Goal: Task Accomplishment & Management: Manage account settings

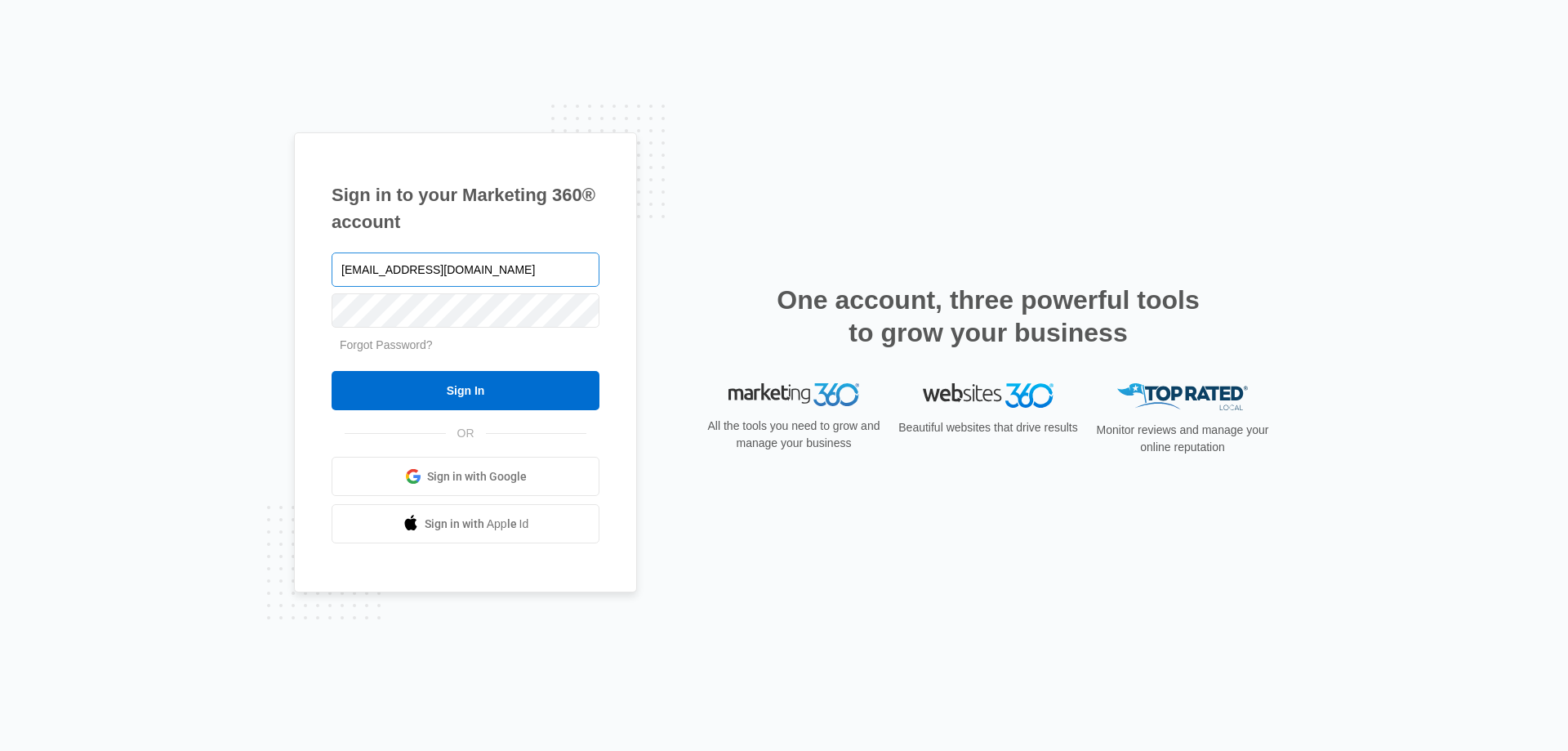
click at [408, 267] on input "jspillane@empirebeautyschools.com" at bounding box center [466, 270] width 268 height 34
drag, startPoint x: 381, startPoint y: 270, endPoint x: 330, endPoint y: 268, distance: 51.0
click at [330, 268] on div "Sign in to your Marketing 360® account jspillane@empirebeautyschools.com Forgot…" at bounding box center [465, 362] width 343 height 461
type input "[EMAIL_ADDRESS][DOMAIN_NAME]"
click at [332, 371] on input "Sign In" at bounding box center [466, 390] width 268 height 39
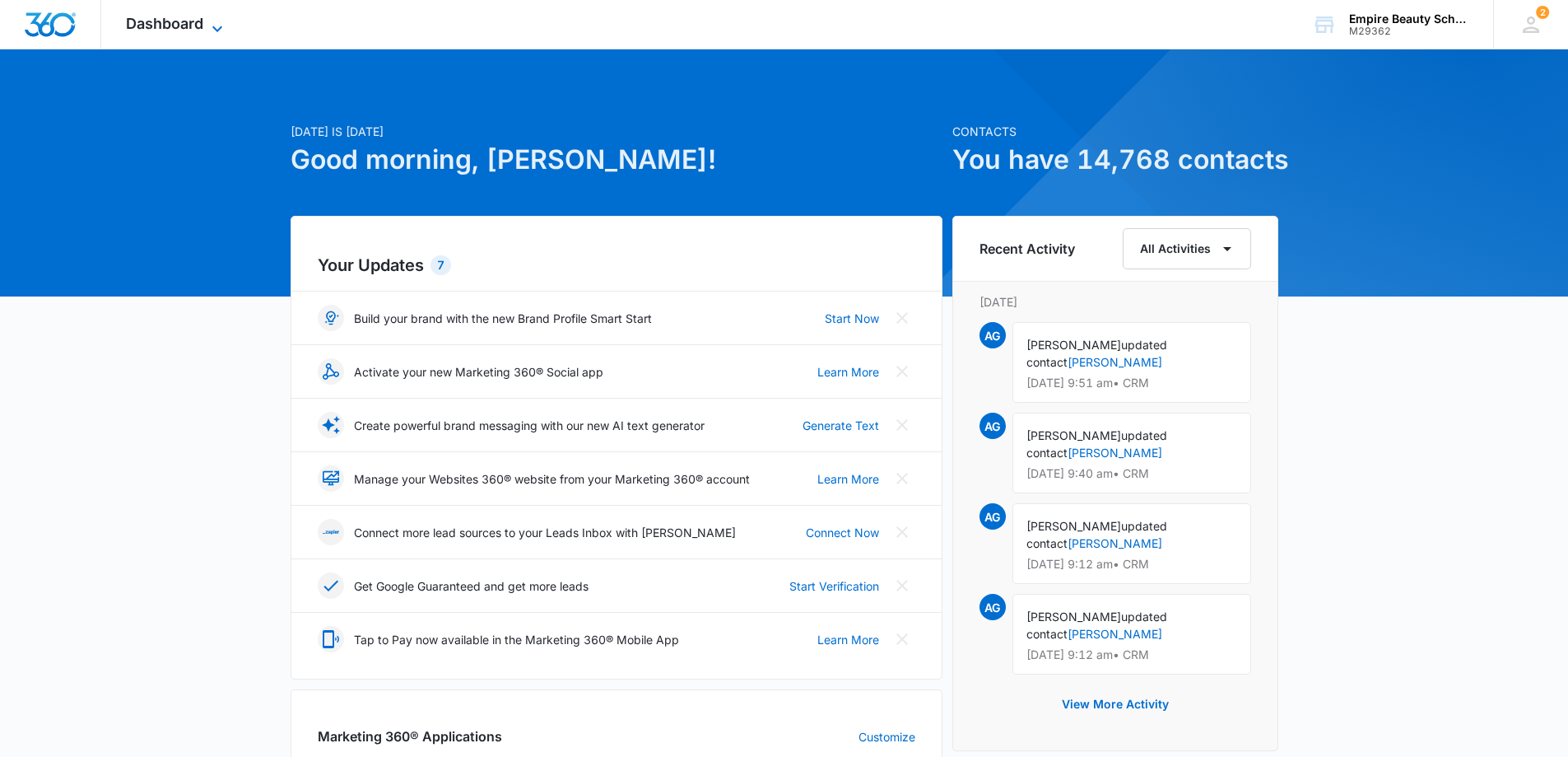
click at [195, 17] on span "Dashboard" at bounding box center [164, 23] width 78 height 17
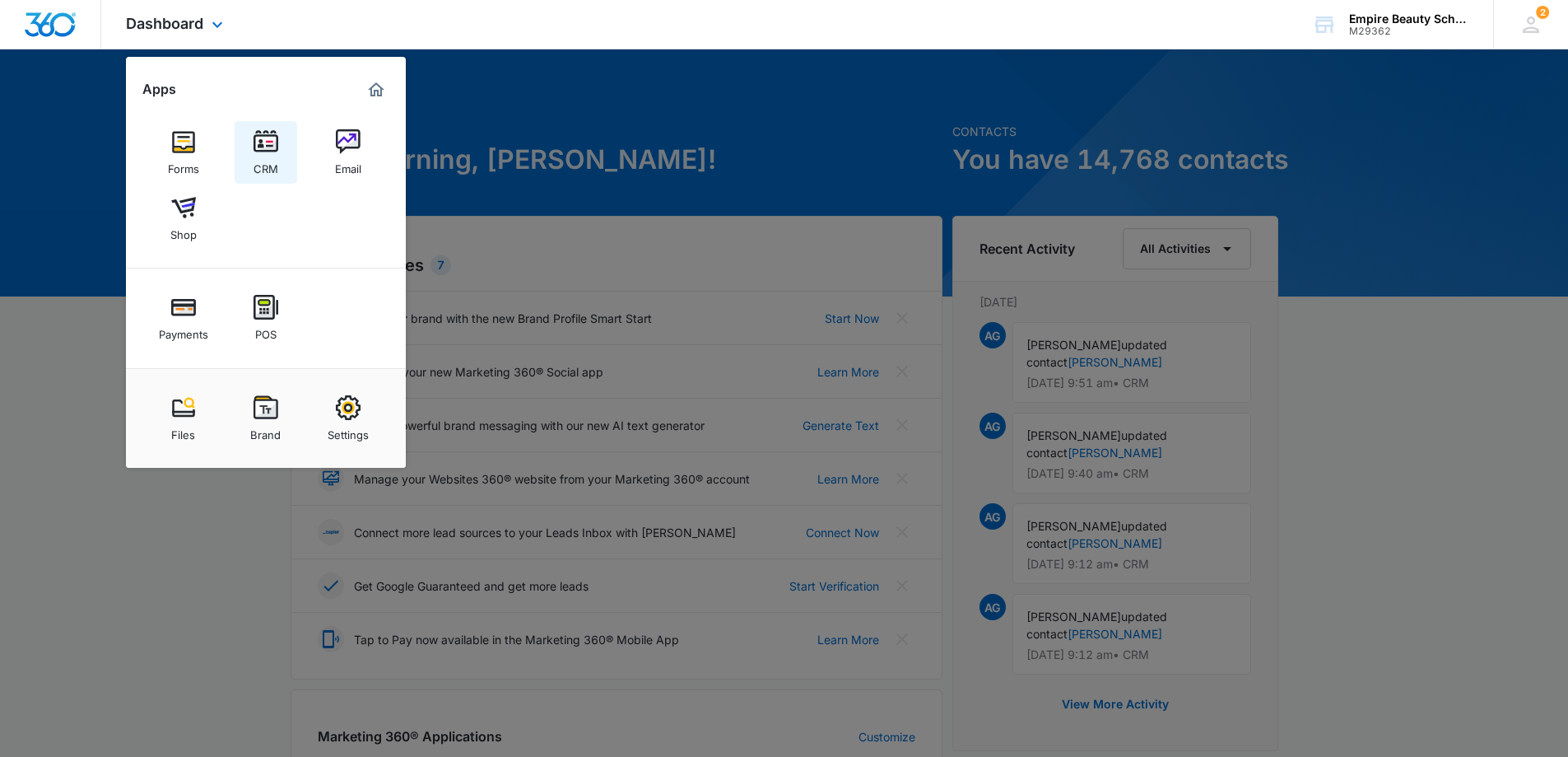
click at [275, 147] on img at bounding box center [266, 141] width 24 height 24
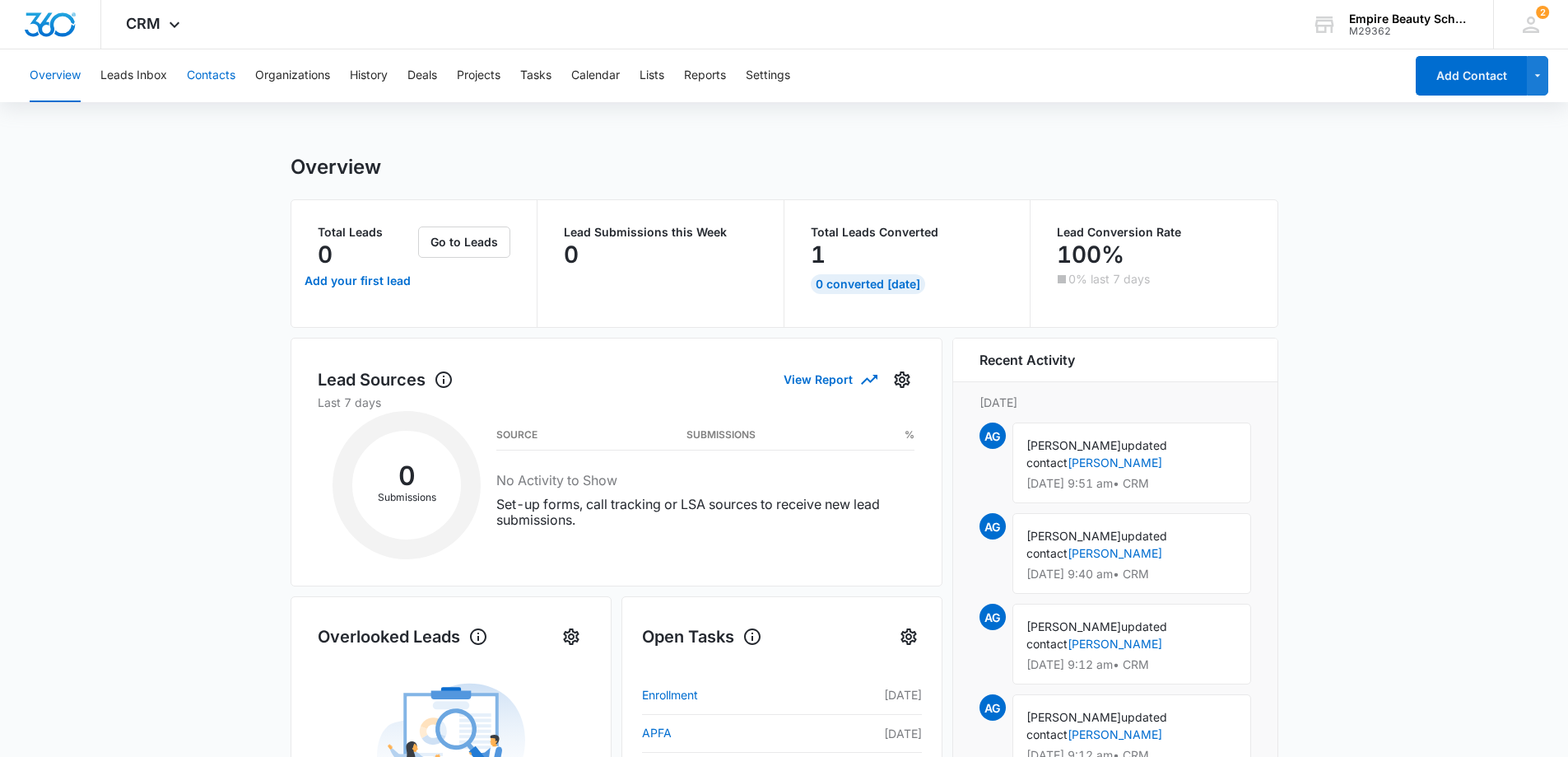
click at [195, 74] on button "Contacts" at bounding box center [211, 76] width 49 height 52
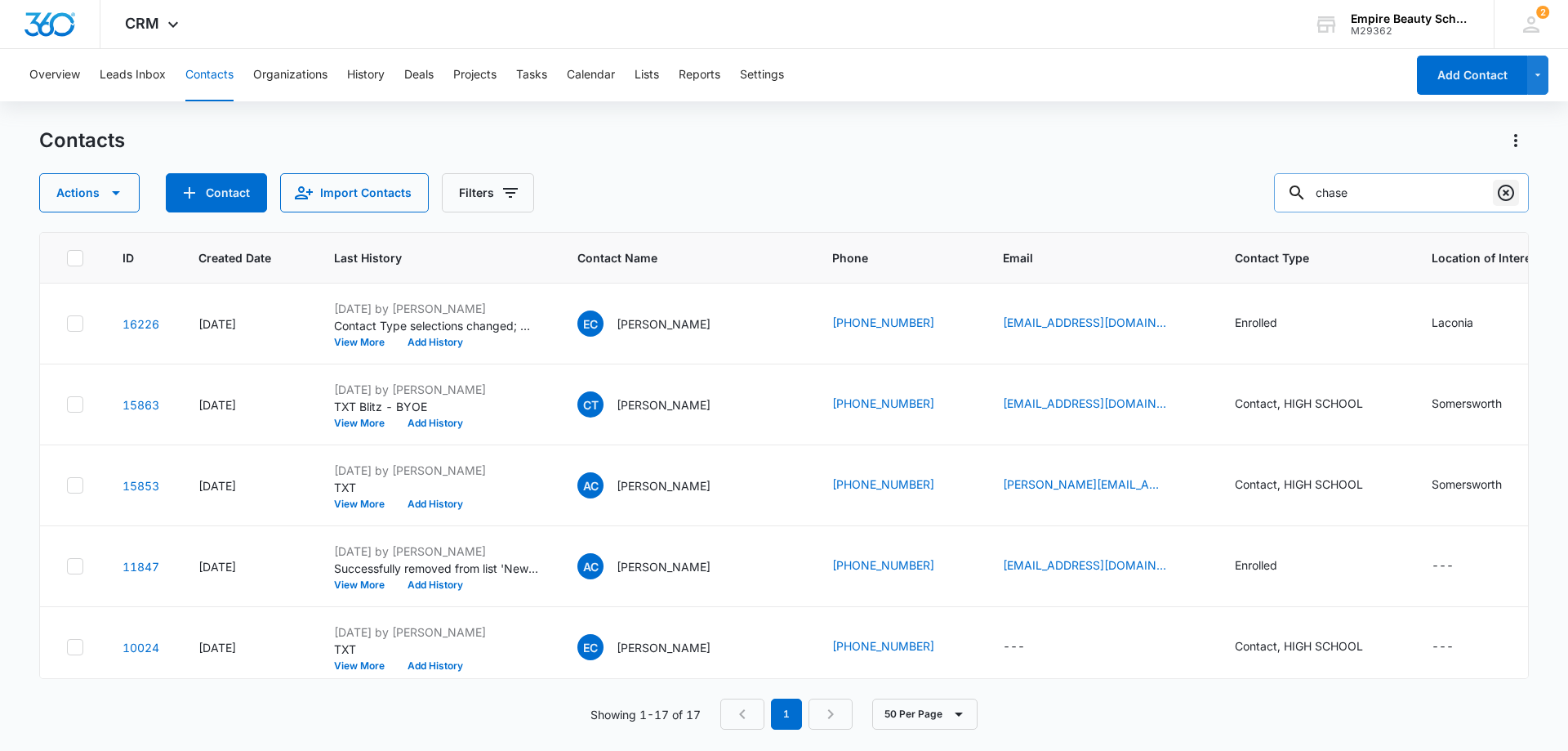
click at [1509, 189] on icon "Clear" at bounding box center [1506, 192] width 20 height 20
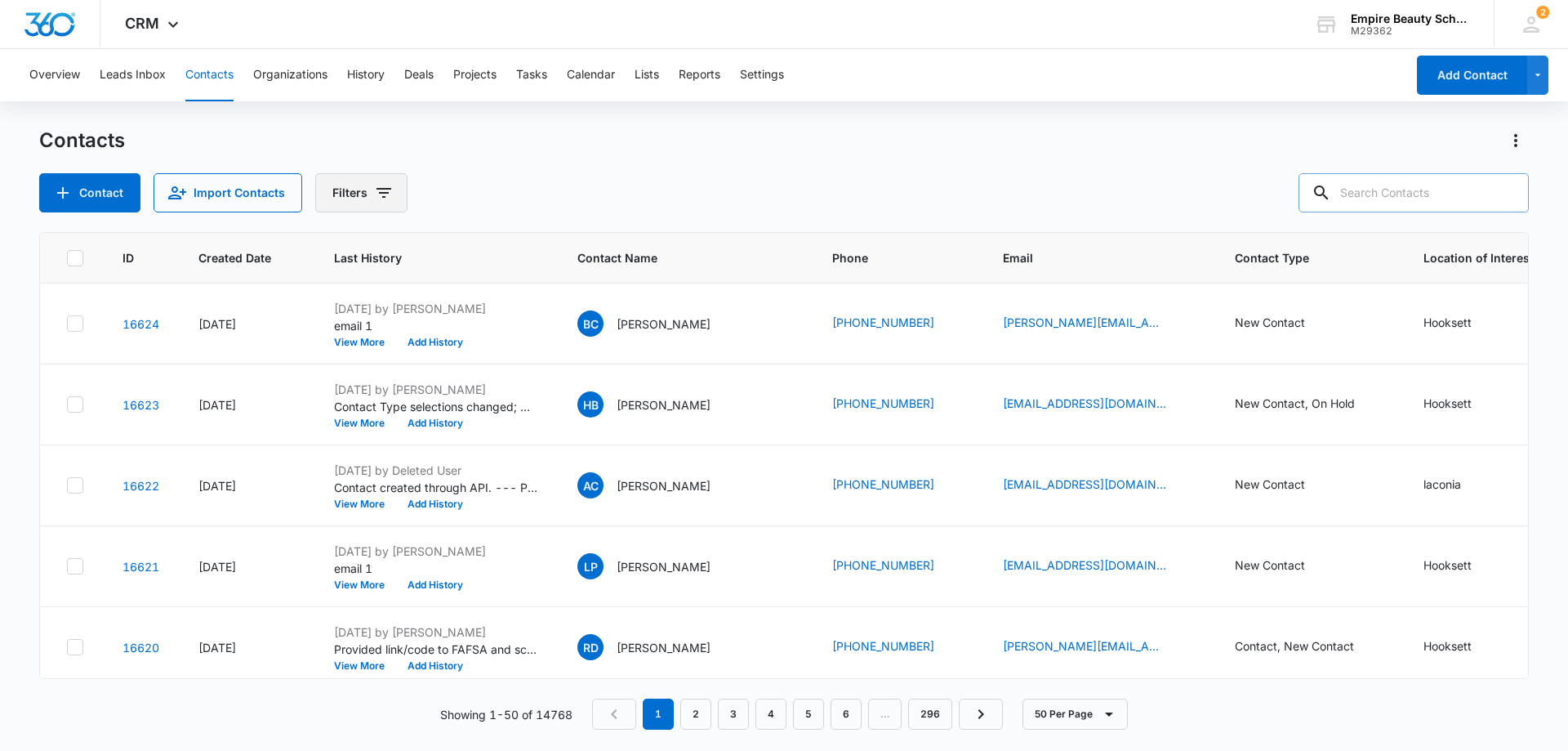
click at [379, 191] on icon "Filters" at bounding box center [383, 192] width 20 height 20
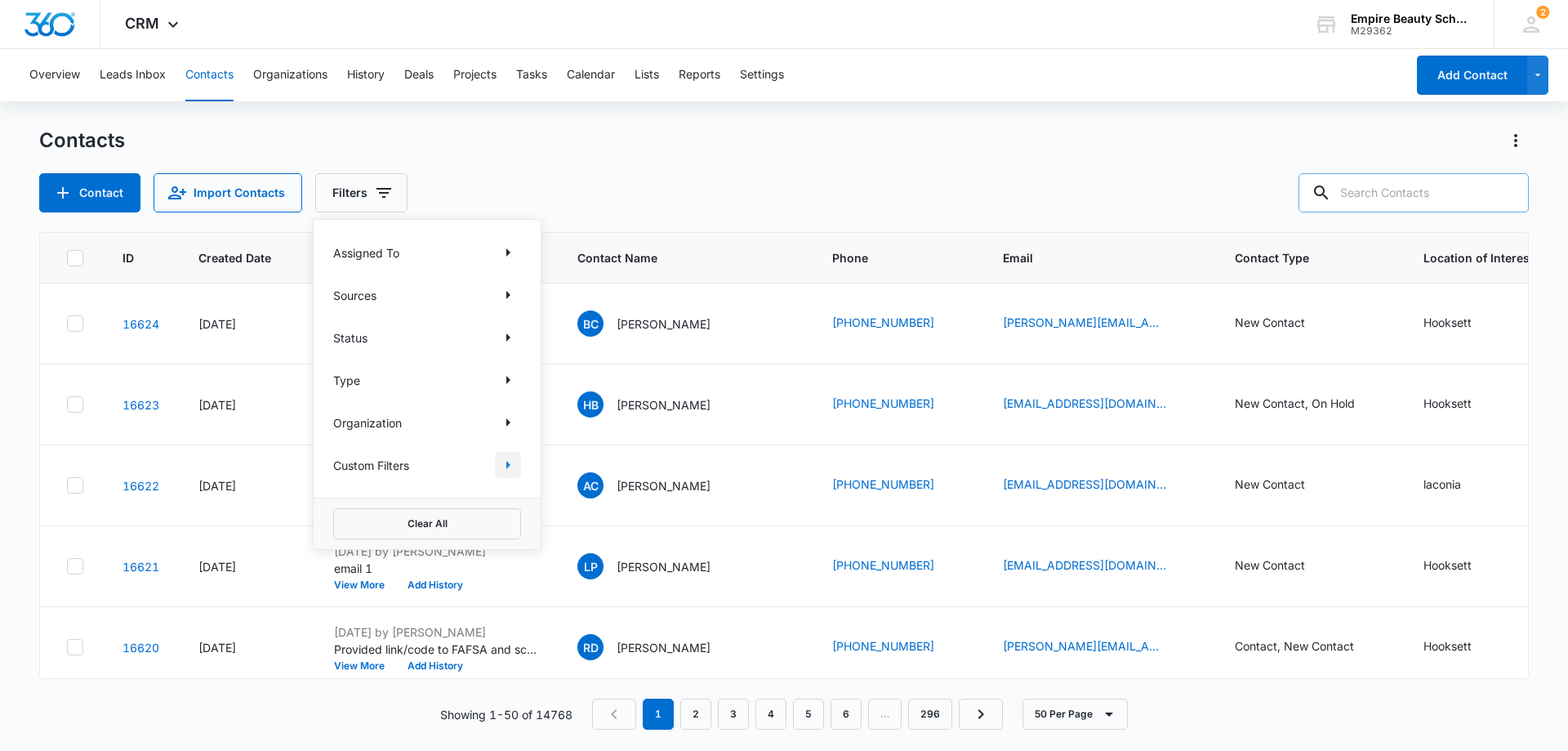
click at [508, 464] on icon "Show Custom Filters filters" at bounding box center [508, 465] width 4 height 8
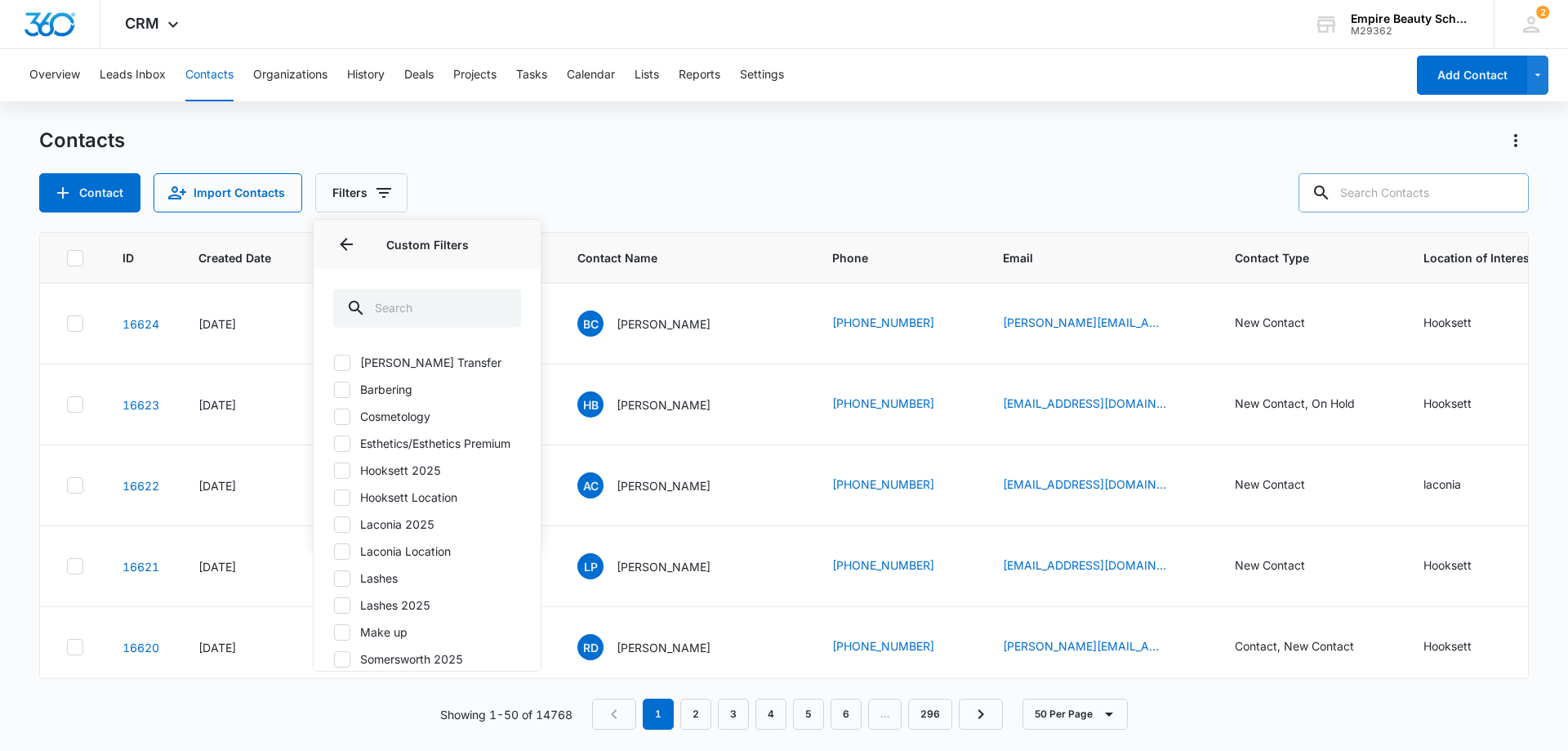
click at [341, 532] on icon at bounding box center [342, 524] width 15 height 15
click at [334, 524] on input "Laconia 2025" at bounding box center [334, 523] width 1 height 1
checkbox input "true"
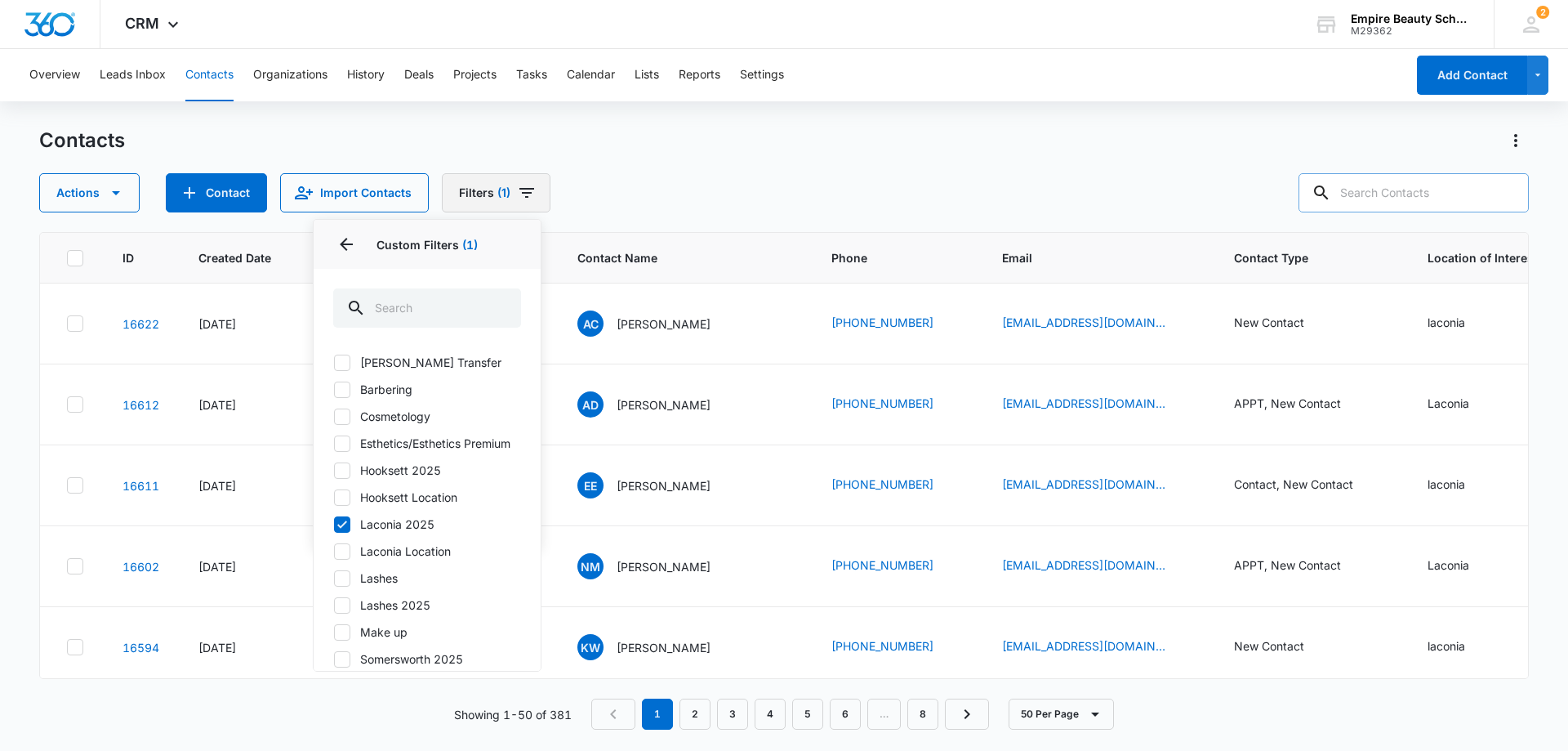
click at [491, 193] on button "Filters (1)" at bounding box center [495, 192] width 109 height 39
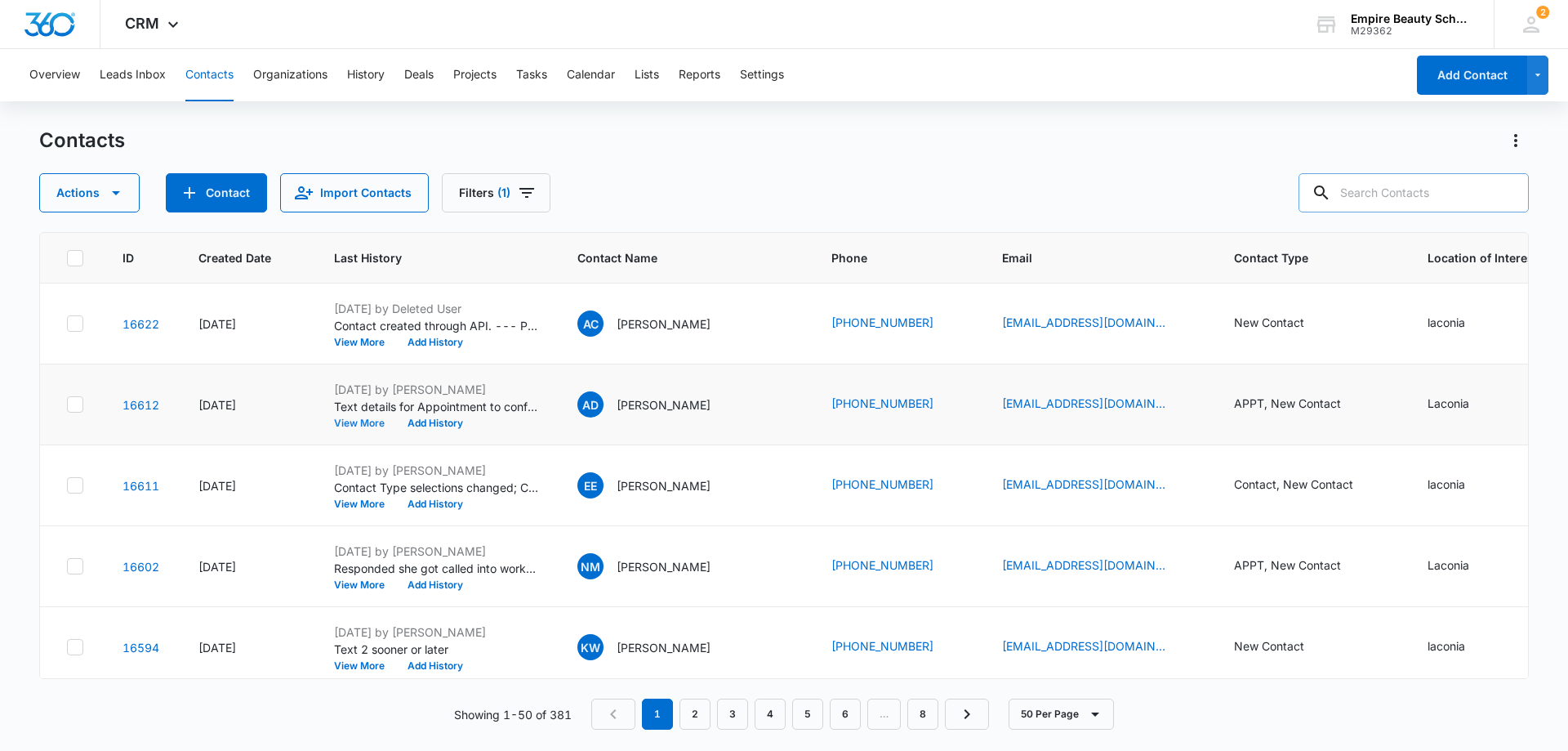
click at [368, 423] on button "View More" at bounding box center [364, 423] width 62 height 10
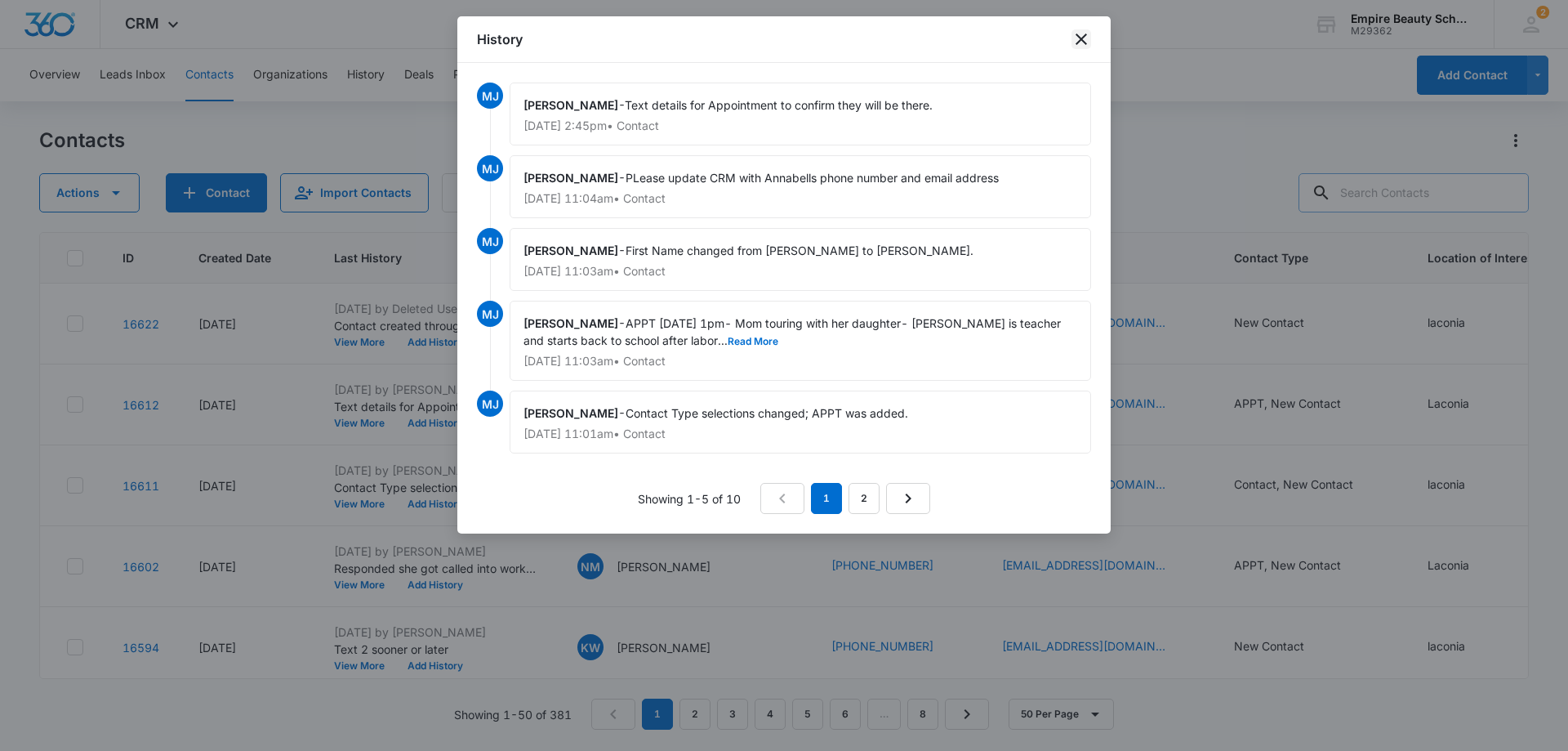
click at [1082, 34] on icon "close" at bounding box center [1081, 39] width 20 height 20
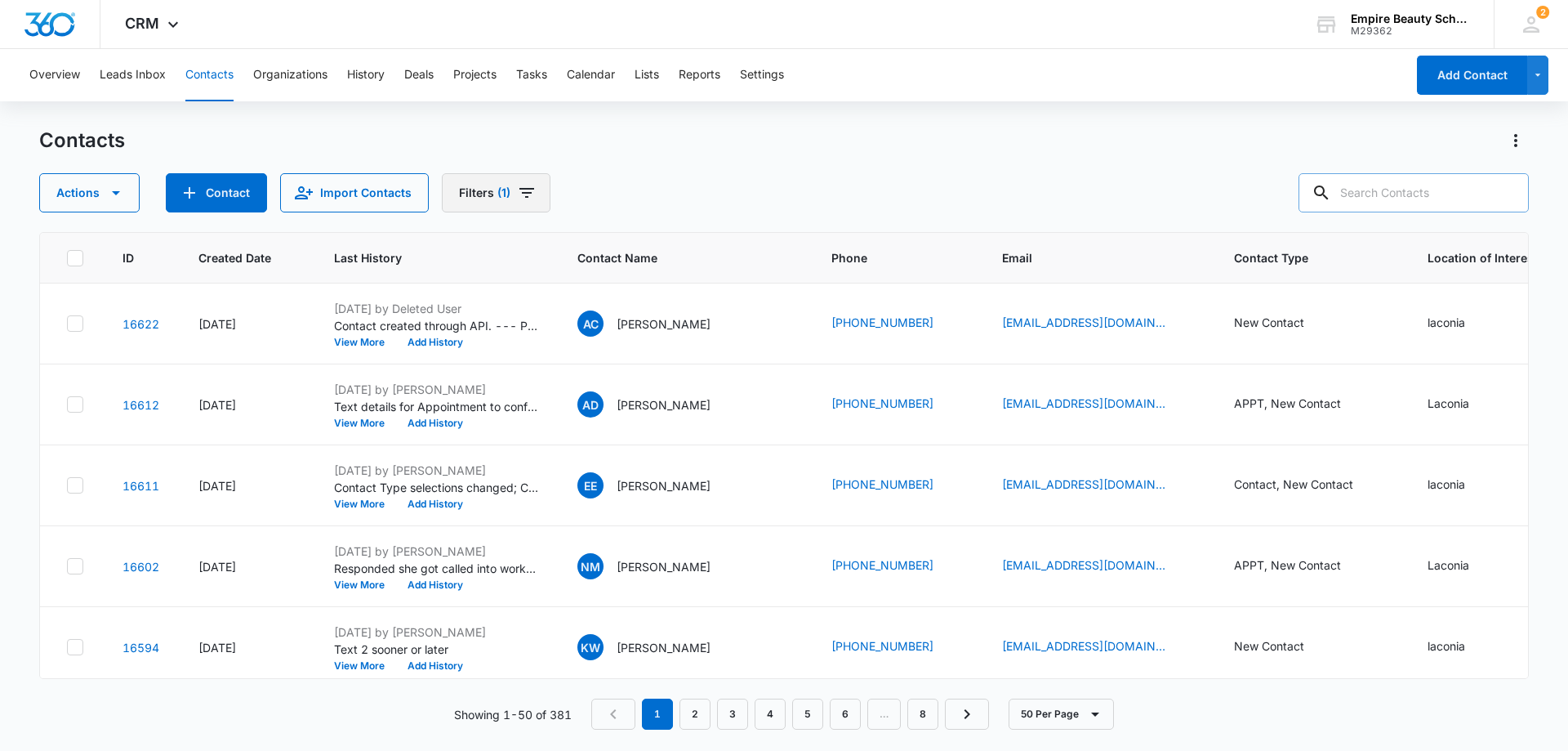
click at [526, 189] on icon "Filters" at bounding box center [527, 192] width 15 height 10
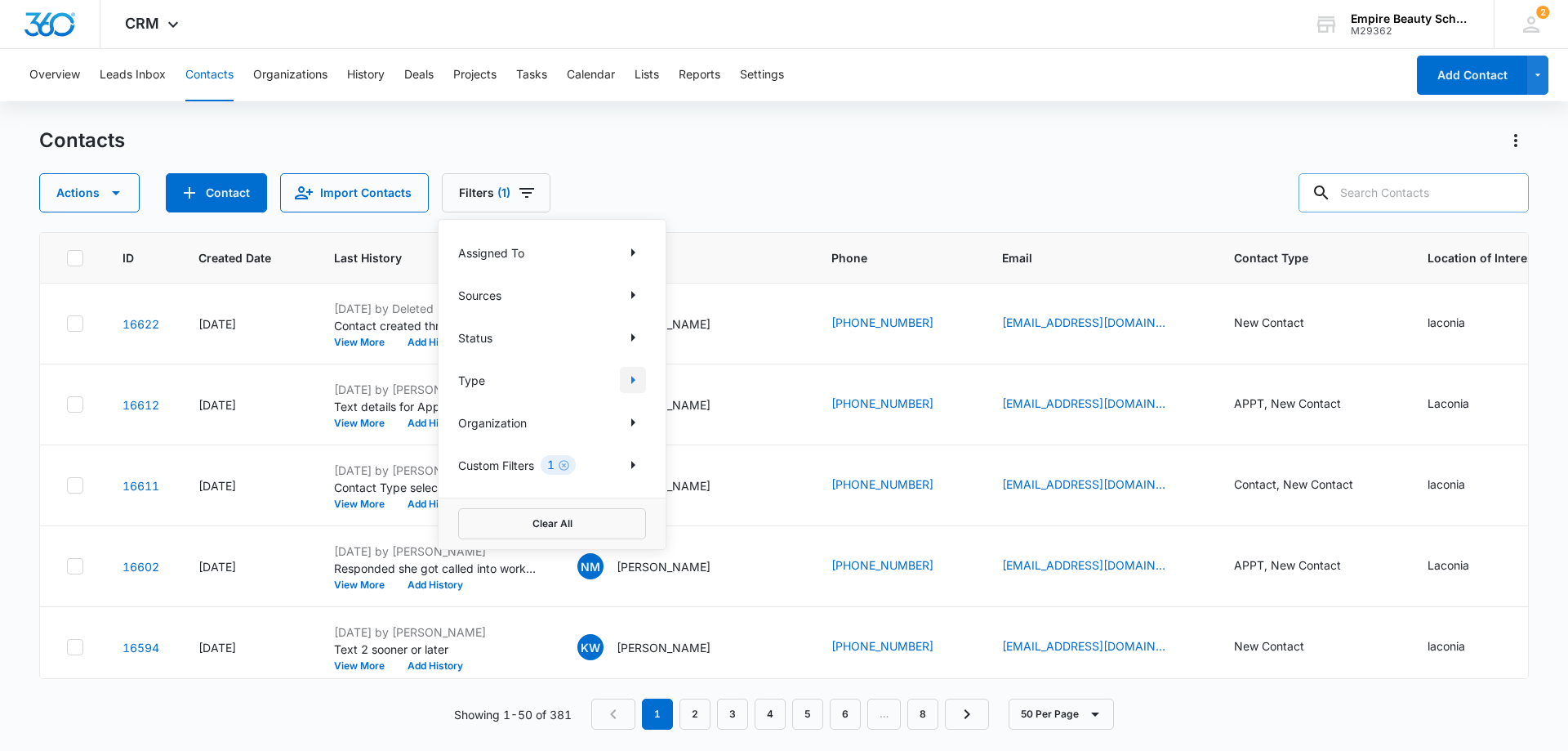
click at [634, 380] on icon "Show Type filters" at bounding box center [633, 379] width 4 height 8
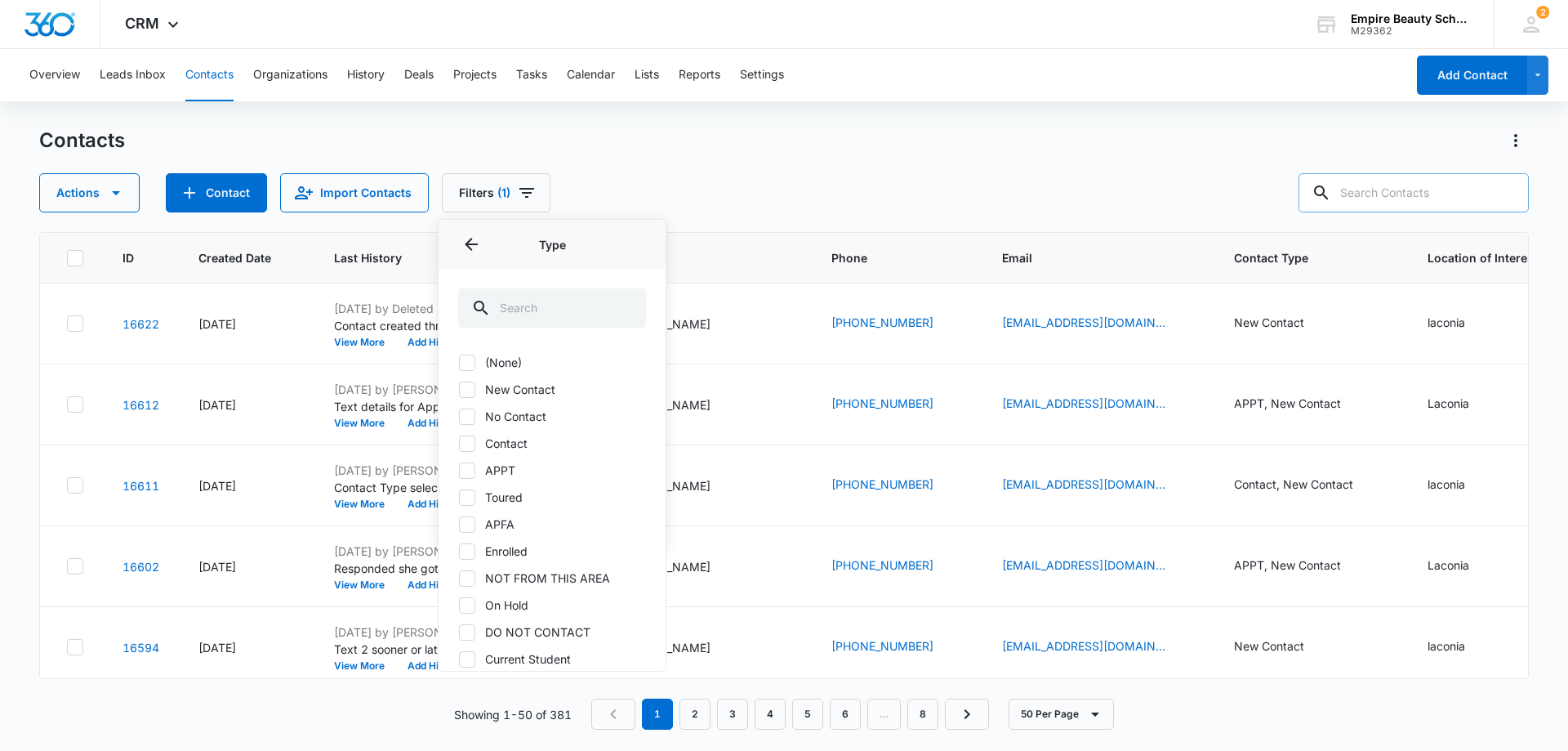
click at [468, 388] on icon at bounding box center [468, 389] width 15 height 15
click at [459, 389] on input "New Contact" at bounding box center [458, 389] width 1 height 1
checkbox input "true"
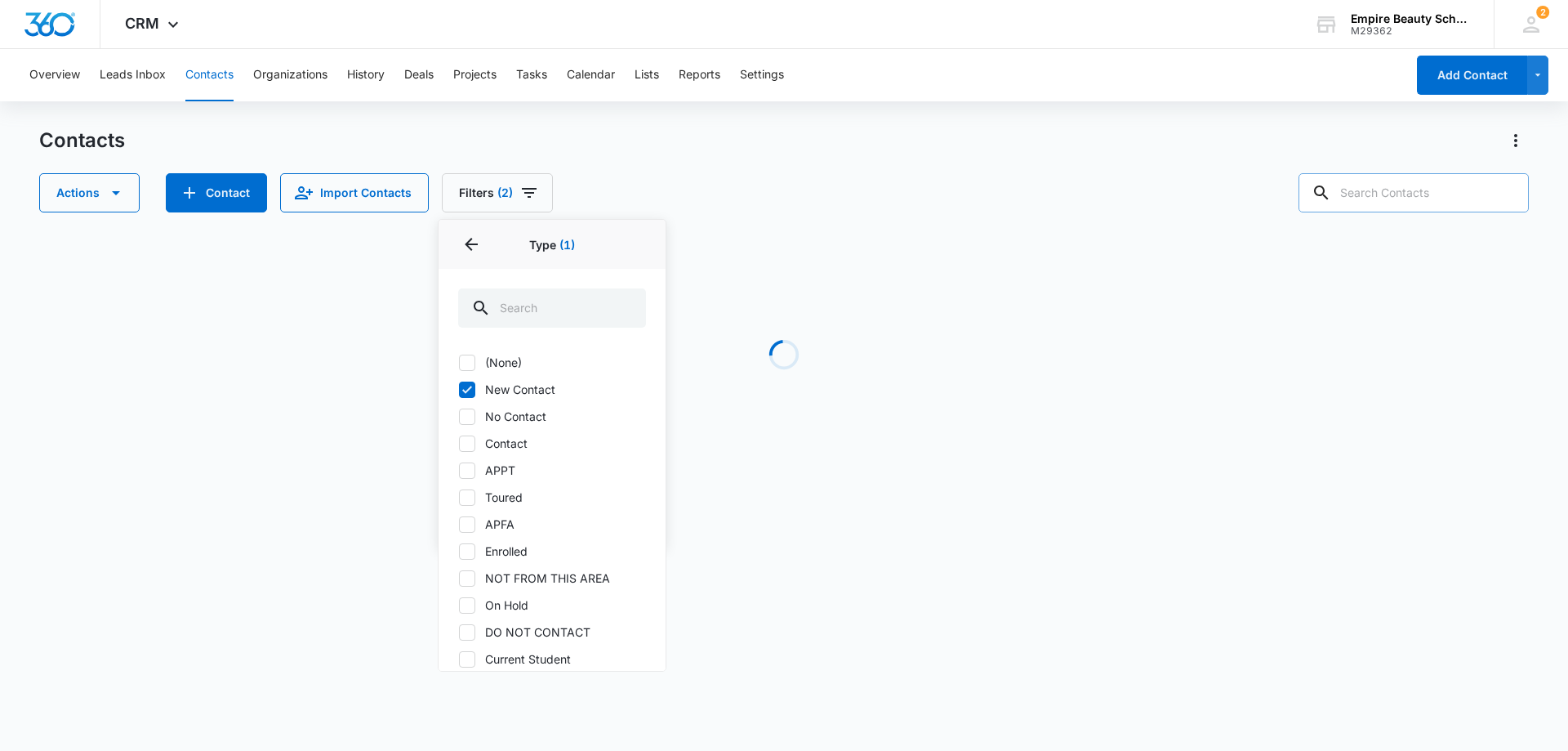
click at [585, 145] on div "Contacts" at bounding box center [784, 140] width 1490 height 26
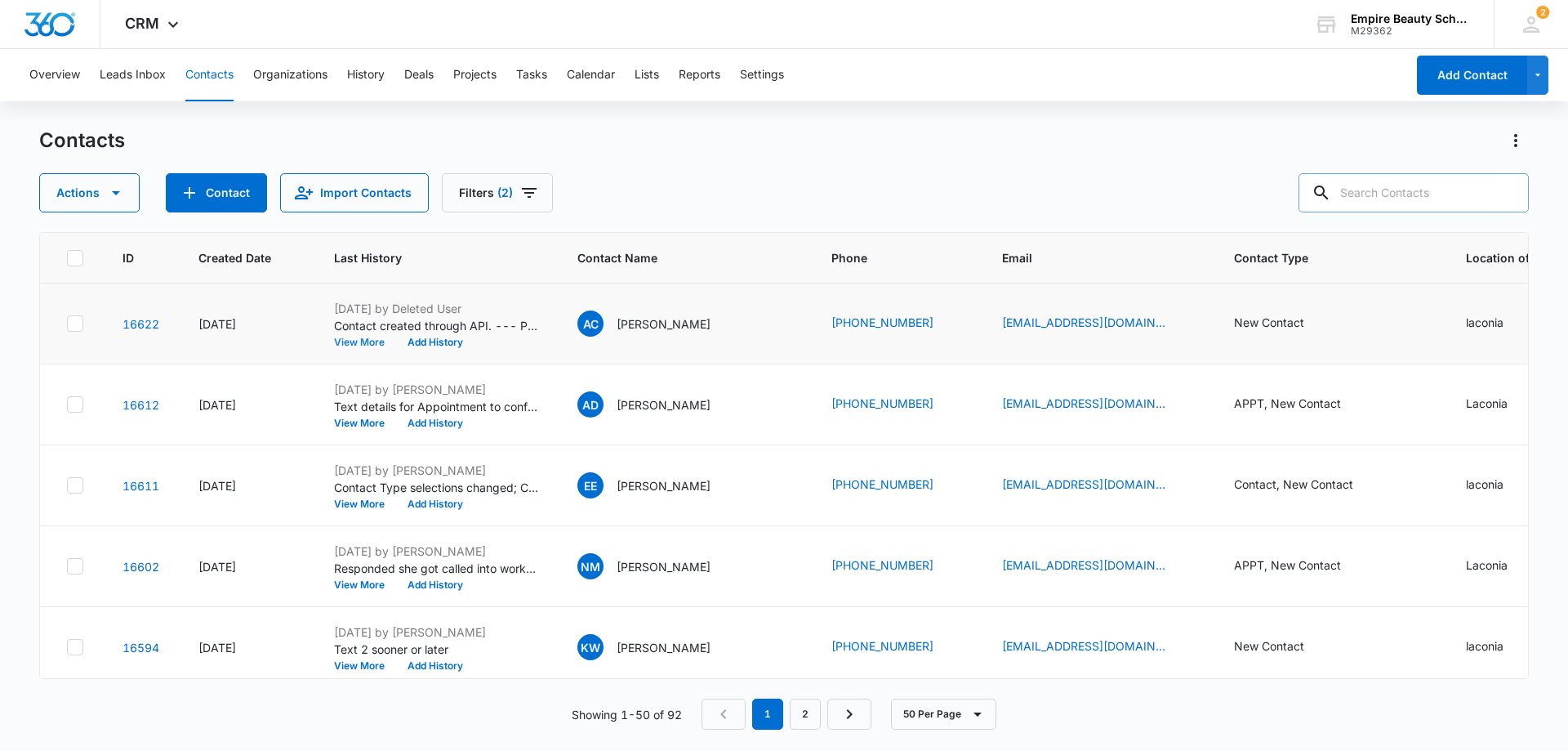
click at [357, 344] on button "View More" at bounding box center [364, 342] width 62 height 10
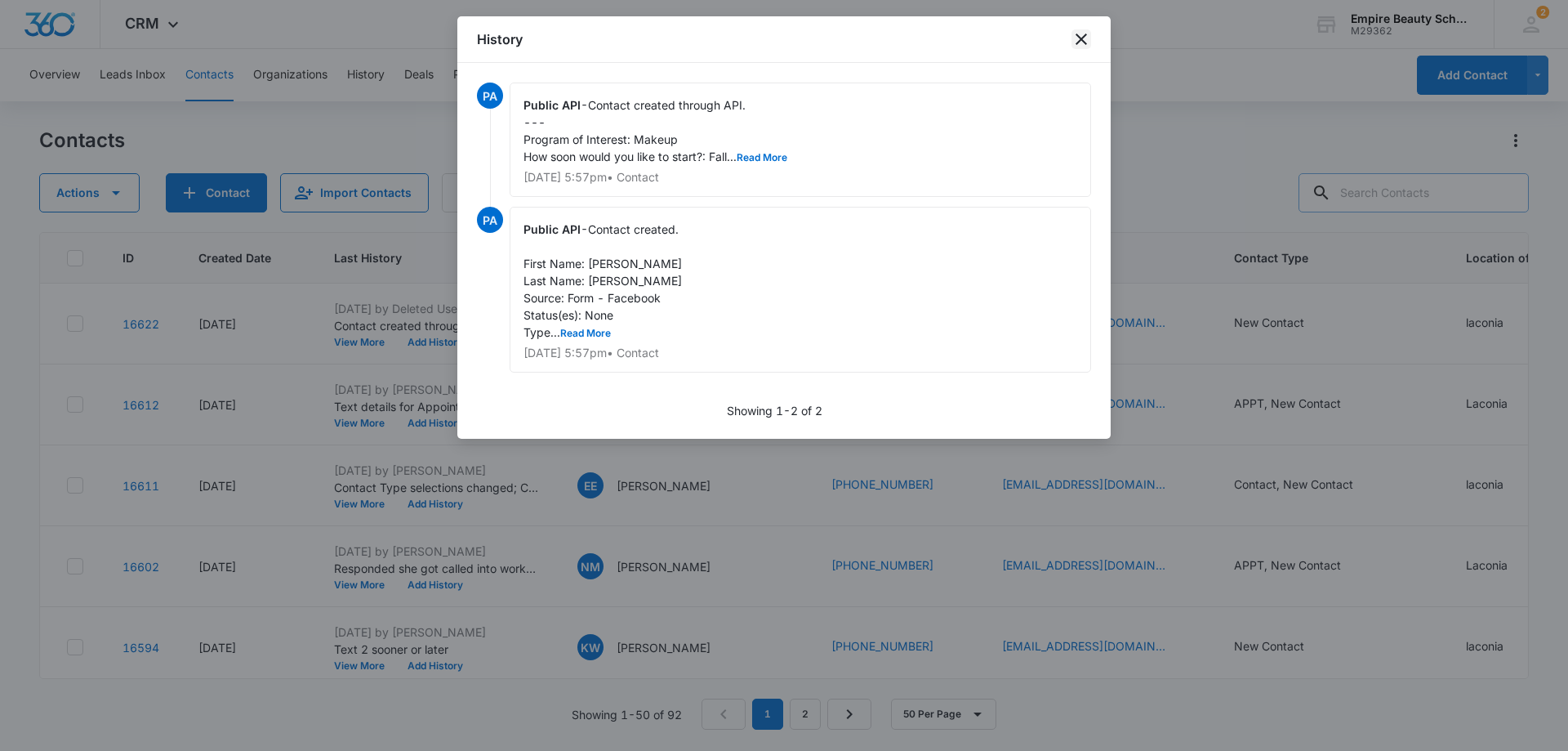
click at [1085, 37] on icon "close" at bounding box center [1081, 39] width 11 height 11
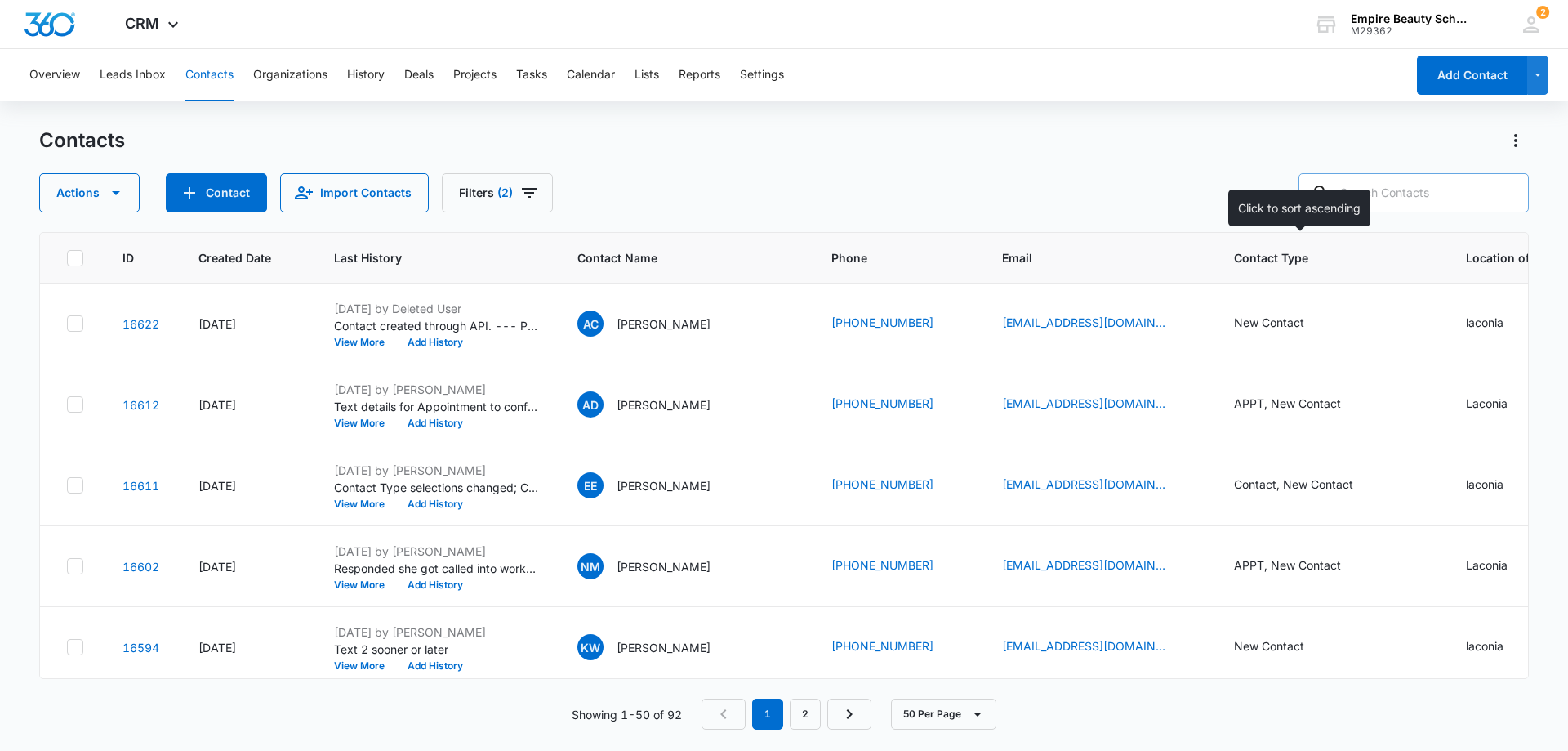
click at [1254, 258] on span "Contact Type" at bounding box center [1319, 257] width 169 height 17
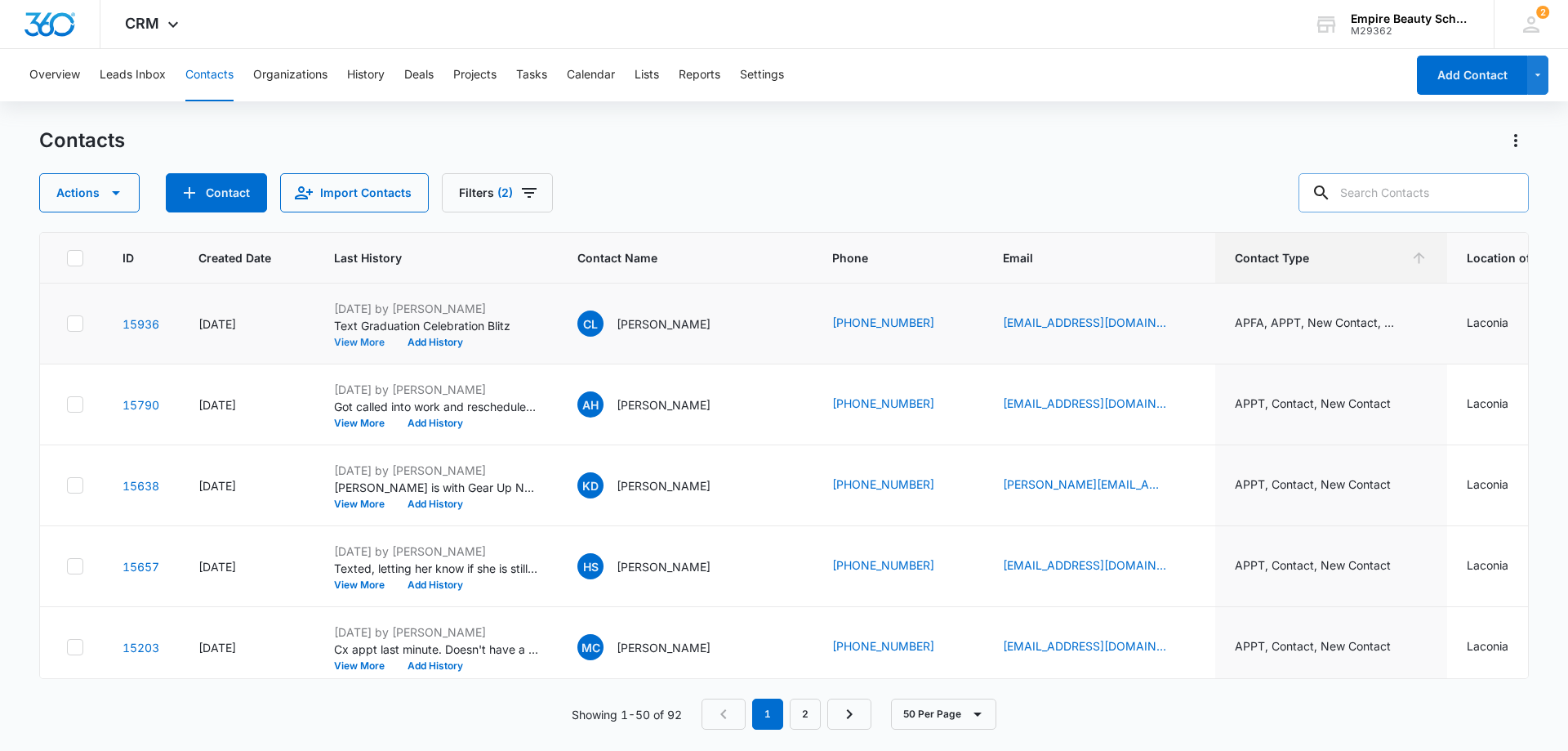
click at [347, 340] on button "View More" at bounding box center [364, 342] width 62 height 10
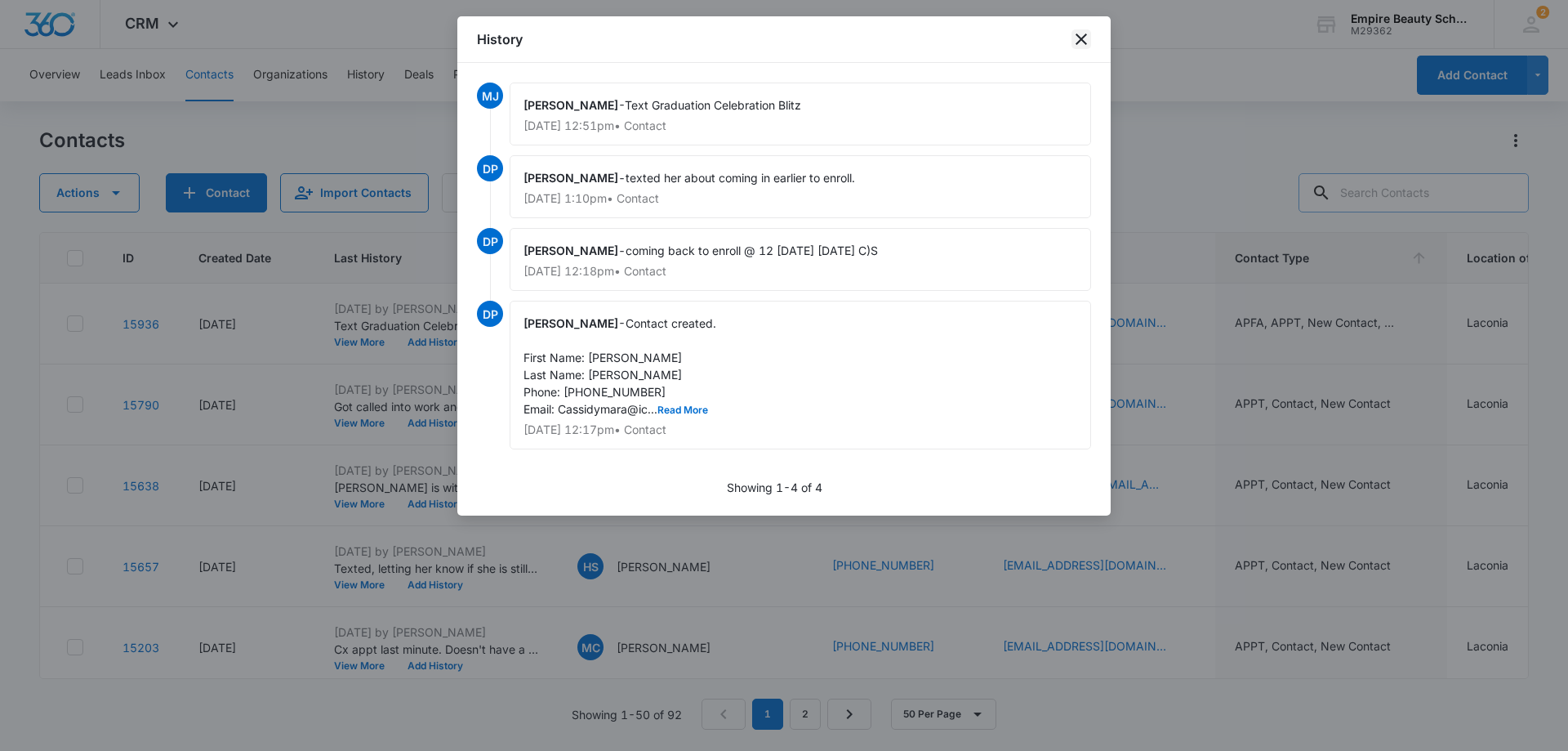
click at [1084, 34] on icon "close" at bounding box center [1081, 39] width 20 height 20
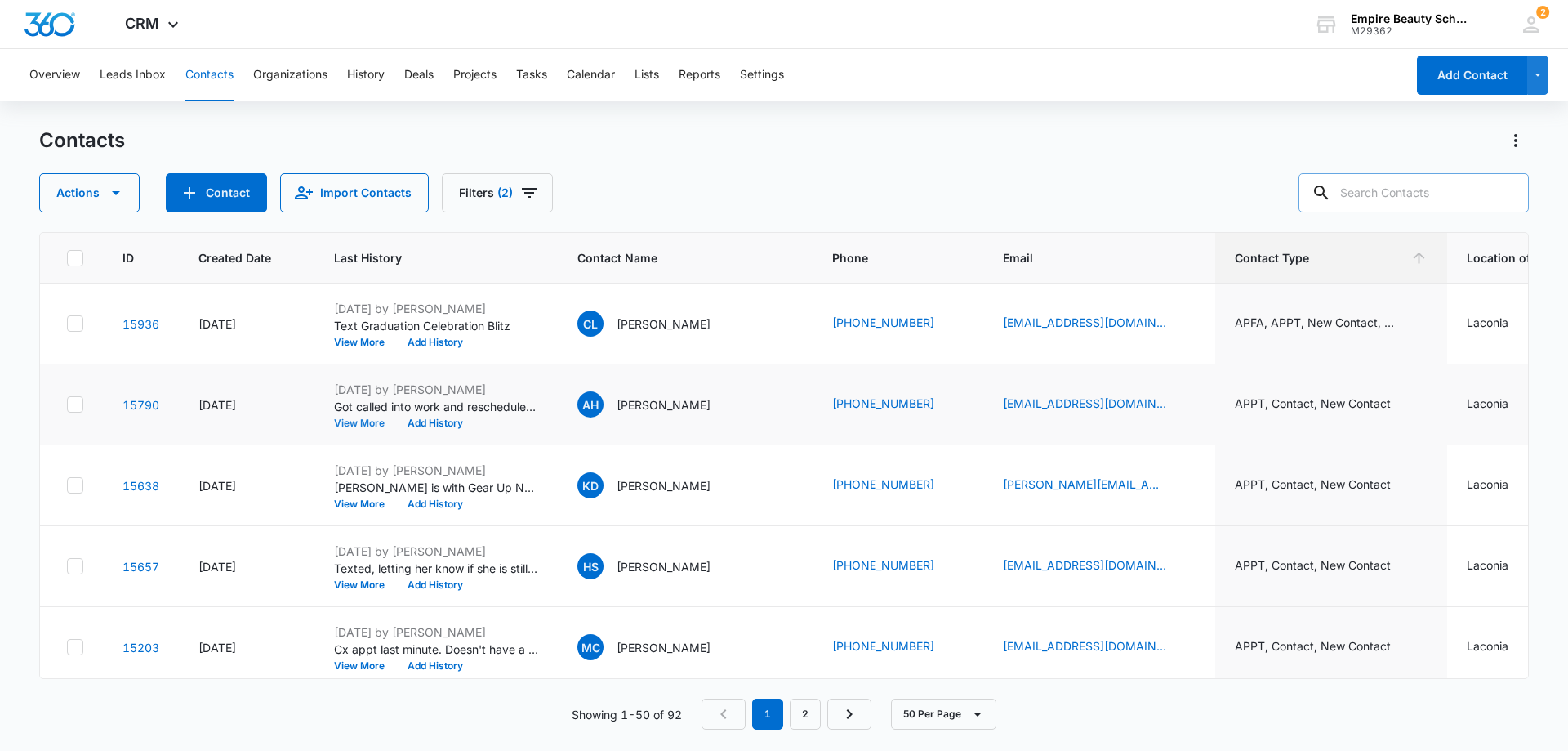
click at [370, 421] on button "View More" at bounding box center [364, 423] width 62 height 10
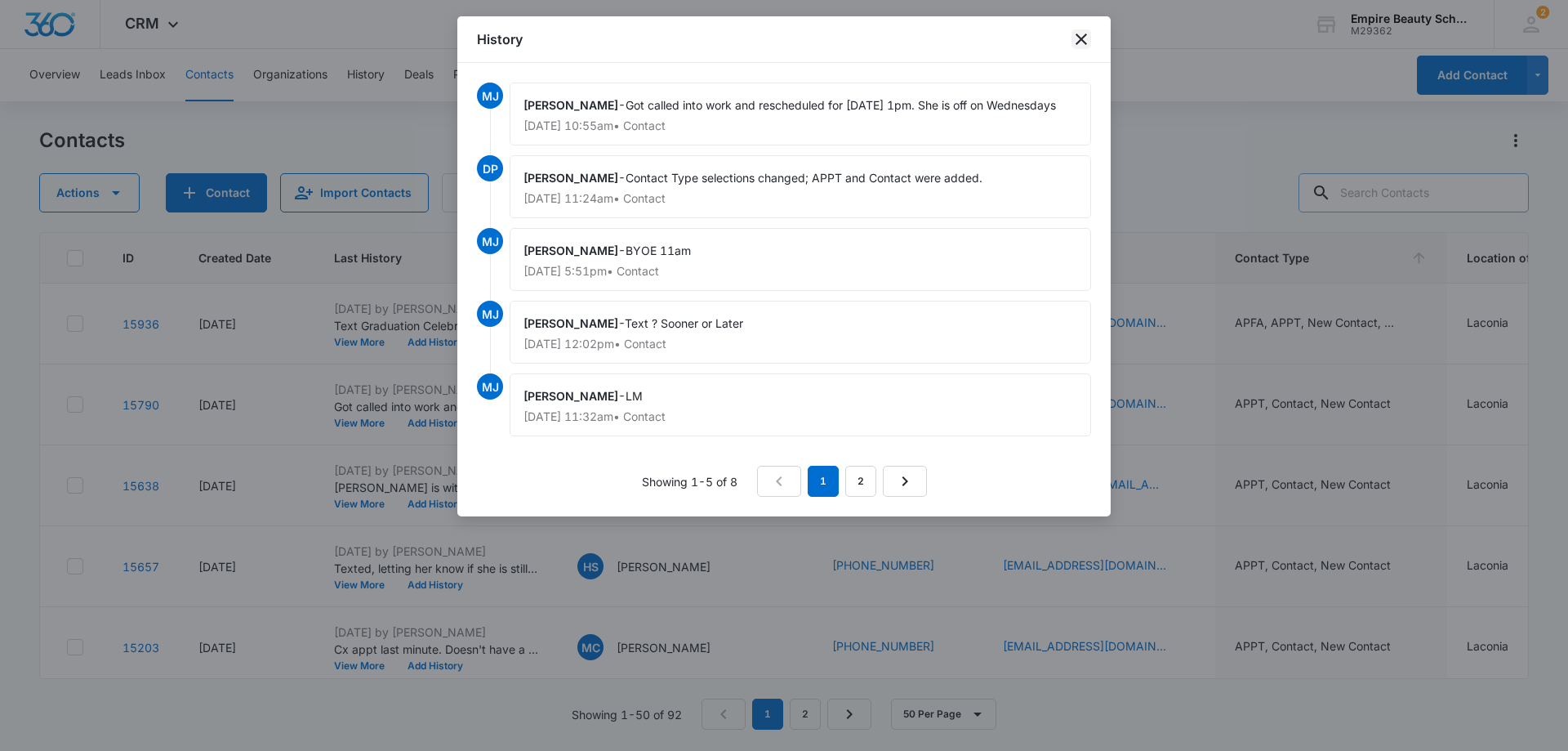
click at [1075, 37] on icon "close" at bounding box center [1081, 39] width 20 height 20
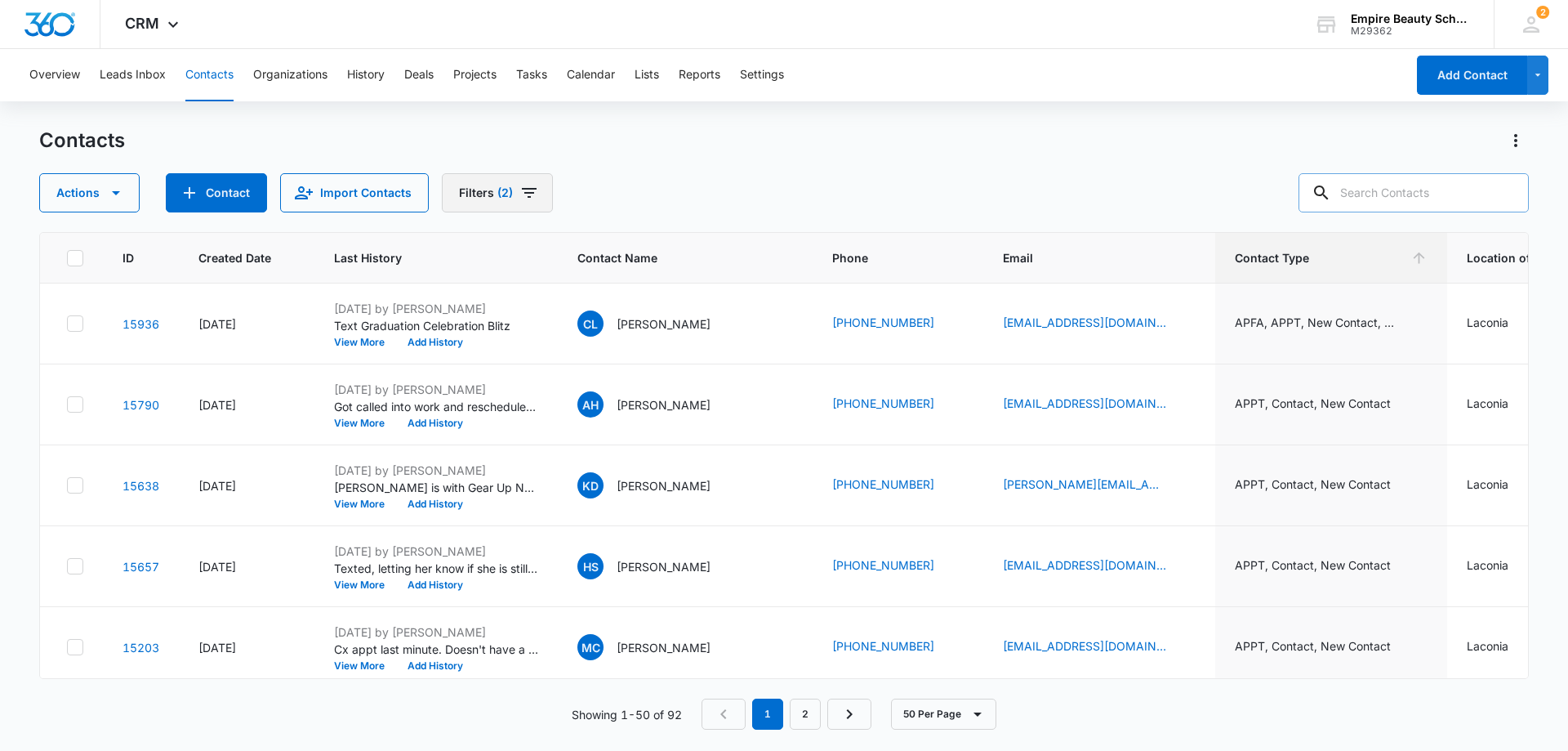
click at [520, 191] on icon "Filters" at bounding box center [529, 192] width 20 height 20
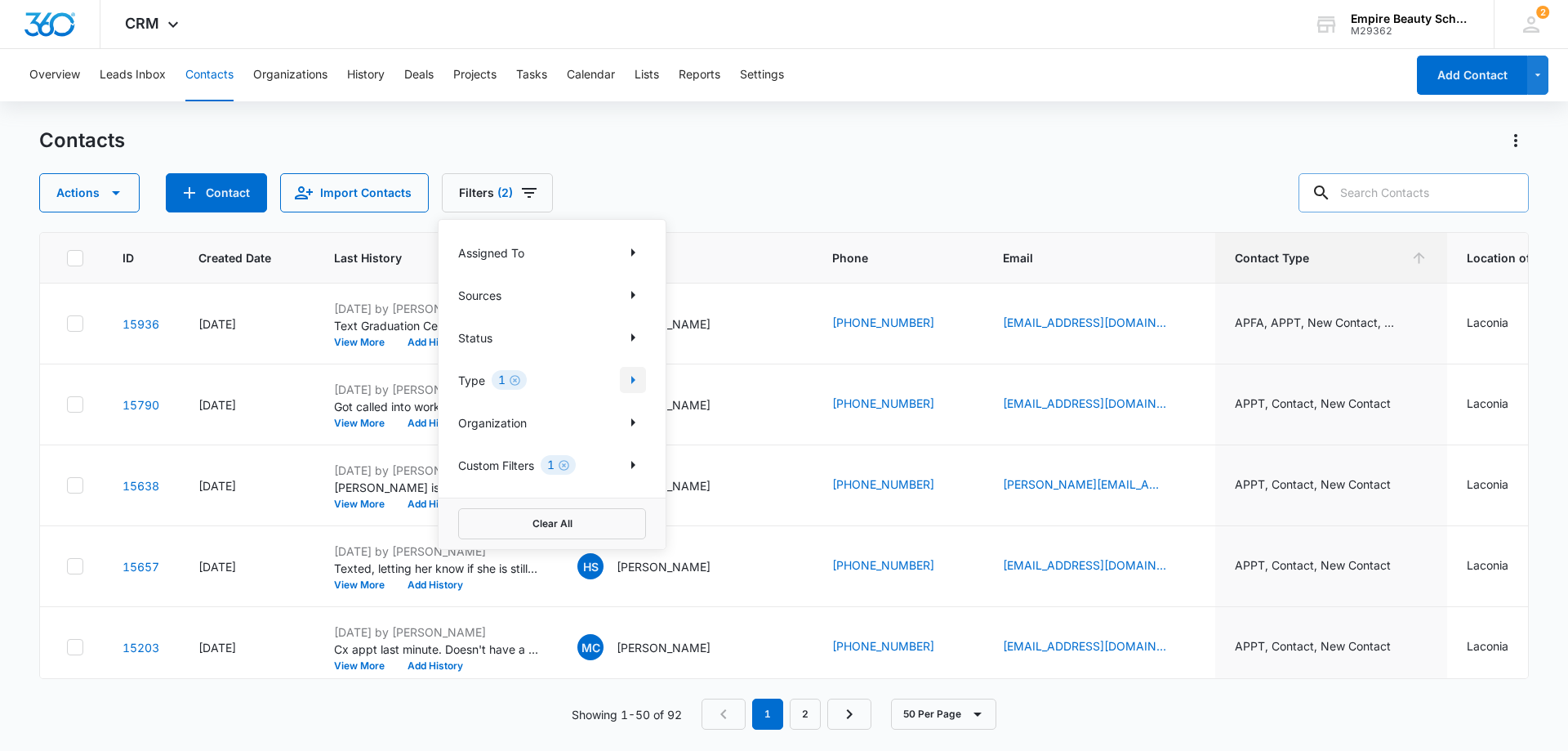
click at [634, 381] on icon "Show Type filters" at bounding box center [633, 379] width 4 height 8
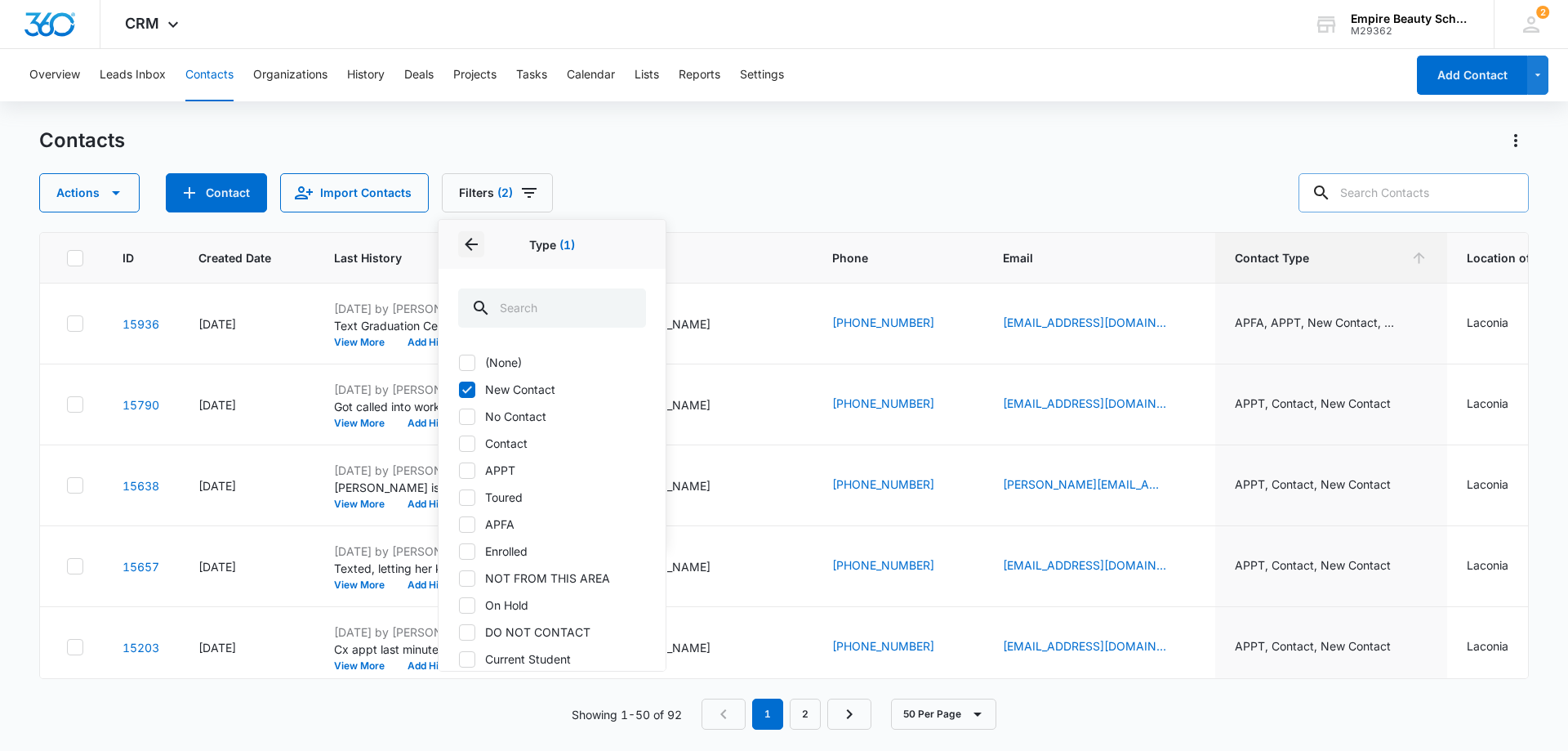
click at [475, 240] on icon "Back" at bounding box center [470, 244] width 20 height 20
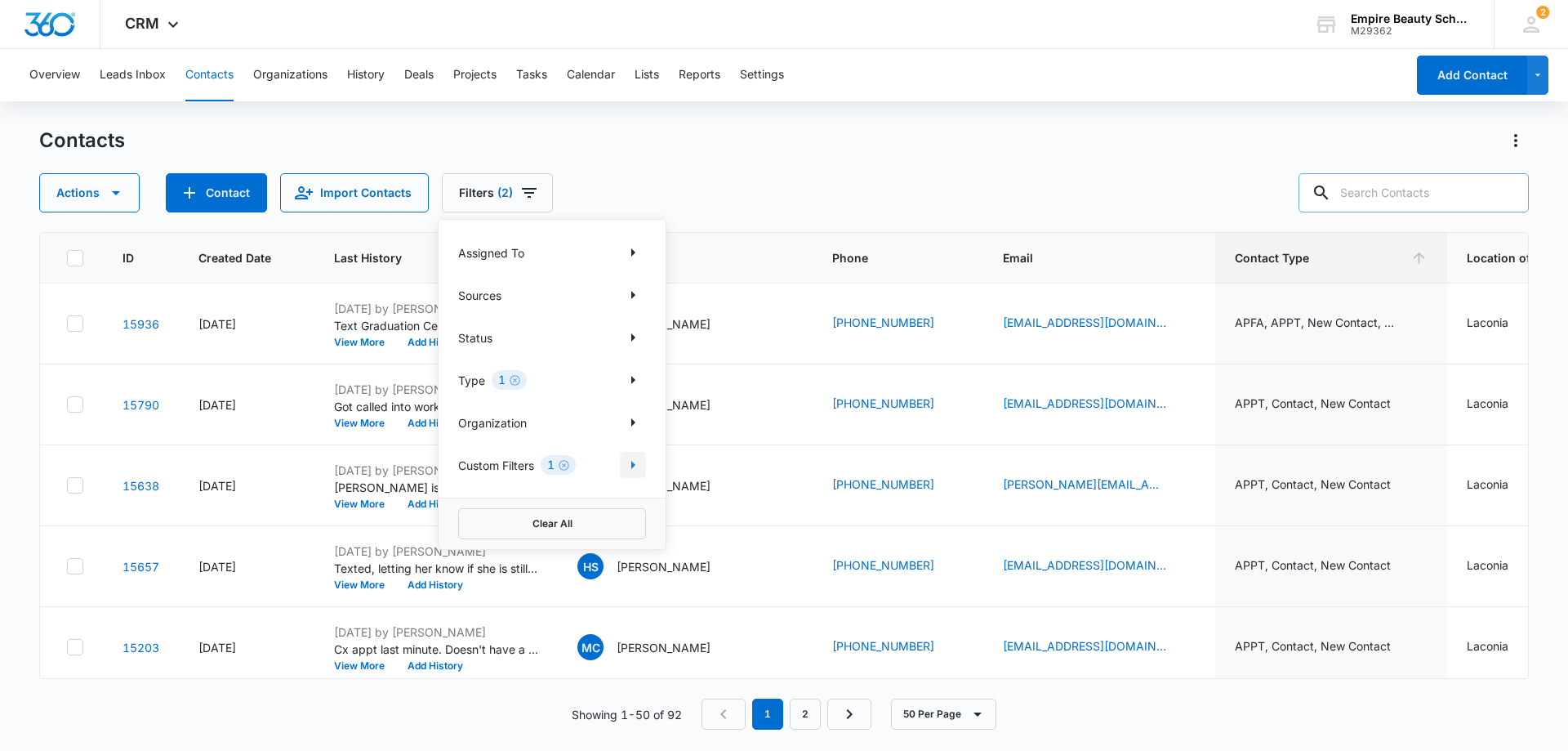
click at [634, 463] on icon "Show Custom Filters filters" at bounding box center [633, 465] width 4 height 8
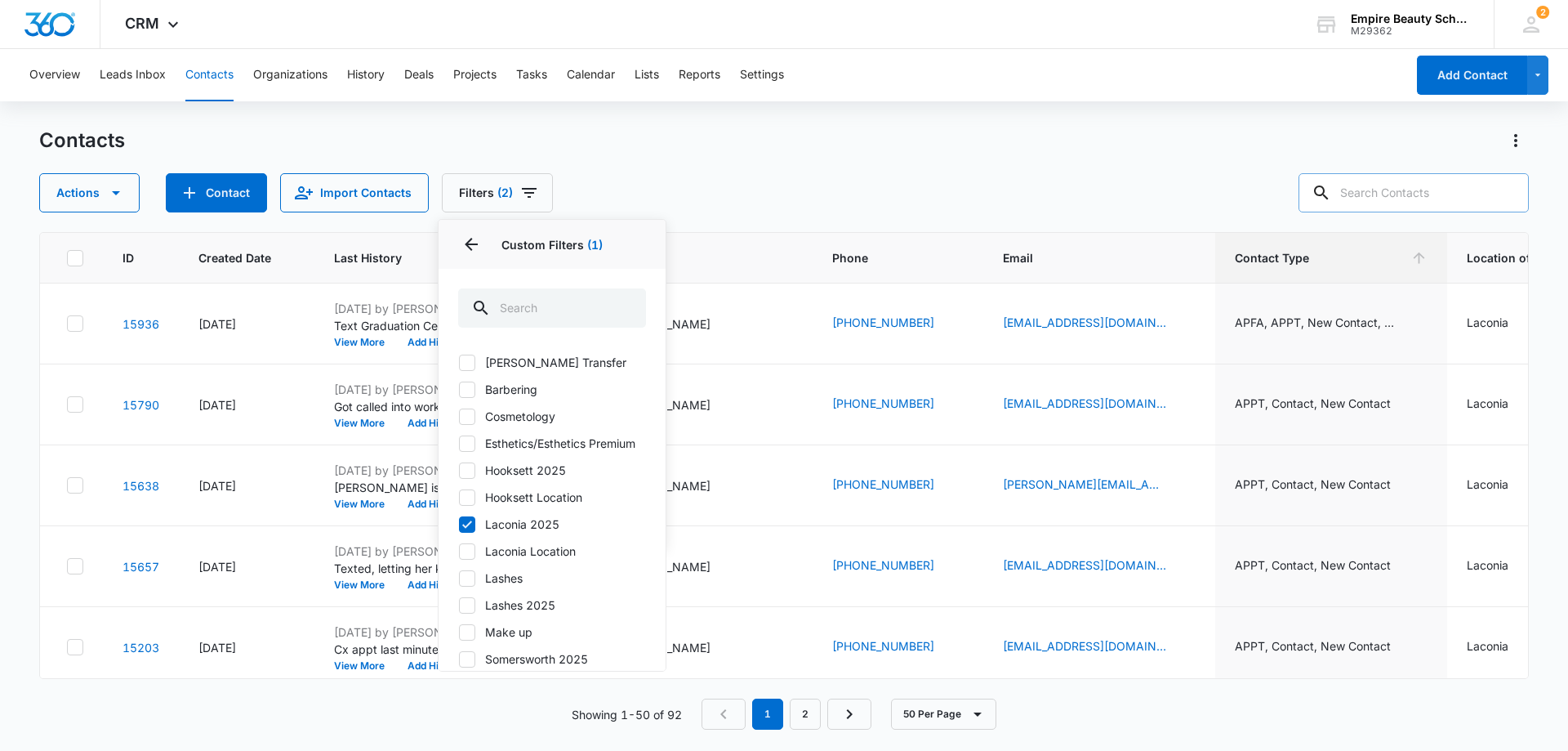
click at [465, 415] on icon at bounding box center [468, 416] width 15 height 15
click at [459, 415] on input "Cosmetology" at bounding box center [458, 415] width 1 height 1
checkbox input "true"
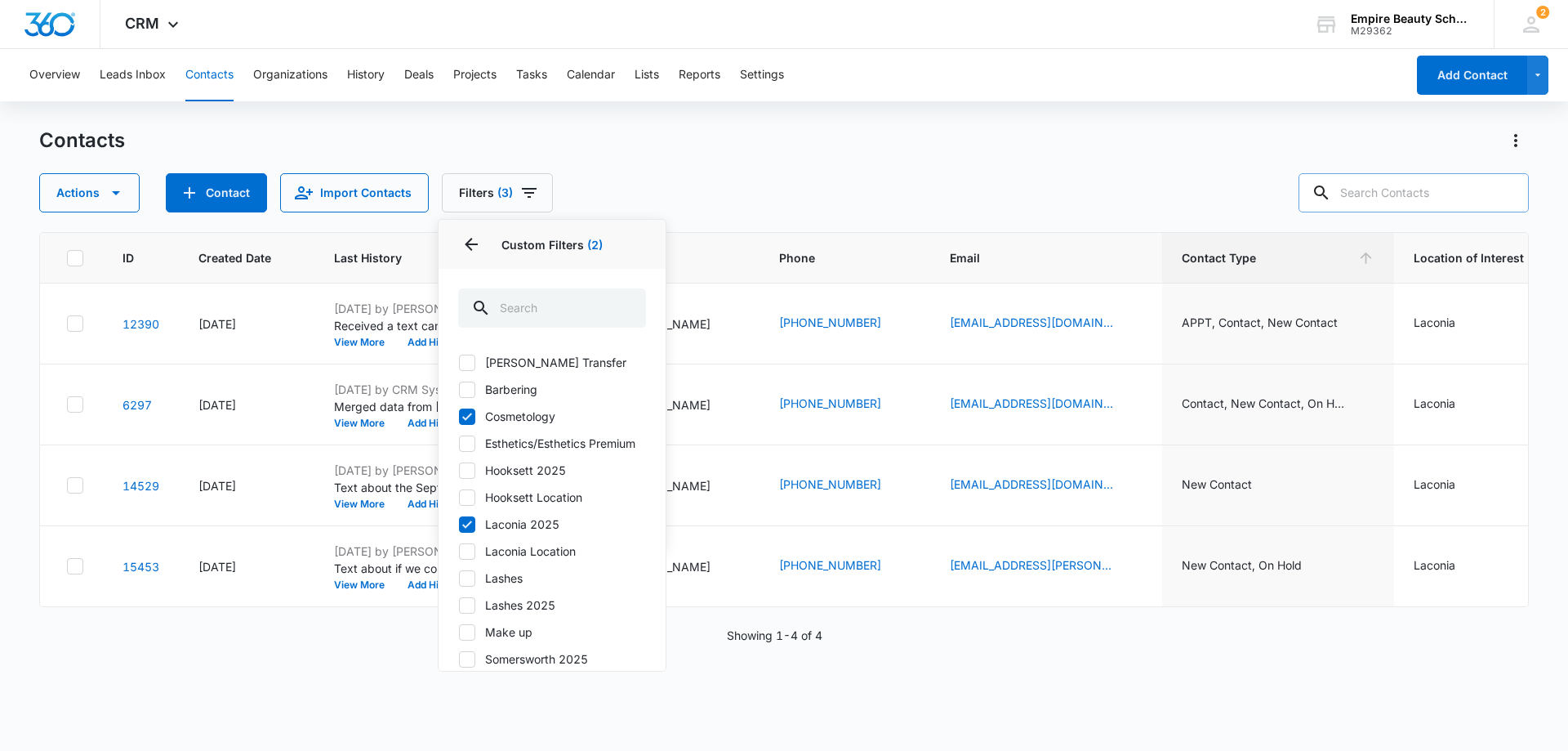
click at [630, 140] on div "Contacts" at bounding box center [784, 140] width 1490 height 26
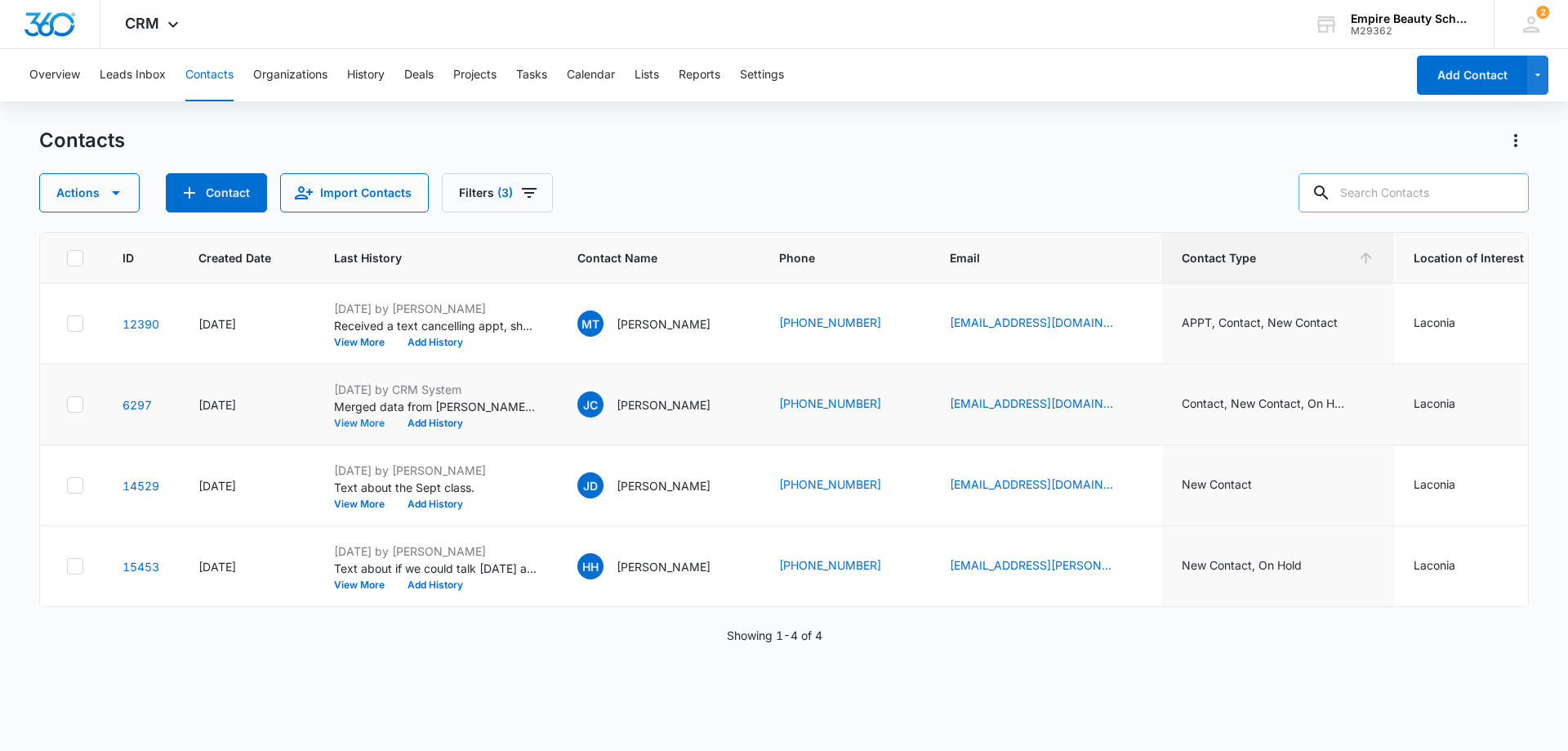
click at [360, 421] on button "View More" at bounding box center [364, 423] width 62 height 10
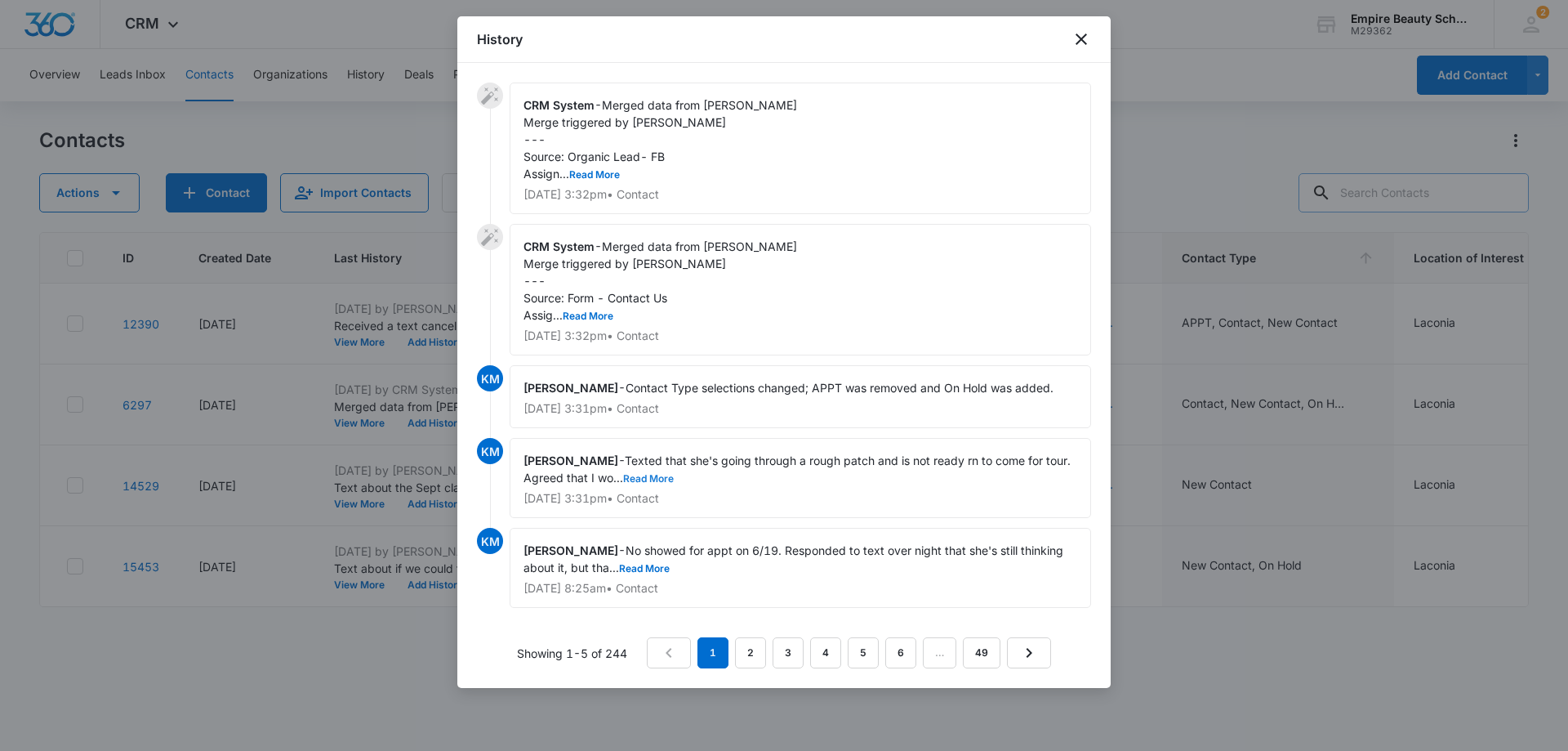
click at [652, 476] on button "Read More" at bounding box center [648, 479] width 50 height 10
click at [1082, 36] on icon "close" at bounding box center [1081, 39] width 20 height 20
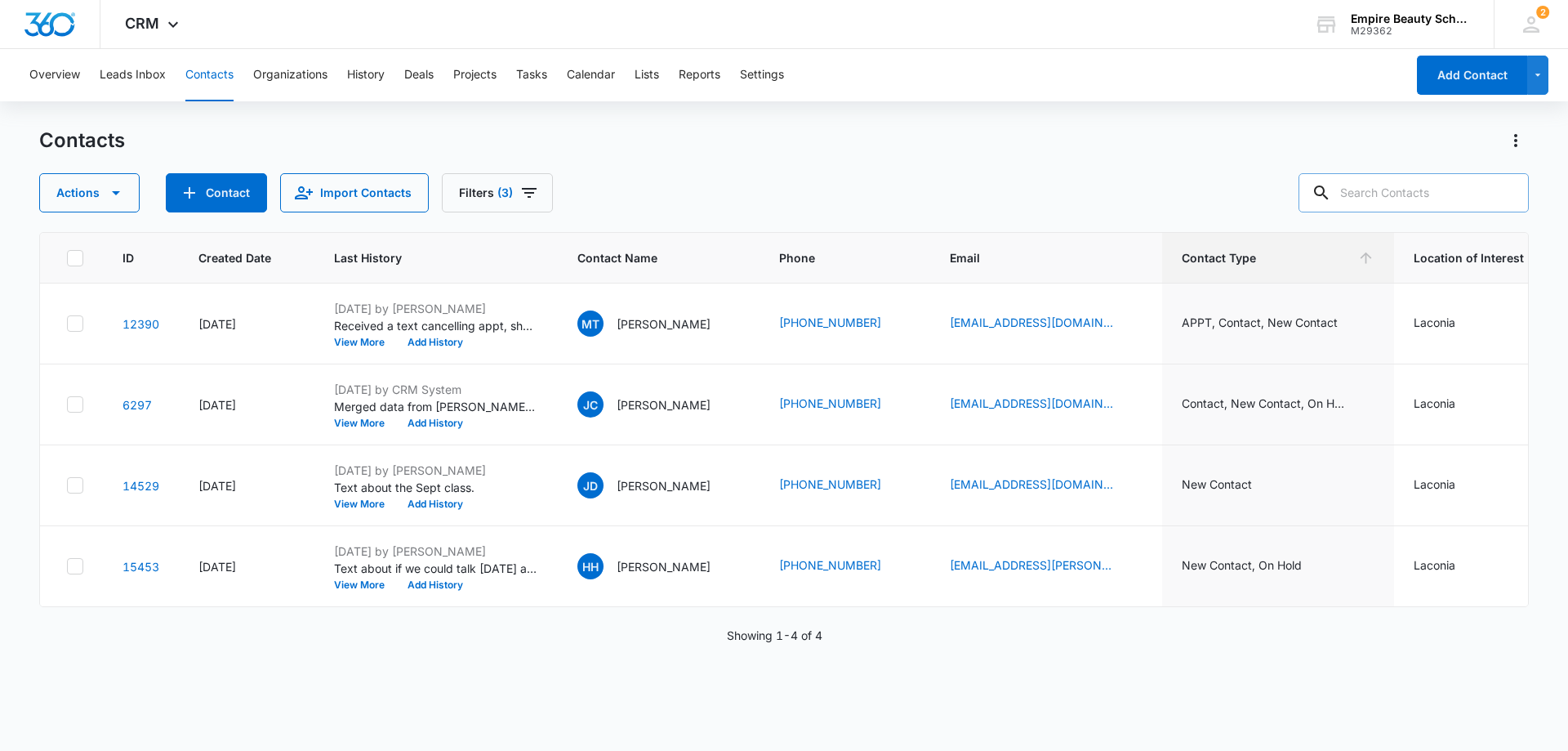
click at [1364, 193] on input "text" at bounding box center [1414, 192] width 231 height 39
type input "kath clark"
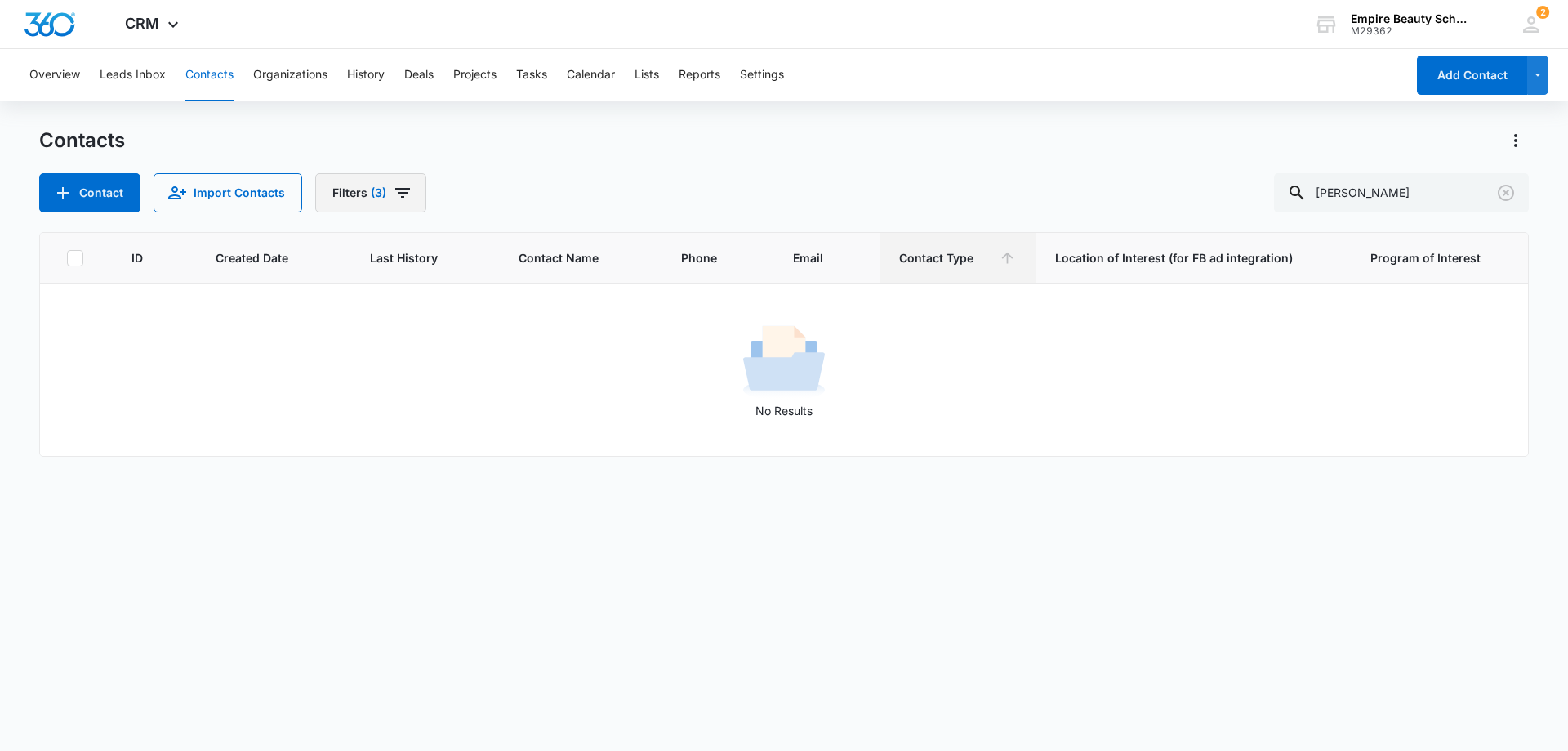
click at [402, 193] on icon "Filters" at bounding box center [402, 192] width 15 height 10
click at [423, 522] on button "Clear All" at bounding box center [428, 523] width 188 height 31
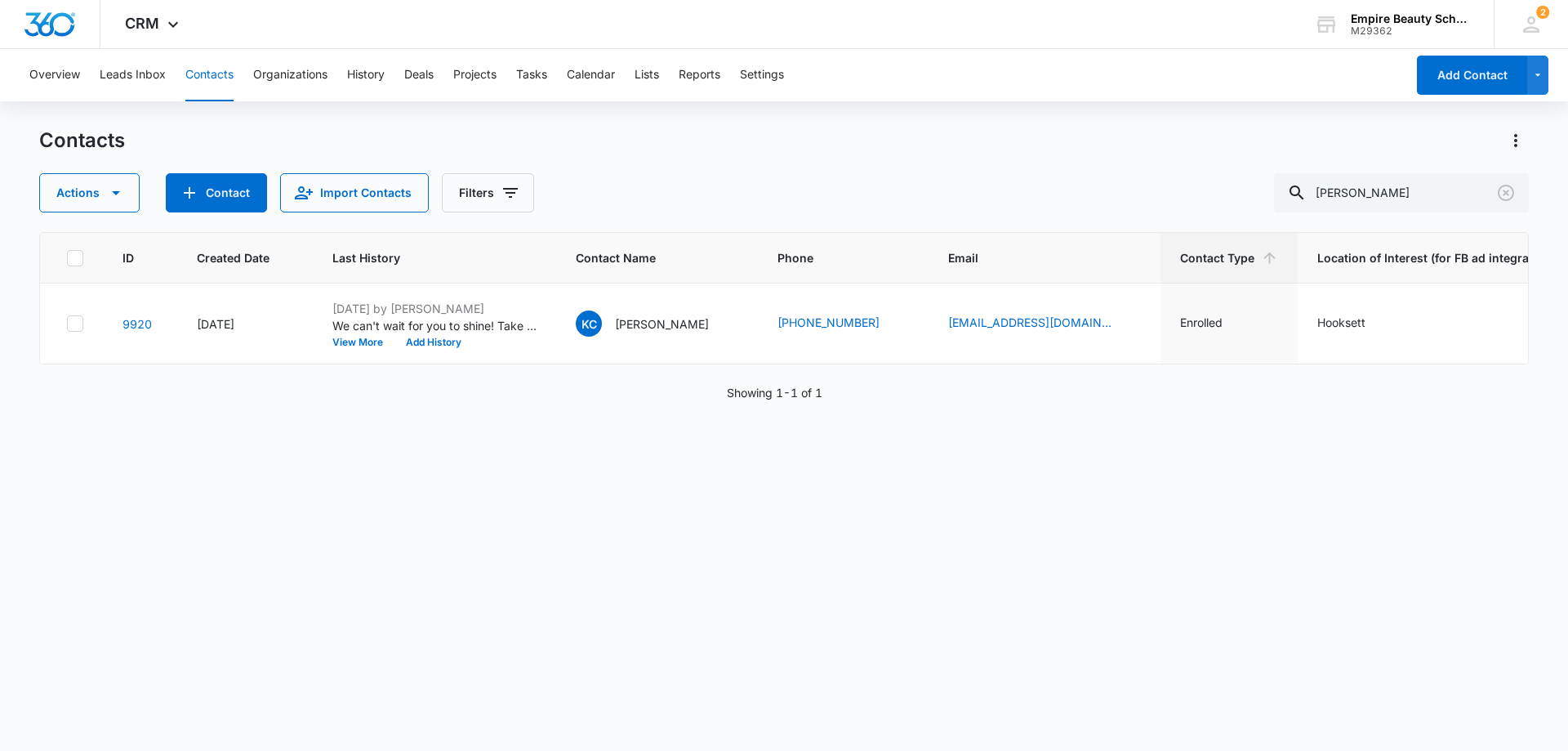
click at [805, 147] on div "Contacts" at bounding box center [784, 140] width 1490 height 26
click at [368, 337] on button "View More" at bounding box center [363, 342] width 62 height 10
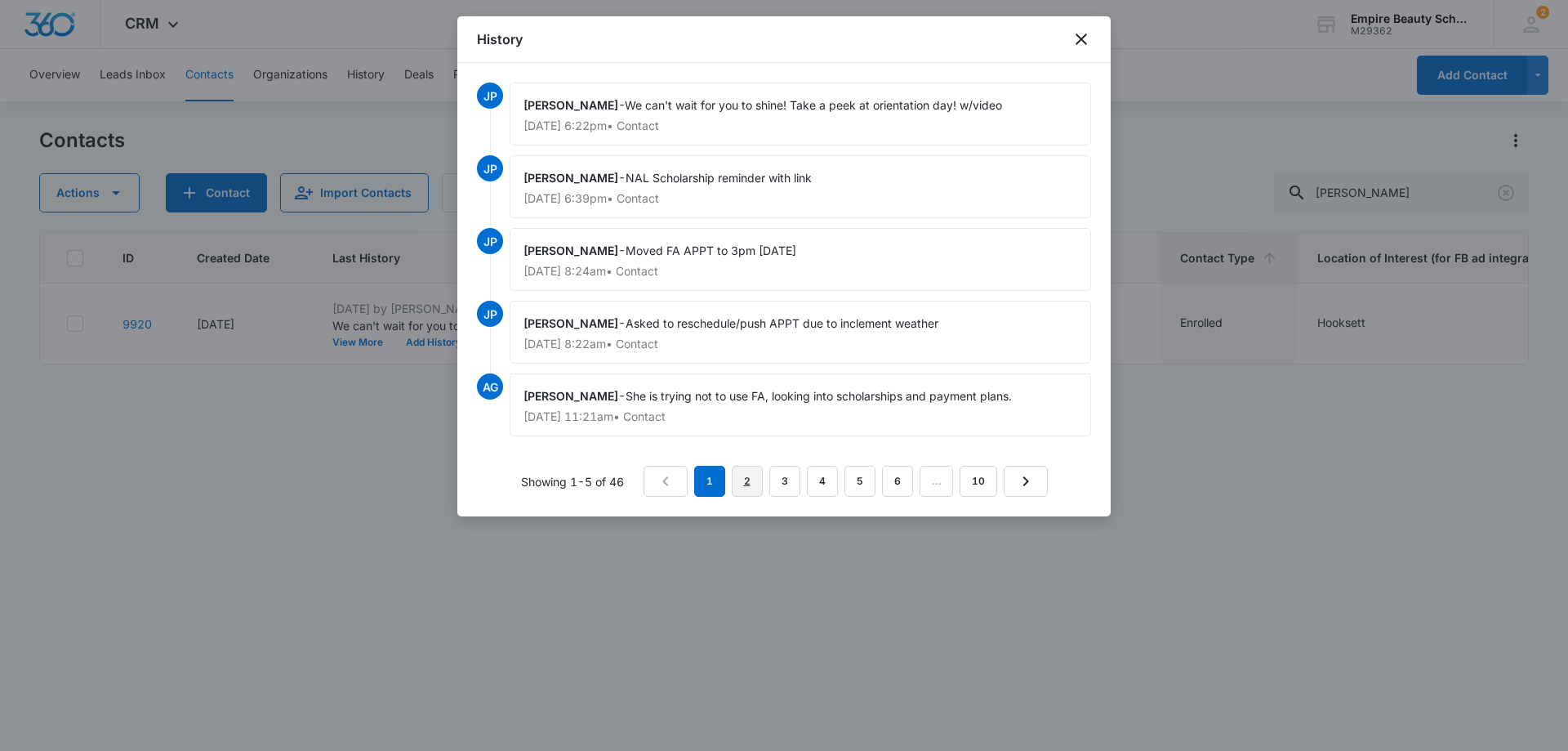
click at [746, 475] on link "2" at bounding box center [746, 481] width 31 height 31
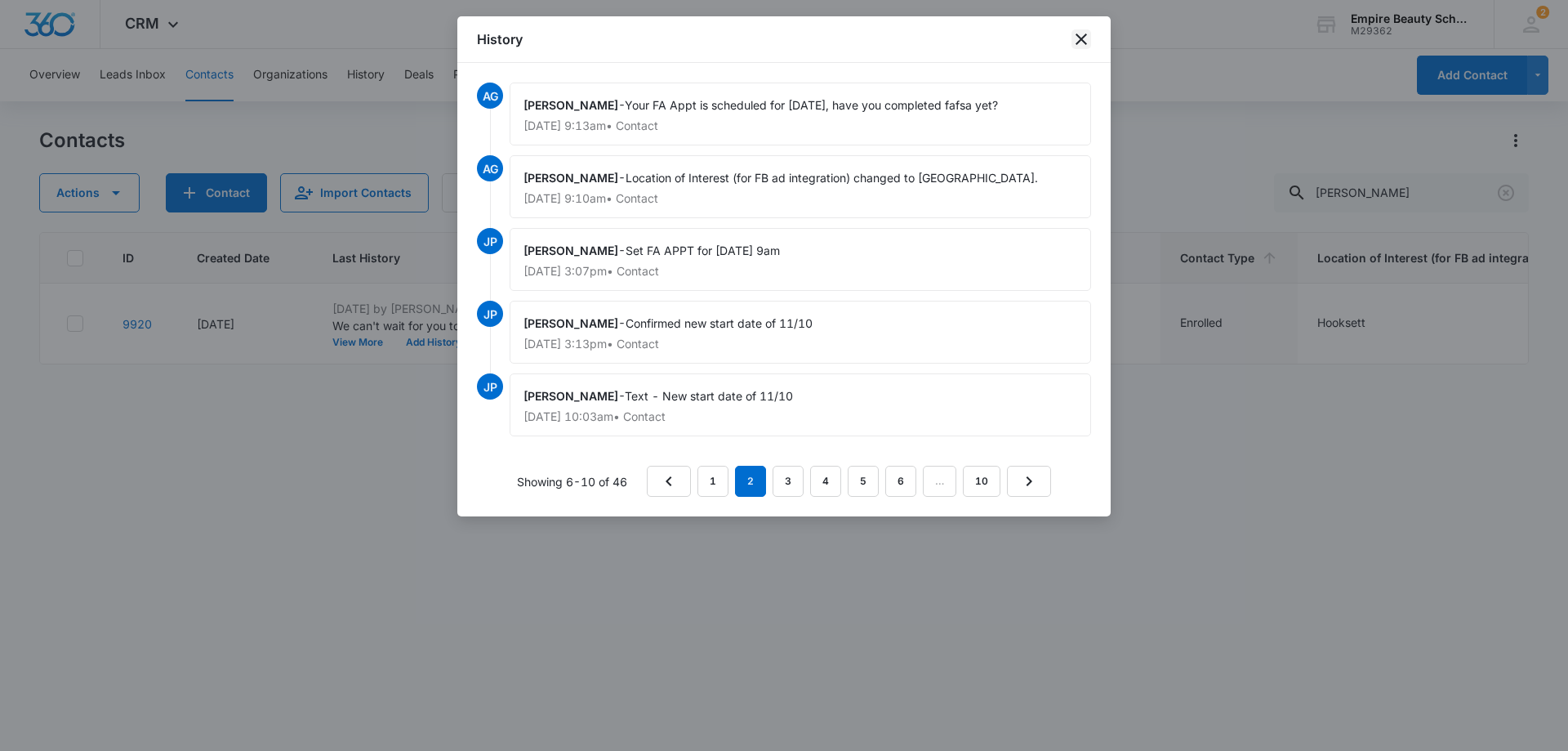
click at [1077, 39] on icon "close" at bounding box center [1081, 39] width 20 height 20
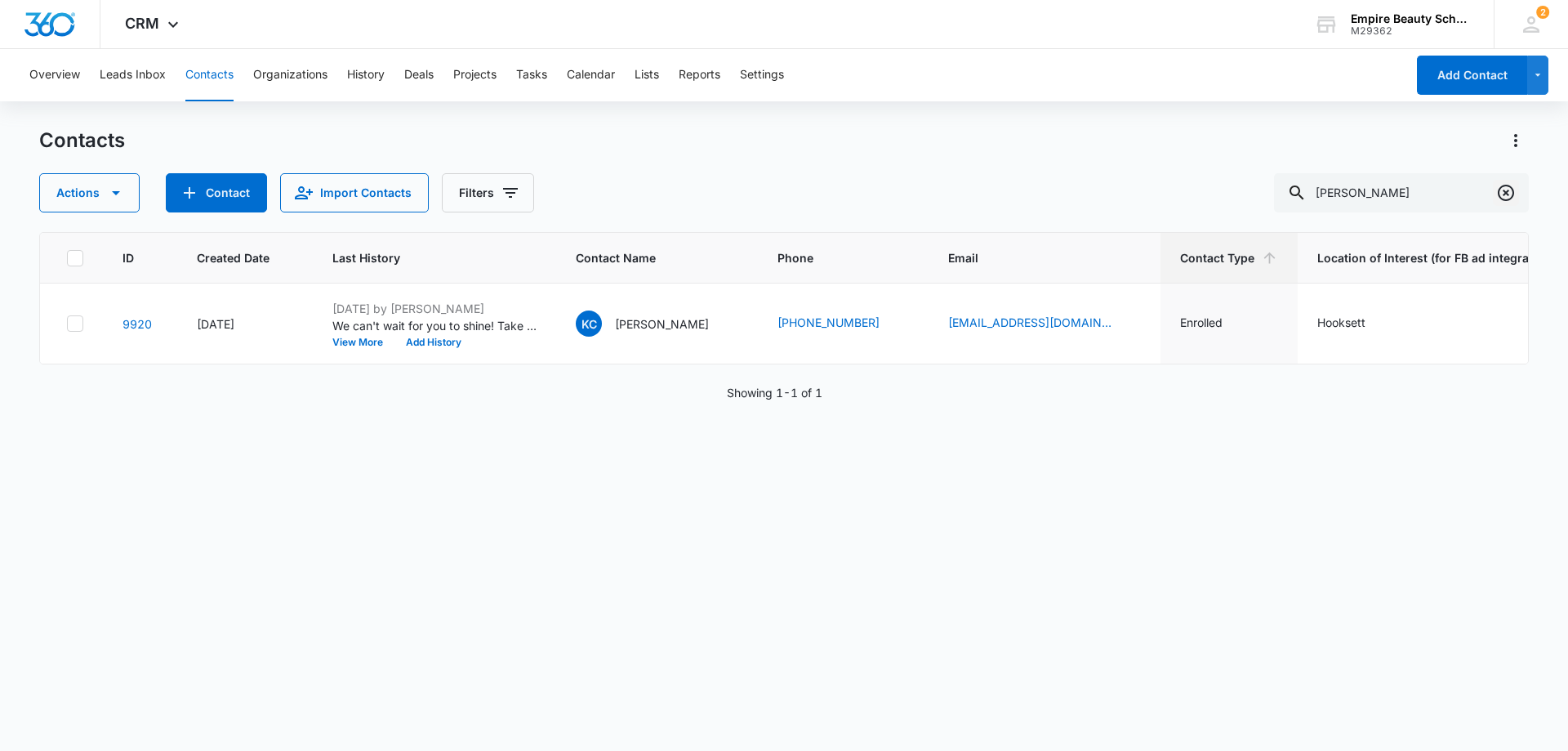
click at [1509, 194] on icon "Clear" at bounding box center [1507, 193] width 17 height 17
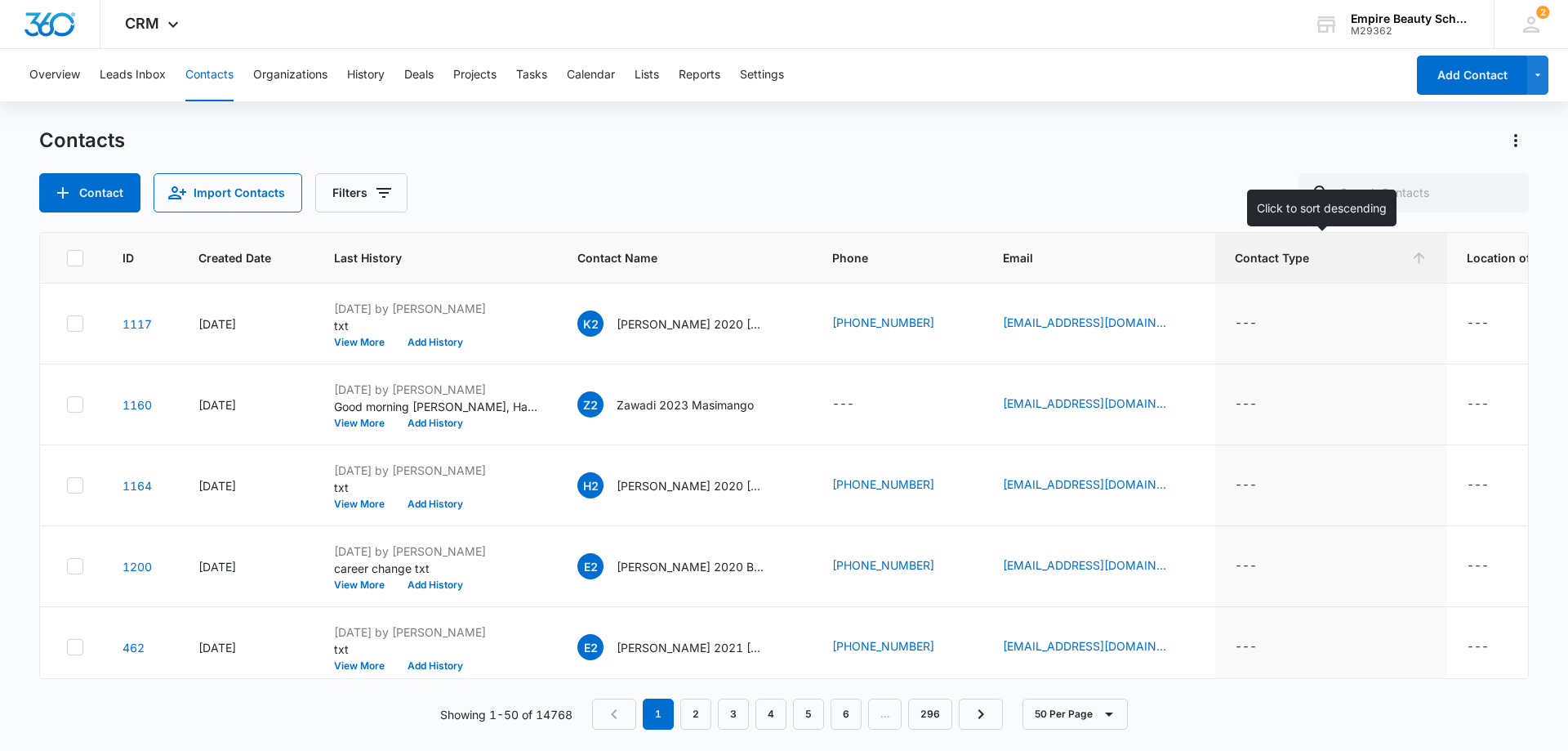
click at [1411, 257] on icon at bounding box center [1419, 257] width 17 height 17
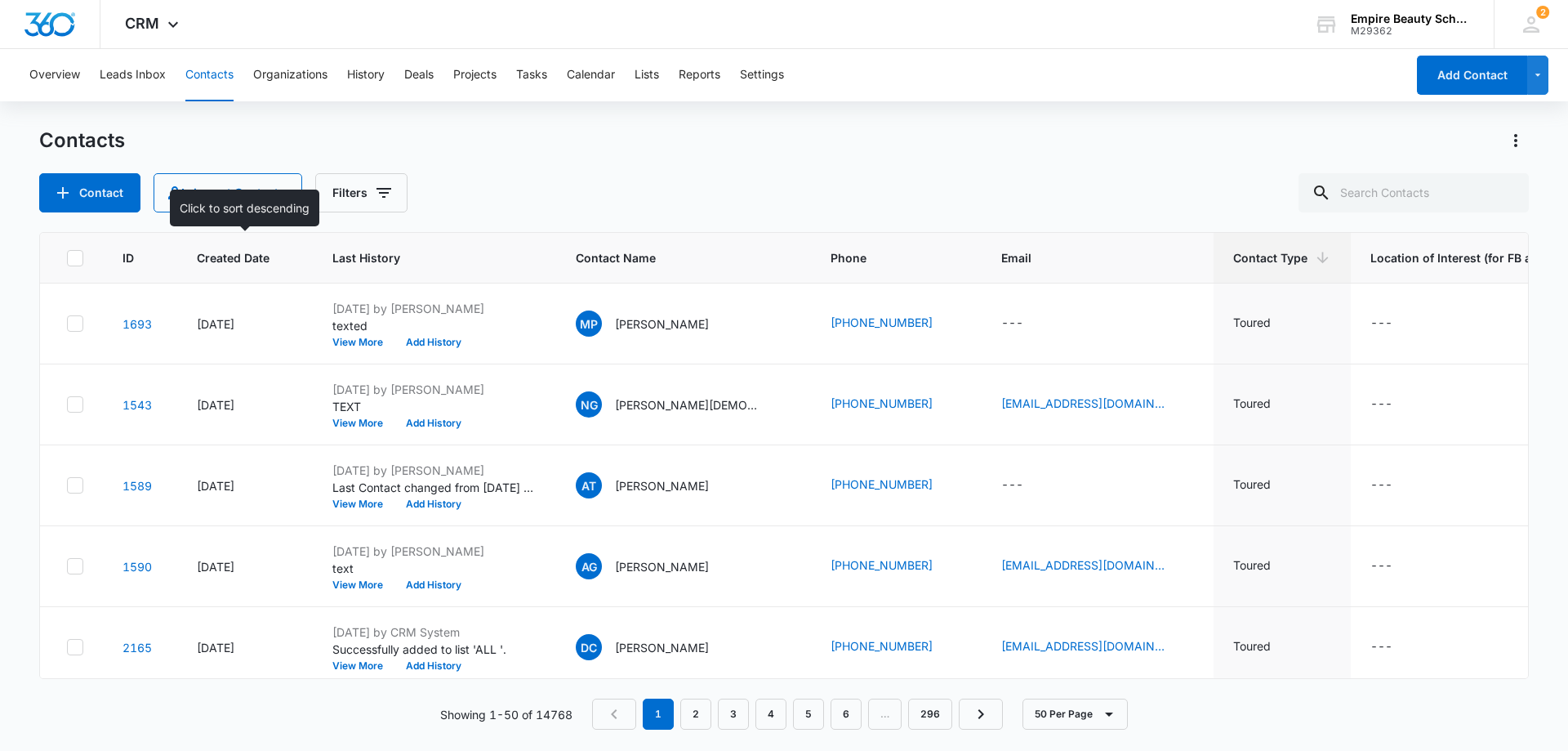
click at [228, 259] on span "Created Date" at bounding box center [233, 257] width 72 height 17
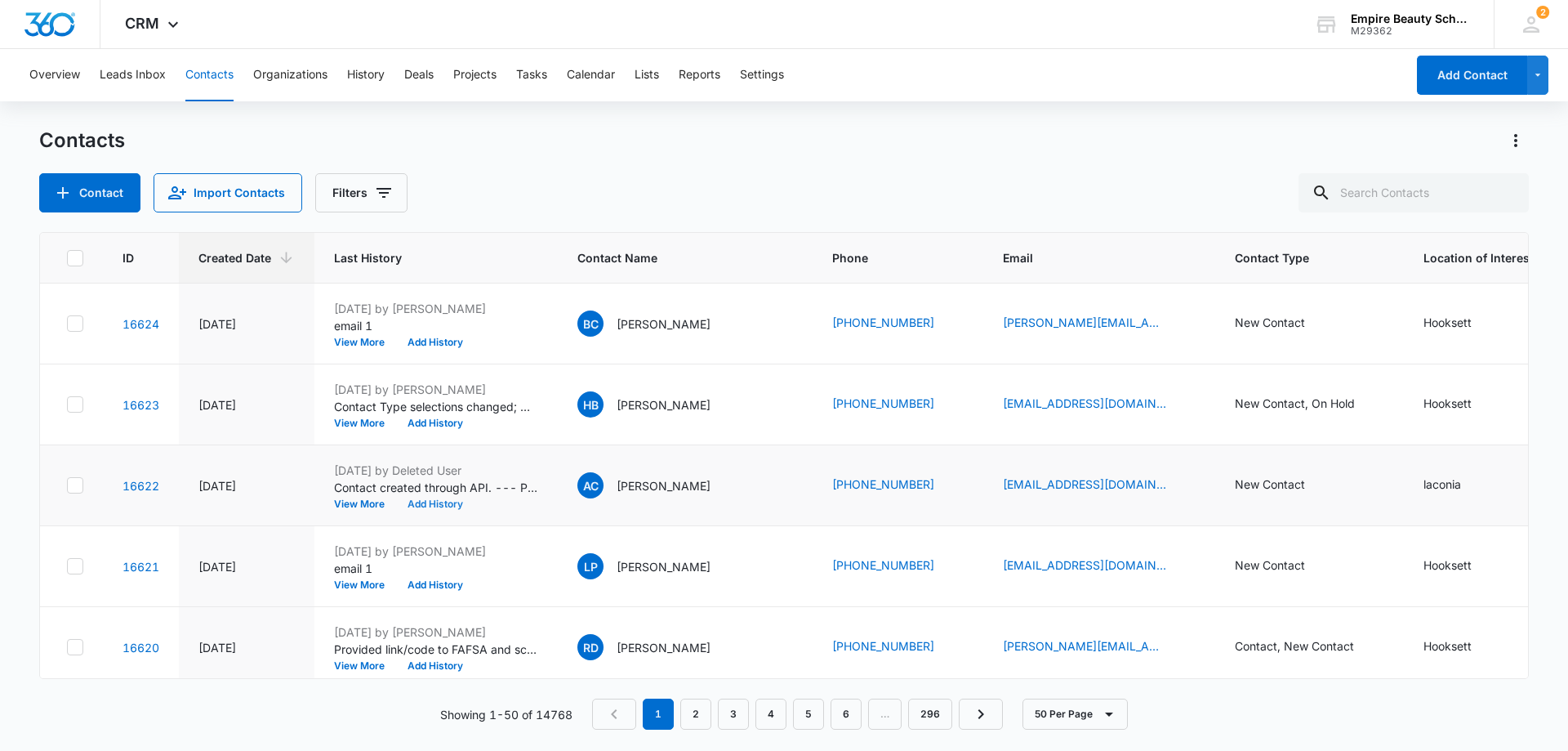
click at [424, 504] on button "Add History" at bounding box center [435, 504] width 78 height 10
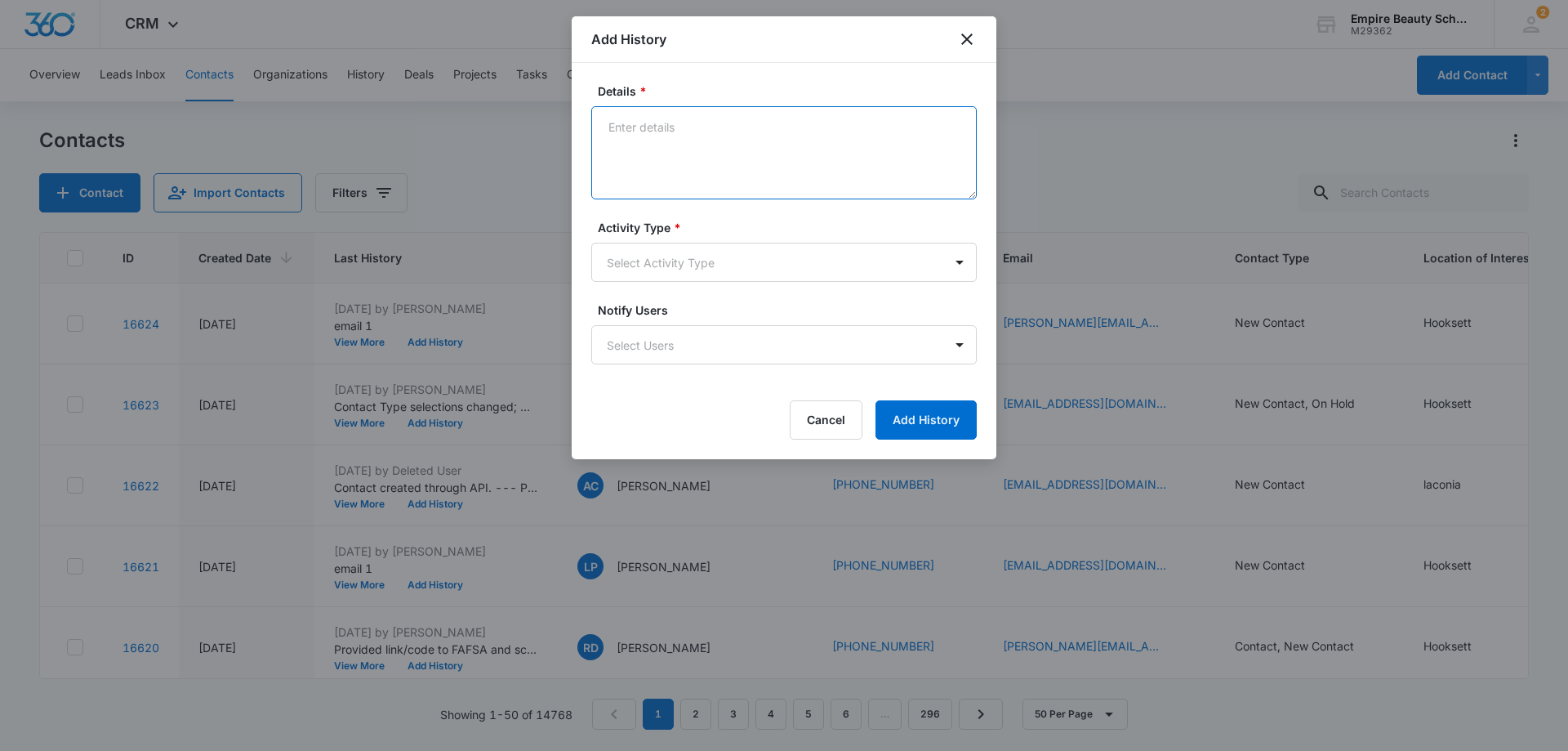
click at [680, 133] on textarea "Details *" at bounding box center [784, 152] width 386 height 93
type textarea "LM with contact info"
click at [692, 253] on body "CRM Apps Forms CRM Email Shop Payments POS Files Brand Settings Empire Beauty S…" at bounding box center [784, 376] width 1568 height 751
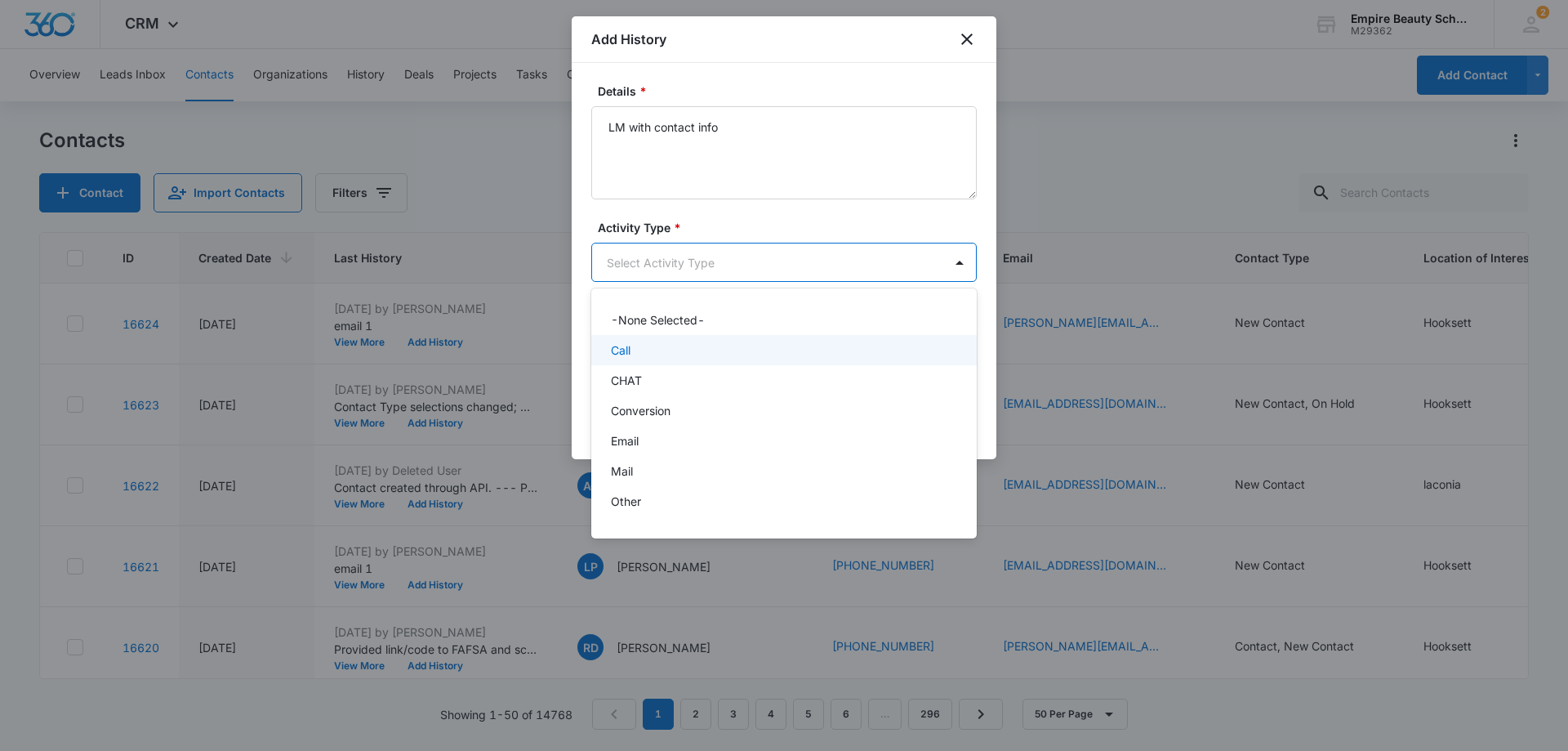
click at [684, 349] on div "Call" at bounding box center [782, 349] width 343 height 17
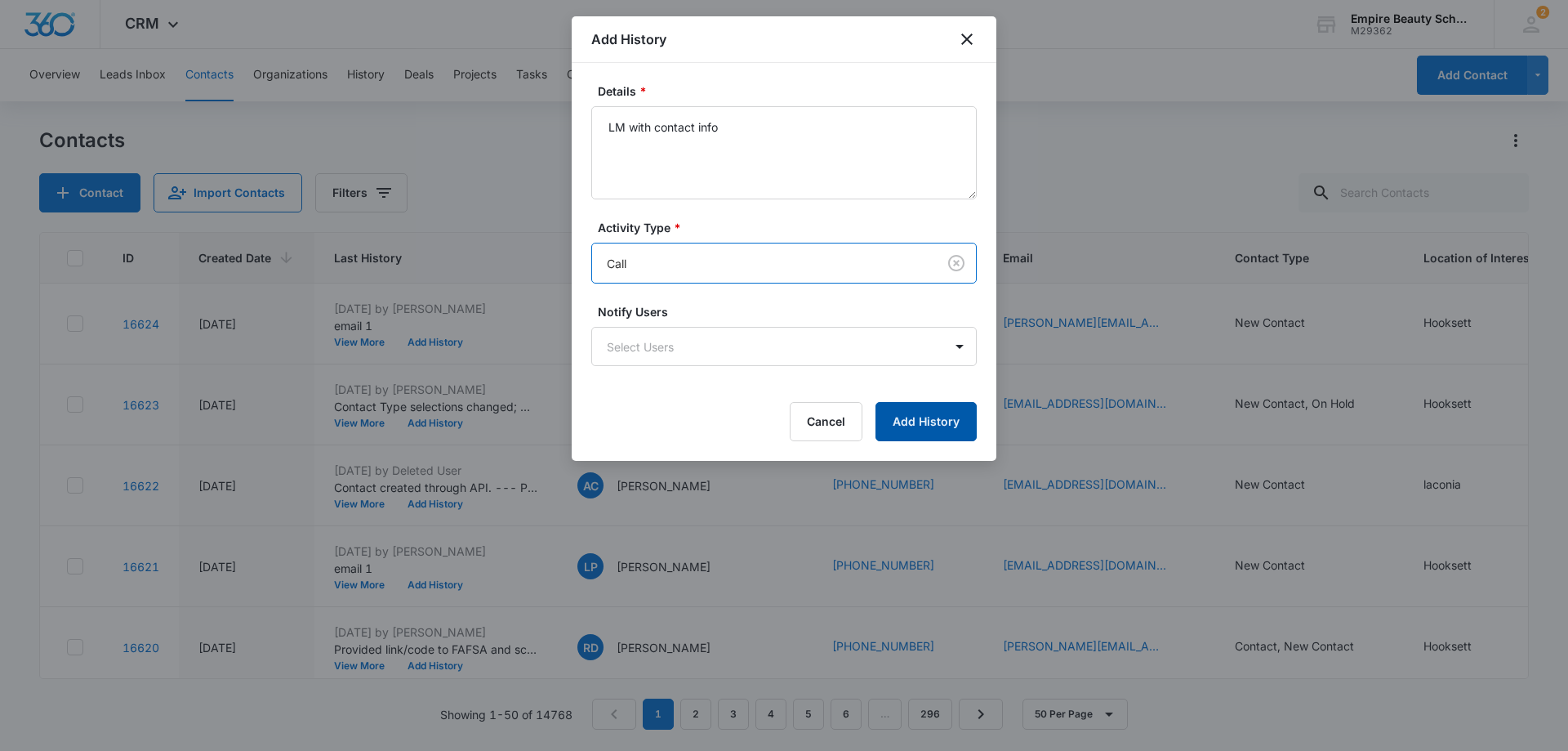
click at [940, 425] on button "Add History" at bounding box center [926, 421] width 101 height 39
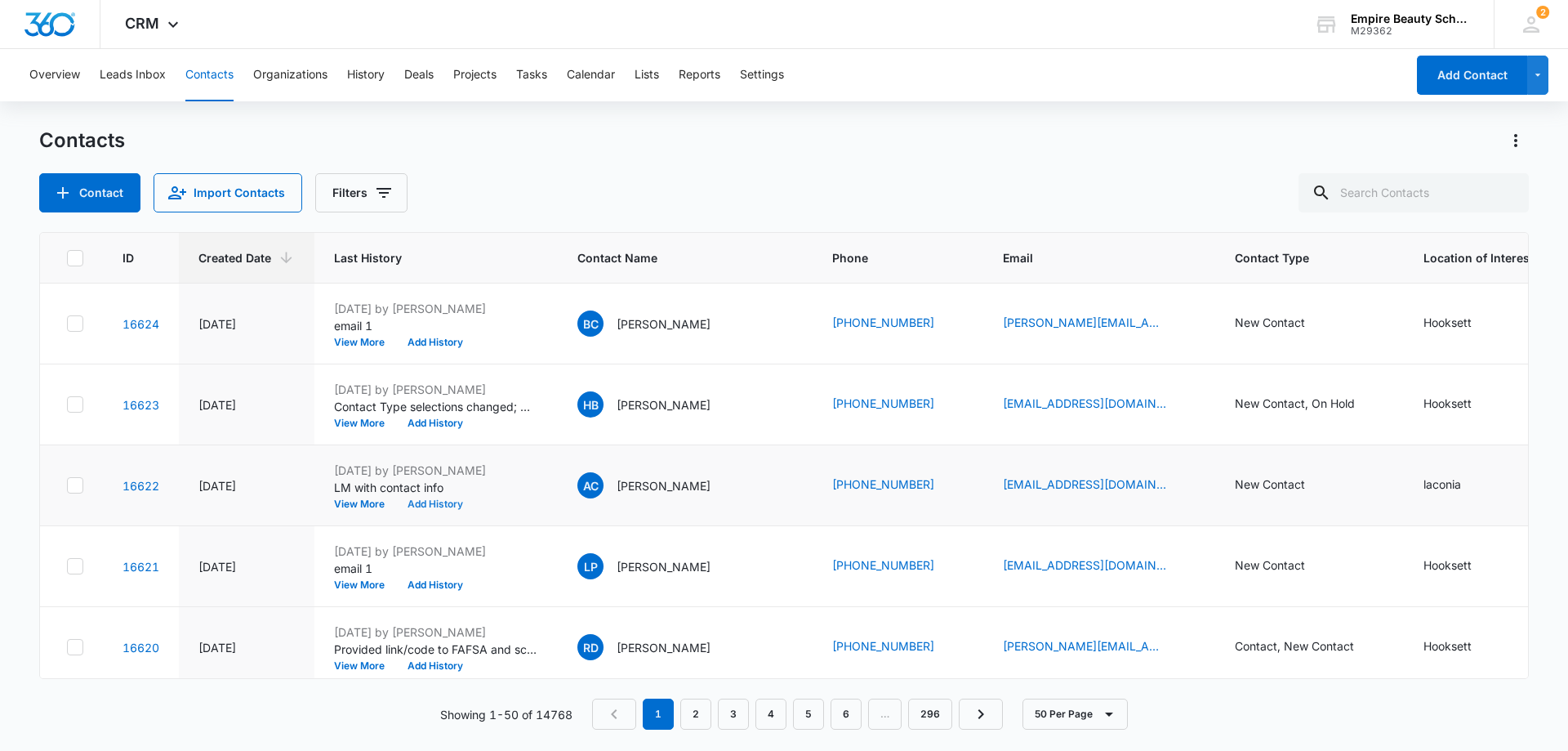
click at [426, 505] on button "Add History" at bounding box center [435, 504] width 78 height 10
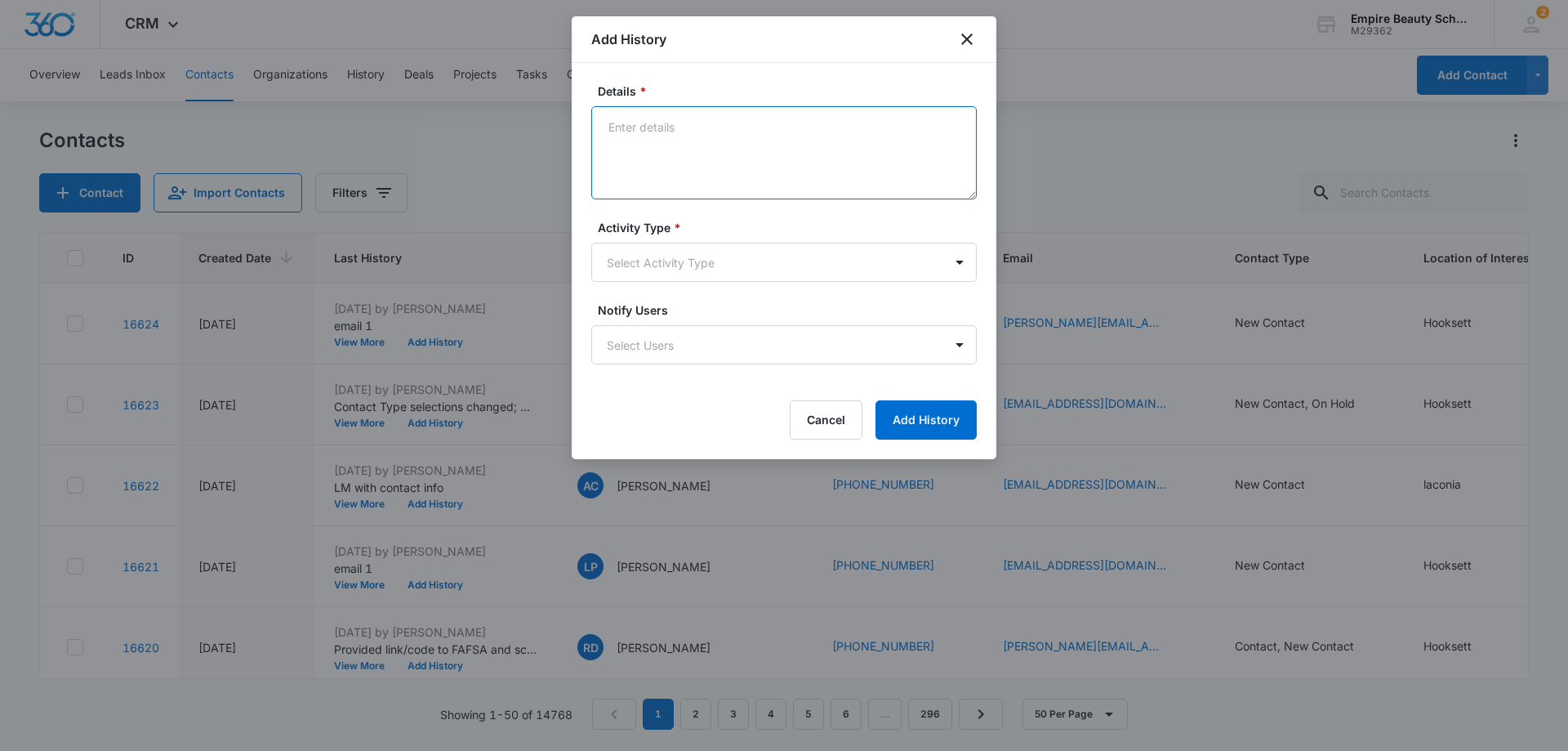
click at [697, 125] on textarea "Details *" at bounding box center [784, 152] width 386 height 93
type textarea "Texted and she replied, asking if we required a diploma. Working on finding out…"
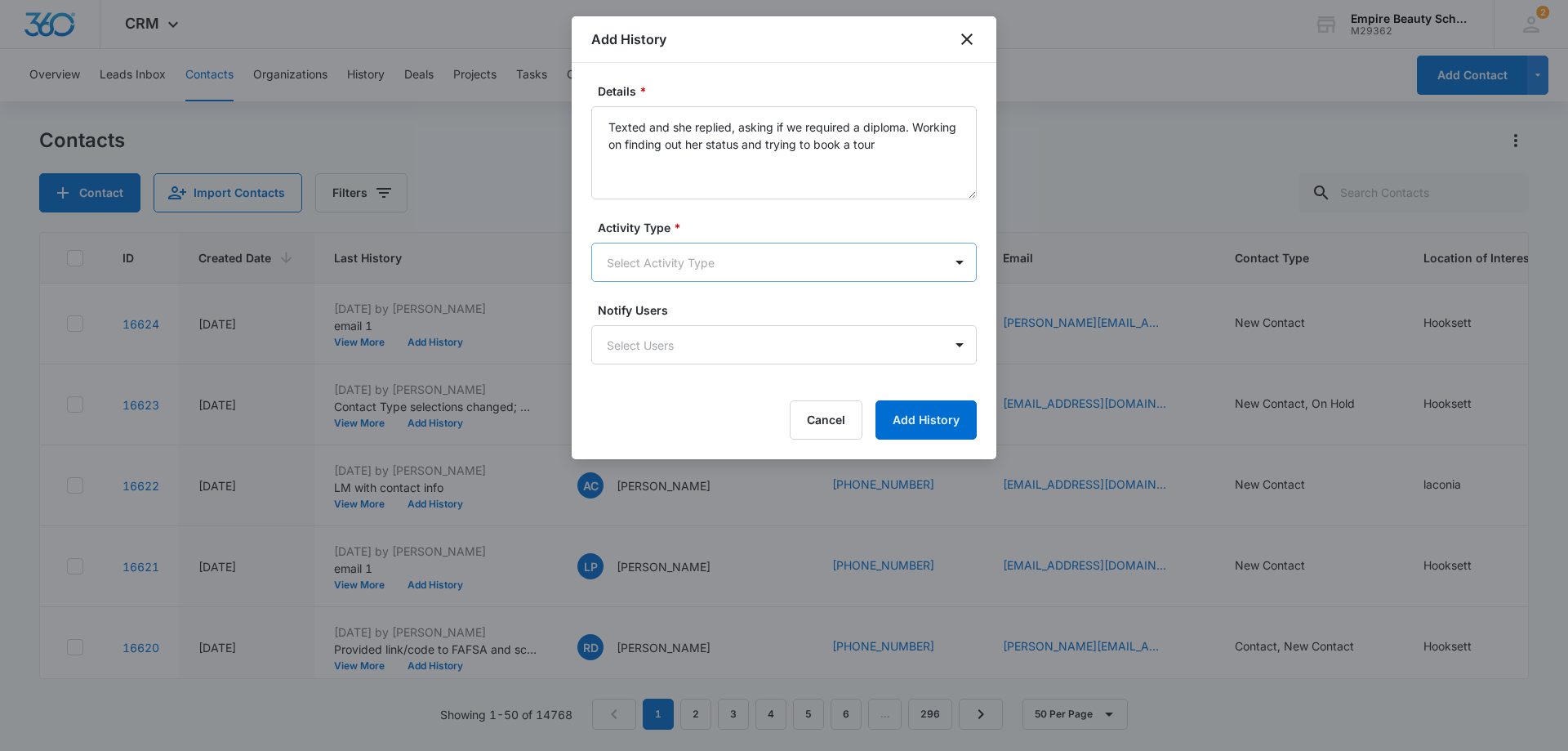
click at [706, 259] on body "CRM Apps Forms CRM Email Shop Payments POS Files Brand Settings Empire Beauty S…" at bounding box center [784, 376] width 1568 height 751
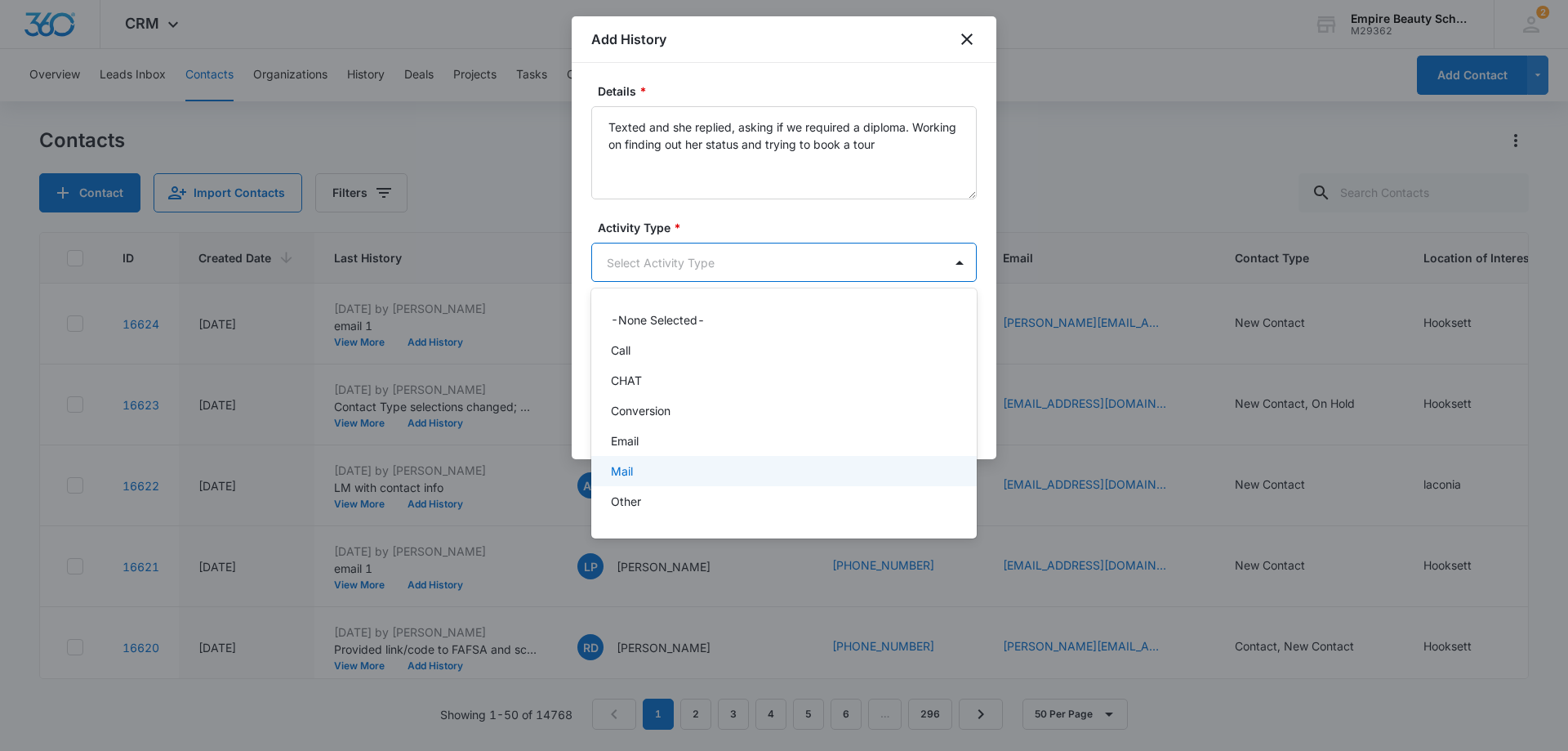
scroll to position [85, 0]
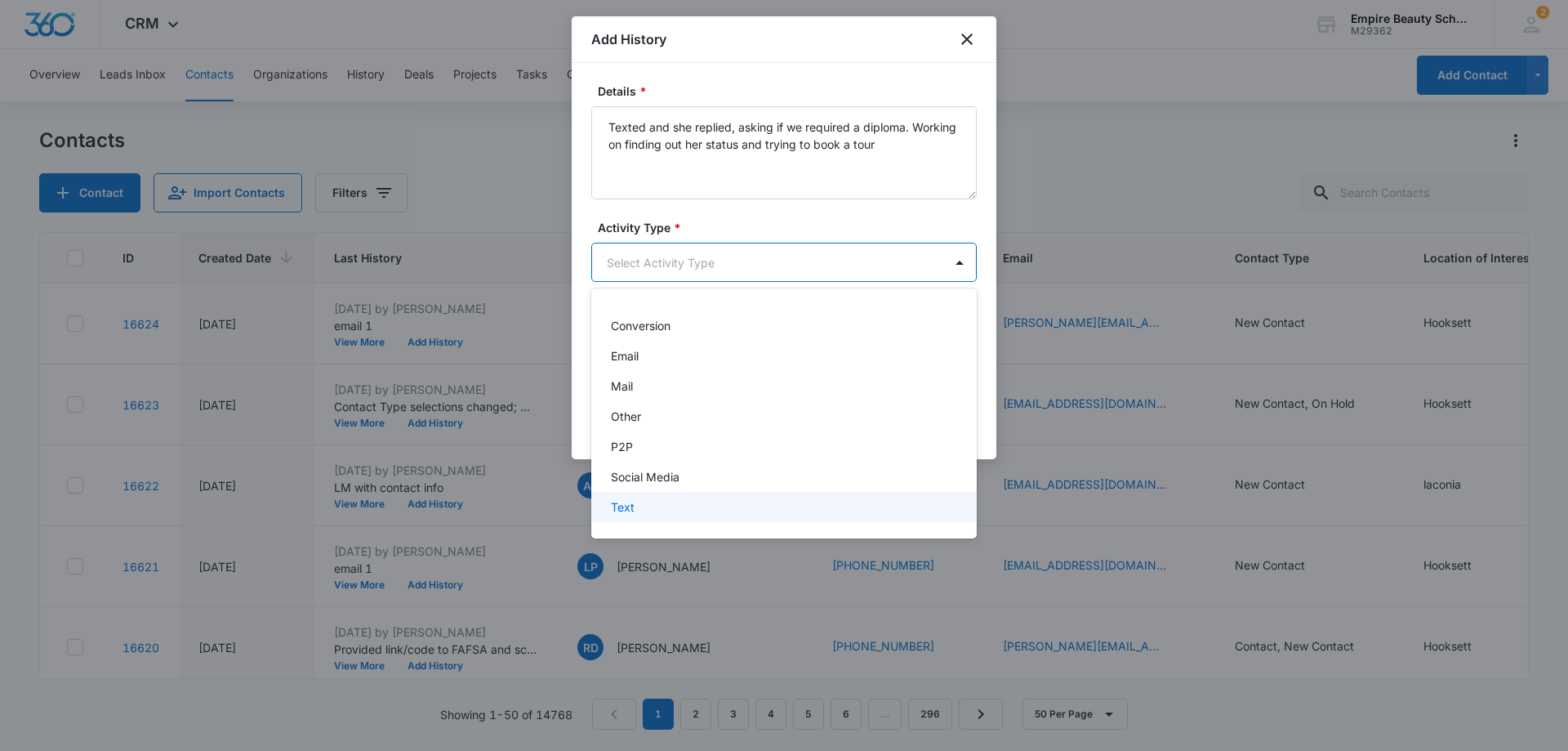
click at [637, 505] on div "Text" at bounding box center [782, 507] width 343 height 17
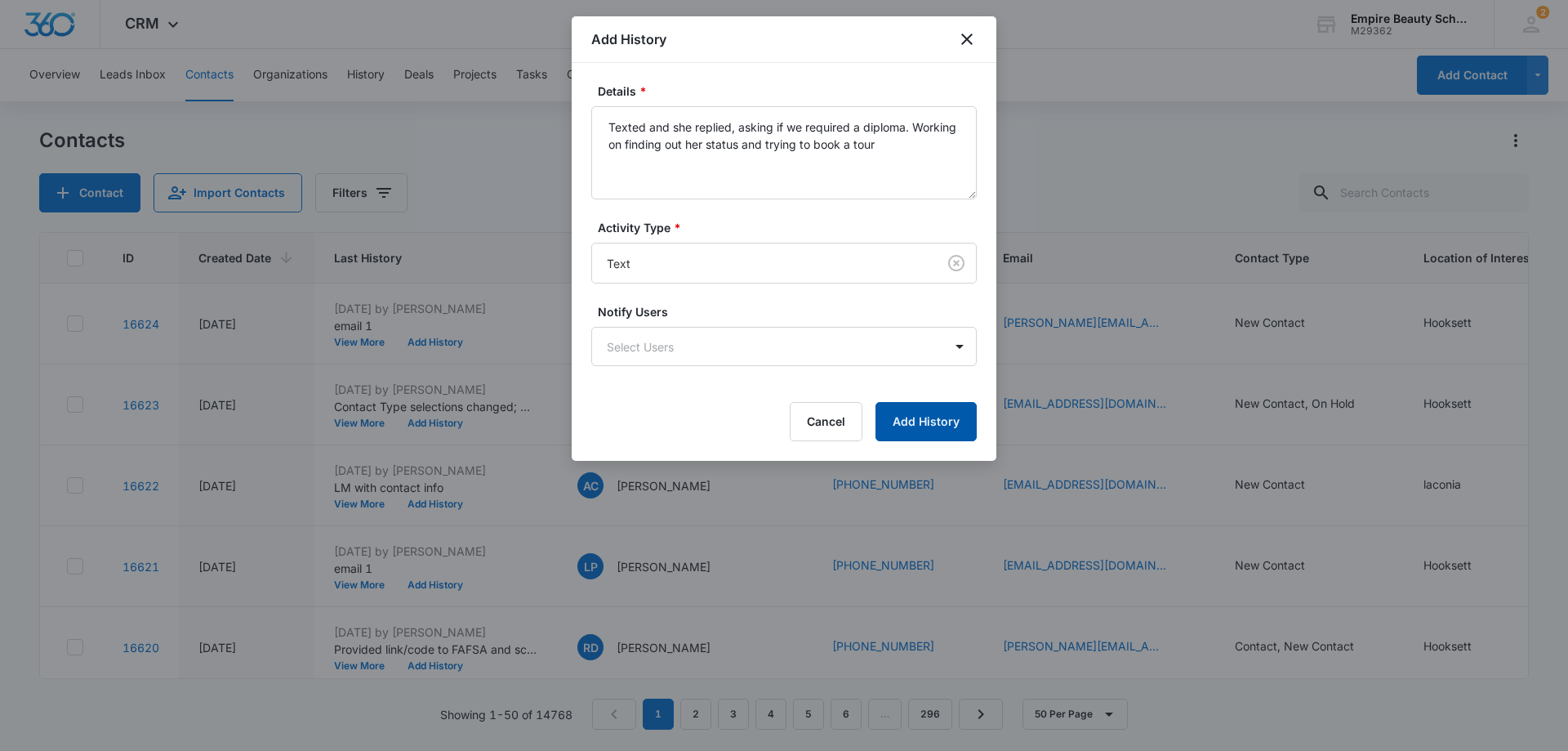
click at [925, 424] on button "Add History" at bounding box center [926, 421] width 101 height 39
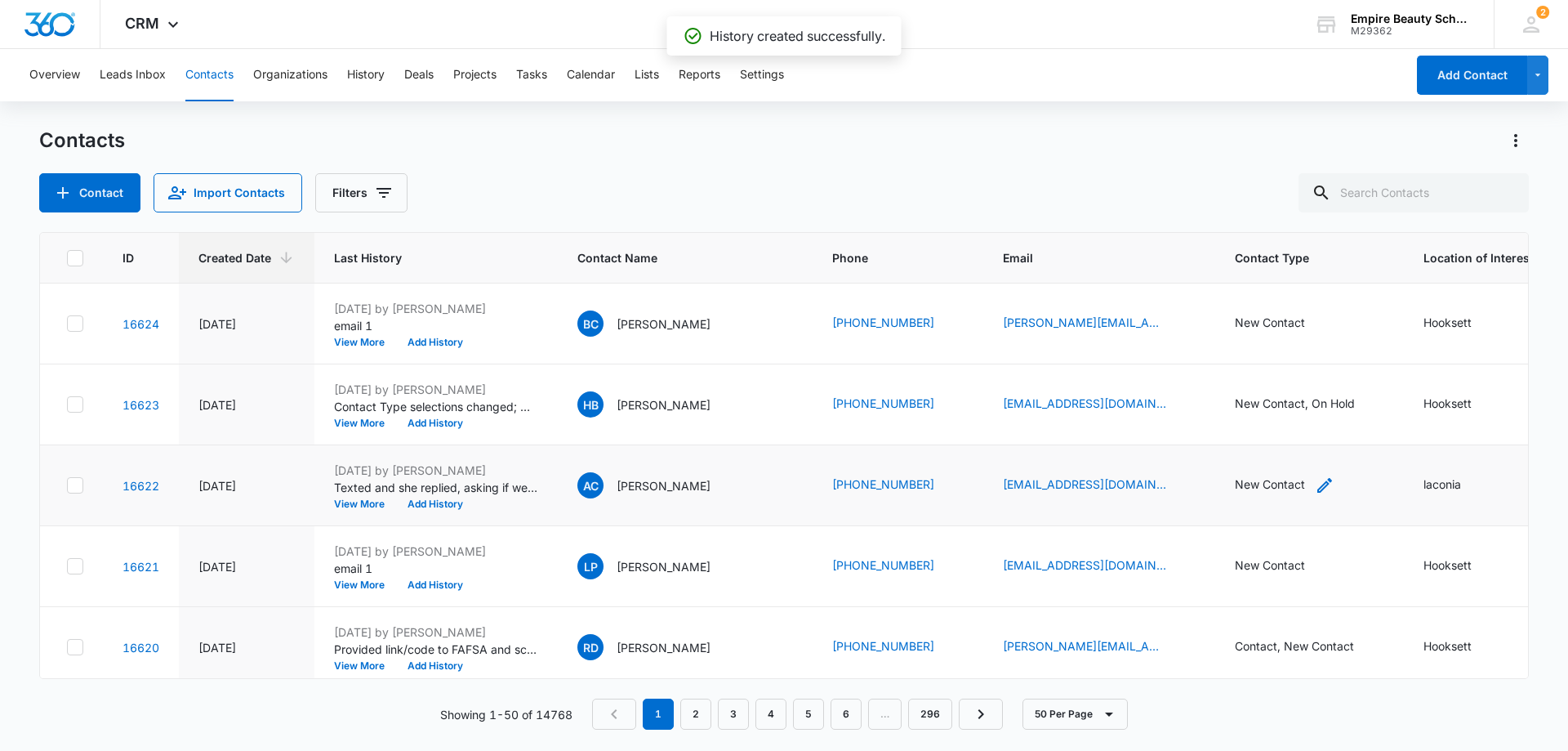
click at [1246, 488] on div "New Contact" at bounding box center [1271, 483] width 71 height 17
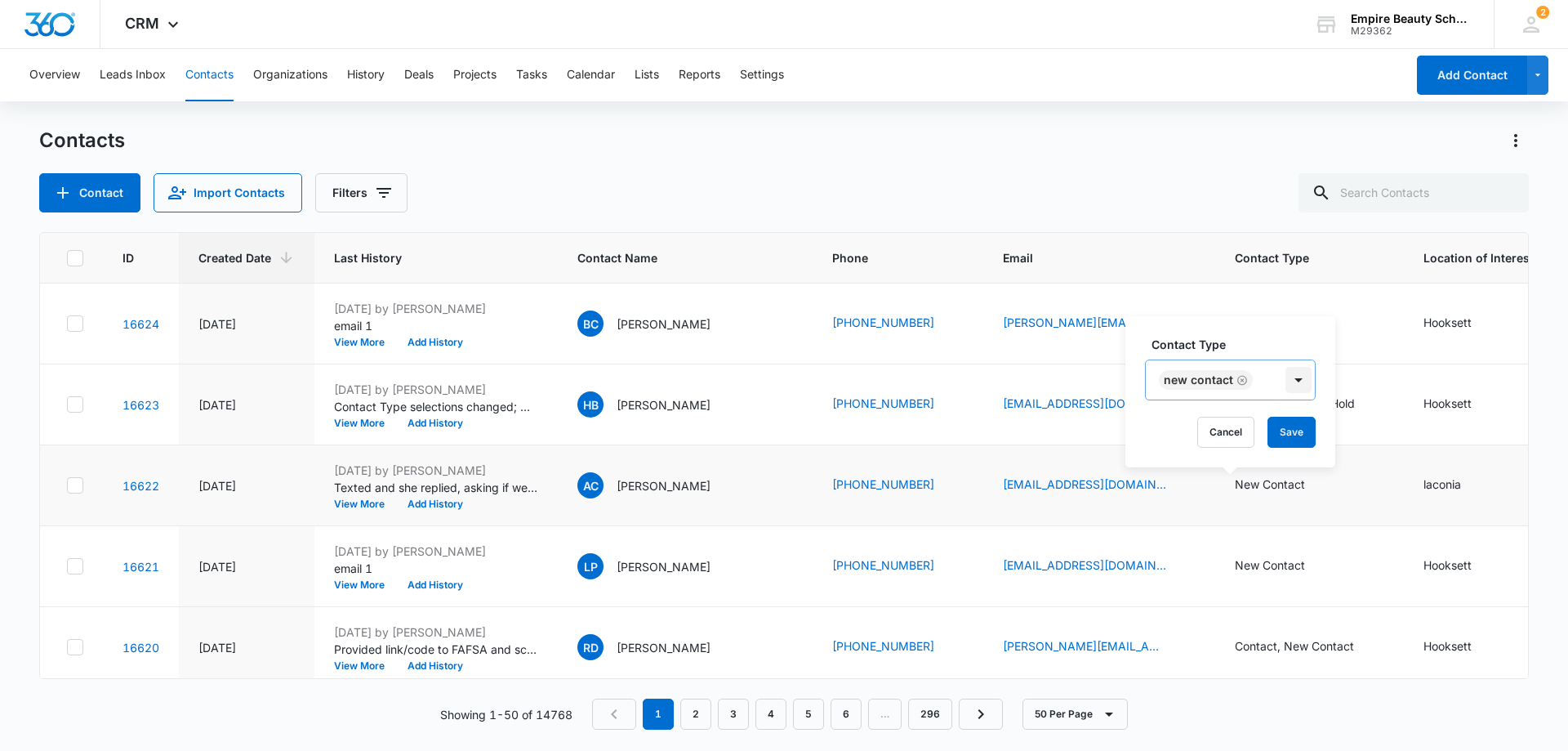
click at [1297, 376] on div at bounding box center [1298, 380] width 26 height 26
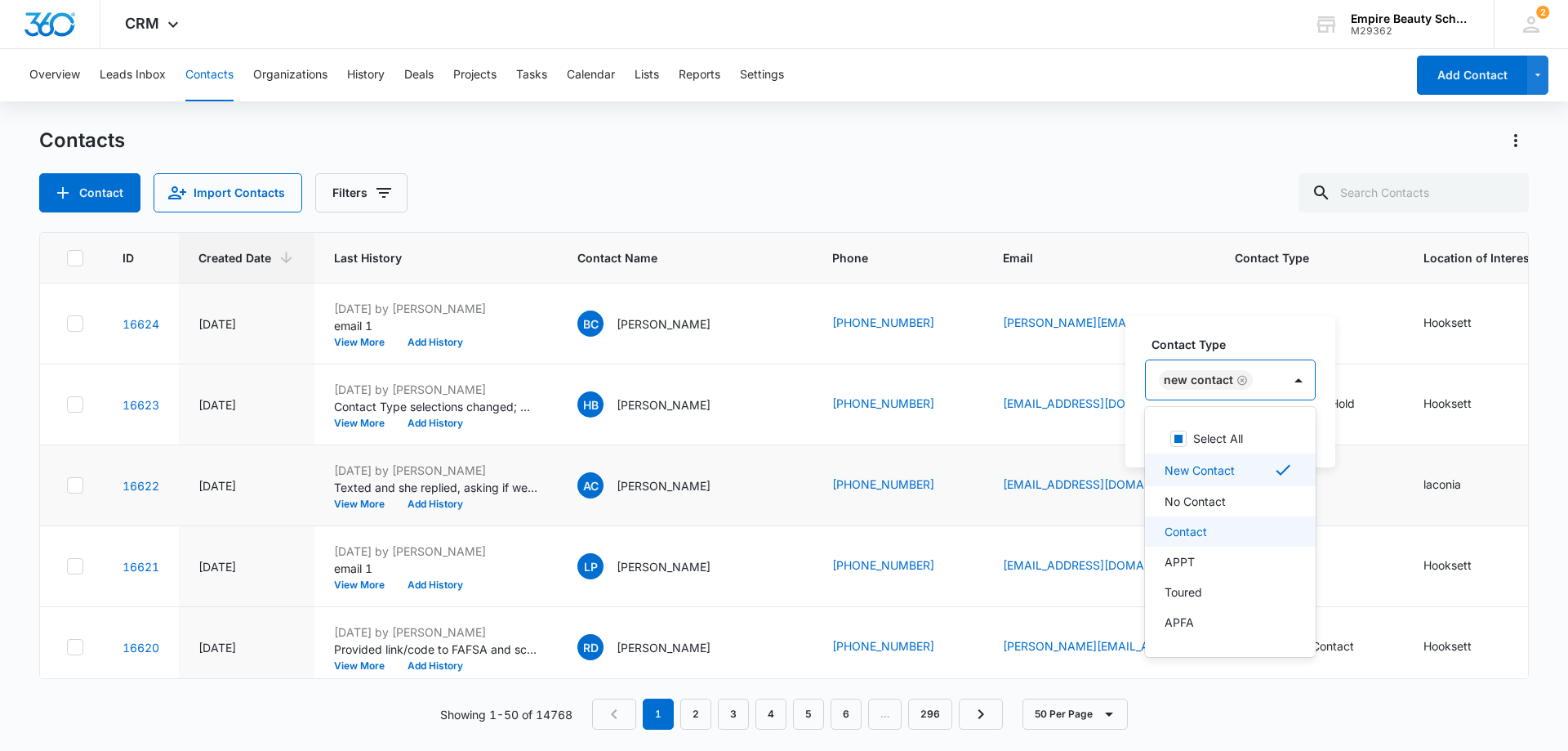
click at [1209, 533] on div "Contact" at bounding box center [1229, 531] width 128 height 17
click at [1243, 380] on icon "Remove New Contact" at bounding box center [1242, 379] width 11 height 12
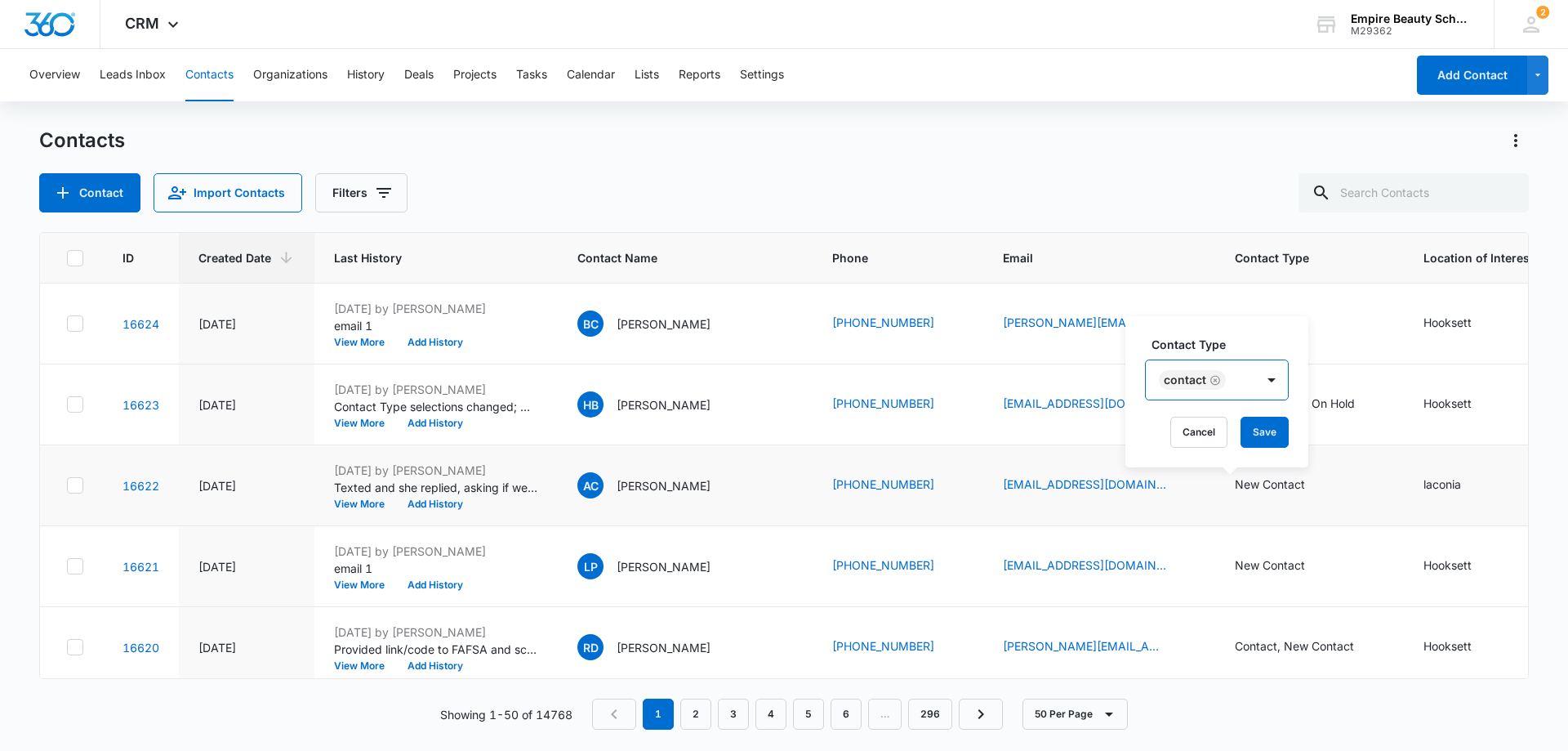
click at [1248, 372] on div "Contact" at bounding box center [1201, 380] width 110 height 39
click at [1261, 427] on button "Save" at bounding box center [1265, 431] width 48 height 31
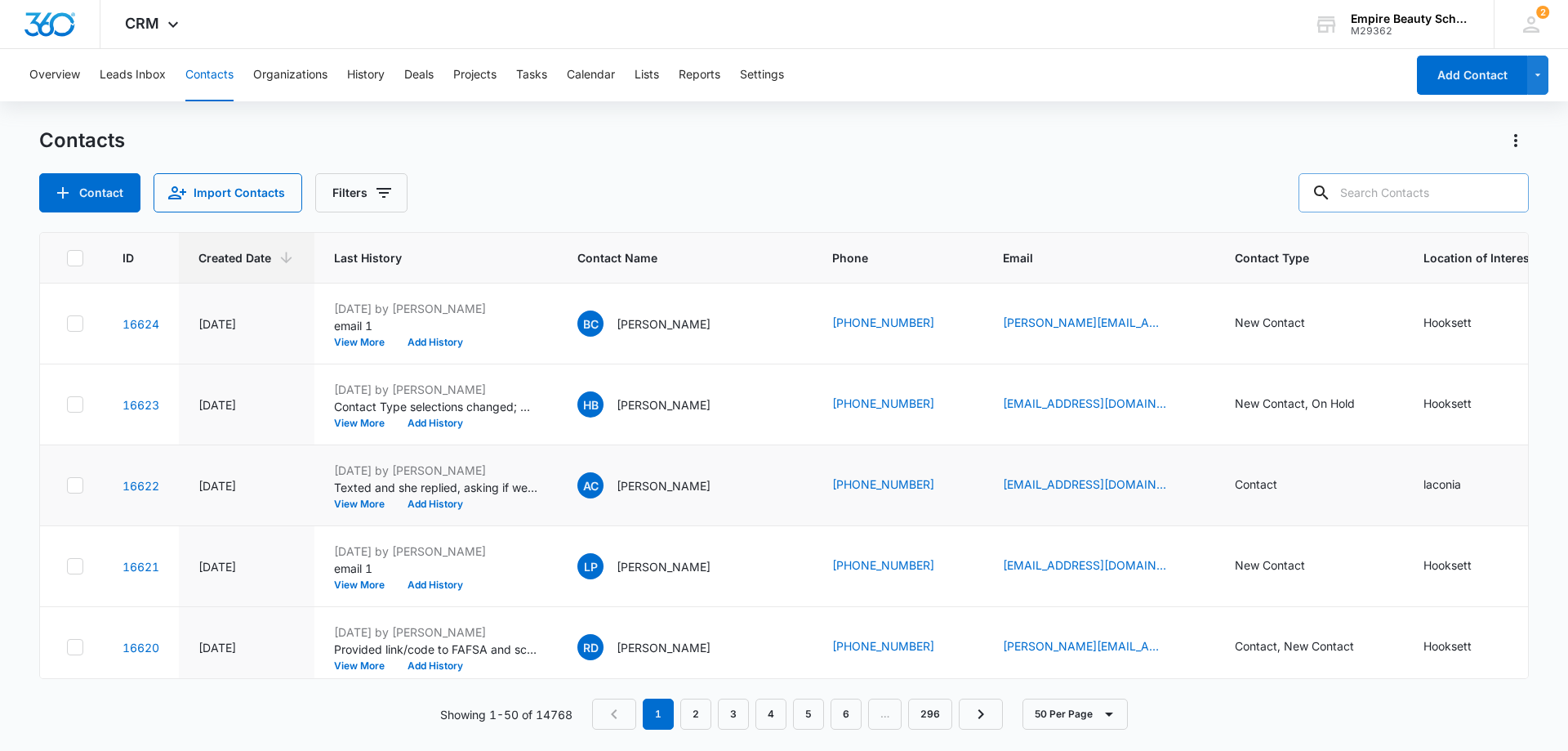
click at [1457, 191] on input "text" at bounding box center [1414, 192] width 231 height 39
type input "kath"
click at [1457, 191] on input "kath" at bounding box center [1402, 192] width 255 height 39
type input "kath clark"
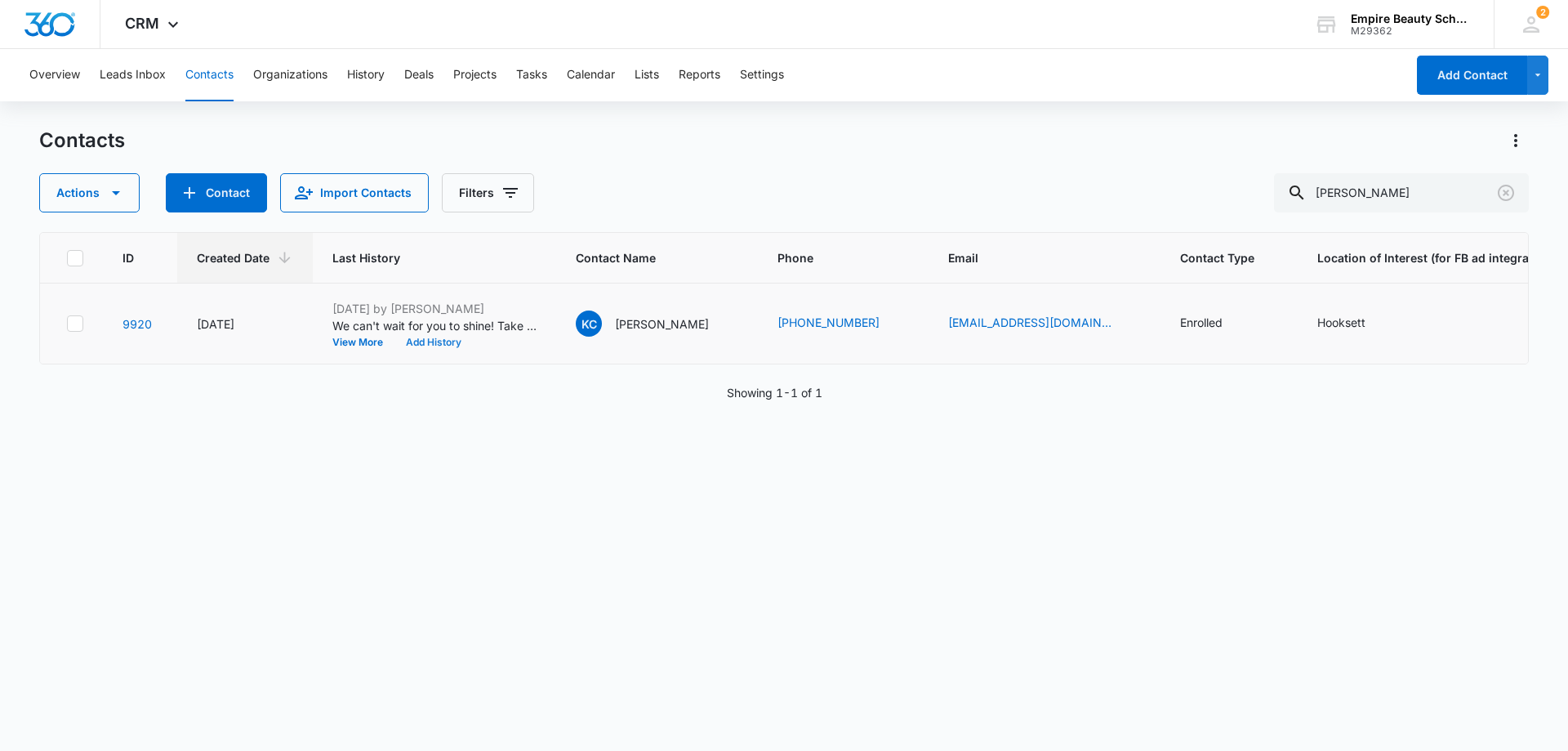
click at [428, 339] on button "Add History" at bounding box center [433, 342] width 78 height 10
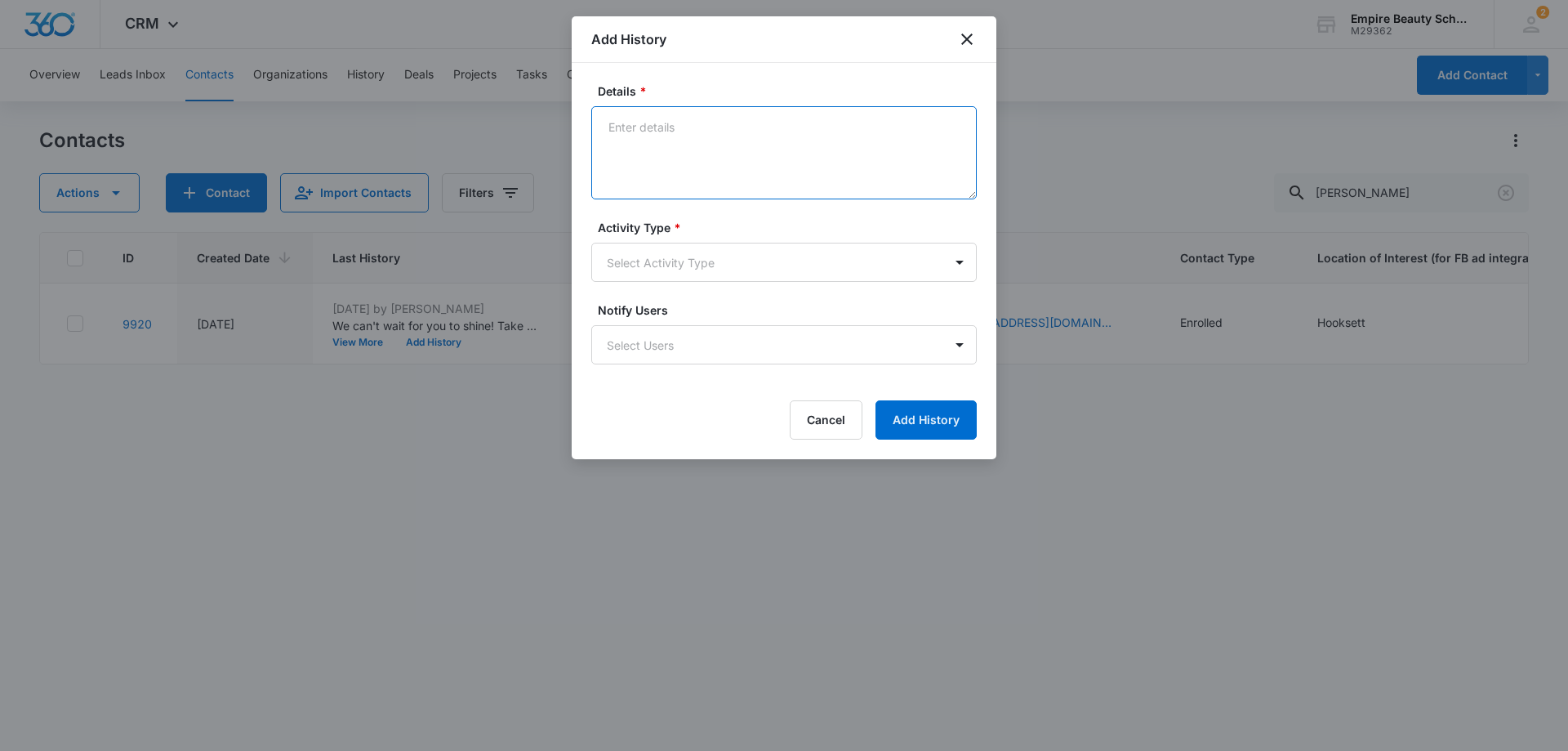
click at [749, 115] on textarea "Details *" at bounding box center [784, 152] width 386 height 93
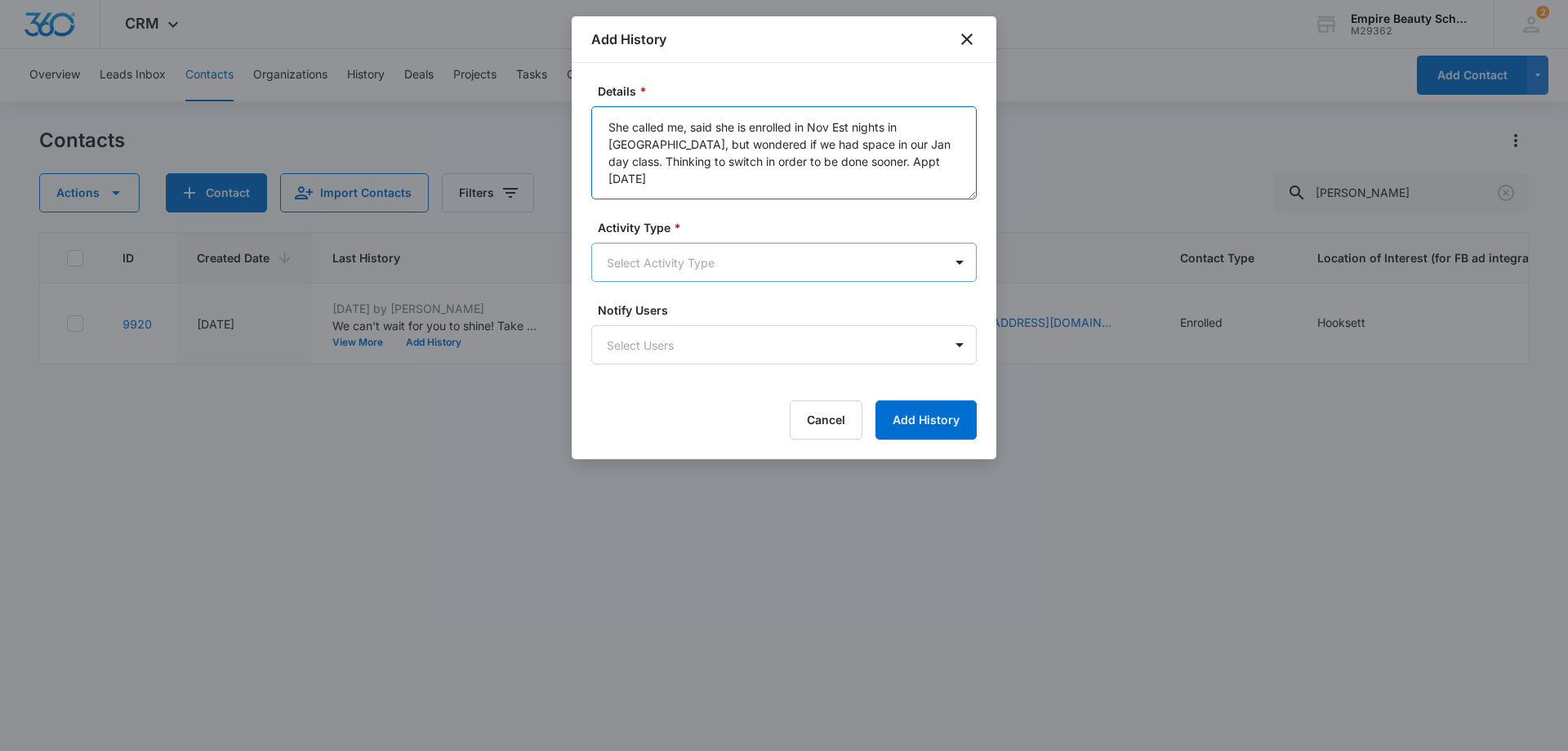
type textarea "She called me, said she is enrolled in Nov Est nights in HKT, but wondered if w…"
click at [845, 267] on body "CRM Apps Forms CRM Email Shop Payments POS Files Brand Settings Empire Beauty S…" at bounding box center [784, 376] width 1568 height 751
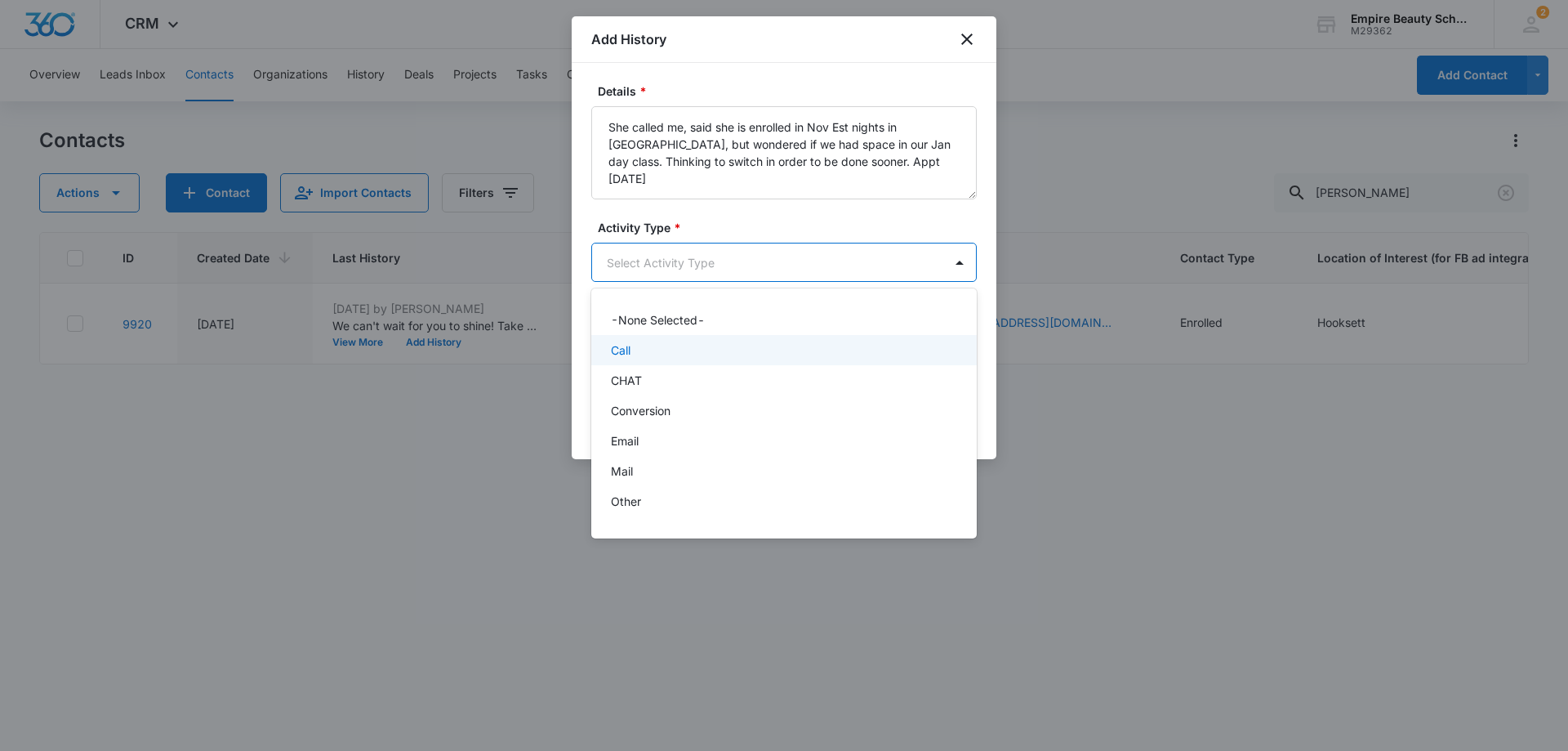
click at [744, 347] on div "Call" at bounding box center [782, 349] width 343 height 17
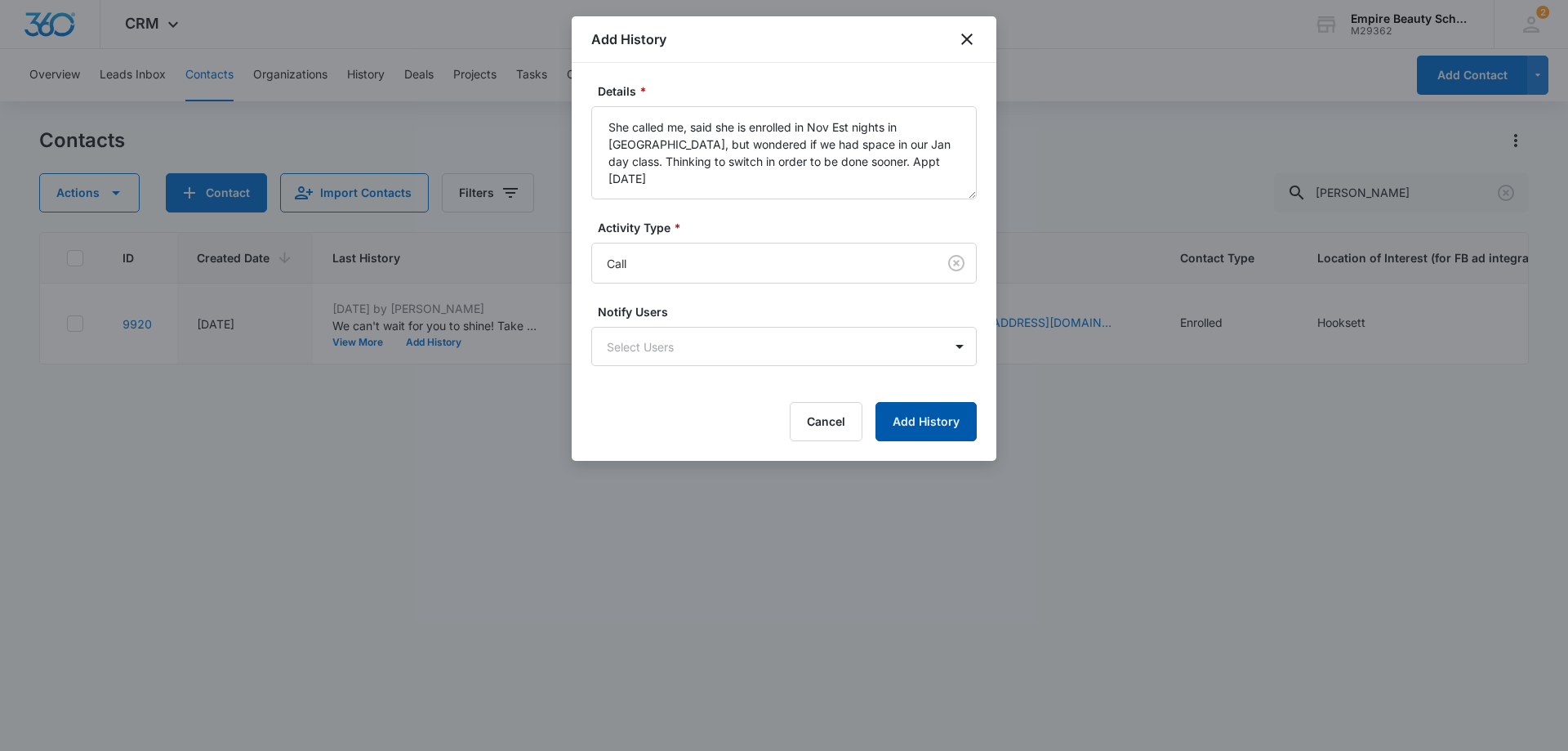
click at [935, 422] on button "Add History" at bounding box center [926, 421] width 101 height 39
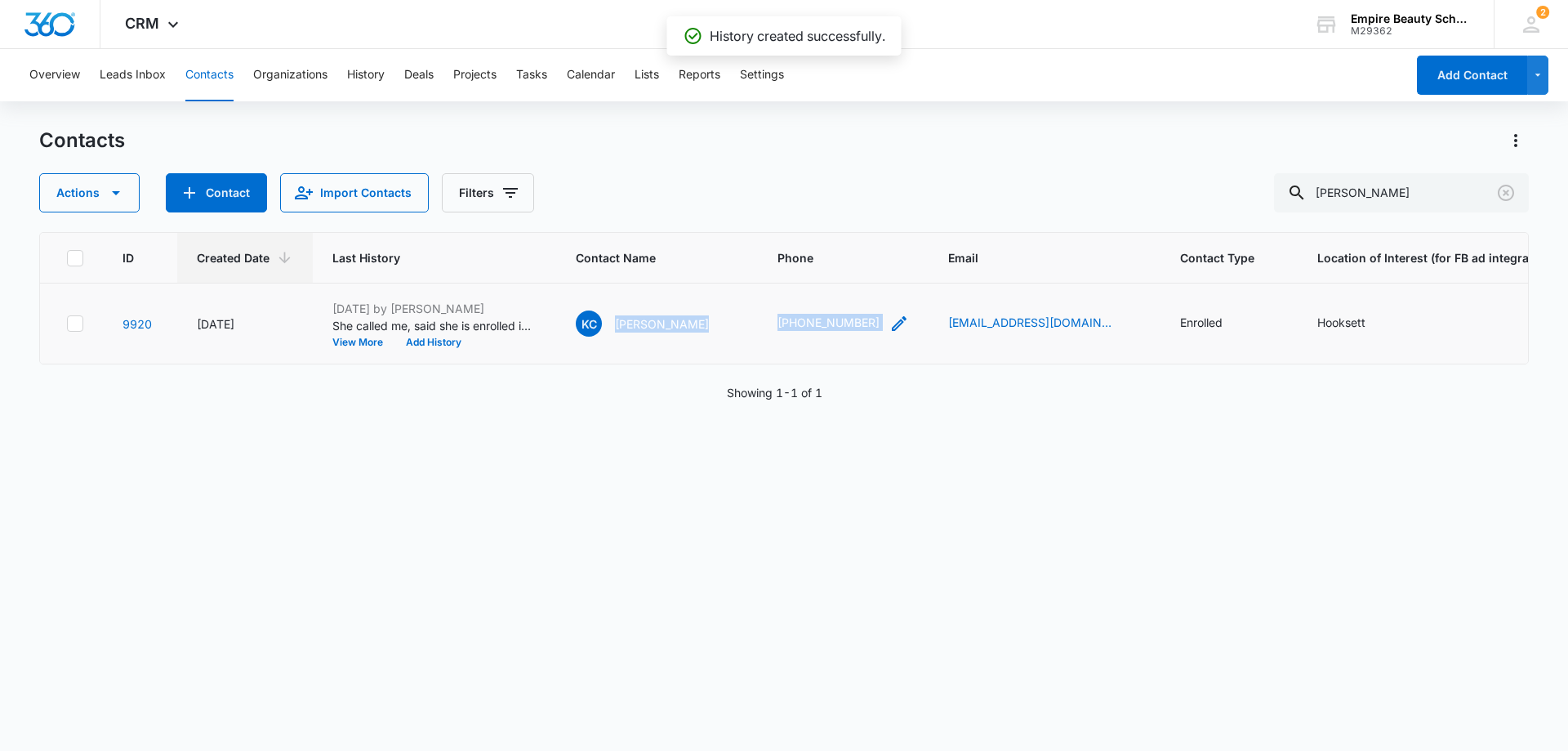
drag, startPoint x: 616, startPoint y: 321, endPoint x: 857, endPoint y: 327, distance: 241.1
click at [857, 327] on tr "9920 Mar 30, 2023 Aug 14, 2025 by Kate Maleski She called me, said she is enrol…" at bounding box center [885, 323] width 1691 height 81
copy tr "Kathryn Clark (603) 717-8694"
click at [1509, 194] on icon "Clear" at bounding box center [1507, 193] width 17 height 17
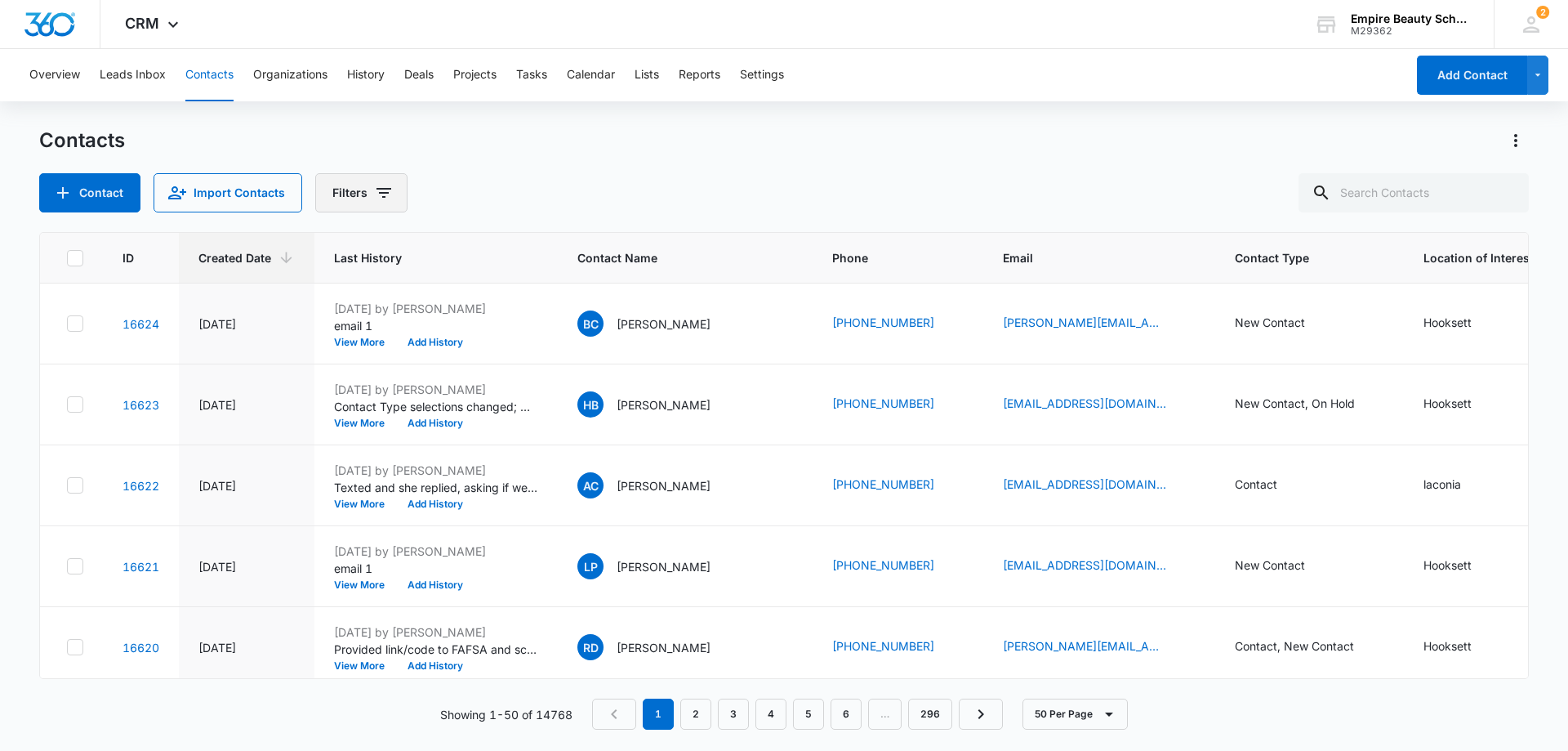
click at [379, 194] on icon "Filters" at bounding box center [383, 192] width 20 height 20
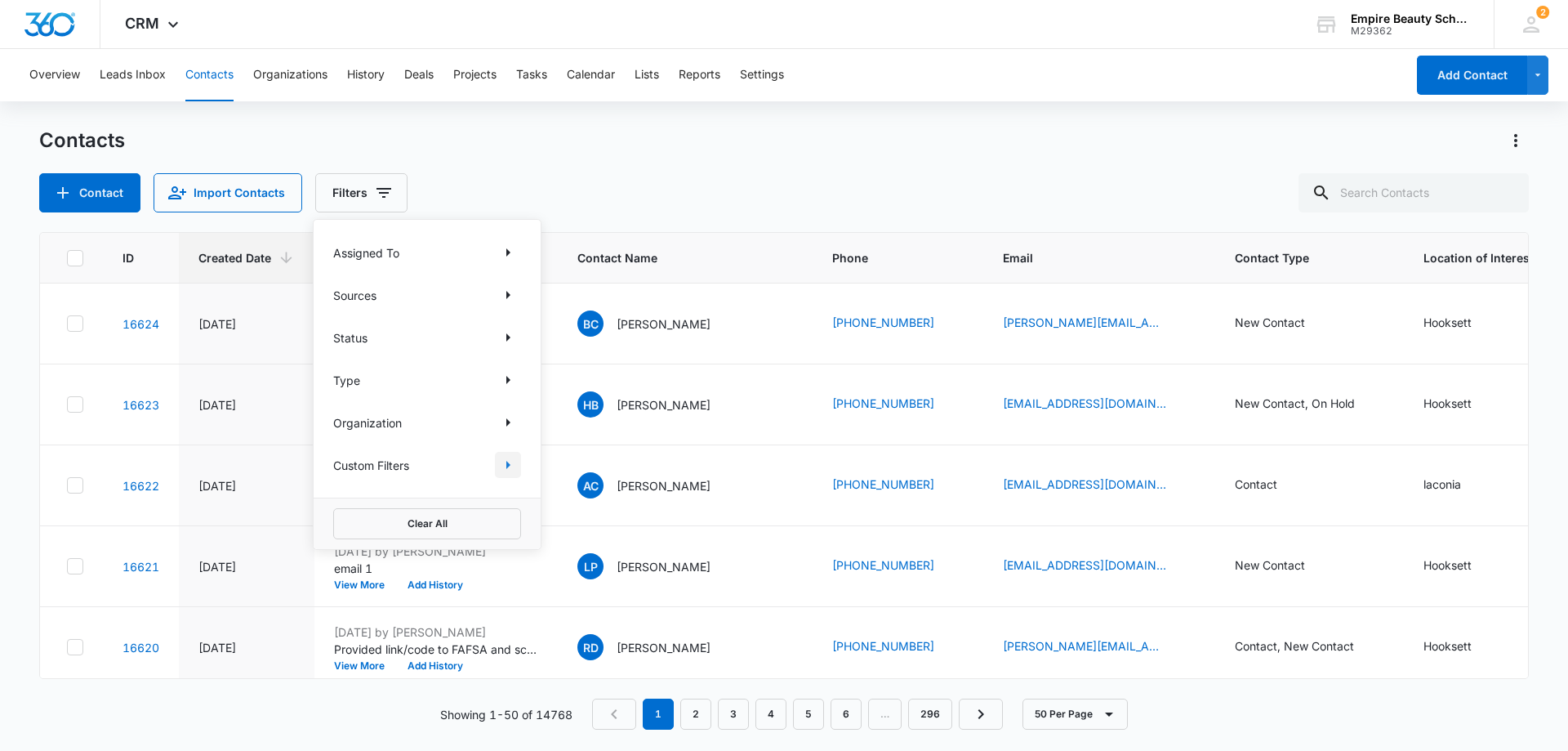
click at [507, 462] on icon "Show Custom Filters filters" at bounding box center [508, 465] width 4 height 8
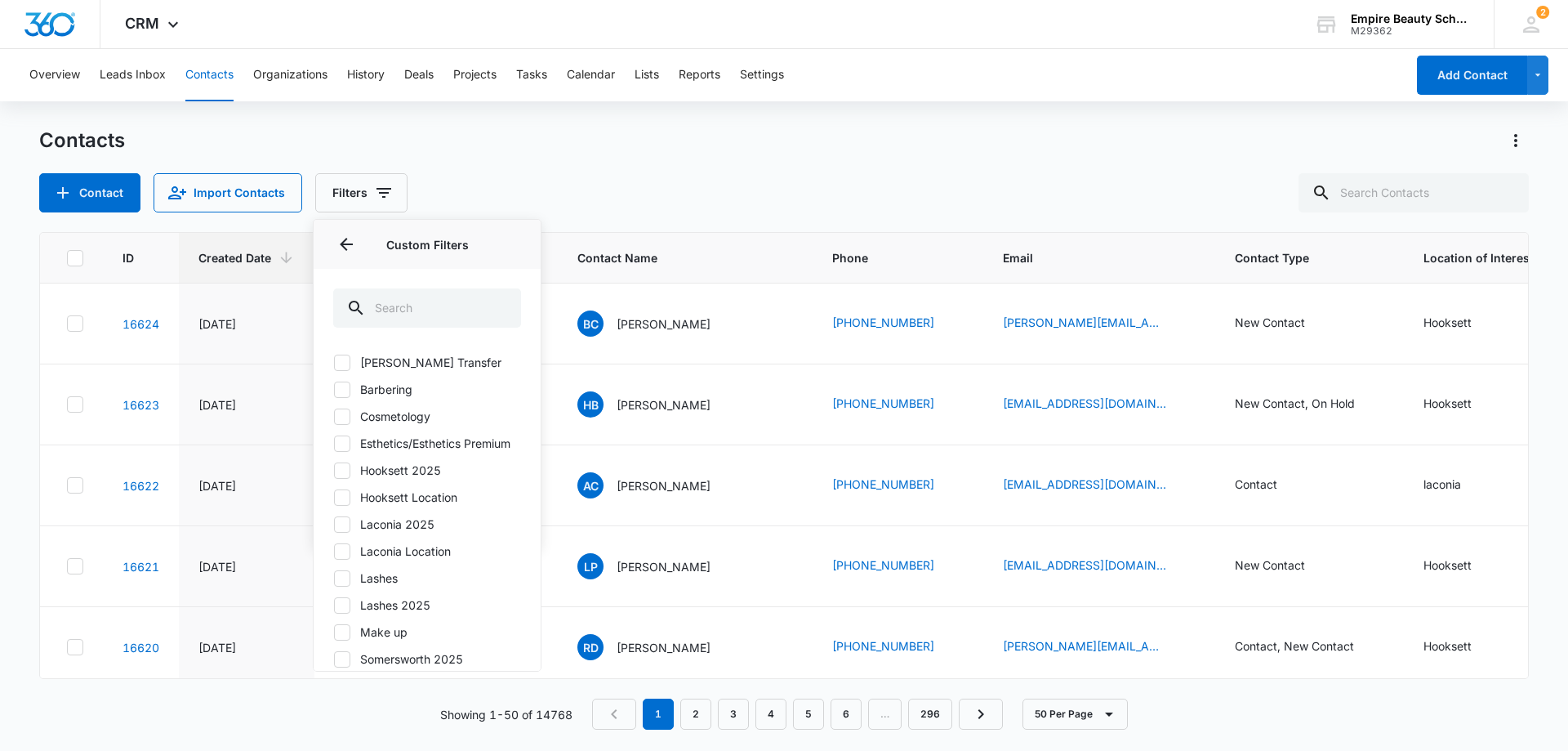
click at [340, 532] on icon at bounding box center [342, 524] width 15 height 15
click at [334, 524] on input "Laconia 2025" at bounding box center [334, 523] width 1 height 1
checkbox input "true"
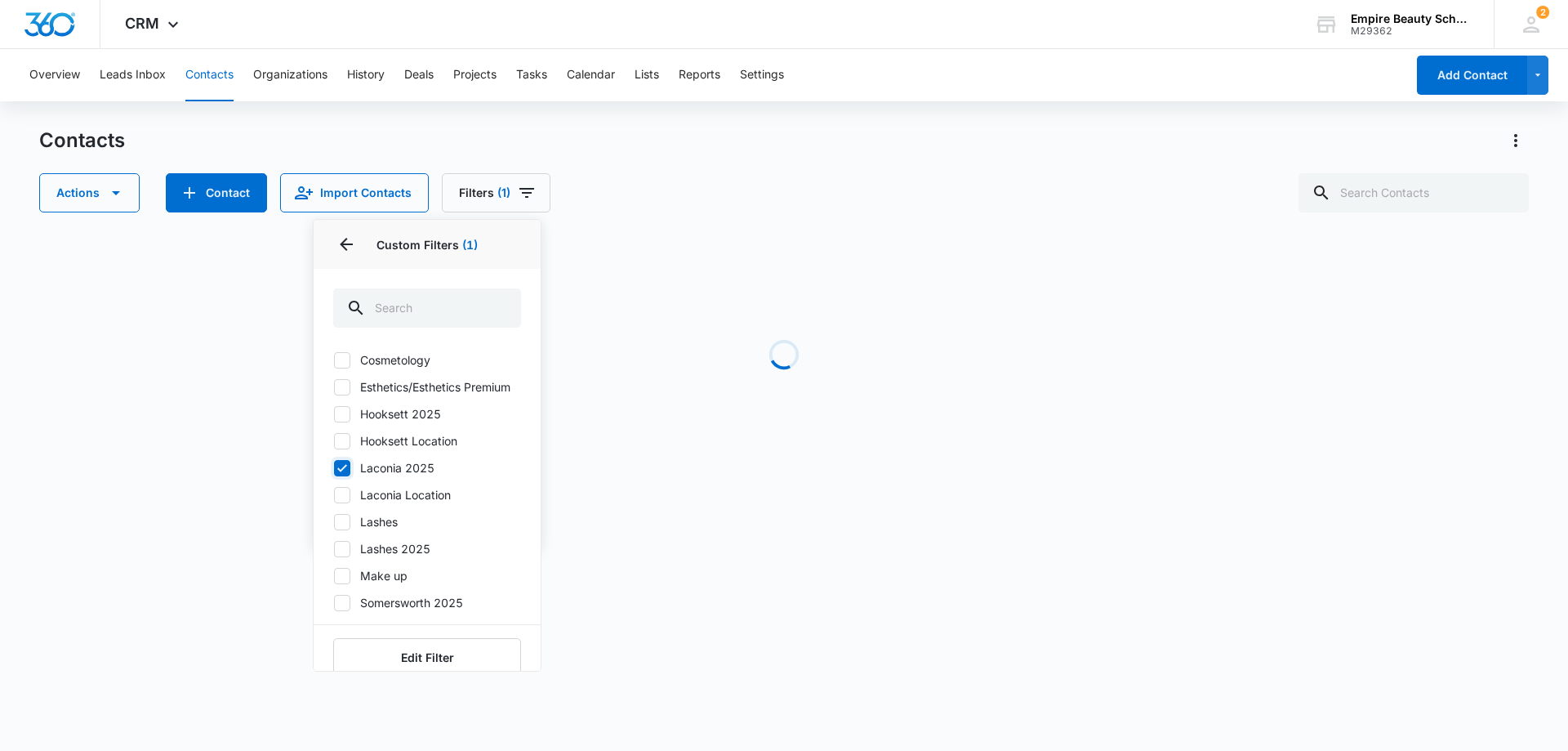
scroll to position [0, 0]
click at [342, 415] on icon at bounding box center [342, 416] width 15 height 15
click at [334, 415] on input "Cosmetology" at bounding box center [334, 415] width 1 height 1
checkbox input "true"
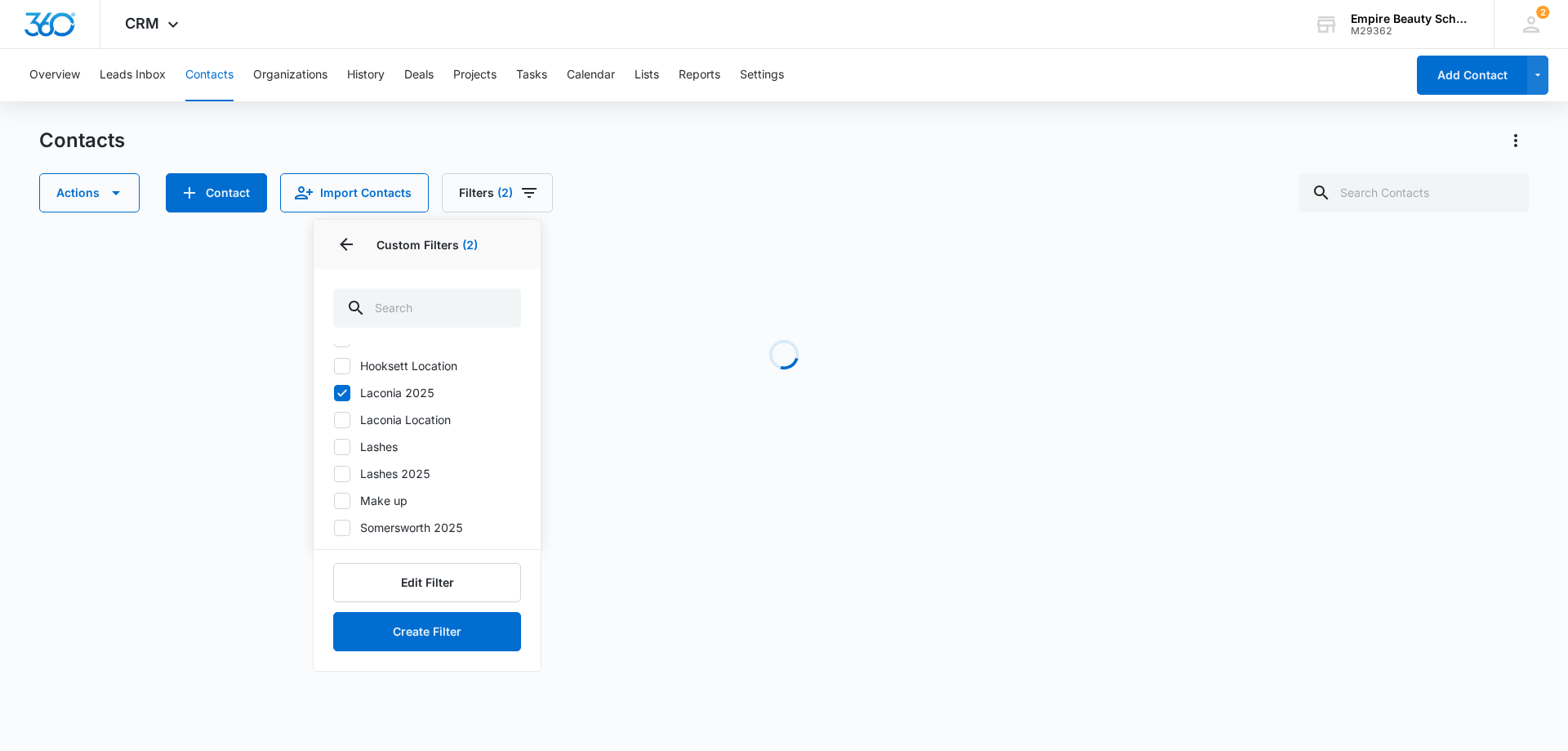
scroll to position [149, 0]
click at [464, 195] on button "Filters (2)" at bounding box center [497, 192] width 112 height 39
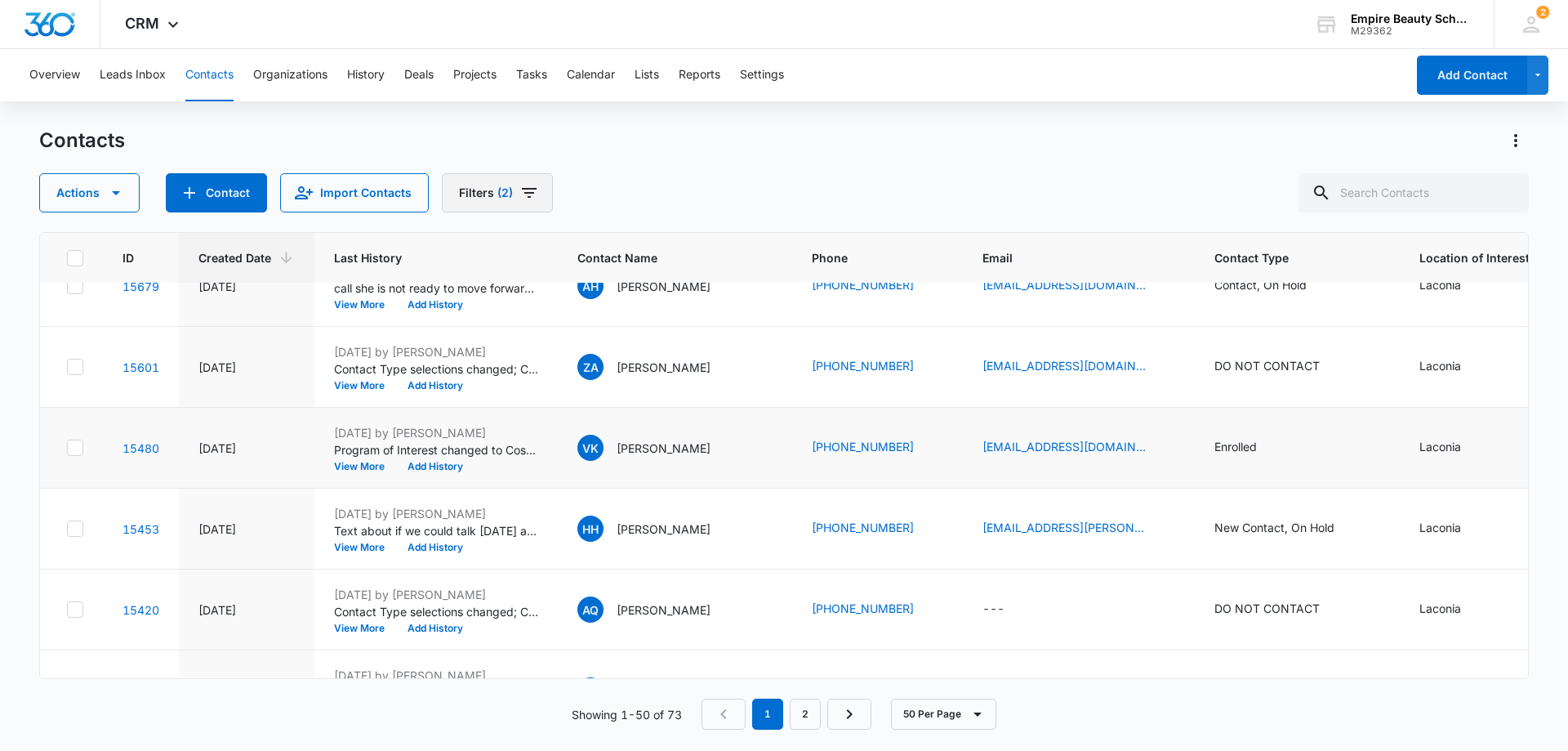
scroll to position [0, 0]
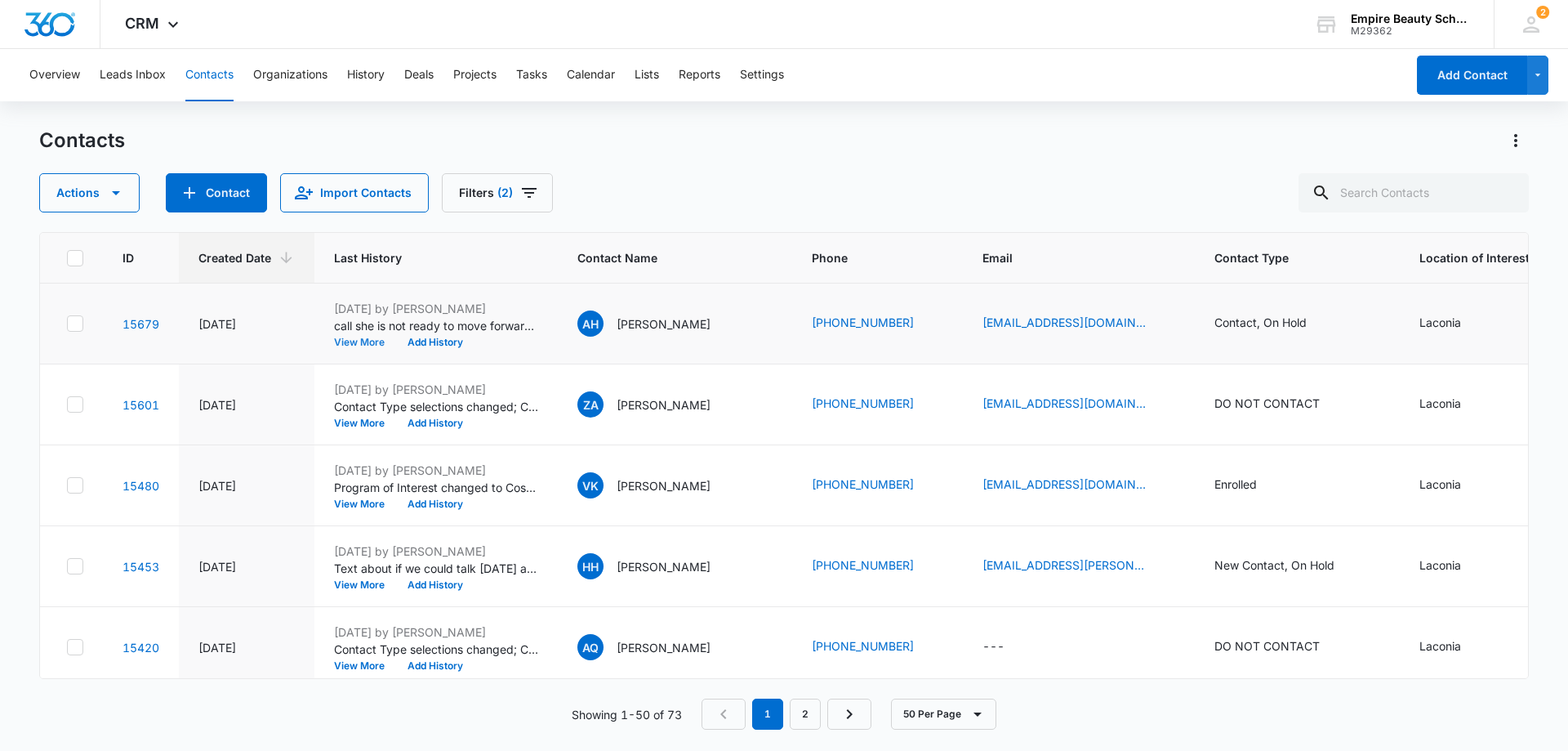
click at [378, 345] on button "View More" at bounding box center [364, 342] width 62 height 10
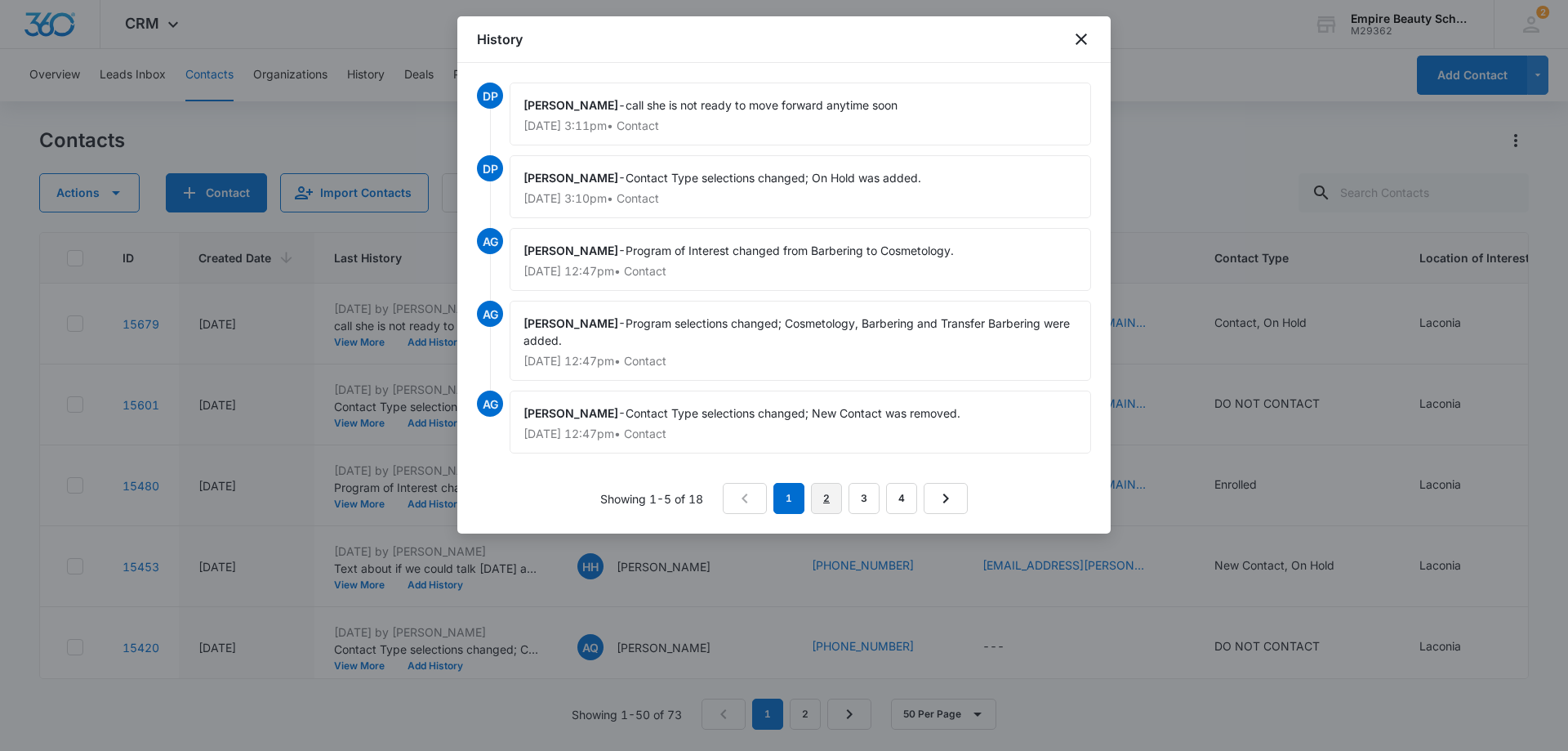
click at [828, 494] on link "2" at bounding box center [826, 497] width 31 height 31
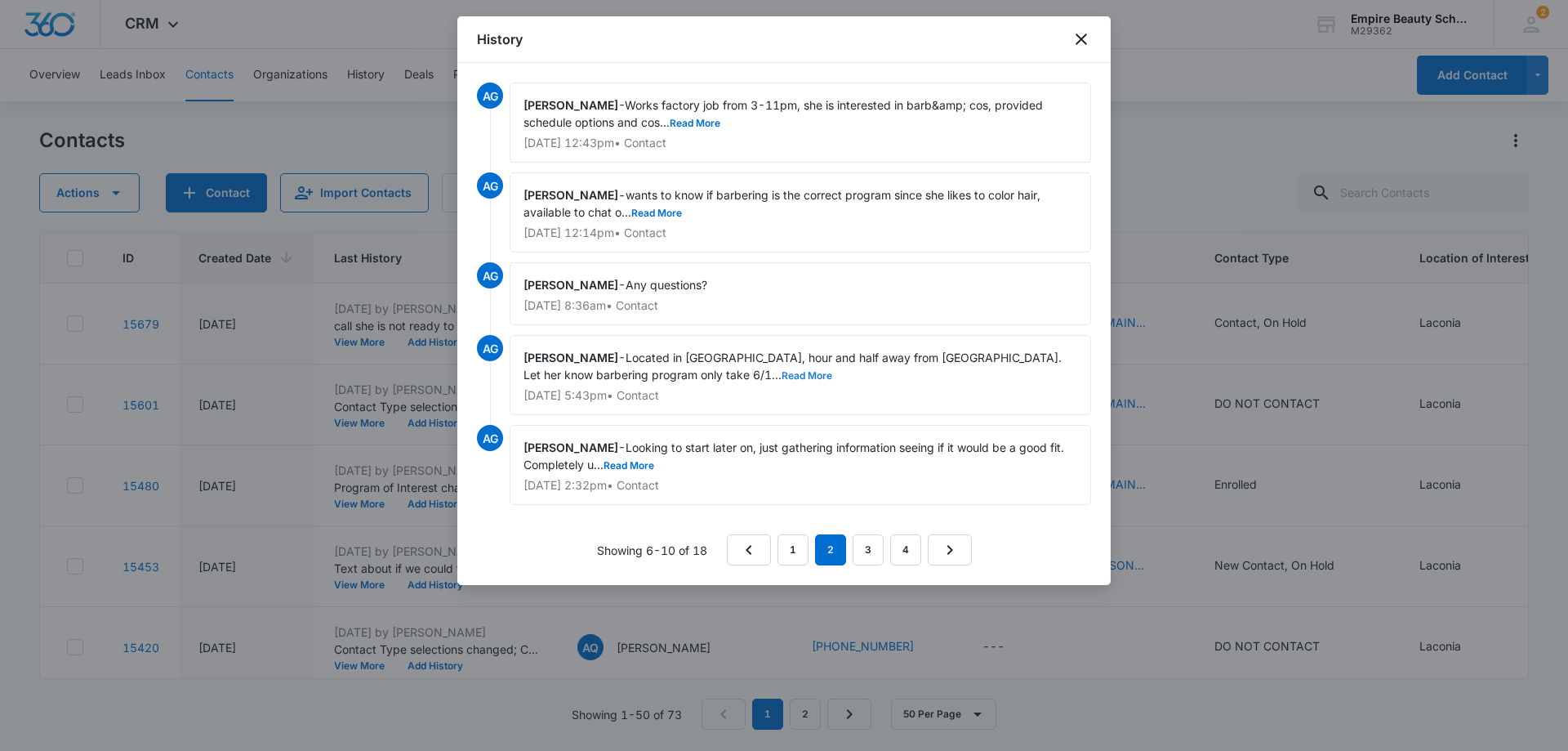
click at [782, 373] on button "Read More" at bounding box center [807, 376] width 50 height 10
click at [1081, 36] on icon "close" at bounding box center [1081, 39] width 20 height 20
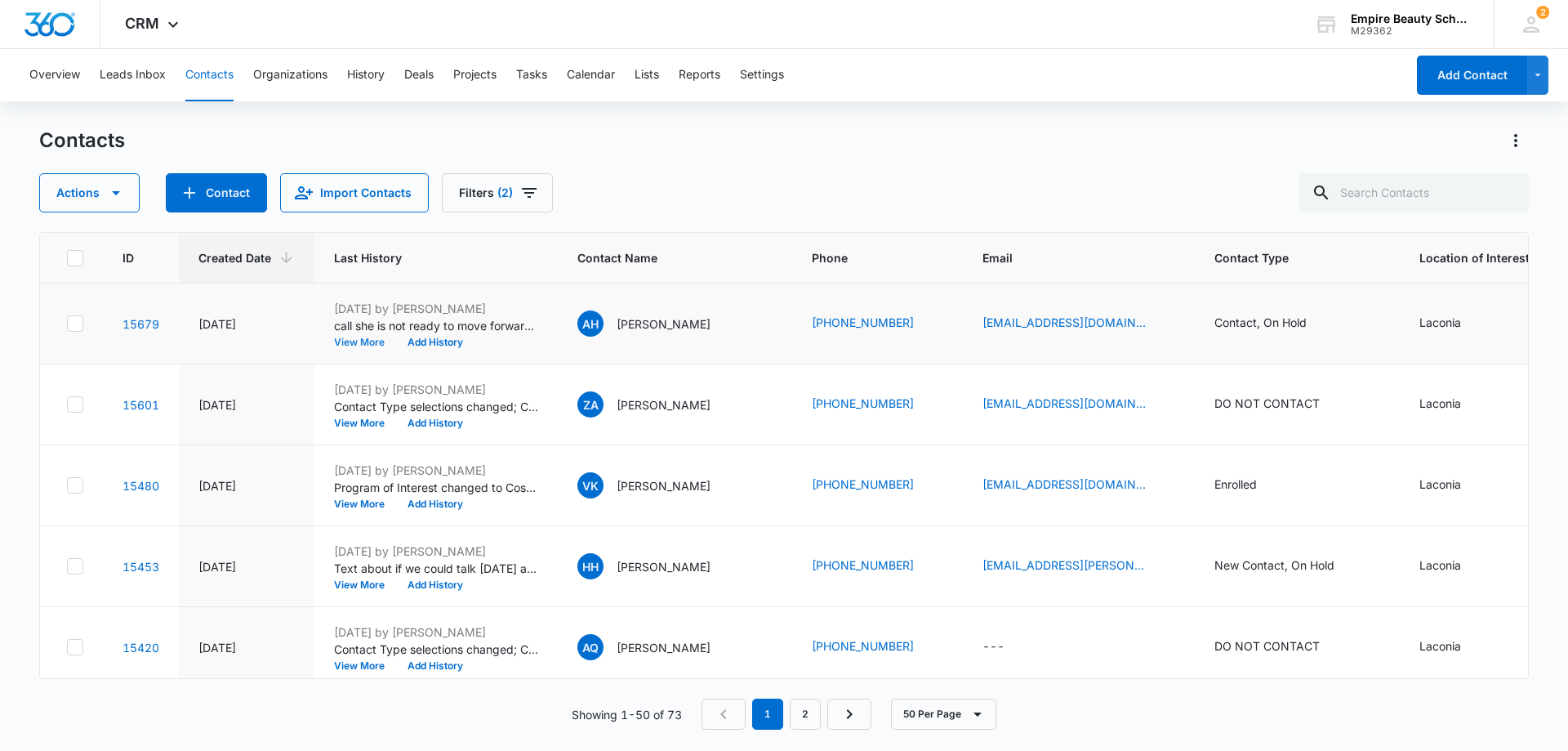
click at [354, 343] on button "View More" at bounding box center [364, 342] width 62 height 10
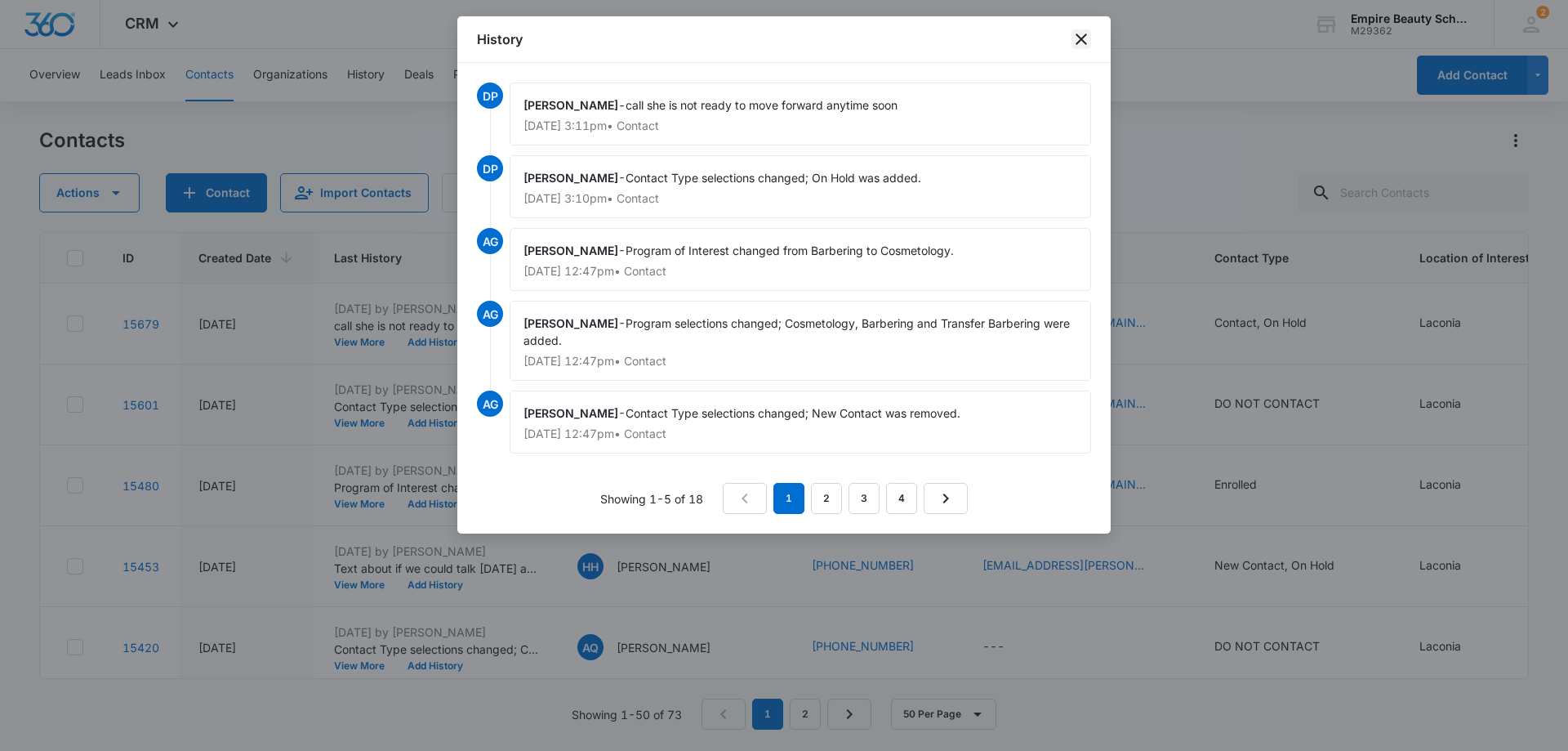
click at [1083, 36] on icon "close" at bounding box center [1081, 39] width 20 height 20
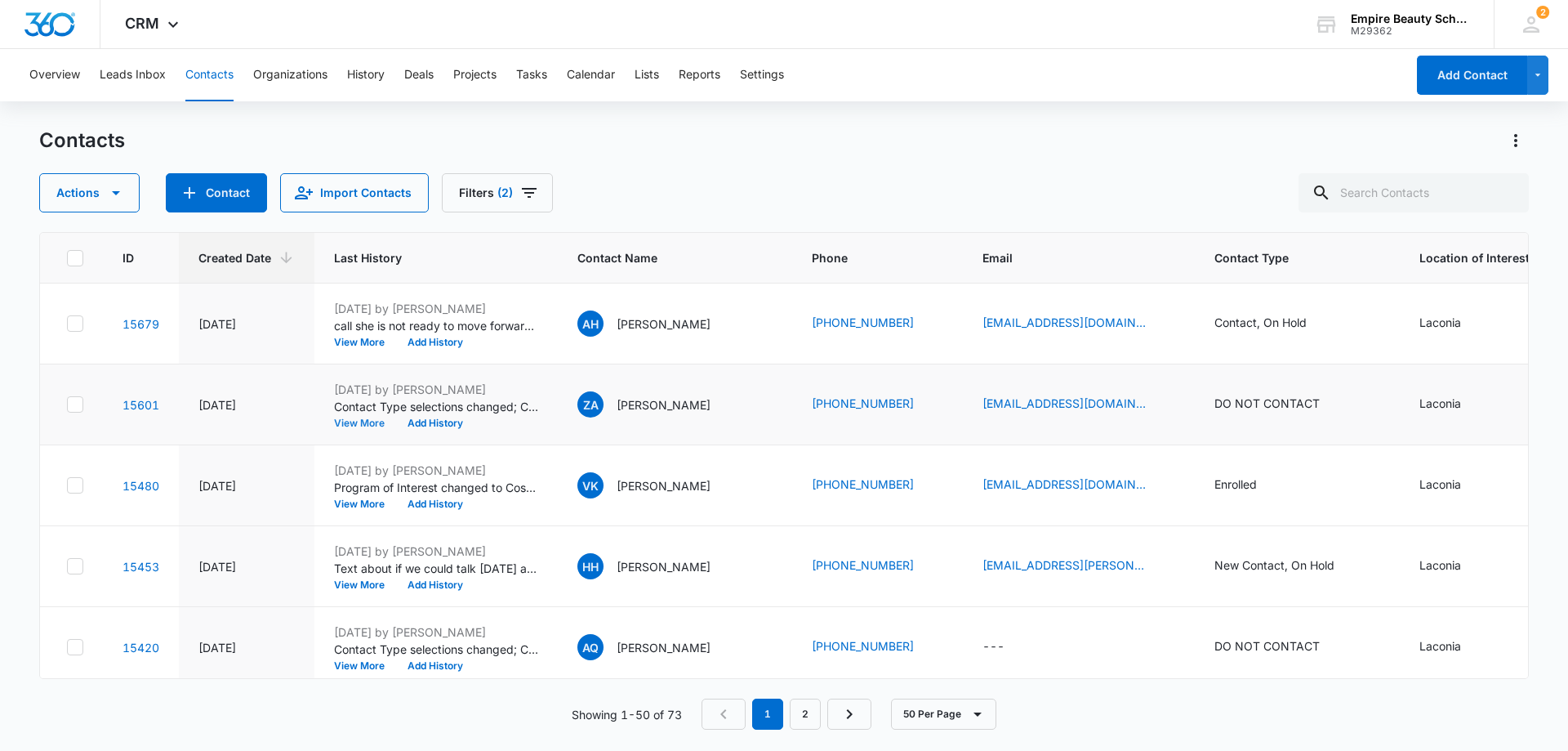
click at [354, 421] on button "View More" at bounding box center [364, 423] width 62 height 10
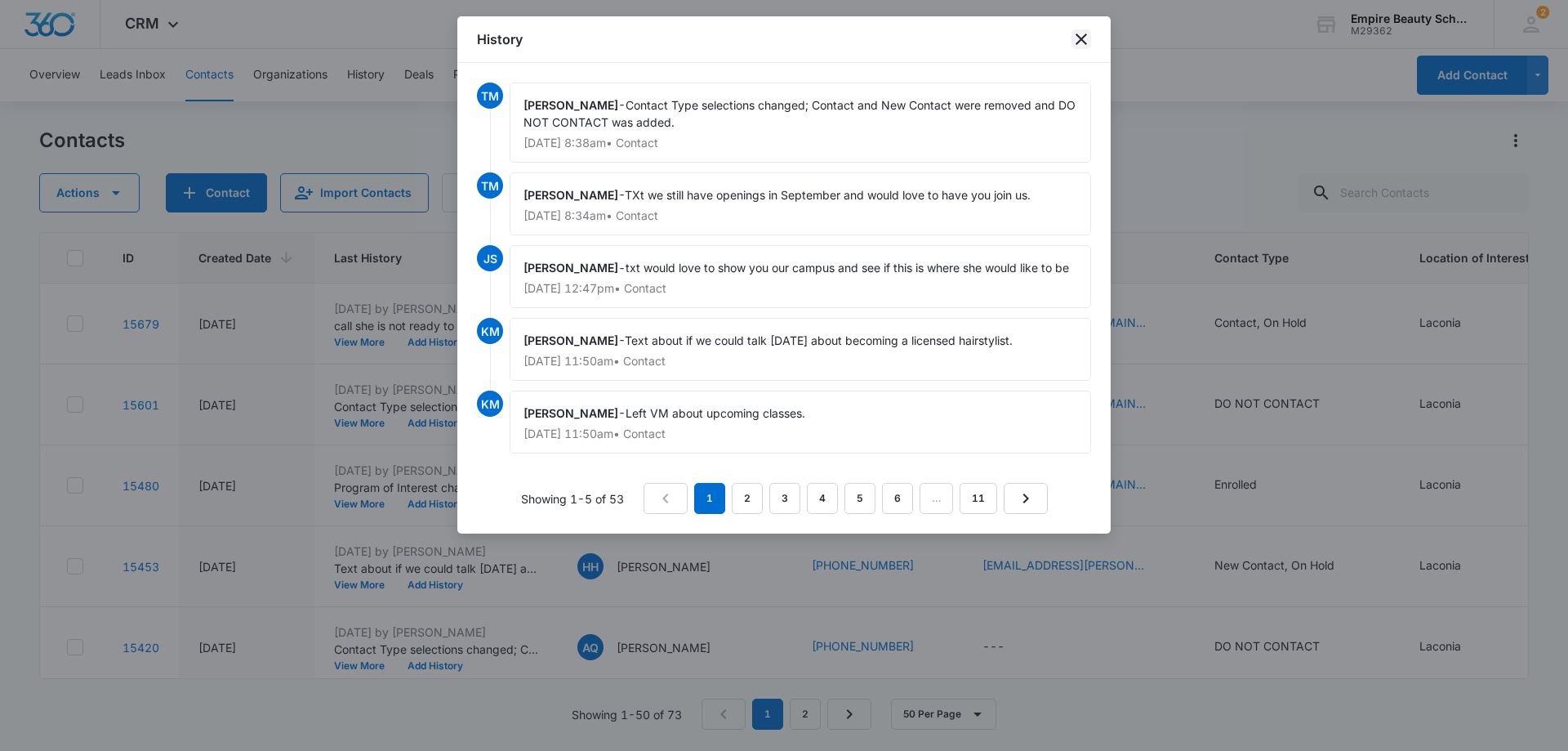
click at [1084, 37] on icon "close" at bounding box center [1081, 39] width 11 height 11
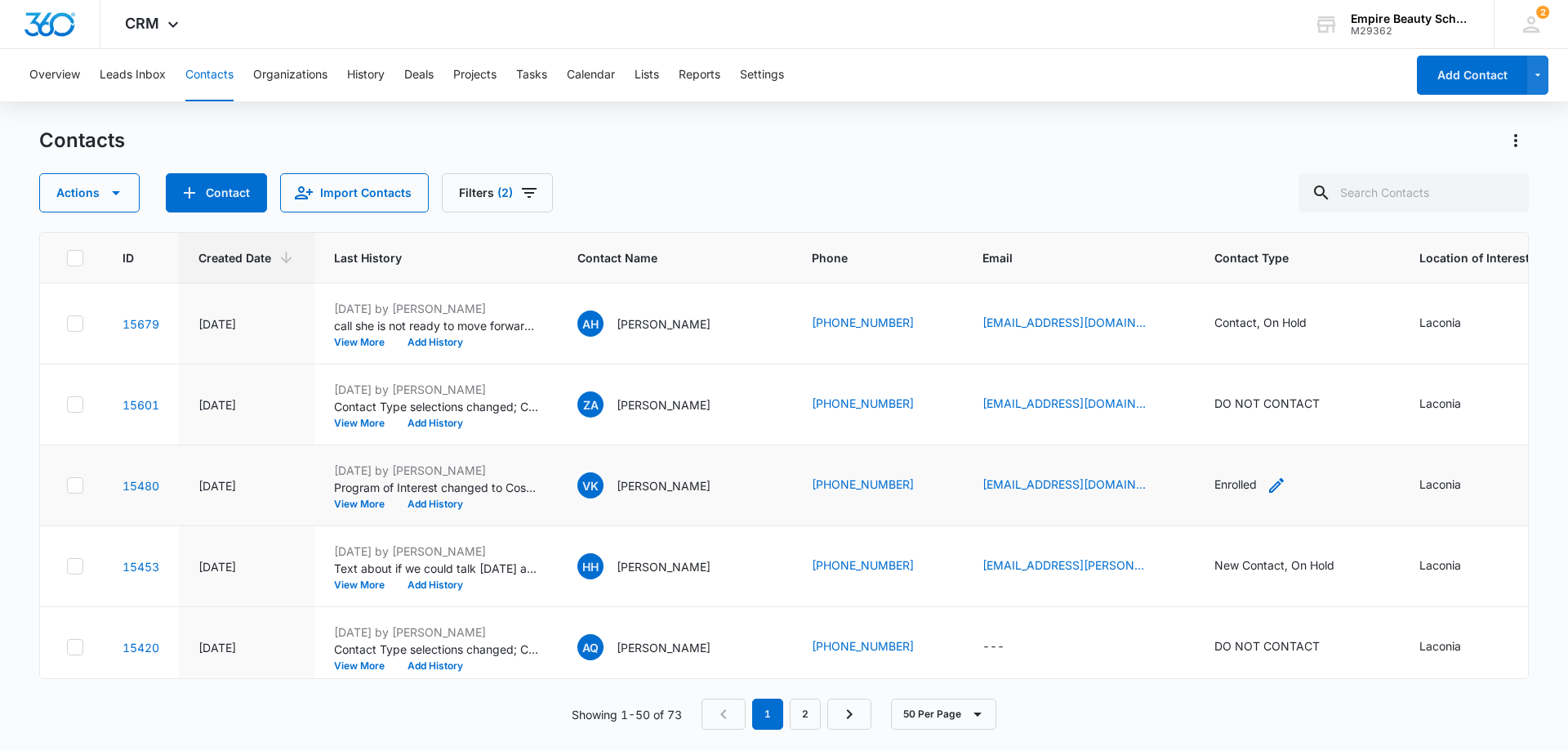
click at [1236, 482] on div "Enrolled" at bounding box center [1236, 483] width 43 height 17
click at [1296, 380] on div at bounding box center [1303, 380] width 26 height 26
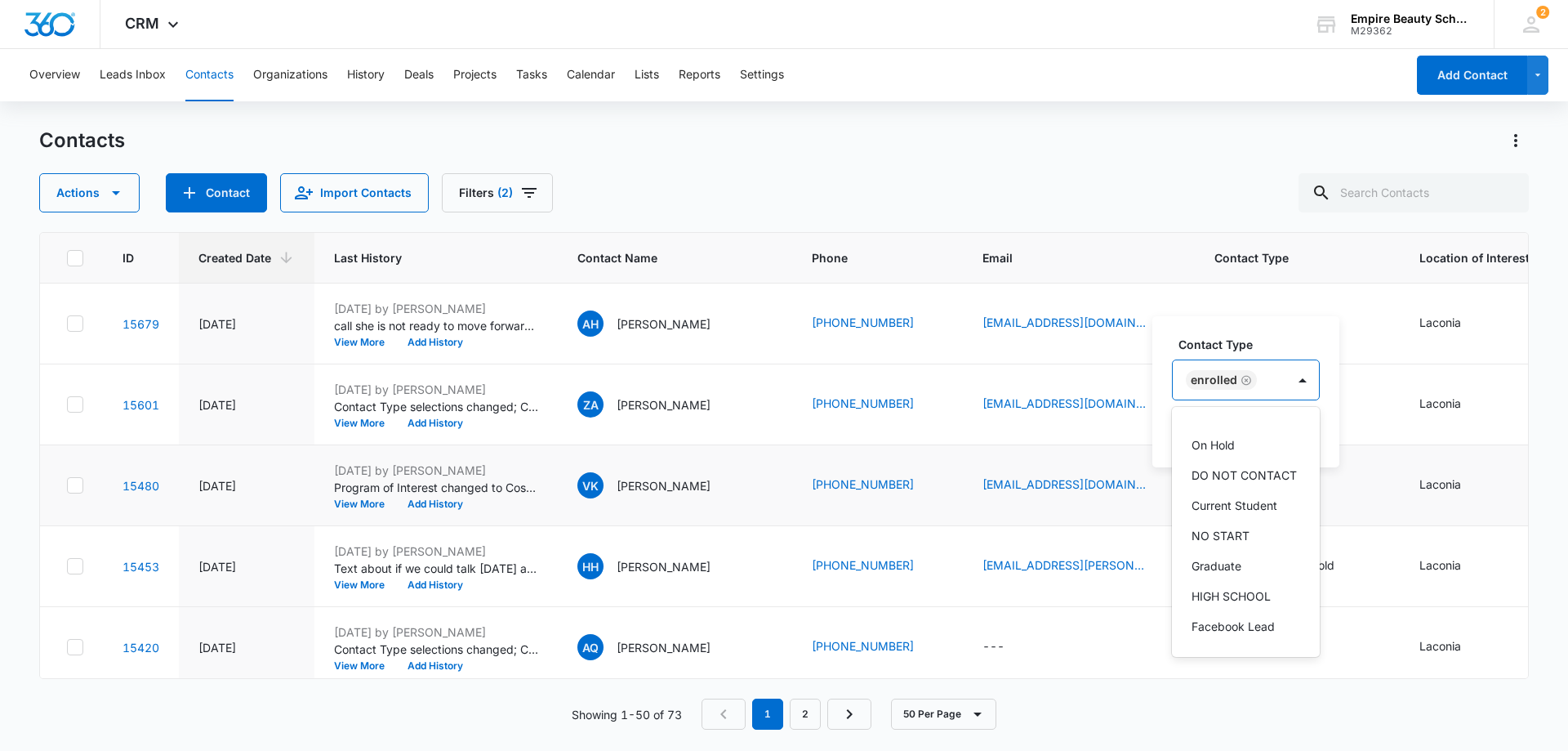
scroll to position [303, 0]
click at [1236, 562] on p "Graduate" at bounding box center [1217, 564] width 50 height 17
click at [1243, 376] on icon "Remove Enrolled" at bounding box center [1246, 379] width 10 height 10
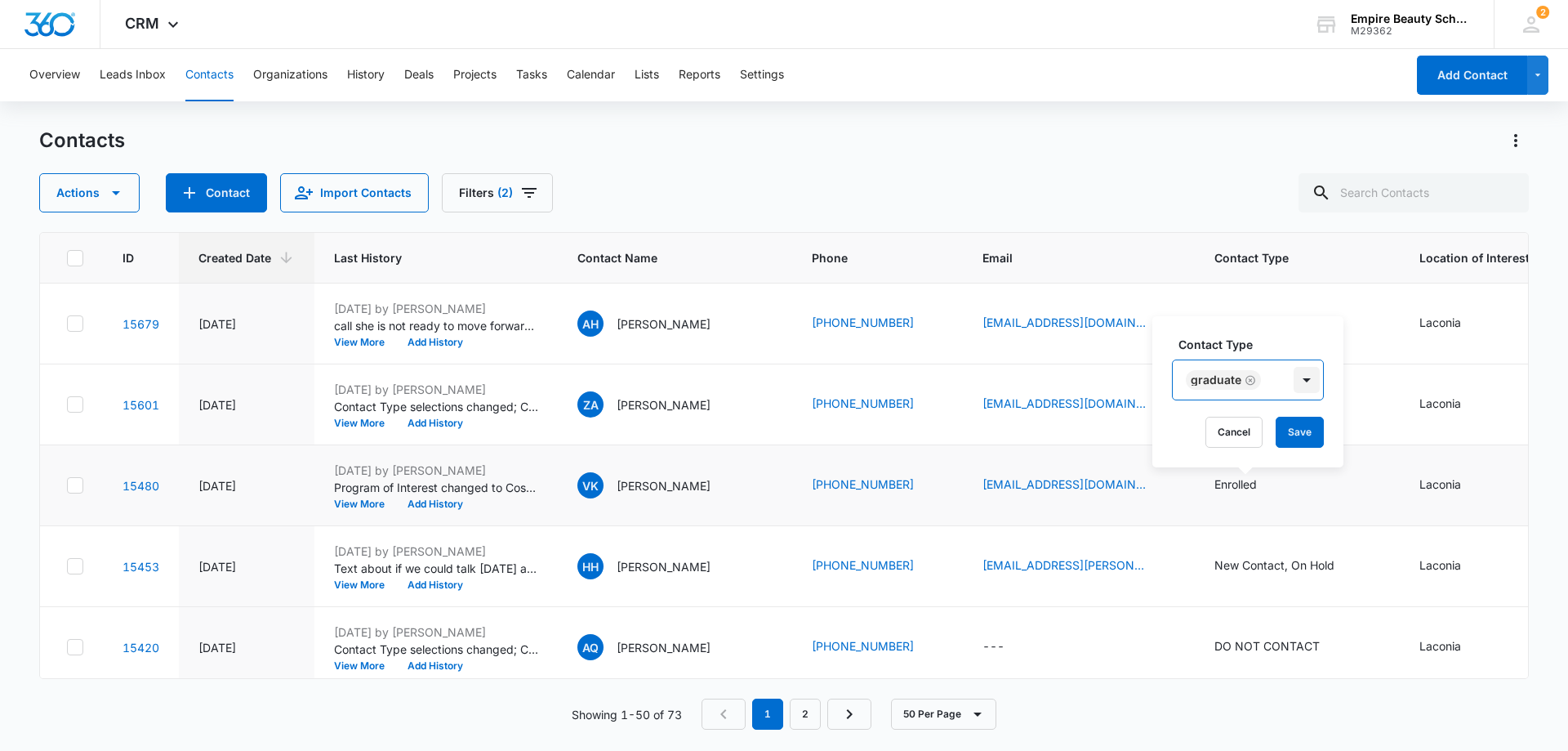
click at [1294, 368] on div at bounding box center [1307, 380] width 26 height 26
click at [1300, 430] on button "Save" at bounding box center [1300, 431] width 48 height 31
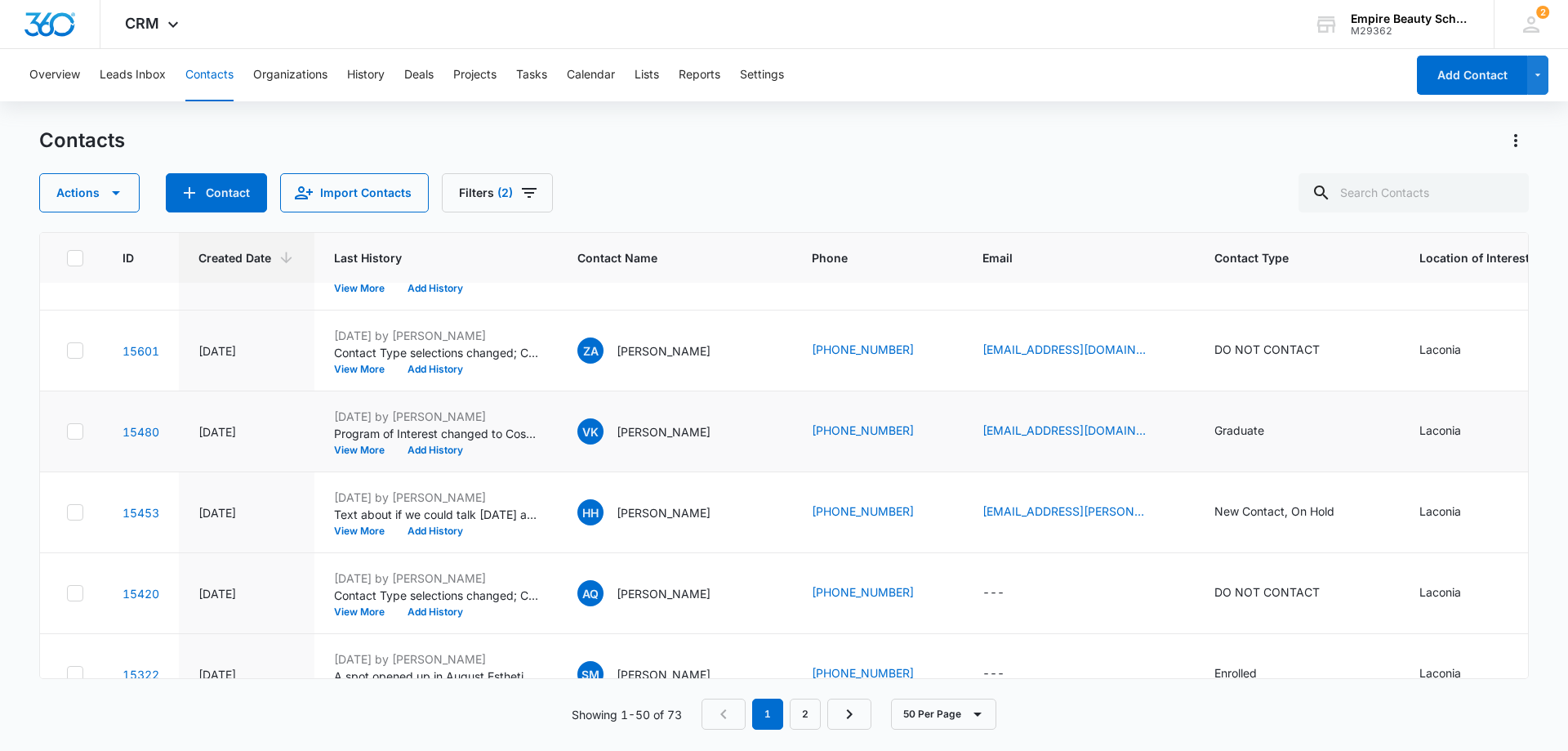
scroll to position [82, 0]
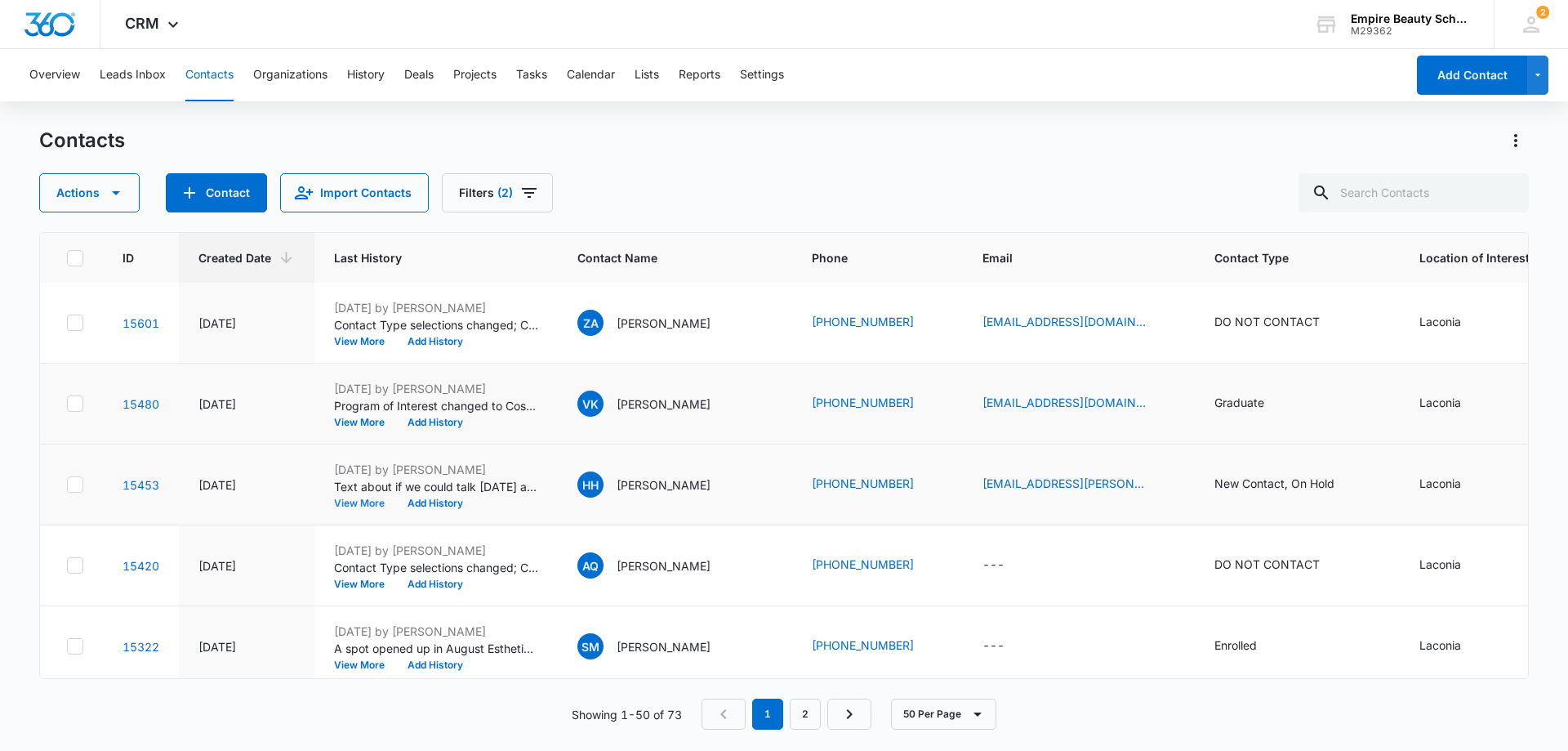
click at [354, 502] on button "View More" at bounding box center [364, 503] width 62 height 10
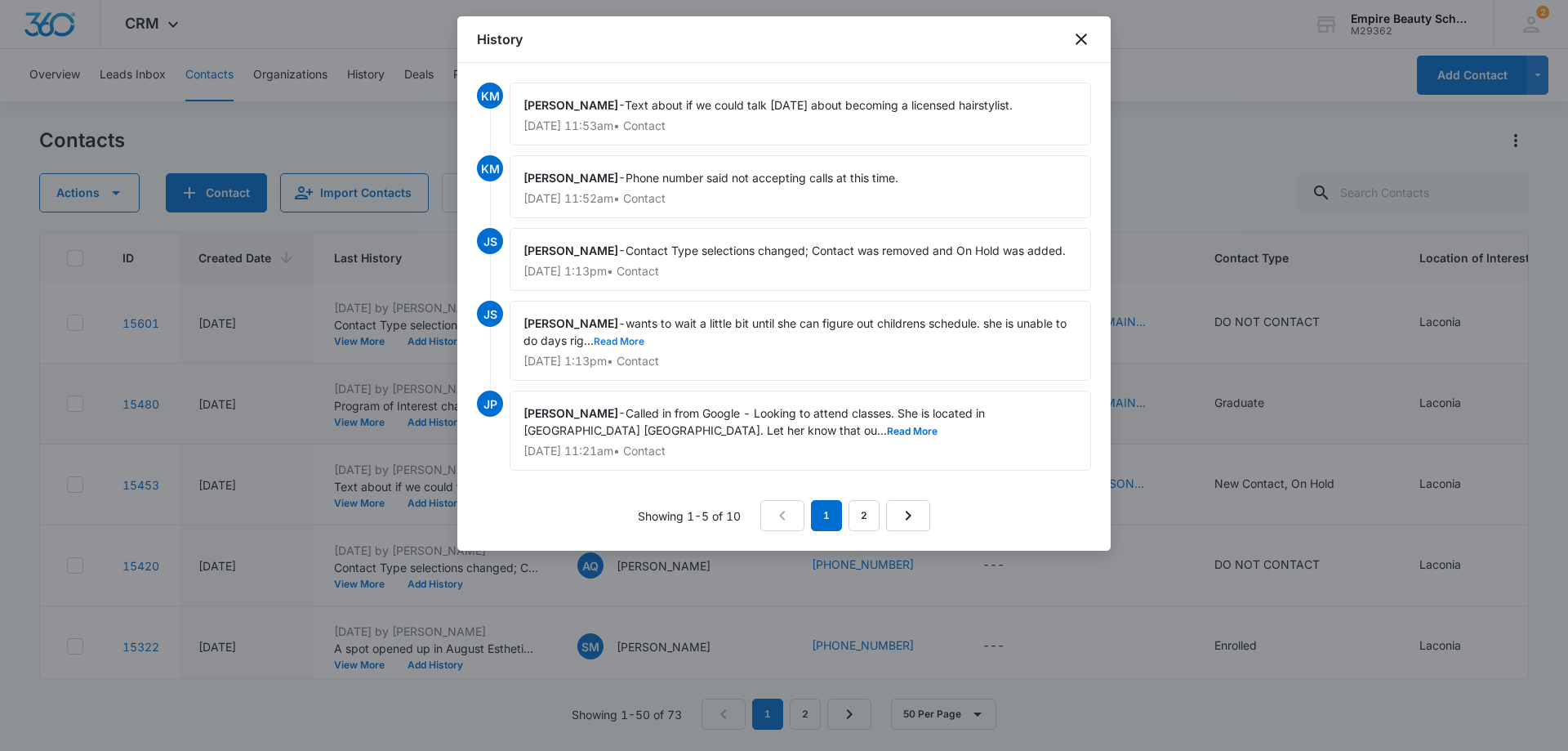
click at [615, 338] on button "Read More" at bounding box center [619, 341] width 50 height 10
click at [887, 429] on button "Read More" at bounding box center [912, 431] width 50 height 10
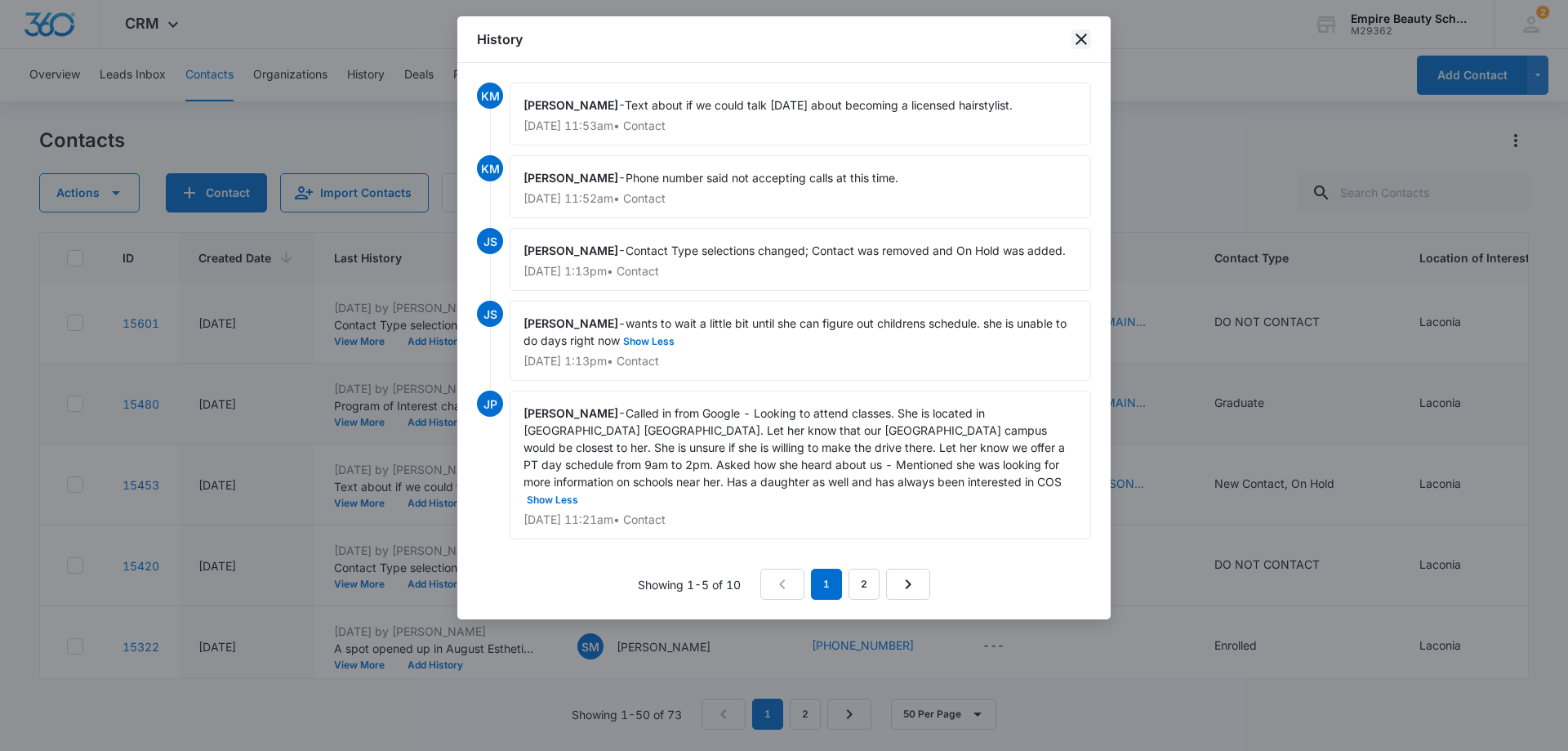
click at [1080, 35] on icon "close" at bounding box center [1081, 39] width 20 height 20
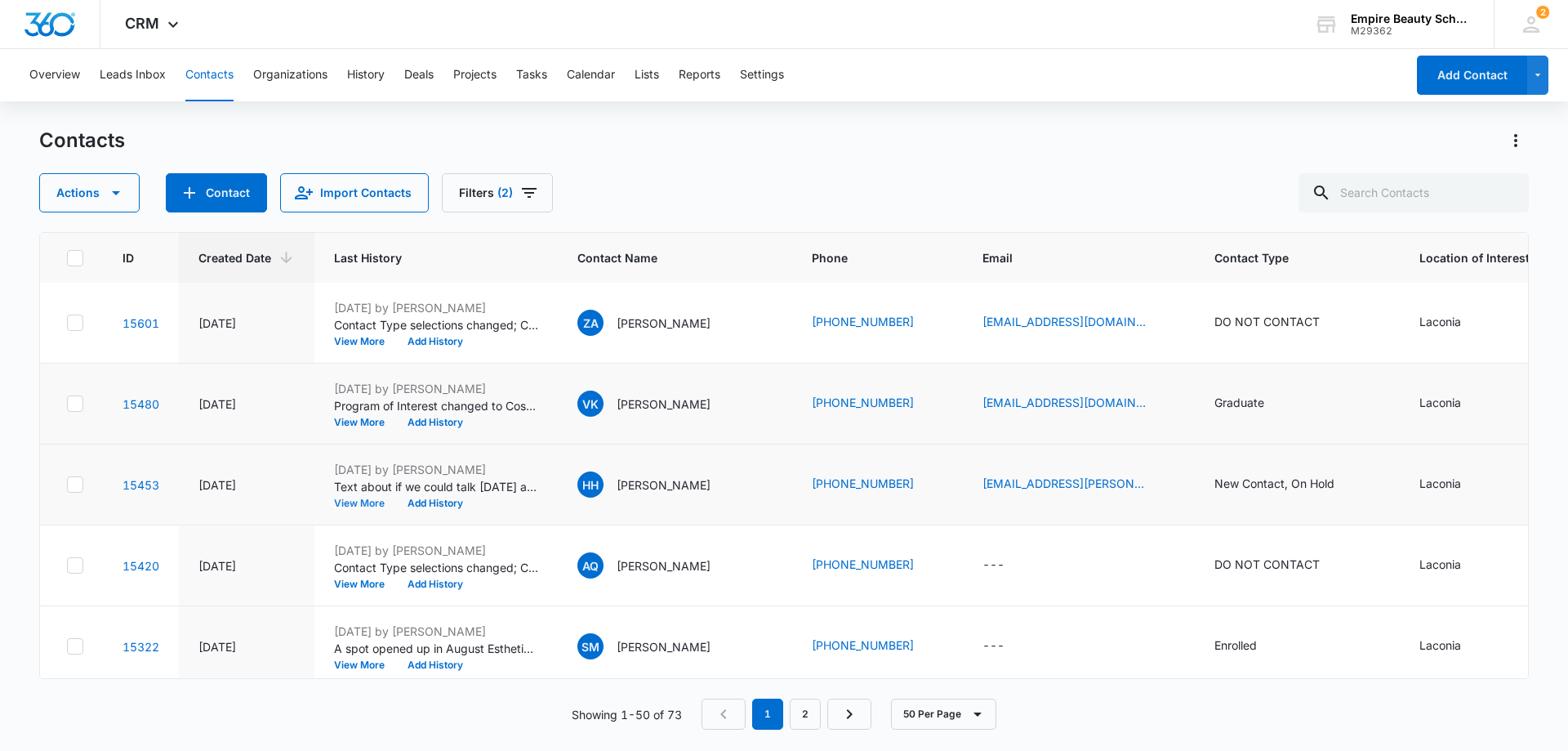
click at [362, 502] on button "View More" at bounding box center [364, 503] width 62 height 10
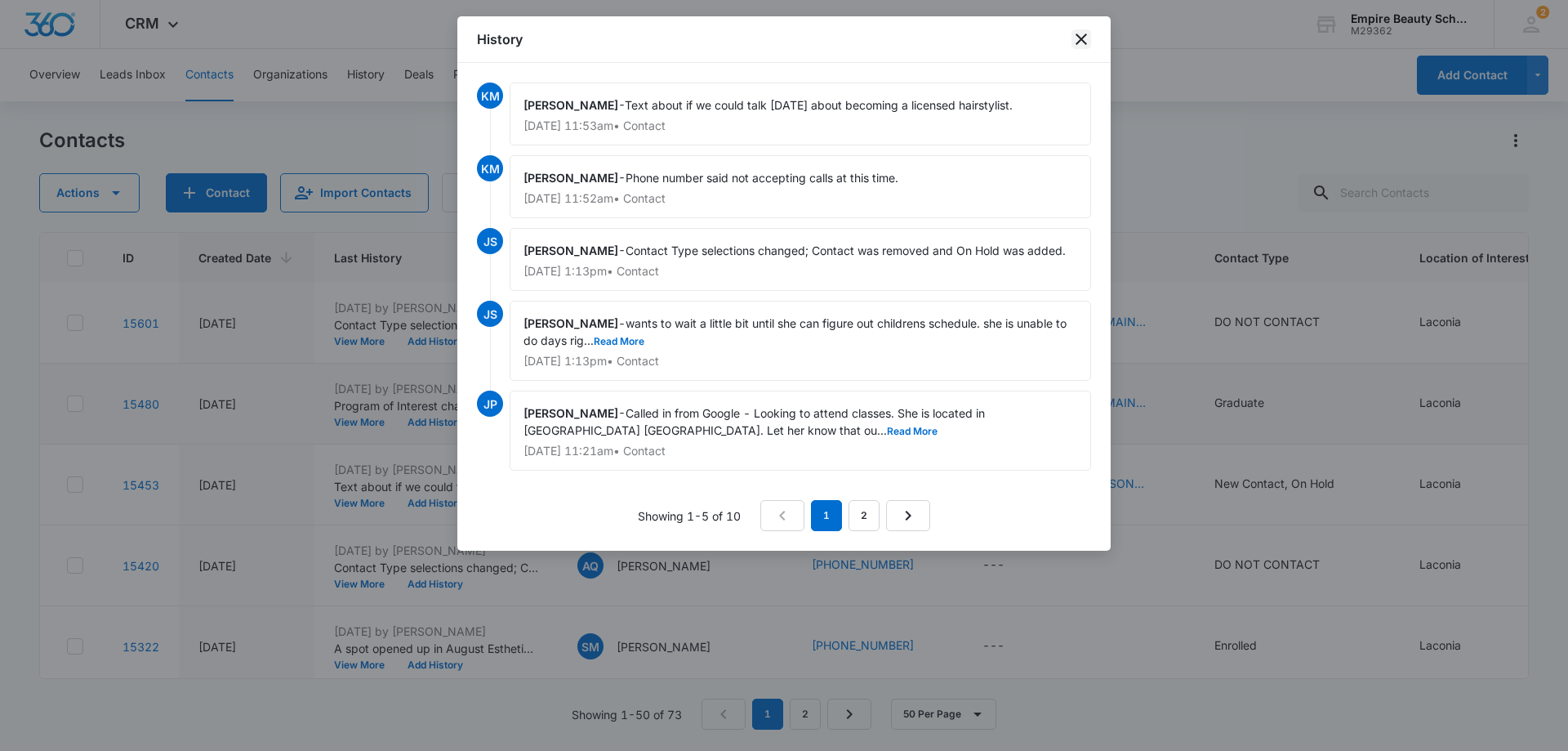
click at [1081, 37] on icon "close" at bounding box center [1081, 39] width 20 height 20
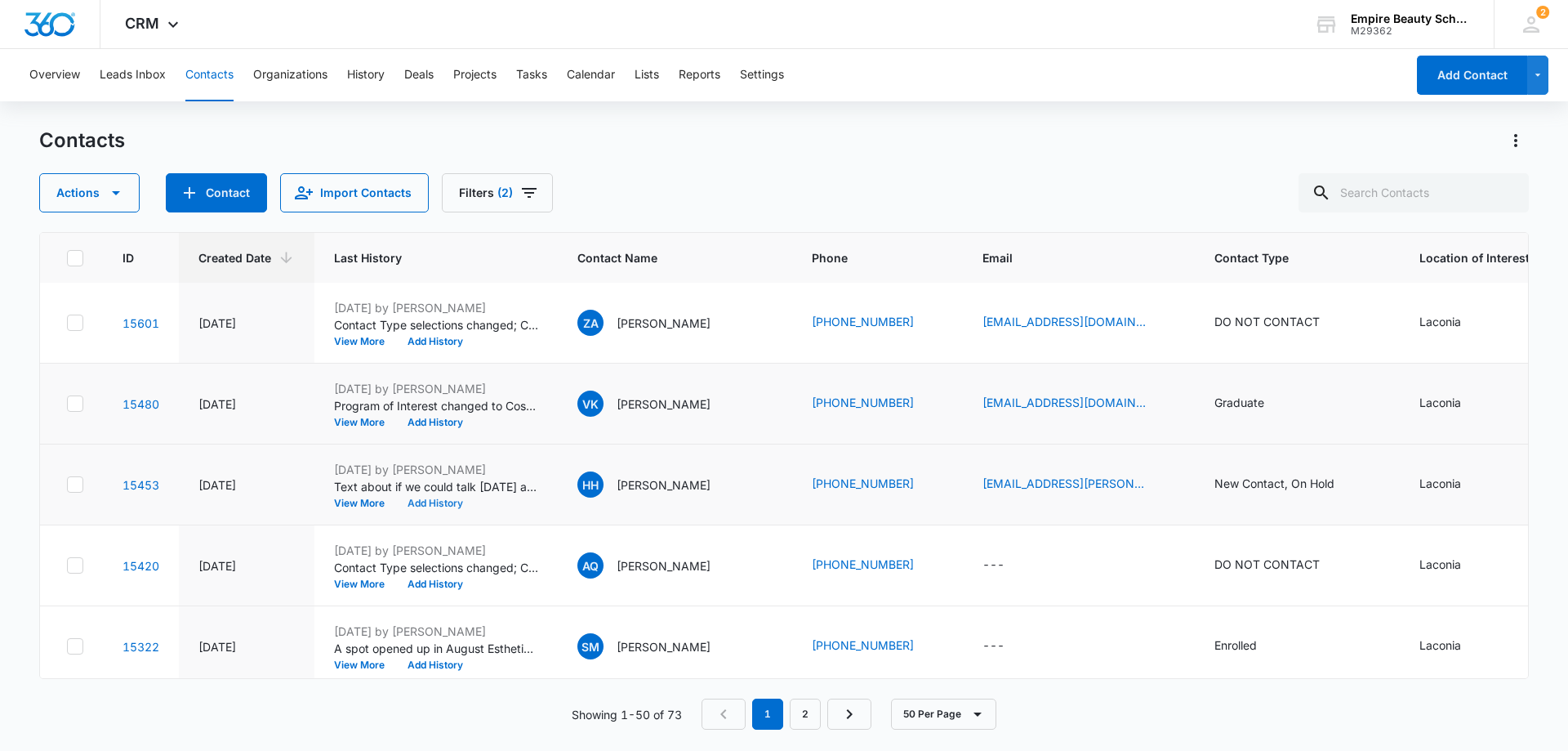
click at [446, 503] on button "Add History" at bounding box center [435, 503] width 78 height 10
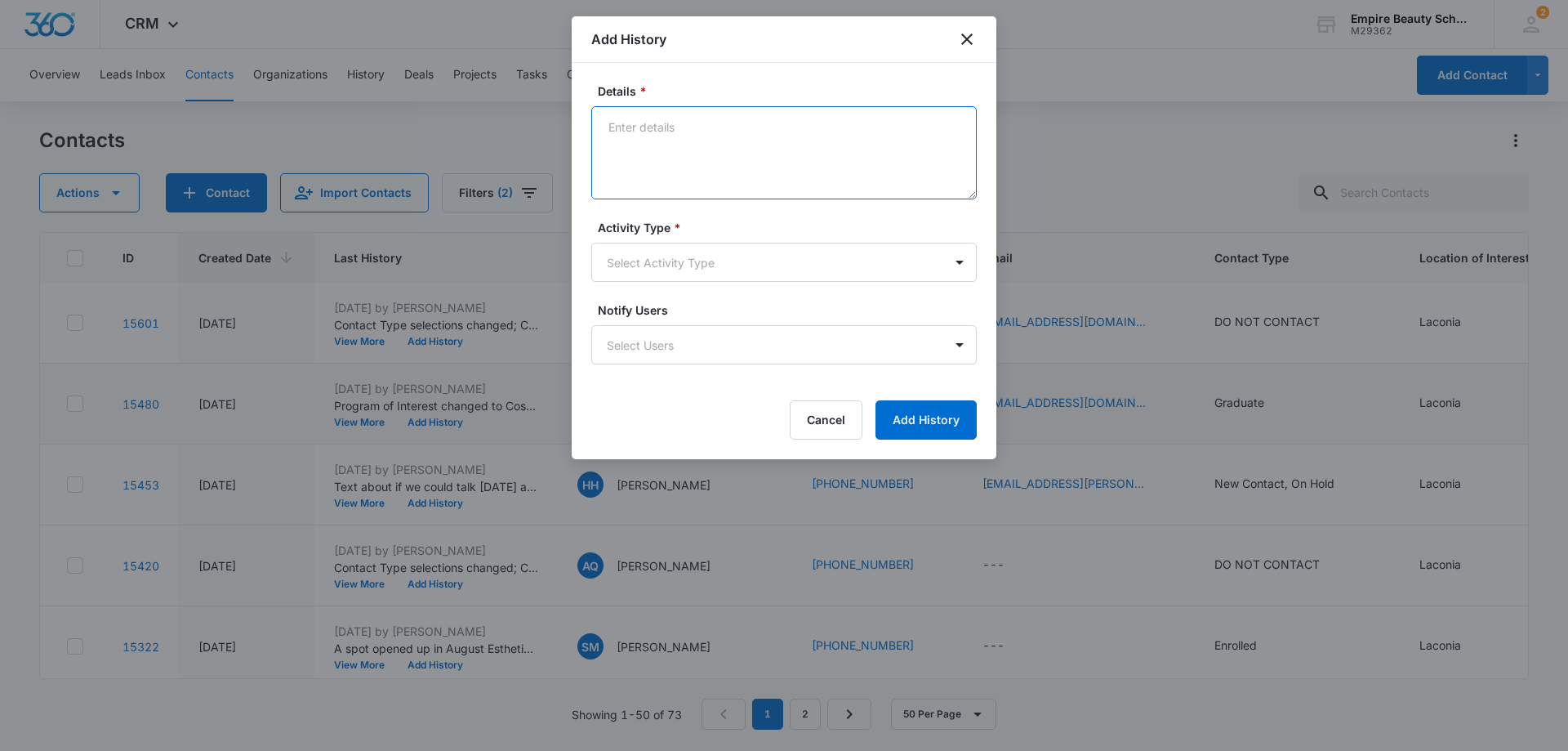
click at [715, 138] on textarea "Details *" at bounding box center [784, 152] width 386 height 93
type textarea "Texted that this might be a good time to revisit our conversation about the bea…"
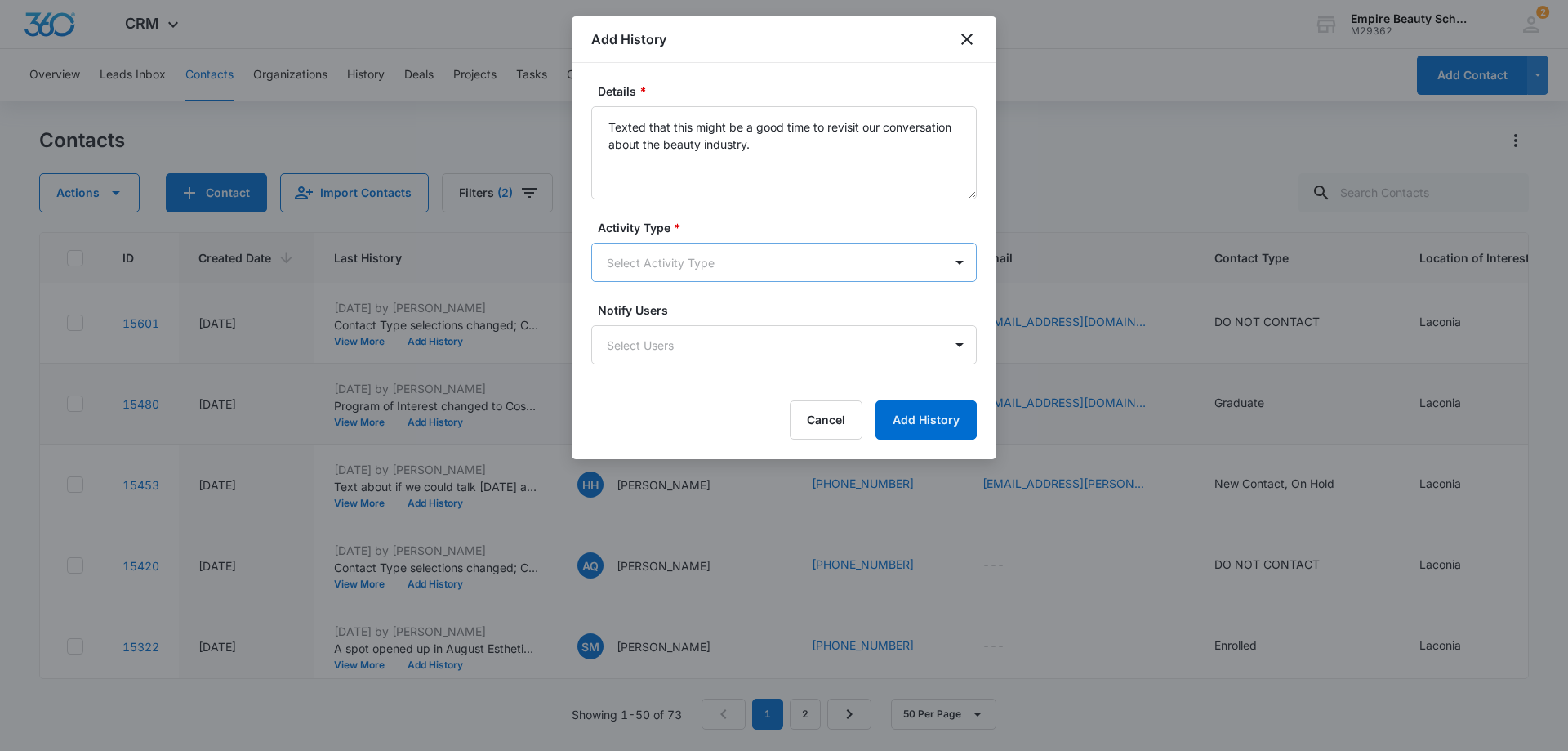
click at [718, 251] on body "CRM Apps Forms CRM Email Shop Payments POS Files Brand Settings Empire Beauty S…" at bounding box center [784, 376] width 1568 height 751
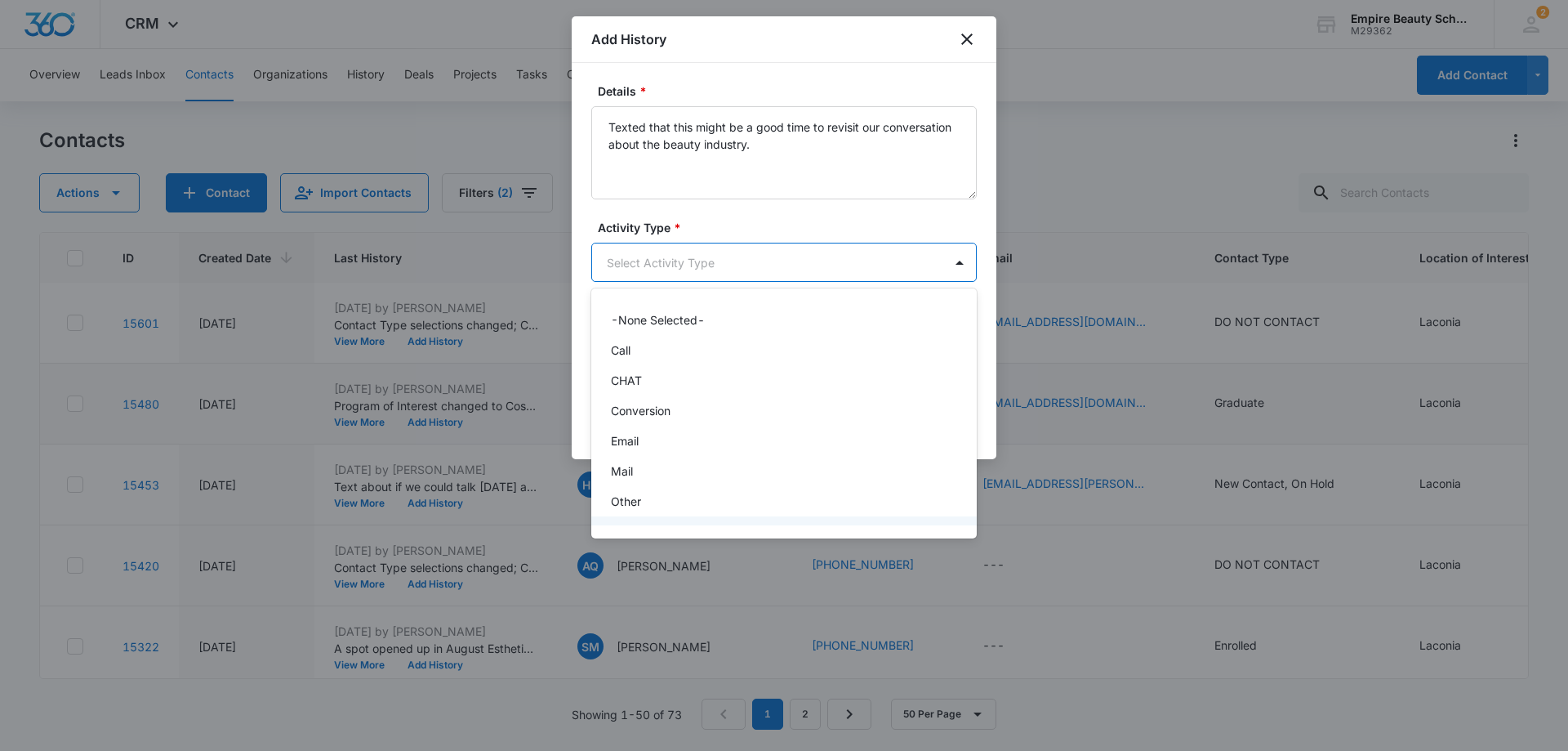
scroll to position [85, 0]
click at [640, 497] on div "Text" at bounding box center [784, 507] width 386 height 31
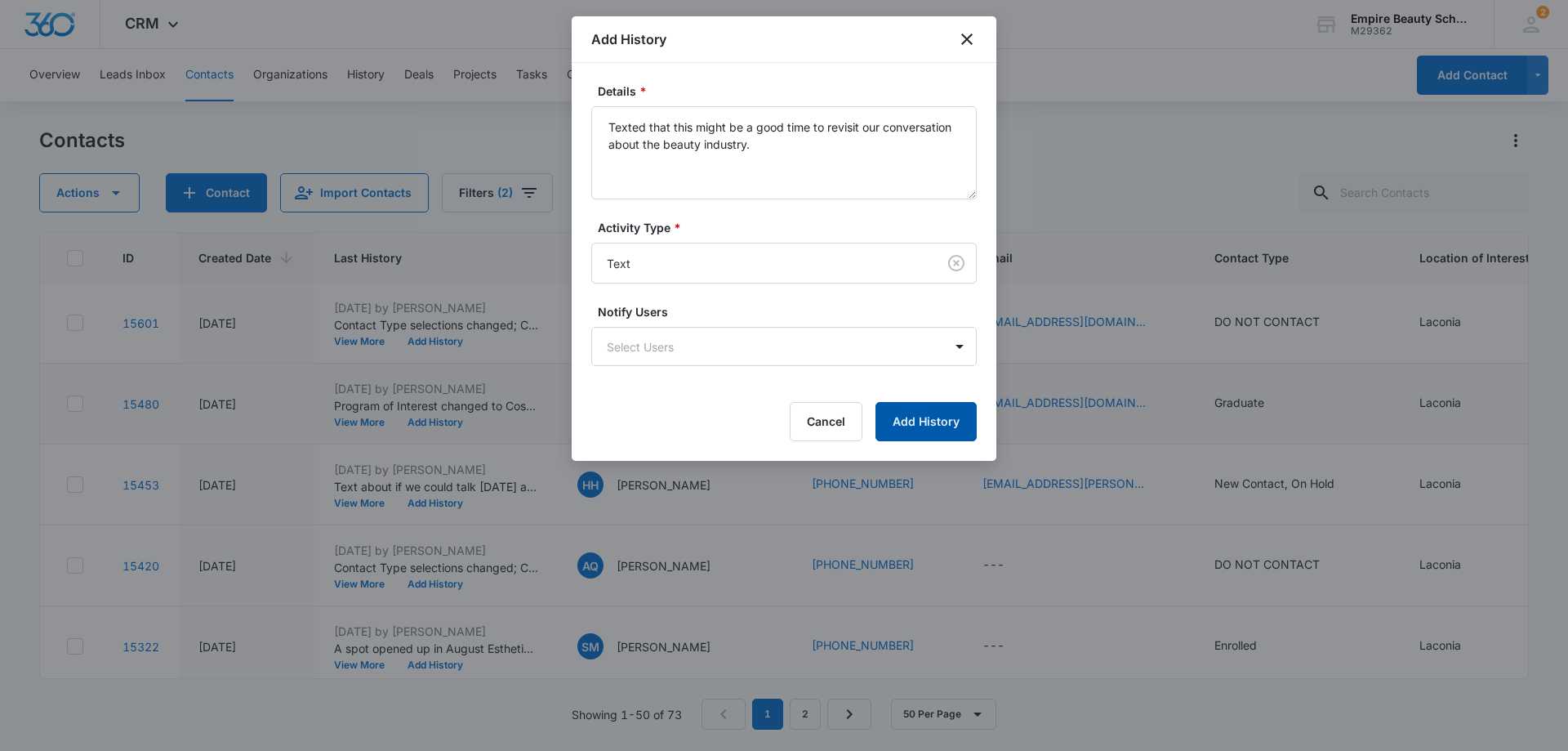
click at [910, 424] on button "Add History" at bounding box center [926, 421] width 101 height 39
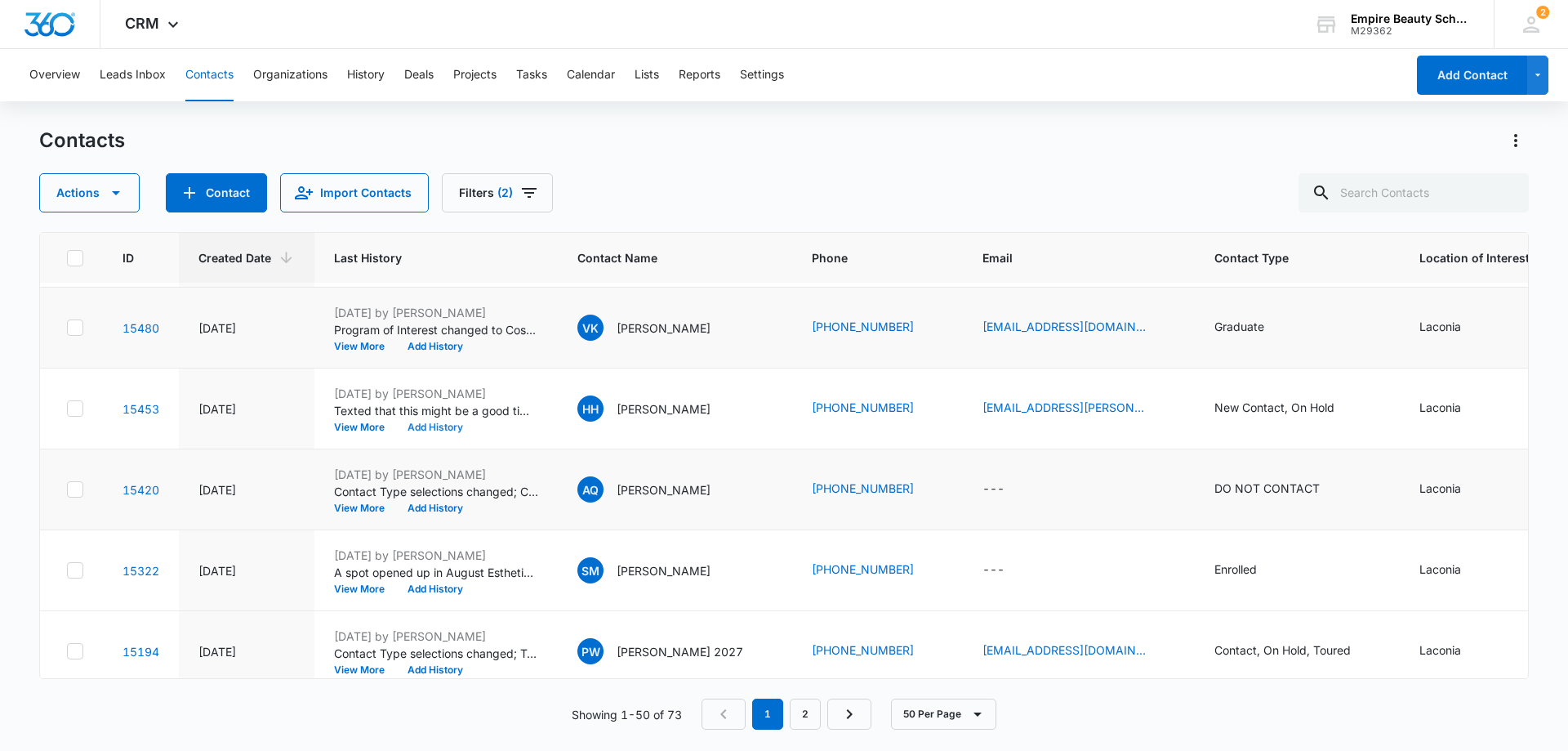
scroll to position [164, 0]
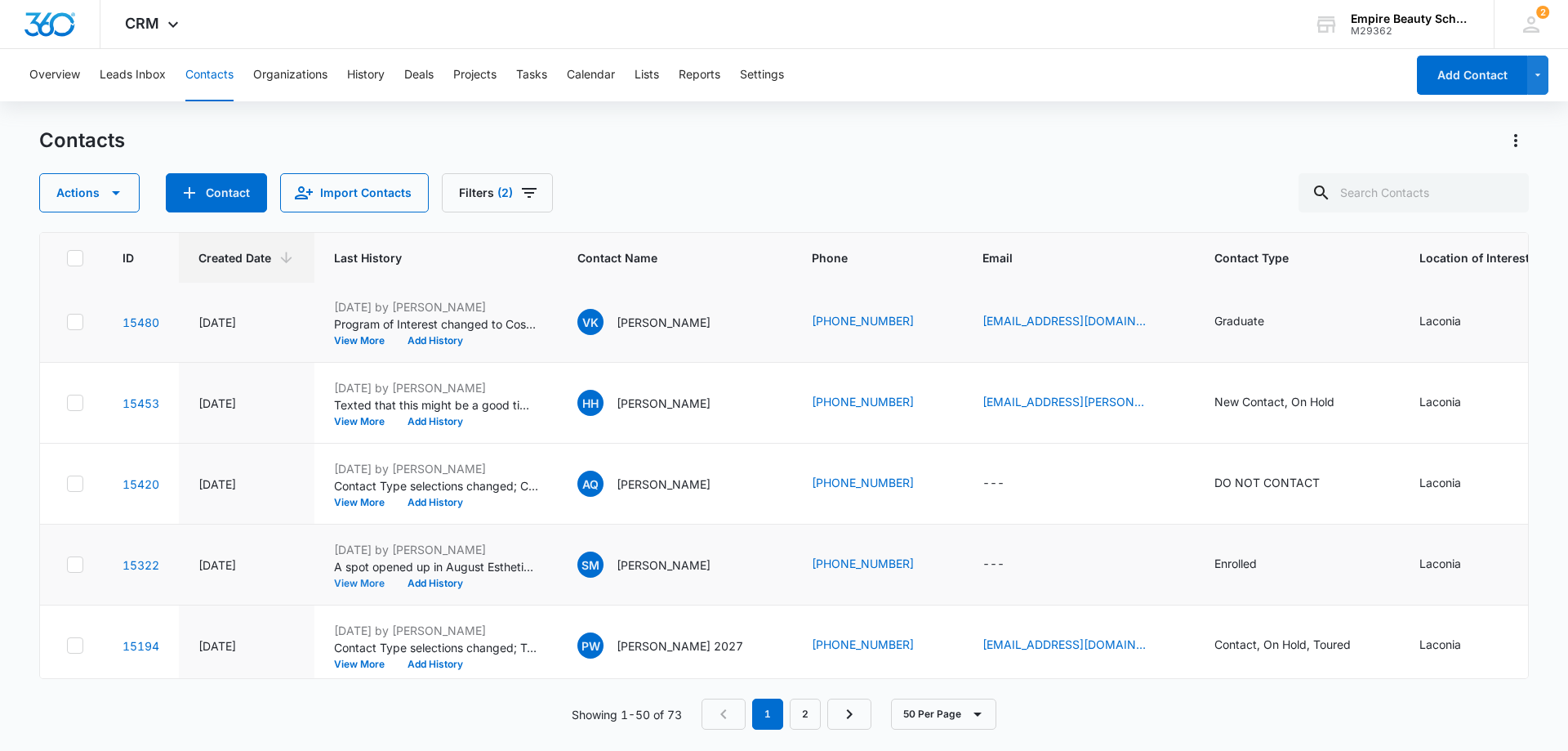
click at [353, 584] on button "View More" at bounding box center [364, 583] width 62 height 10
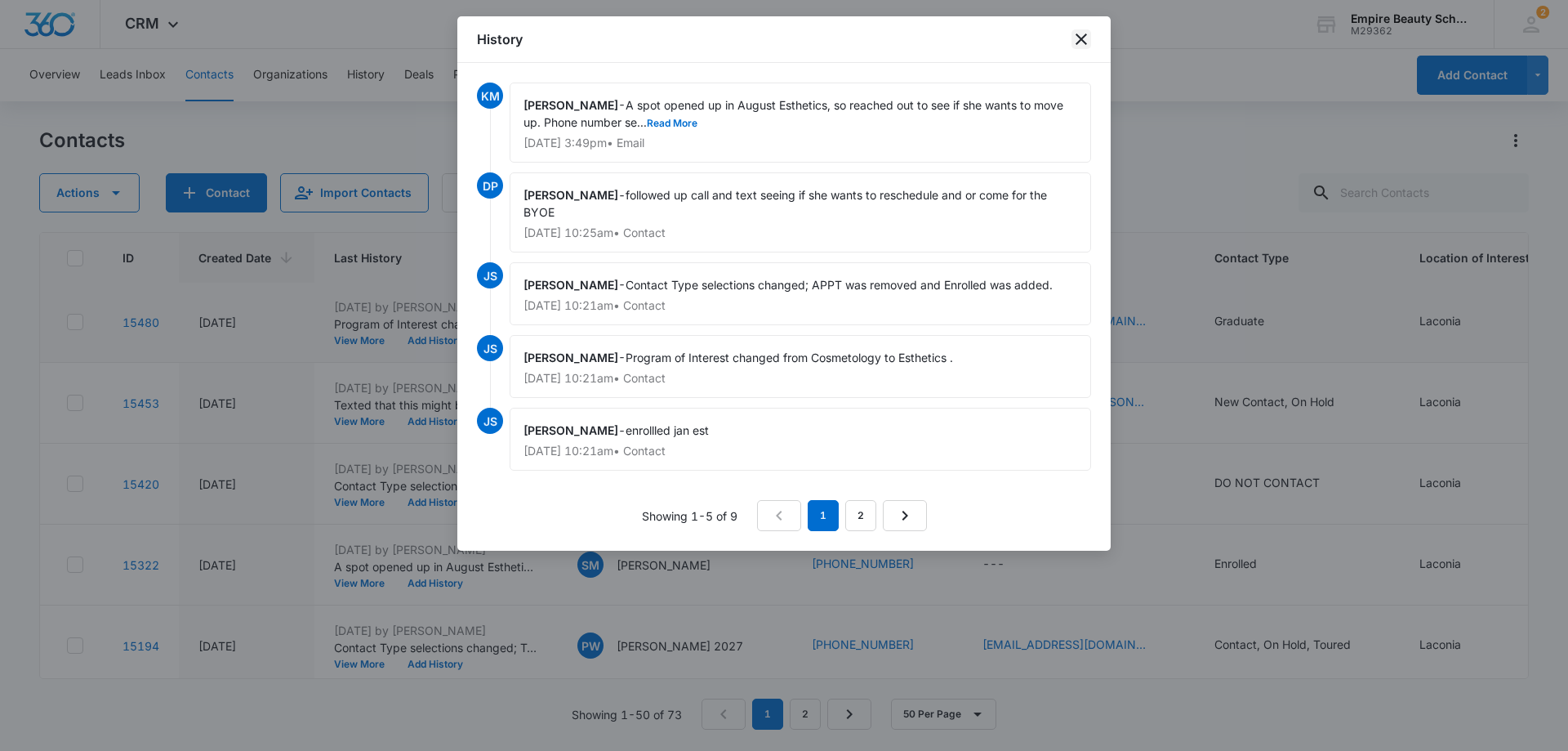
click at [1080, 36] on icon "close" at bounding box center [1081, 39] width 20 height 20
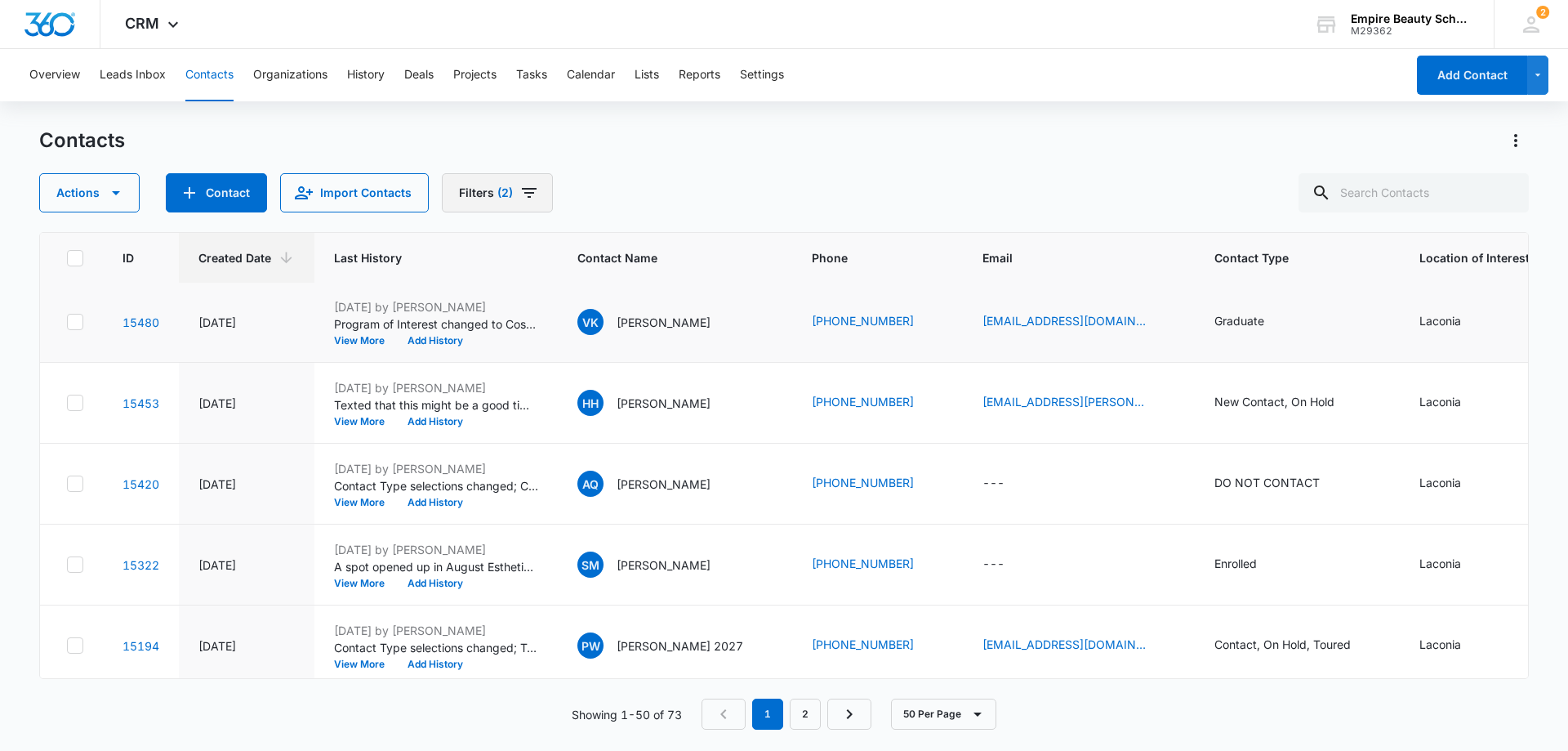
click at [529, 191] on icon "Filters" at bounding box center [529, 192] width 20 height 20
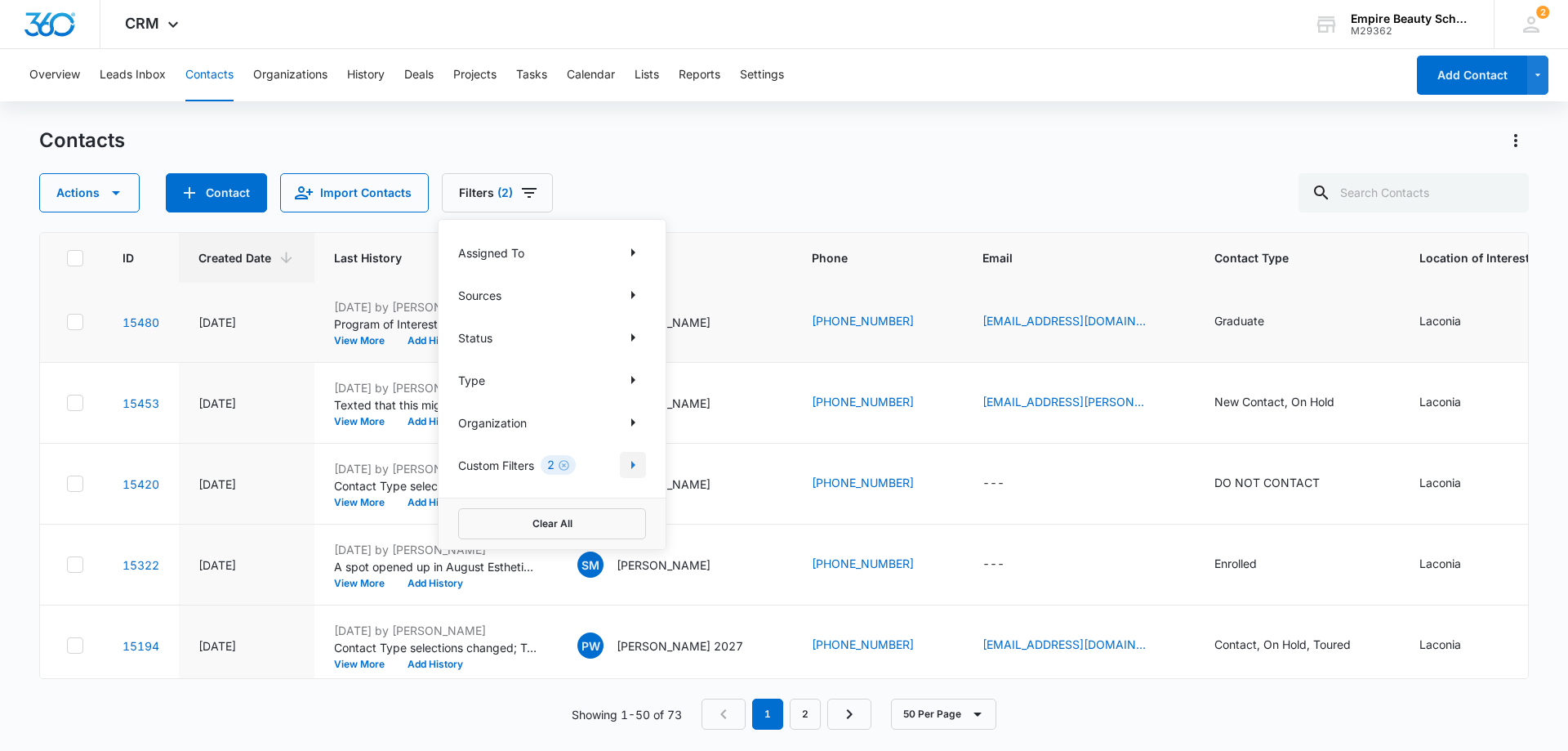
click at [629, 463] on icon "Show Custom Filters filters" at bounding box center [632, 464] width 20 height 20
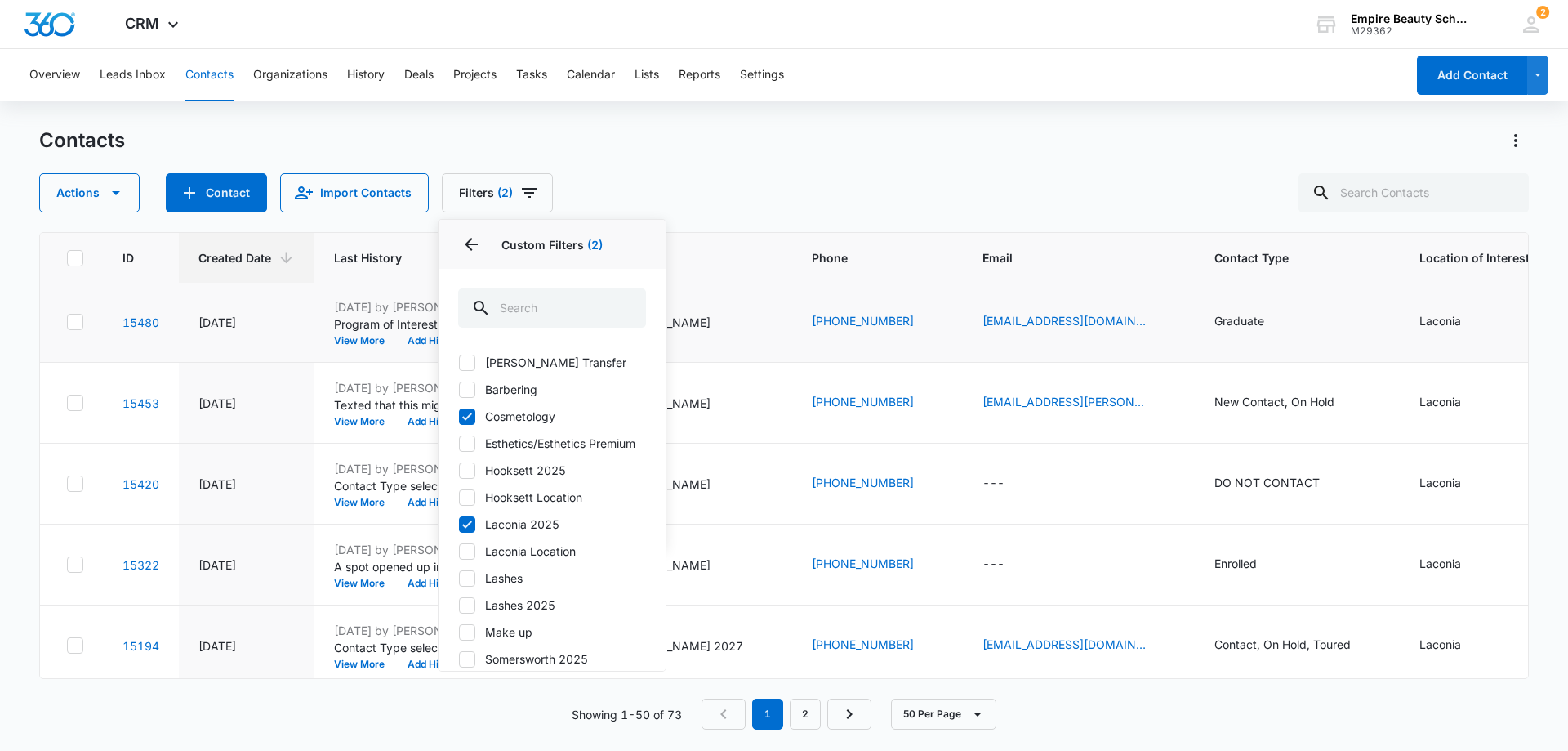
click at [673, 175] on div "Actions Contact Import Contacts Filters (2) Assigned To Sources Status Type Org…" at bounding box center [784, 192] width 1490 height 39
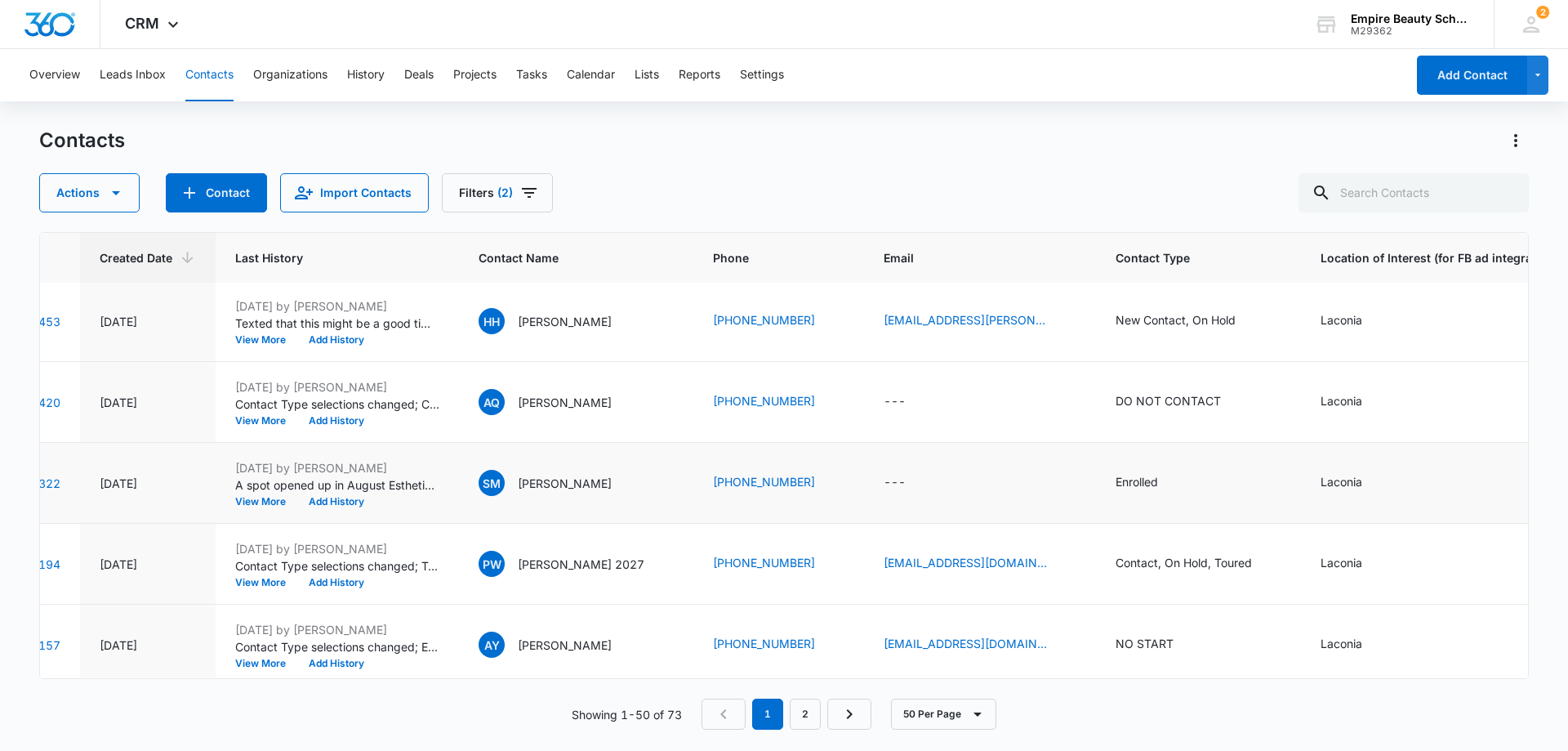
scroll to position [327, 99]
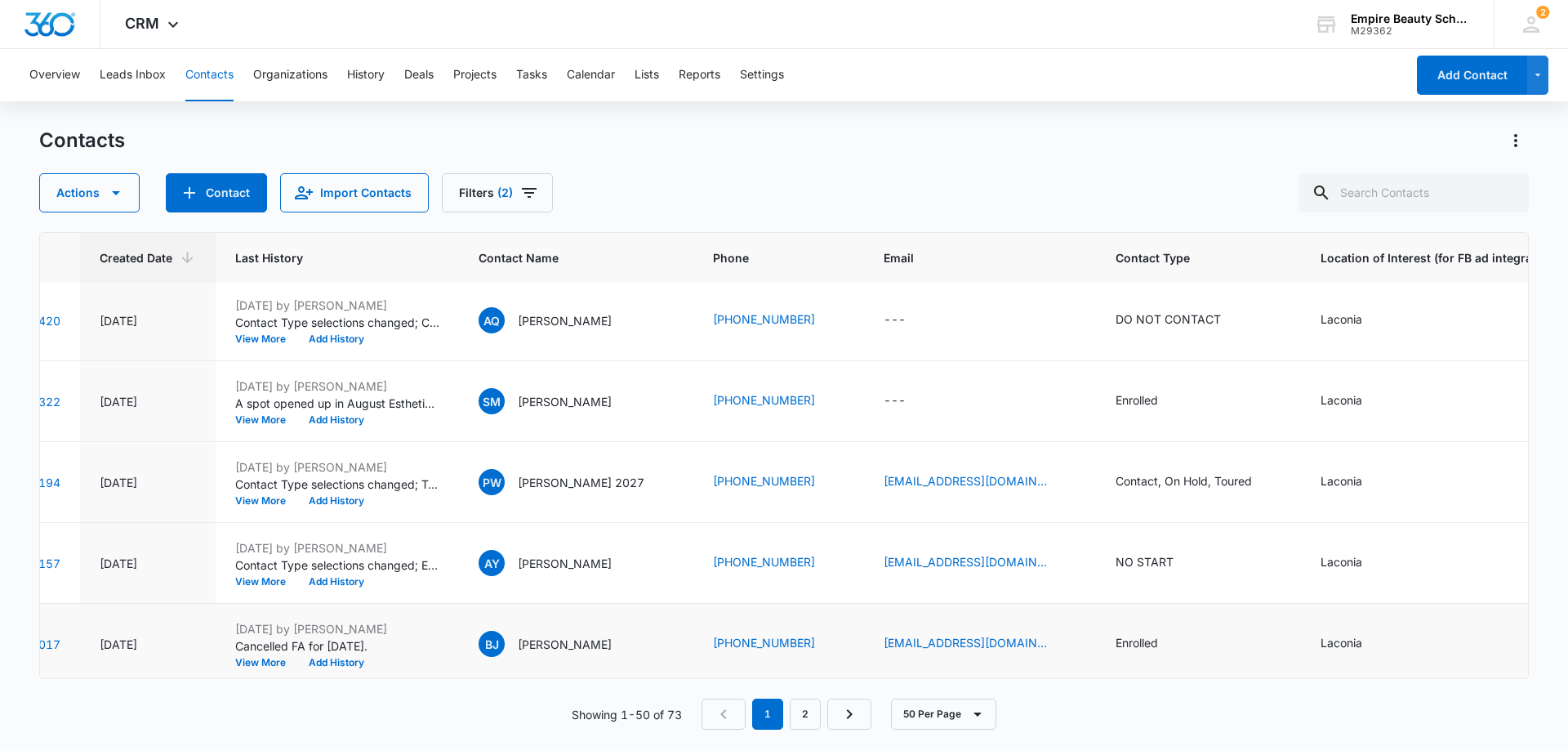
click at [1165, 665] on td "Enrolled" at bounding box center [1198, 643] width 205 height 81
drag, startPoint x: 1165, startPoint y: 665, endPoint x: 1330, endPoint y: 683, distance: 166.0
click at [1330, 683] on div "ID Created Date Last History Contact Name Phone Email Contact Type Location of …" at bounding box center [784, 481] width 1490 height 497
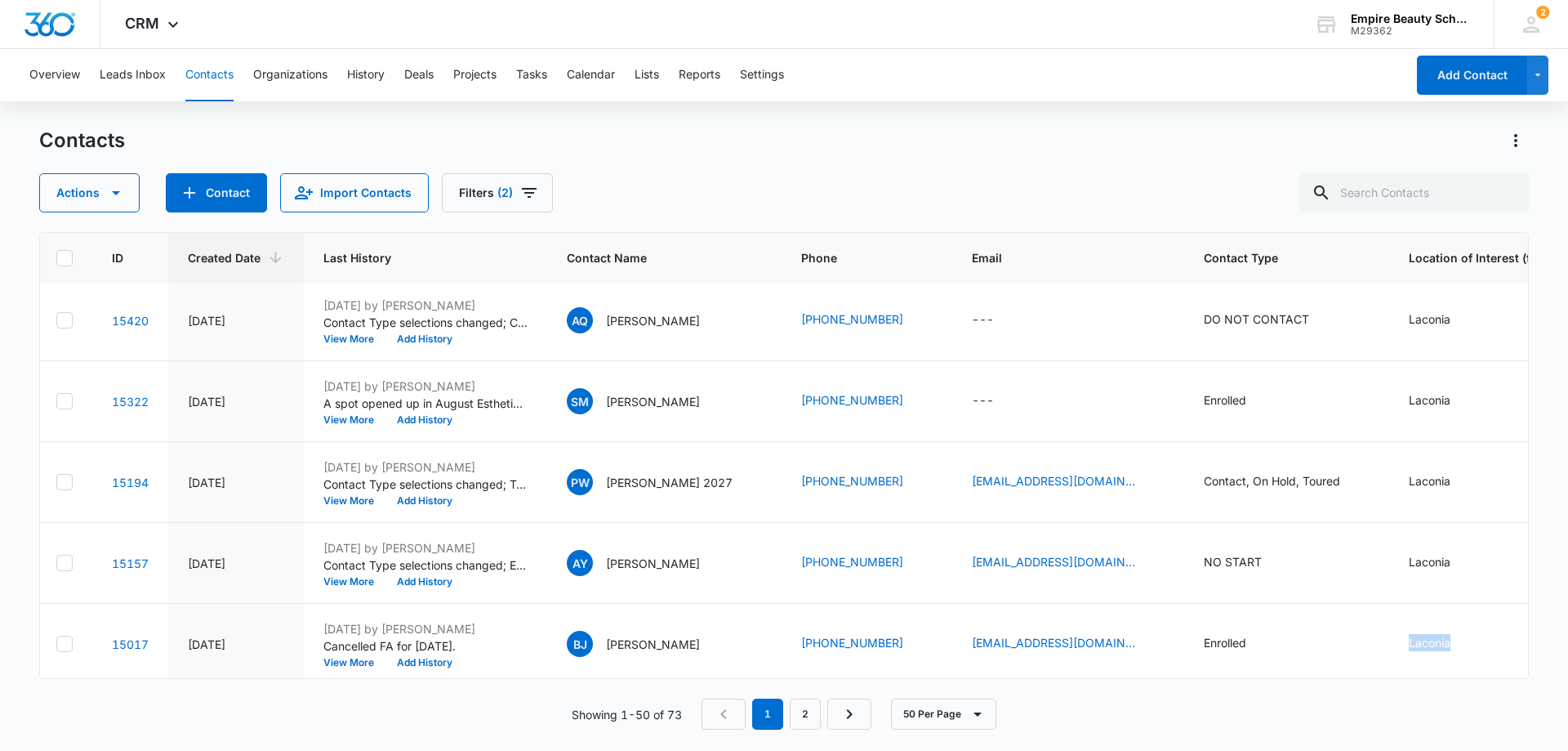
scroll to position [327, 0]
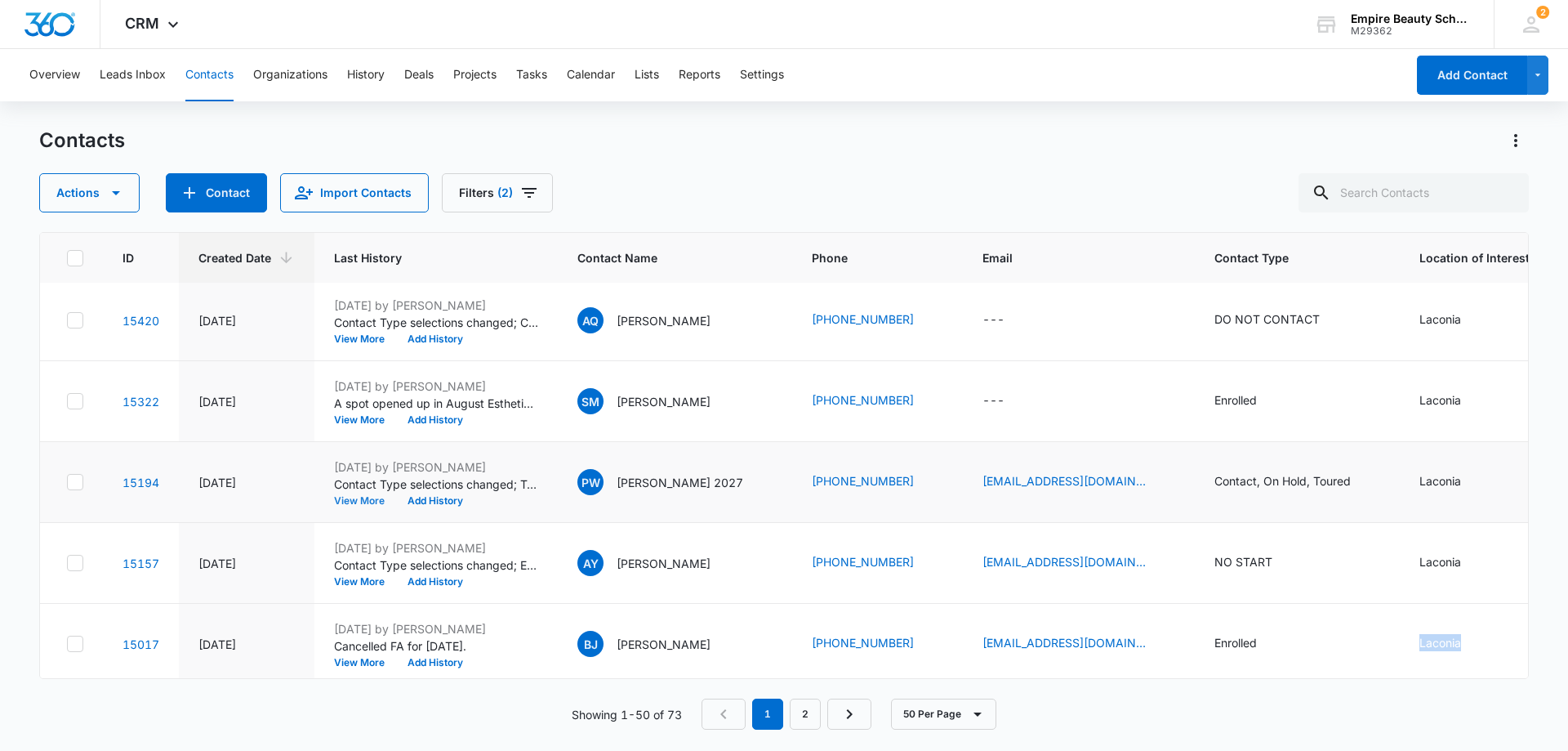
click at [370, 496] on button "View More" at bounding box center [364, 500] width 62 height 10
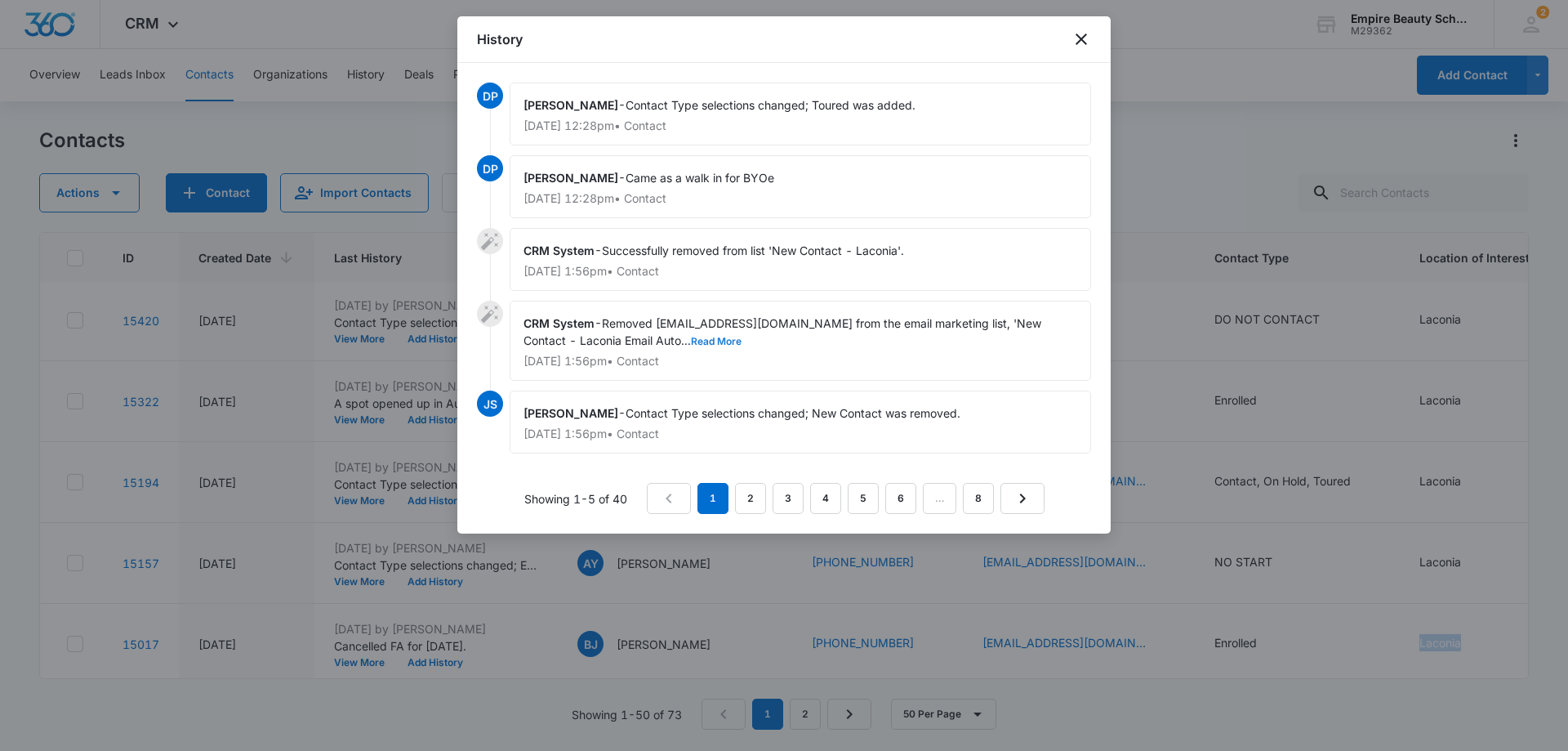
click at [691, 341] on button "Read More" at bounding box center [716, 341] width 50 height 10
click at [746, 497] on link "2" at bounding box center [750, 497] width 31 height 31
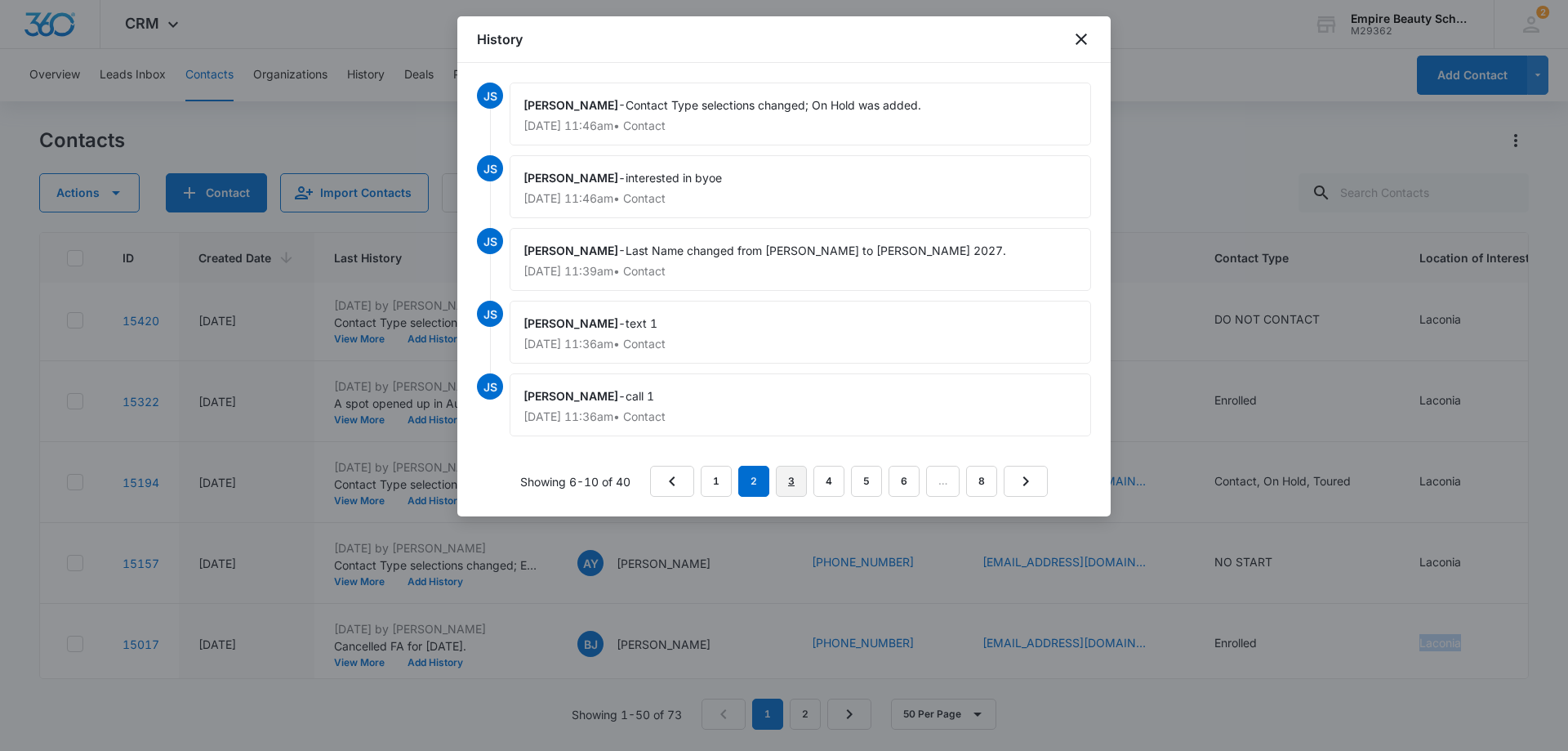
click at [797, 477] on link "3" at bounding box center [791, 481] width 31 height 31
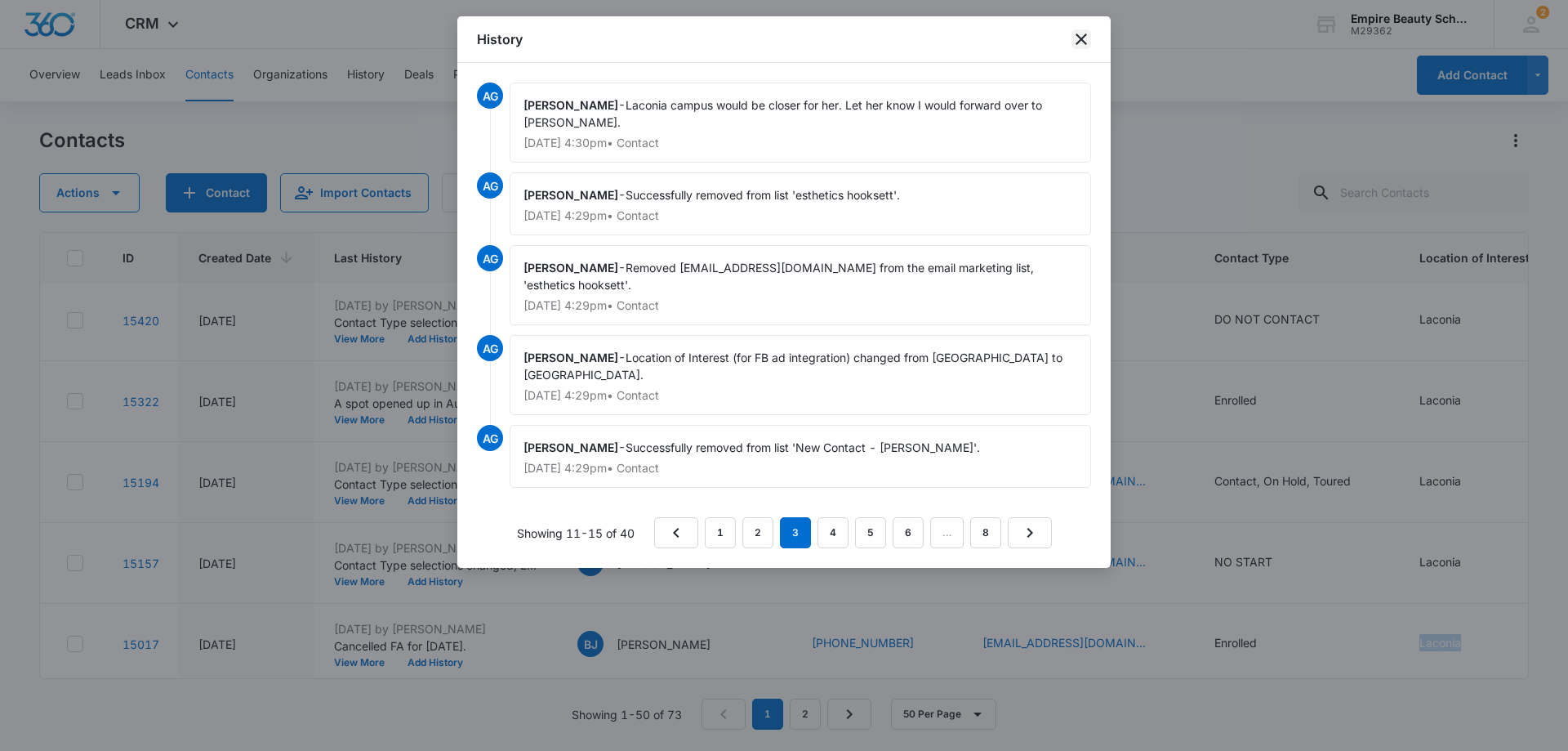
click at [1080, 32] on icon "close" at bounding box center [1081, 39] width 20 height 20
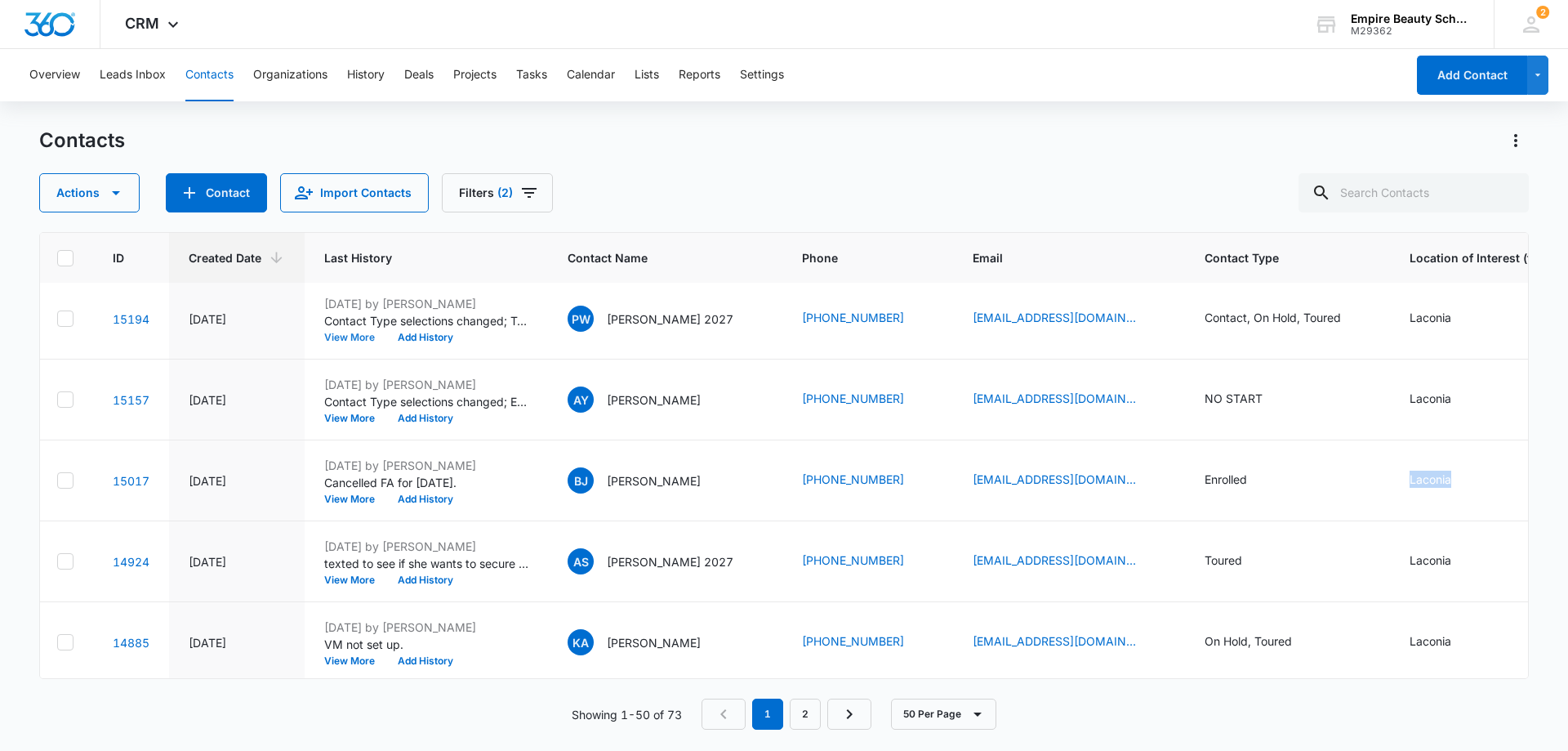
scroll to position [490, 0]
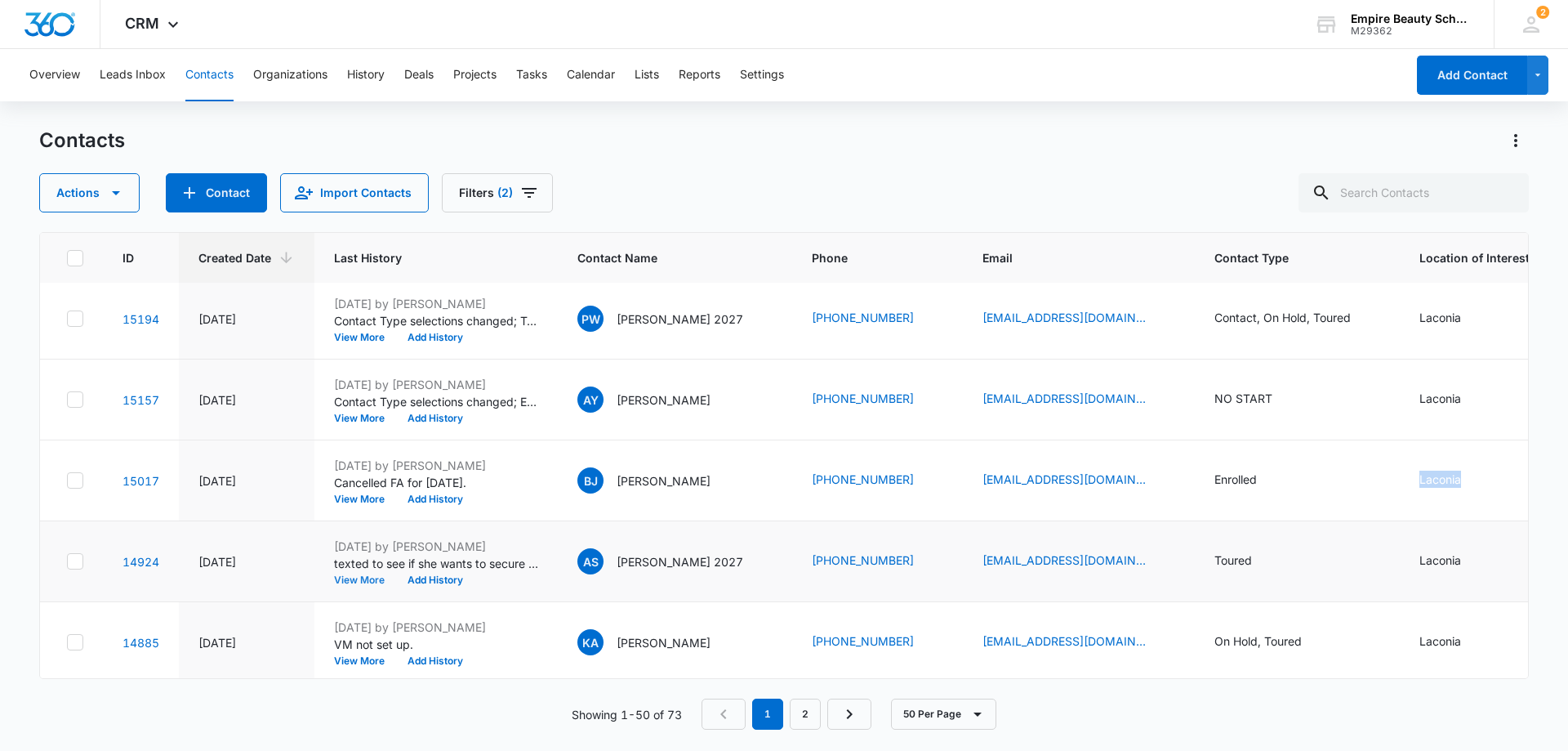
click at [369, 575] on button "View More" at bounding box center [364, 580] width 62 height 10
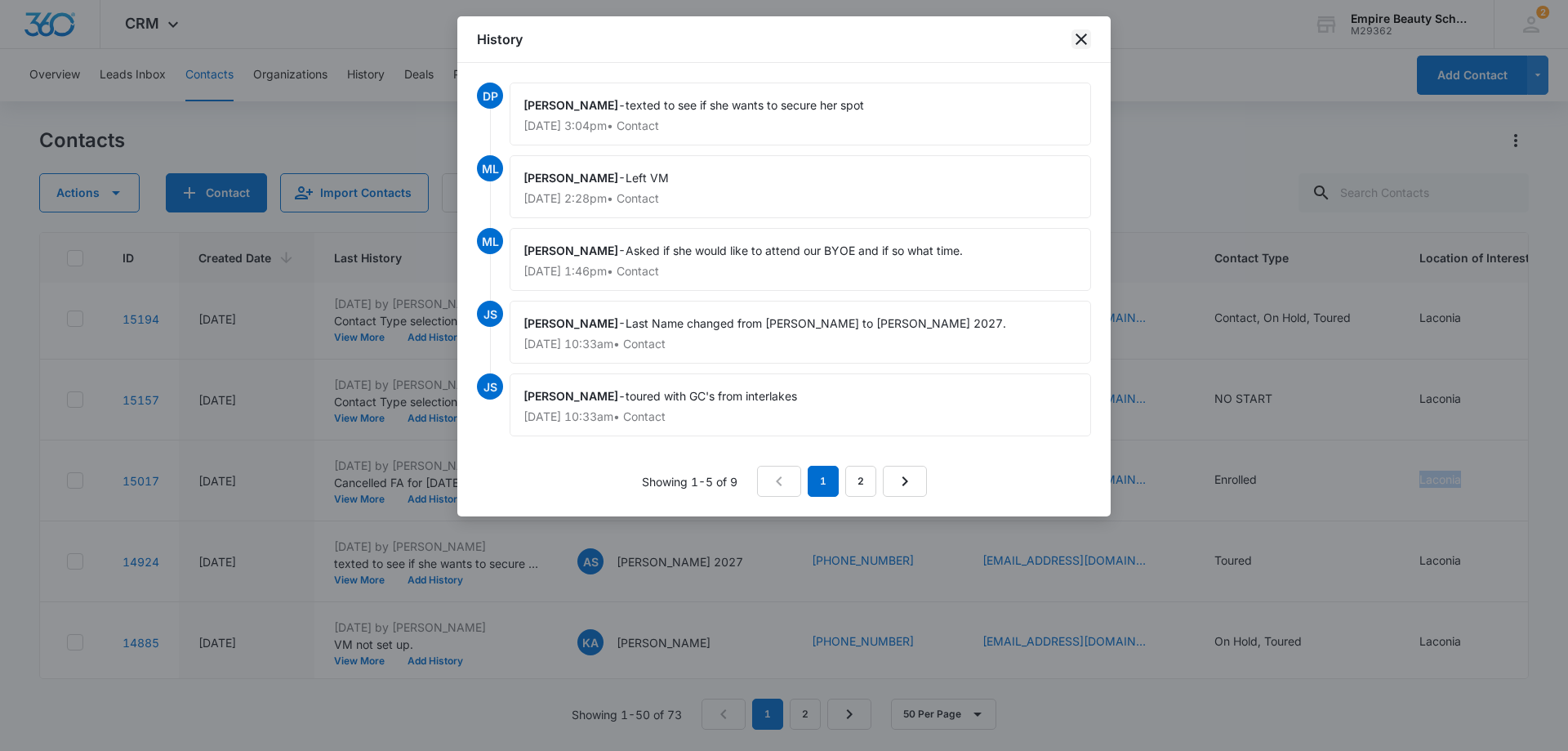
click at [1087, 40] on icon "close" at bounding box center [1081, 39] width 20 height 20
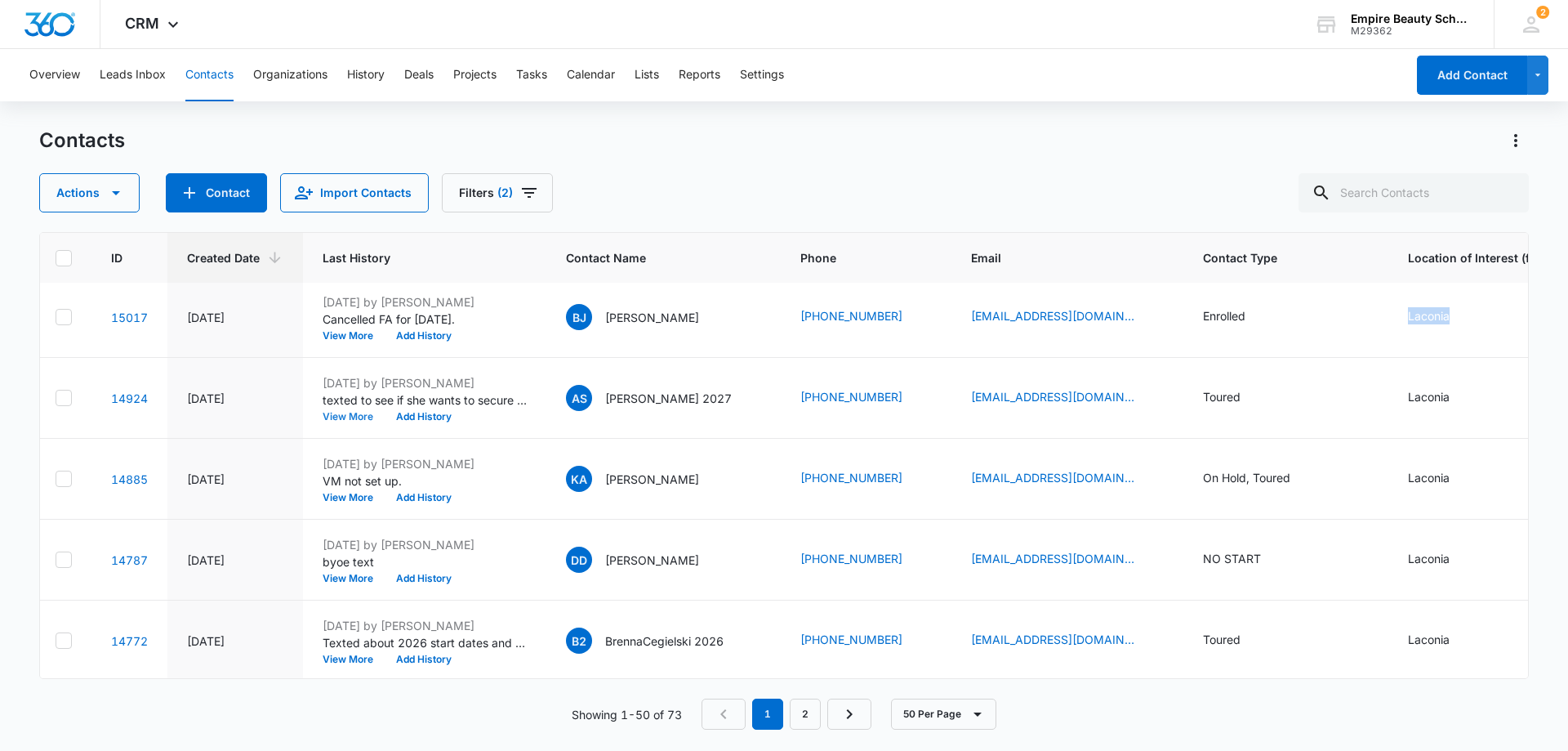
scroll to position [653, 0]
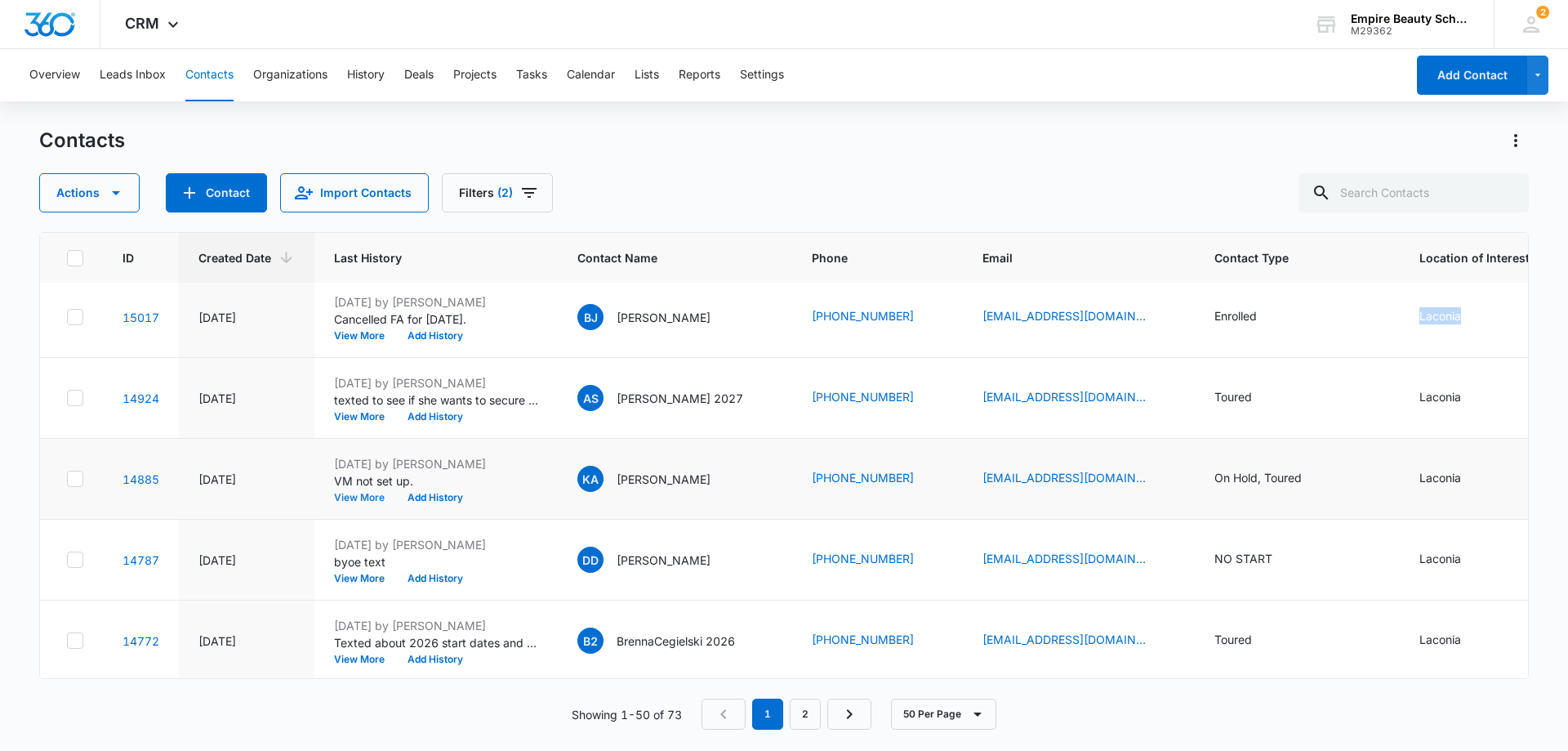
click at [358, 495] on button "View More" at bounding box center [364, 497] width 62 height 10
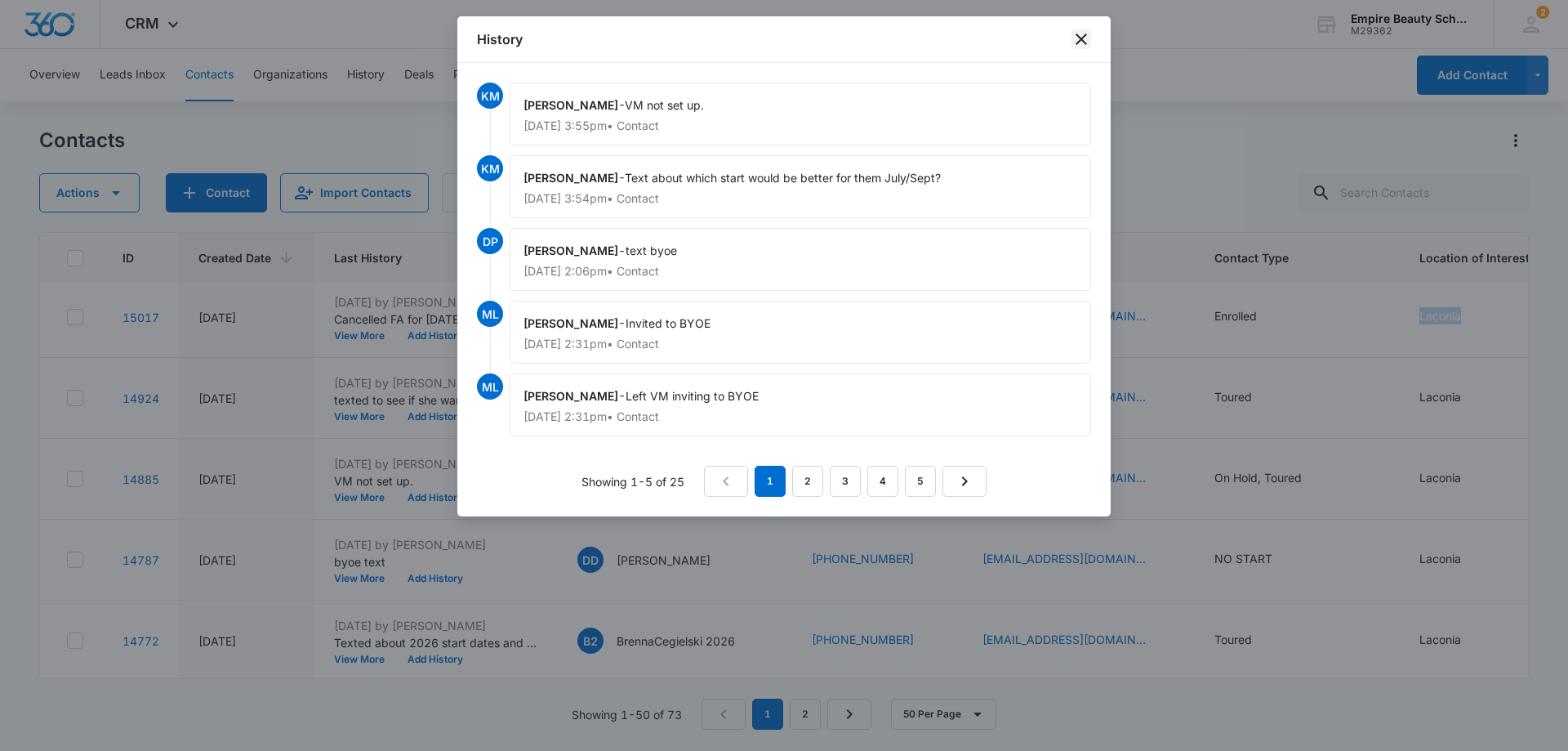
click at [1084, 39] on icon "close" at bounding box center [1081, 39] width 20 height 20
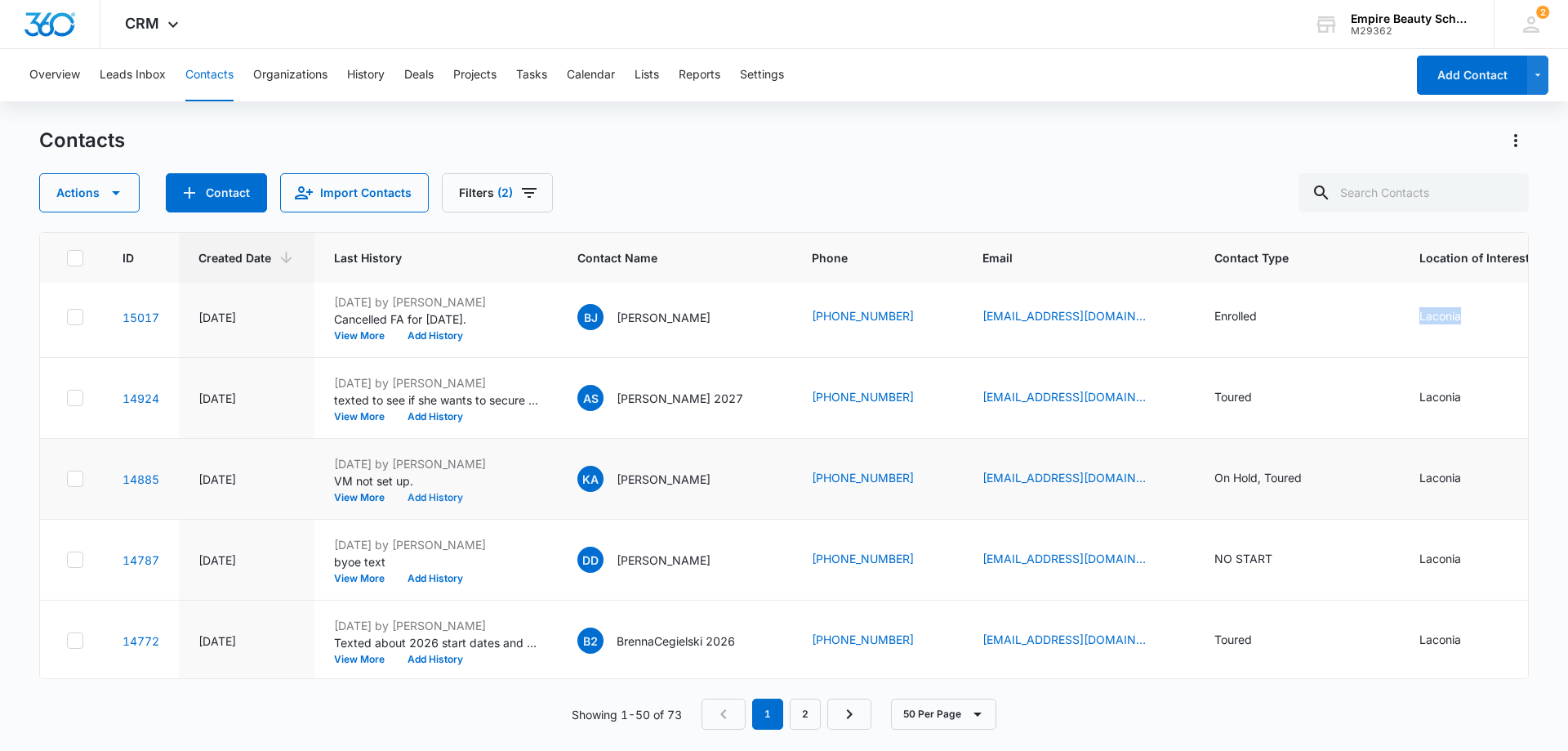
click at [427, 495] on button "Add History" at bounding box center [435, 497] width 78 height 10
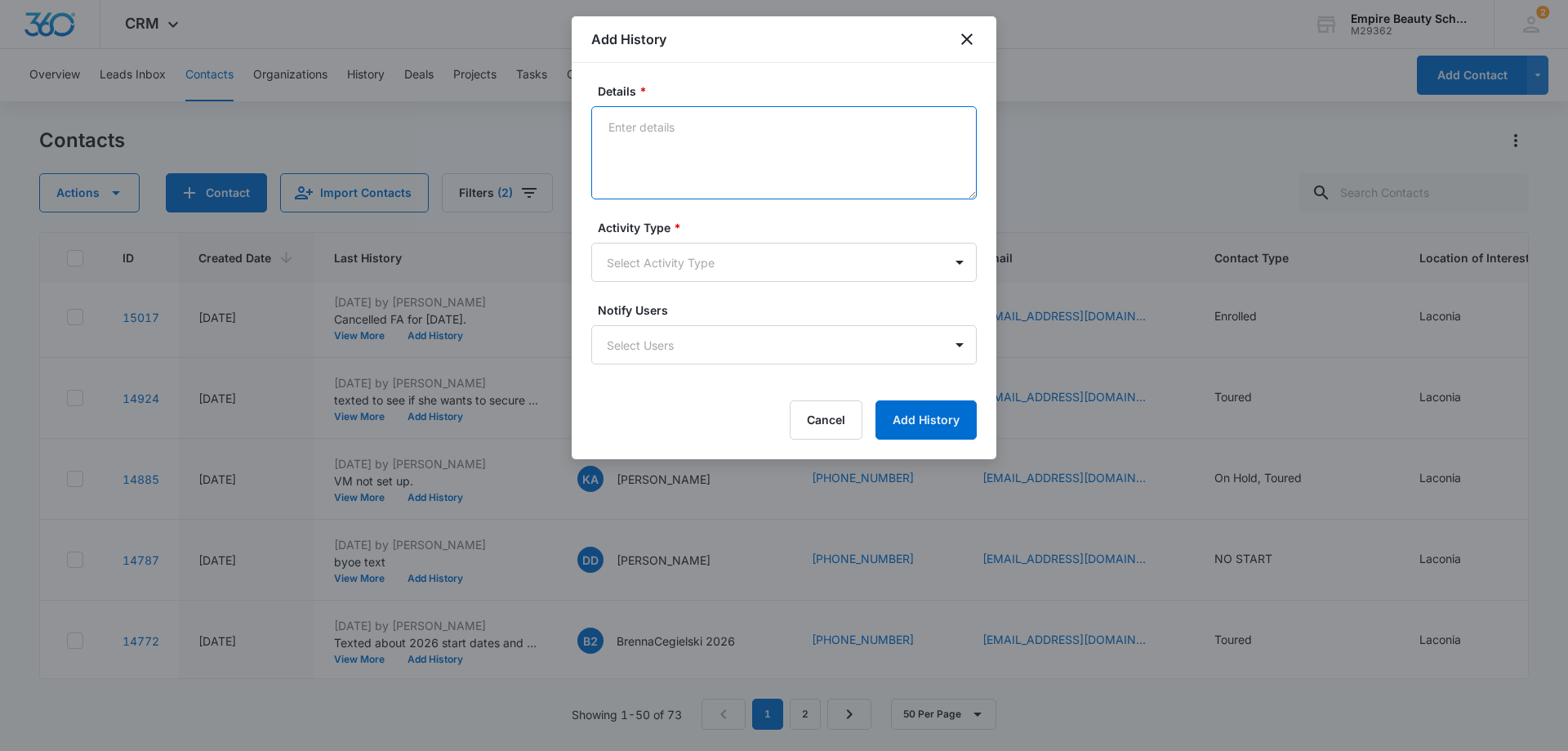
click at [700, 126] on textarea "Details *" at bounding box center [784, 152] width 386 height 93
type textarea "Left Voicemail. Maybe a good time to revisit the idea of a career in the beauty…"
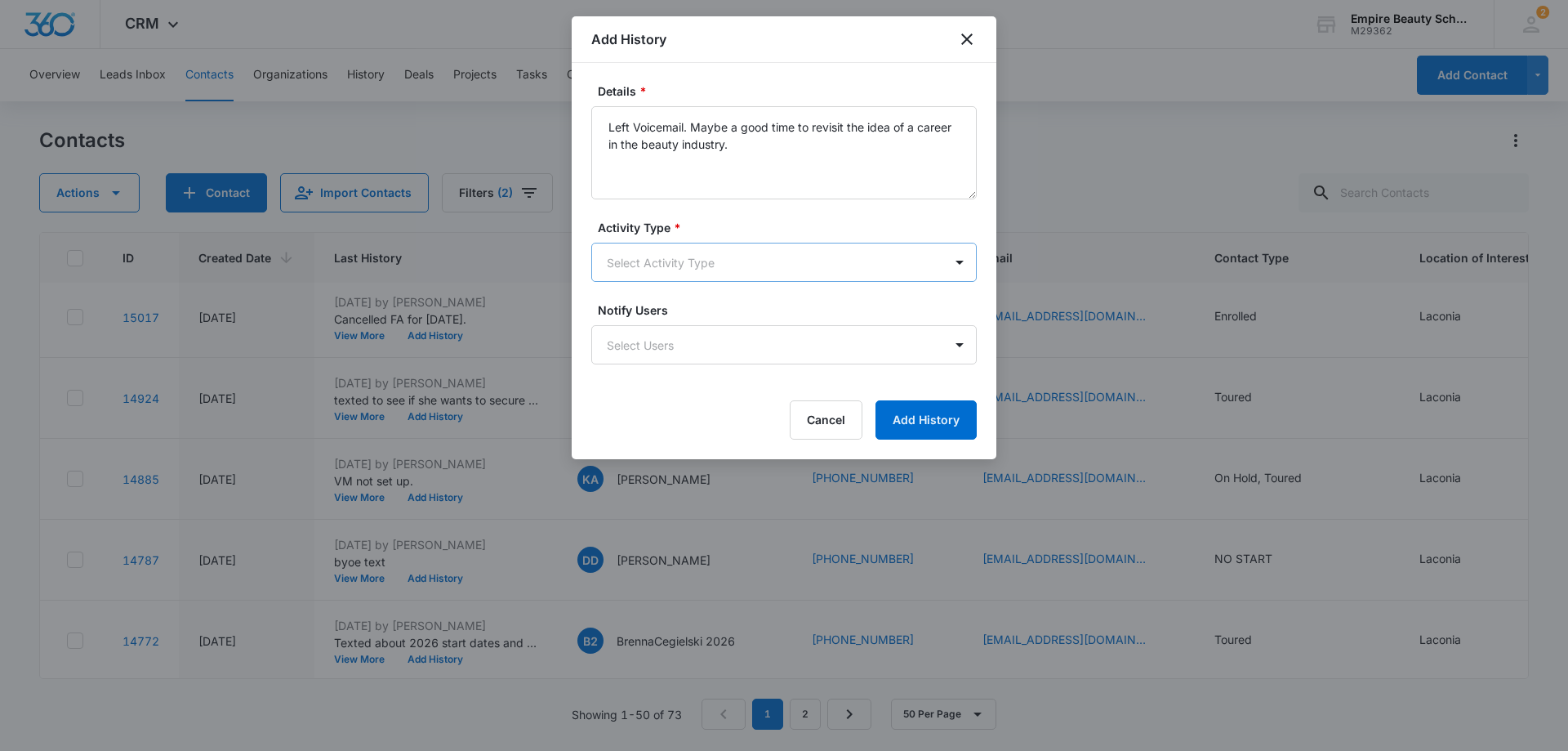
click at [812, 264] on body "CRM Apps Forms CRM Email Shop Payments POS Files Brand Settings Empire Beauty S…" at bounding box center [784, 376] width 1568 height 751
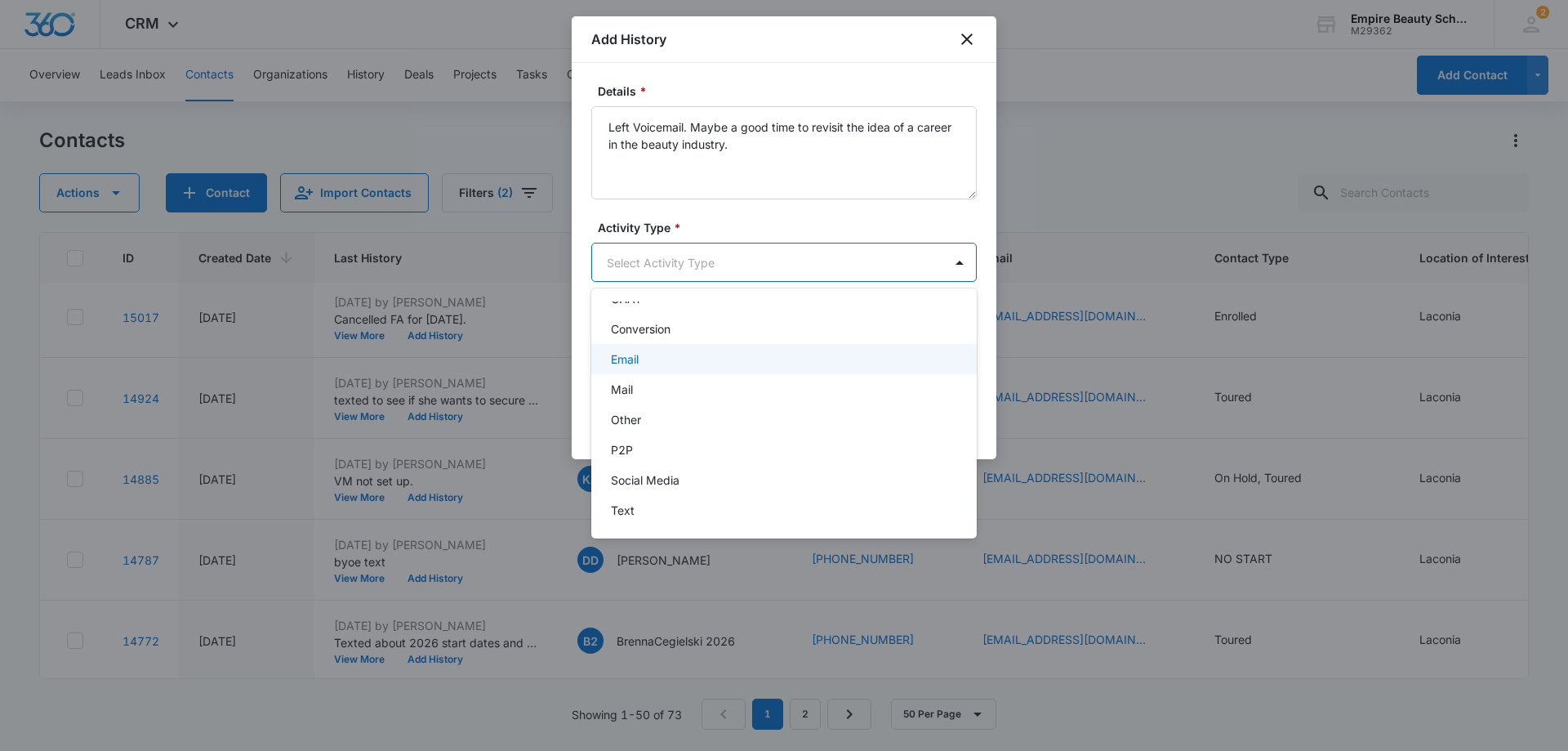
scroll to position [0, 0]
click at [633, 345] on div "Call" at bounding box center [782, 349] width 343 height 17
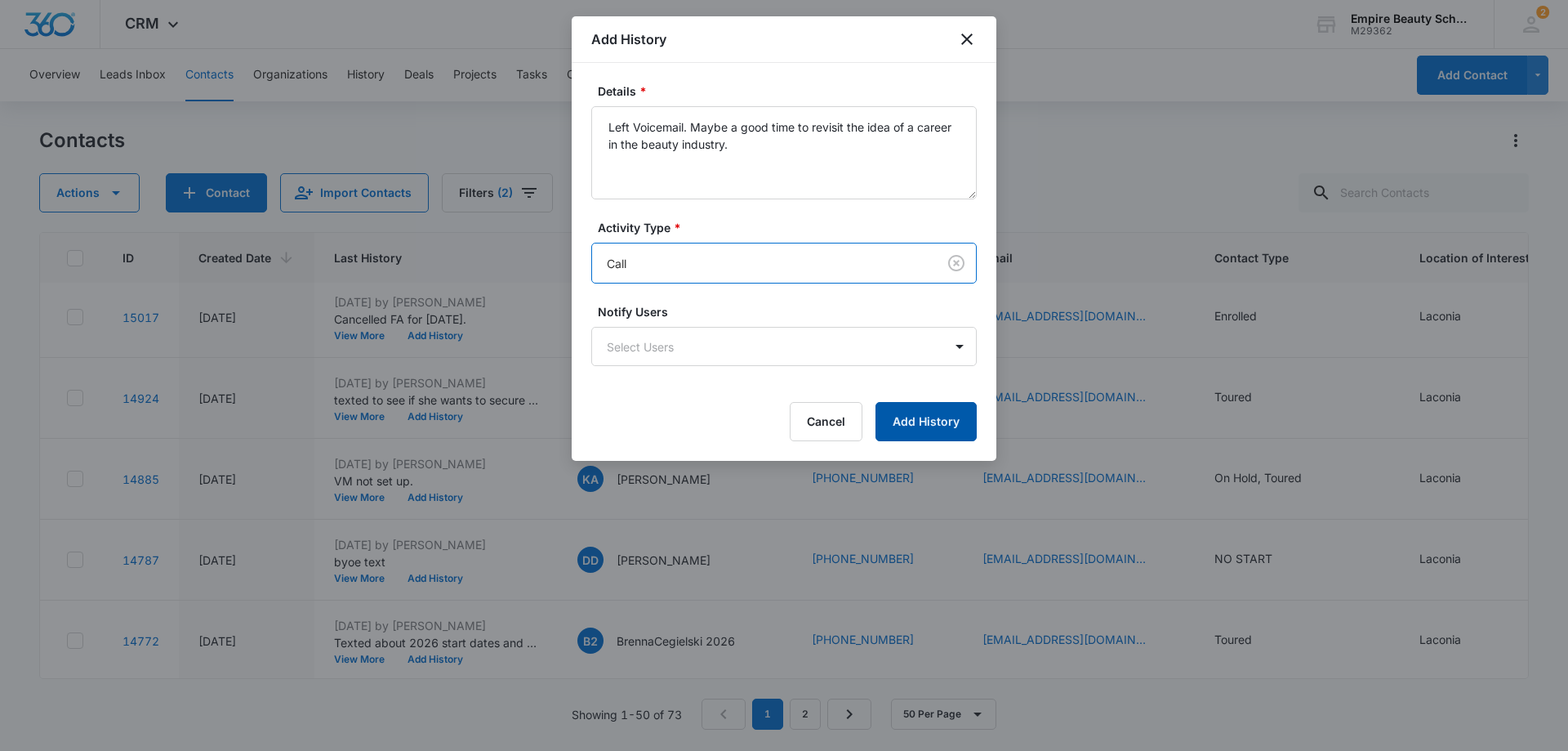
click at [948, 421] on button "Add History" at bounding box center [926, 421] width 101 height 39
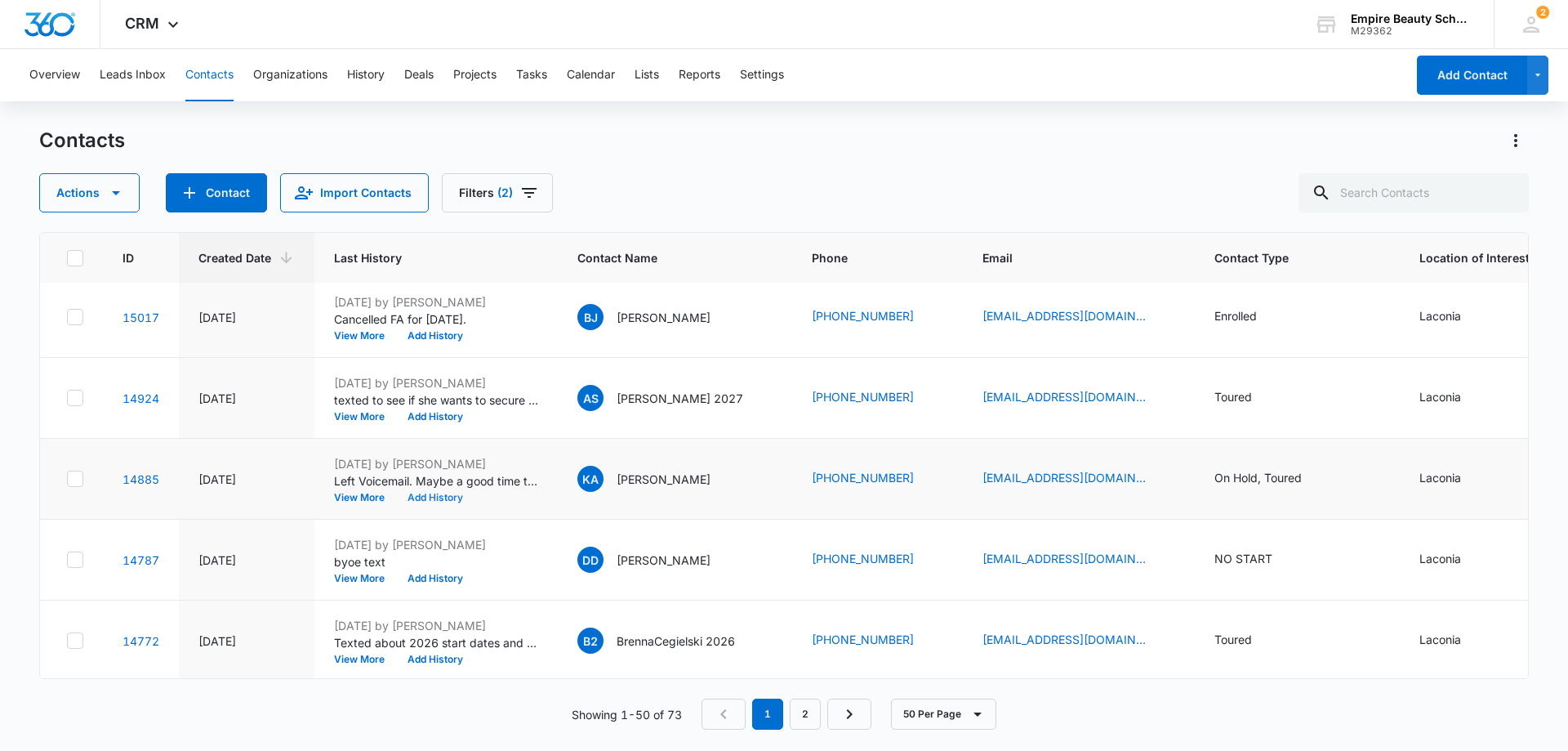
click at [428, 497] on button "Add History" at bounding box center [435, 497] width 78 height 10
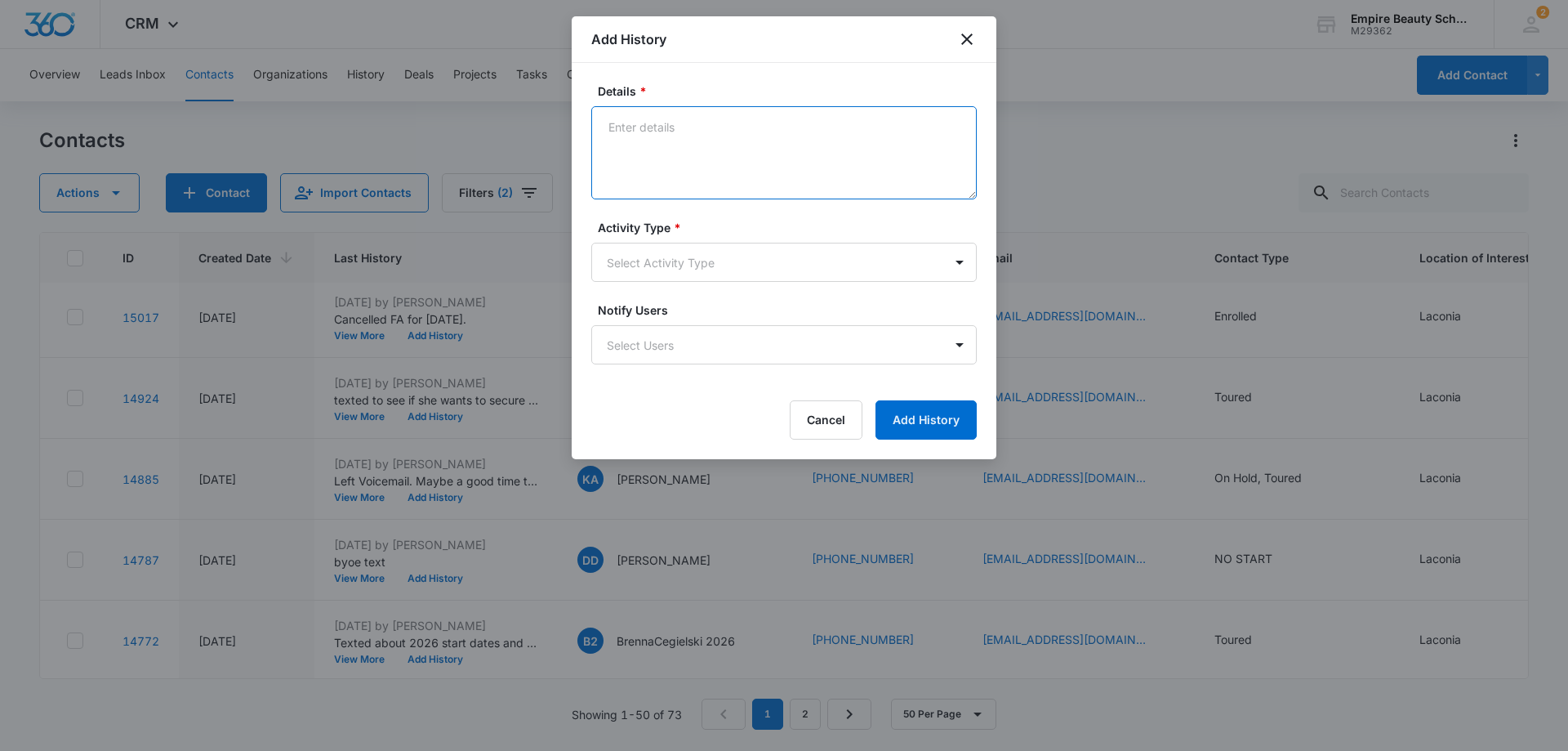
click at [703, 136] on textarea "Details *" at bounding box center [784, 152] width 386 height 93
type textarea "Texted to see about revisiting our conversation about a career in the beauty in…"
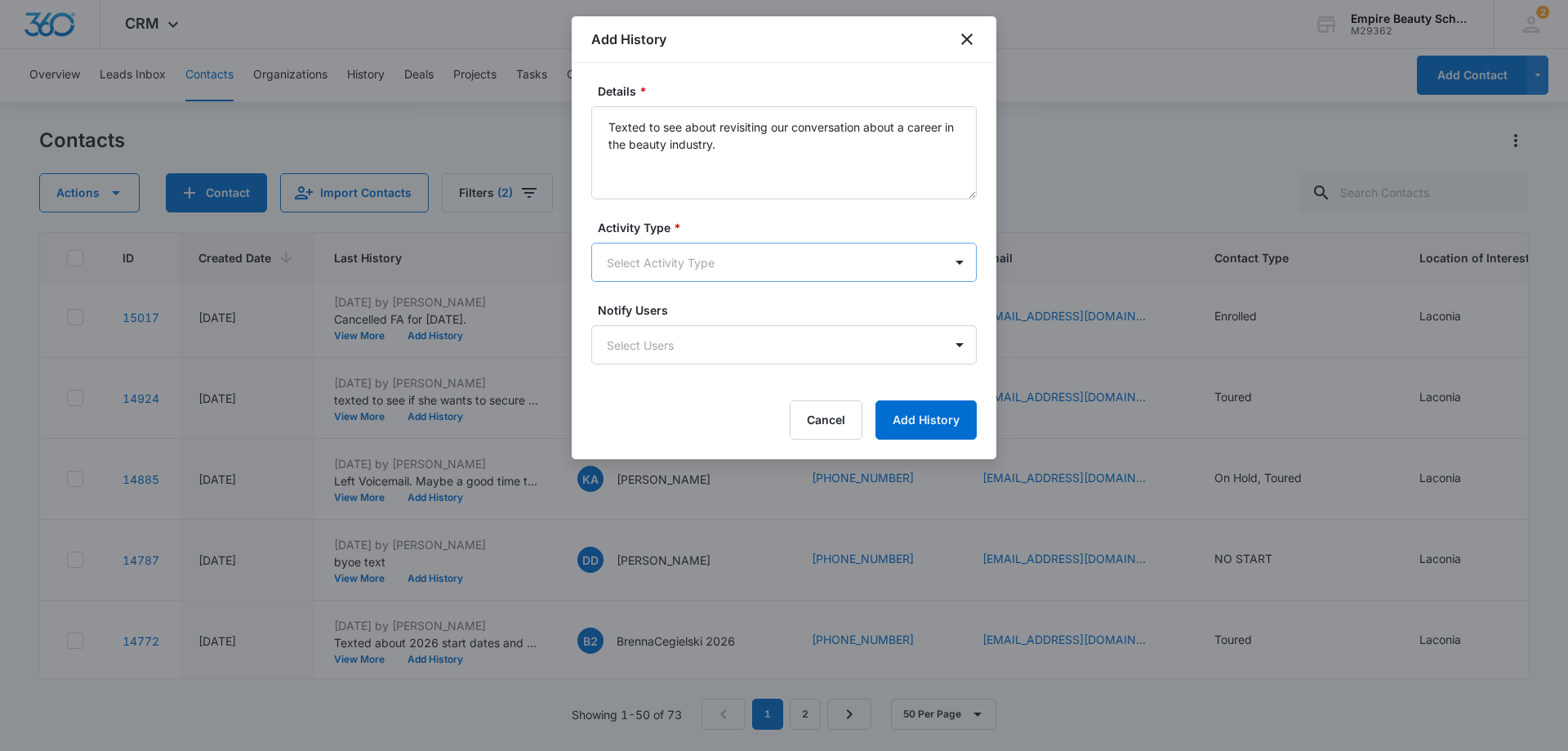
click at [735, 257] on body "CRM Apps Forms CRM Email Shop Payments POS Files Brand Settings Empire Beauty S…" at bounding box center [784, 376] width 1568 height 751
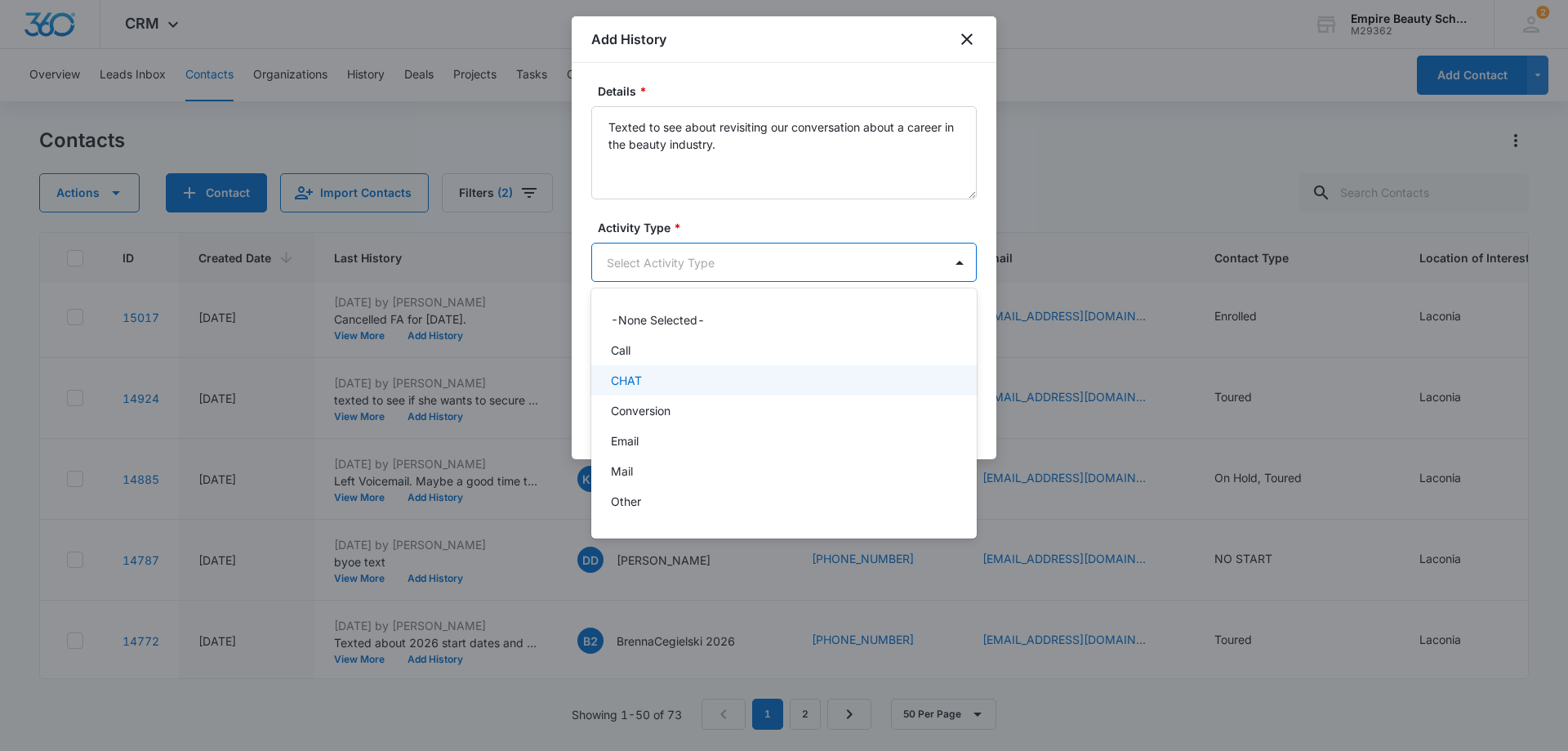
scroll to position [85, 0]
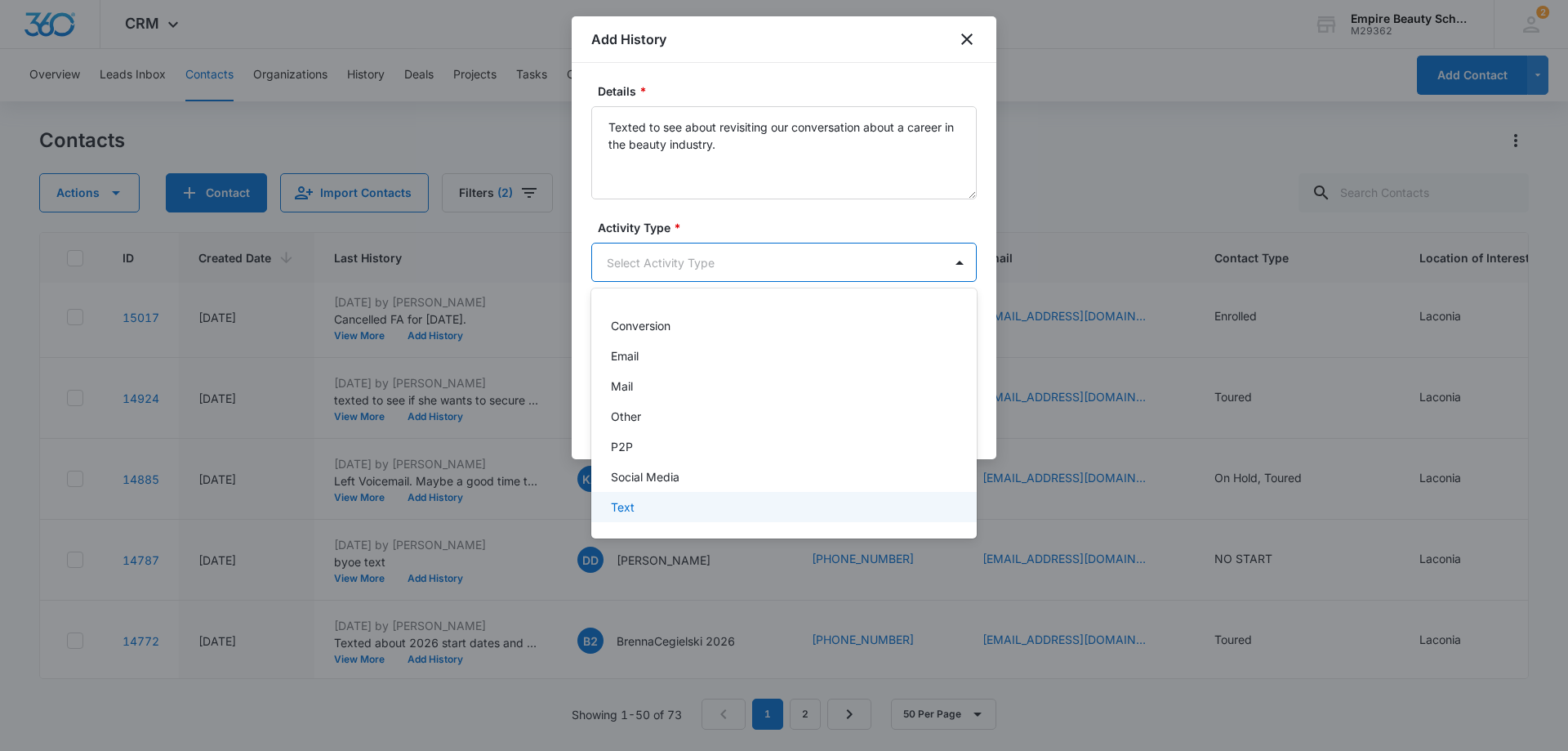
click at [636, 508] on div "Text" at bounding box center [782, 507] width 343 height 17
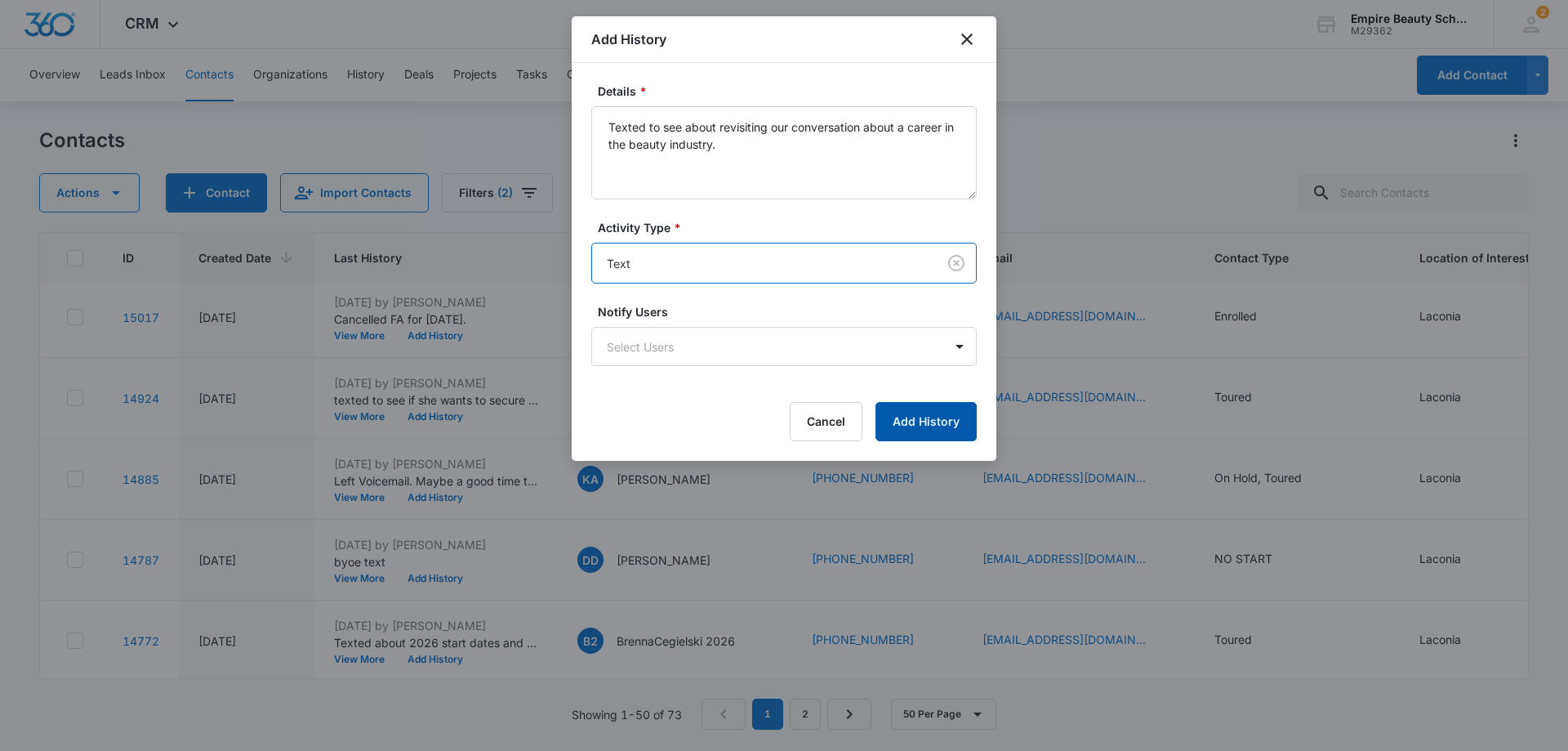
click at [933, 419] on button "Add History" at bounding box center [926, 421] width 101 height 39
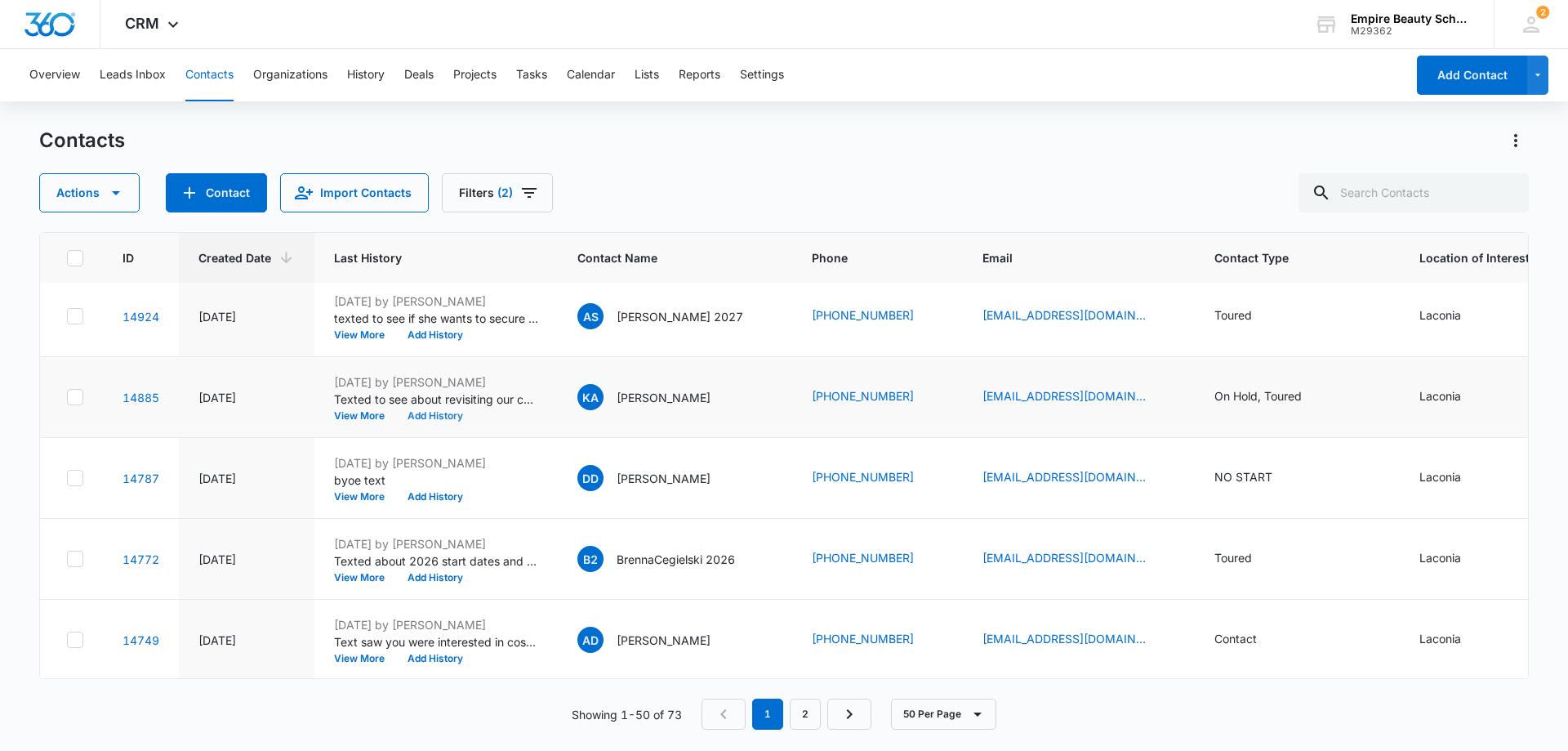
scroll to position [817, 0]
click at [361, 494] on button "View More" at bounding box center [364, 495] width 62 height 10
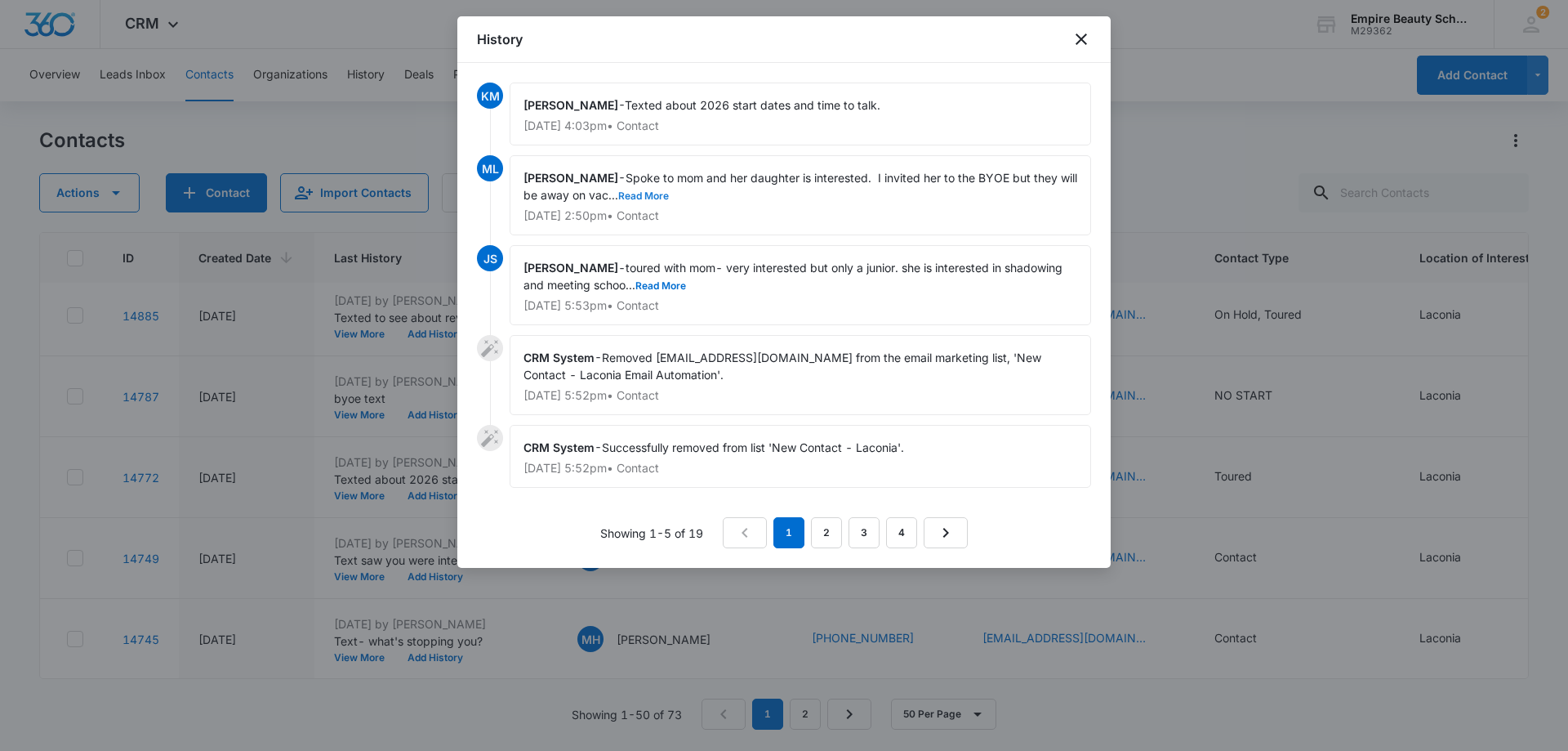
click at [637, 191] on button "Read More" at bounding box center [643, 196] width 50 height 10
click at [1081, 36] on icon "close" at bounding box center [1081, 39] width 20 height 20
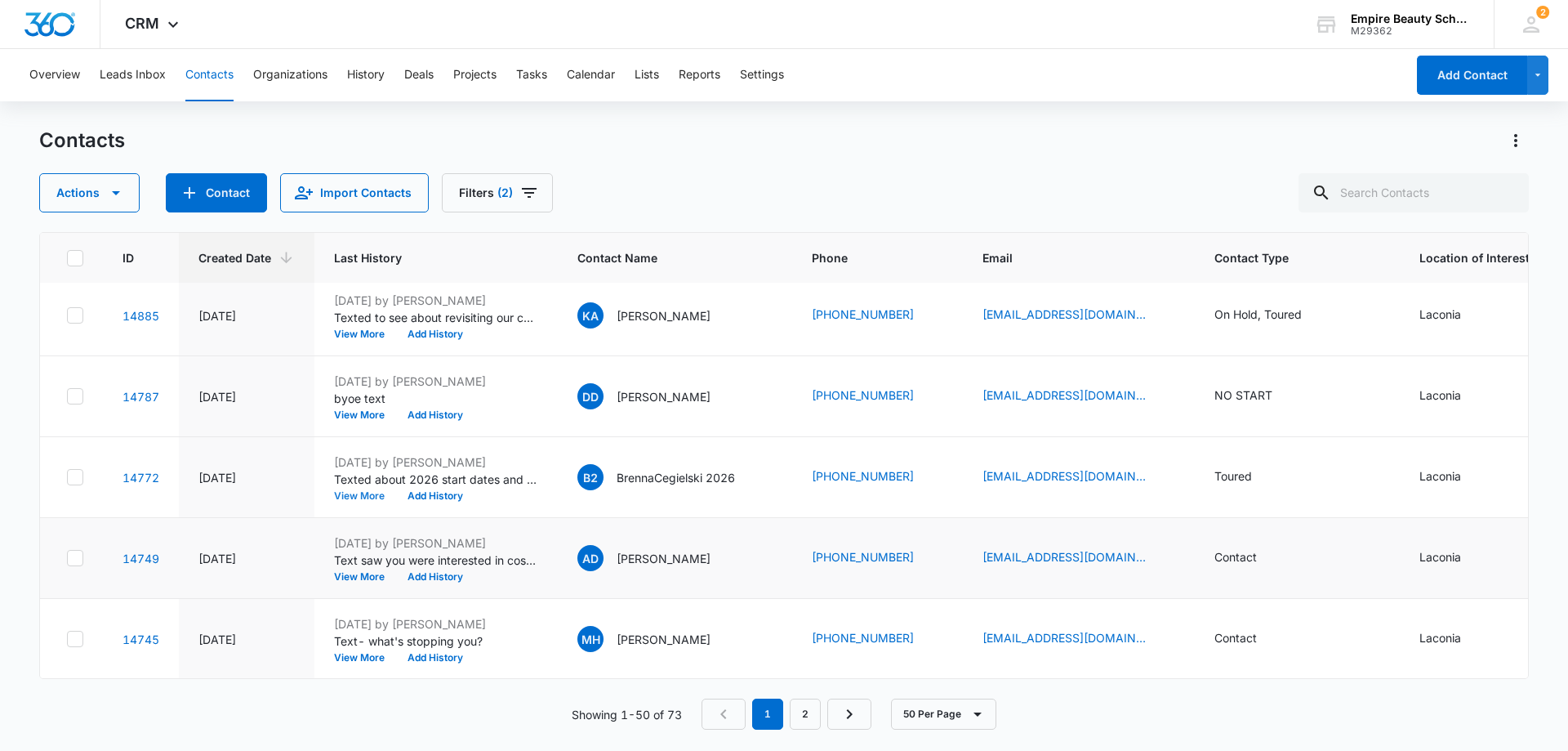
scroll to position [899, 0]
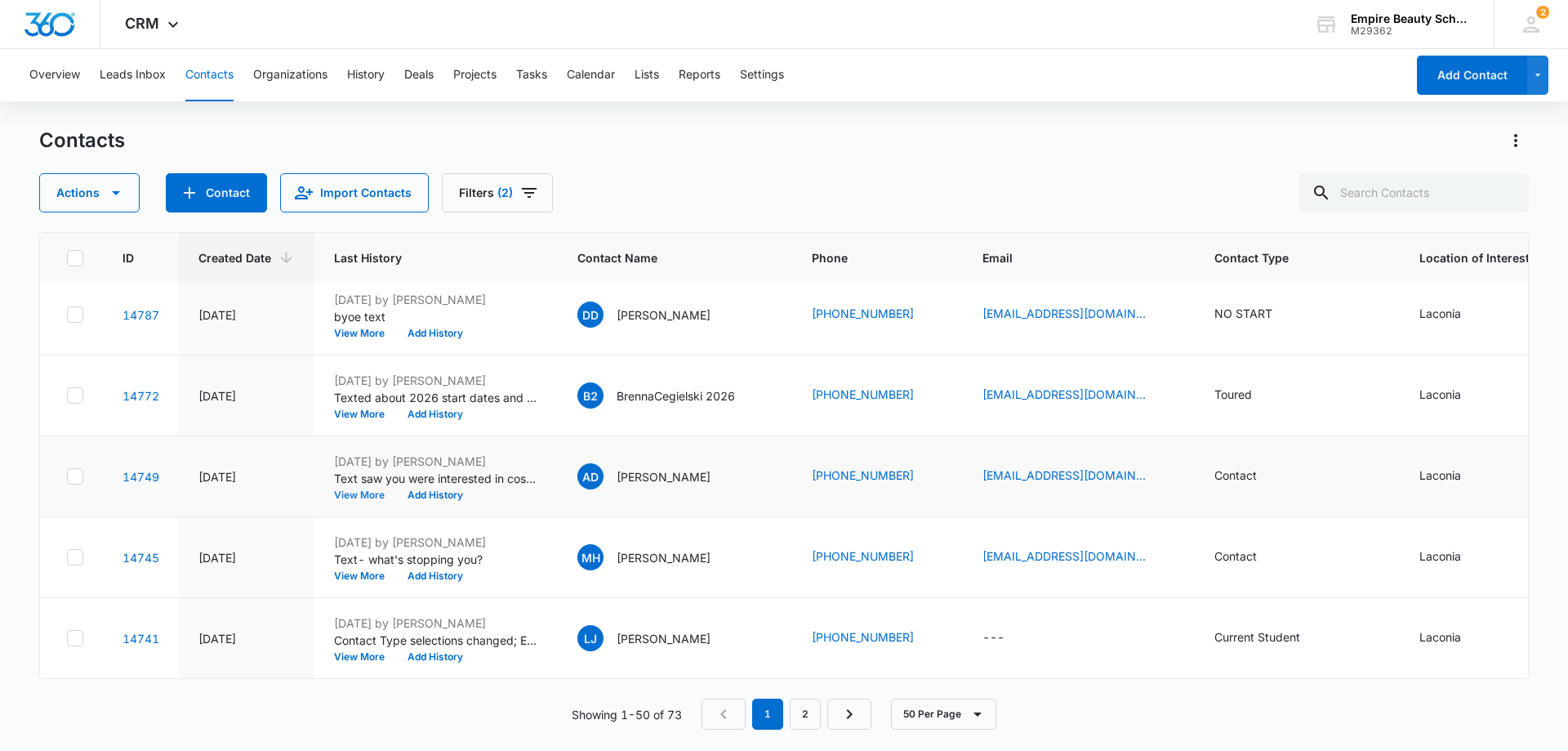
click at [370, 492] on button "View More" at bounding box center [364, 494] width 62 height 10
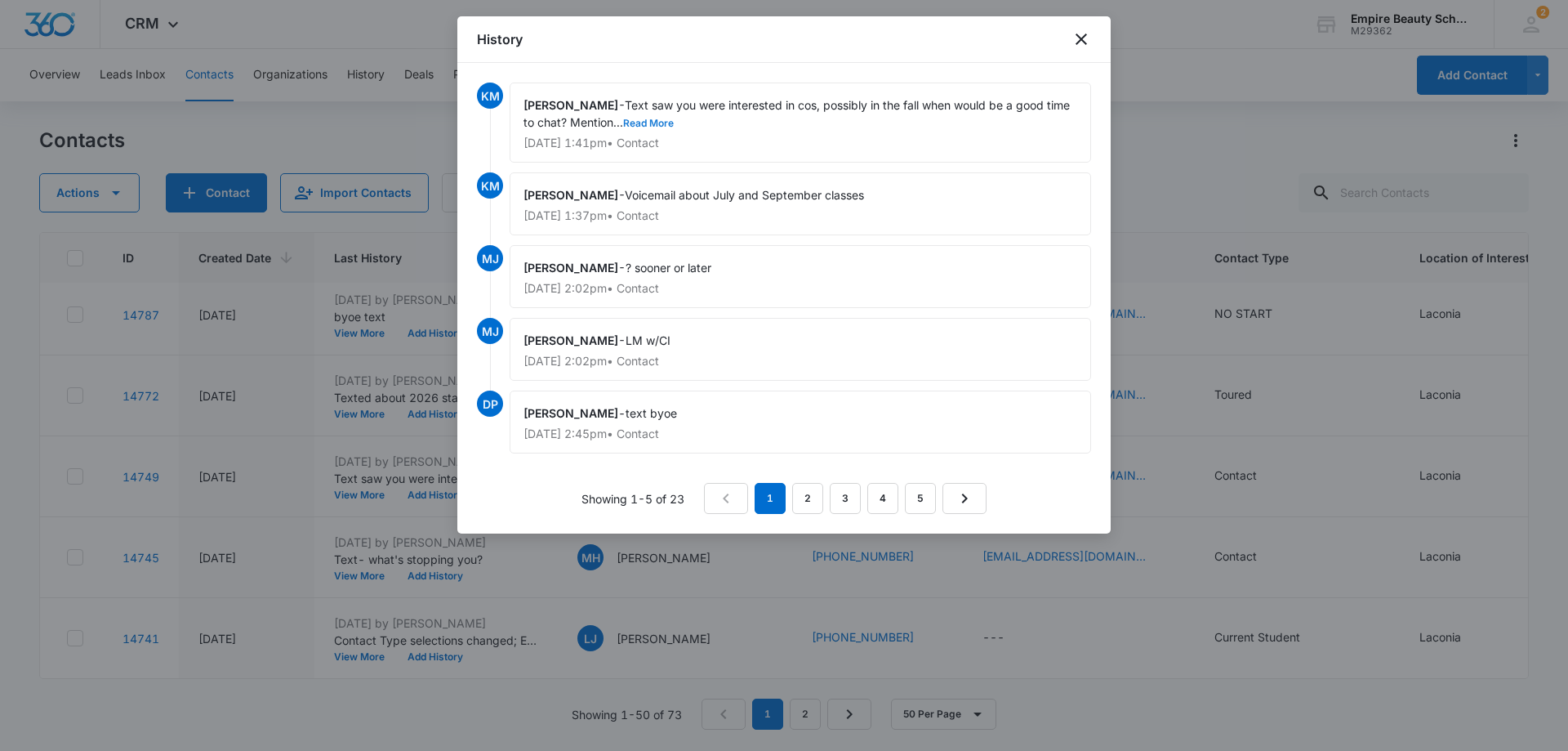
click at [639, 122] on button "Read More" at bounding box center [648, 123] width 50 height 10
click at [1082, 34] on icon "close" at bounding box center [1081, 39] width 20 height 20
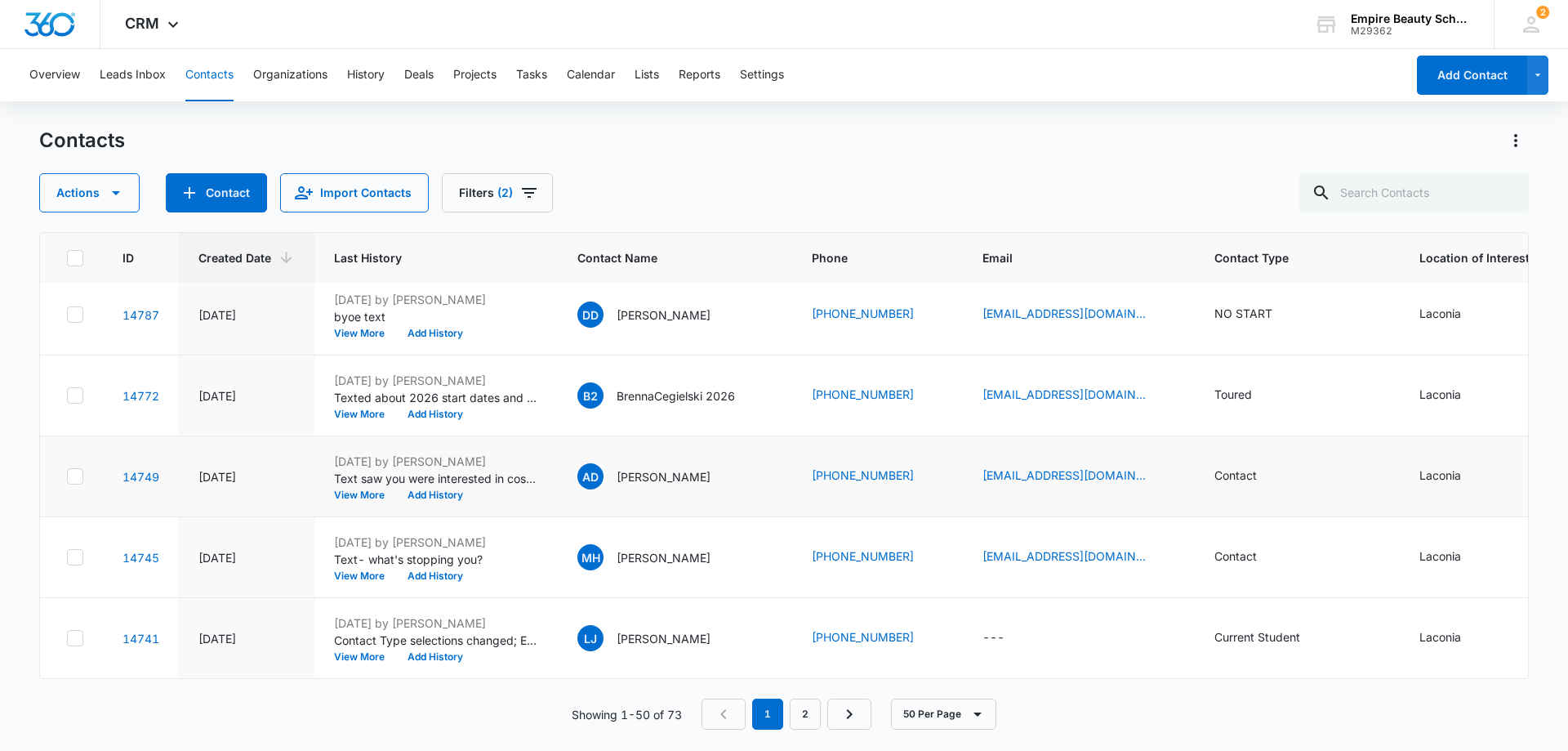
click at [665, 502] on td "AD Adrianna Depina-bailey" at bounding box center [675, 476] width 234 height 81
click at [441, 494] on button "Add History" at bounding box center [435, 494] width 78 height 10
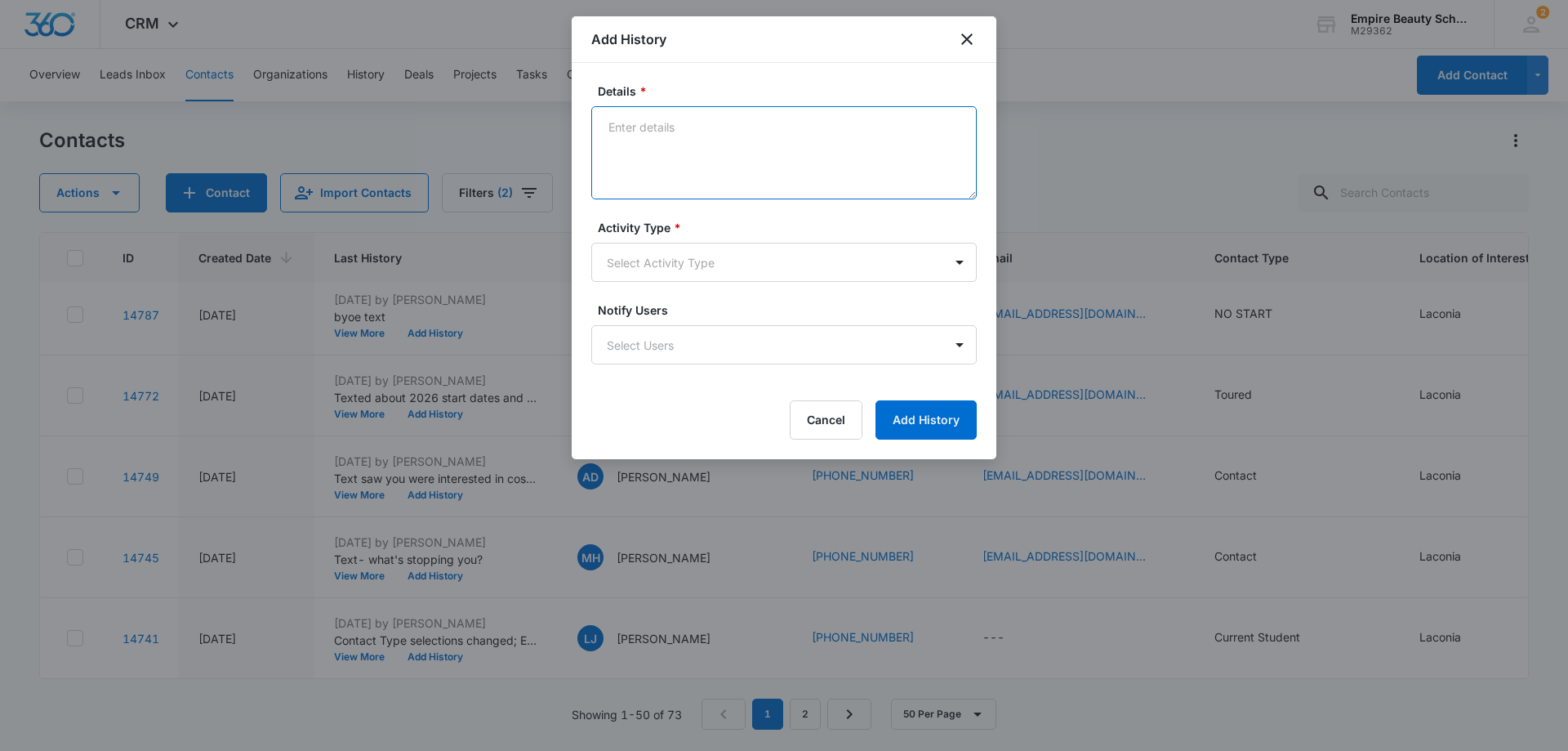
click at [757, 129] on textarea "Details *" at bounding box center [784, 152] width 386 height 93
type textarea "Left voicemail. Might be a good time to revisit the idea of a career in cosmeto…"
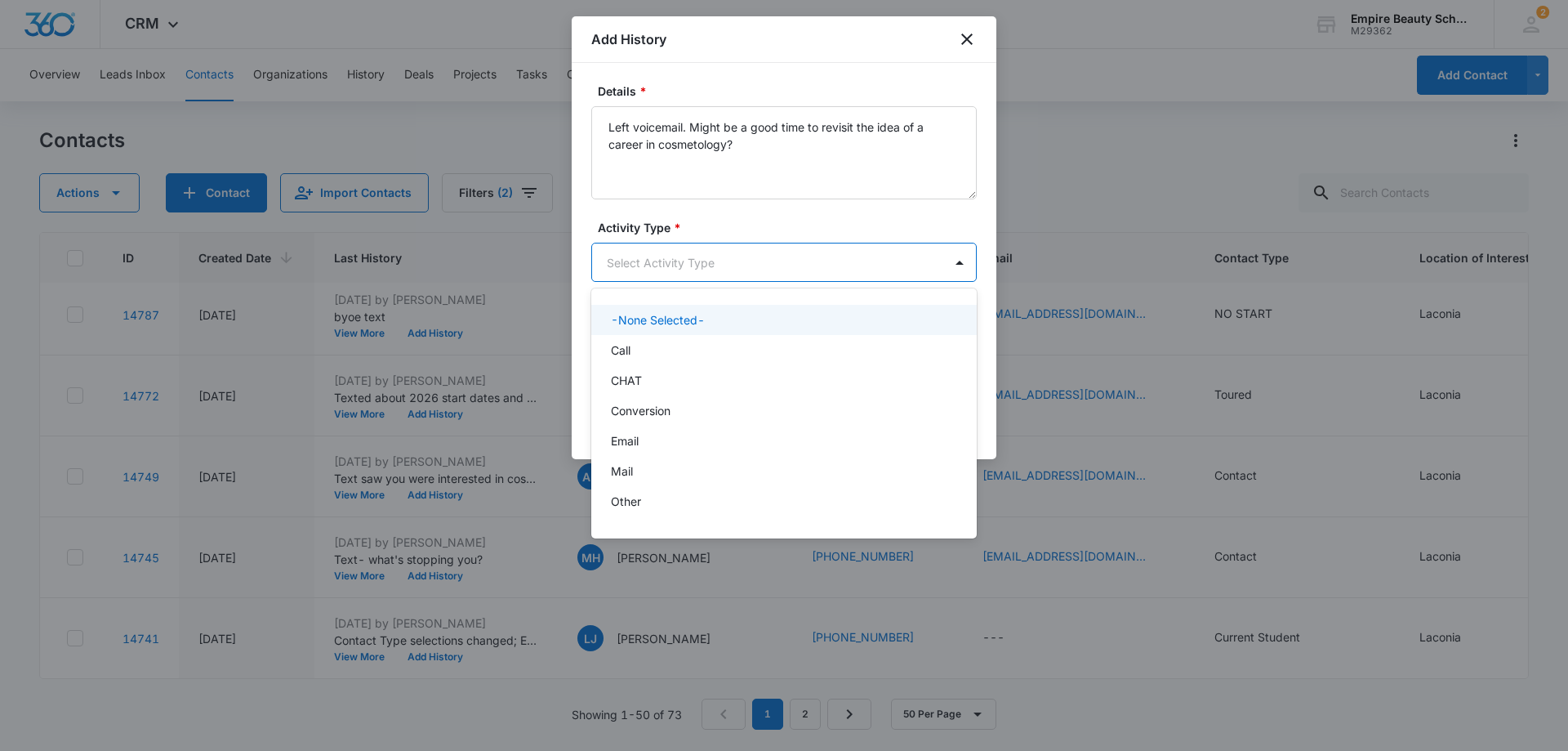
click at [870, 259] on body "CRM Apps Forms CRM Email Shop Payments POS Files Brand Settings Empire Beauty S…" at bounding box center [784, 376] width 1568 height 751
click at [658, 340] on div "Call" at bounding box center [784, 349] width 386 height 31
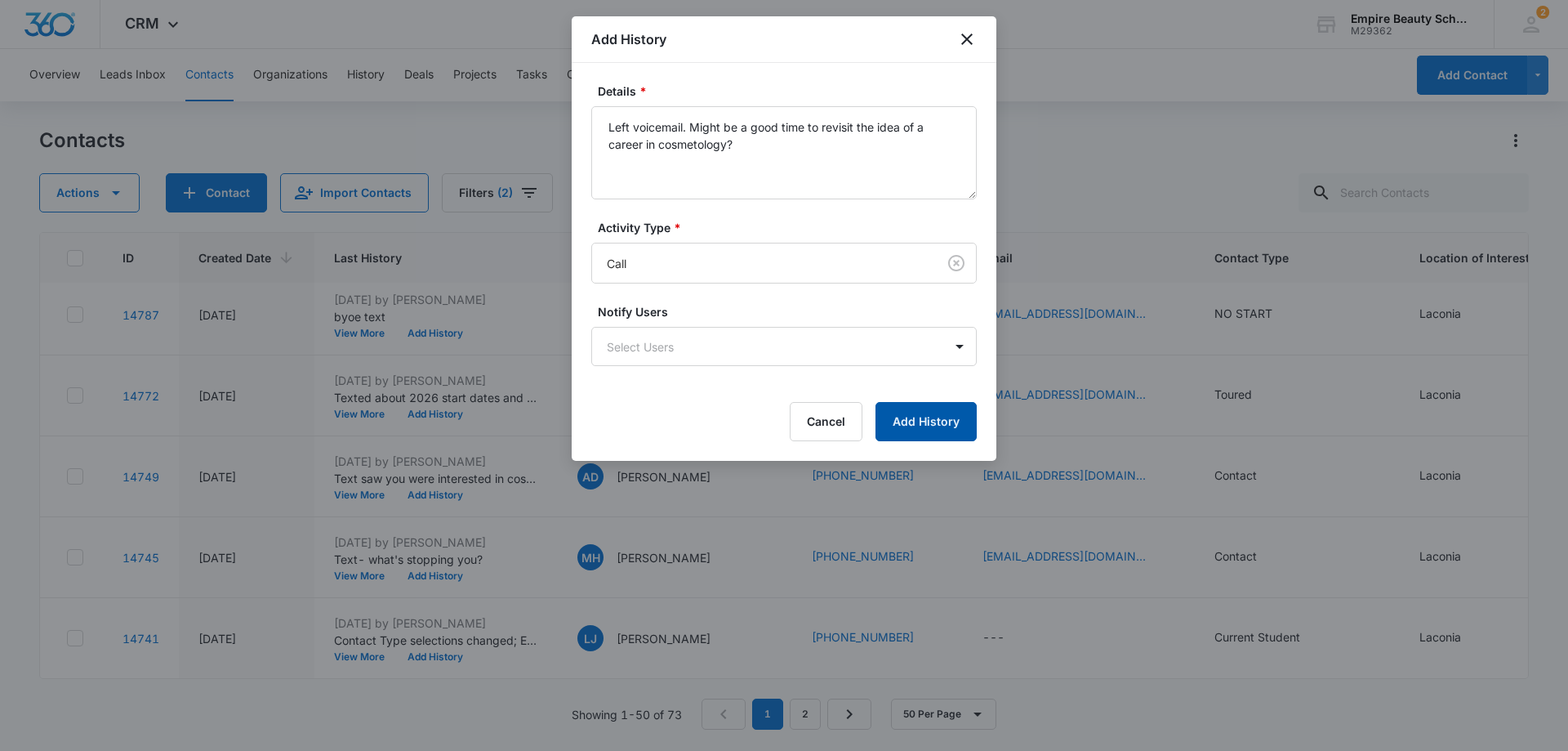
click at [931, 427] on button "Add History" at bounding box center [926, 421] width 101 height 39
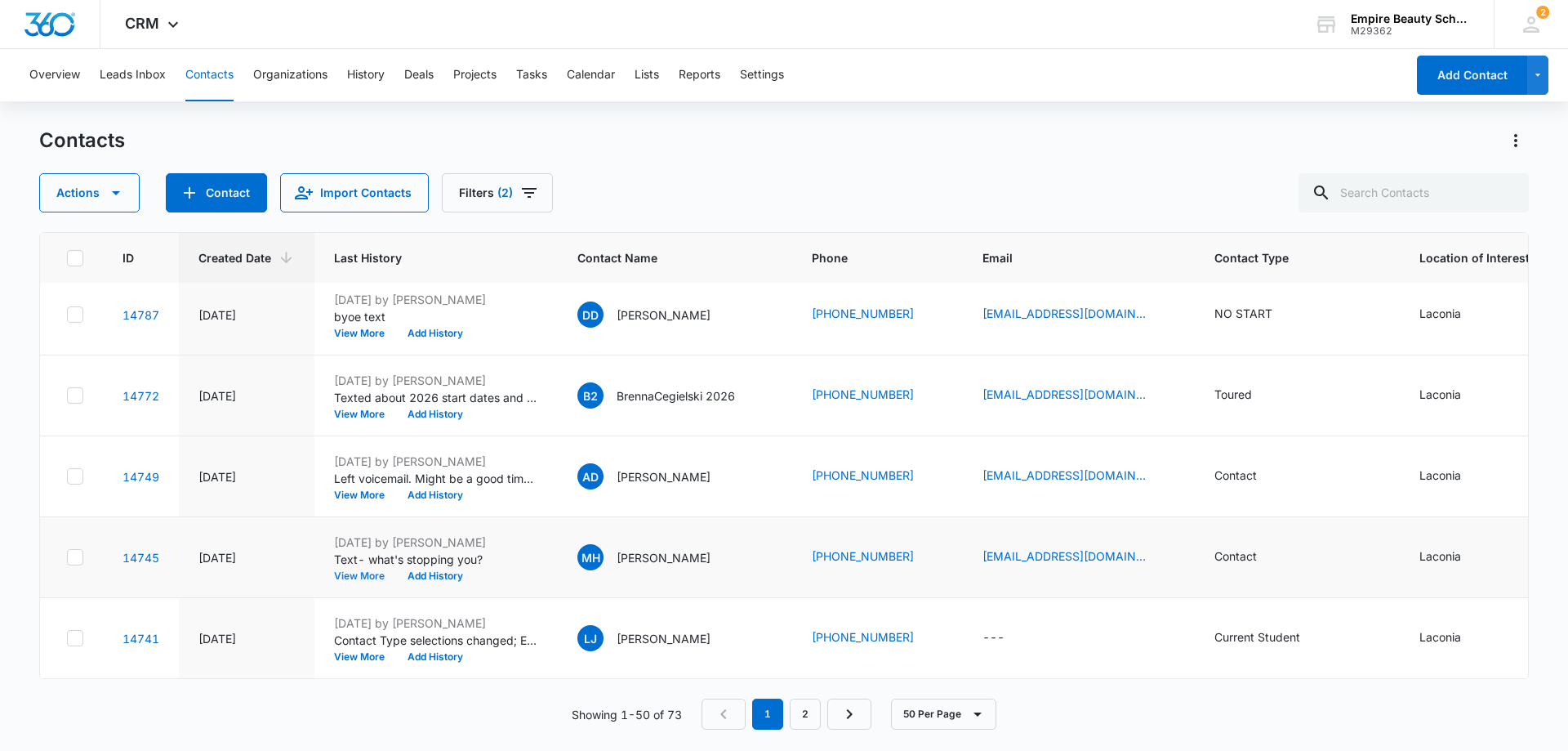
click at [357, 572] on button "View More" at bounding box center [364, 575] width 62 height 10
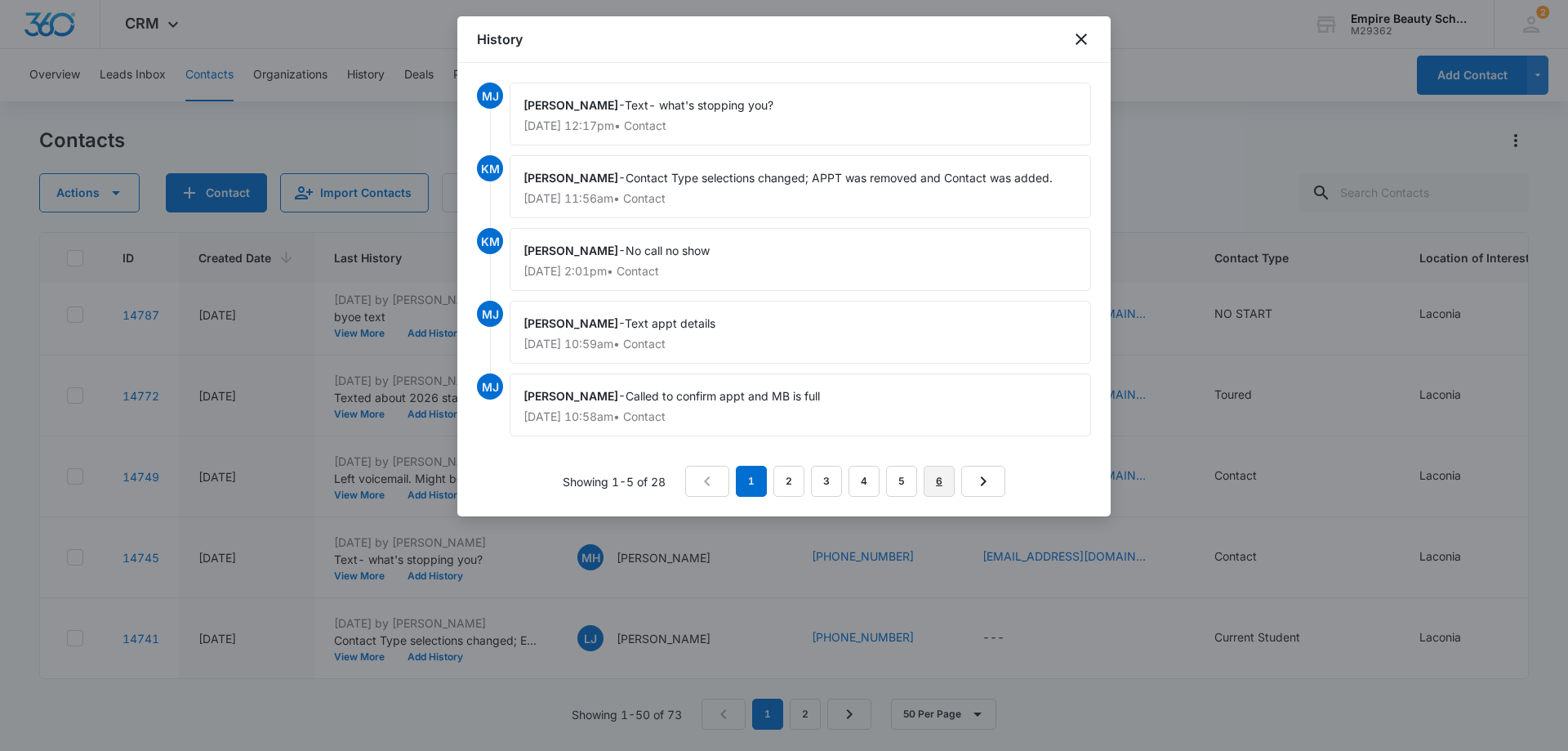
click at [939, 481] on link "6" at bounding box center [939, 481] width 31 height 31
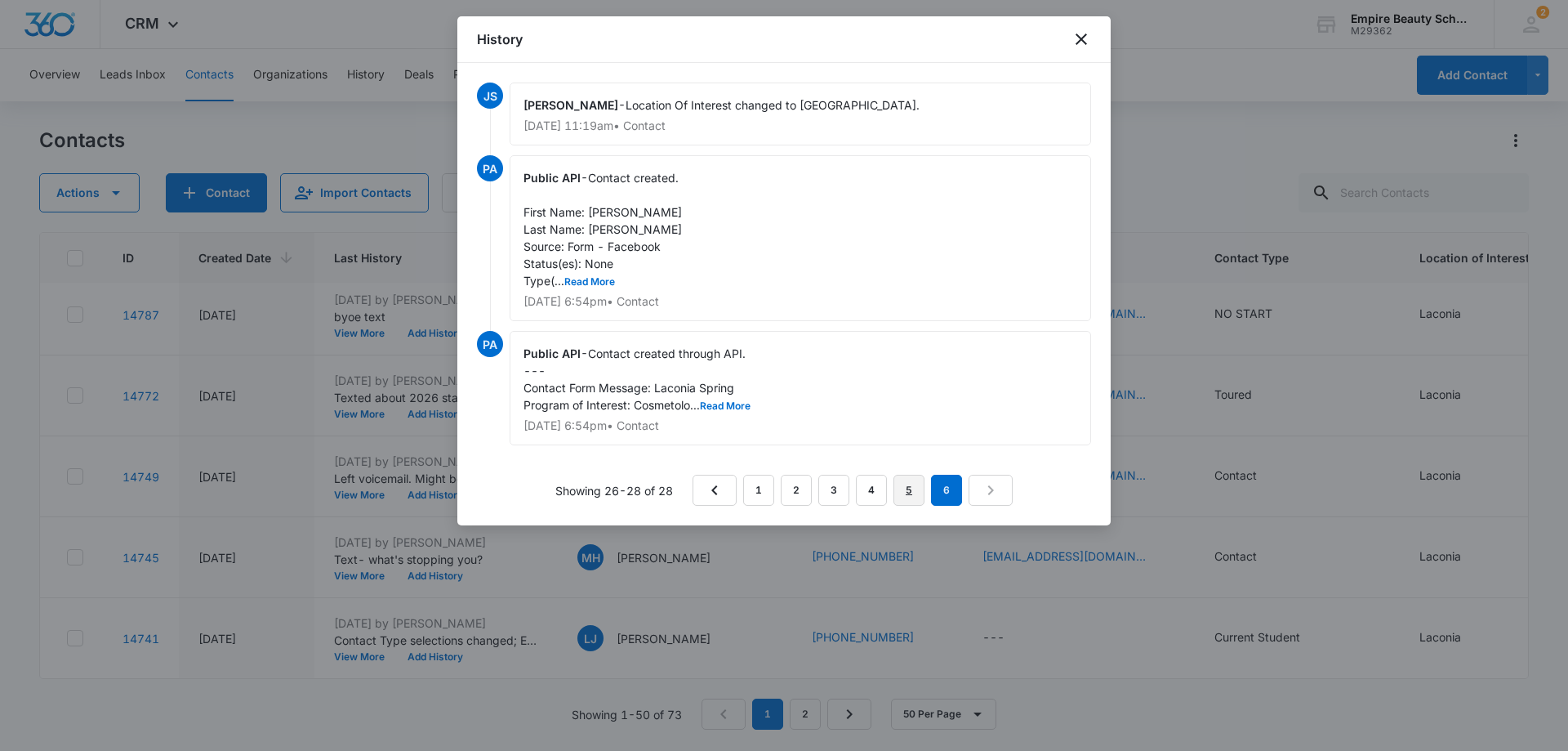
click at [906, 488] on link "5" at bounding box center [908, 490] width 31 height 31
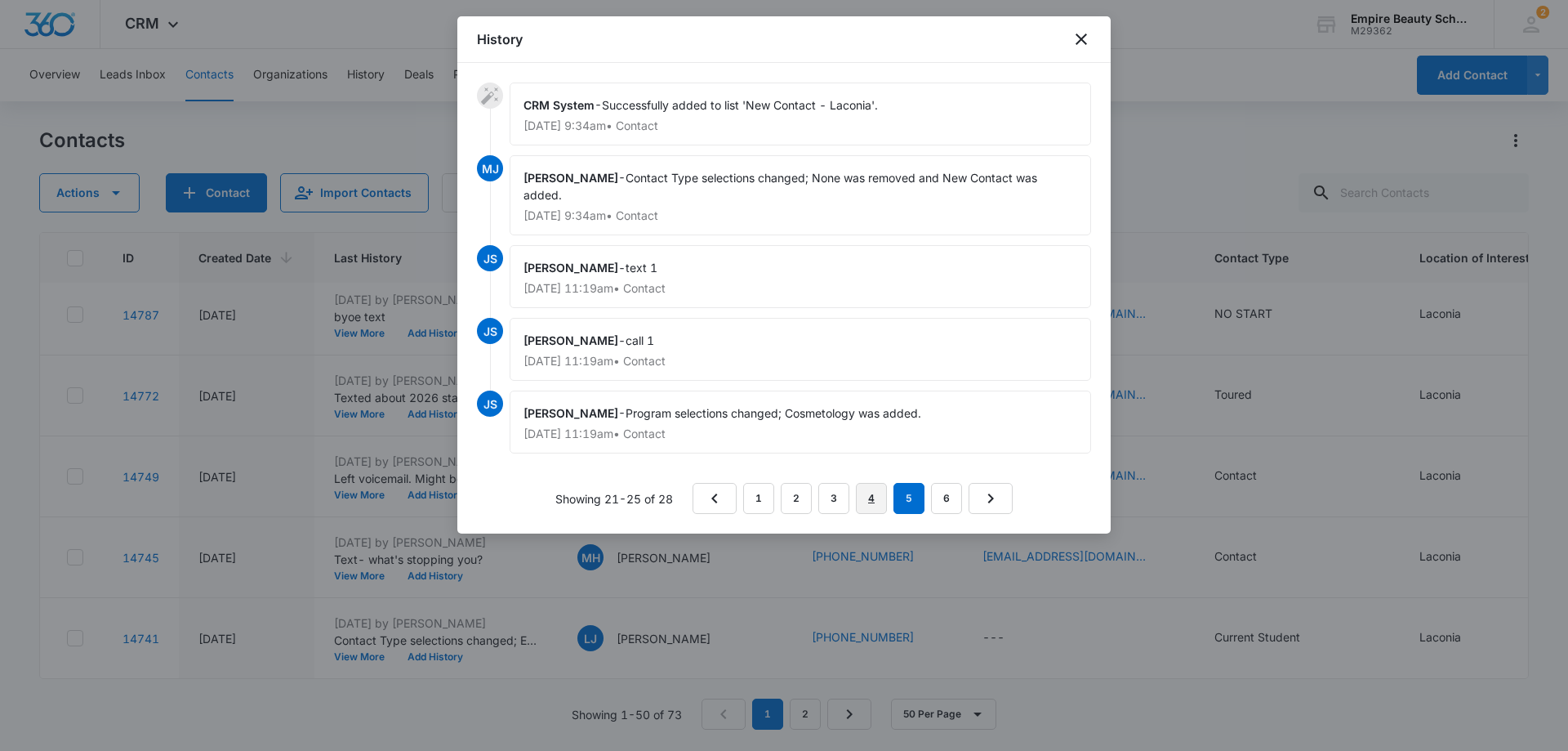
click at [867, 482] on link "4" at bounding box center [871, 497] width 31 height 31
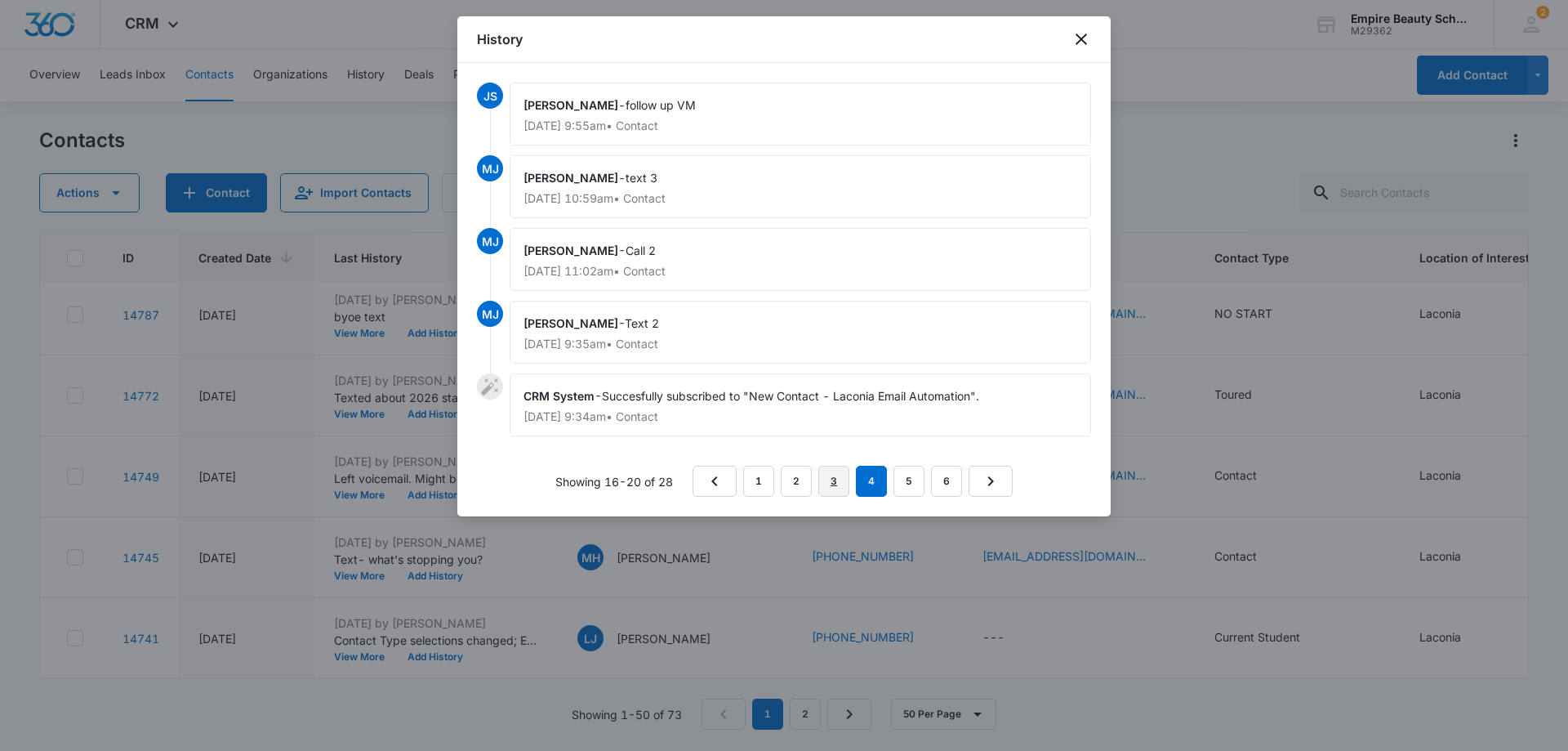
click at [834, 482] on link "3" at bounding box center [834, 481] width 31 height 31
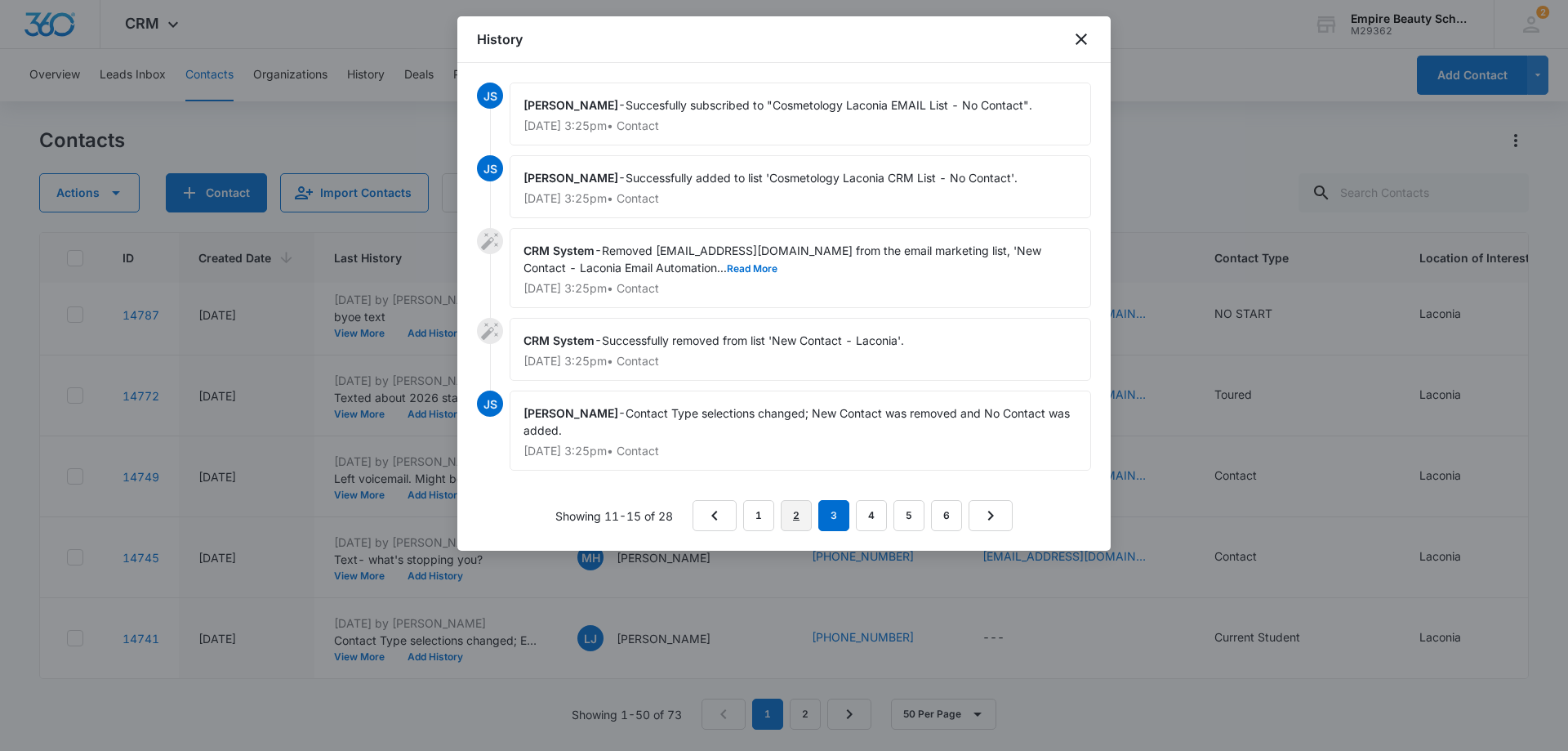
click at [803, 520] on link "2" at bounding box center [796, 515] width 31 height 31
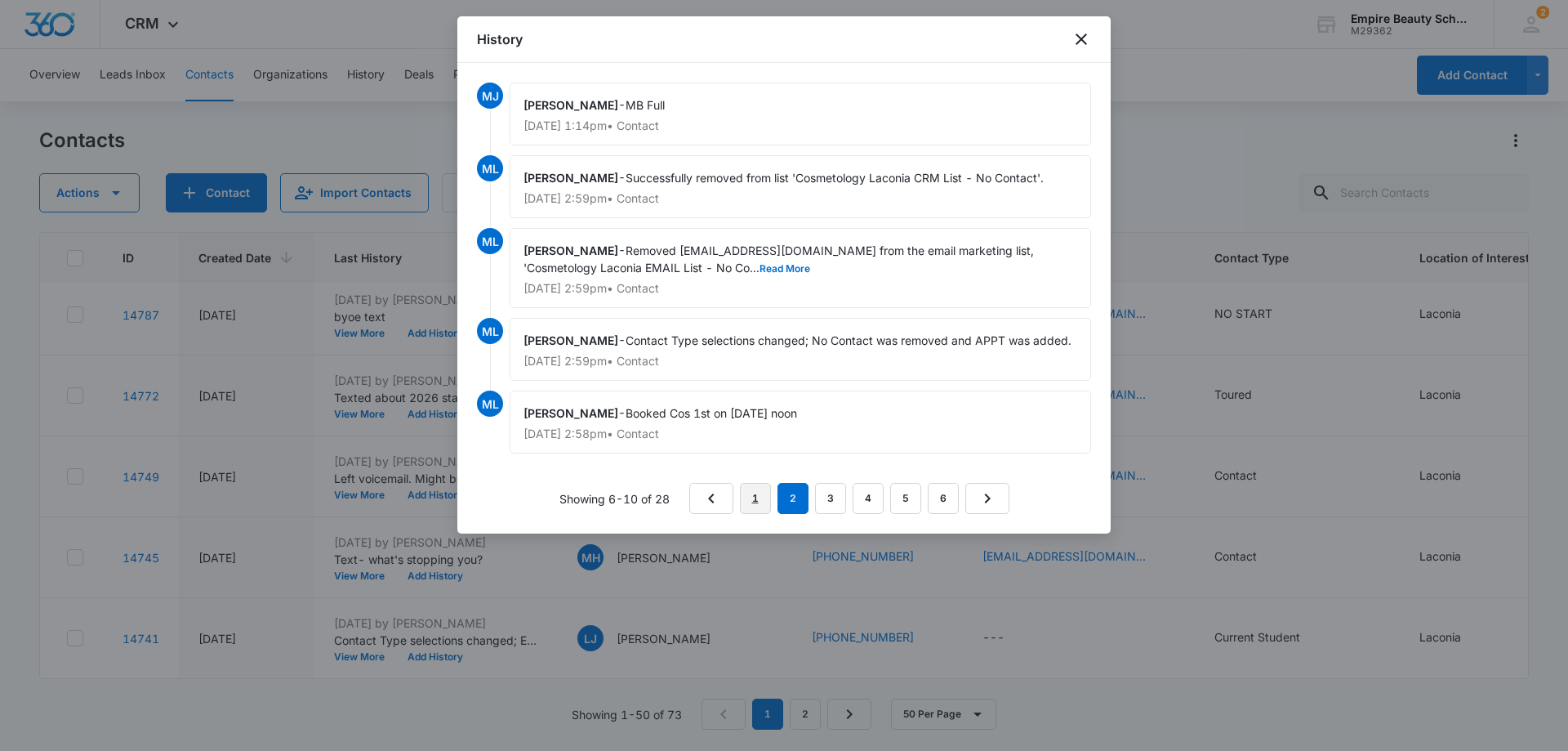
click at [756, 494] on link "1" at bounding box center [755, 497] width 31 height 31
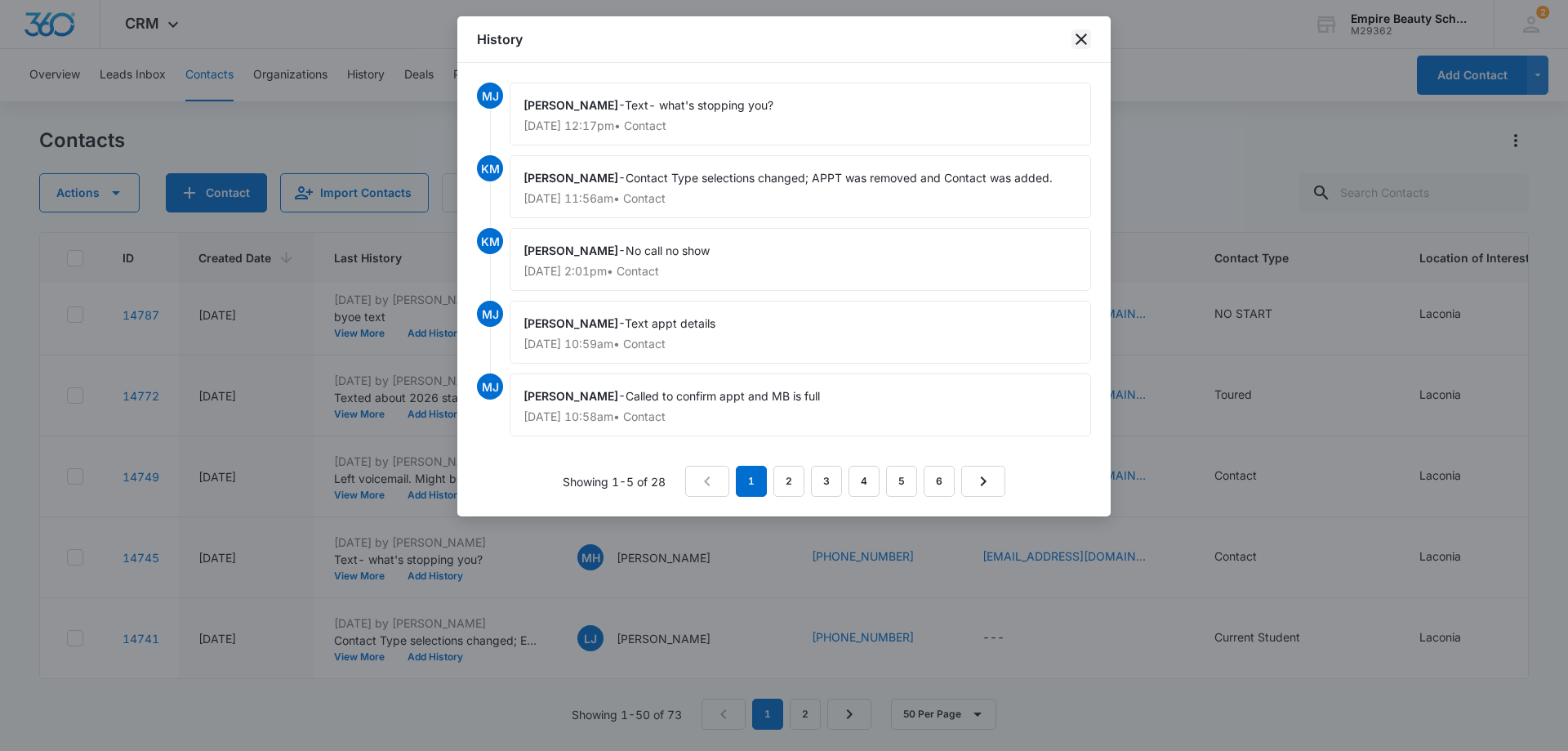
click at [1085, 37] on icon "close" at bounding box center [1081, 39] width 20 height 20
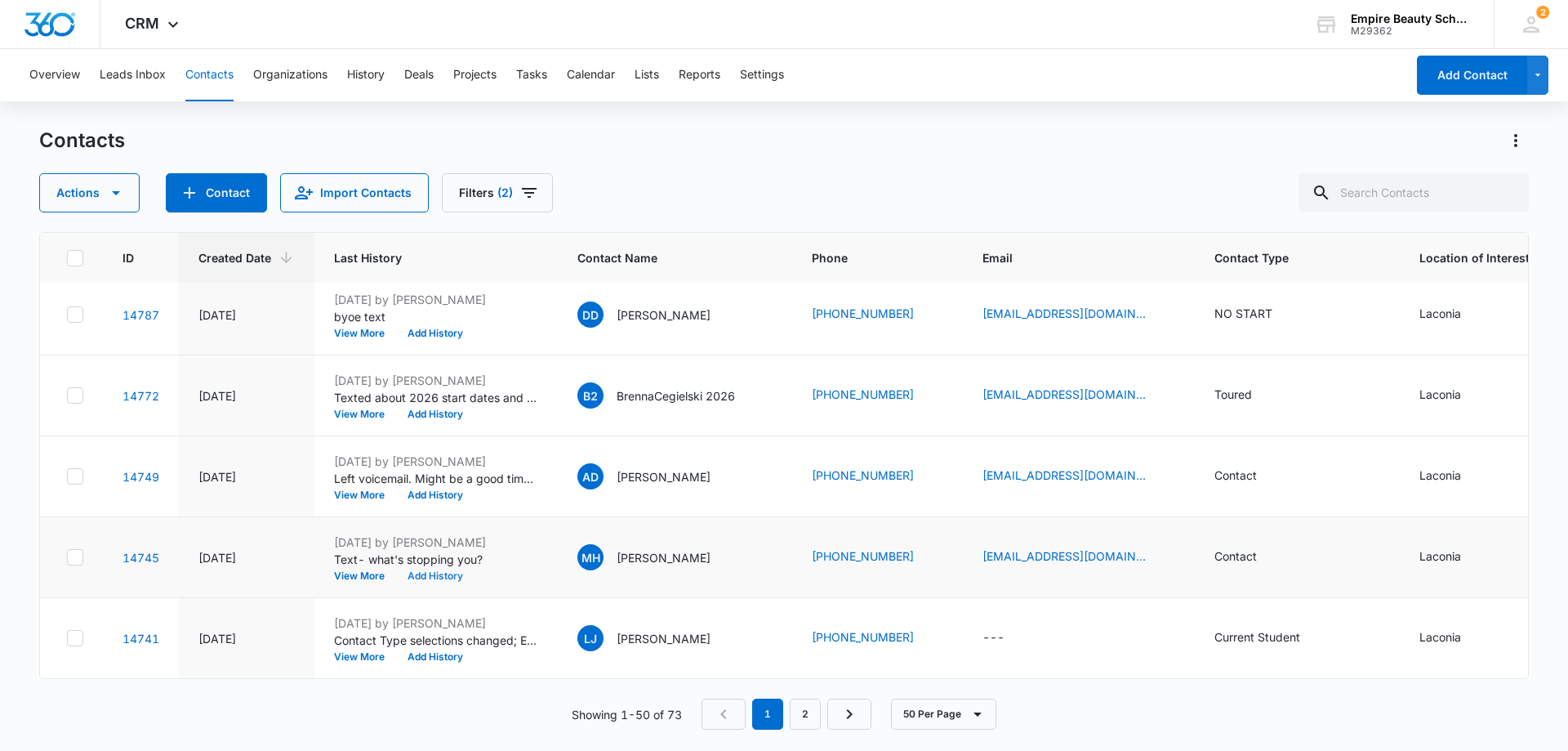
click at [450, 574] on button "Add History" at bounding box center [435, 575] width 78 height 10
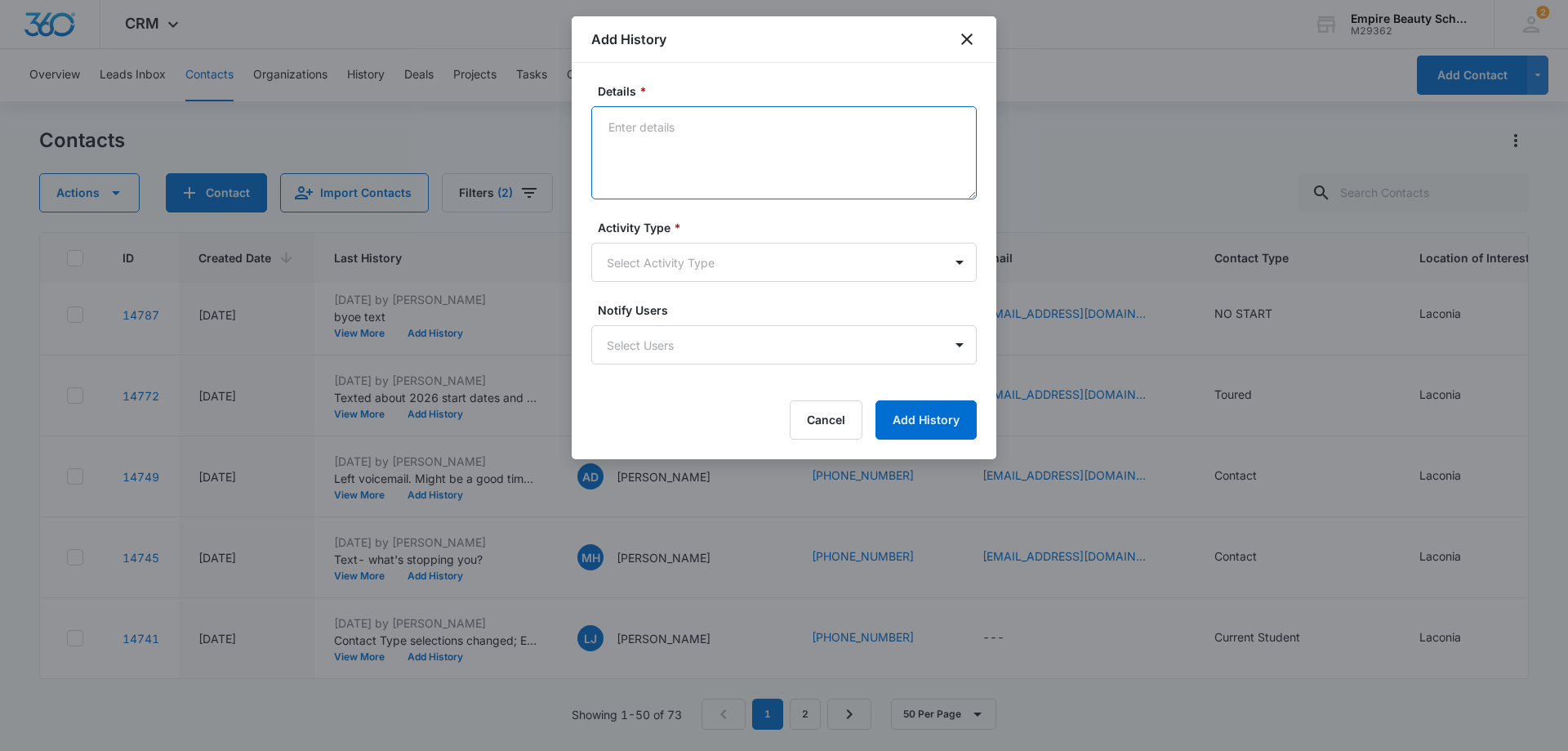
click at [728, 124] on textarea "Details *" at bounding box center [784, 152] width 386 height 93
type textarea "VM full"
click at [730, 259] on body "CRM Apps Forms CRM Email Shop Payments POS Files Brand Settings Empire Beauty S…" at bounding box center [784, 376] width 1568 height 751
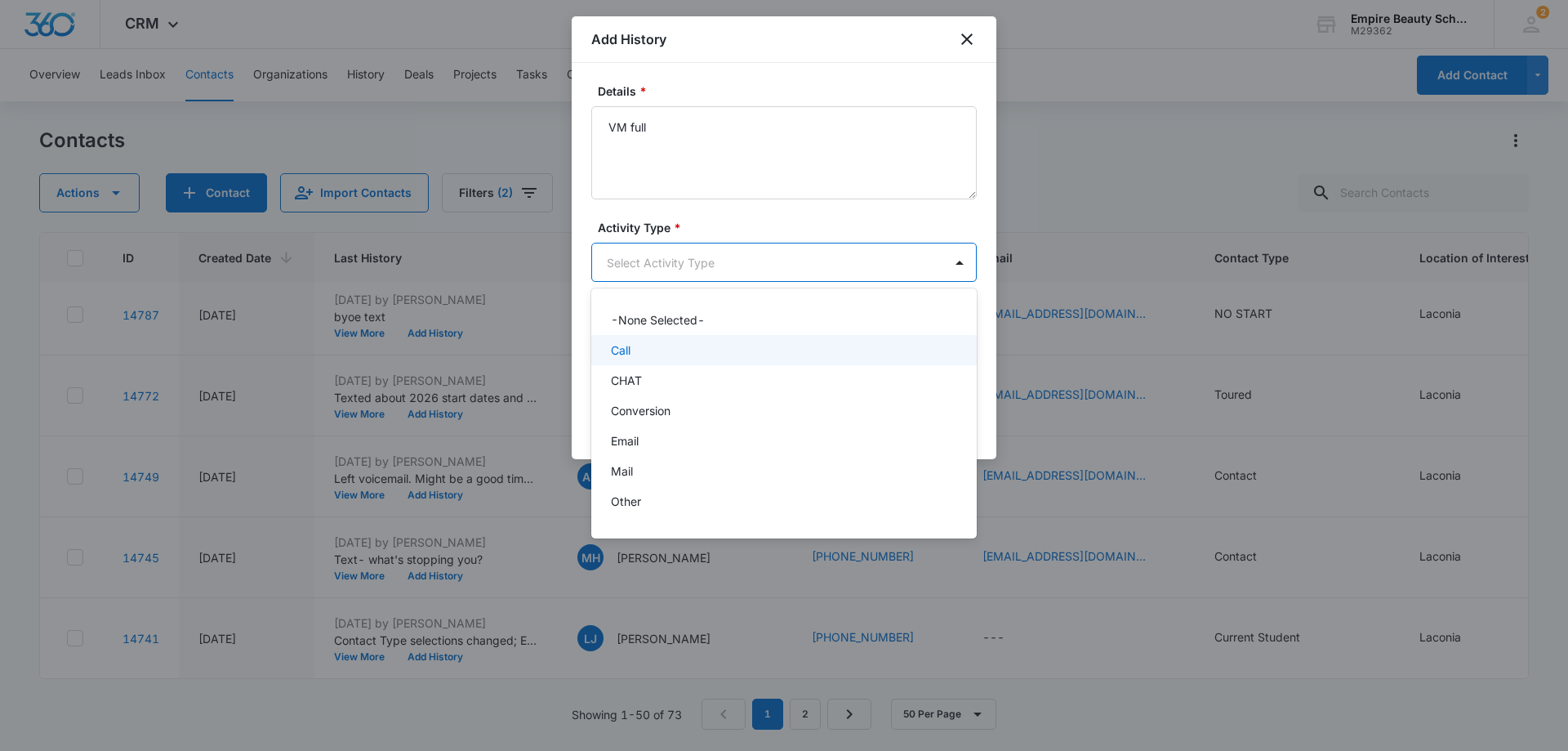
click at [665, 351] on div "Call" at bounding box center [782, 349] width 343 height 17
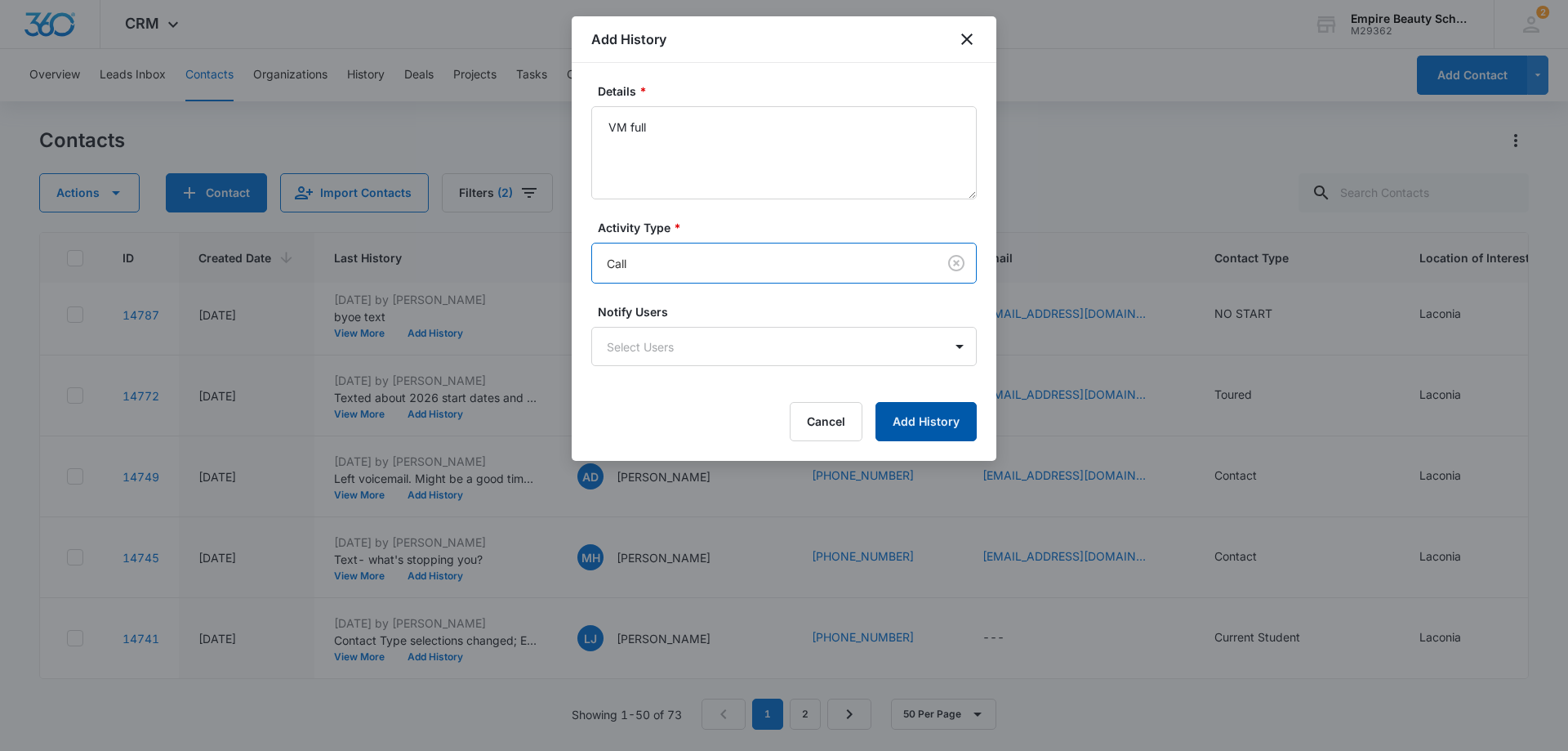
click at [939, 426] on button "Add History" at bounding box center [926, 421] width 101 height 39
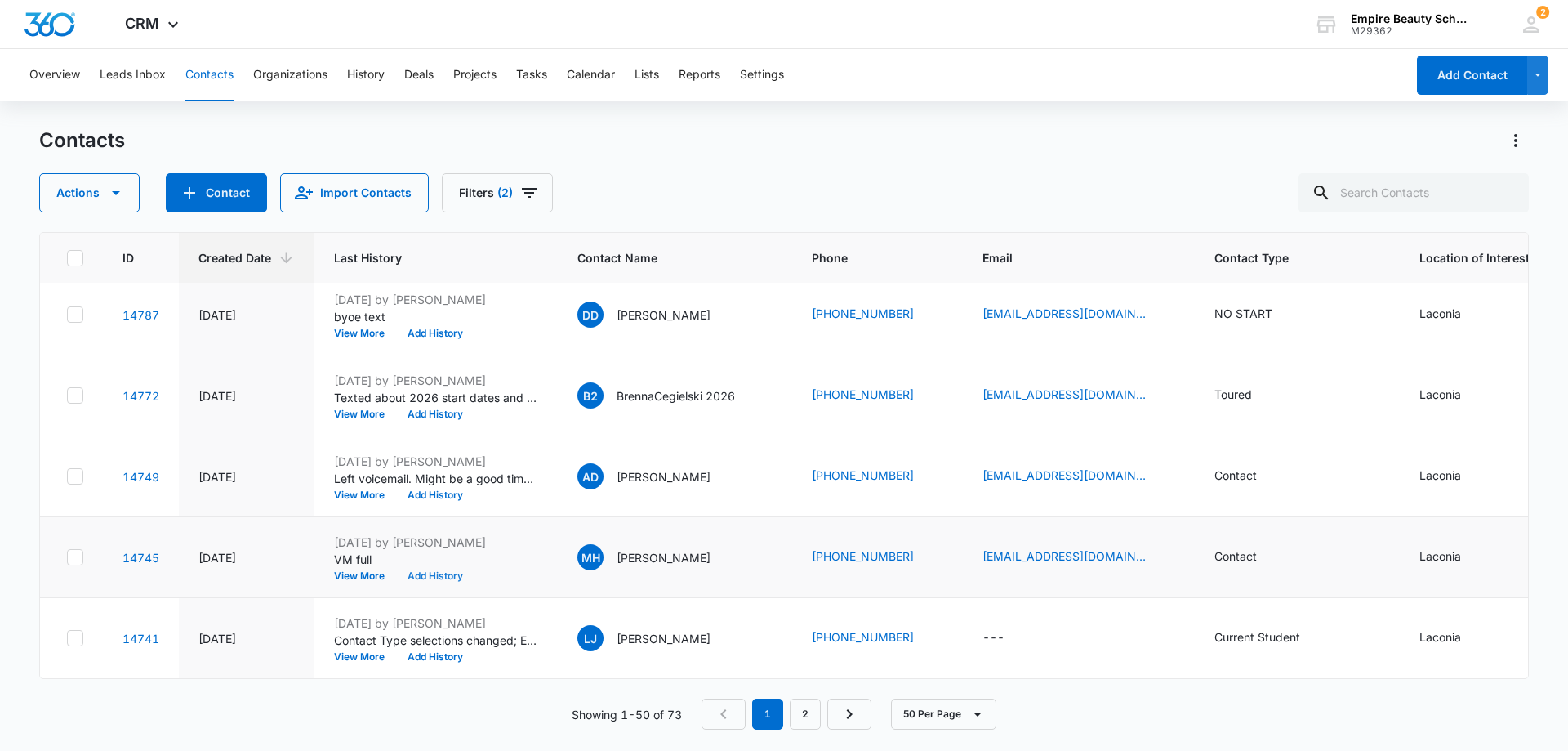
click at [421, 575] on button "Add History" at bounding box center [435, 575] width 78 height 10
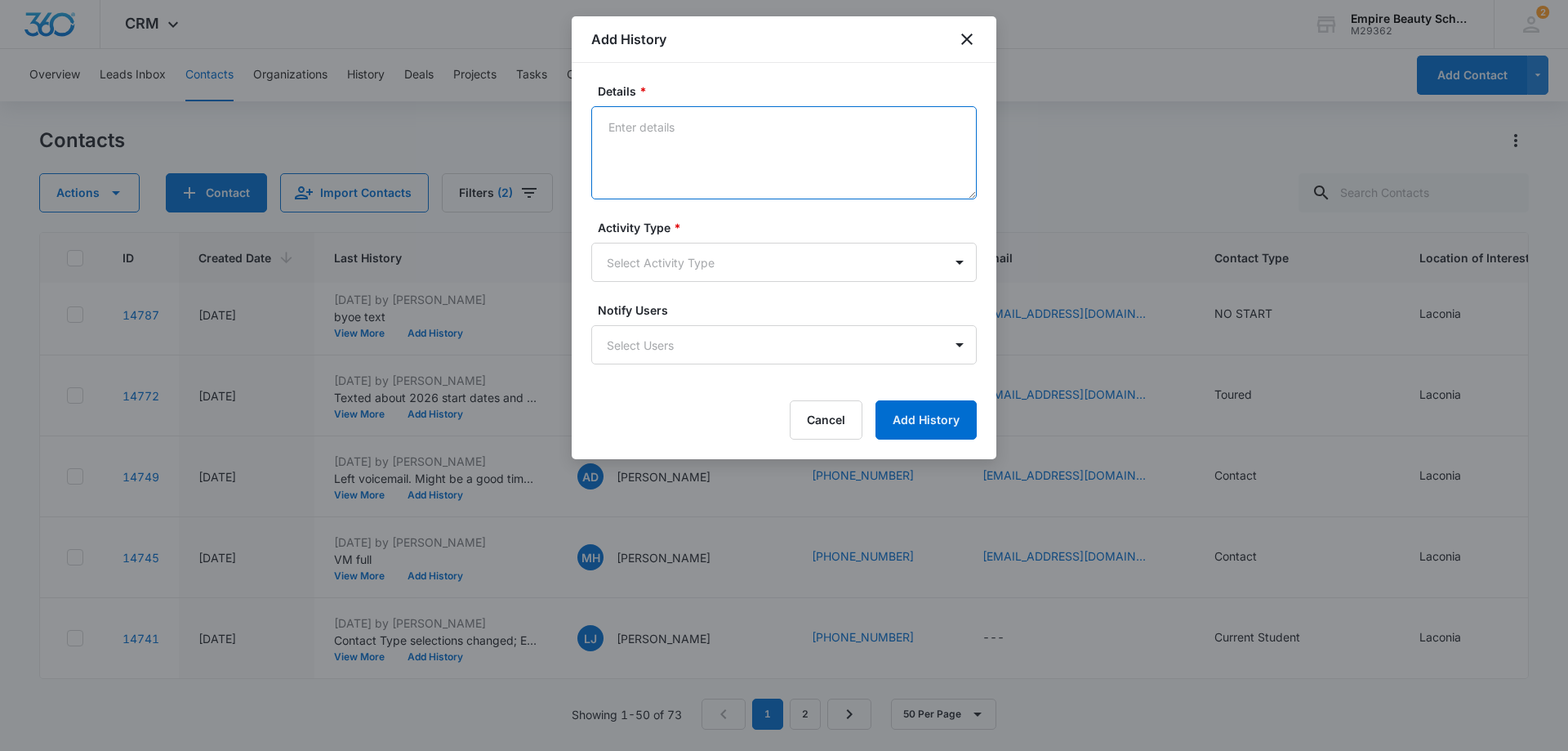
click at [700, 131] on textarea "Details *" at bounding box center [784, 152] width 386 height 93
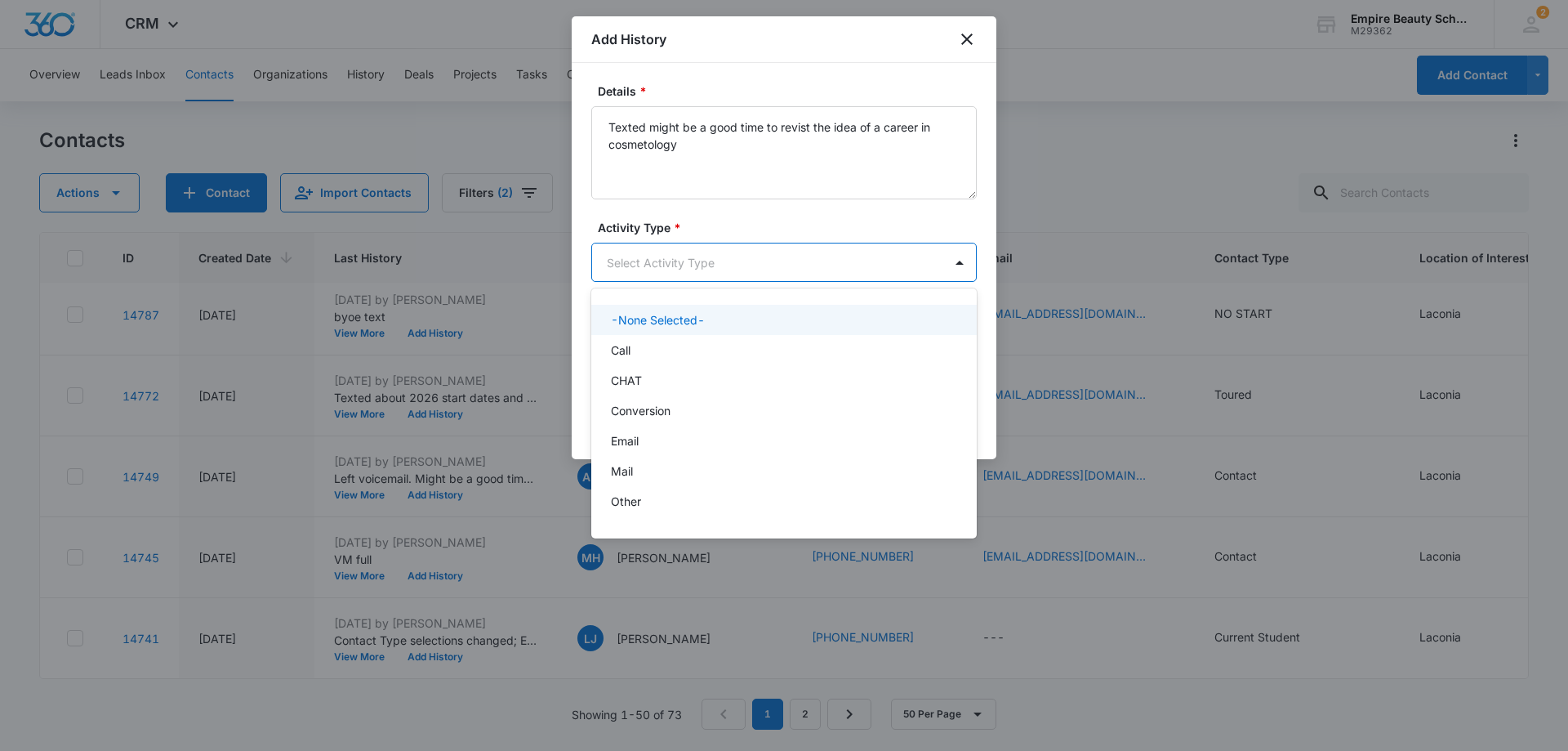
click at [682, 254] on body "CRM Apps Forms CRM Email Shop Payments POS Files Brand Settings Empire Beauty S…" at bounding box center [784, 376] width 1568 height 751
click at [689, 137] on div at bounding box center [784, 376] width 1568 height 751
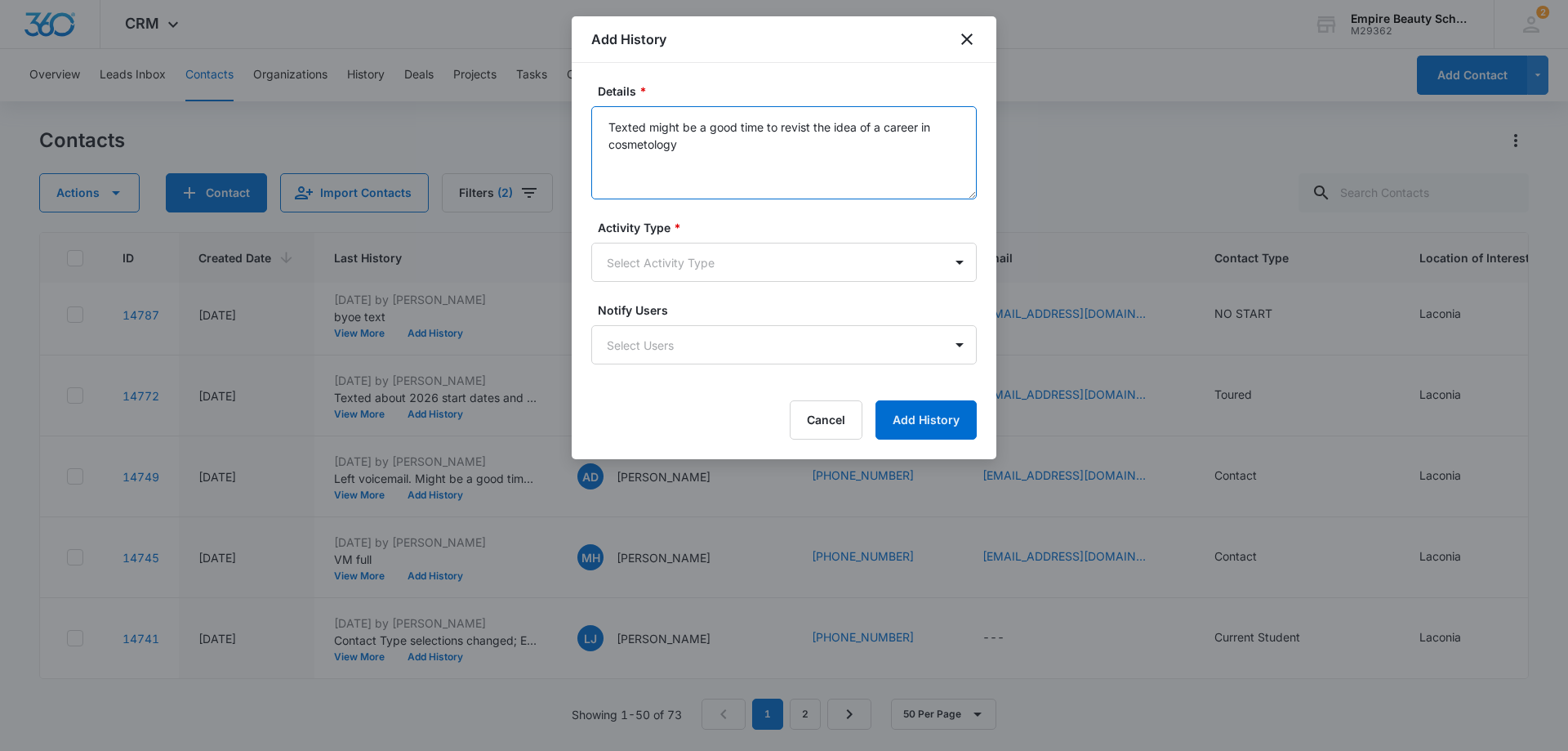
click at [687, 140] on textarea "Texted might be a good time to revist the idea of a career in cosmetology" at bounding box center [784, 152] width 386 height 93
type textarea "Texted might be a good time to revist the idea of a career in cosmetology?"
click at [705, 252] on body "CRM Apps Forms CRM Email Shop Payments POS Files Brand Settings Empire Beauty S…" at bounding box center [784, 376] width 1568 height 751
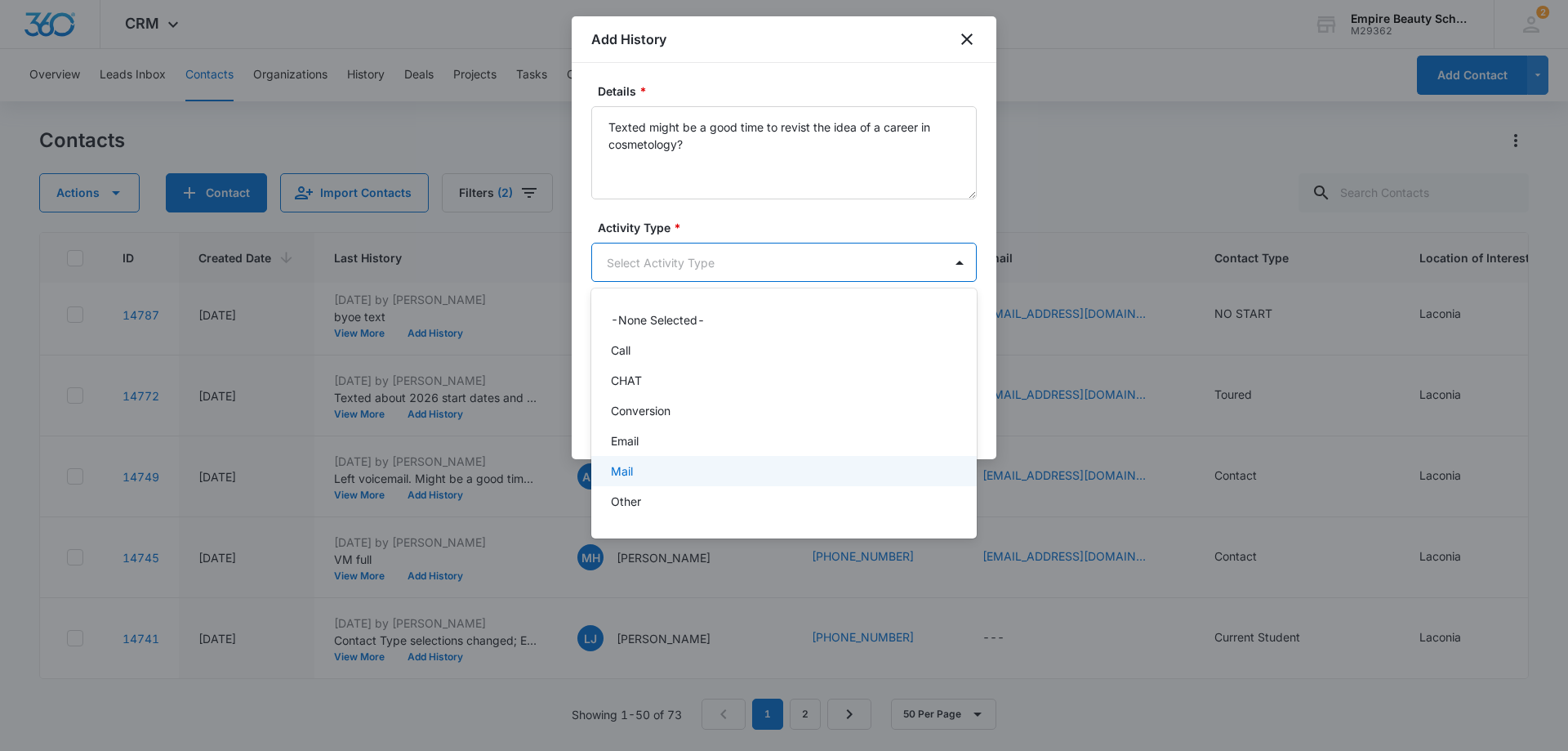
scroll to position [85, 0]
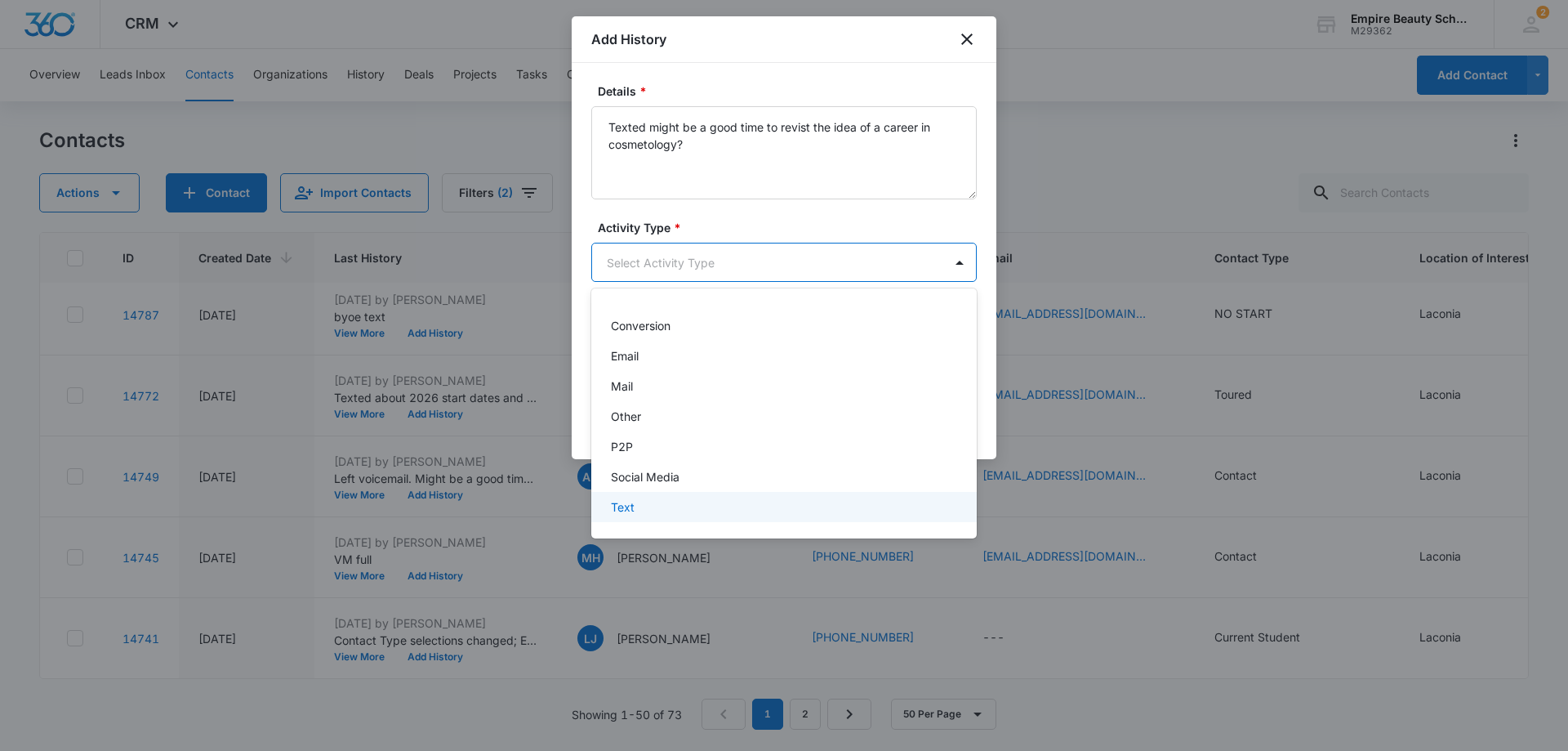
click at [626, 507] on p "Text" at bounding box center [622, 507] width 23 height 17
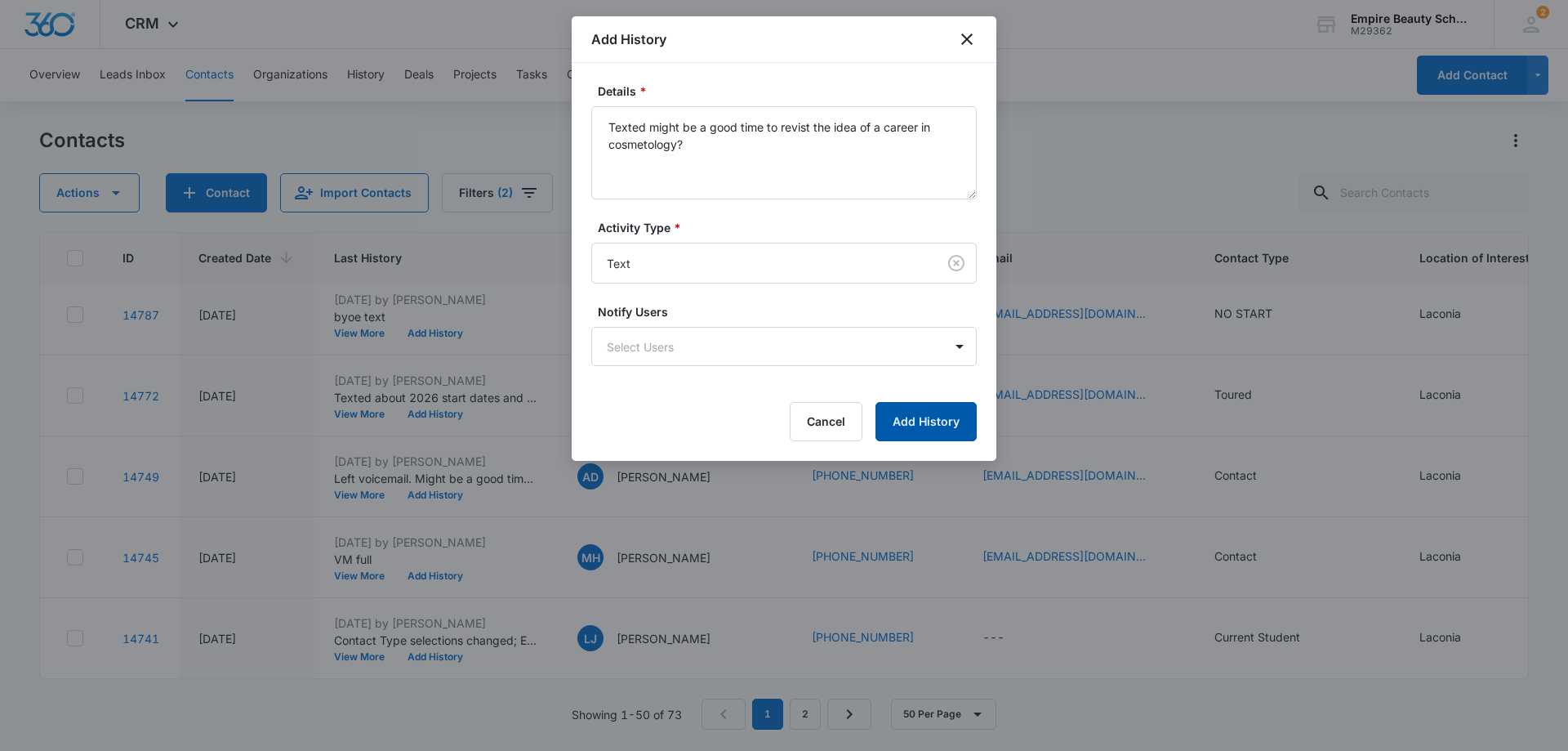
click at [950, 415] on button "Add History" at bounding box center [926, 421] width 101 height 39
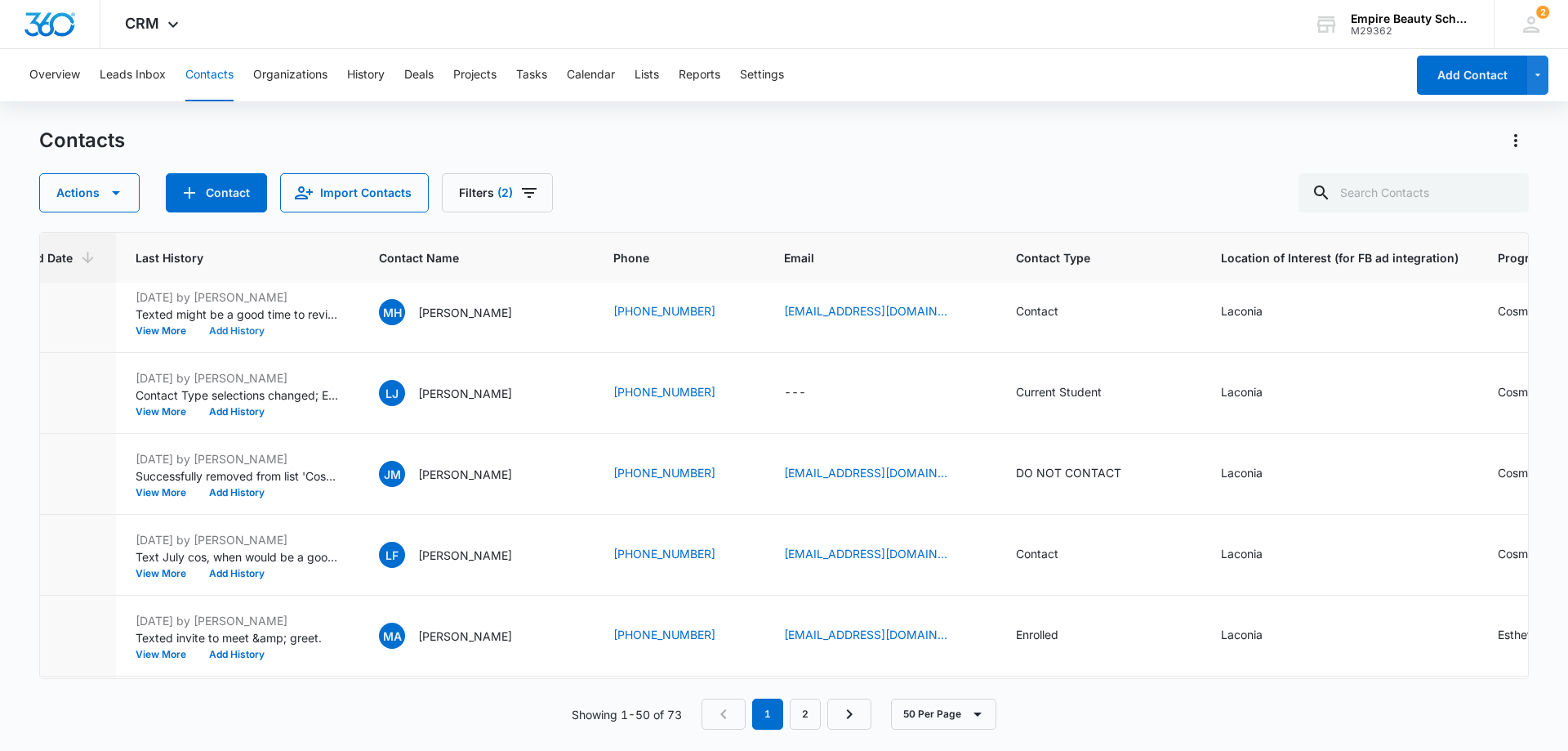
scroll to position [1143, 0]
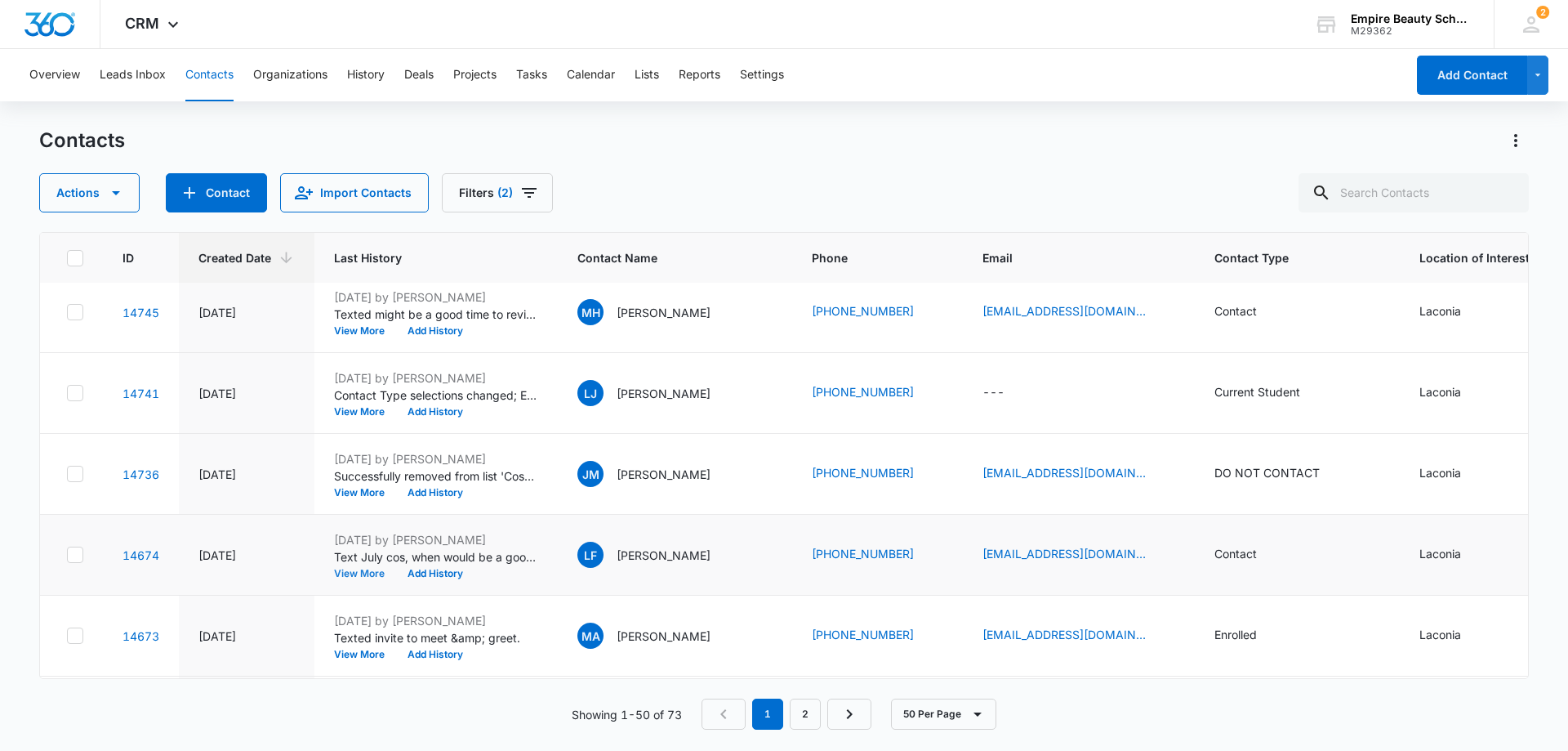
click at [341, 570] on button "View More" at bounding box center [364, 573] width 62 height 10
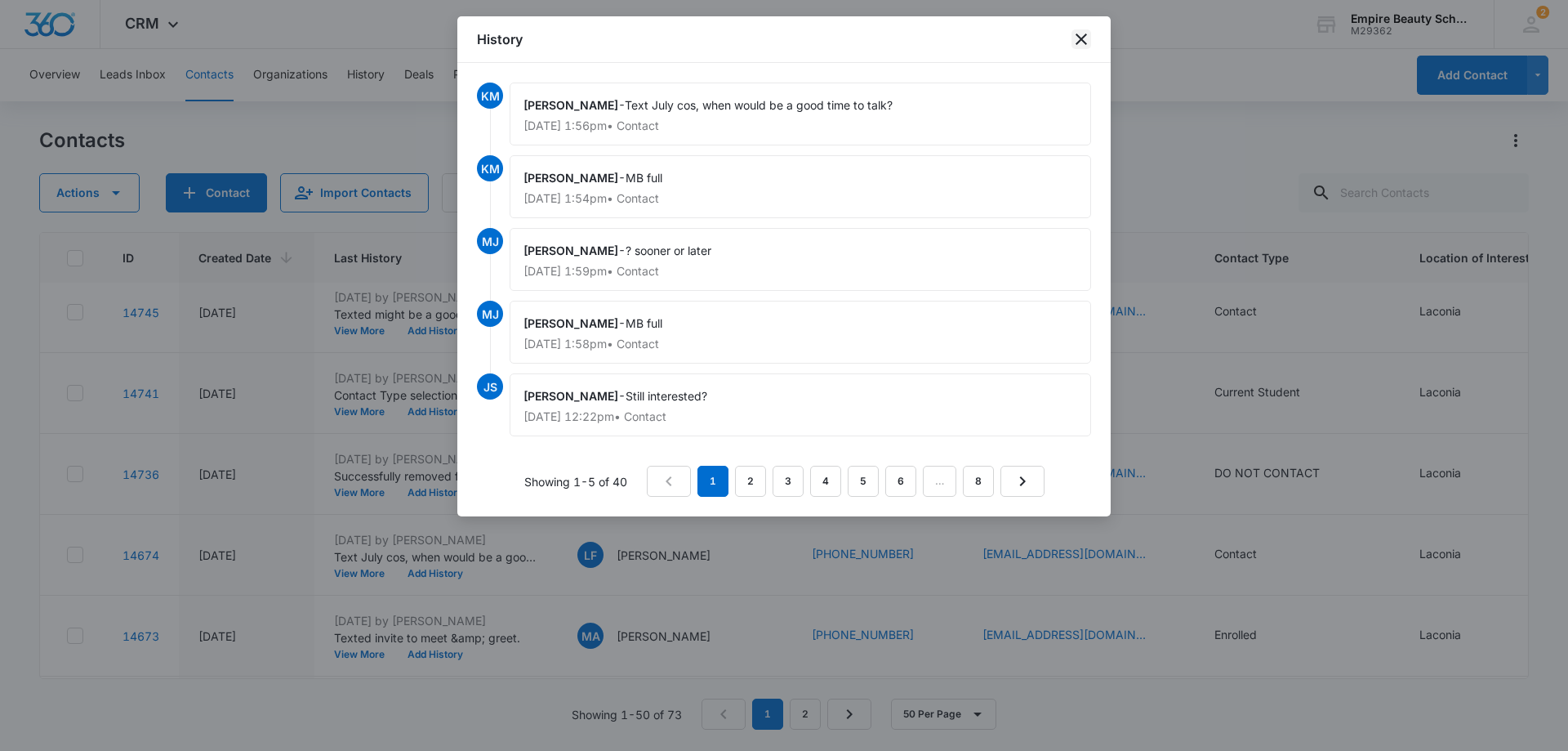
click at [1082, 33] on icon "close" at bounding box center [1081, 39] width 20 height 20
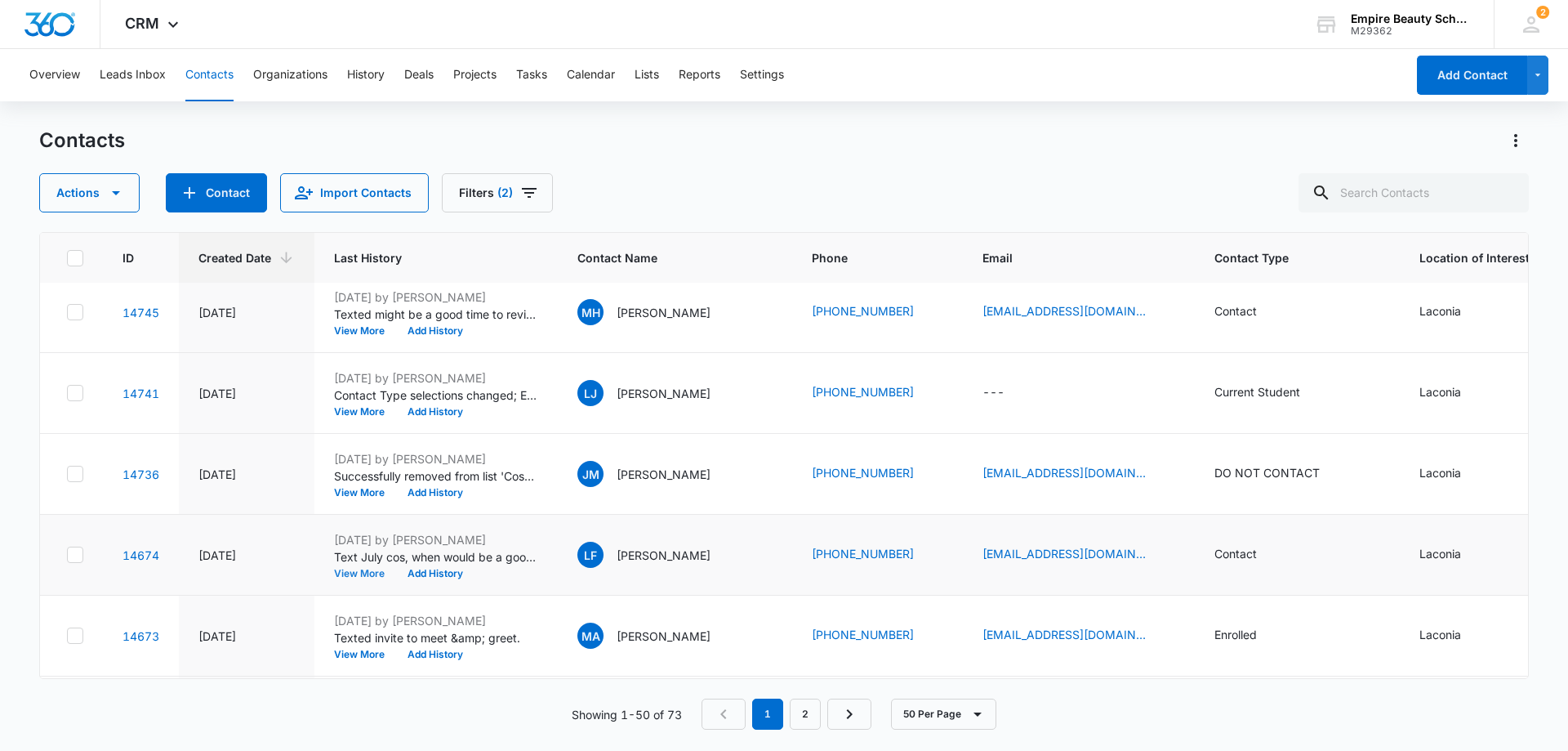
click at [375, 573] on button "View More" at bounding box center [364, 573] width 62 height 10
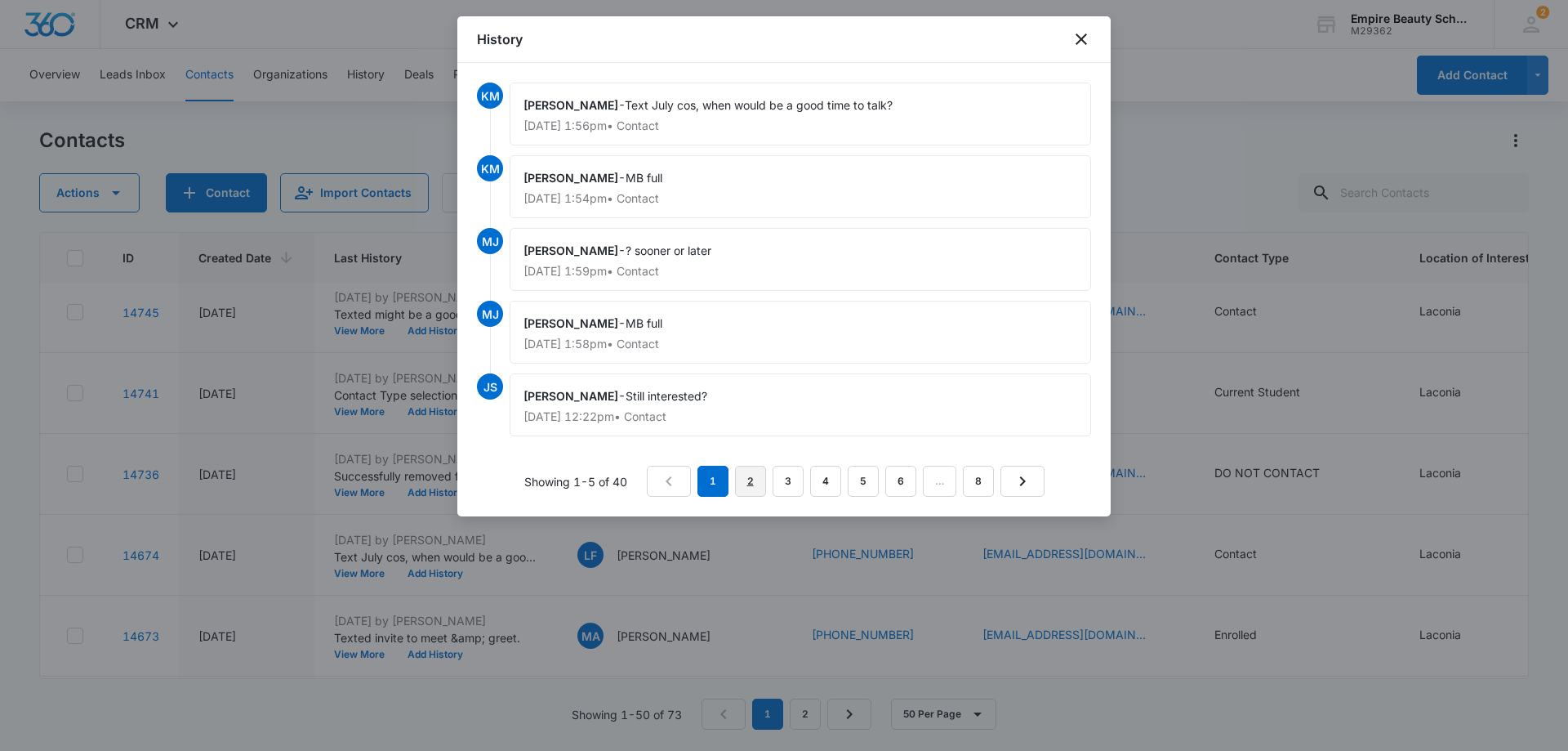
click at [755, 487] on link "2" at bounding box center [750, 481] width 31 height 31
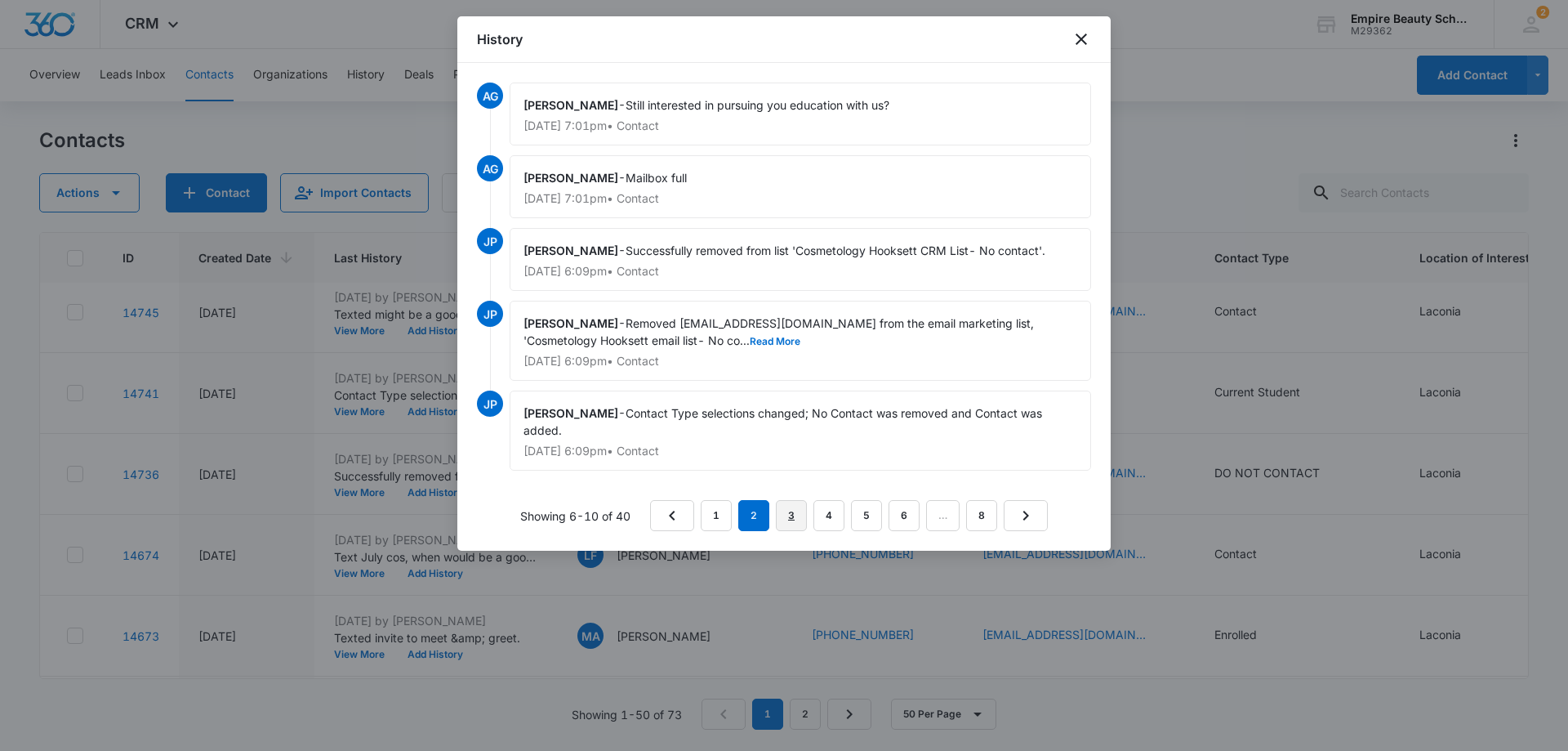
click at [791, 515] on link "3" at bounding box center [791, 515] width 31 height 31
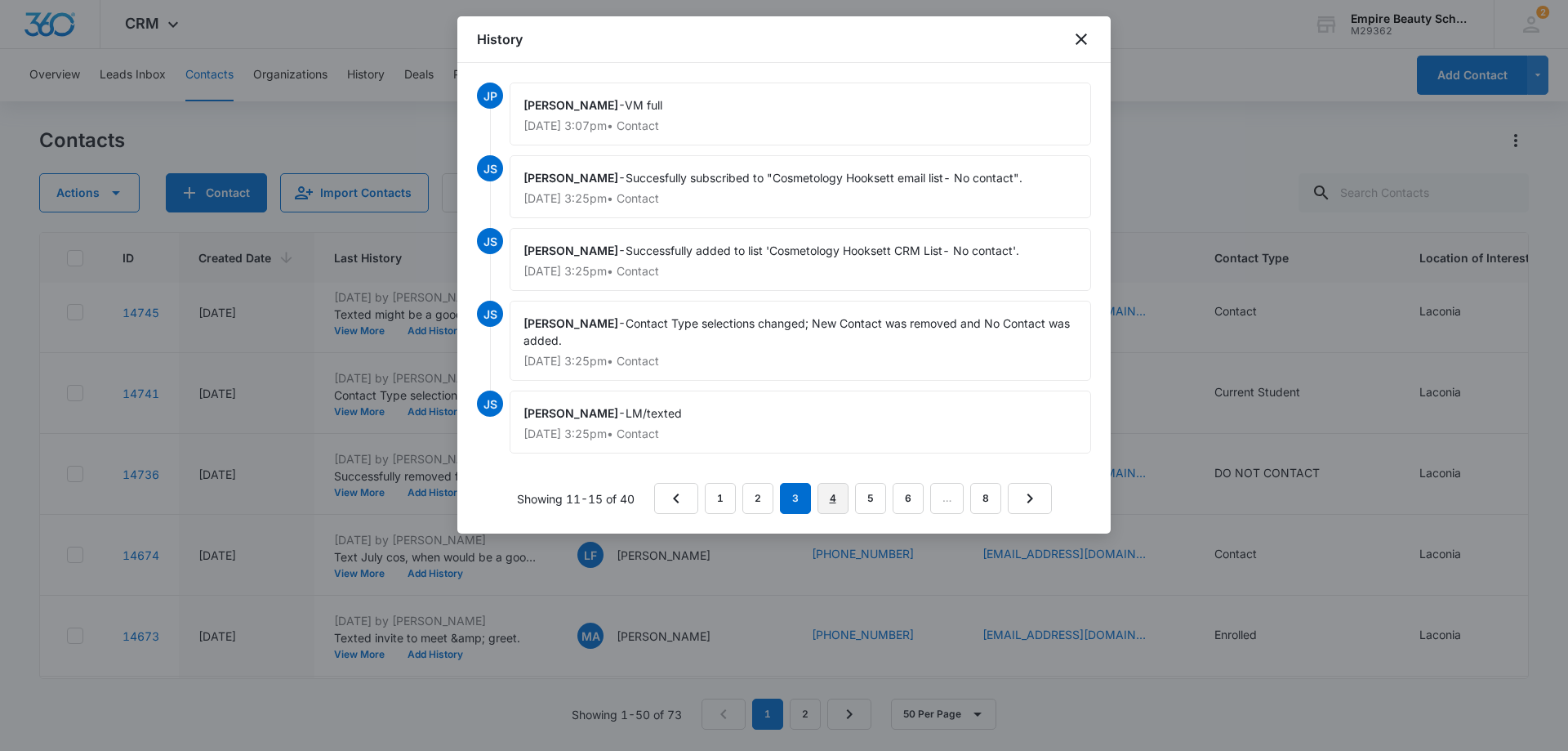
click at [838, 501] on link "4" at bounding box center [833, 497] width 31 height 31
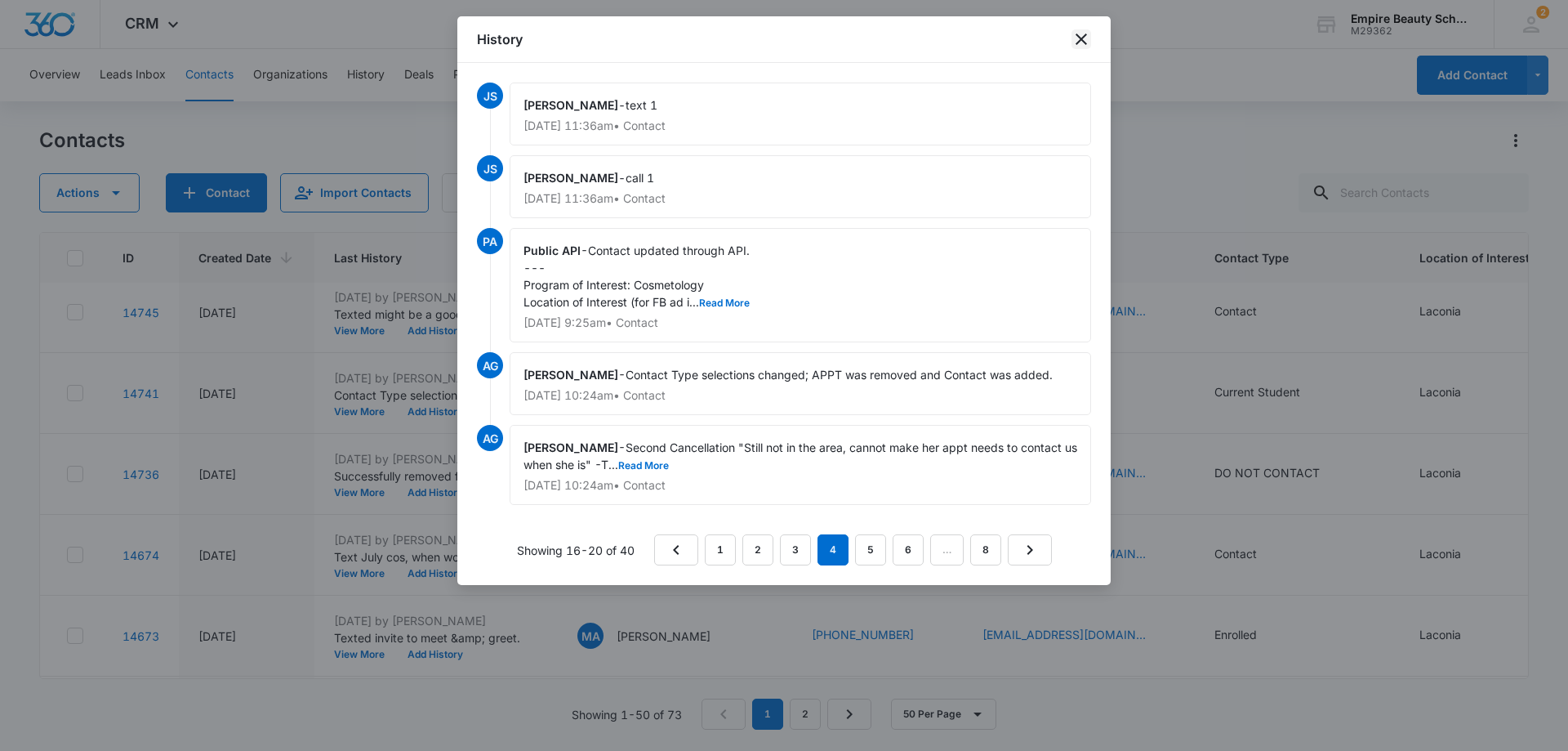
click at [1081, 34] on icon "close" at bounding box center [1081, 39] width 20 height 20
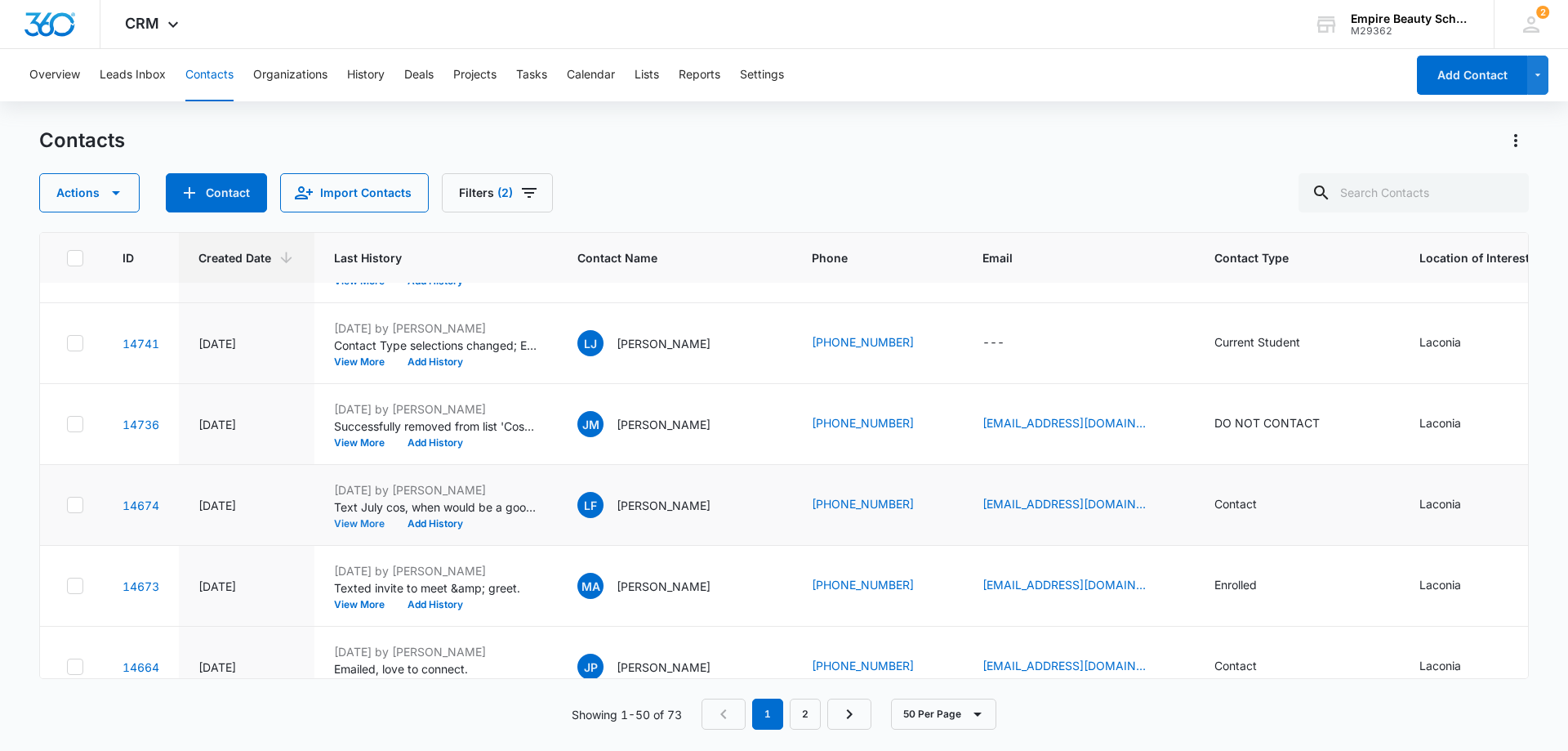
scroll to position [1225, 0]
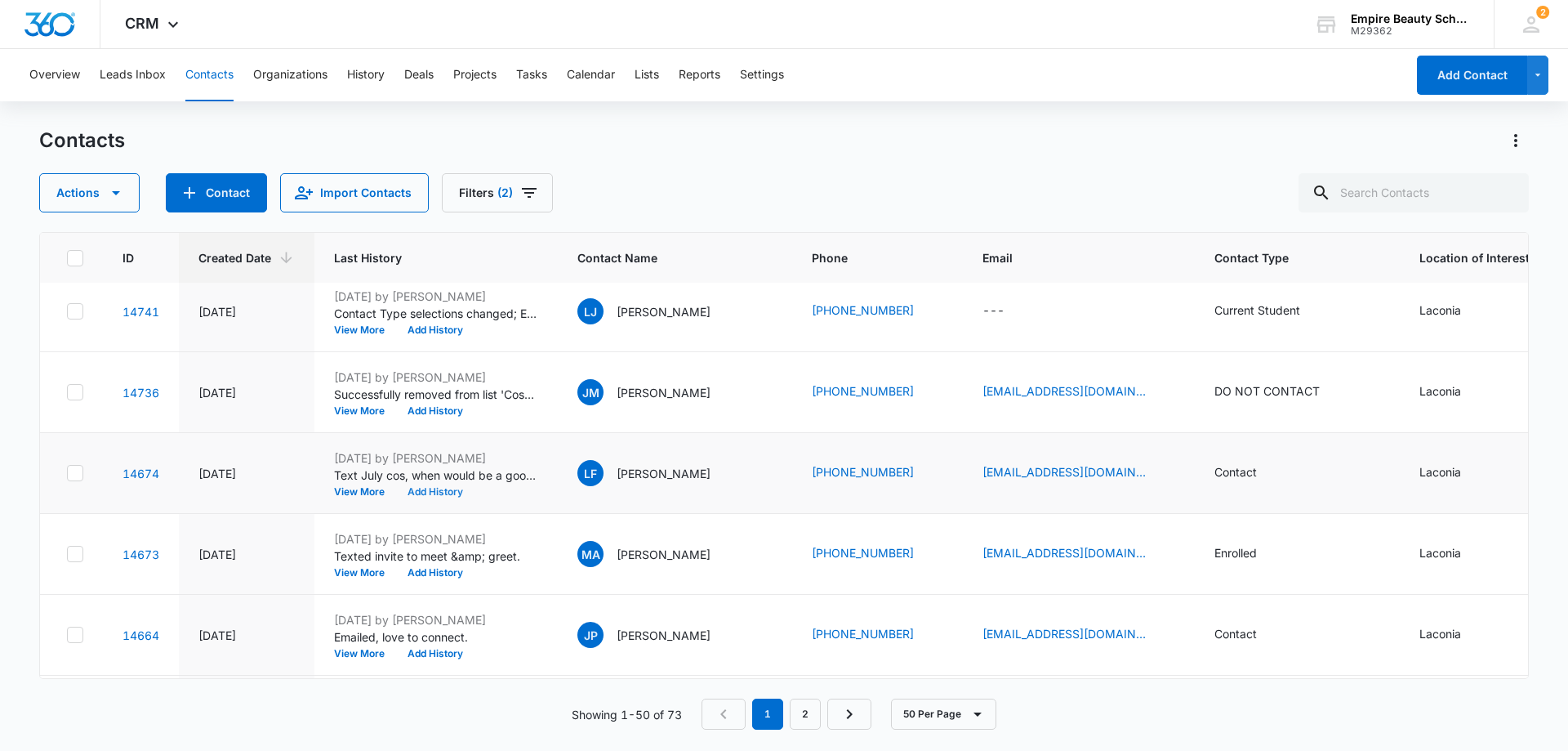
click at [426, 490] on button "Add History" at bounding box center [435, 492] width 78 height 10
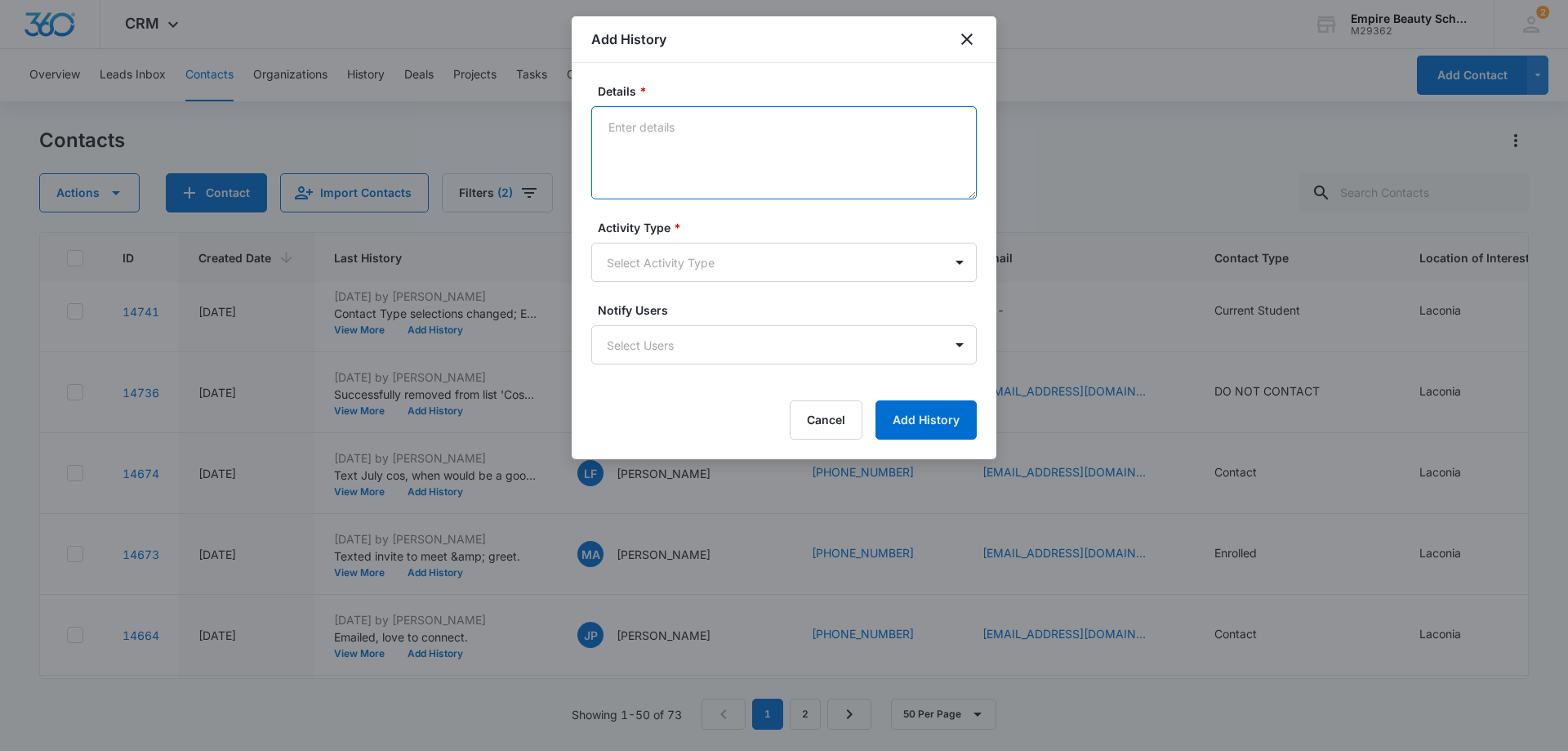
click at [691, 128] on textarea "Details *" at bounding box center [784, 152] width 386 height 93
type textarea "VM full"
click at [679, 272] on body "CRM Apps Forms CRM Email Shop Payments POS Files Brand Settings Empire Beauty S…" at bounding box center [784, 376] width 1568 height 751
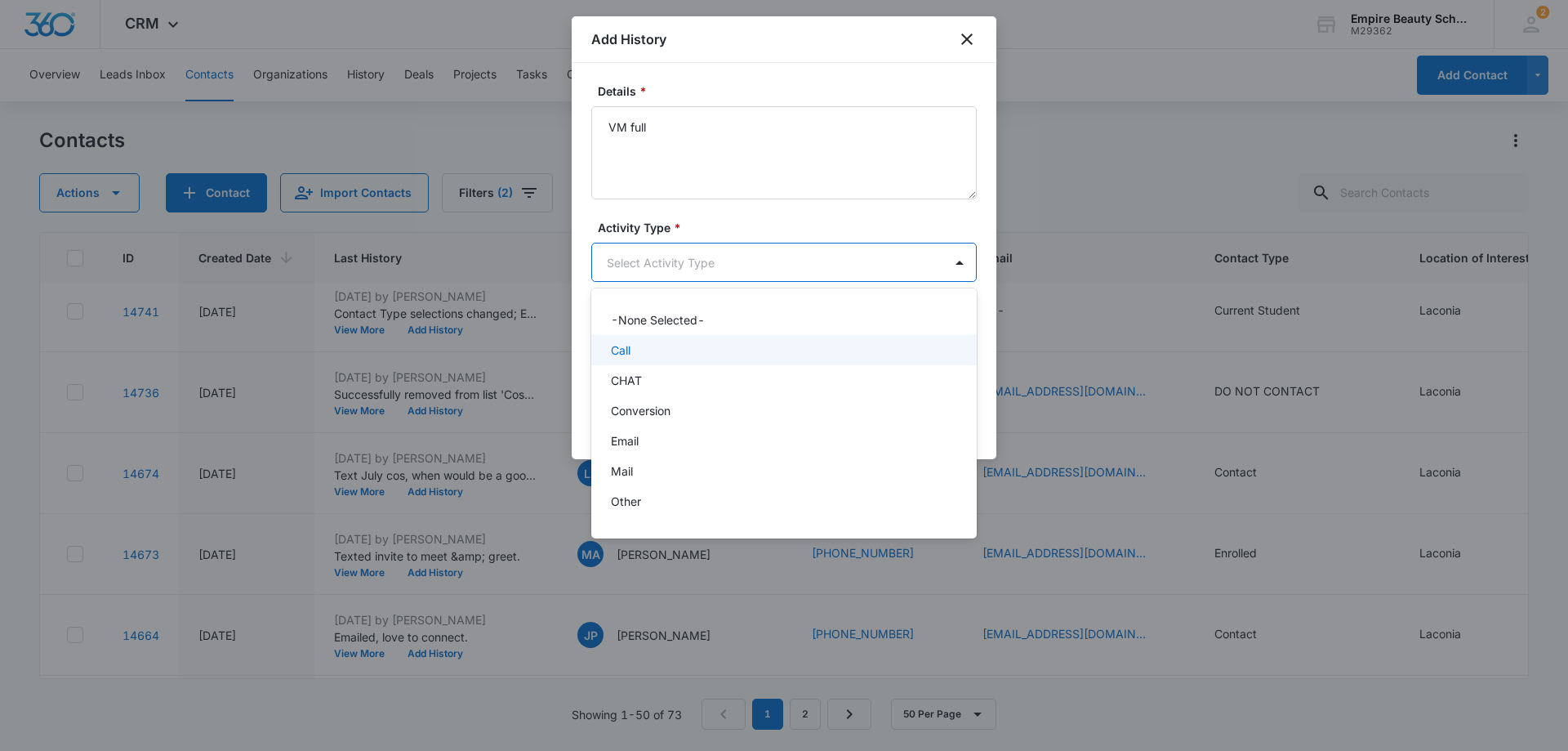
click at [657, 346] on div "Call" at bounding box center [782, 349] width 343 height 17
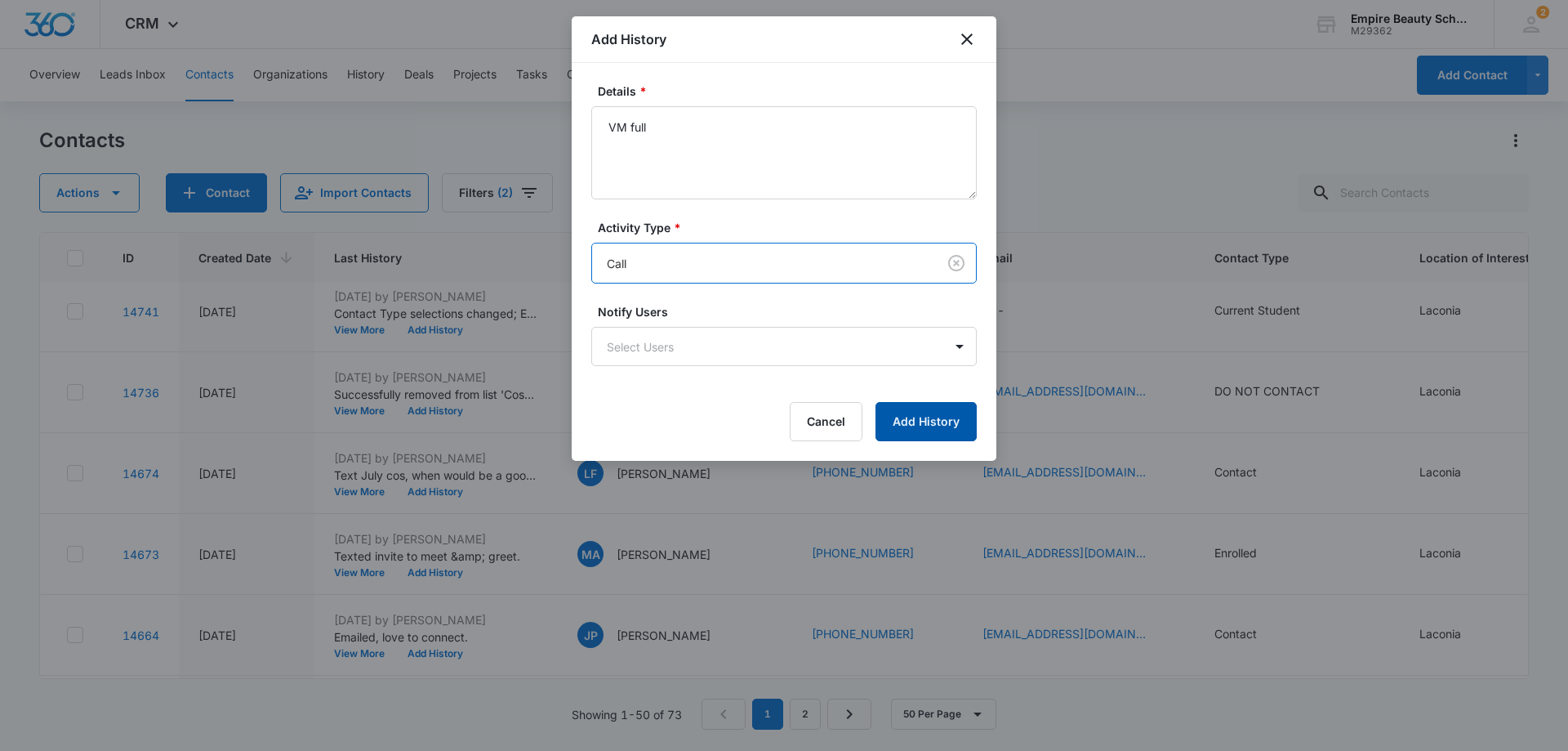
click at [918, 419] on button "Add History" at bounding box center [926, 421] width 101 height 39
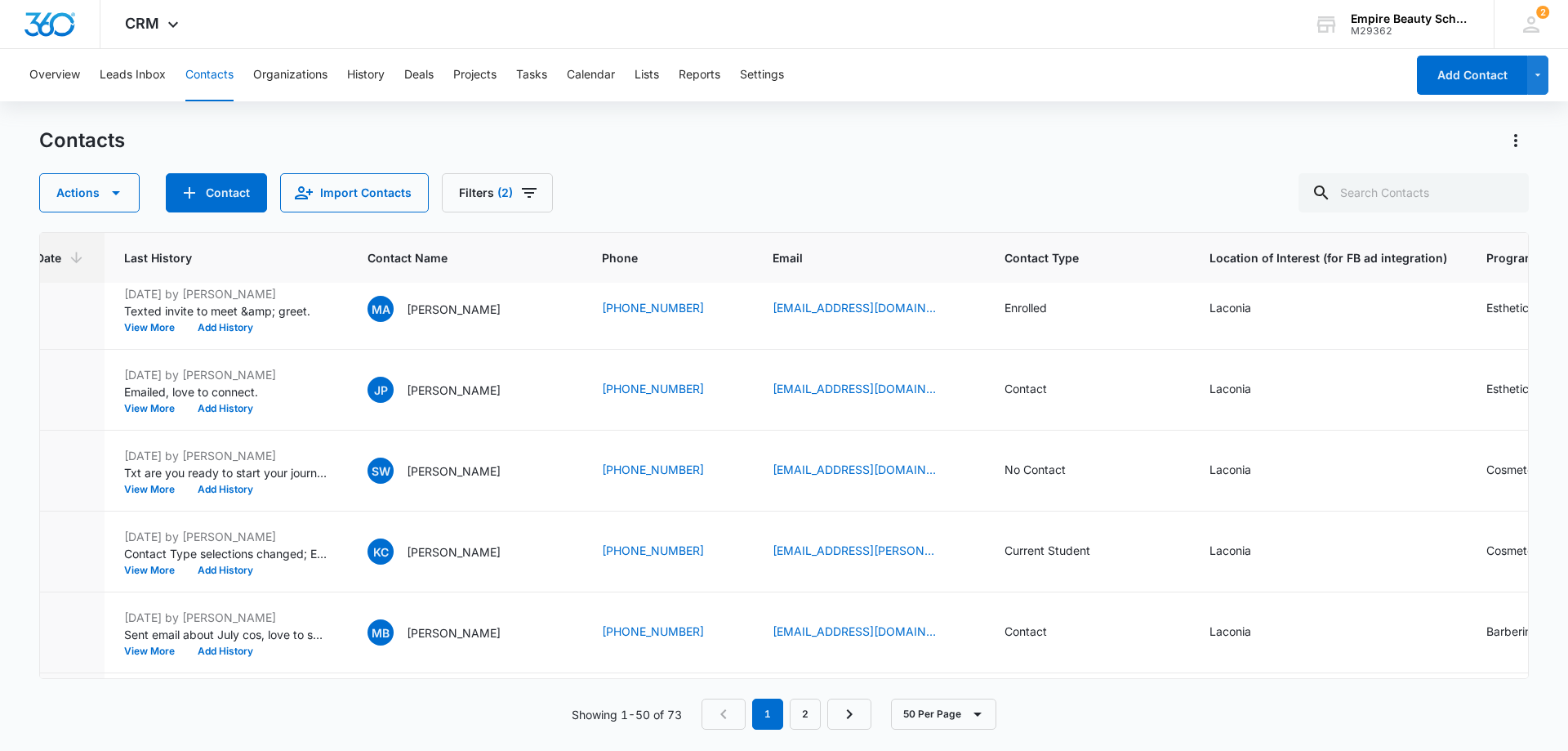
scroll to position [1470, 207]
click at [161, 486] on button "View More" at bounding box center [157, 489] width 62 height 10
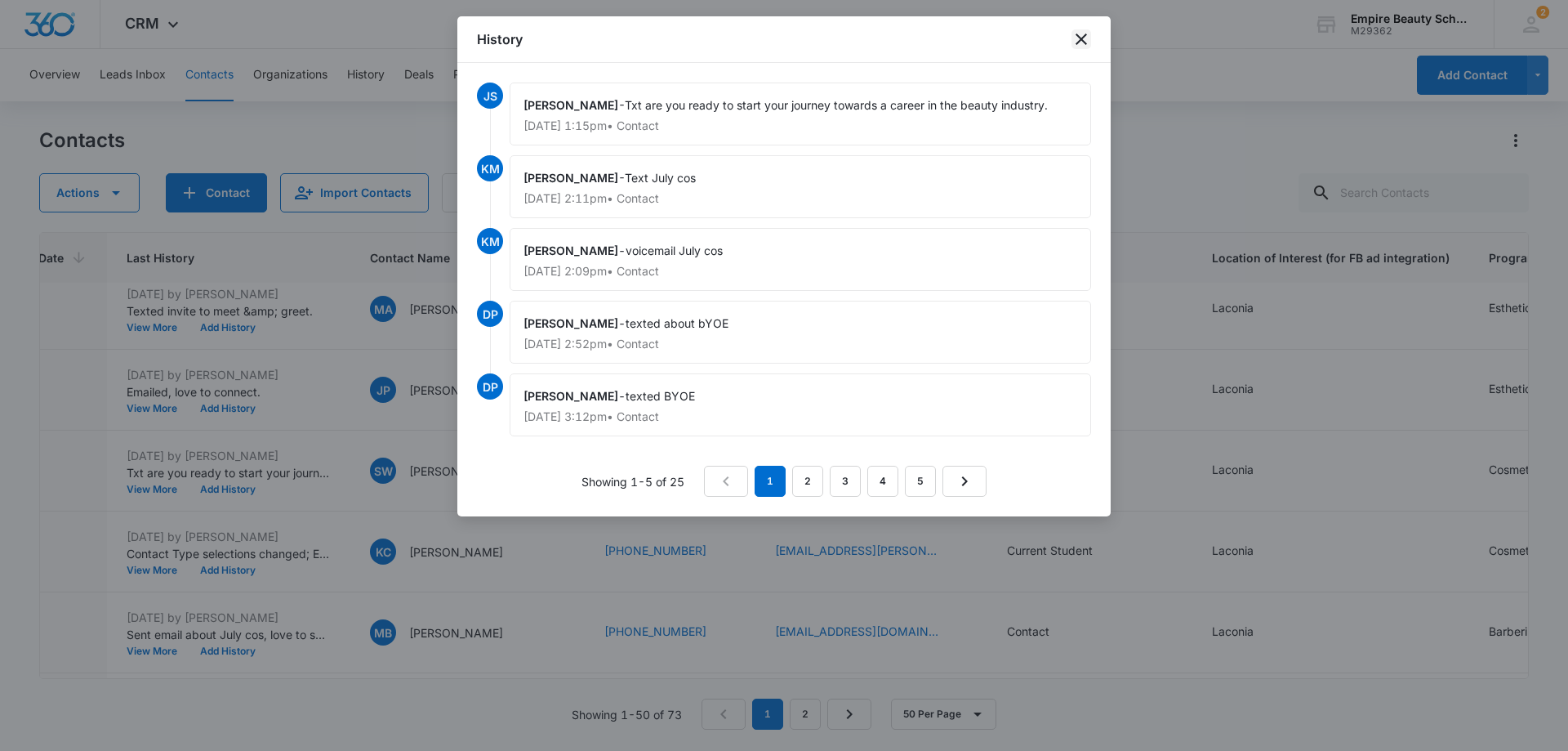
click at [1078, 36] on icon "close" at bounding box center [1081, 39] width 11 height 11
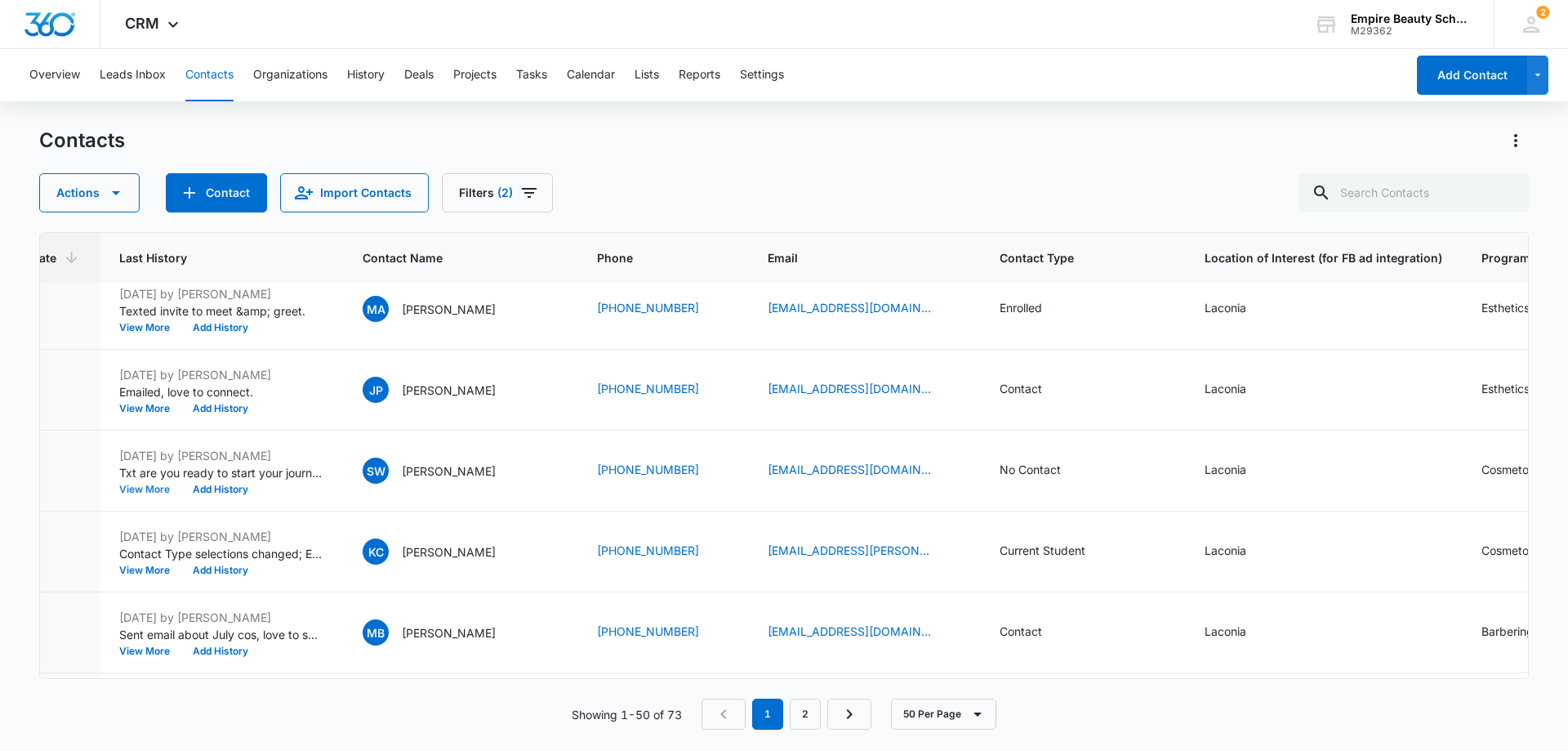
scroll to position [1470, 219]
click at [674, 469] on link "(603) 937-0298" at bounding box center [643, 469] width 102 height 17
click at [707, 468] on icon "Phone - (603) 937-0298 - Select to Edit Field" at bounding box center [714, 470] width 15 height 15
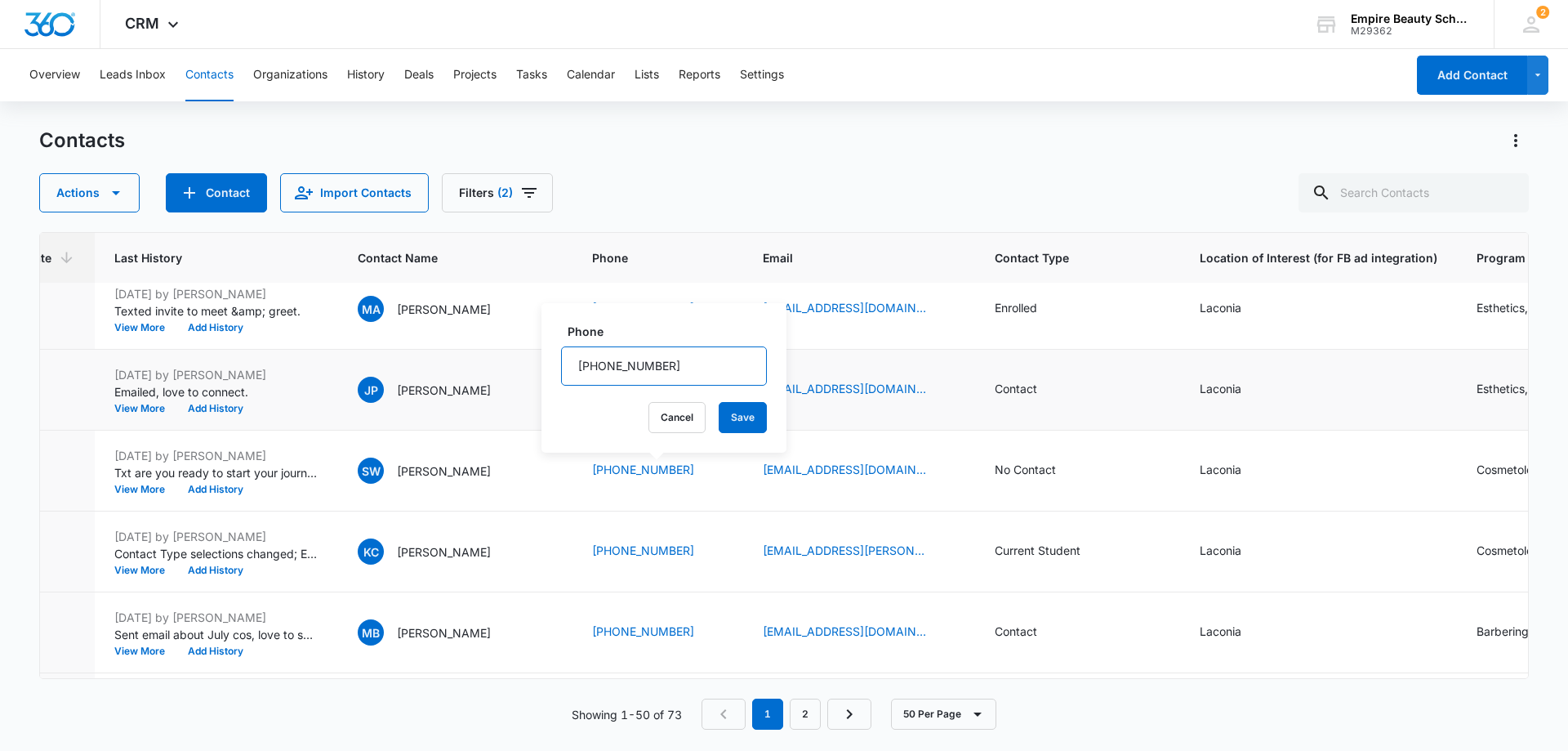
drag, startPoint x: 703, startPoint y: 367, endPoint x: 469, endPoint y: 356, distance: 234.3
drag, startPoint x: 672, startPoint y: 369, endPoint x: 523, endPoint y: 366, distance: 149.0
type input "6"
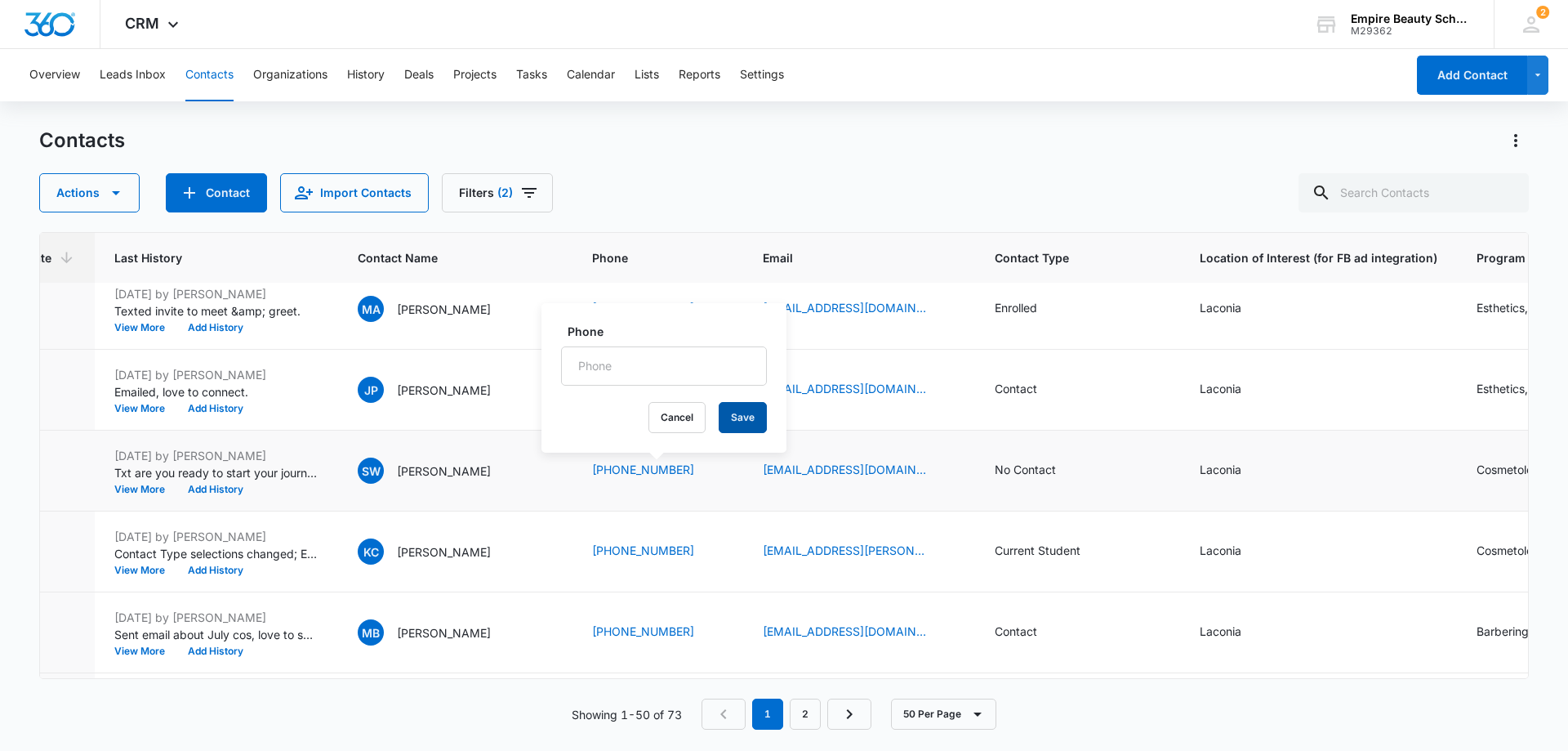
click at [718, 415] on button "Save" at bounding box center [743, 416] width 48 height 31
click at [205, 485] on button "Add History" at bounding box center [216, 489] width 78 height 10
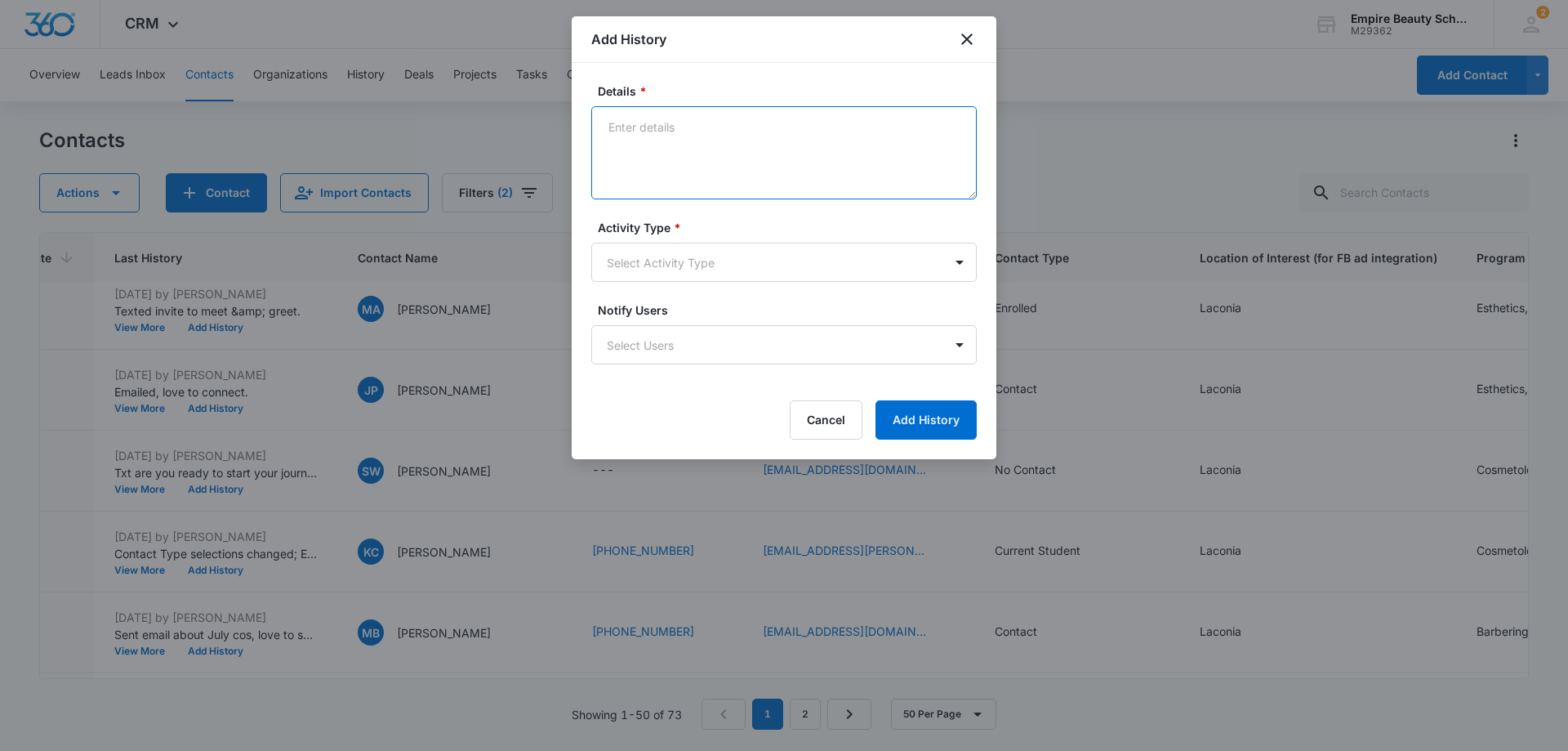
click at [638, 125] on textarea "Details *" at bounding box center [784, 152] width 386 height 93
type textarea "Wrong number"
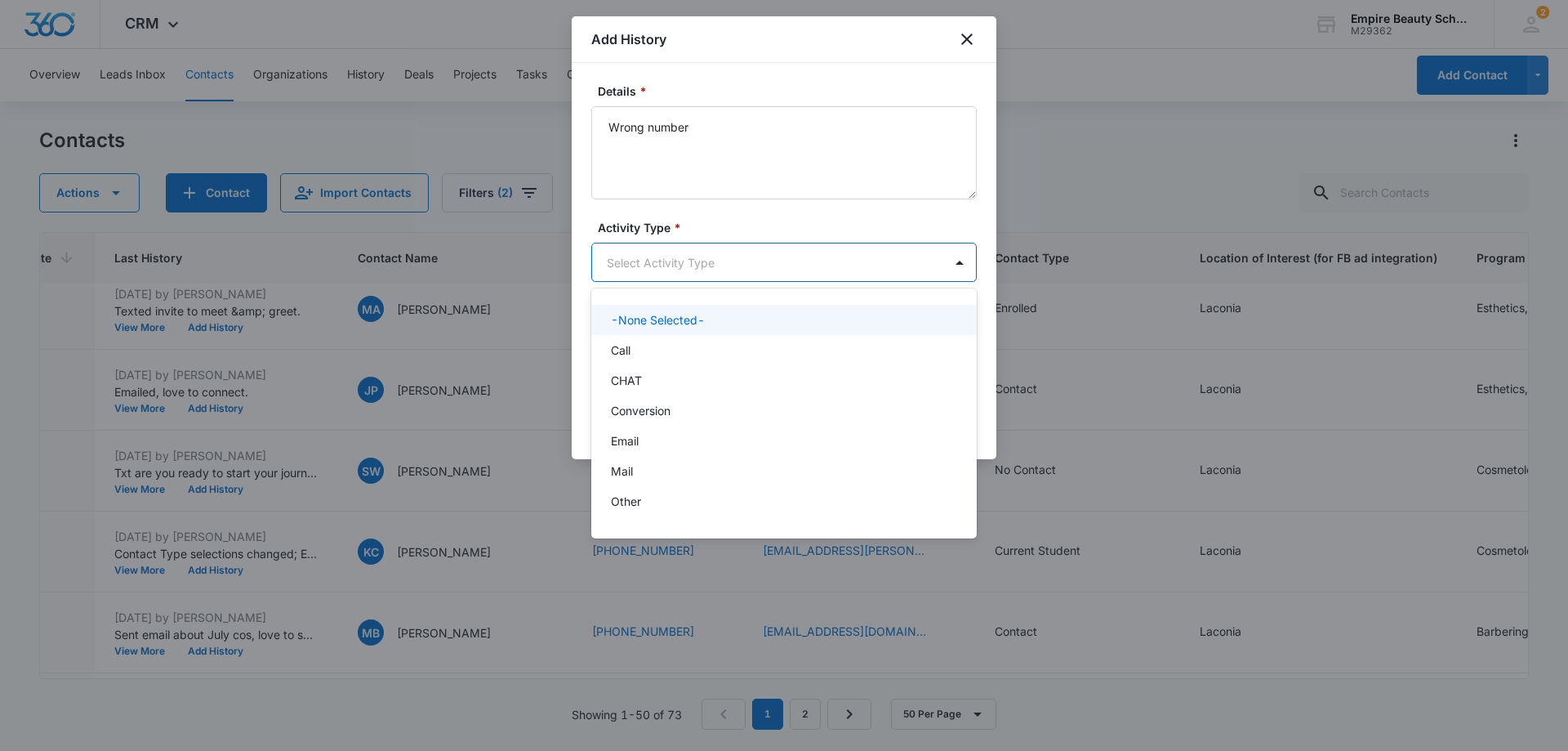
click at [744, 266] on body "CRM Apps Forms CRM Email Shop Payments POS Files Brand Settings Empire Beauty S…" at bounding box center [784, 376] width 1568 height 751
click at [643, 351] on div "Call" at bounding box center [782, 349] width 343 height 17
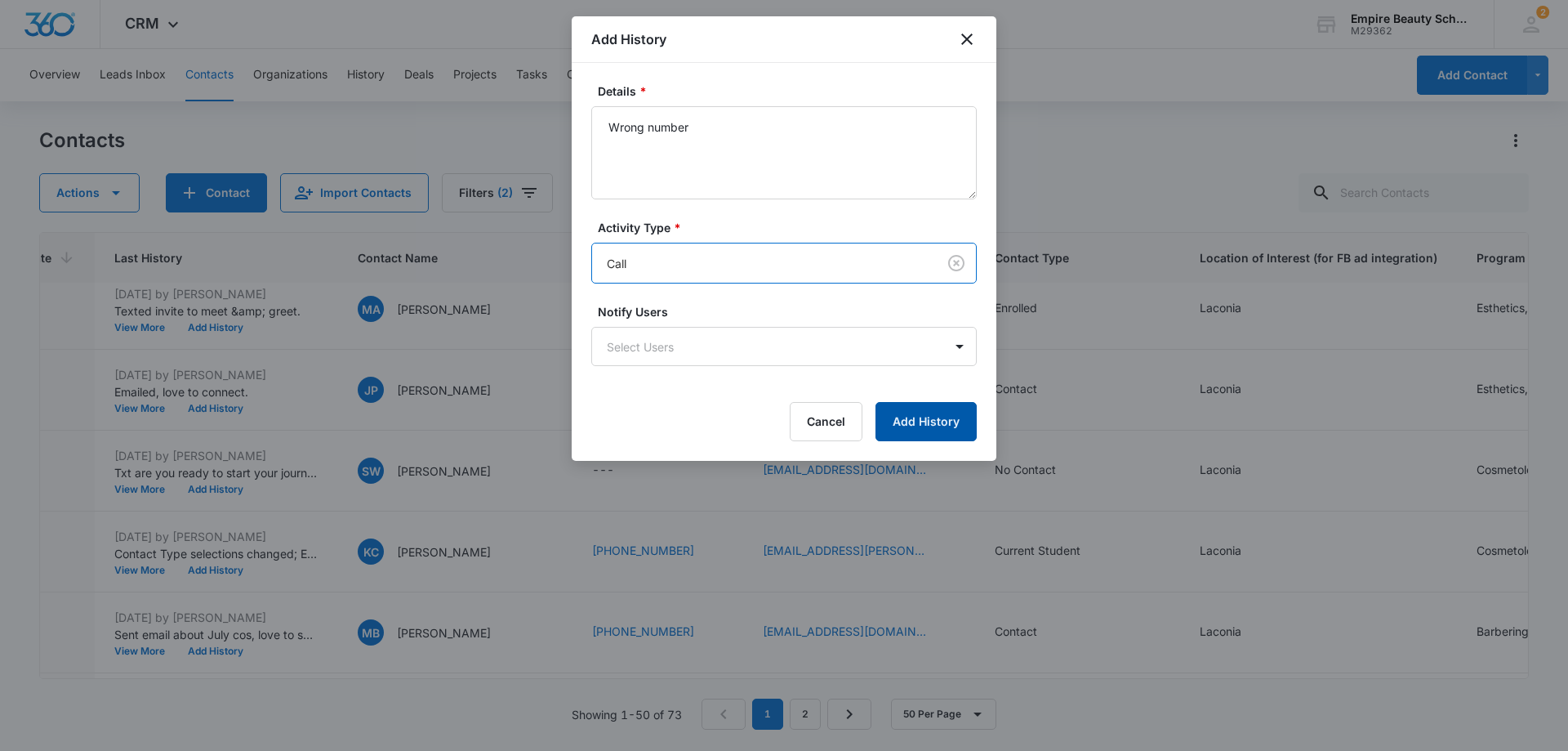
click at [913, 417] on button "Add History" at bounding box center [926, 421] width 101 height 39
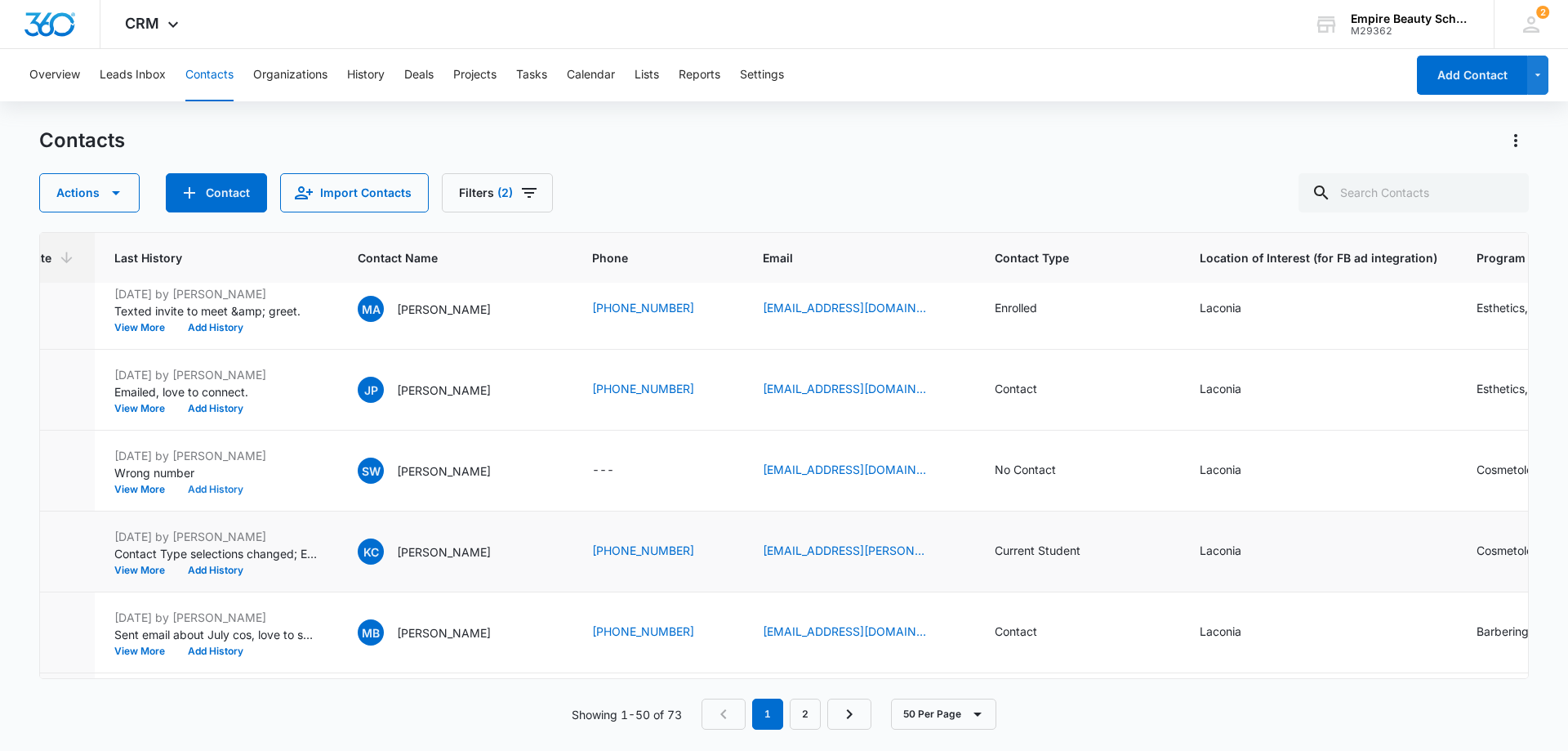
scroll to position [1552, 219]
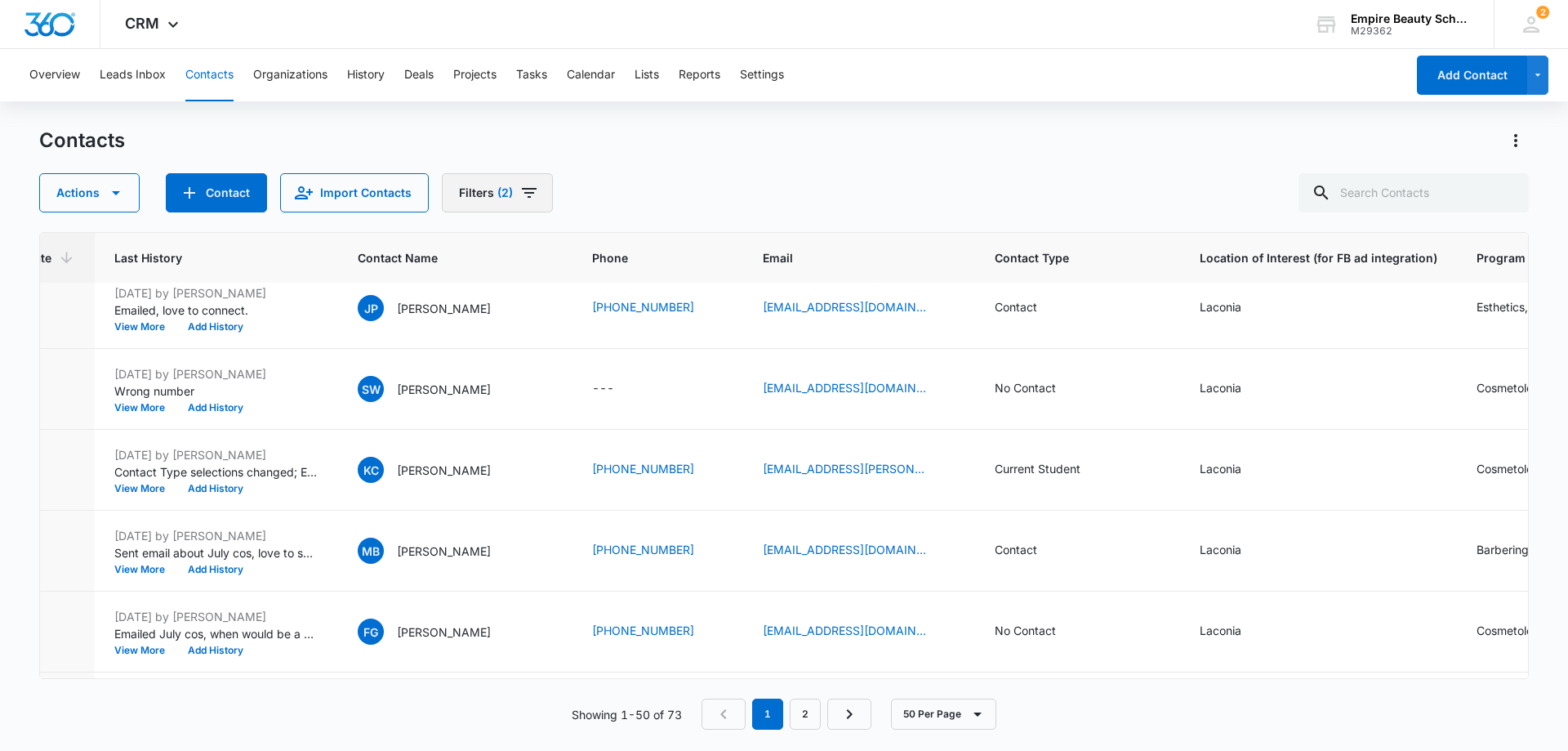
click at [527, 201] on icon "Filters" at bounding box center [529, 192] width 20 height 20
click at [630, 460] on icon "Show Custom Filters filters" at bounding box center [632, 464] width 20 height 20
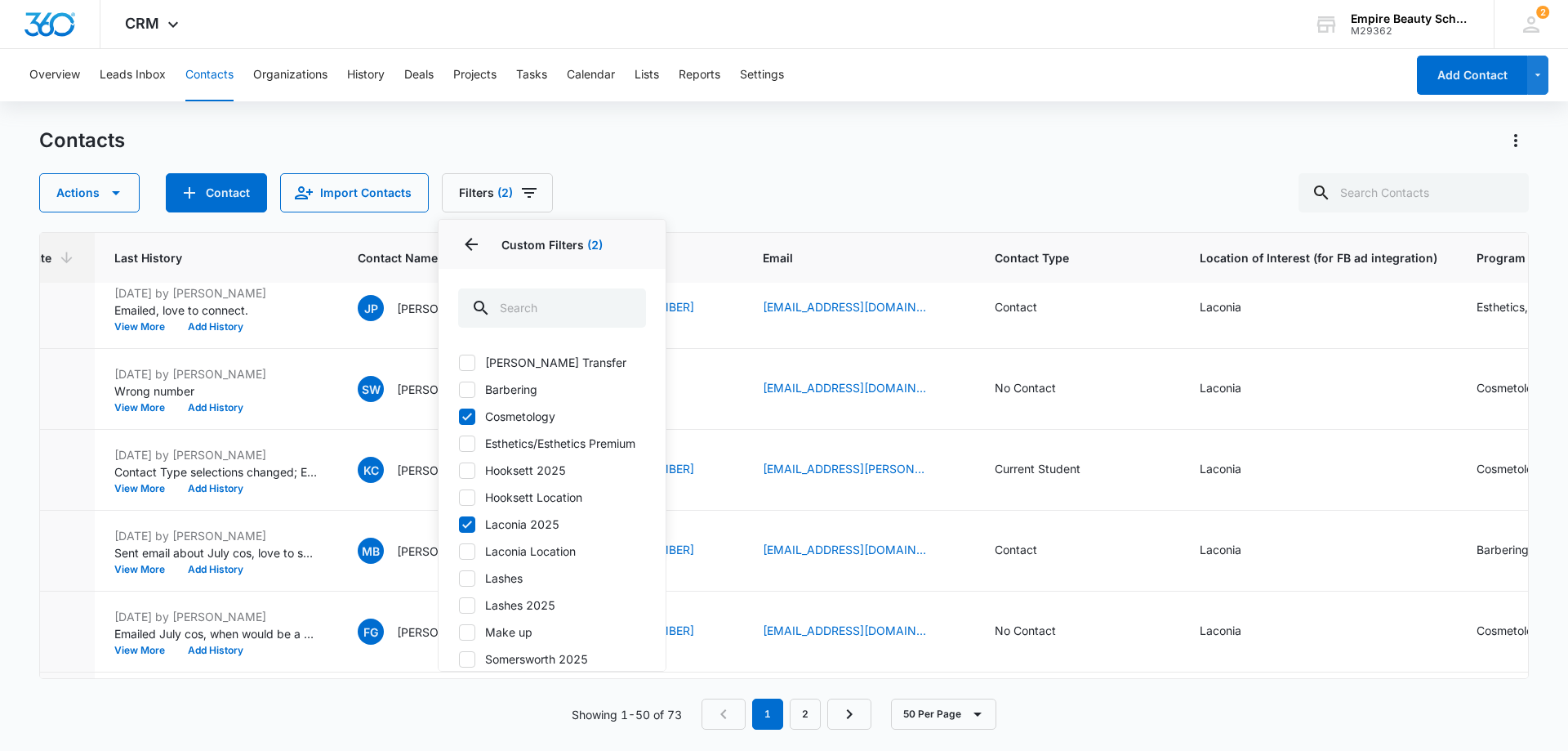
click at [547, 239] on p "Custom Filters (2)" at bounding box center [552, 244] width 188 height 17
click at [488, 186] on button "Filters (2)" at bounding box center [497, 192] width 112 height 39
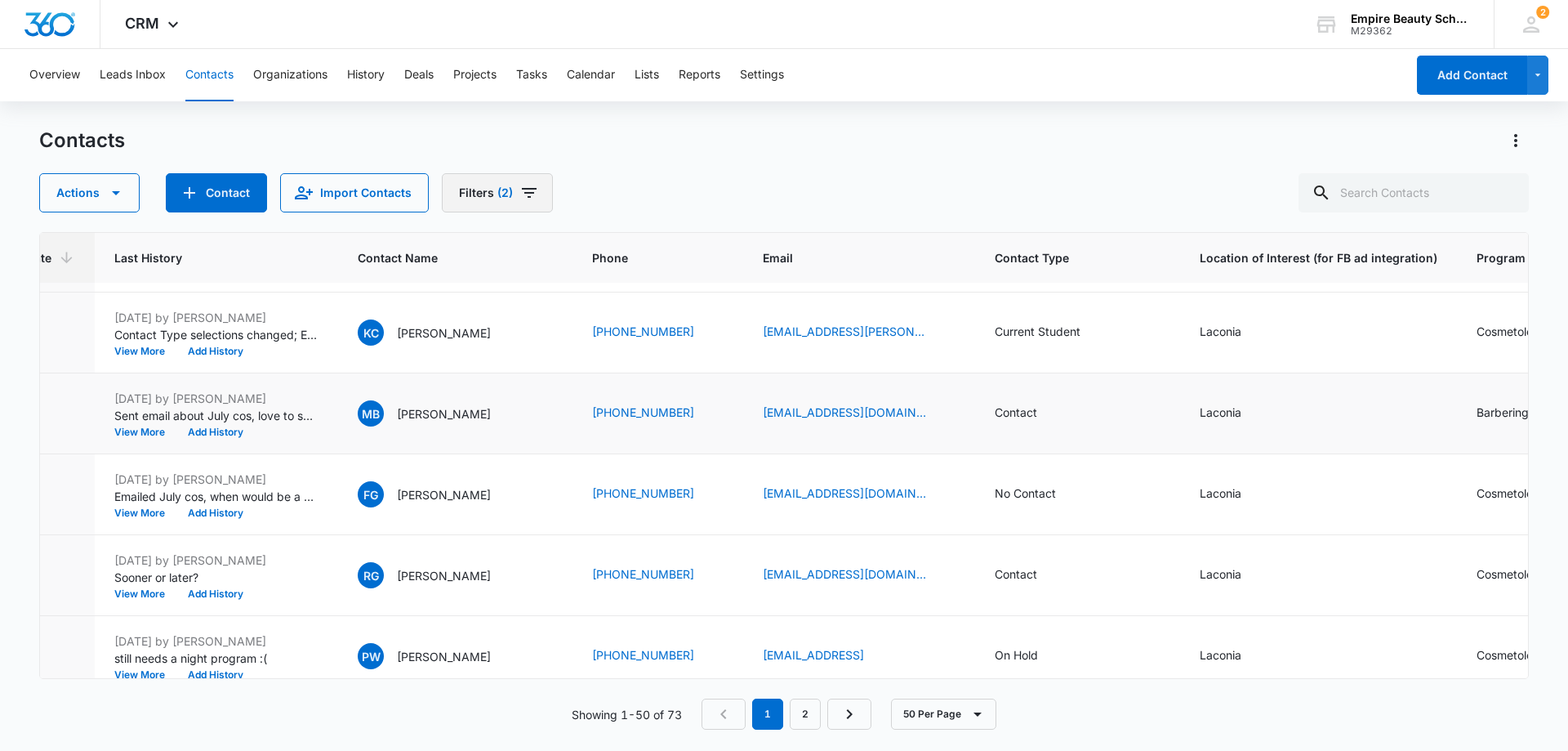
scroll to position [1715, 219]
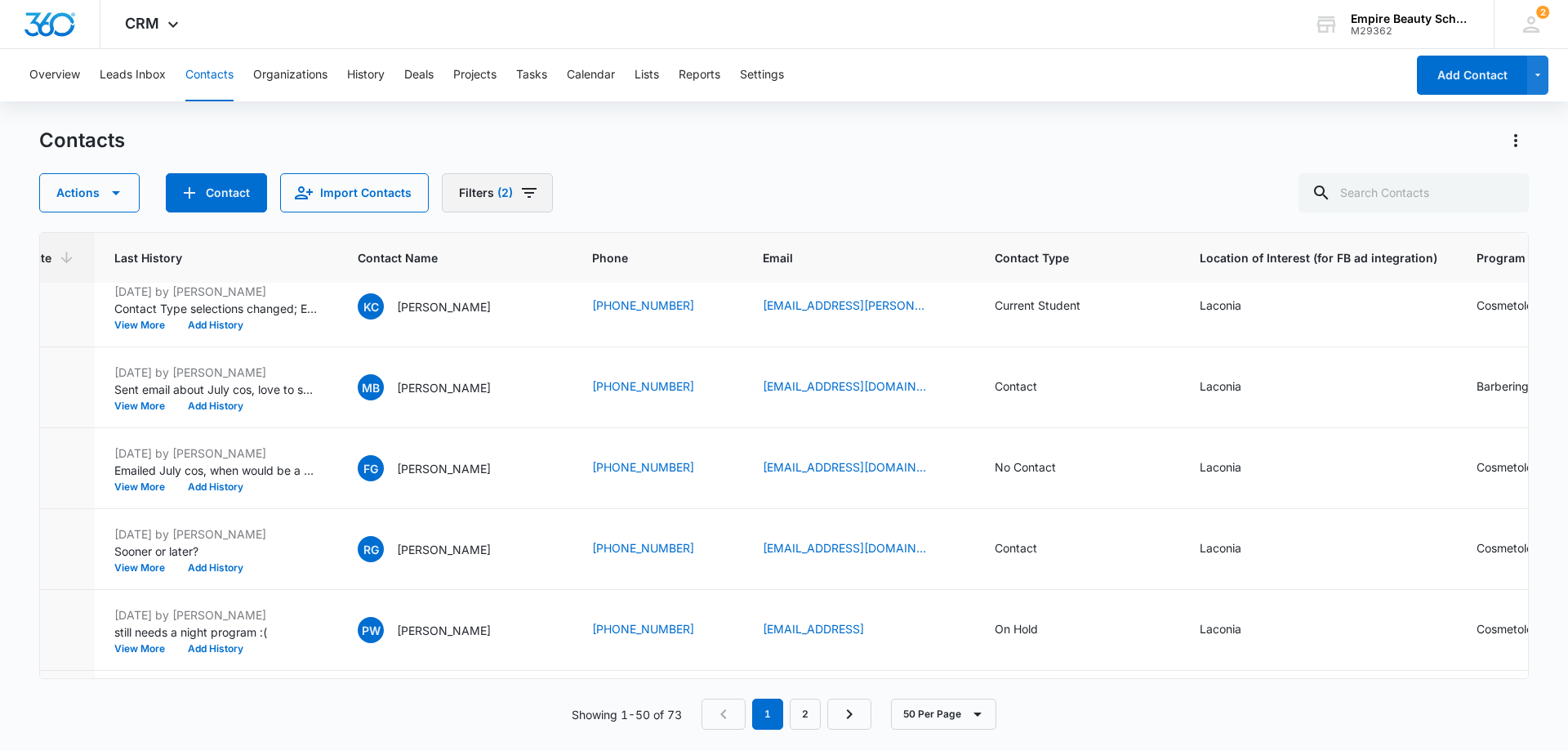
click at [520, 194] on icon "Filters" at bounding box center [529, 192] width 20 height 20
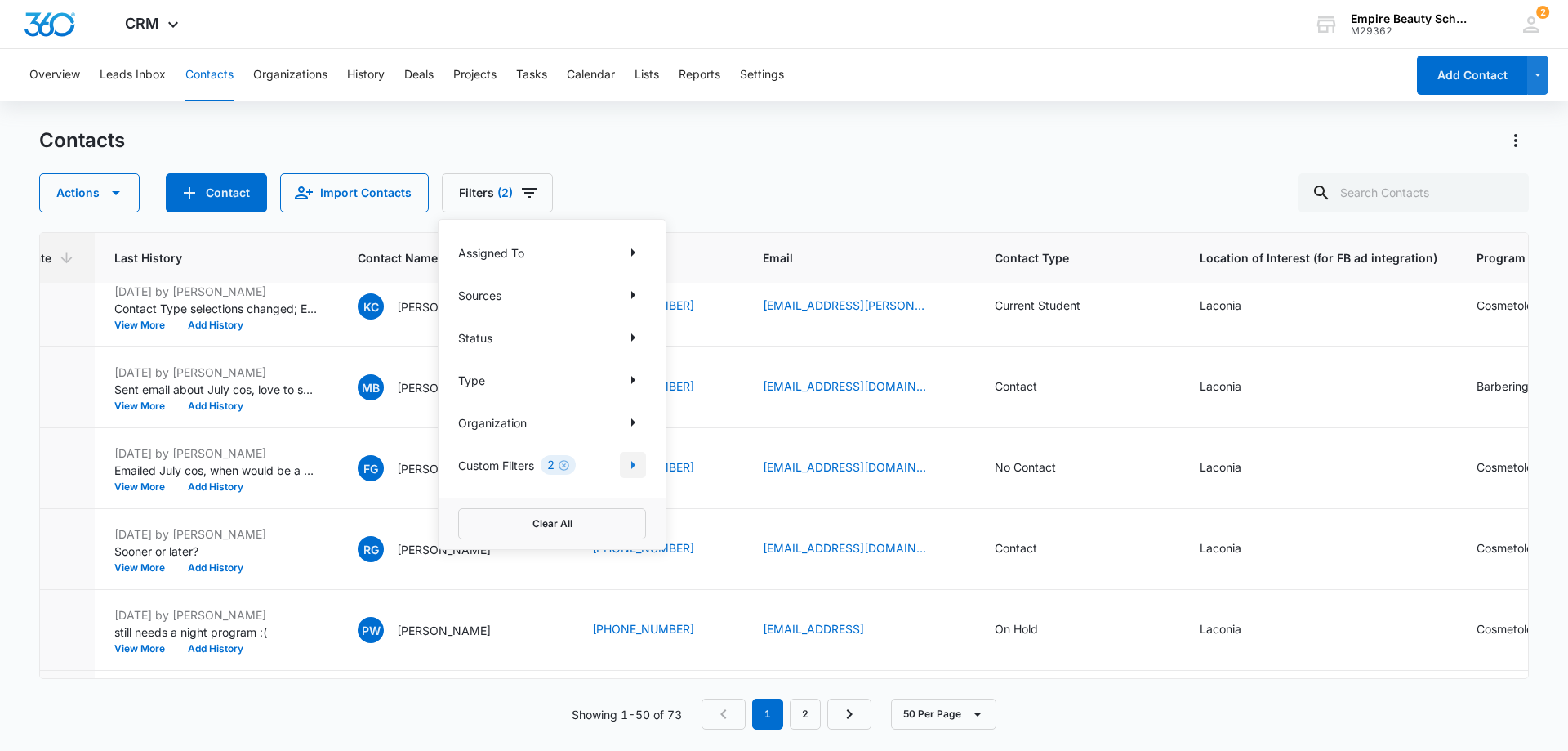
click at [635, 465] on icon "Show Custom Filters filters" at bounding box center [633, 465] width 4 height 8
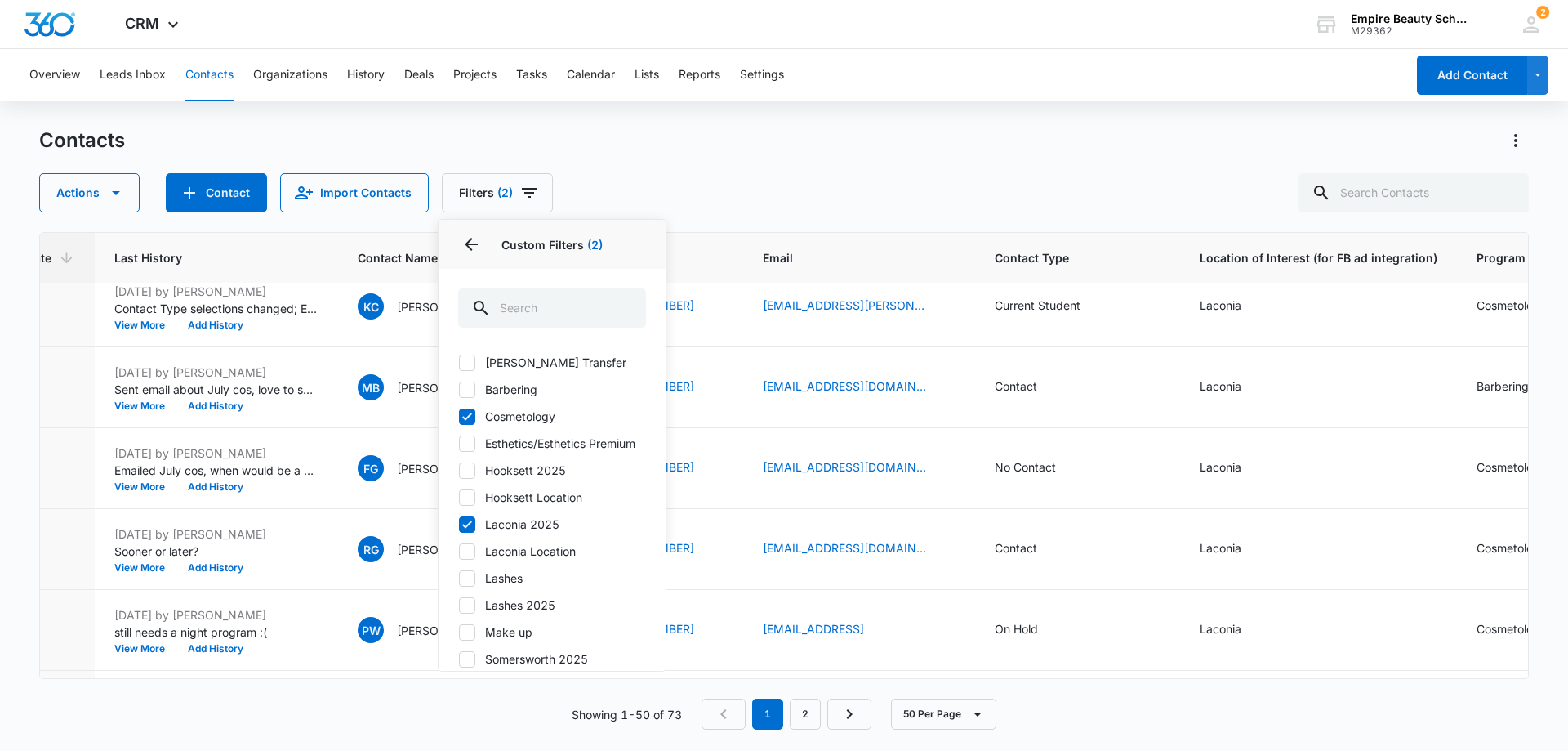
click at [464, 415] on icon at bounding box center [468, 416] width 15 height 15
click at [459, 415] on input "Cosmetology" at bounding box center [458, 415] width 1 height 1
checkbox input "false"
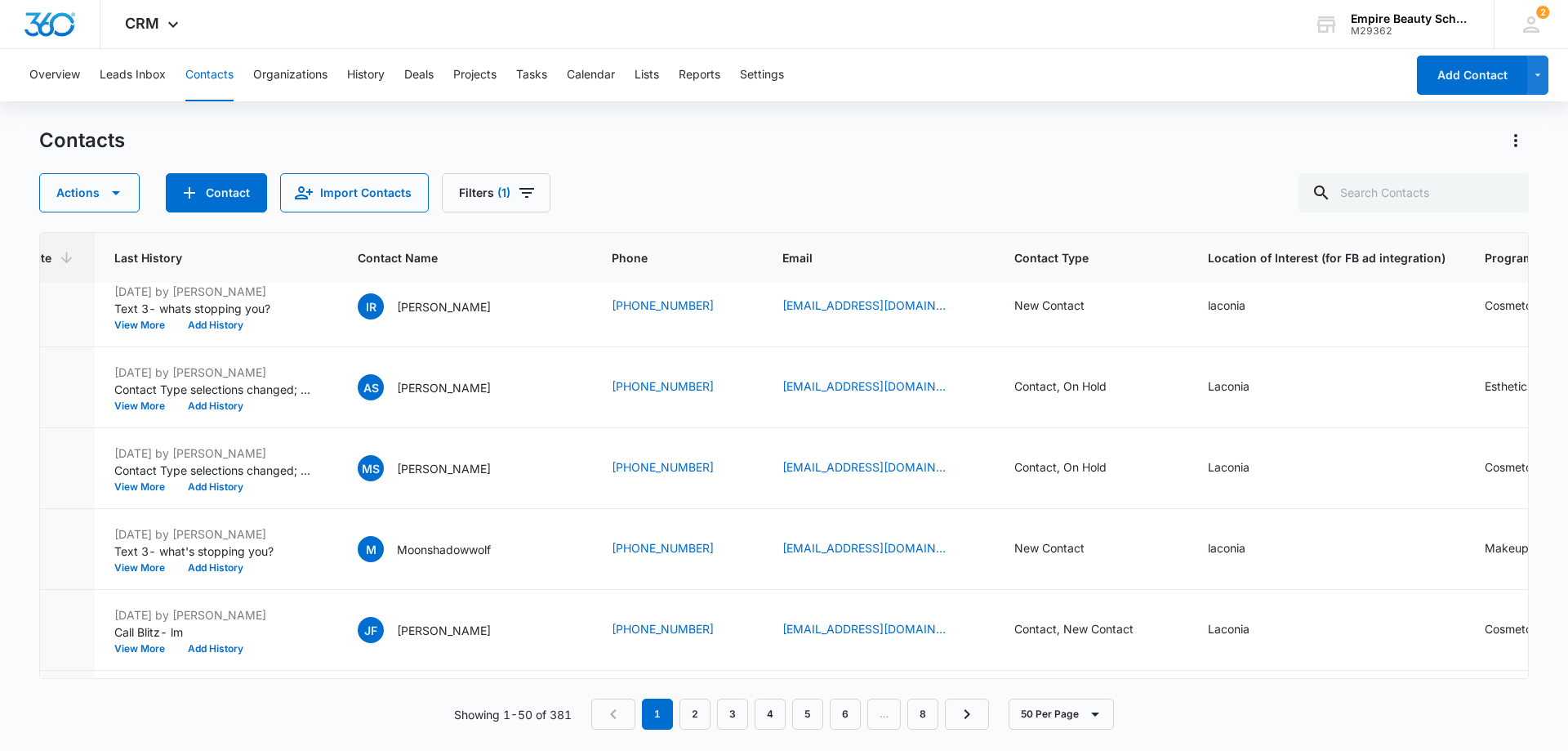
click at [639, 165] on div "Contacts Actions Contact Import Contacts Filters (1)" at bounding box center [784, 169] width 1490 height 85
click at [529, 190] on icon "Filters" at bounding box center [527, 192] width 15 height 10
click at [635, 335] on icon "Show Status filters" at bounding box center [632, 336] width 20 height 20
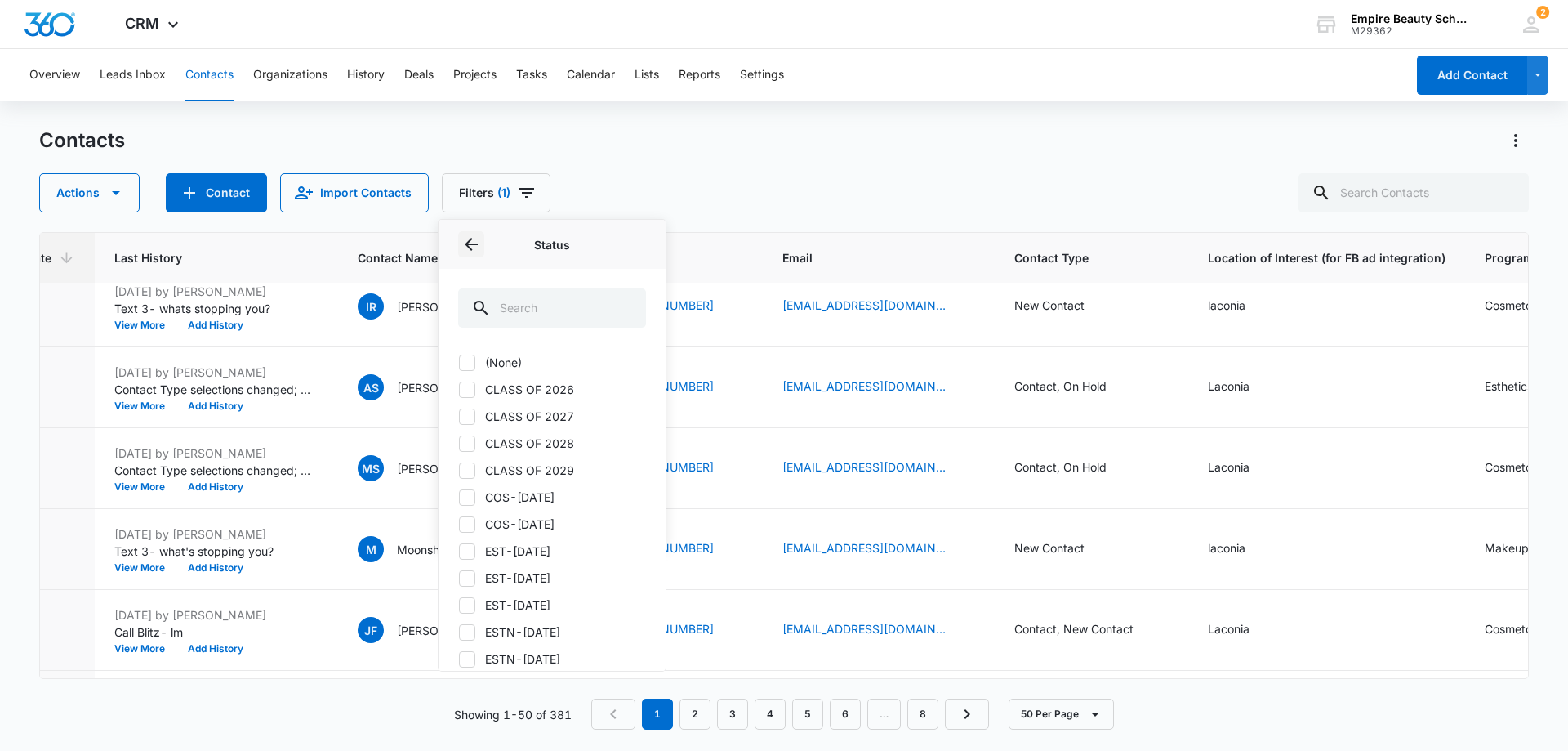
click at [471, 239] on icon "Back" at bounding box center [471, 244] width 13 height 13
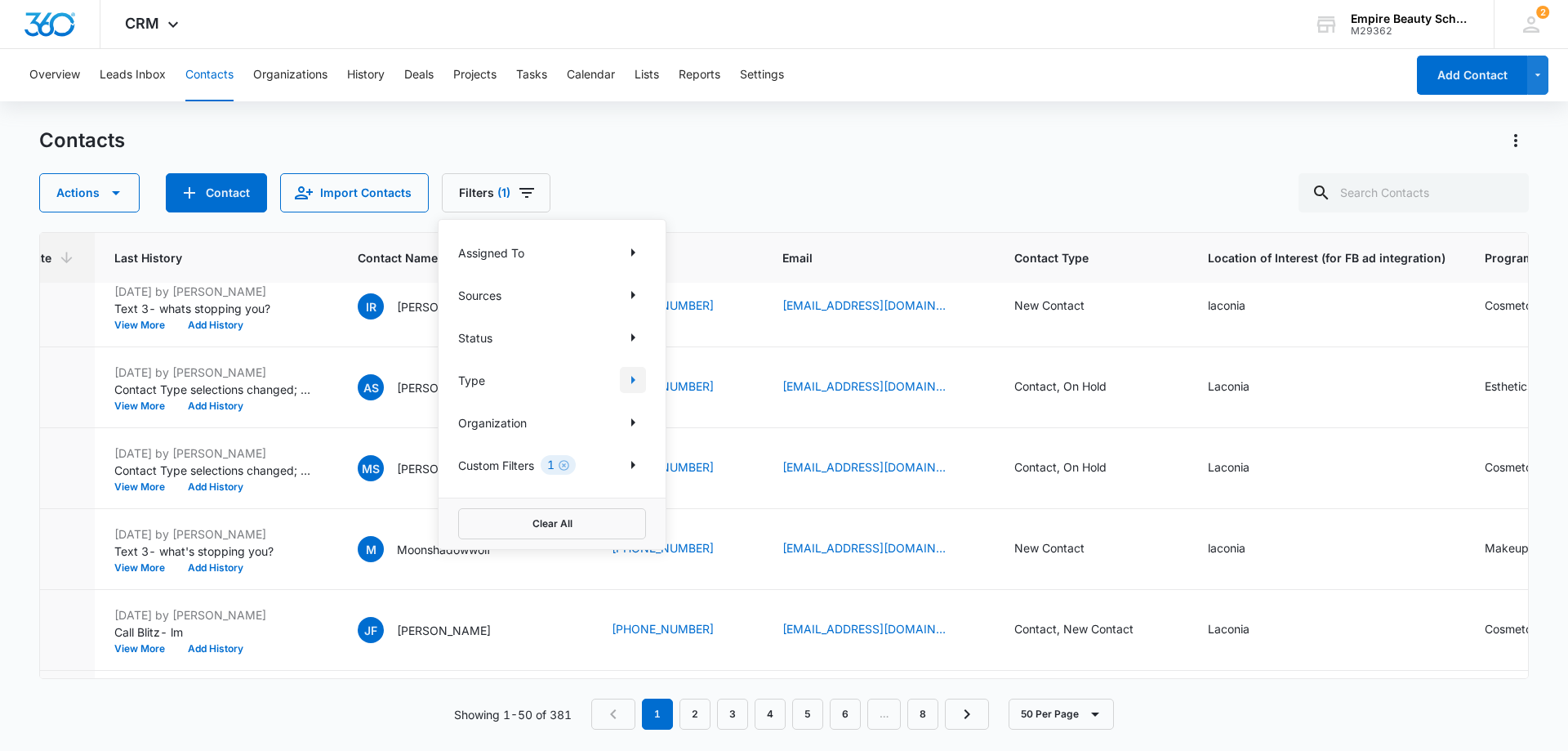
click at [639, 377] on icon "Show Type filters" at bounding box center [632, 379] width 20 height 20
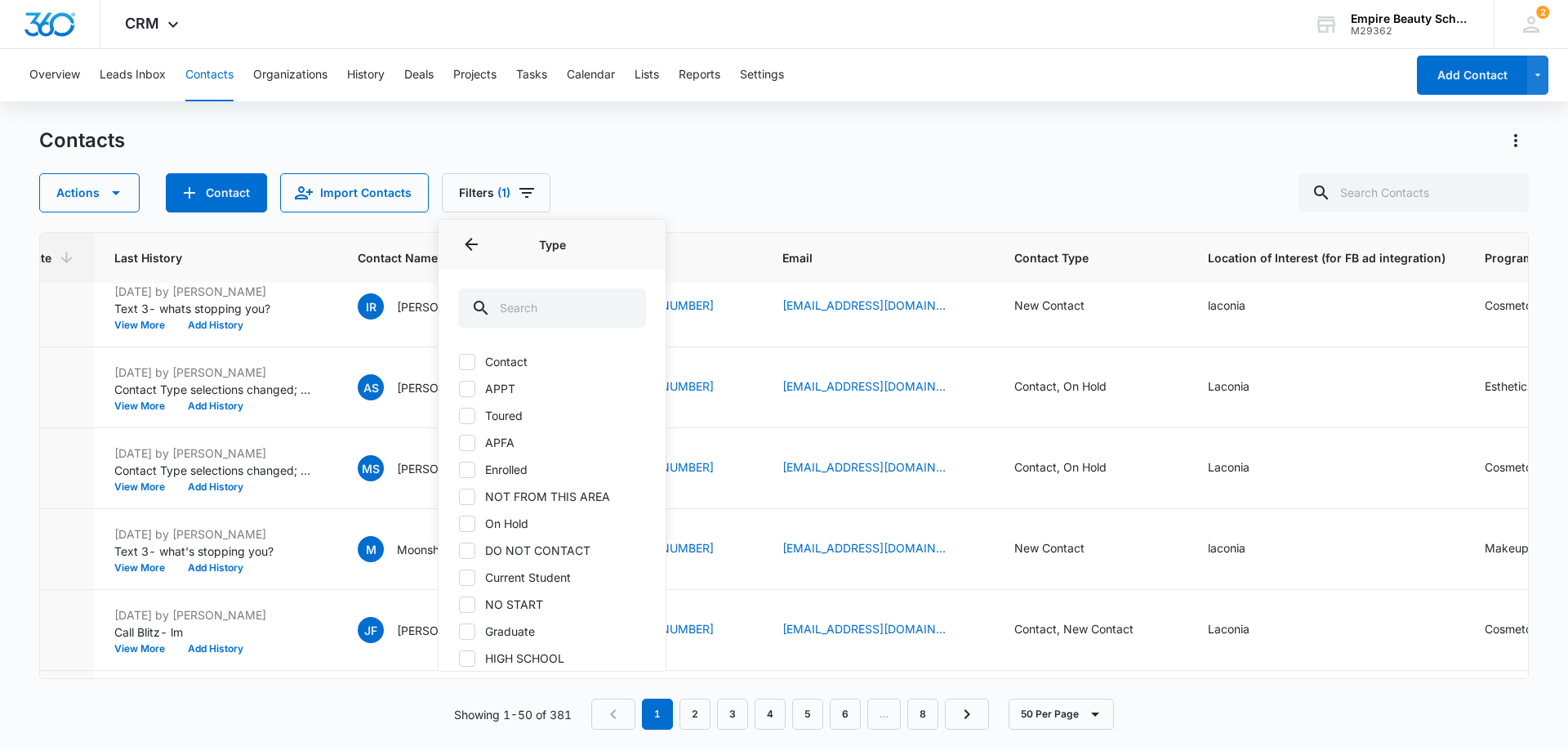
scroll to position [0, 0]
click at [473, 241] on icon "Back" at bounding box center [470, 244] width 20 height 20
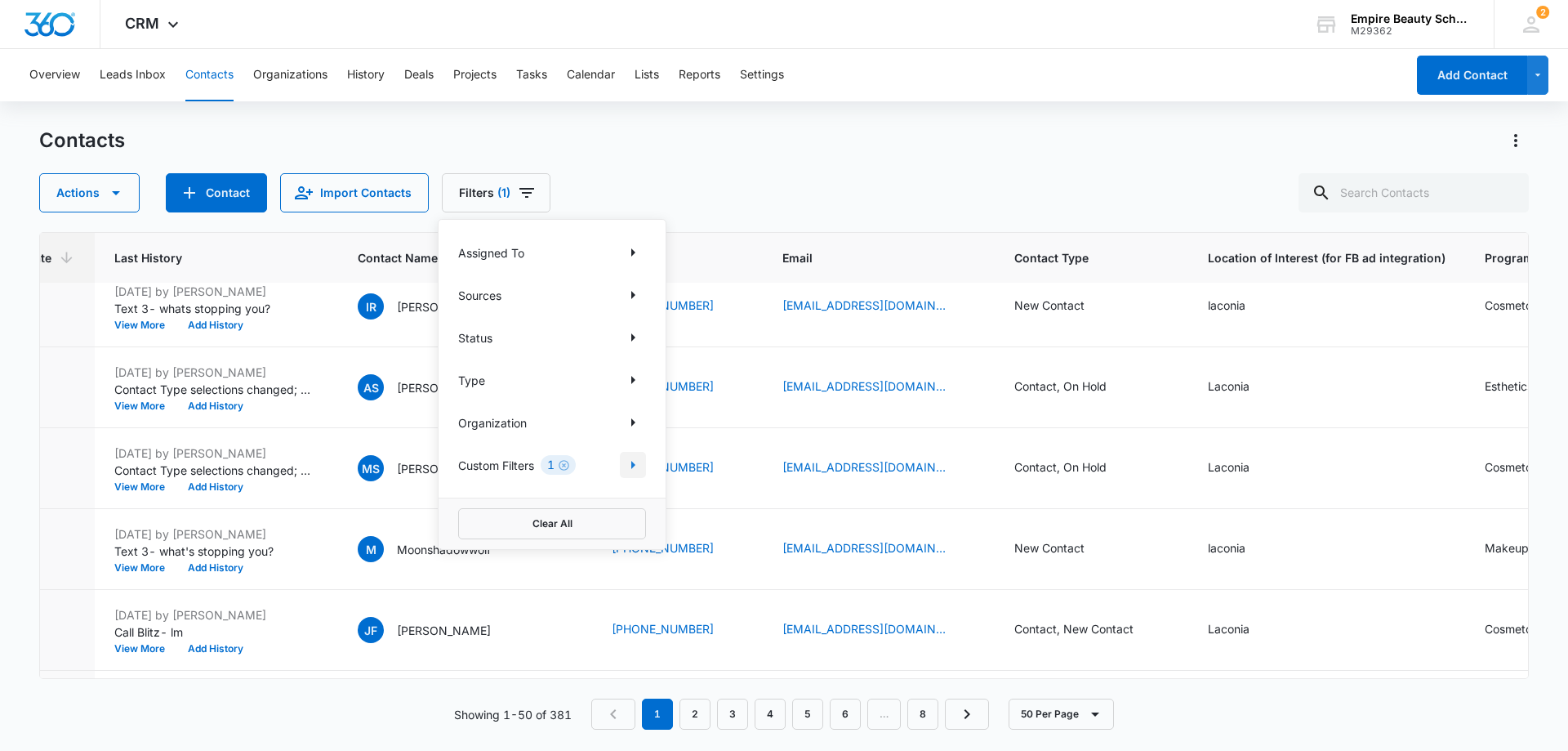
click at [636, 457] on icon "Show Custom Filters filters" at bounding box center [632, 464] width 20 height 20
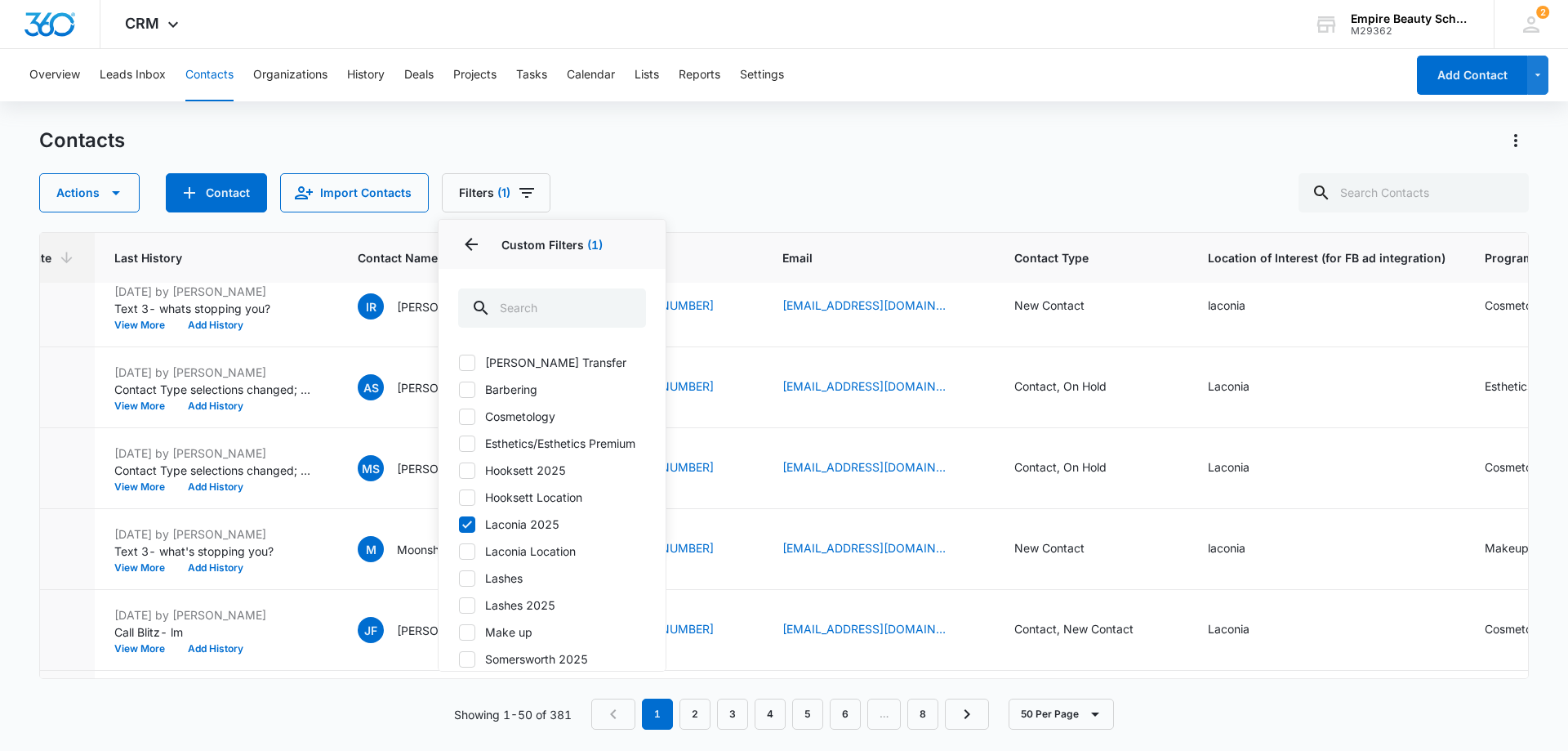
click at [476, 412] on label "Cosmetology" at bounding box center [552, 416] width 188 height 17
click at [459, 415] on input "Cosmetology" at bounding box center [458, 415] width 1 height 1
checkbox input "true"
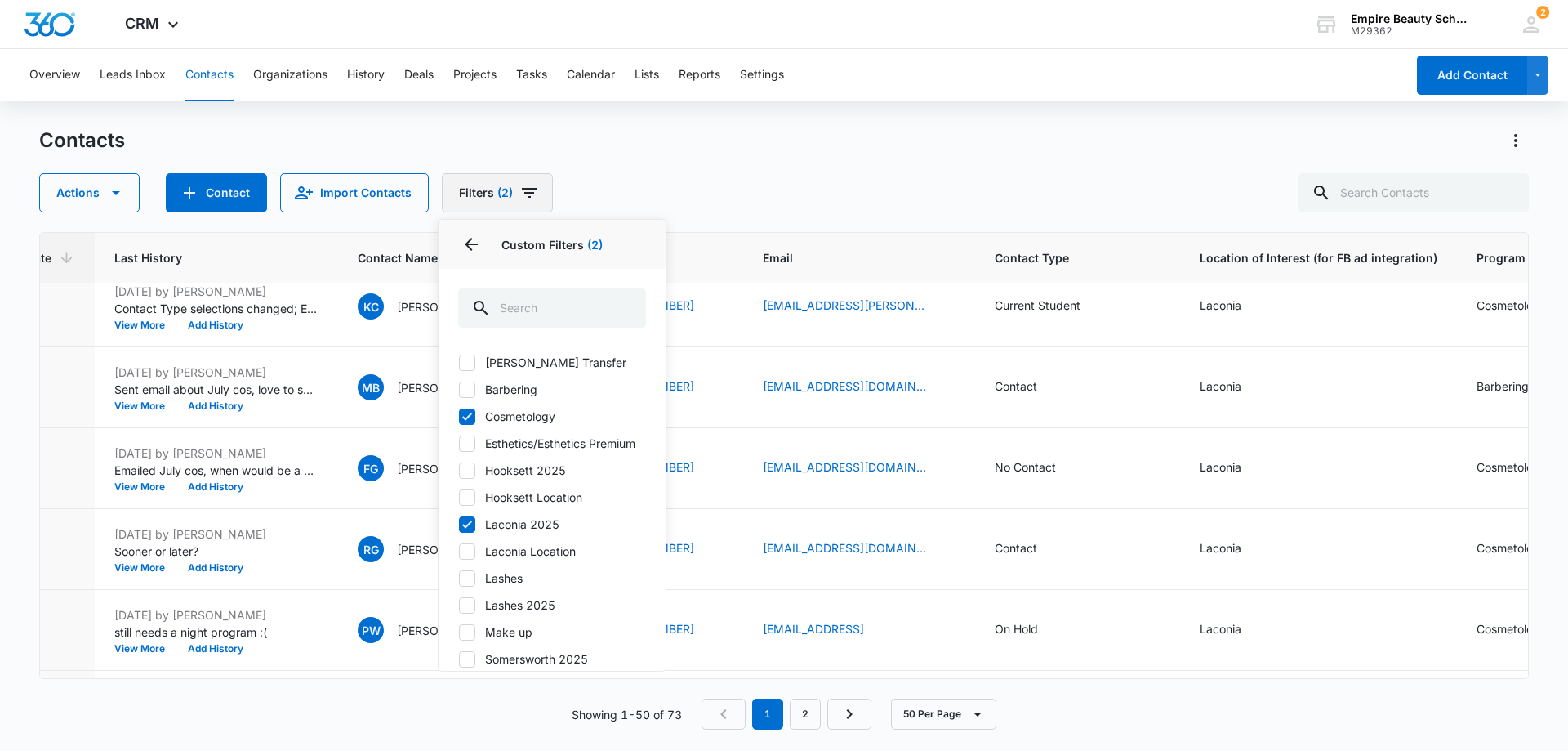
click at [479, 193] on button "Filters (2)" at bounding box center [497, 192] width 112 height 39
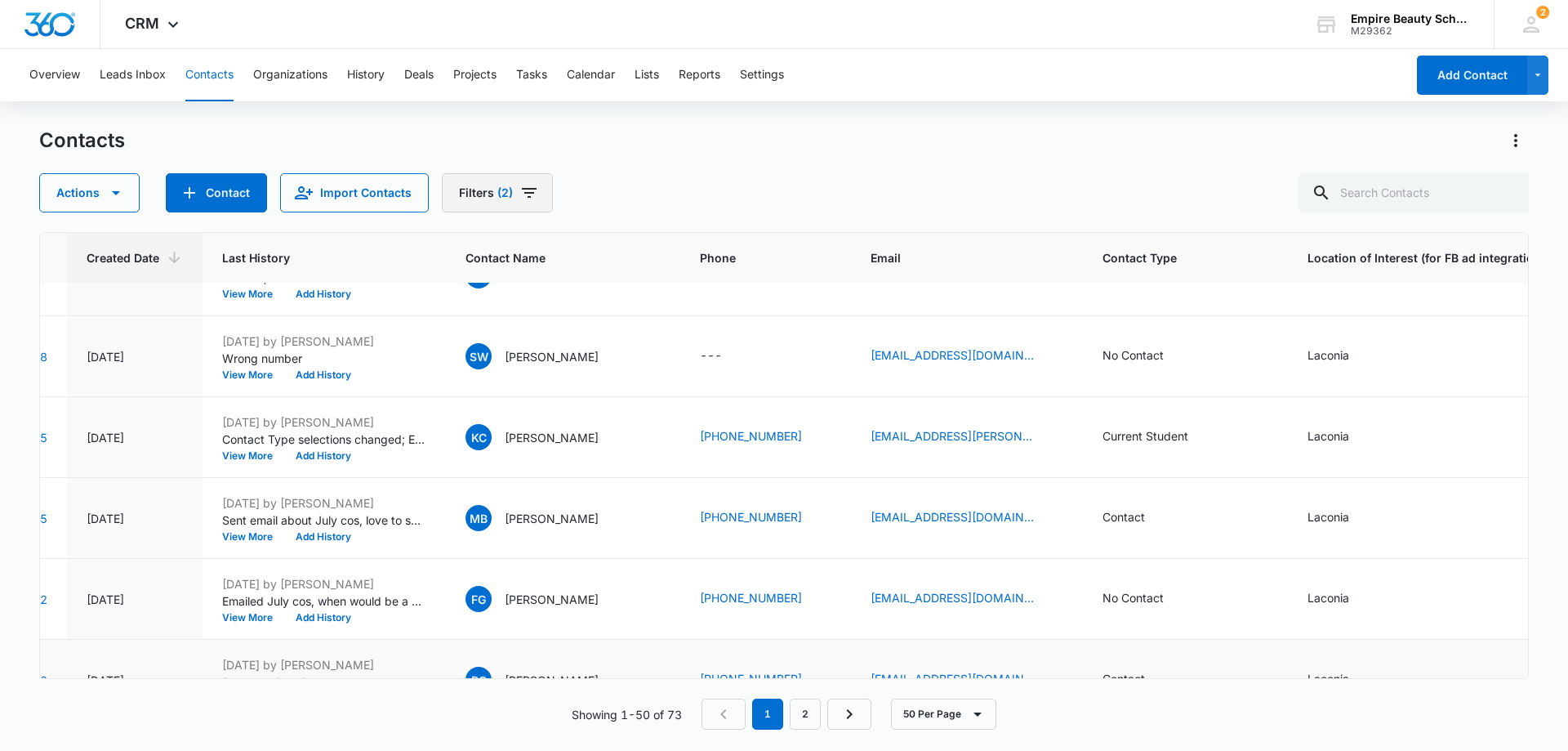
scroll to position [1634, 112]
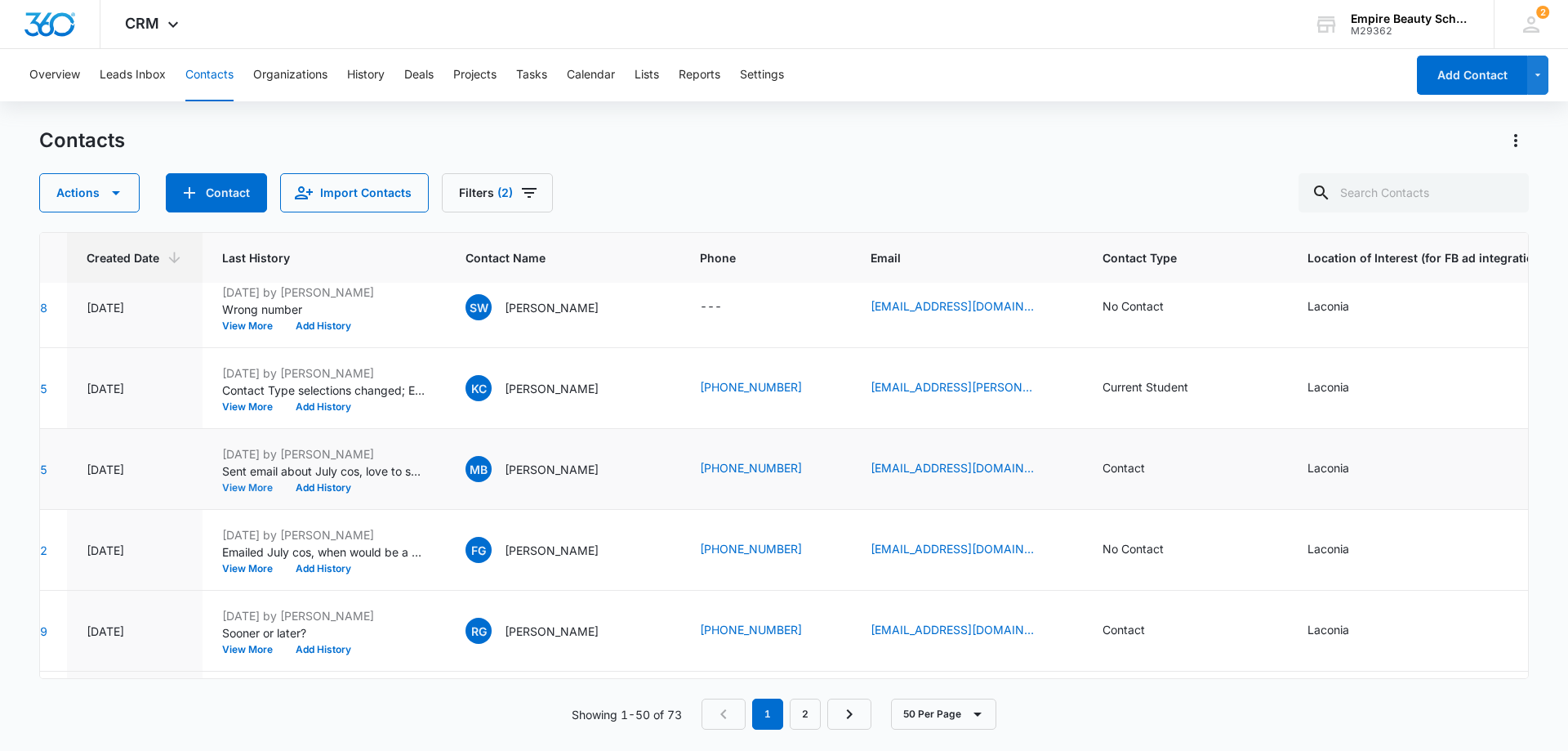
click at [255, 486] on button "View More" at bounding box center [253, 487] width 62 height 10
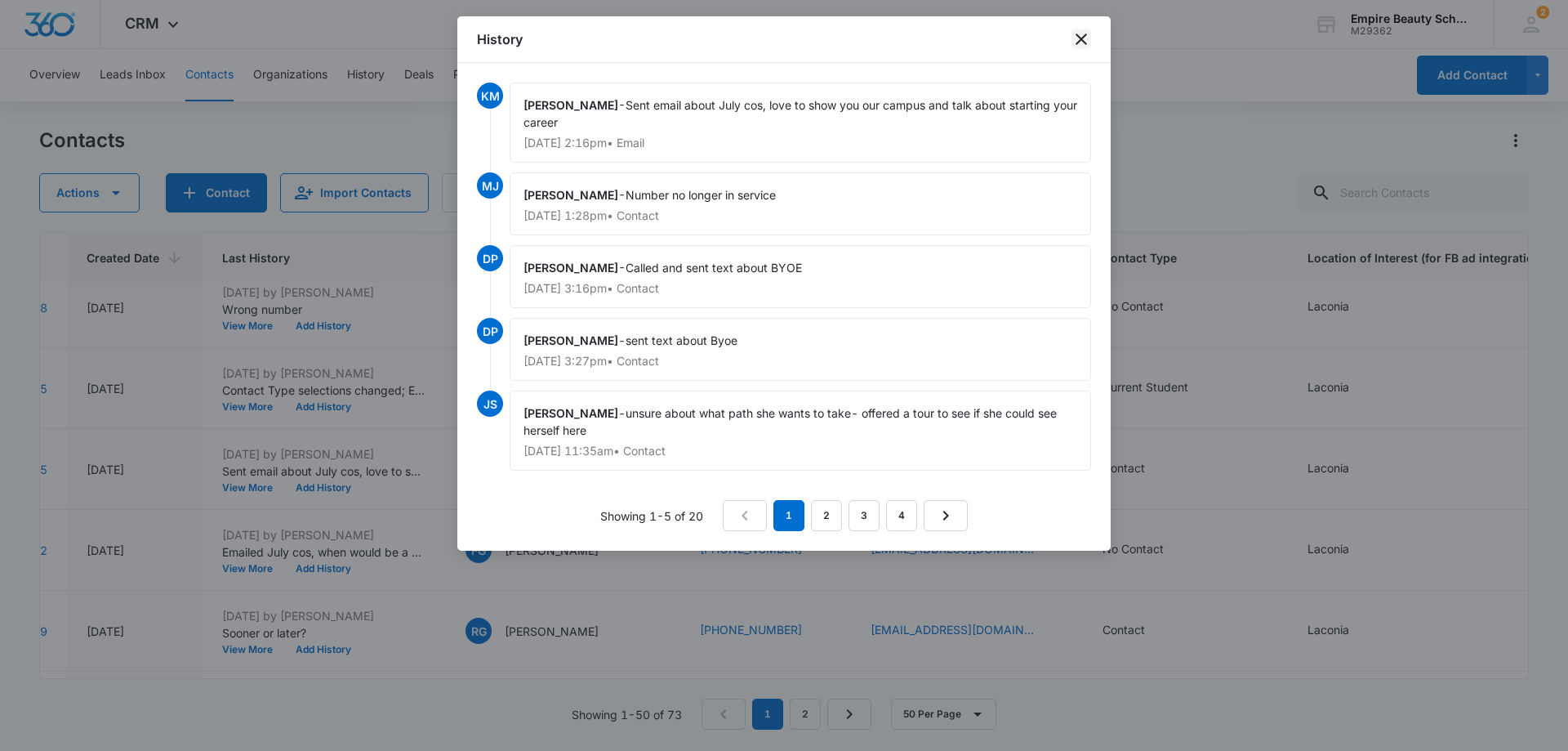
click at [1085, 33] on icon "close" at bounding box center [1081, 39] width 20 height 20
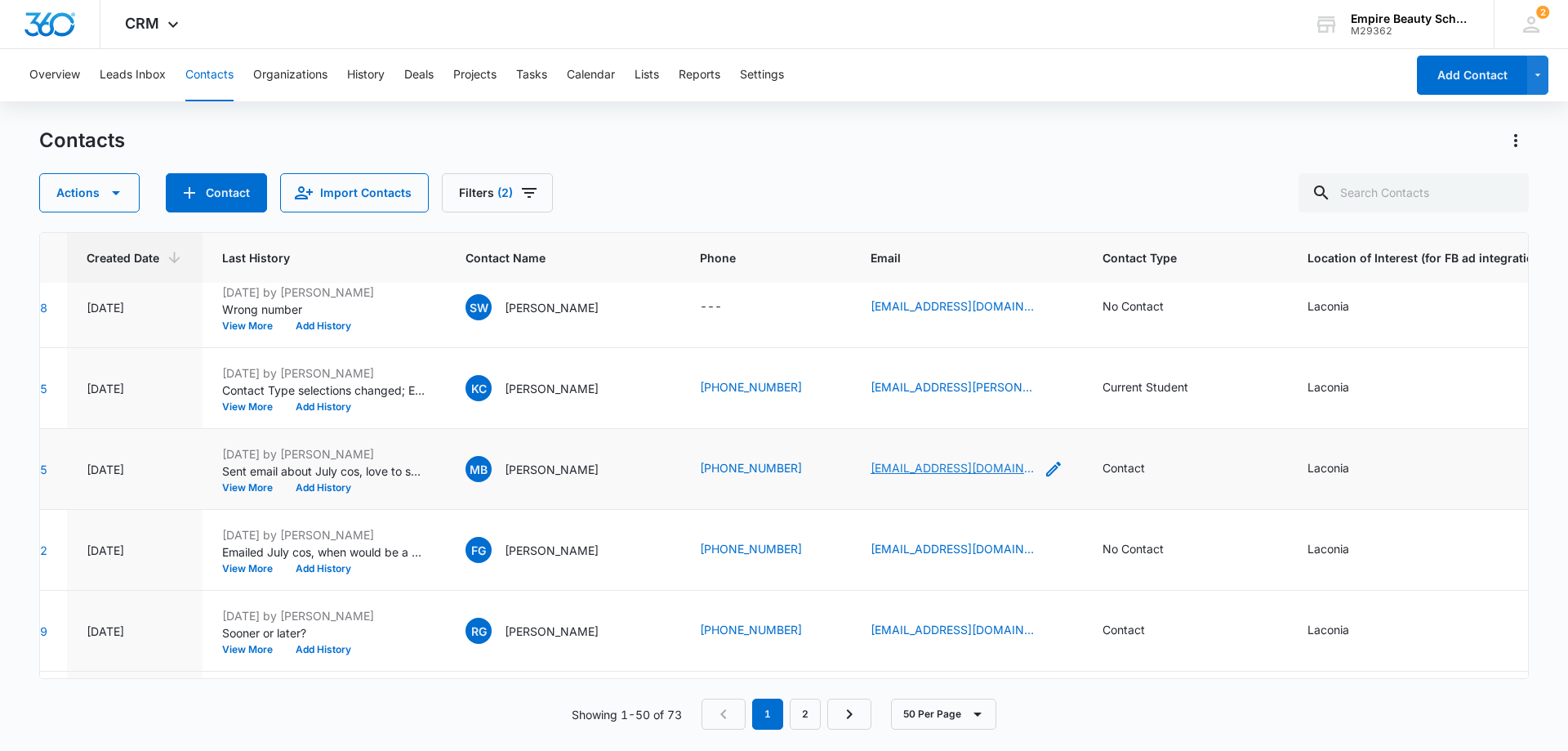
click at [944, 468] on link "marybraley87@gmail.com" at bounding box center [953, 468] width 164 height 17
click at [258, 566] on button "View More" at bounding box center [253, 568] width 62 height 10
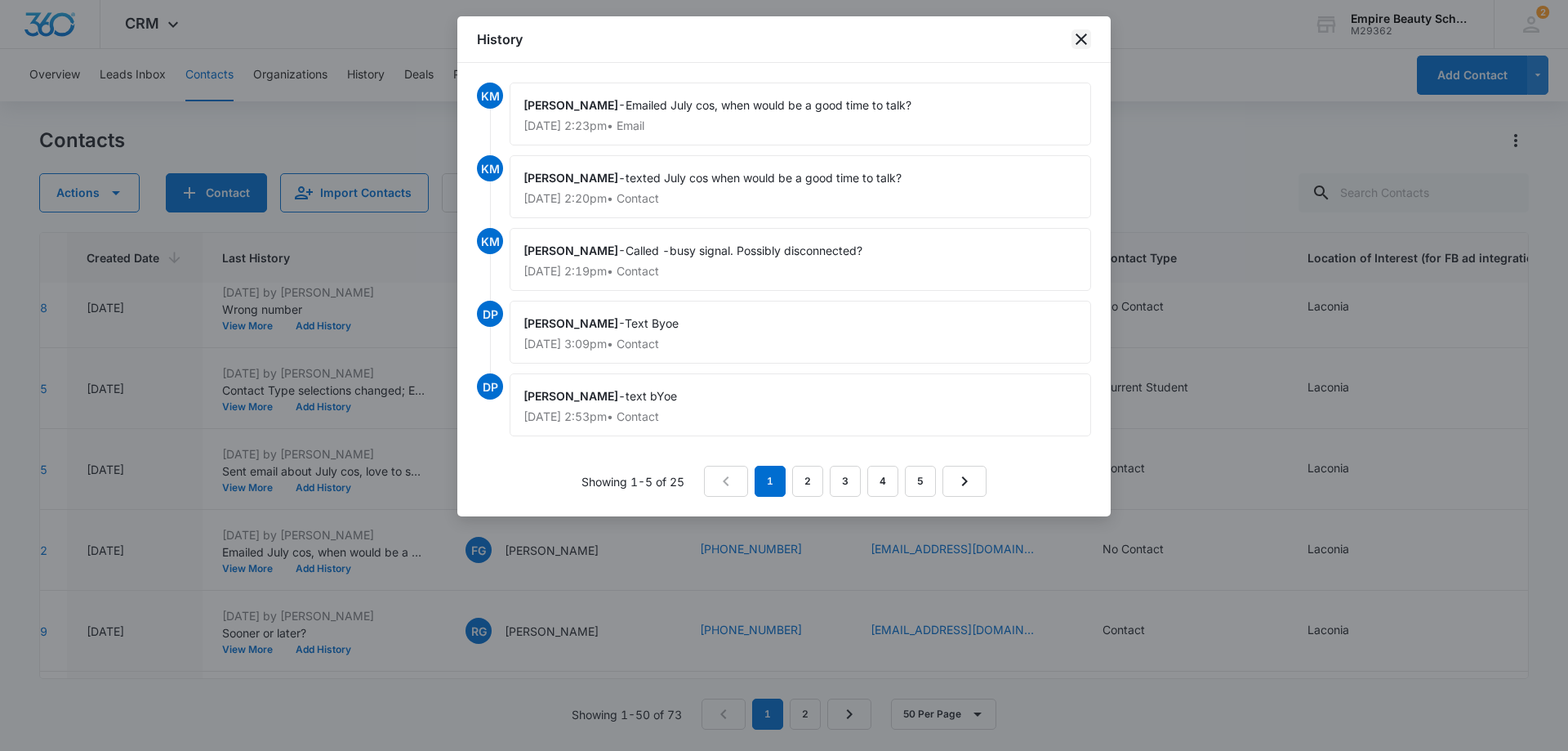
click at [1087, 34] on icon "close" at bounding box center [1081, 39] width 20 height 20
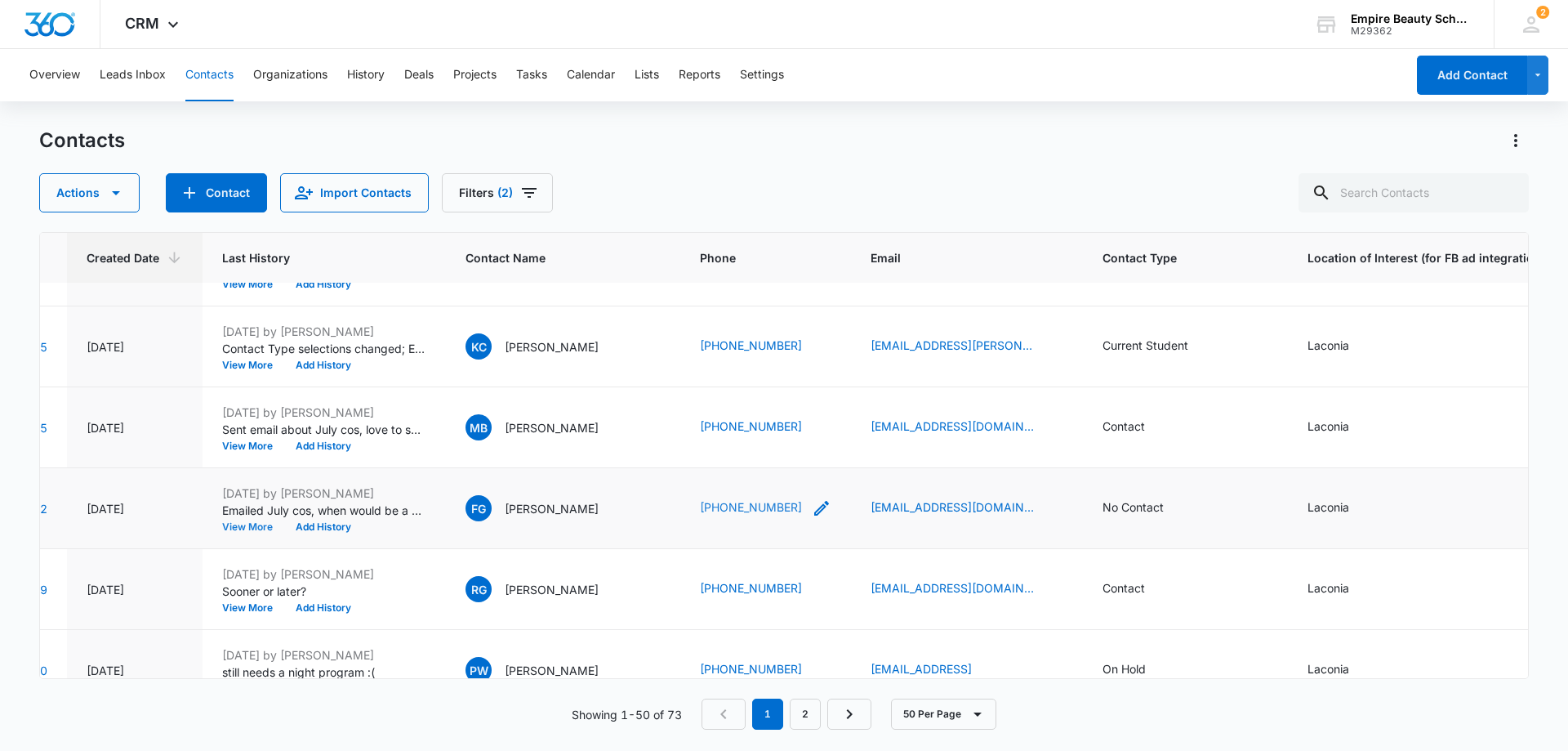
scroll to position [1715, 112]
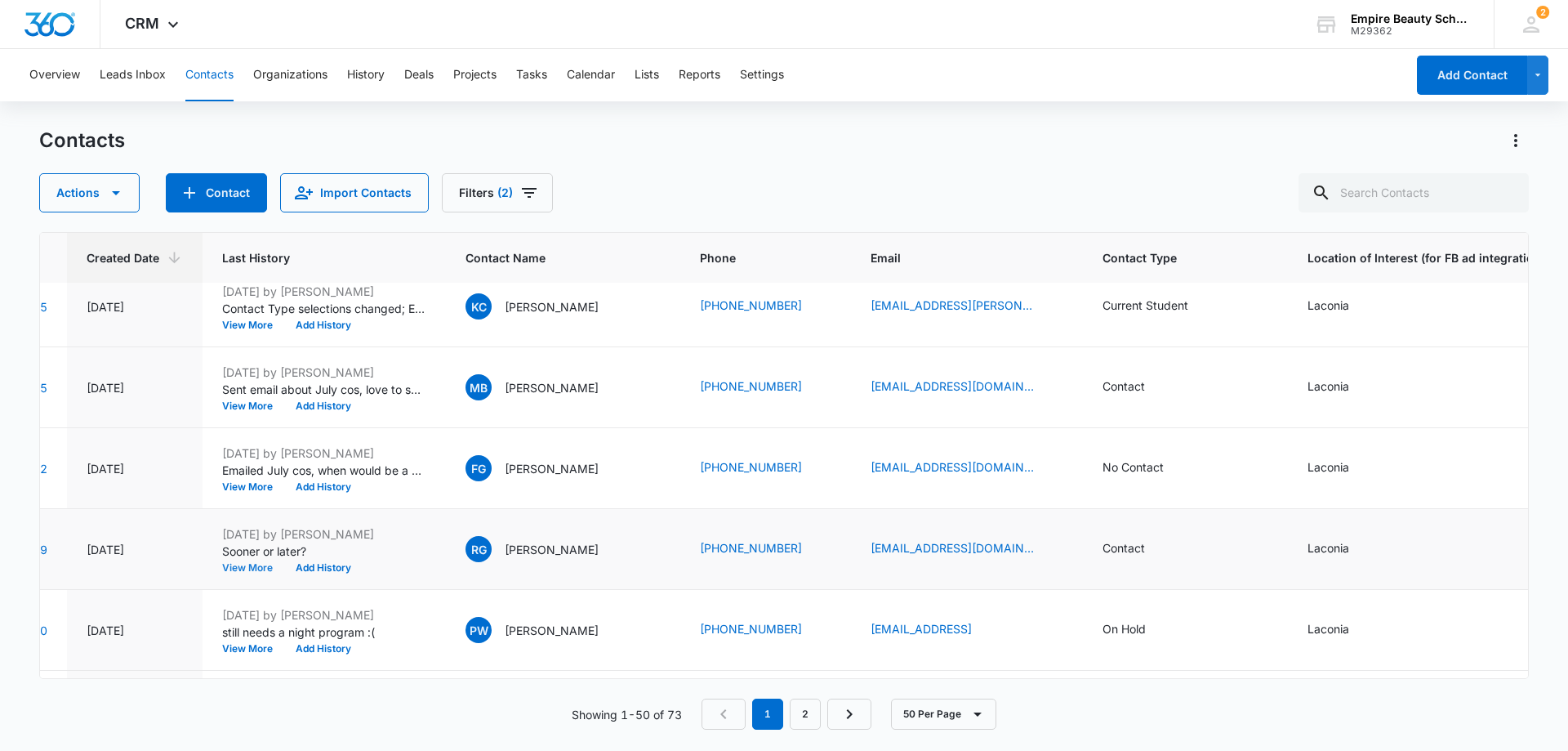
click at [245, 567] on button "View More" at bounding box center [253, 567] width 62 height 10
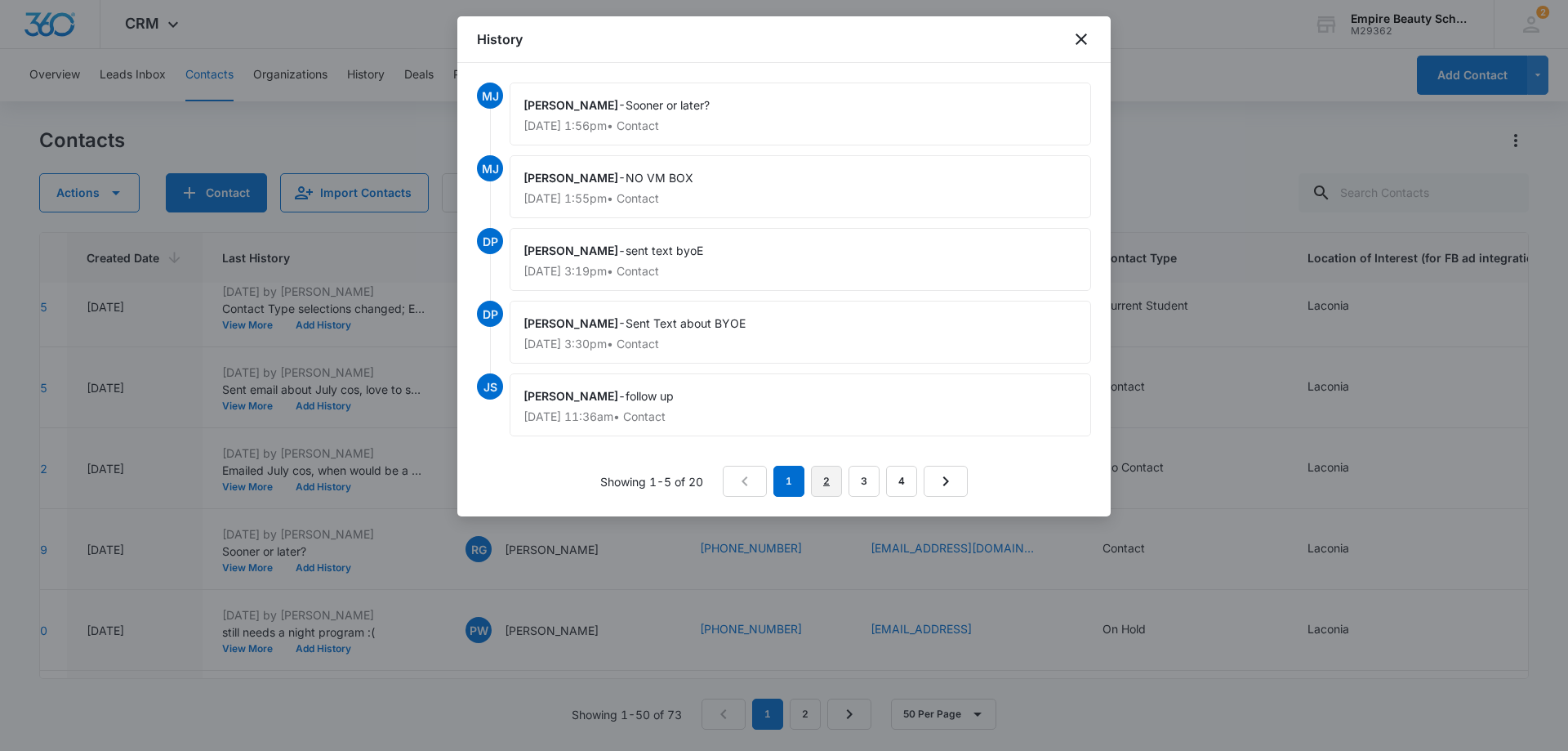
click at [836, 484] on link "2" at bounding box center [826, 481] width 31 height 31
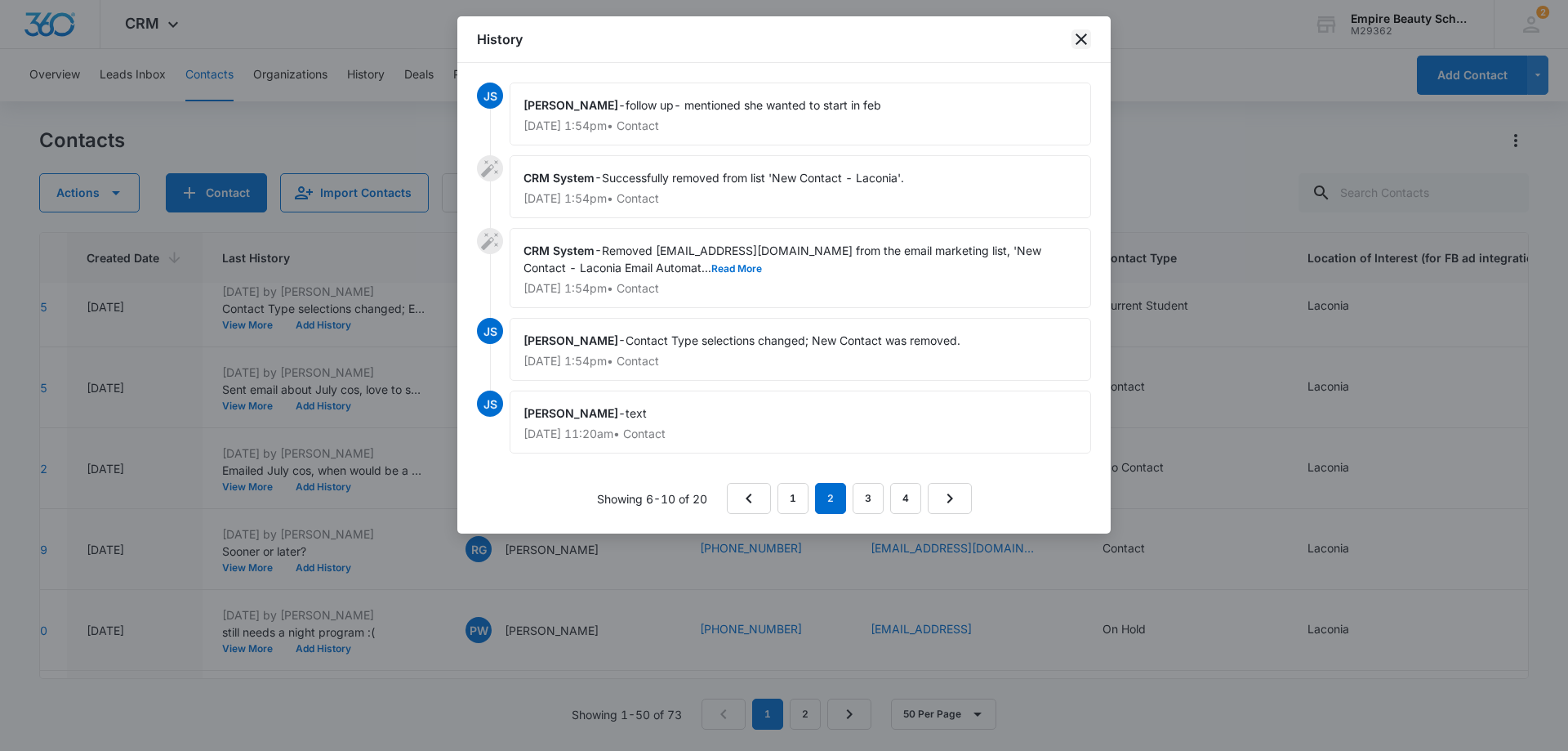
click at [1079, 37] on icon "close" at bounding box center [1081, 39] width 11 height 11
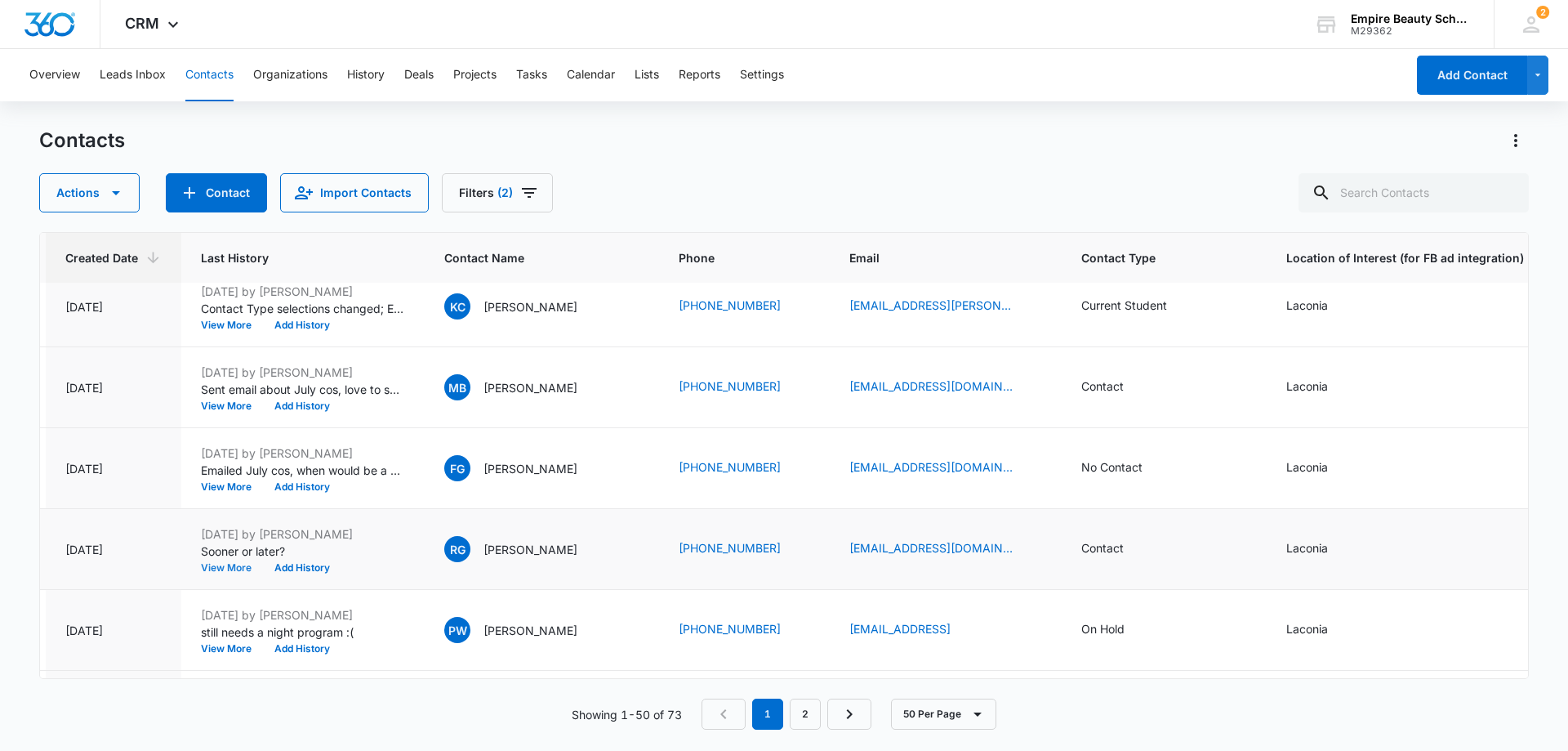
scroll to position [1797, 133]
click at [220, 564] on button "View More" at bounding box center [231, 567] width 62 height 10
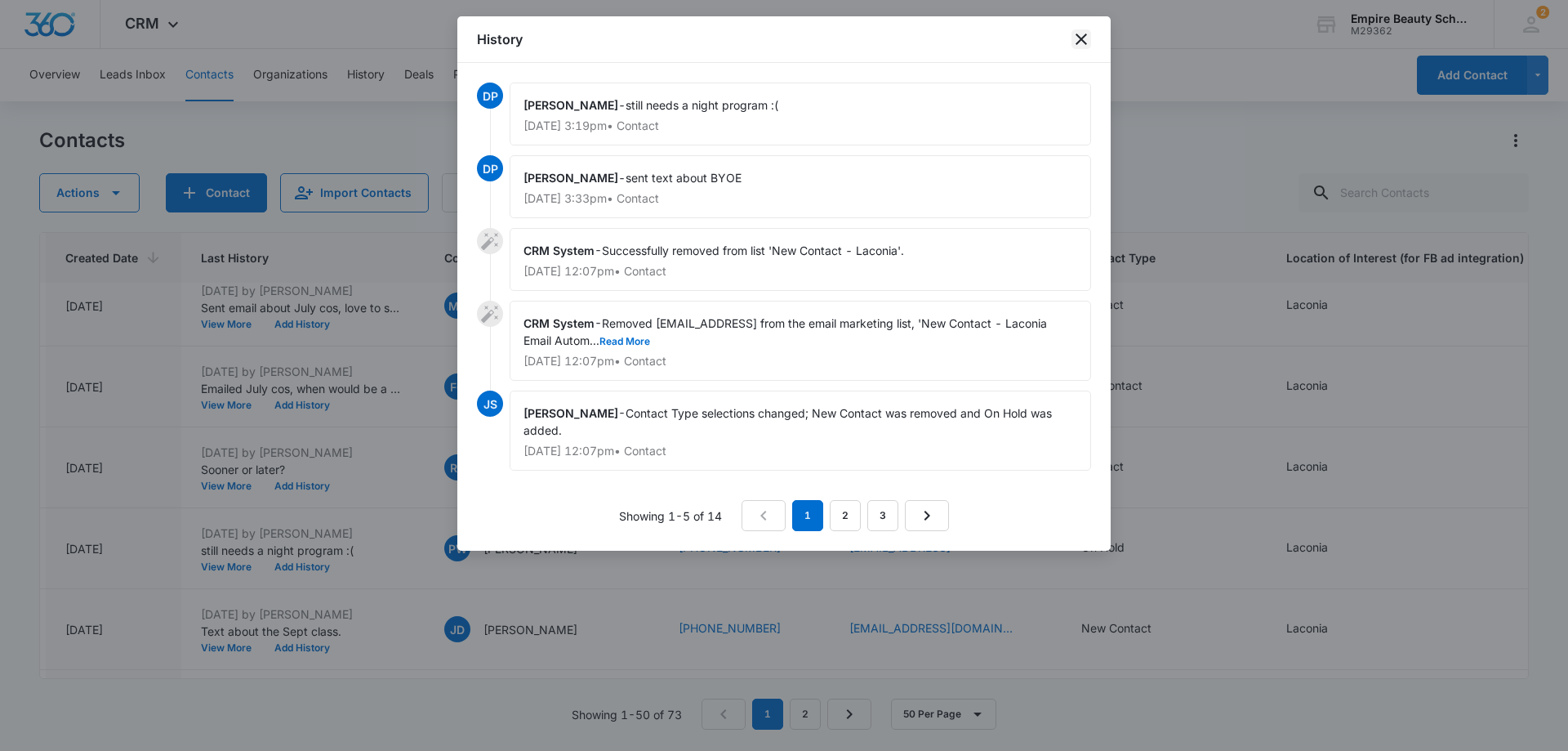
click at [1083, 37] on icon "close" at bounding box center [1081, 39] width 11 height 11
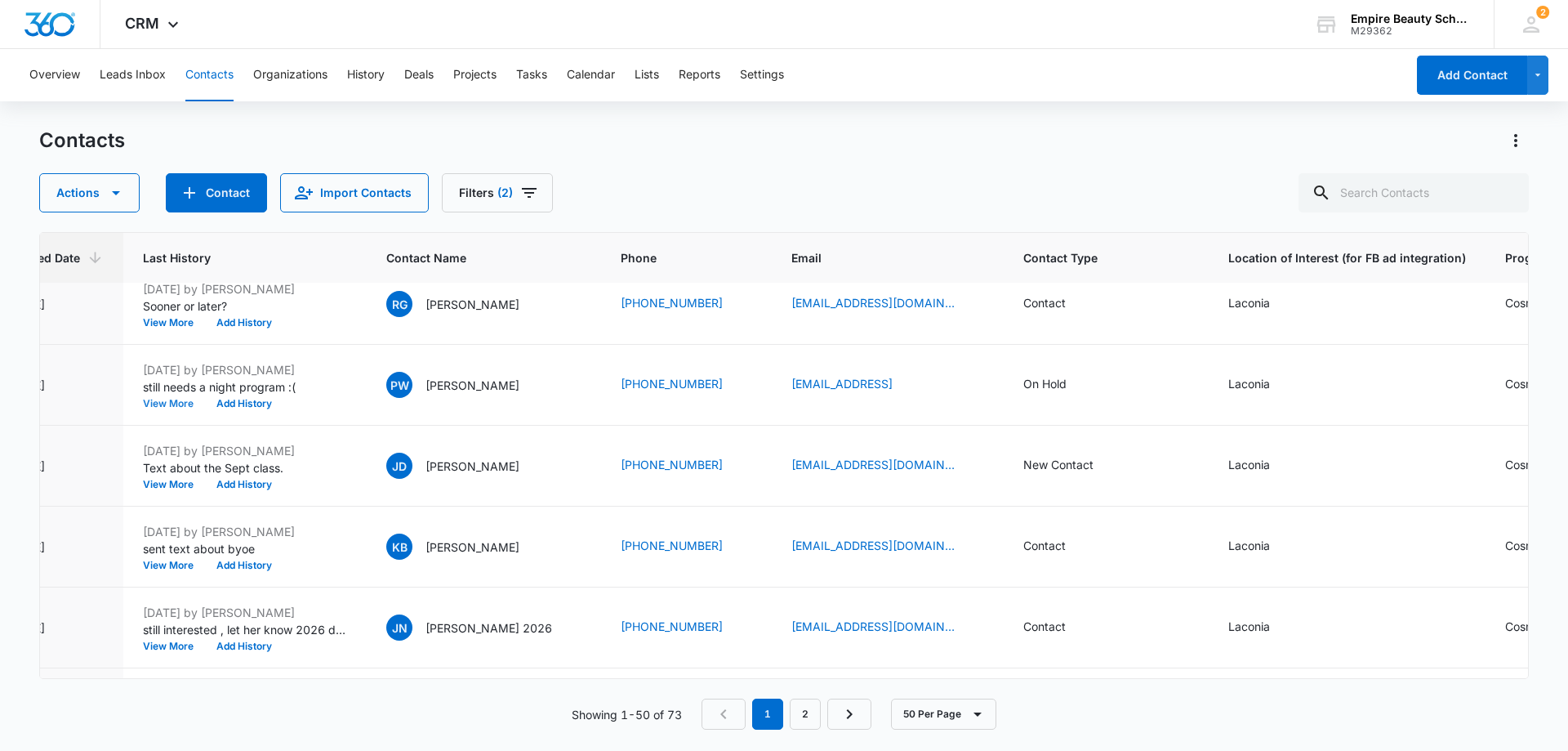
scroll to position [1960, 0]
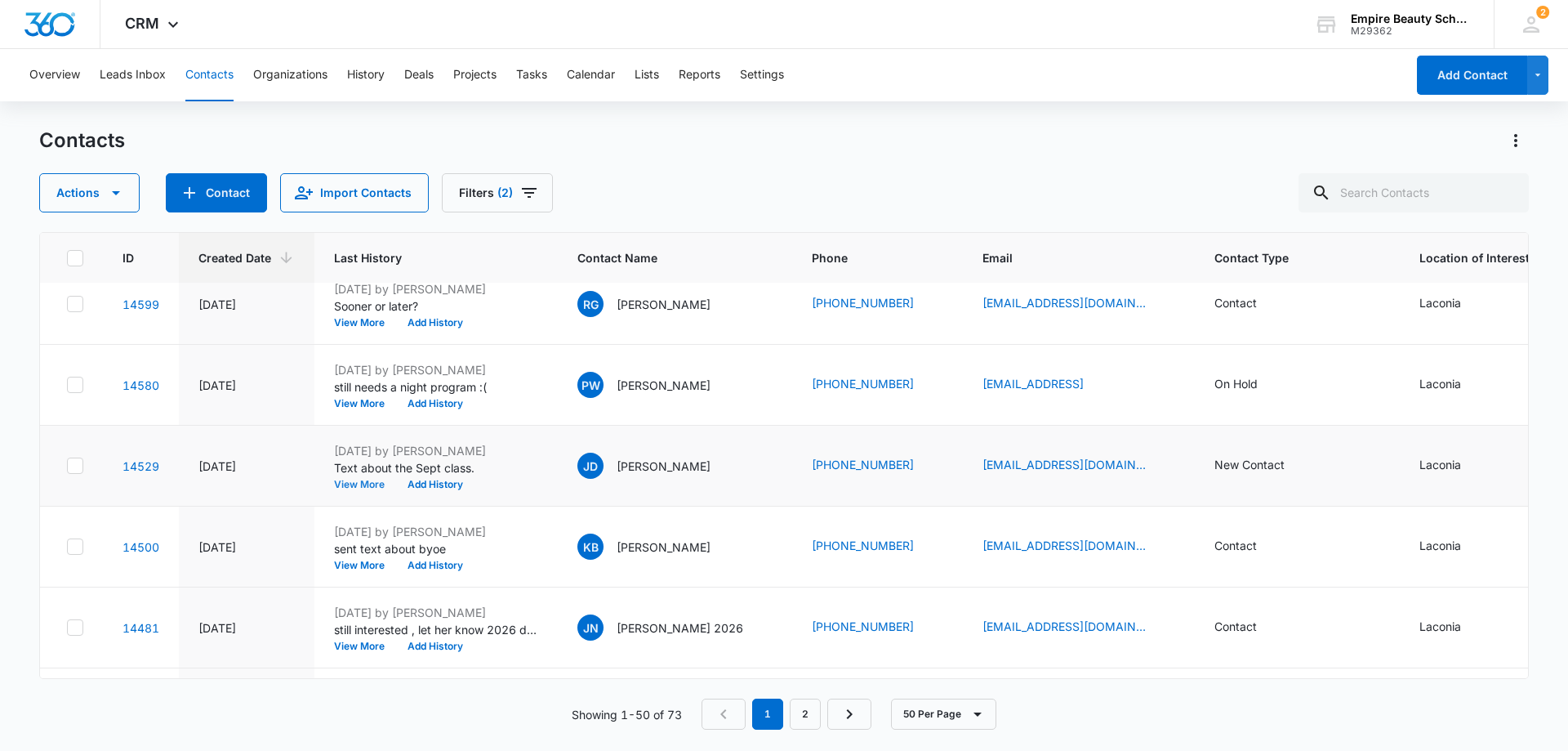
click at [372, 480] on button "View More" at bounding box center [364, 484] width 62 height 10
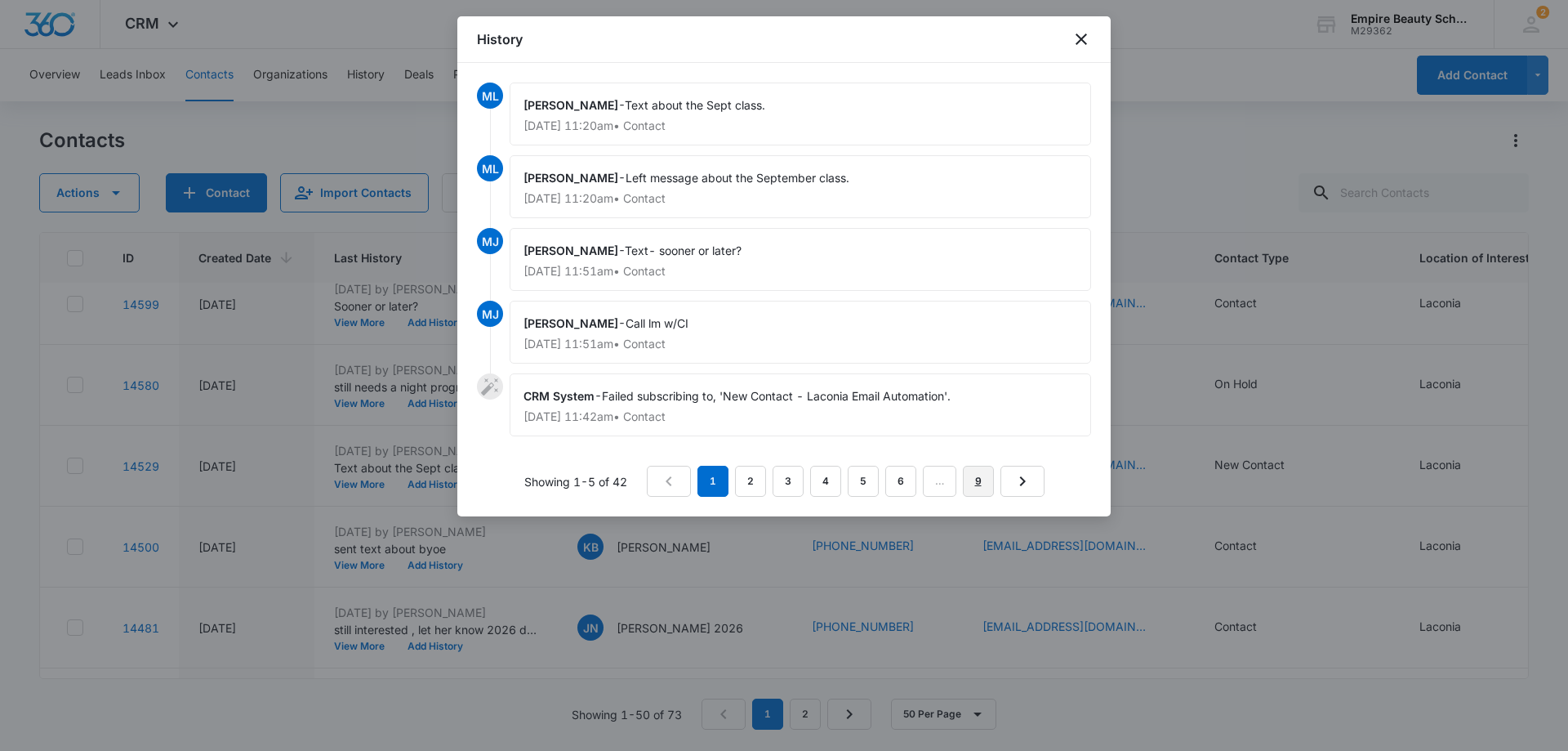
click at [972, 481] on link "9" at bounding box center [978, 481] width 31 height 31
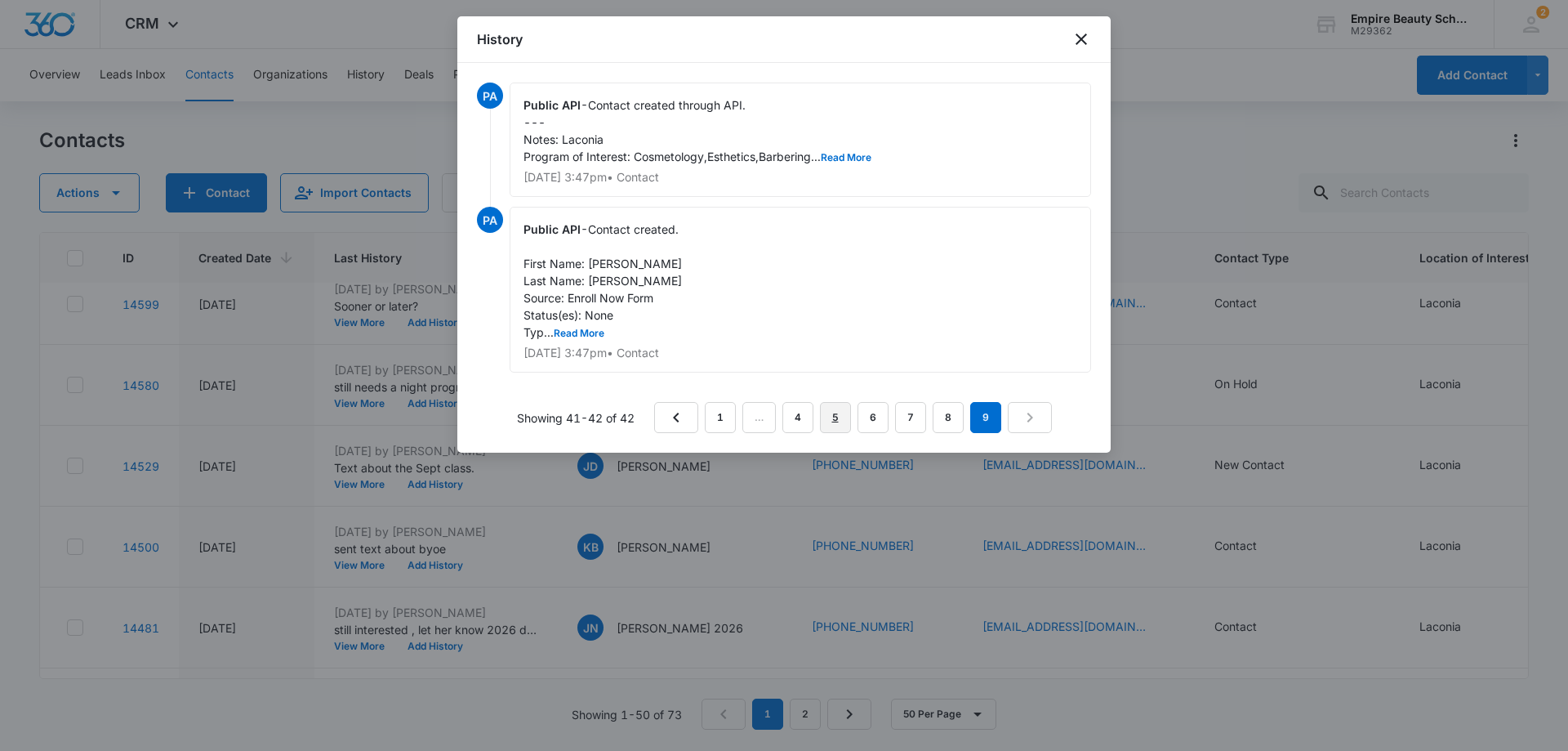
click at [828, 416] on link "5" at bounding box center [835, 416] width 31 height 31
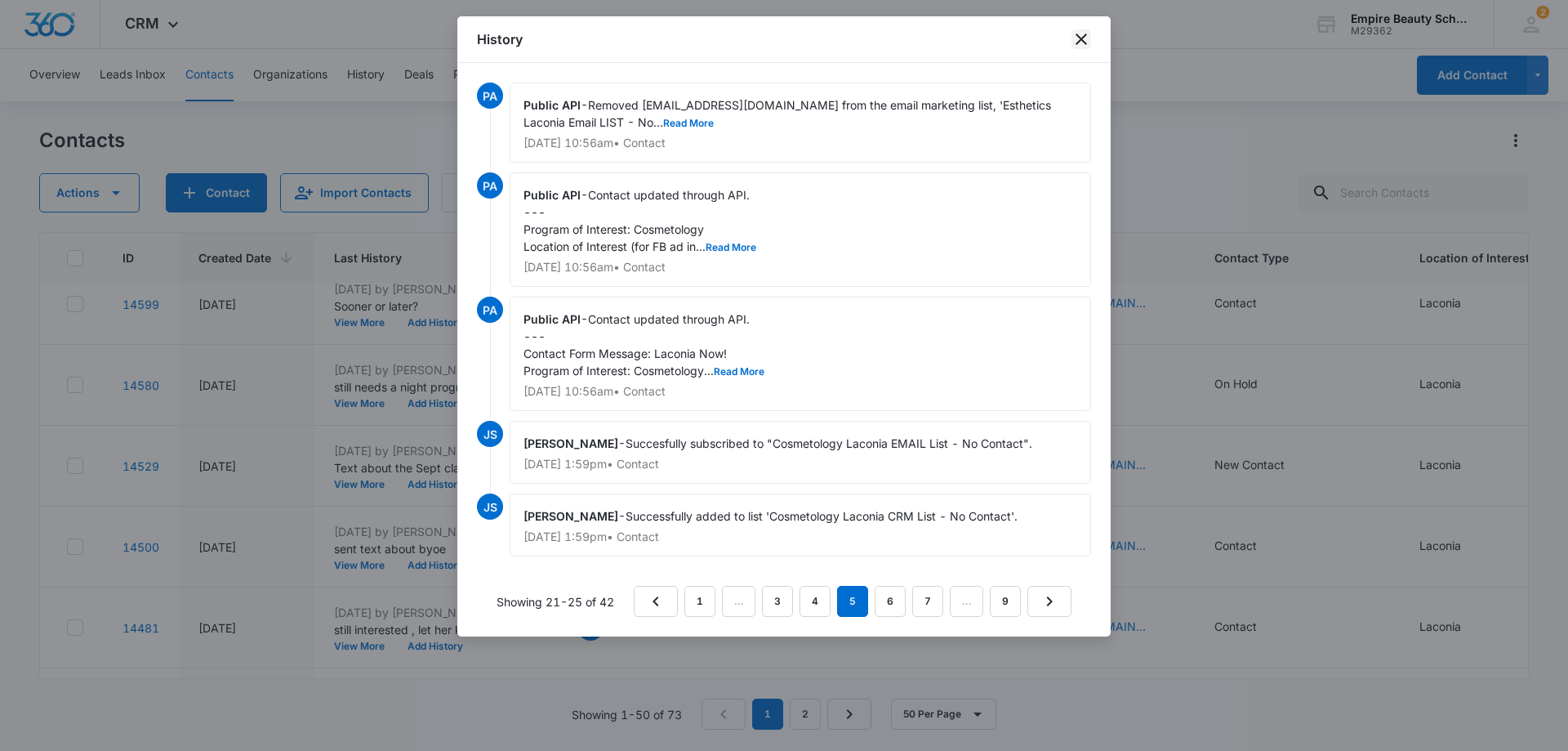
click at [1080, 42] on icon "close" at bounding box center [1081, 39] width 11 height 11
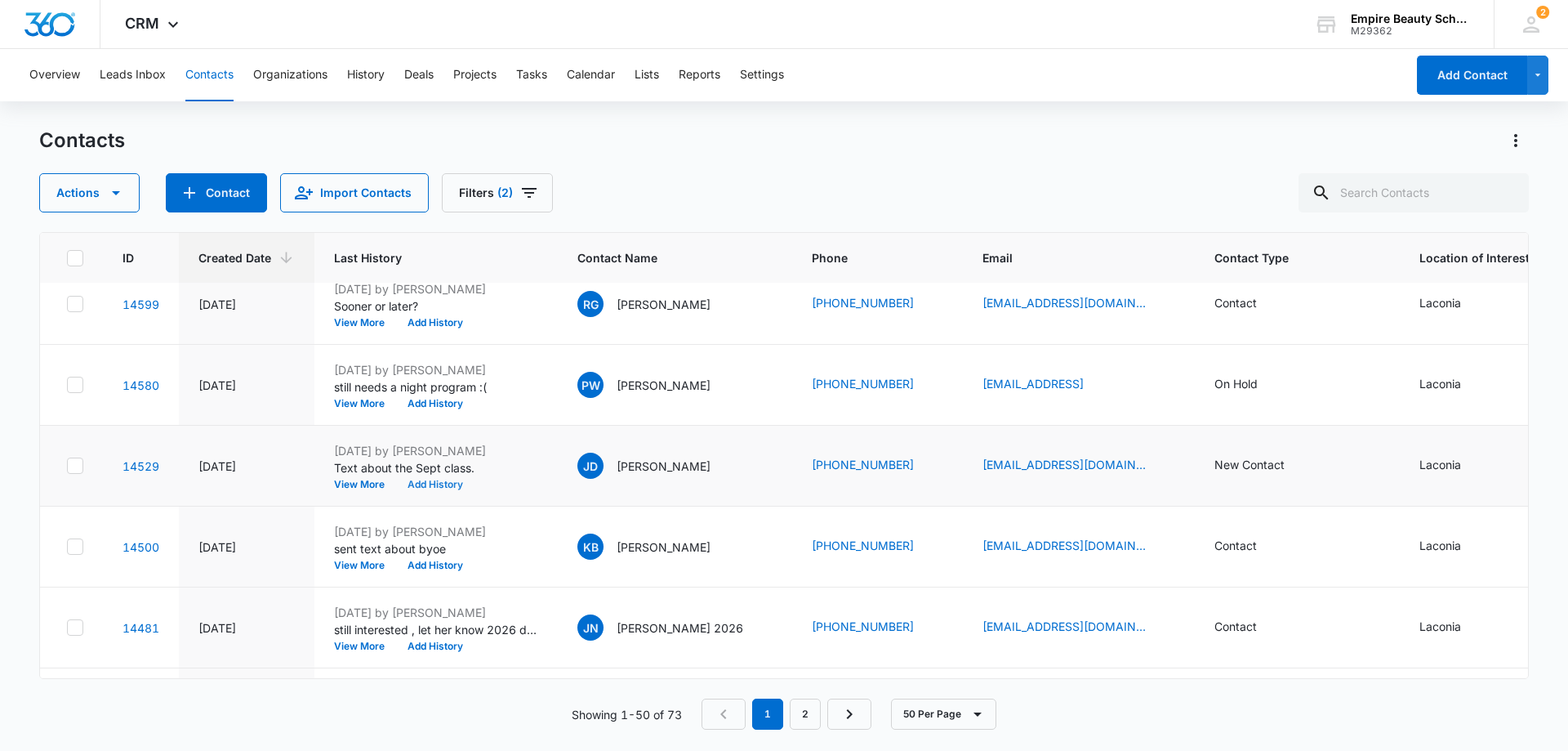
click at [429, 481] on button "Add History" at bounding box center [435, 484] width 78 height 10
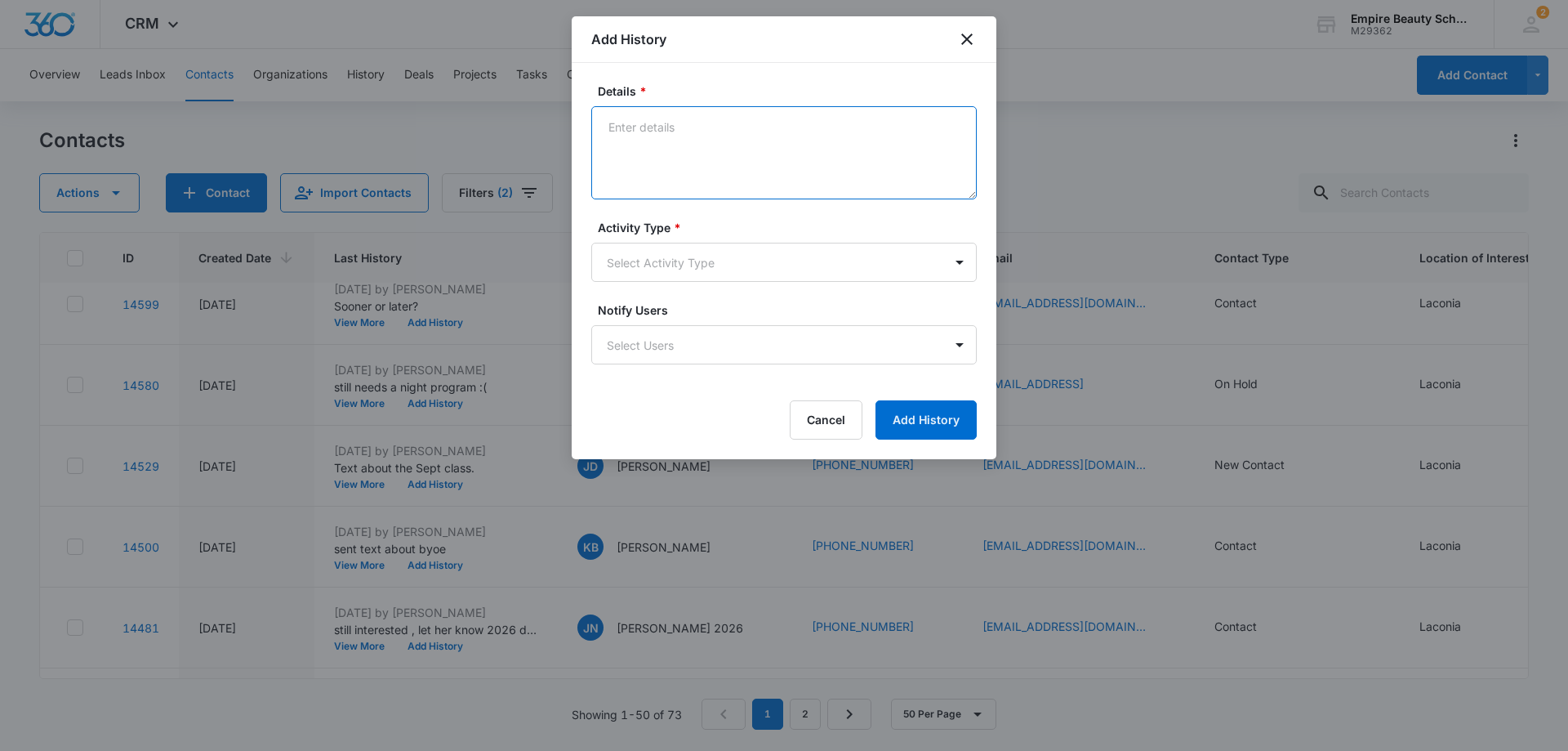
click at [664, 136] on textarea "Details *" at bounding box center [784, 152] width 386 height 93
type textarea "Left voicemail. Might be a good time to revisit a career in the beauty industry"
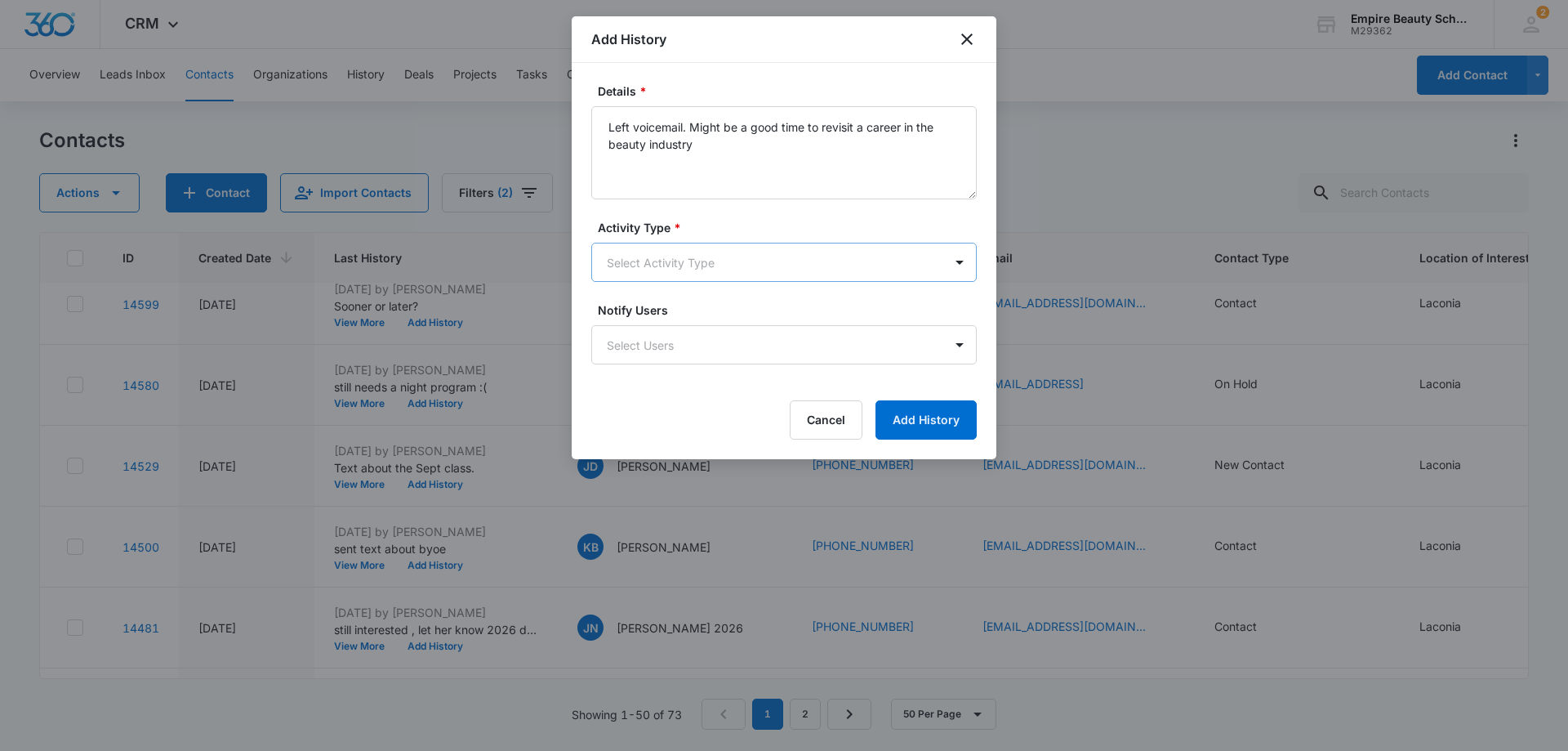
click at [686, 265] on body "CRM Apps Forms CRM Email Shop Payments POS Files Brand Settings Empire Beauty S…" at bounding box center [784, 376] width 1568 height 751
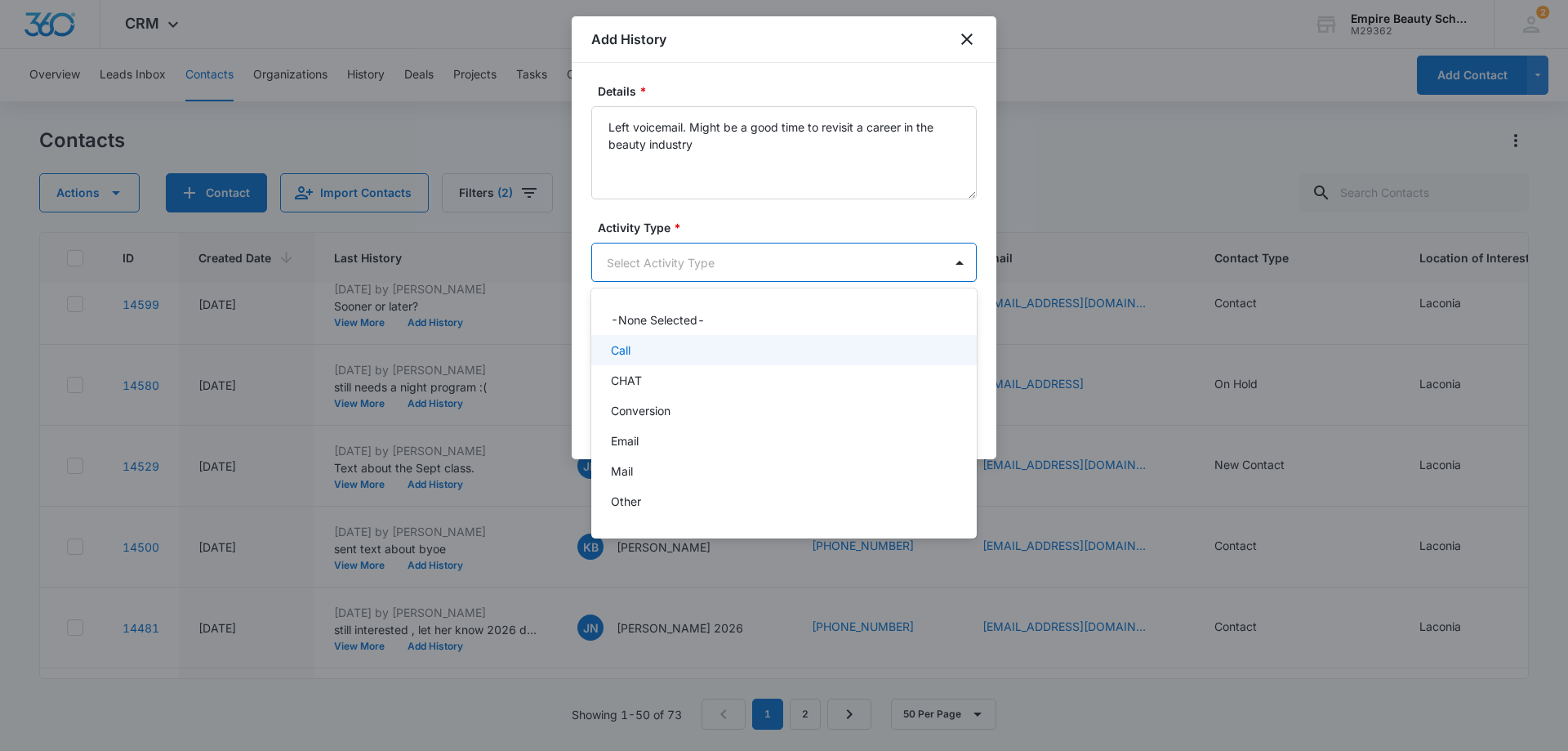
click at [641, 356] on div "Call" at bounding box center [782, 349] width 343 height 17
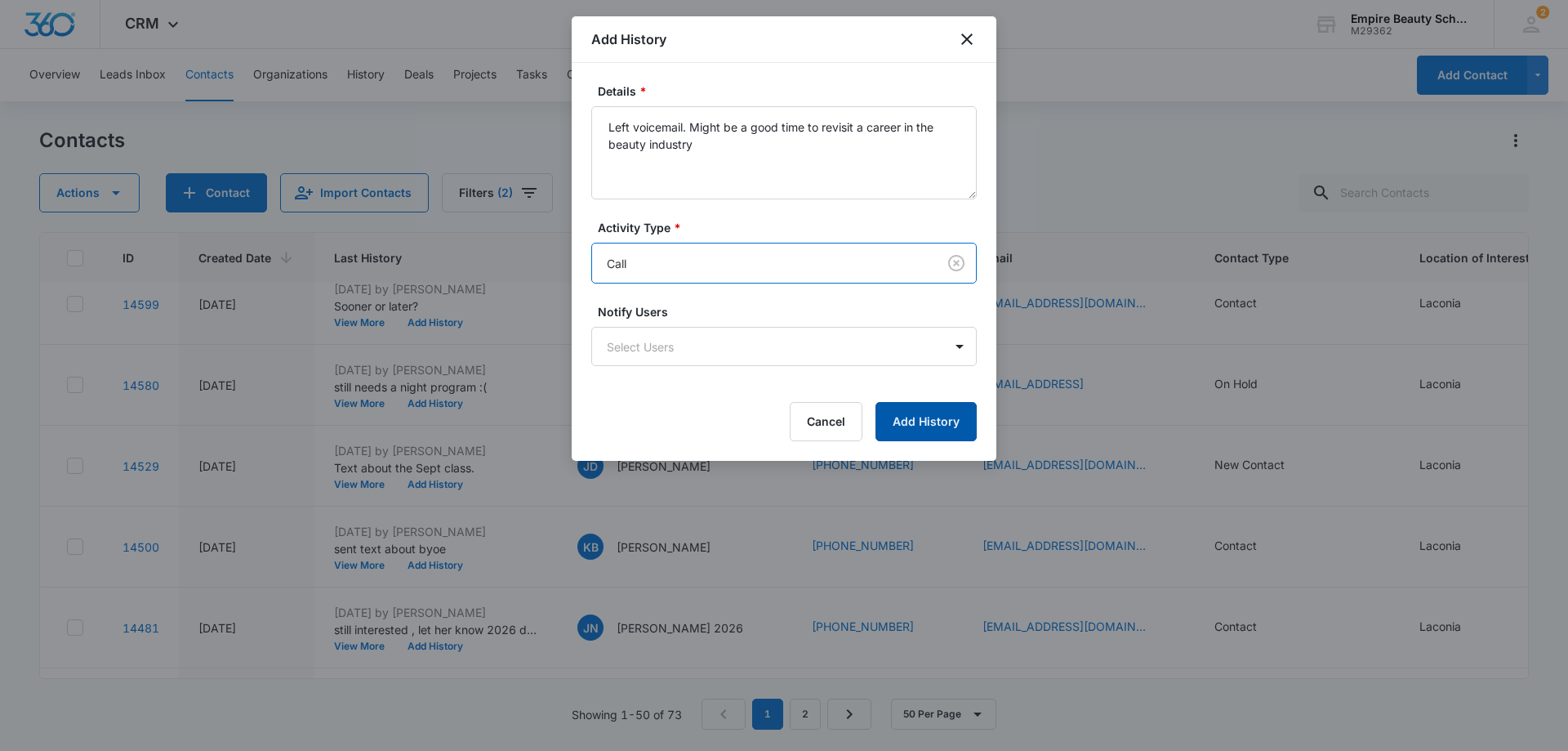
click at [906, 415] on button "Add History" at bounding box center [926, 421] width 101 height 39
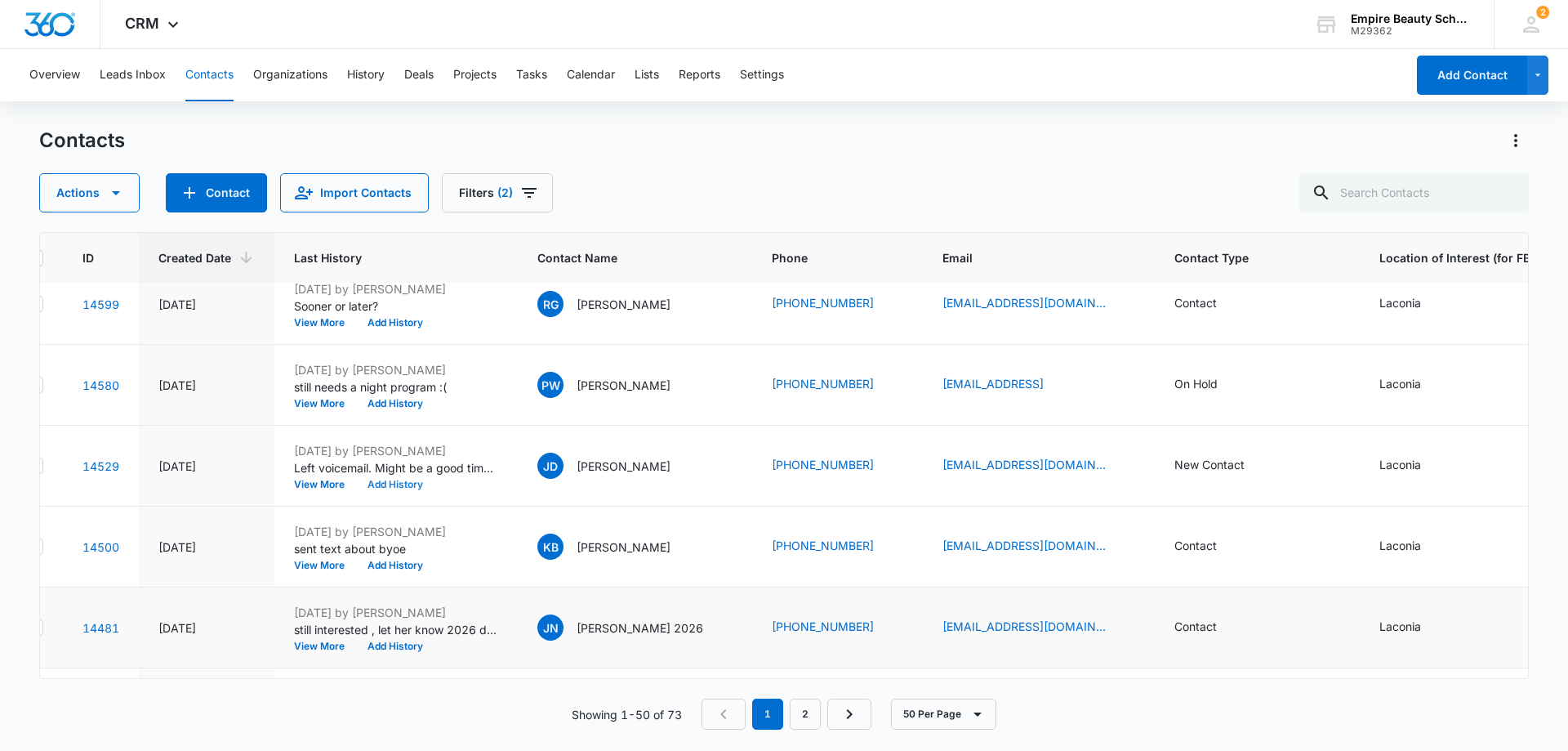
scroll to position [1960, 24]
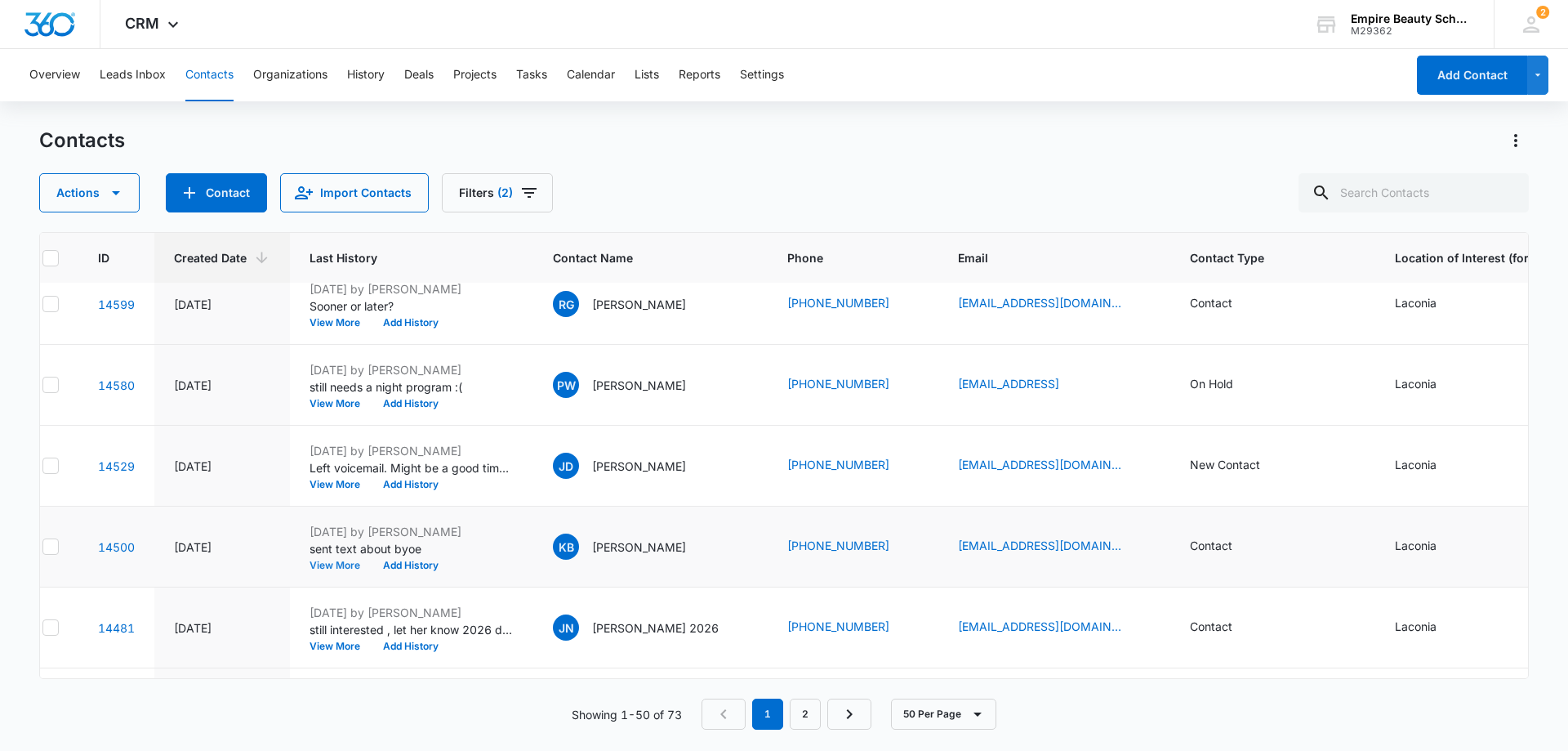
click at [329, 562] on button "View More" at bounding box center [340, 565] width 62 height 10
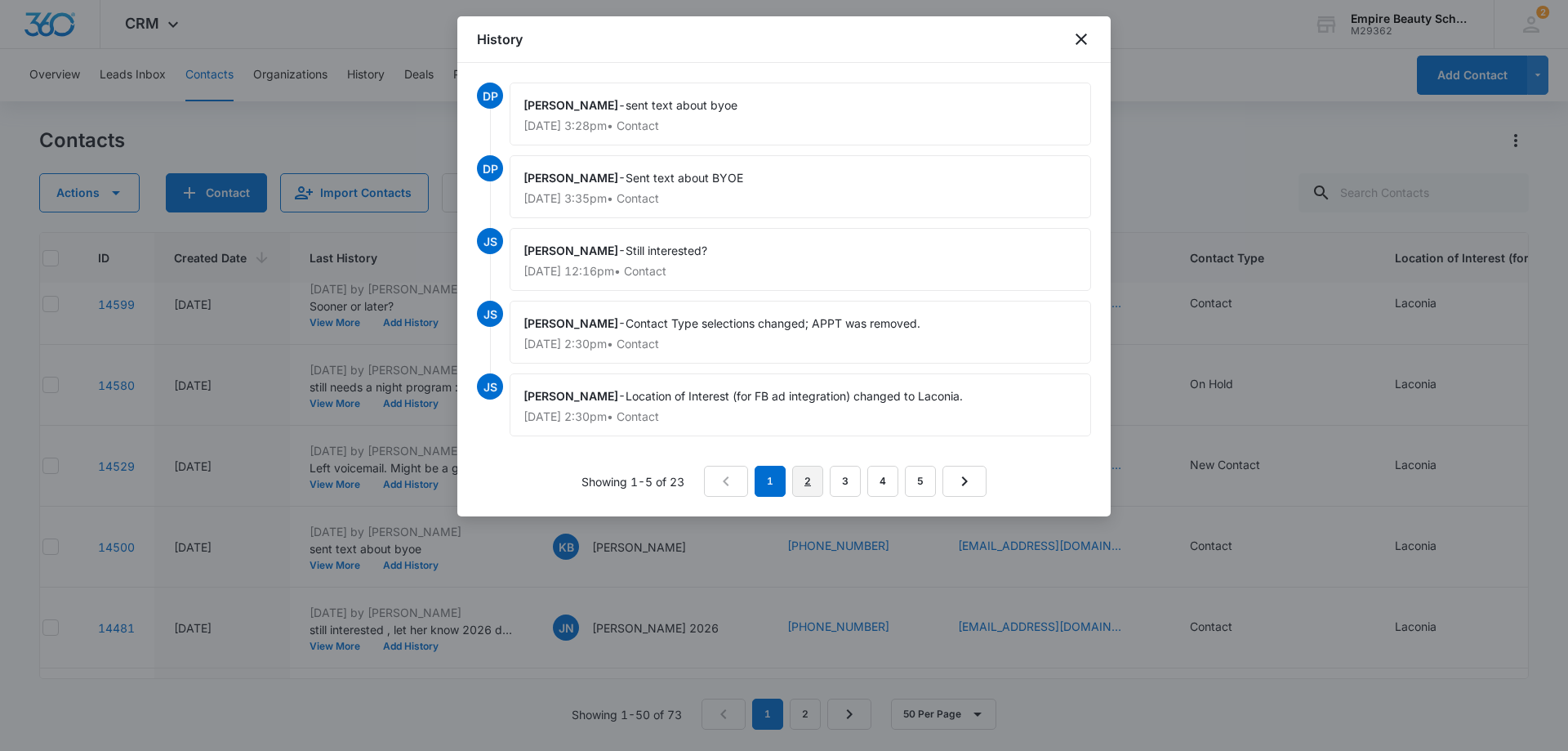
click at [805, 486] on link "2" at bounding box center [807, 481] width 31 height 31
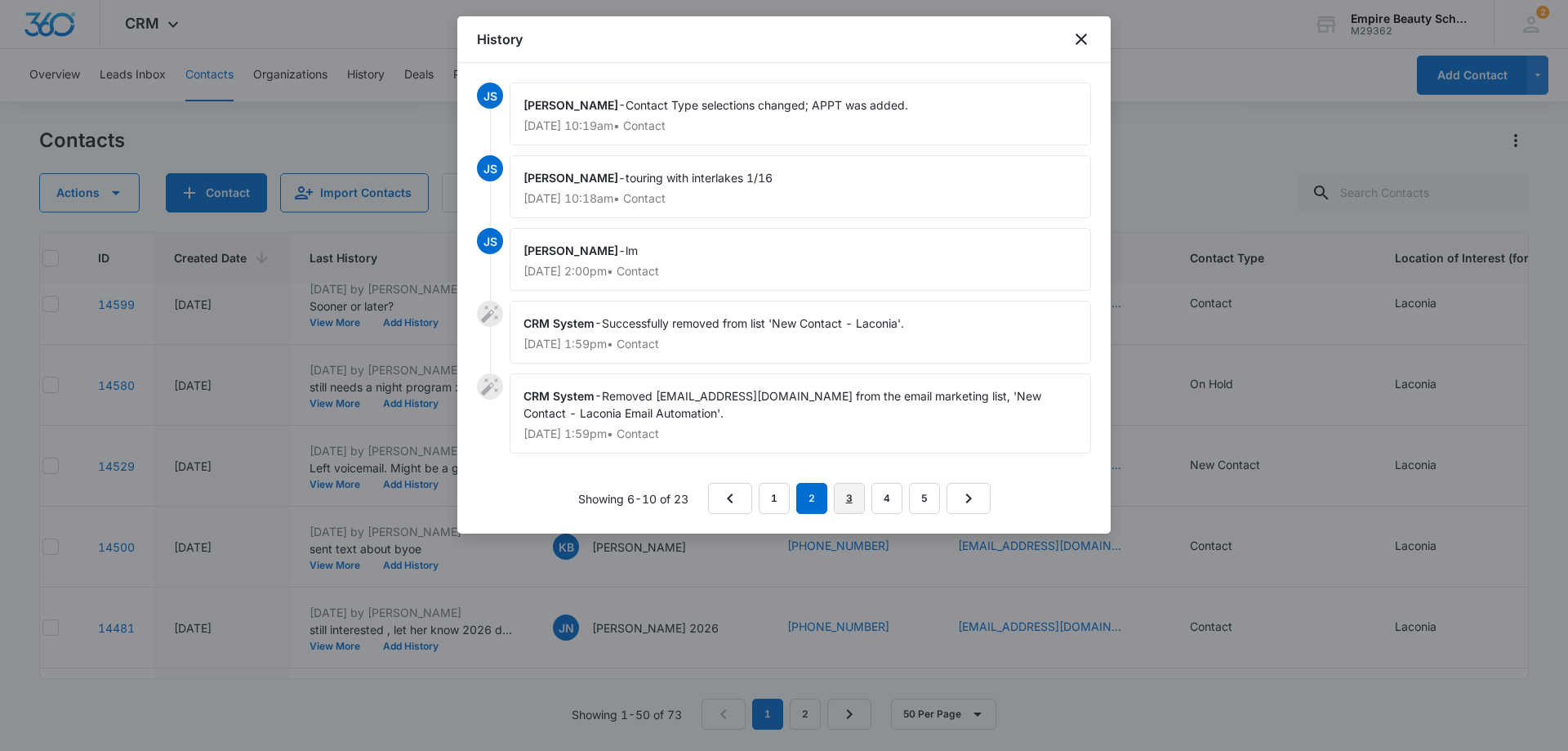
click at [838, 497] on link "3" at bounding box center [849, 497] width 31 height 31
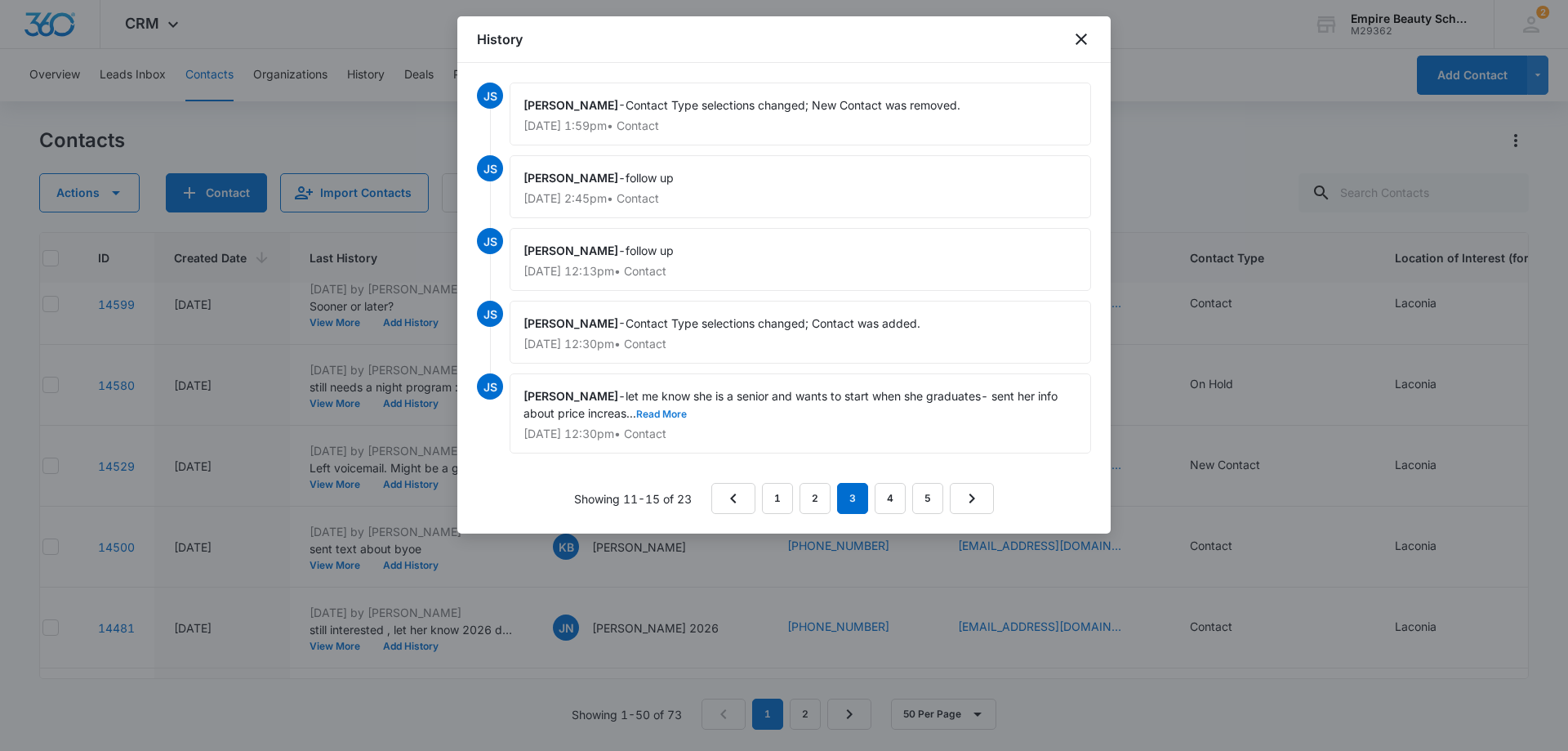
click at [671, 411] on button "Read More" at bounding box center [662, 414] width 50 height 10
click at [1087, 33] on icon "close" at bounding box center [1081, 39] width 20 height 20
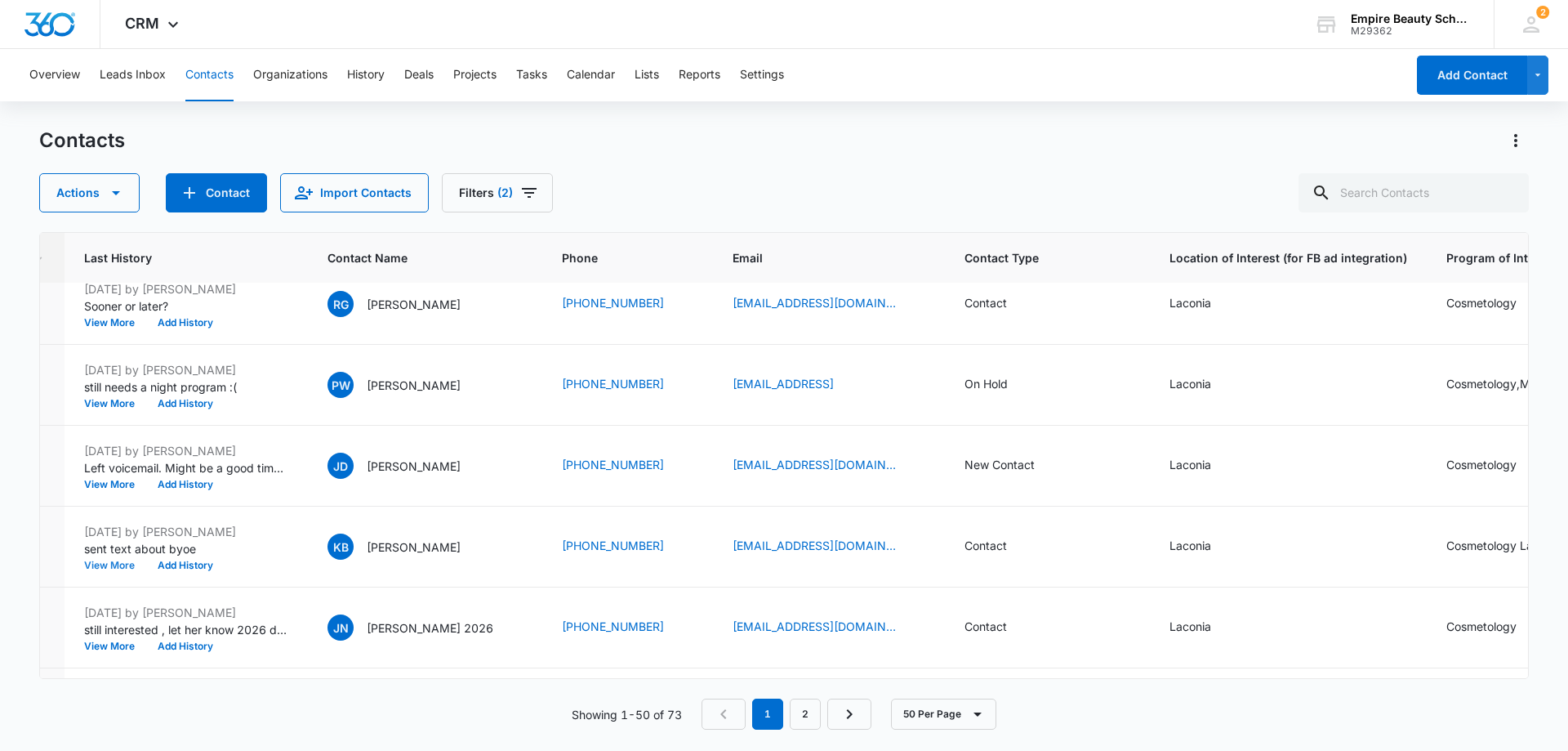
scroll to position [1960, 248]
click at [197, 562] on button "Add History" at bounding box center [187, 565] width 78 height 10
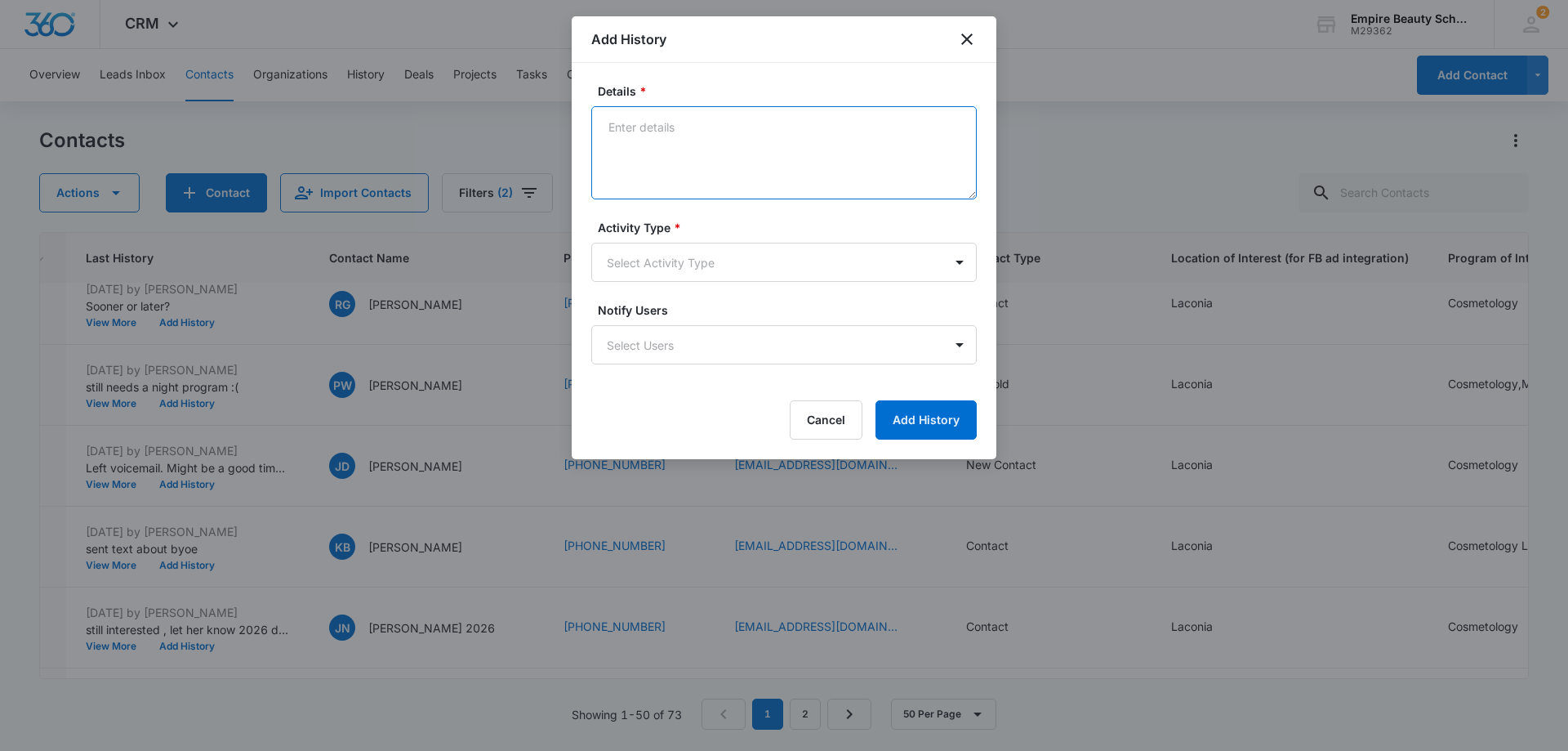
click at [687, 134] on textarea "Details *" at bounding box center [784, 152] width 386 height 93
type textarea "Voicemail Sept cos"
click at [677, 266] on body "CRM Apps Forms CRM Email Shop Payments POS Files Brand Settings Empire Beauty S…" at bounding box center [784, 376] width 1568 height 751
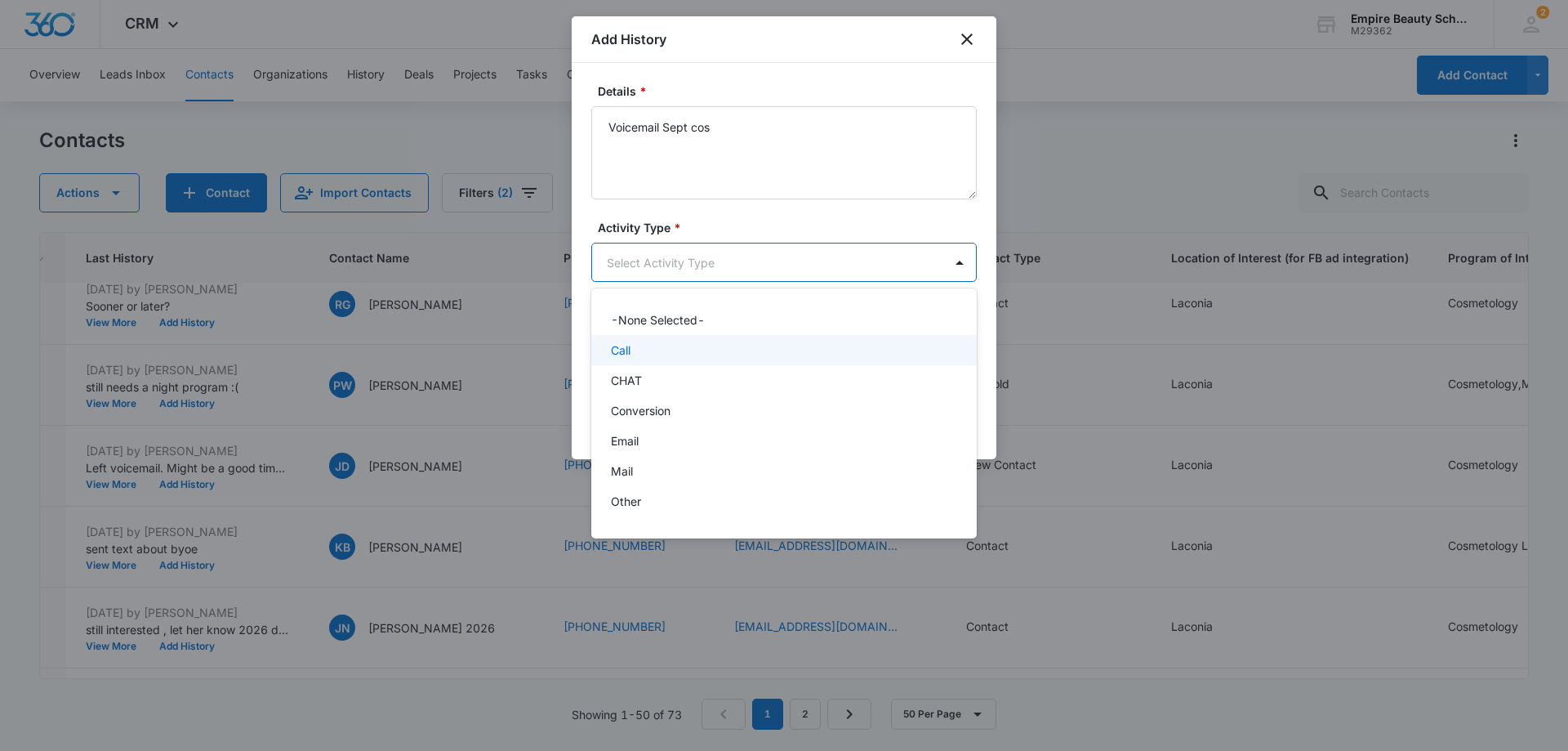
click at [644, 355] on div "Call" at bounding box center [782, 349] width 343 height 17
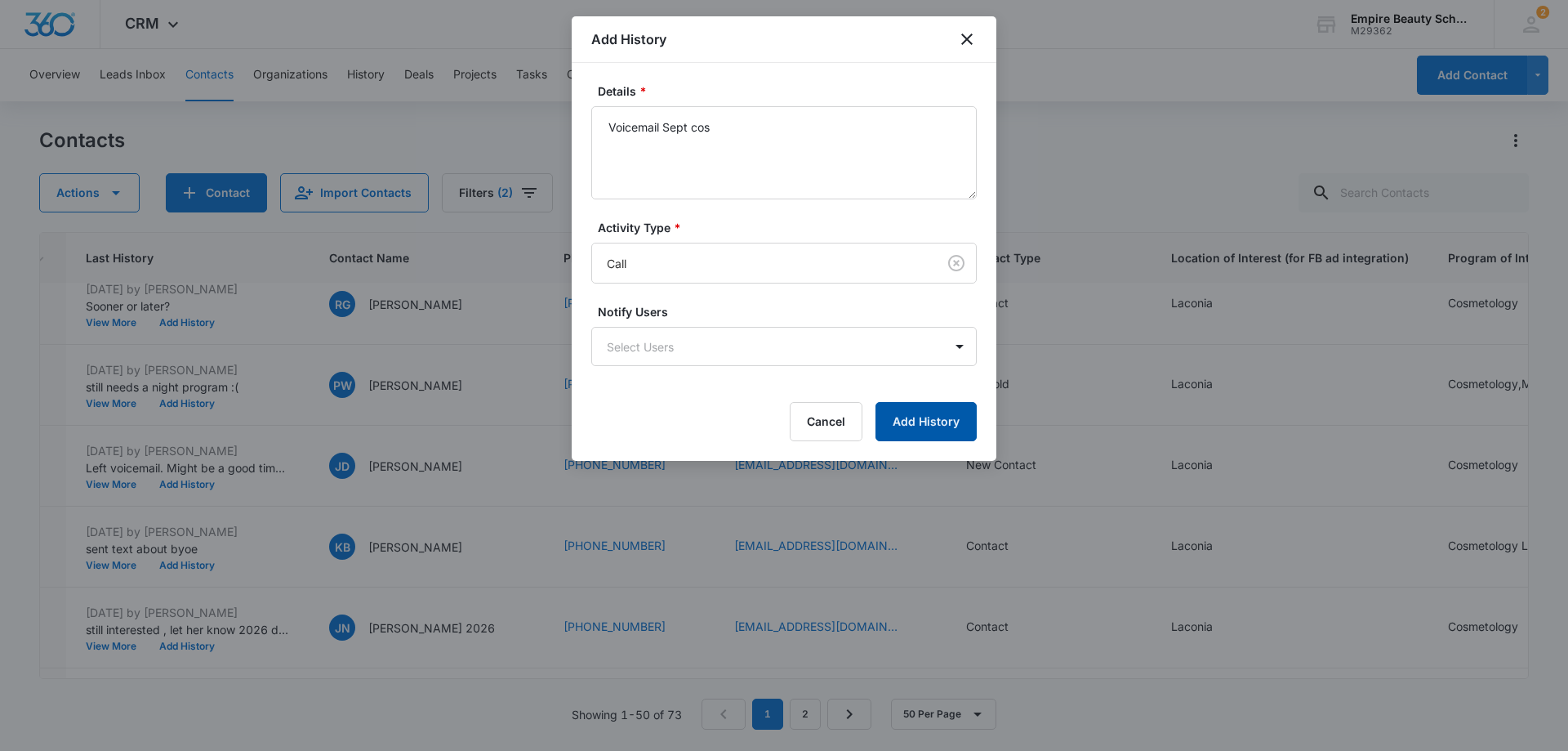
click at [933, 431] on button "Add History" at bounding box center [926, 421] width 101 height 39
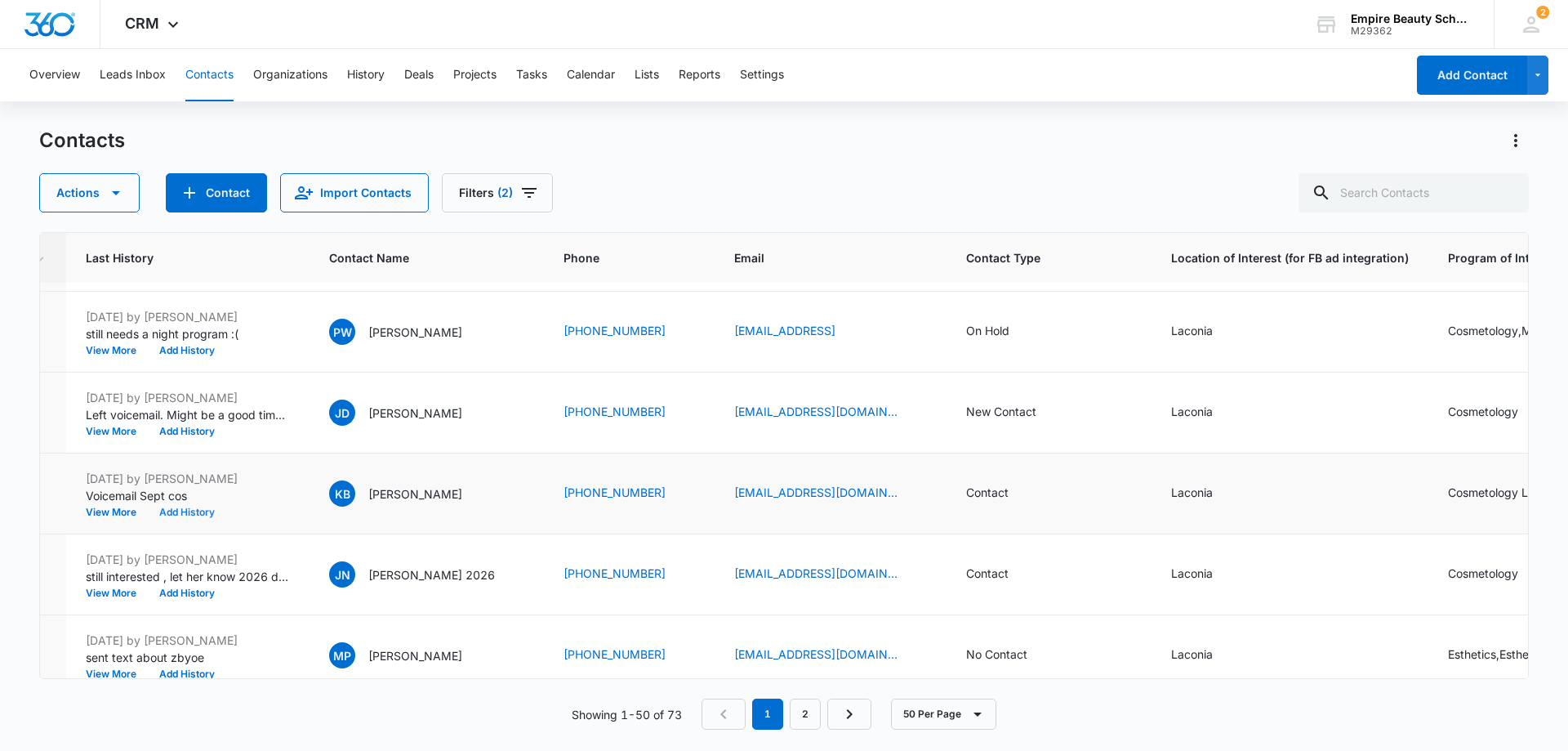
scroll to position [2042, 248]
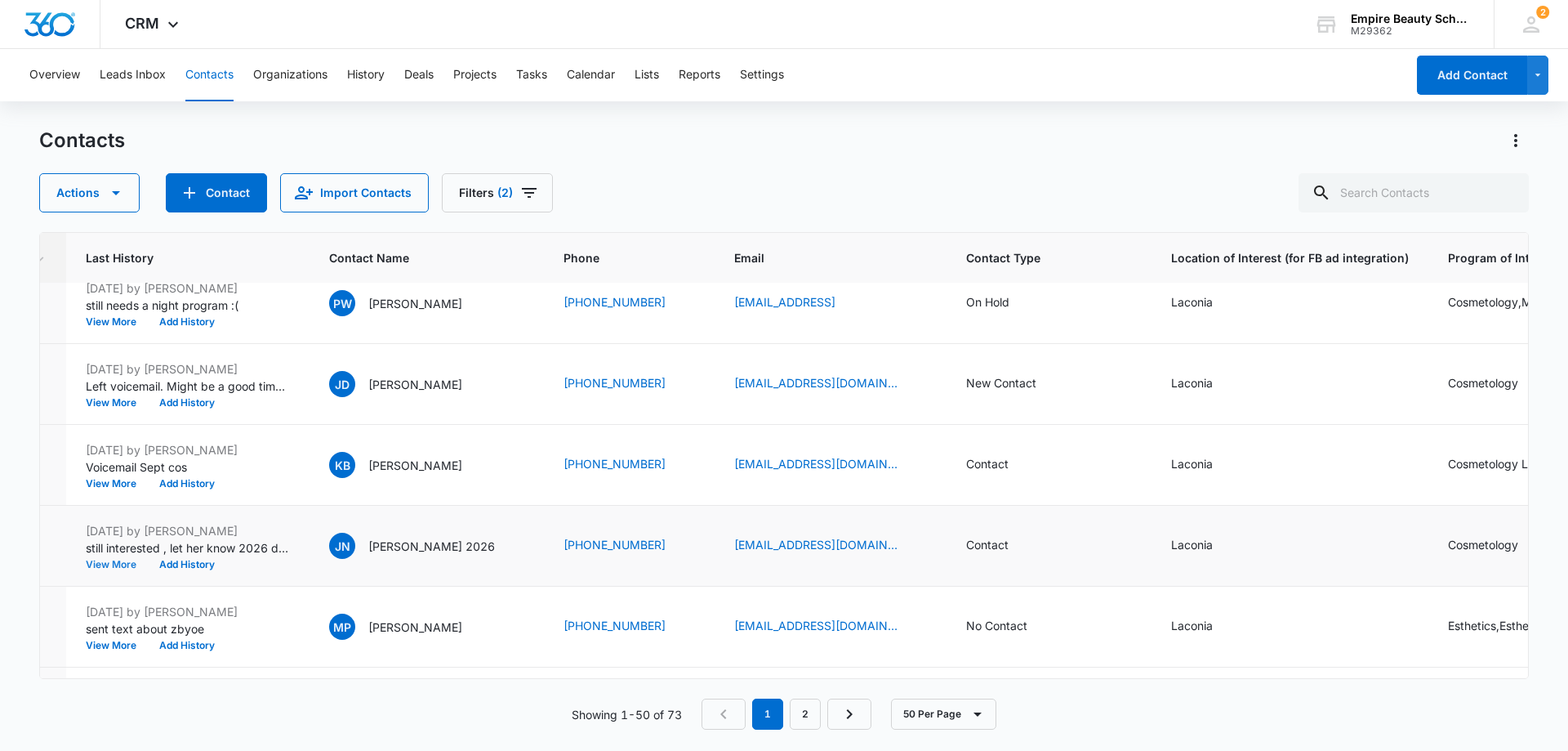
click at [118, 562] on button "View More" at bounding box center [116, 564] width 62 height 10
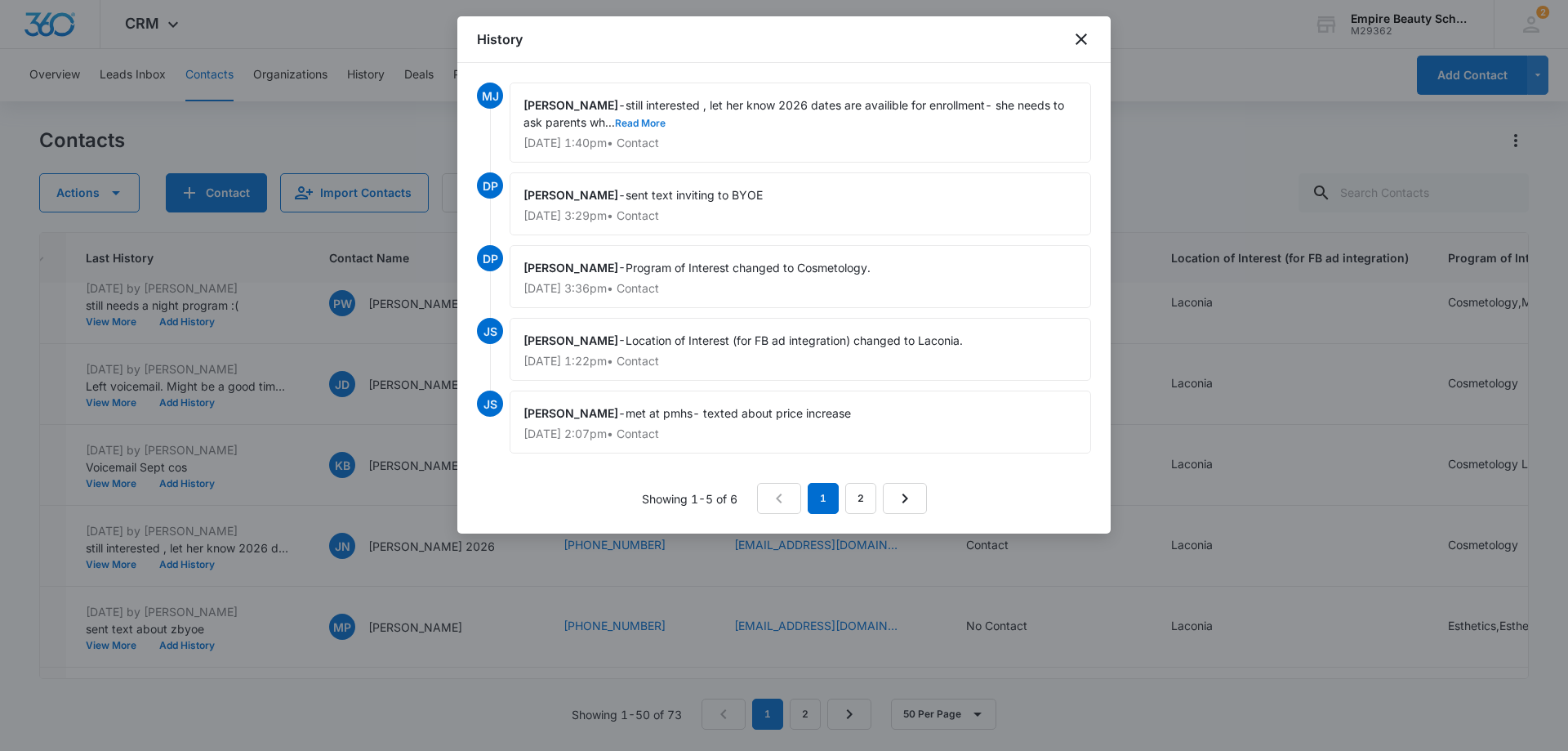
click at [630, 125] on button "Read More" at bounding box center [640, 123] width 50 height 10
click at [1081, 36] on icon "close" at bounding box center [1081, 39] width 20 height 20
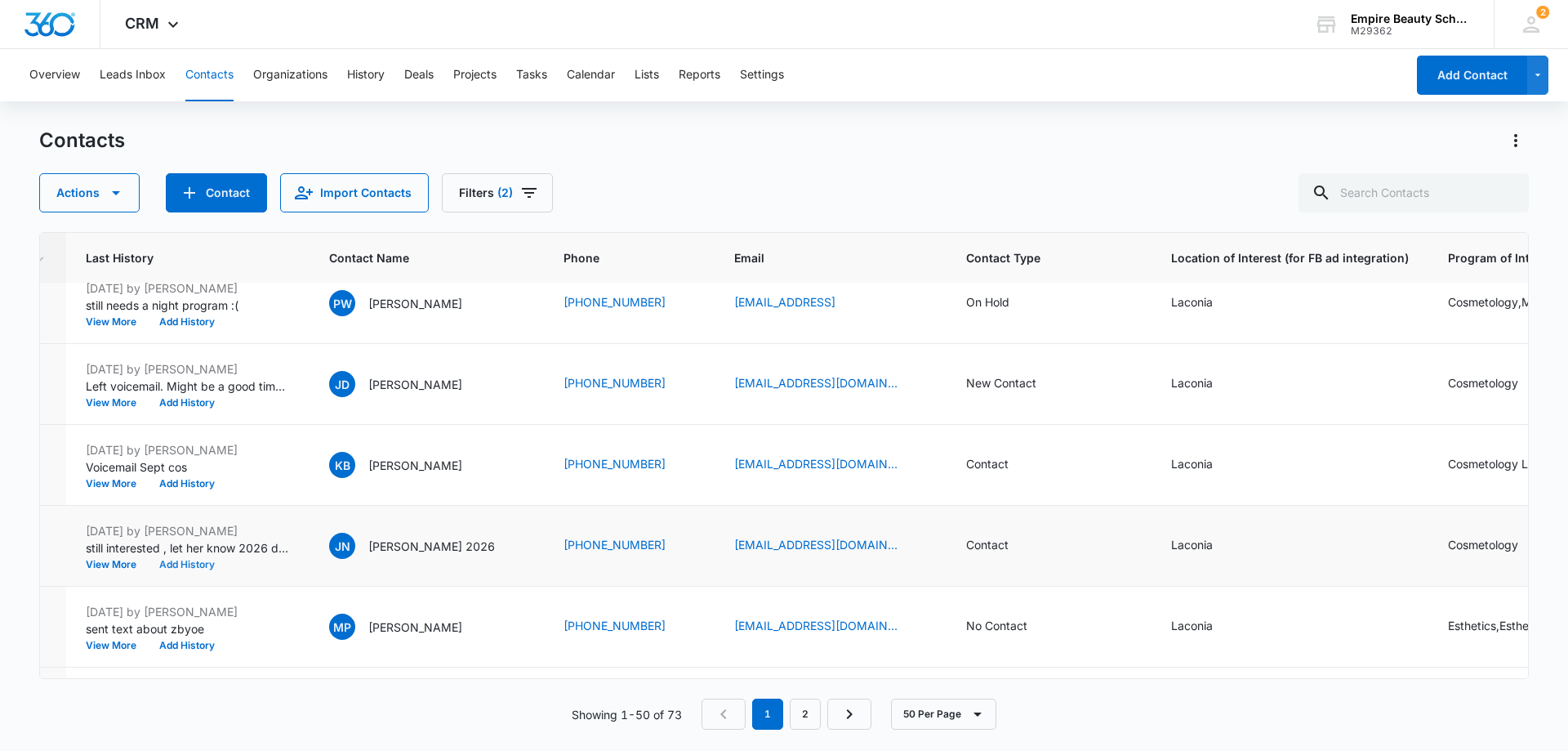
click at [184, 562] on button "Add History" at bounding box center [187, 564] width 78 height 10
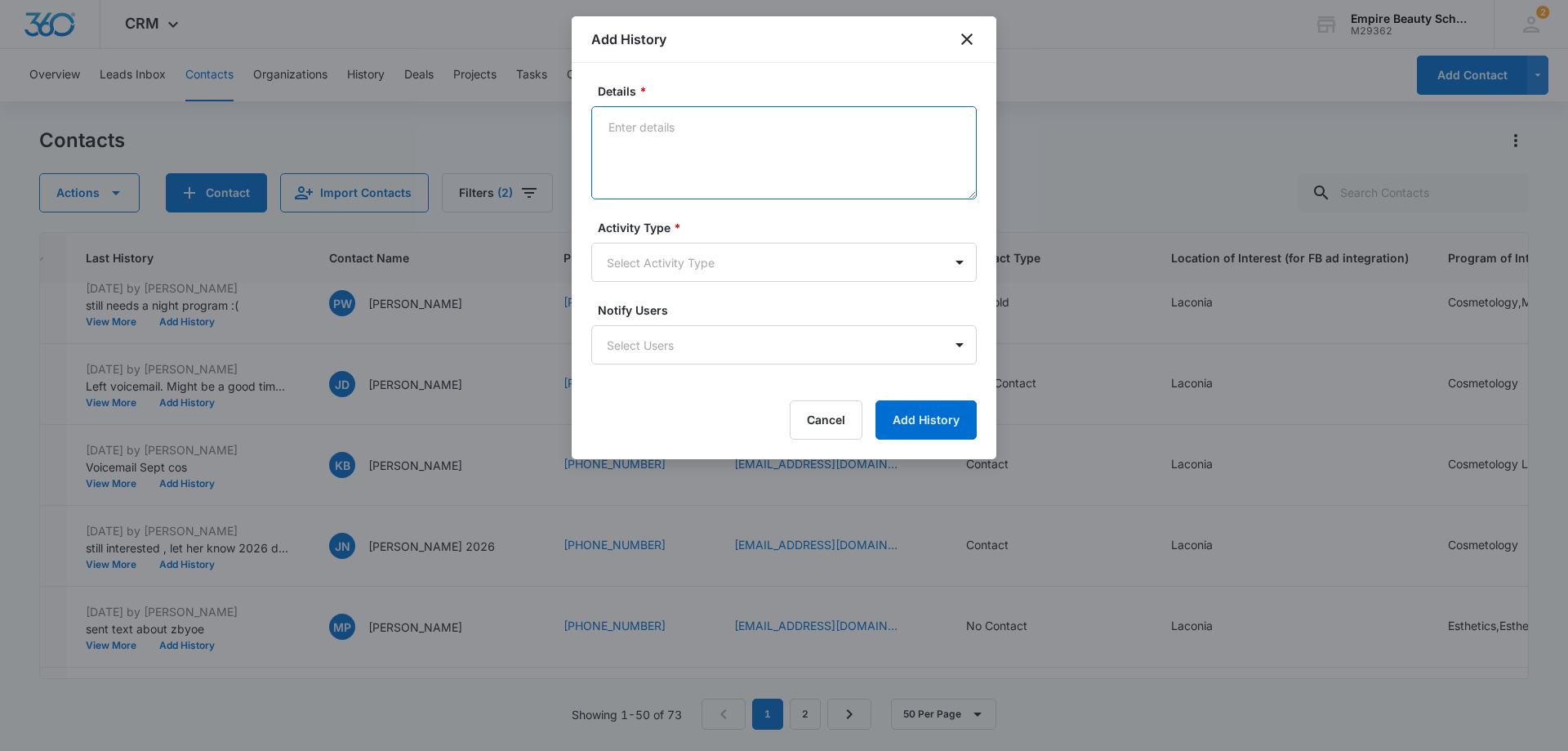
click at [709, 131] on textarea "Details *" at bounding box center [784, 152] width 386 height 93
type textarea "Texted thhat we are enrolling for all 2026 classes, I would love to meet you an…"
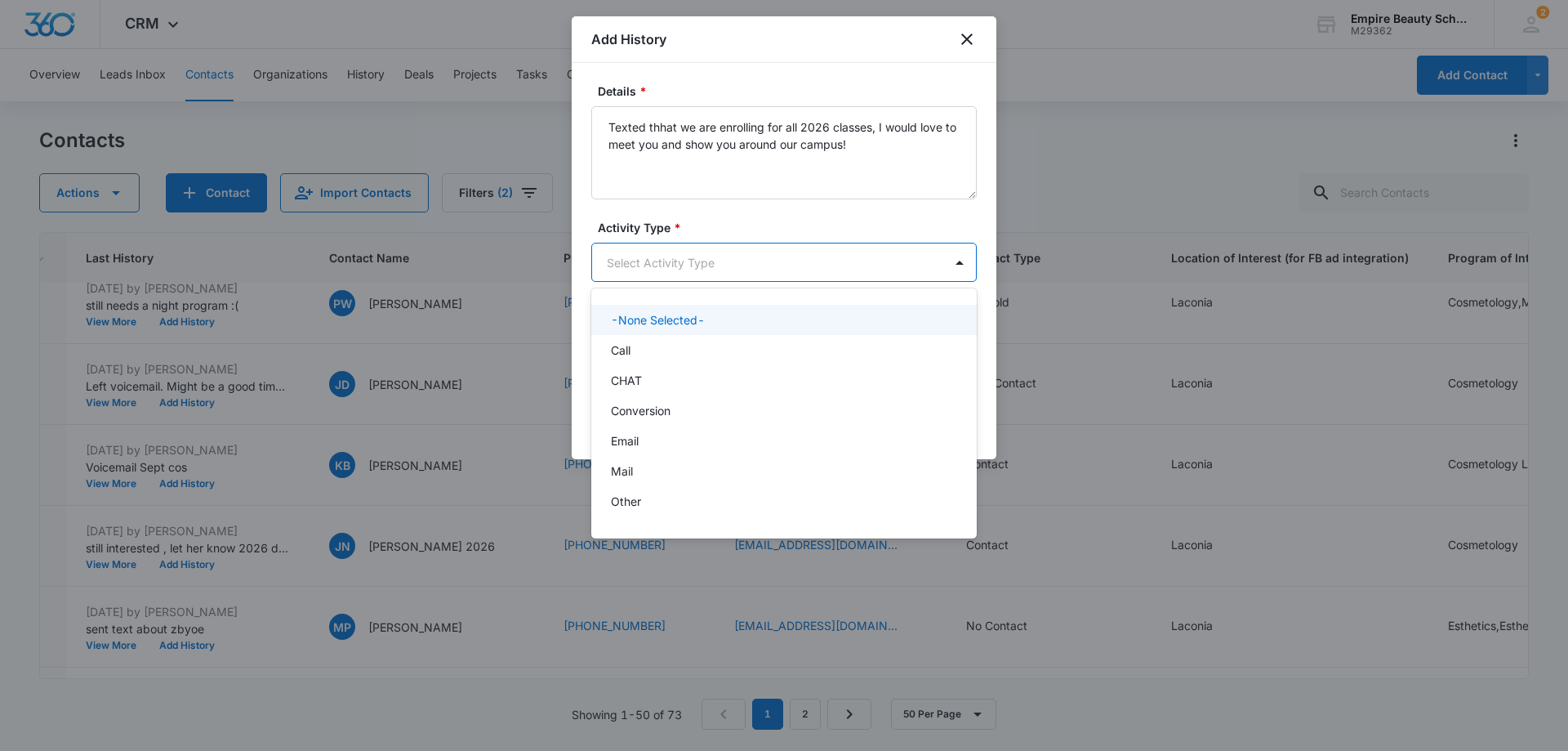
click at [794, 248] on body "CRM Apps Forms CRM Email Shop Payments POS Files Brand Settings Empire Beauty S…" at bounding box center [784, 376] width 1568 height 751
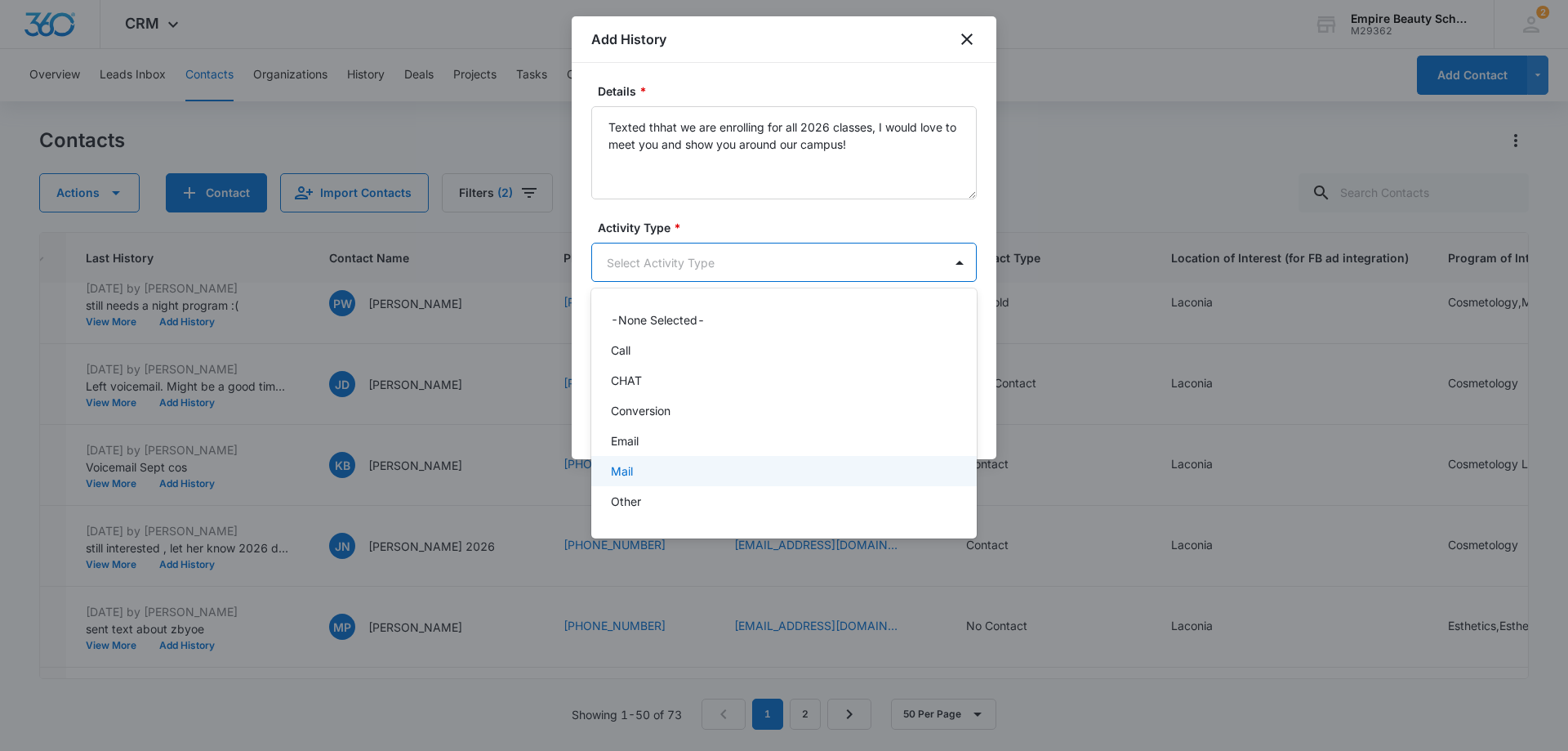
scroll to position [85, 0]
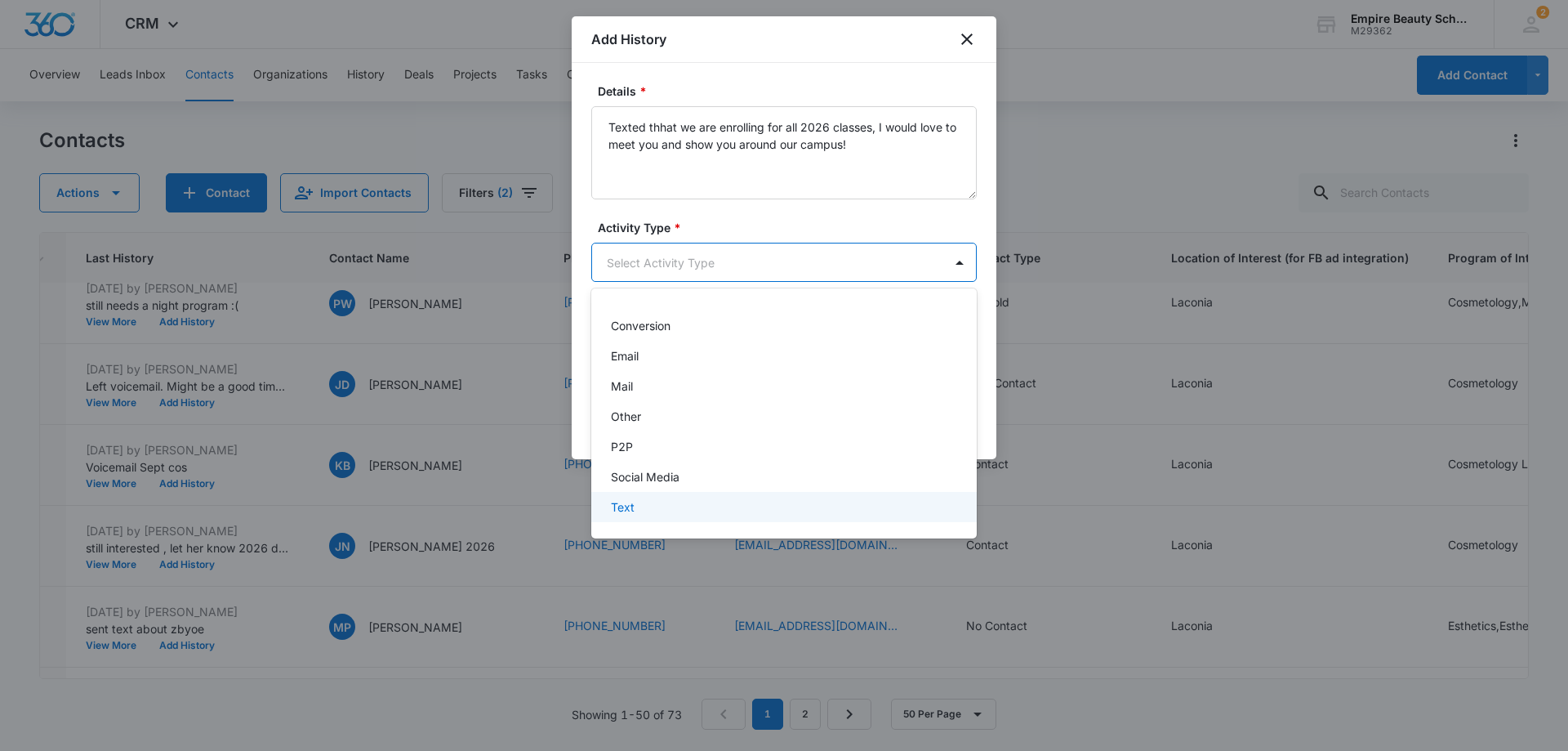
click at [636, 505] on div "Text" at bounding box center [782, 507] width 343 height 17
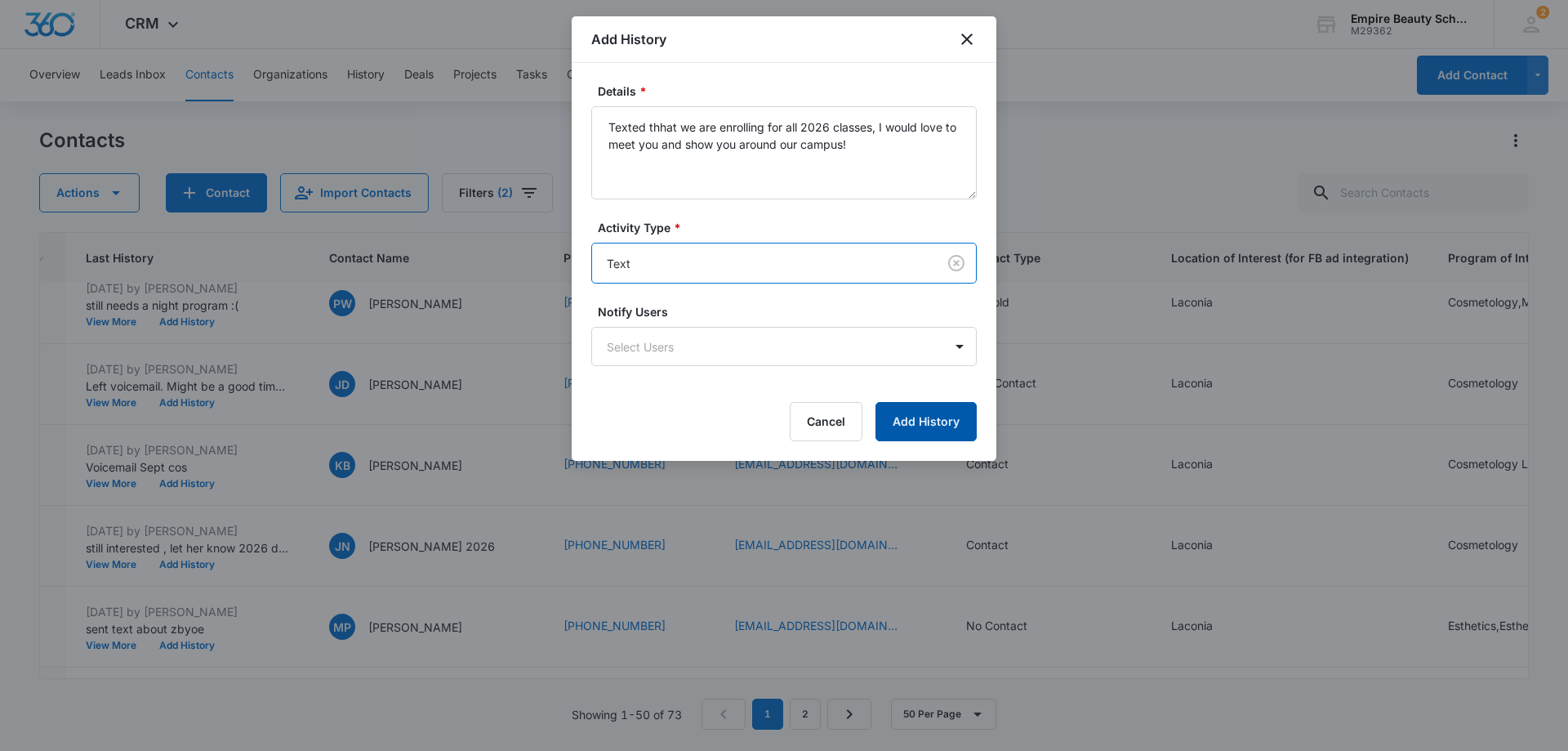
click at [910, 425] on button "Add History" at bounding box center [926, 421] width 101 height 39
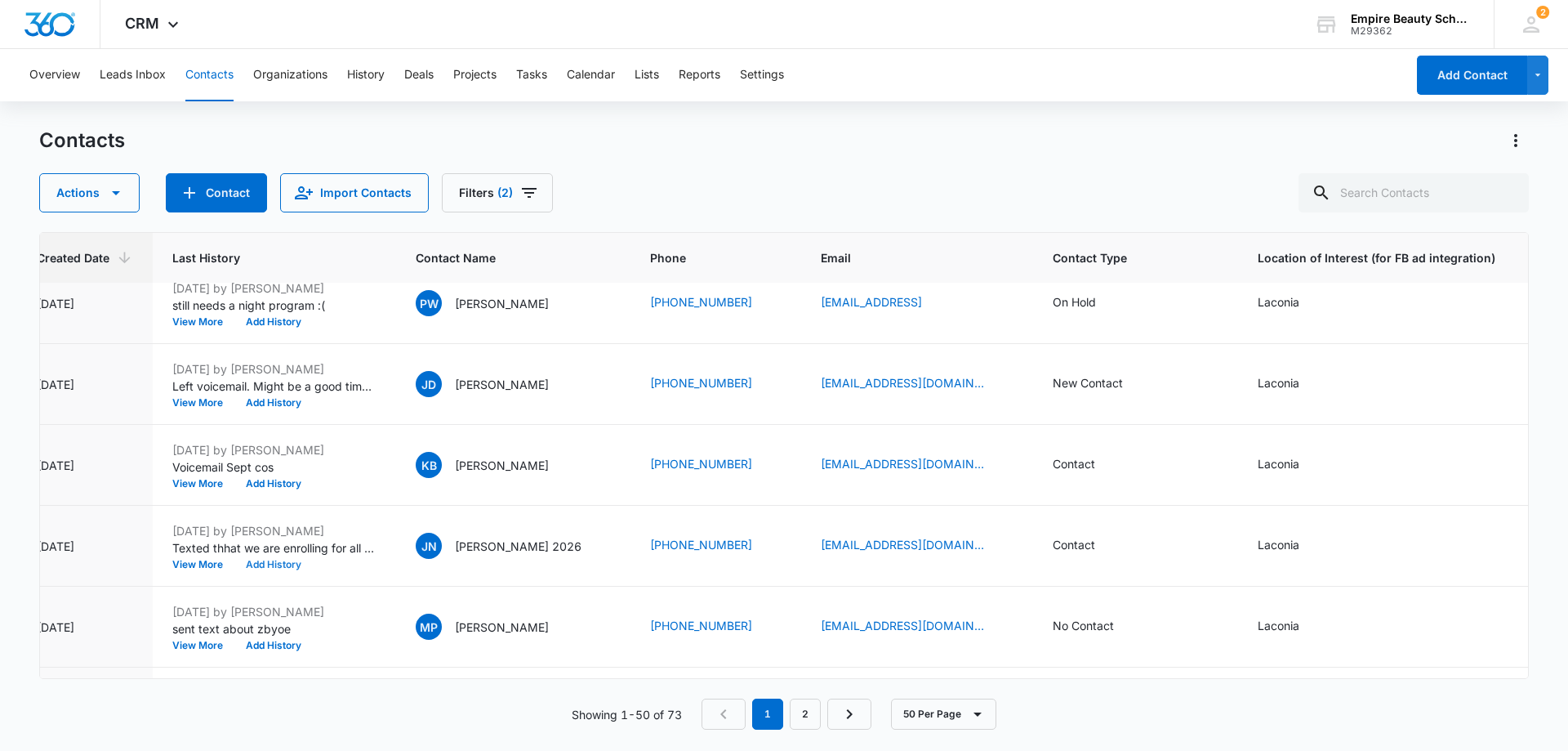
scroll to position [2042, 388]
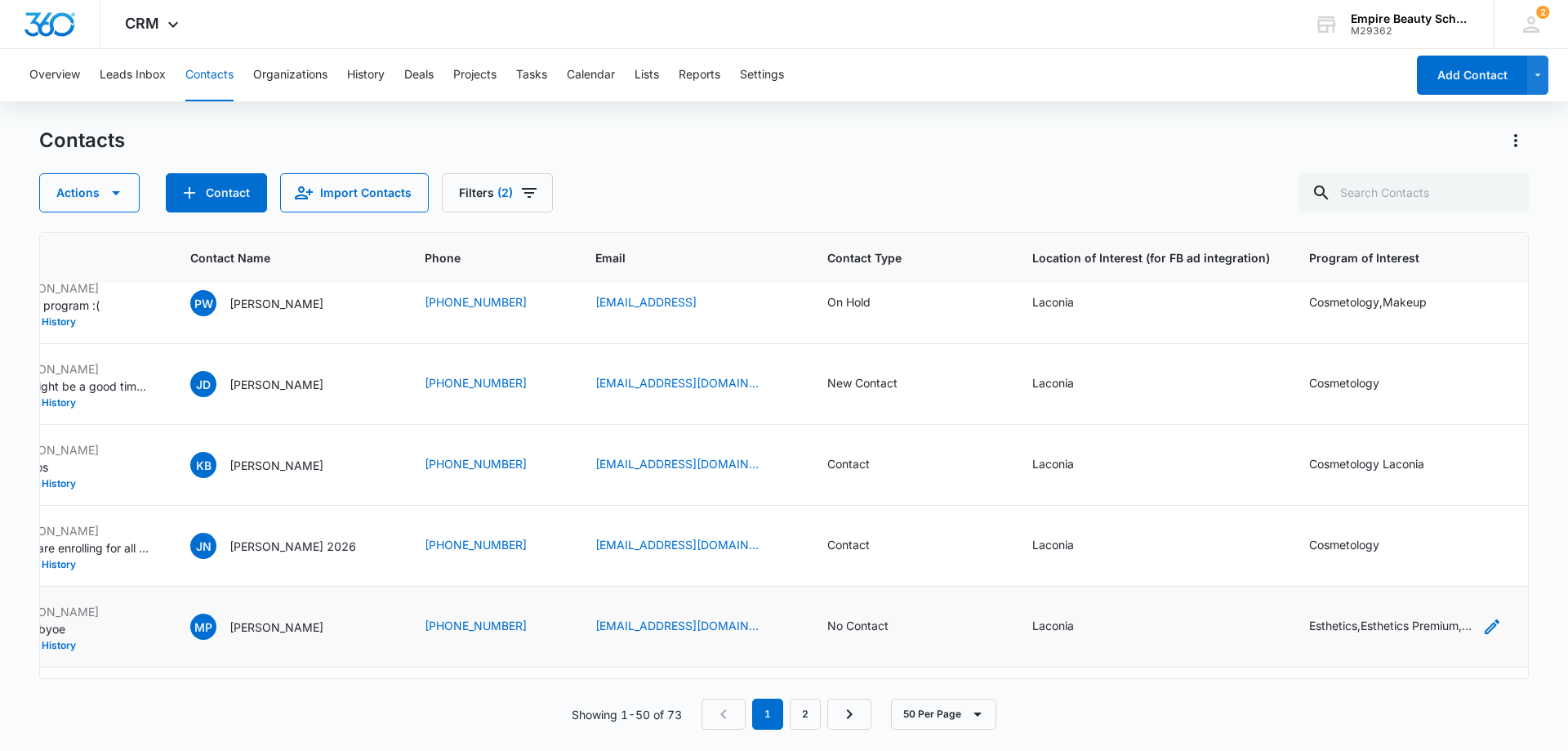
click at [1423, 623] on div "Esthetics,Esthetics Premium,Cosmetology,Undecided,Barbering,Lash Extensions,Mak…" at bounding box center [1391, 625] width 164 height 17
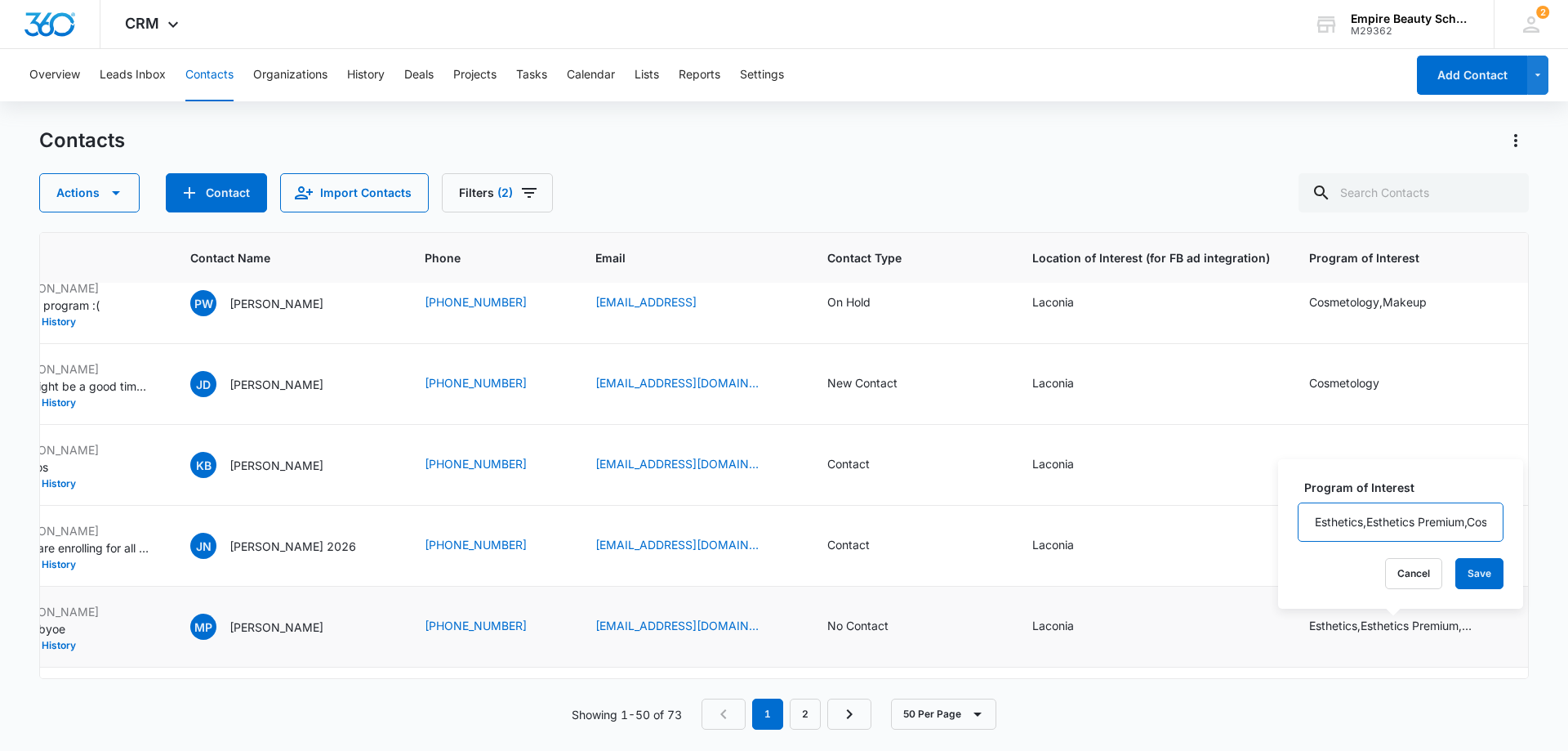
click at [1474, 520] on input "Esthetics,Esthetics Premium,Cosmetology,Undecided,Barbering,Lash Extensions,Mak…" at bounding box center [1400, 521] width 205 height 39
click at [1397, 571] on button "Cancel" at bounding box center [1414, 573] width 58 height 31
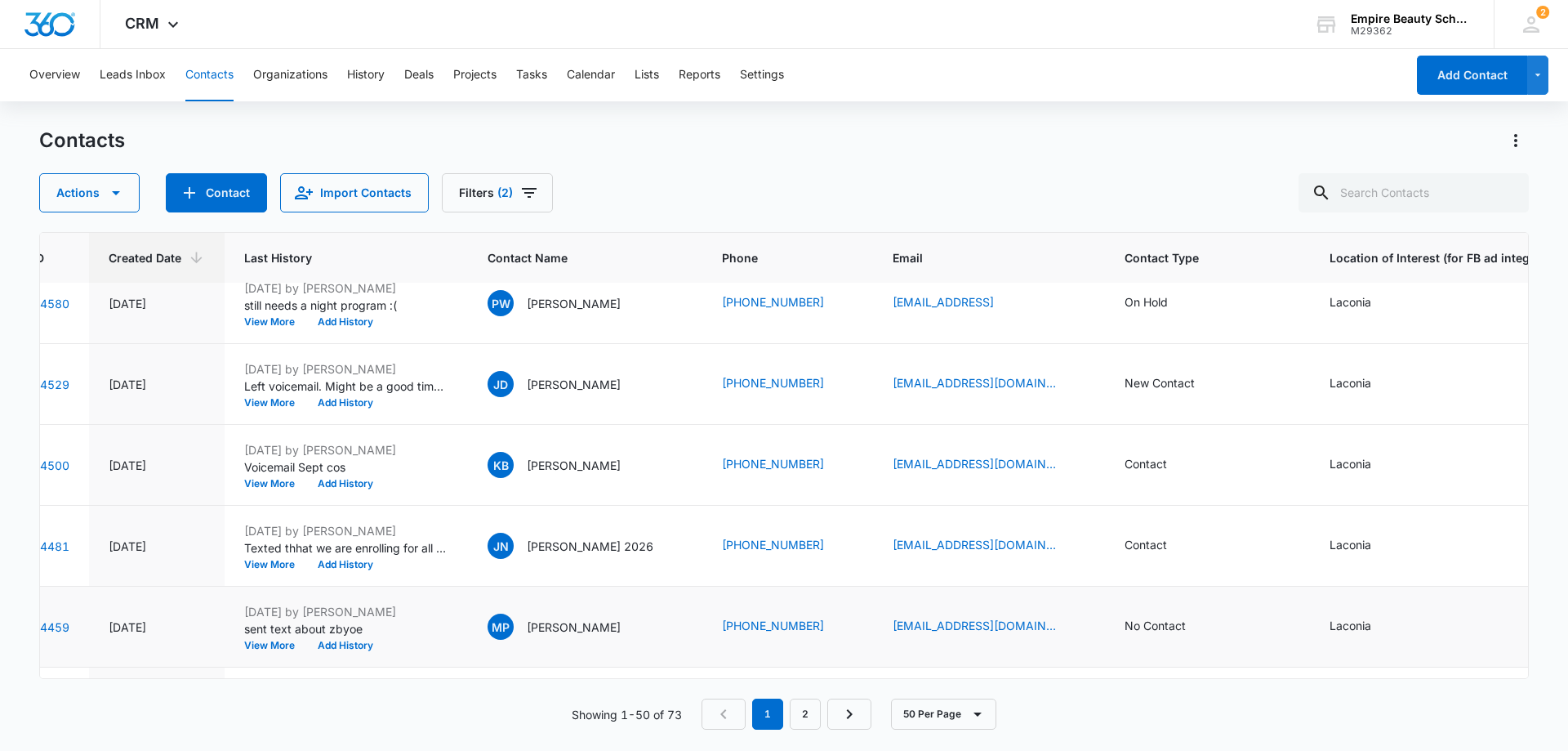
scroll to position [2042, 89]
click at [278, 642] on button "View More" at bounding box center [276, 645] width 62 height 10
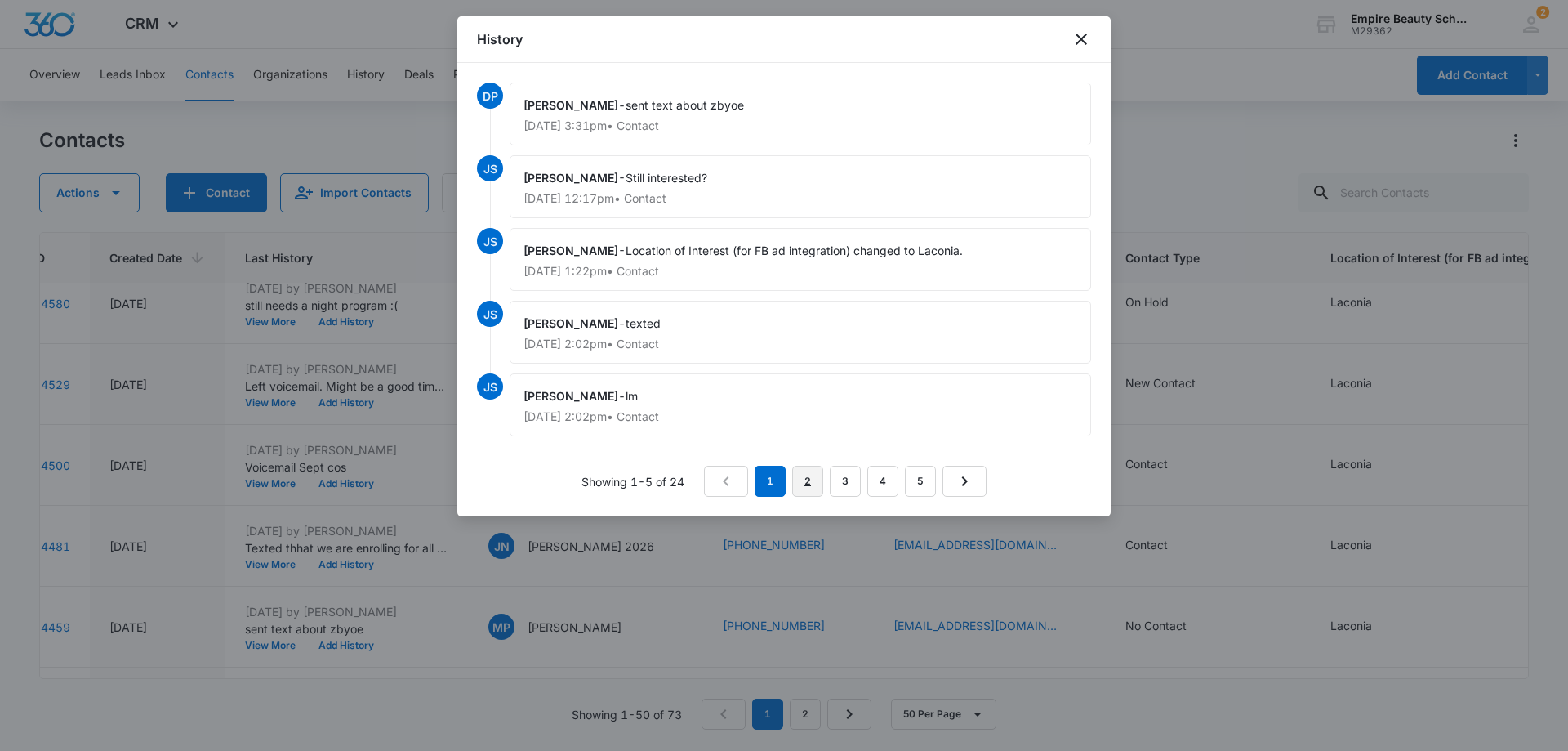
click at [802, 477] on link "2" at bounding box center [807, 481] width 31 height 31
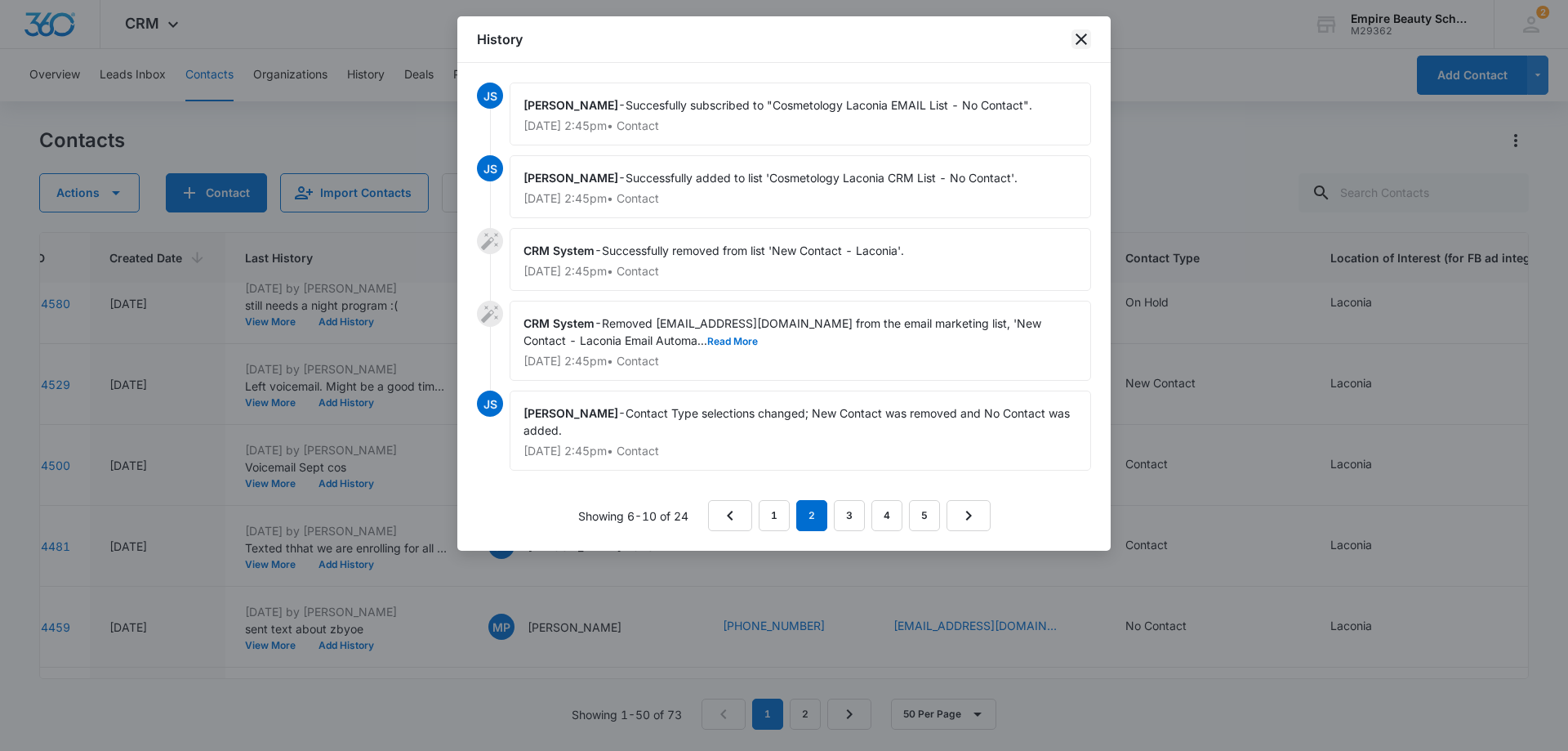
click at [1078, 40] on icon "close" at bounding box center [1081, 39] width 20 height 20
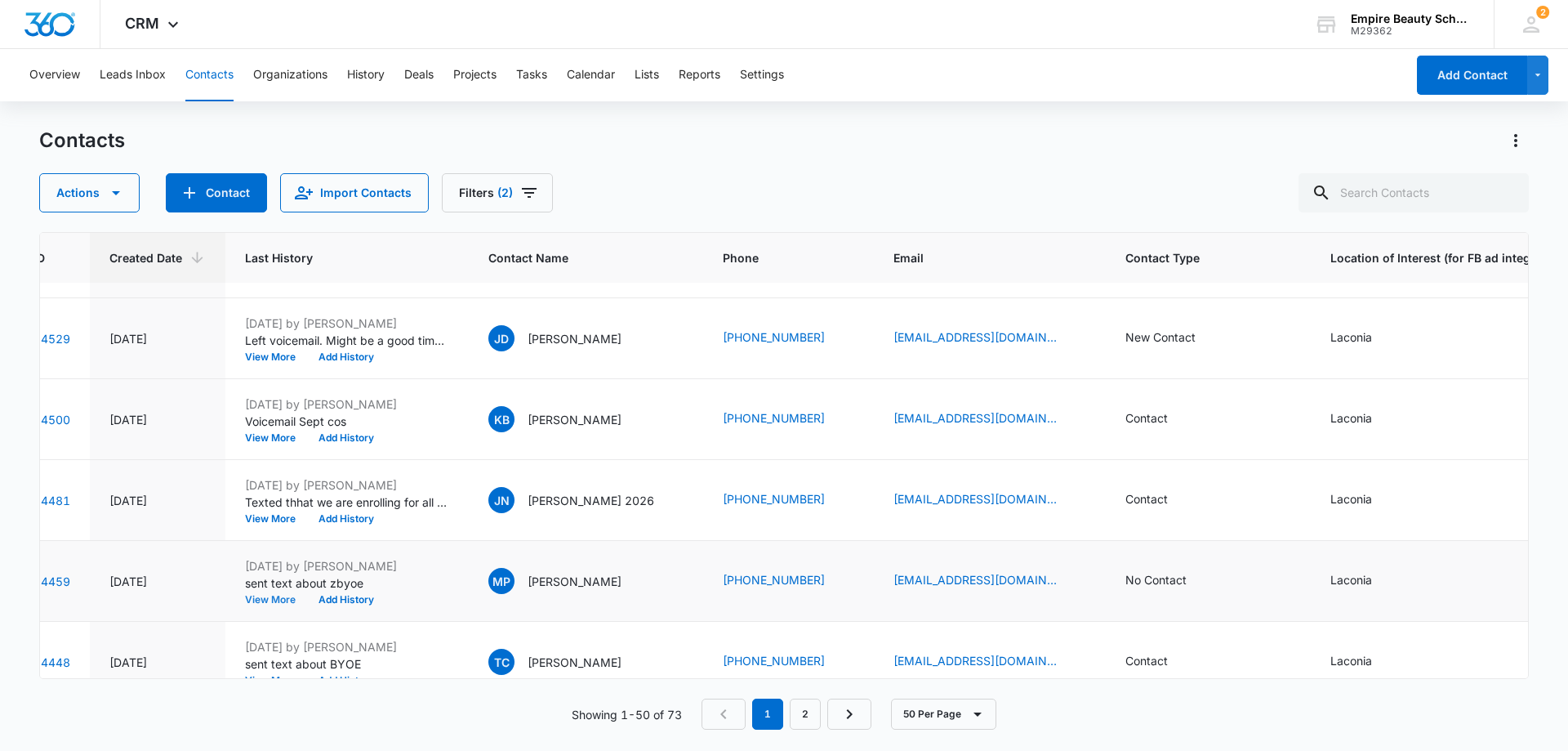
scroll to position [2124, 89]
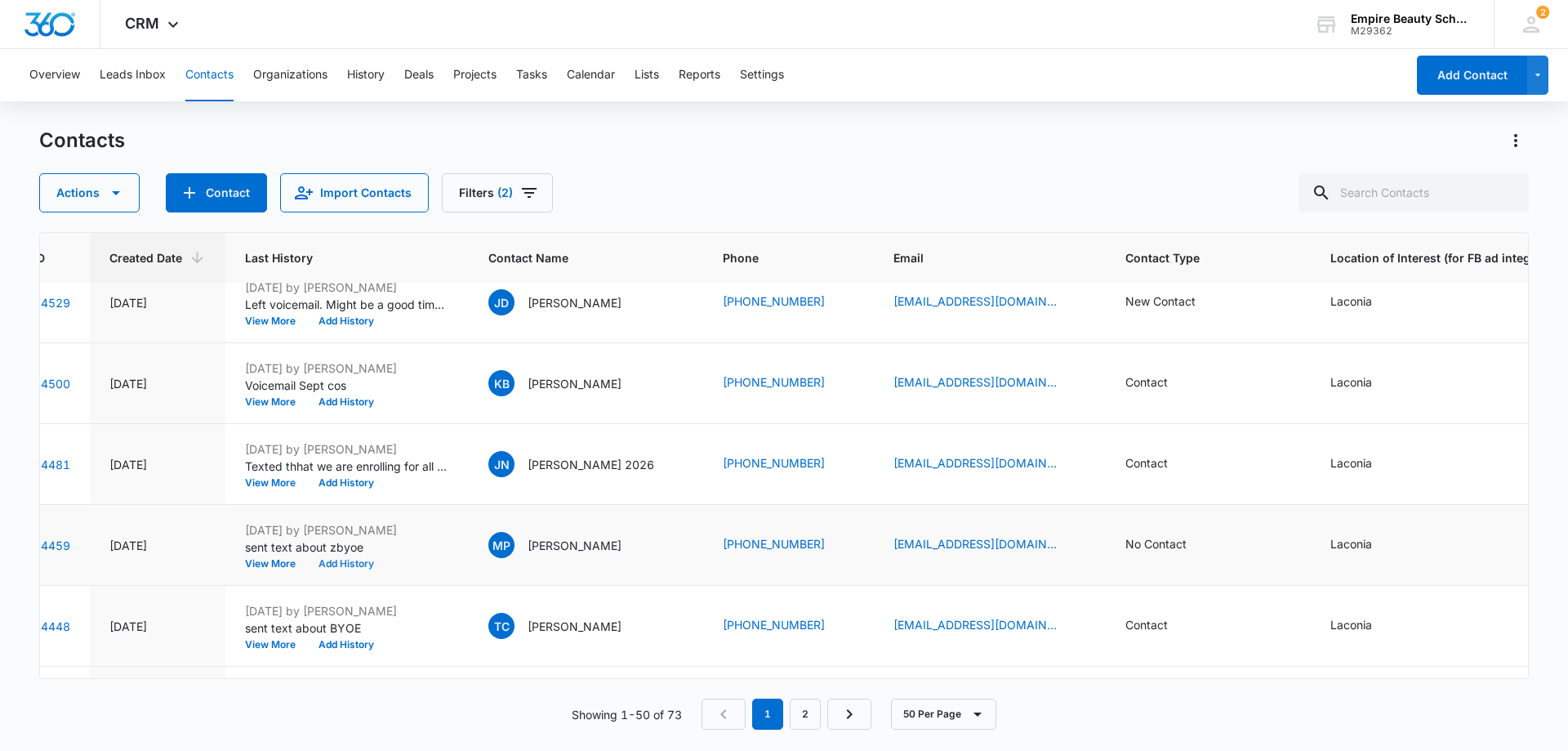
click at [361, 562] on button "Add History" at bounding box center [346, 563] width 78 height 10
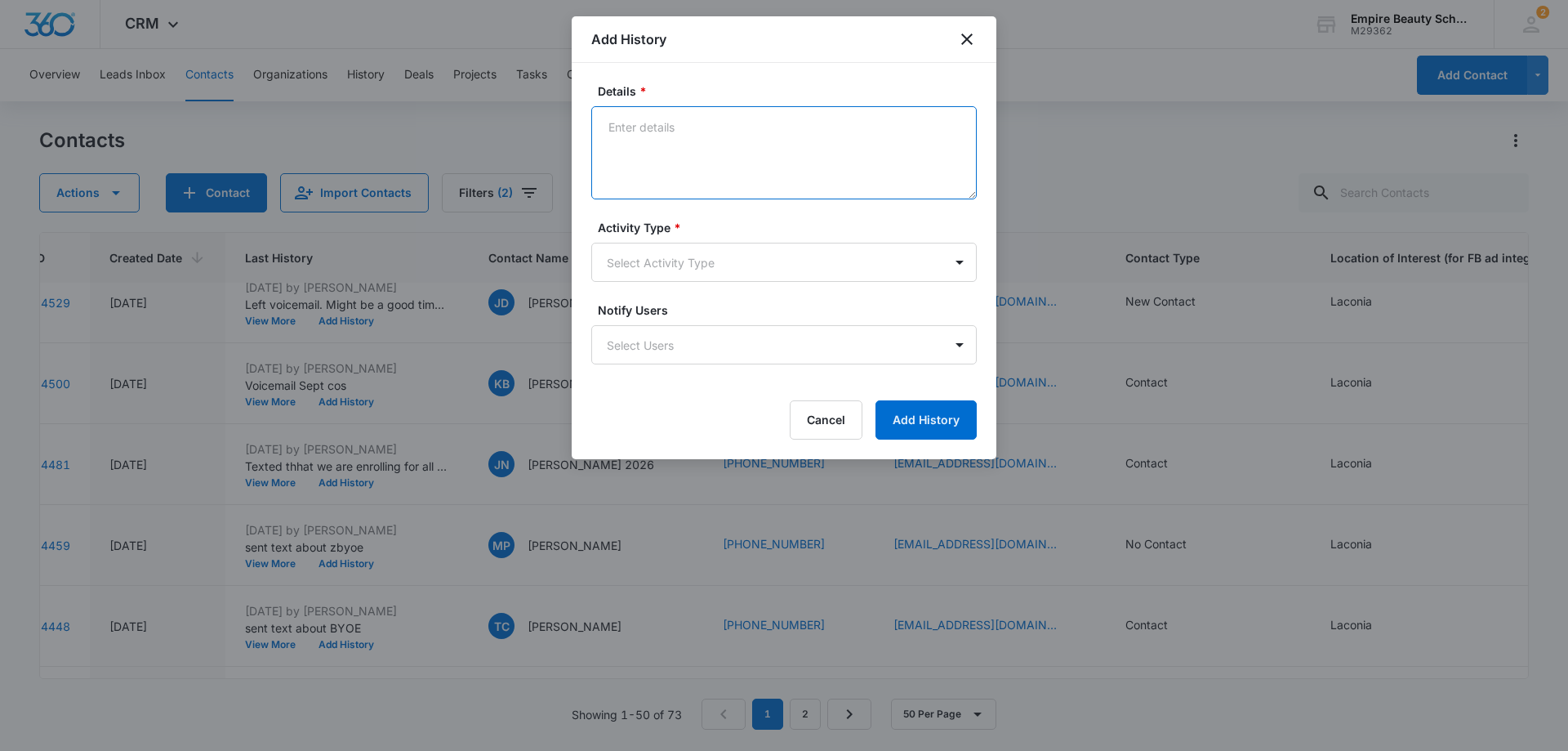
click at [711, 132] on textarea "Details *" at bounding box center [784, 152] width 386 height 93
type textarea "Fast busy signal, phone maybe disconnected"
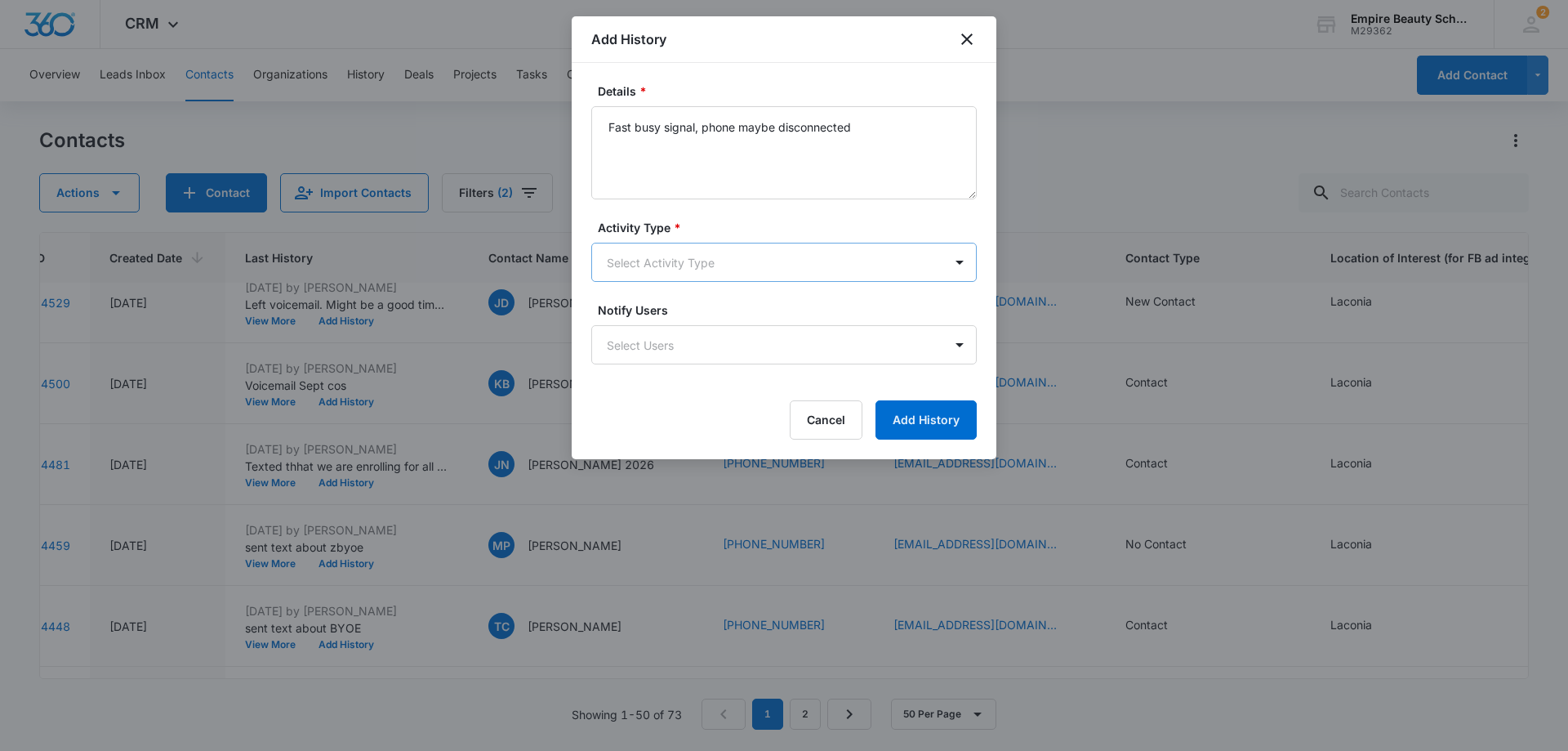
click at [671, 271] on body "CRM Apps Forms CRM Email Shop Payments POS Files Brand Settings Empire Beauty S…" at bounding box center [784, 376] width 1568 height 751
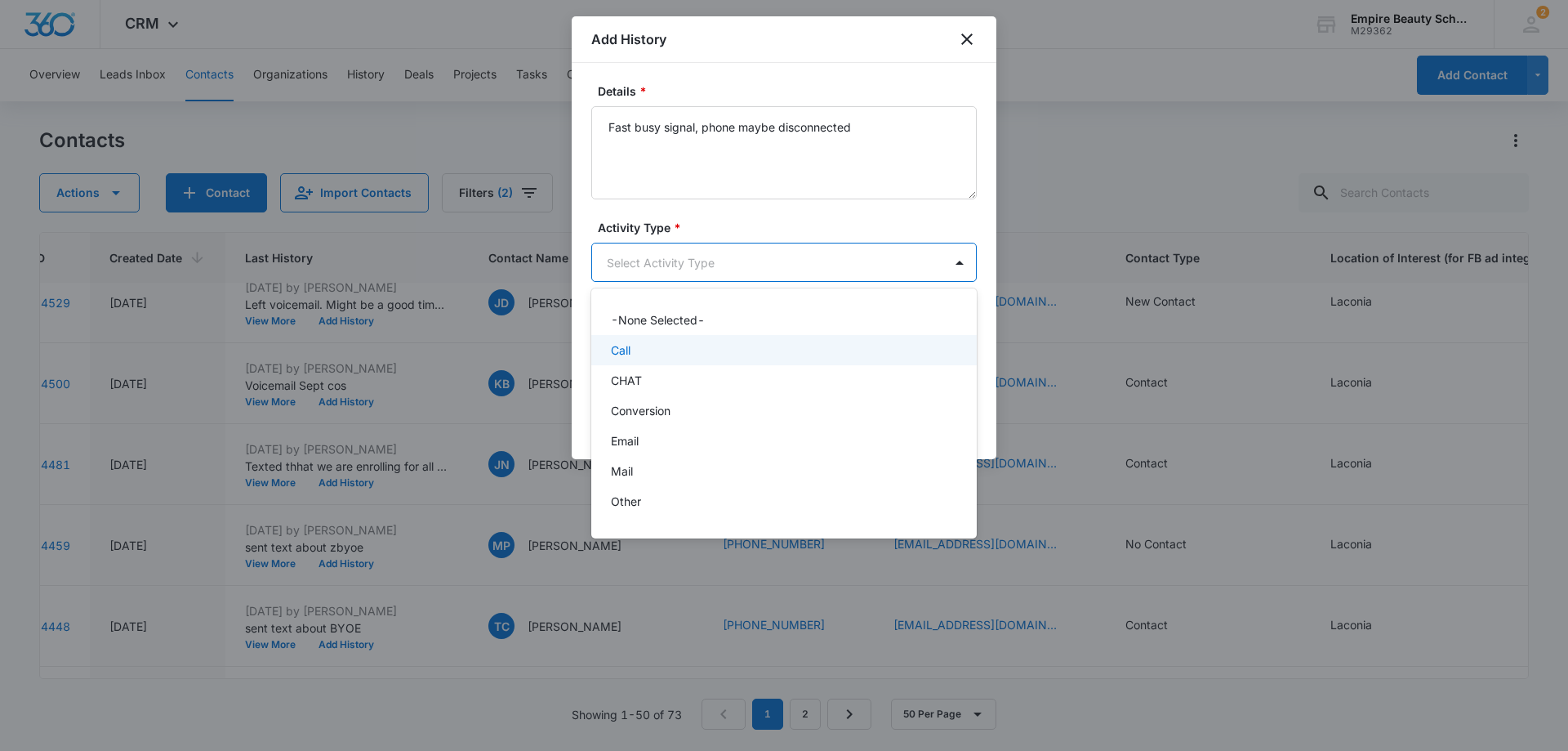
click at [637, 351] on div "Call" at bounding box center [782, 349] width 343 height 17
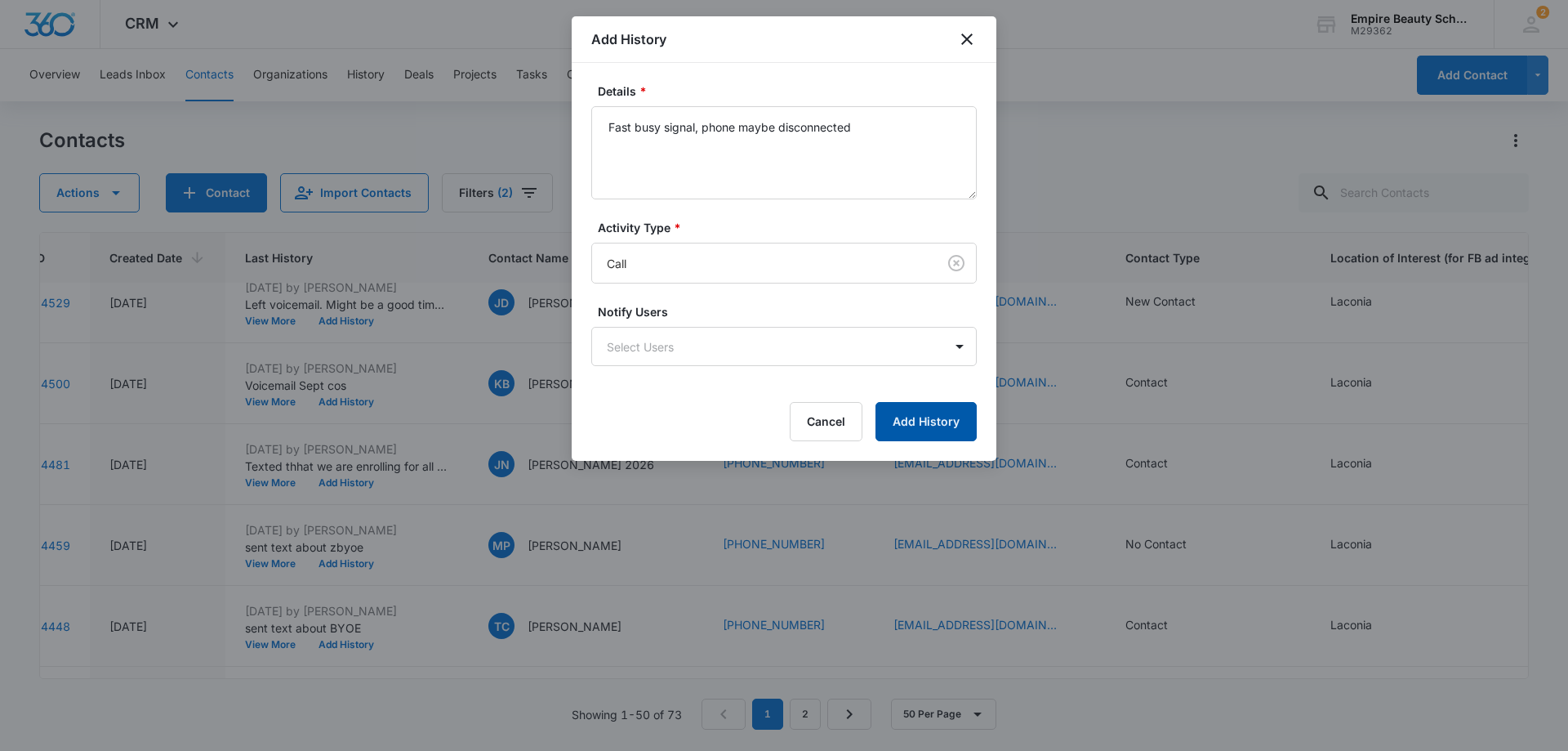
click at [949, 417] on button "Add History" at bounding box center [926, 421] width 101 height 39
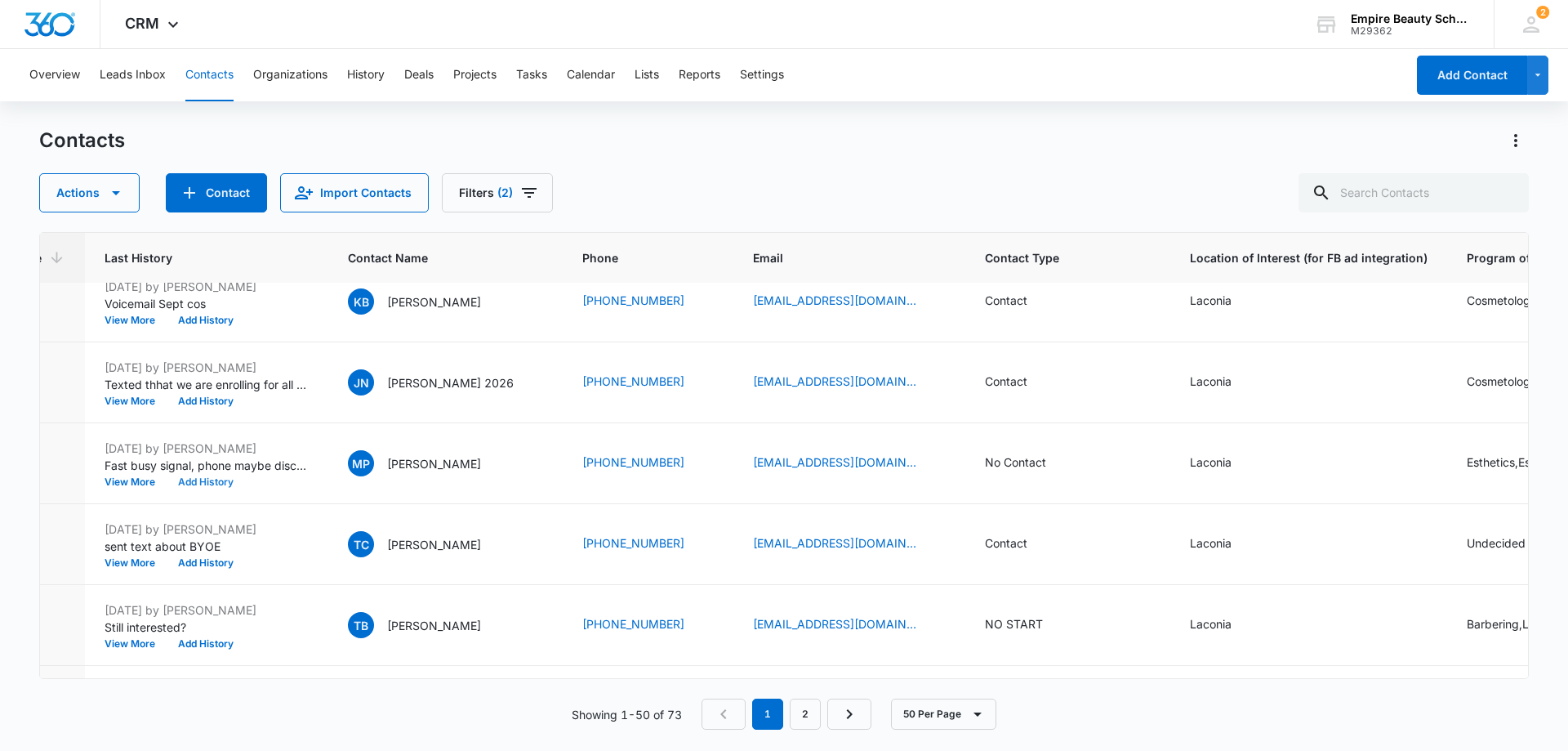
scroll to position [2206, 202]
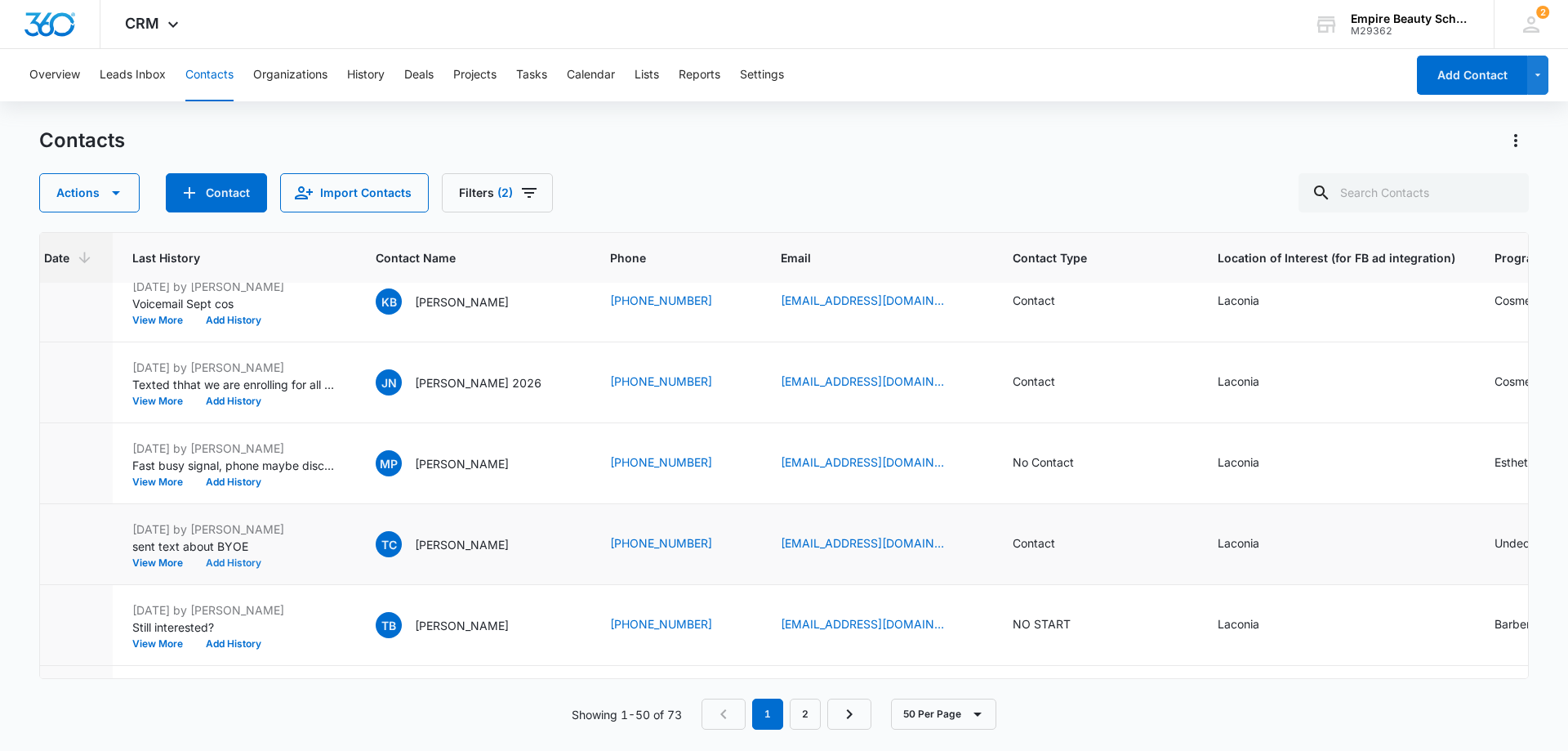
click at [226, 562] on button "Add History" at bounding box center [233, 562] width 78 height 10
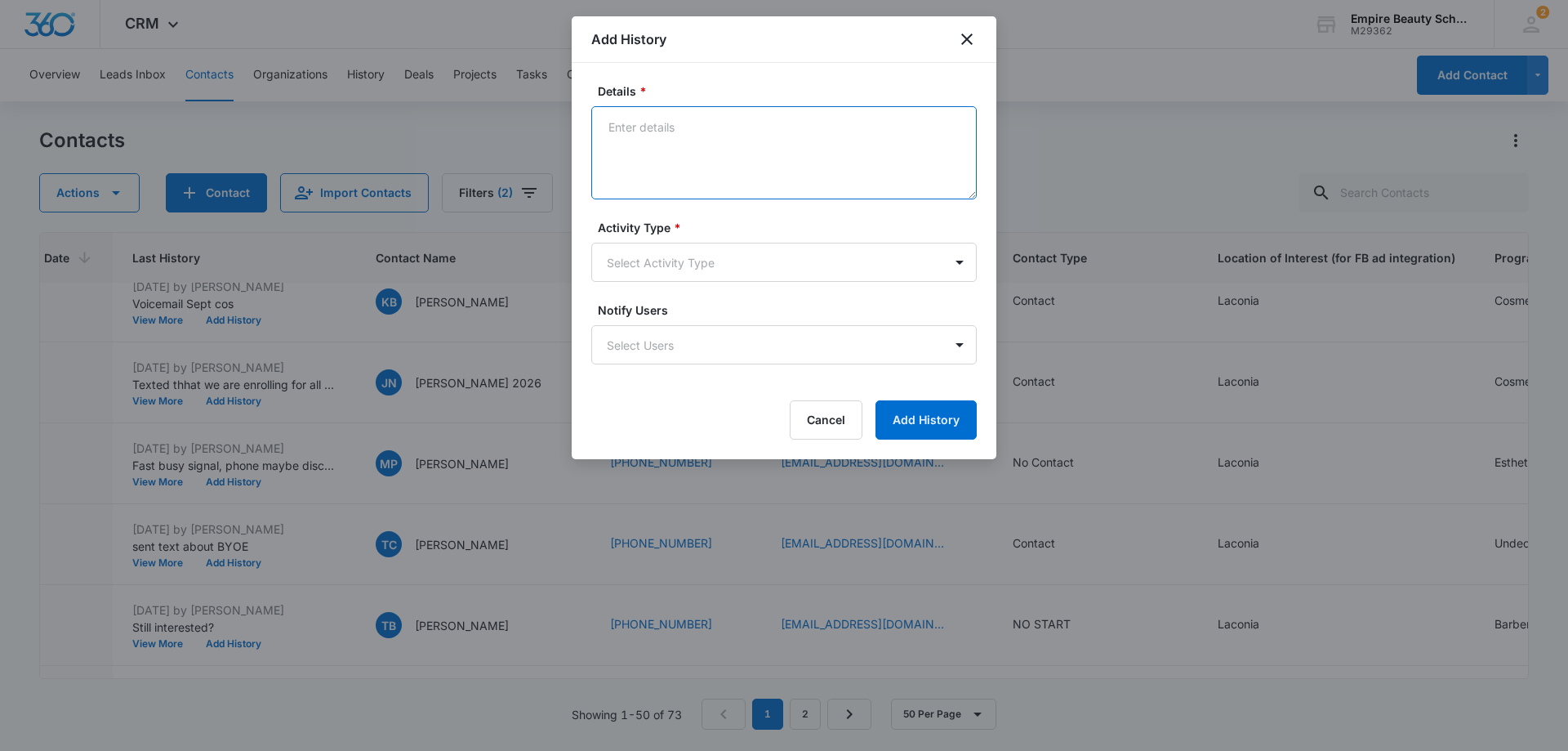
click at [745, 124] on textarea "Details *" at bounding box center [784, 152] width 386 height 93
type textarea "Voicemail Setp cos"
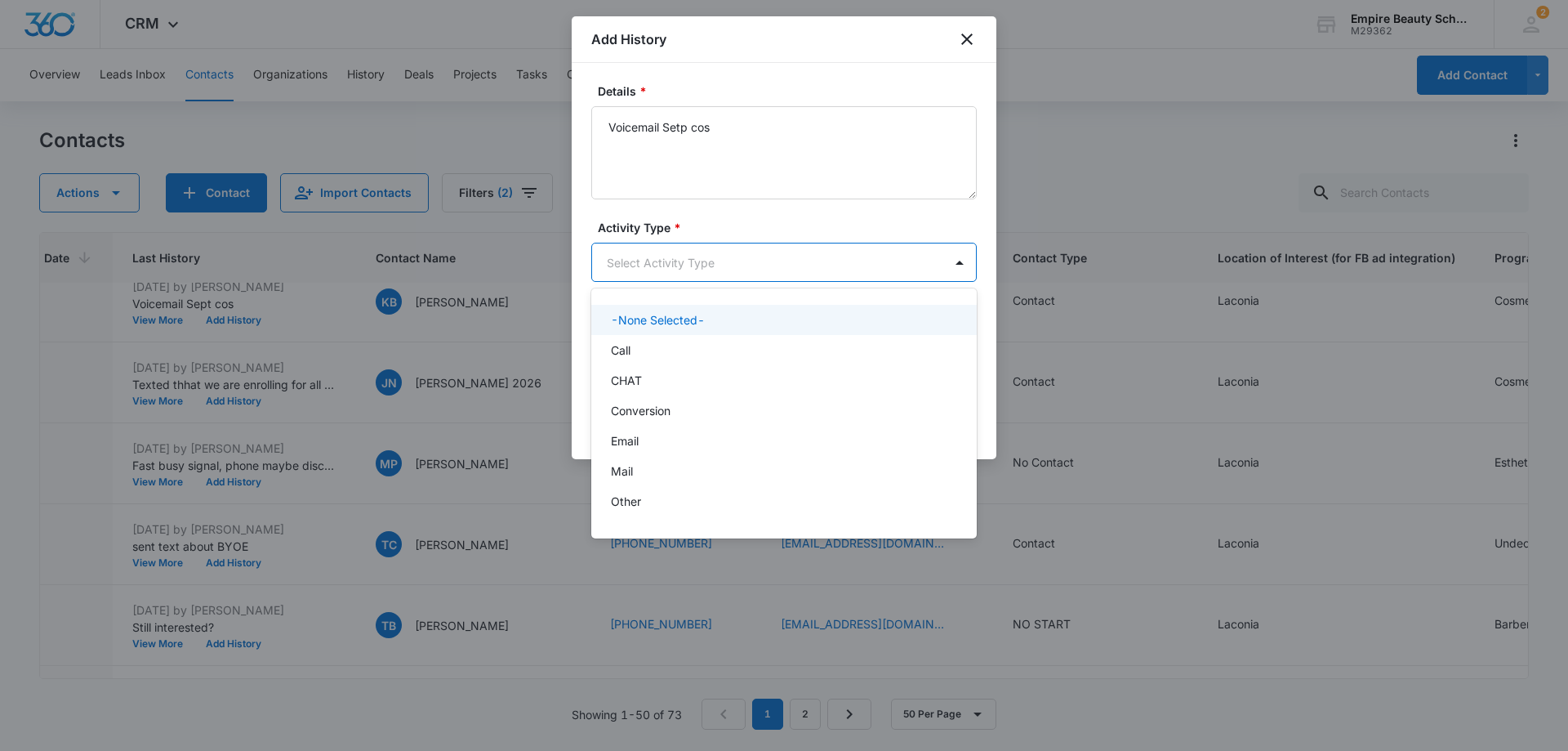
click at [701, 253] on body "CRM Apps Forms CRM Email Shop Payments POS Files Brand Settings Empire Beauty S…" at bounding box center [784, 376] width 1568 height 751
click at [619, 350] on p "Call" at bounding box center [620, 349] width 20 height 17
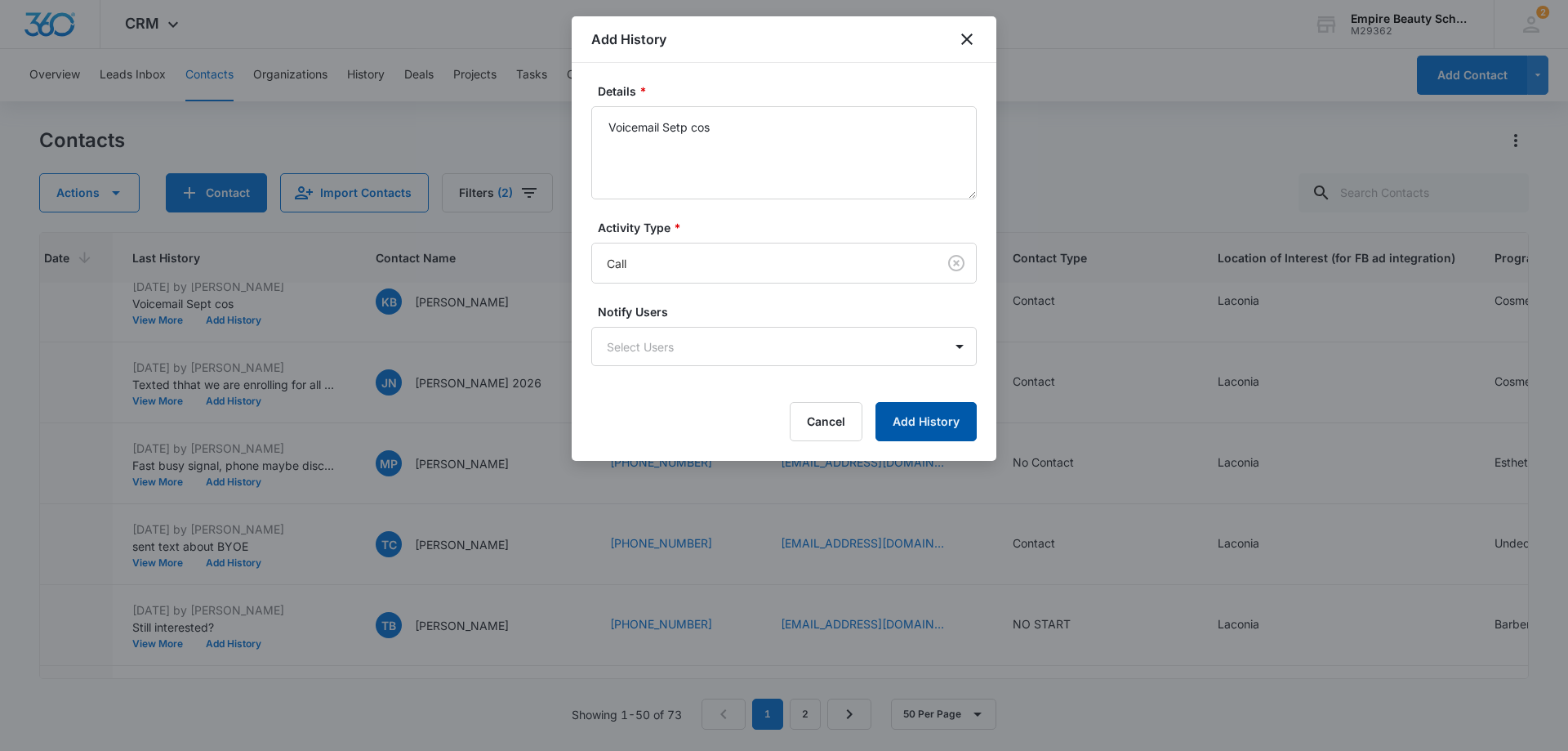
click at [955, 419] on button "Add History" at bounding box center [926, 421] width 101 height 39
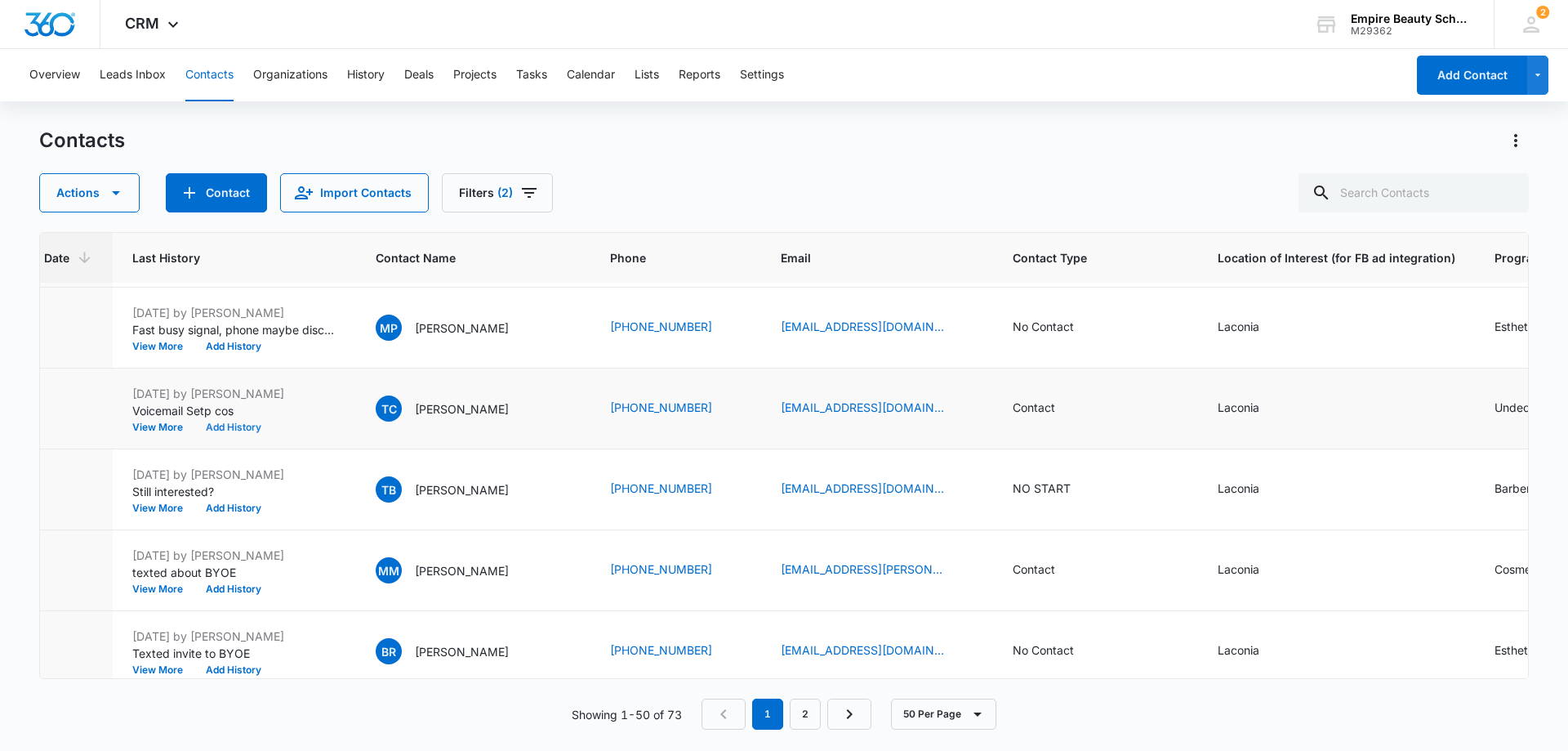
scroll to position [2368, 202]
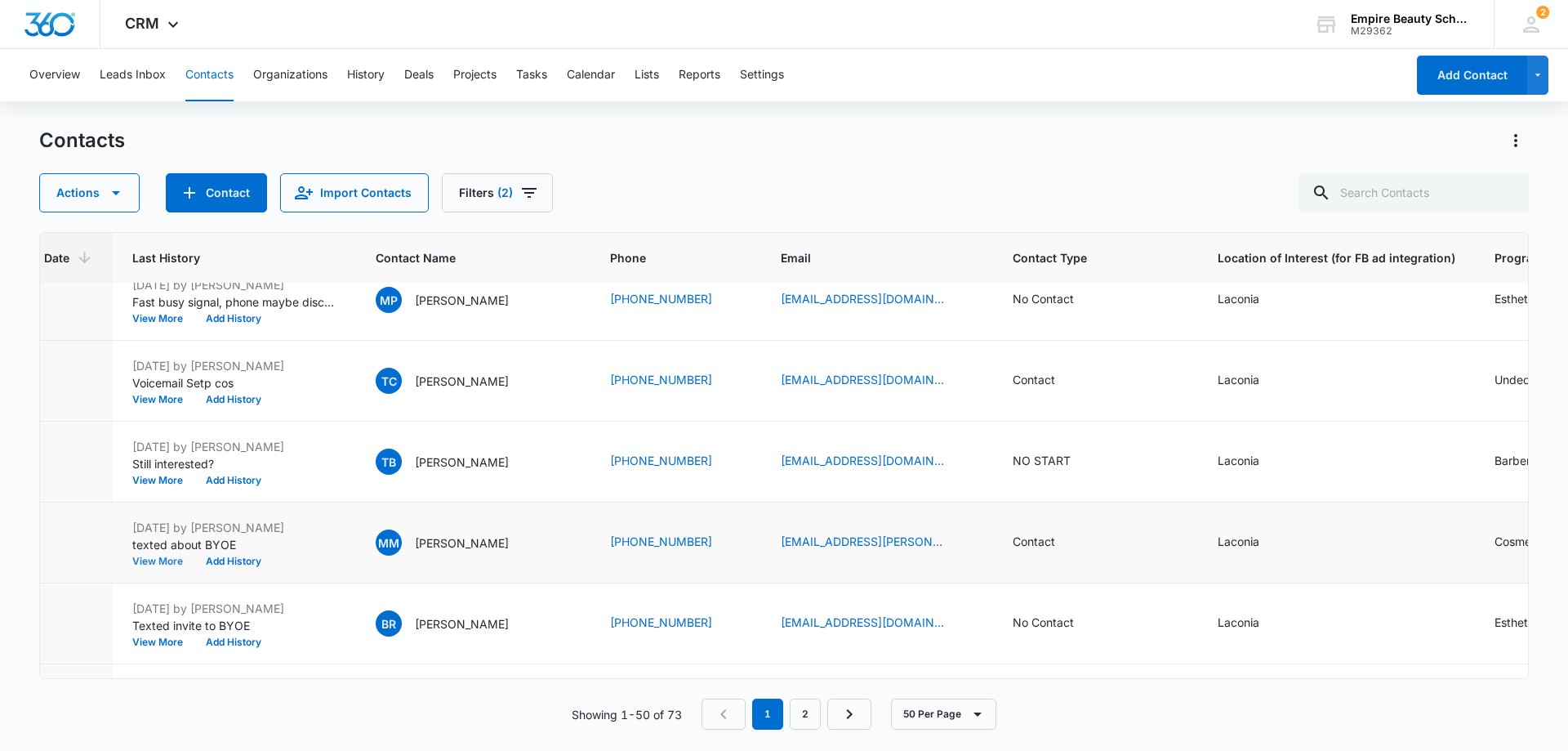
click at [167, 559] on button "View More" at bounding box center [163, 560] width 62 height 10
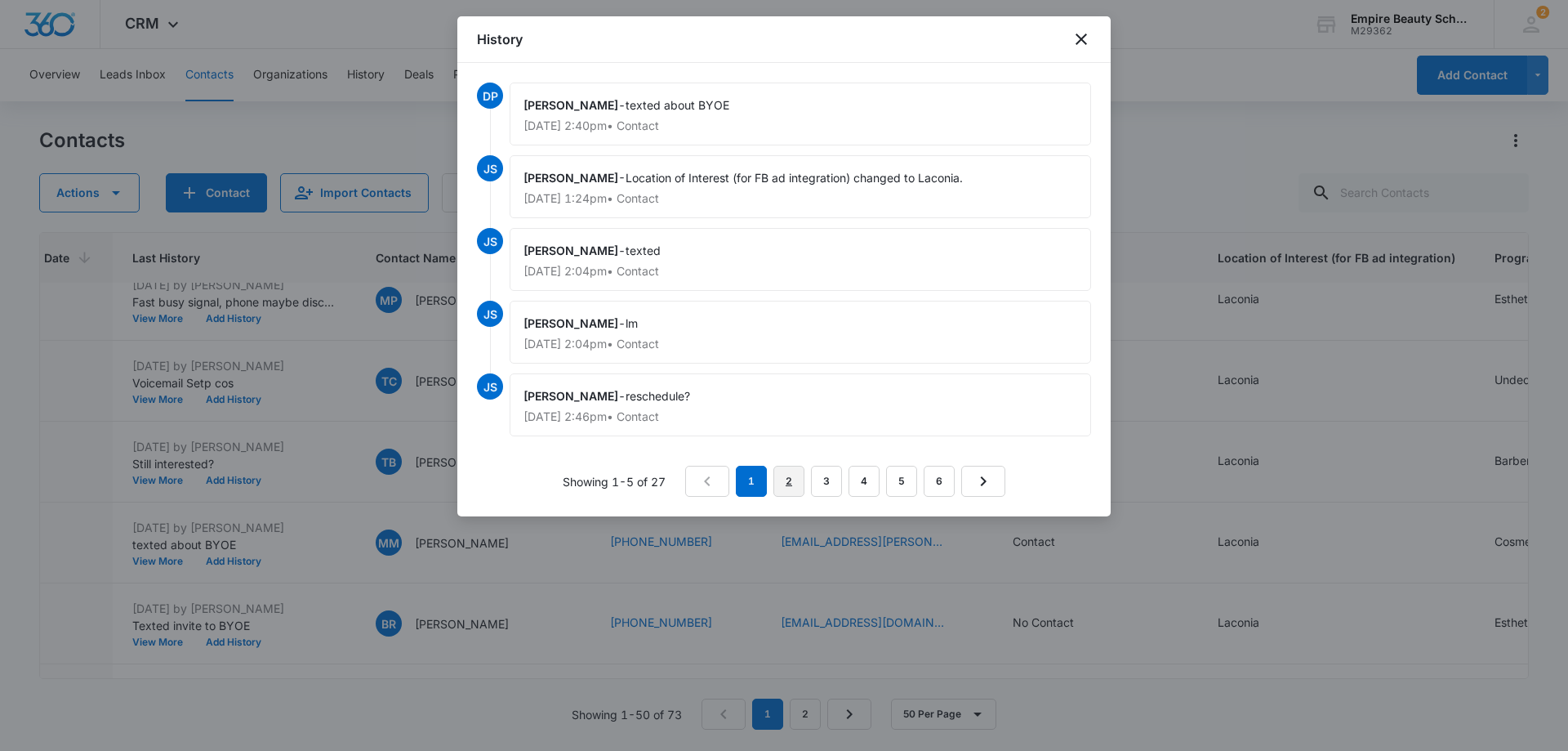
click at [785, 477] on link "2" at bounding box center [788, 481] width 31 height 31
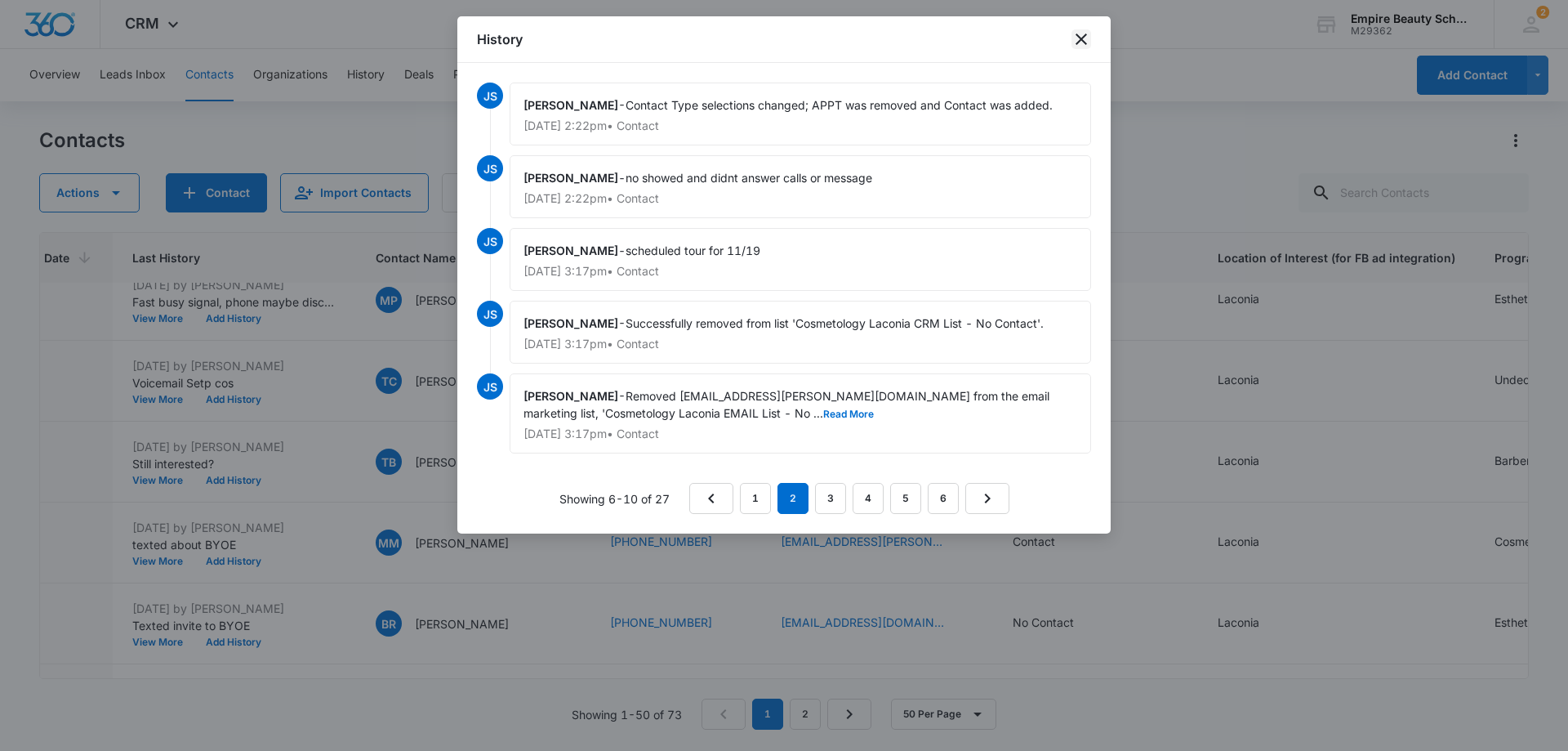
click at [1082, 43] on icon "close" at bounding box center [1081, 39] width 20 height 20
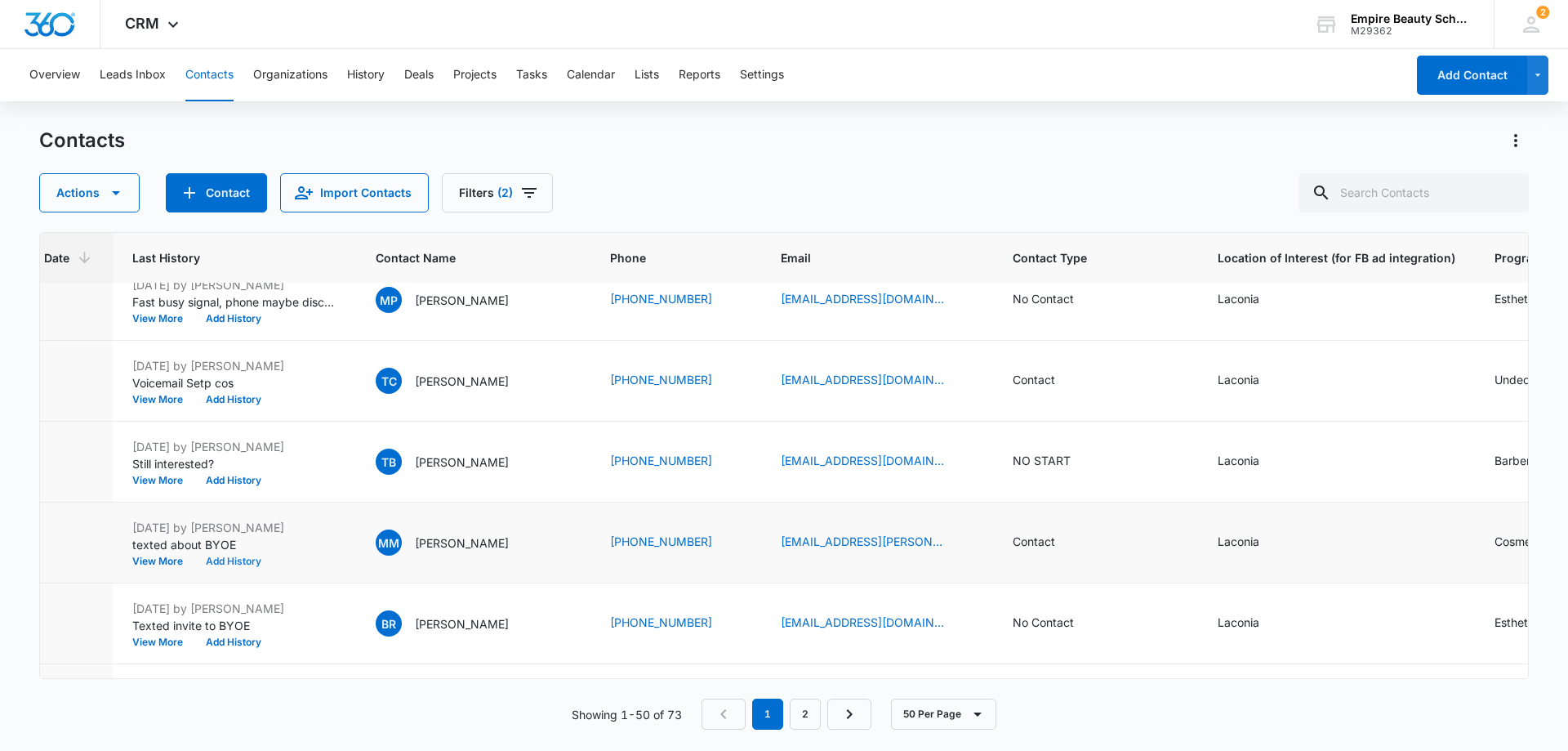
click at [243, 559] on button "Add History" at bounding box center [233, 560] width 78 height 10
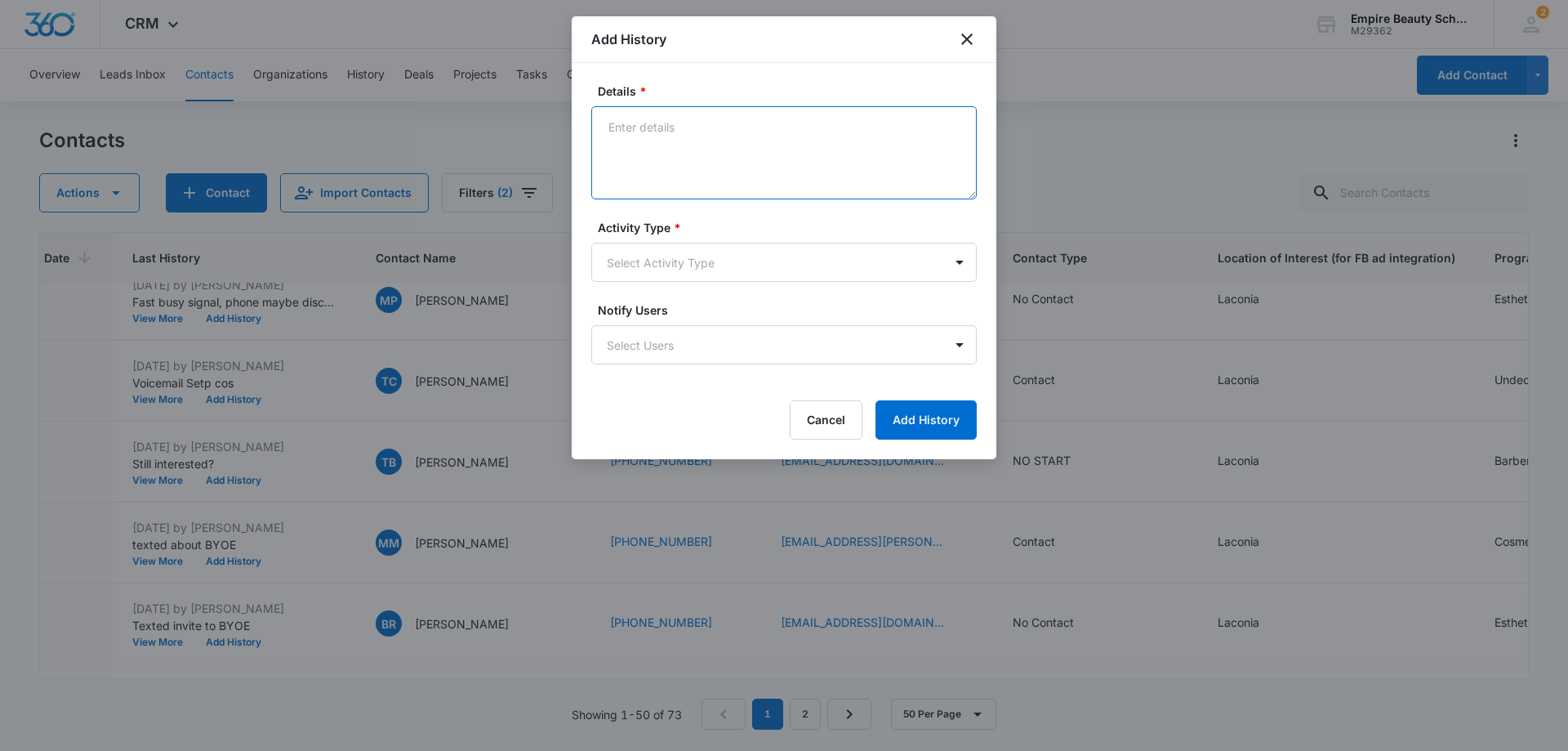
click at [754, 129] on textarea "Details *" at bounding box center [784, 152] width 386 height 93
type textarea "Voicemail Sept cos"
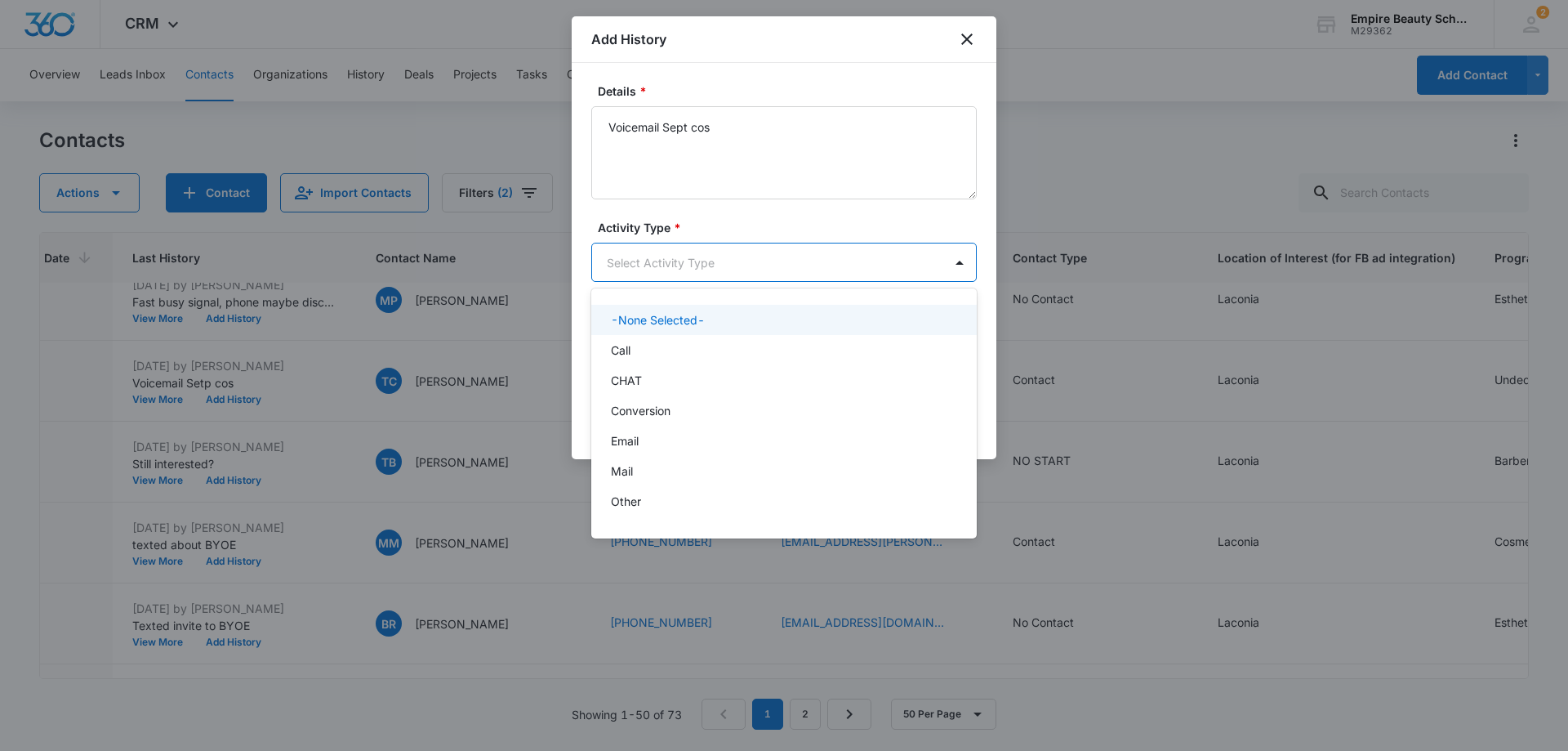
click at [776, 257] on body "CRM Apps Forms CRM Email Shop Payments POS Files Brand Settings Empire Beauty S…" at bounding box center [784, 376] width 1568 height 751
click at [710, 348] on div "Call" at bounding box center [782, 349] width 343 height 17
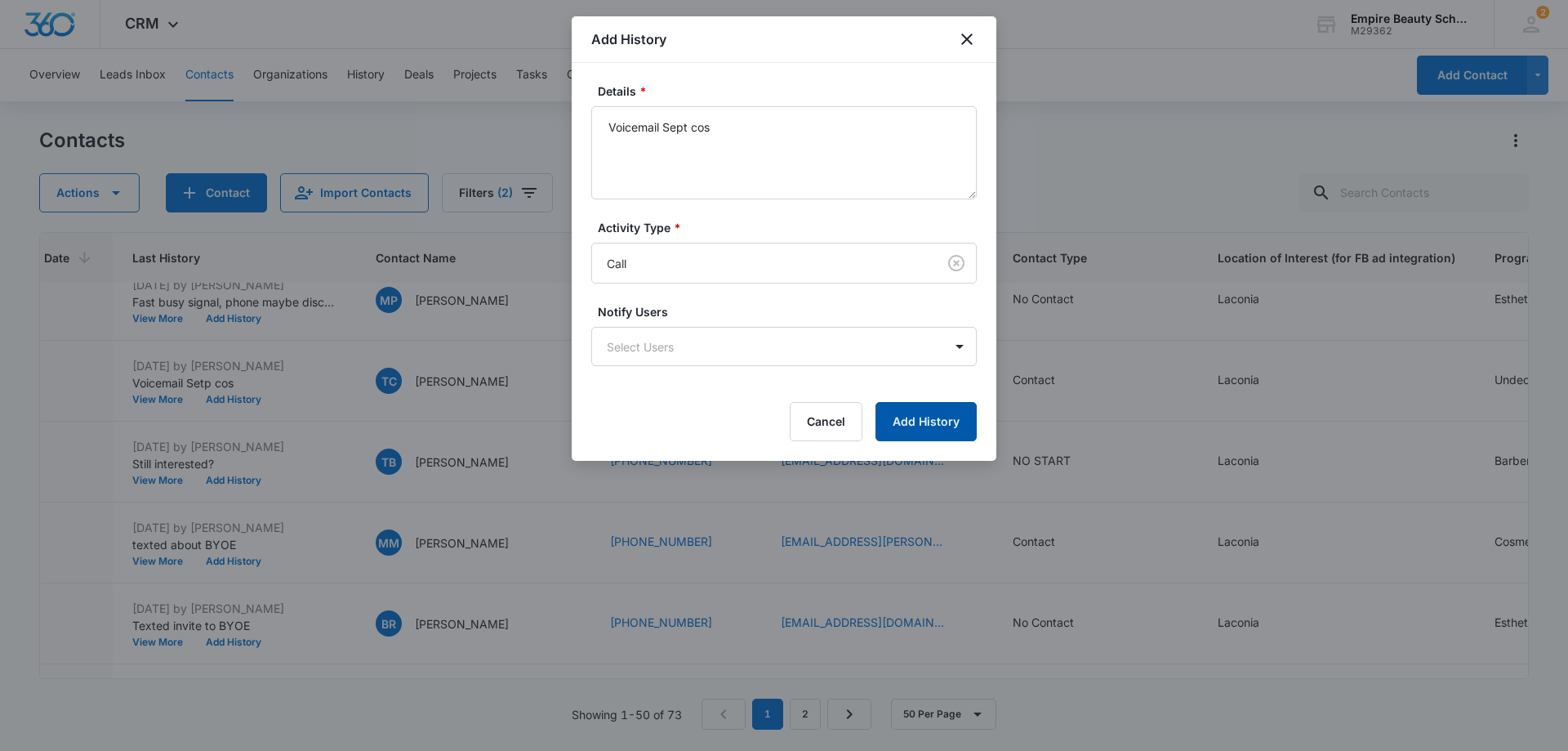
click at [927, 414] on button "Add History" at bounding box center [926, 421] width 101 height 39
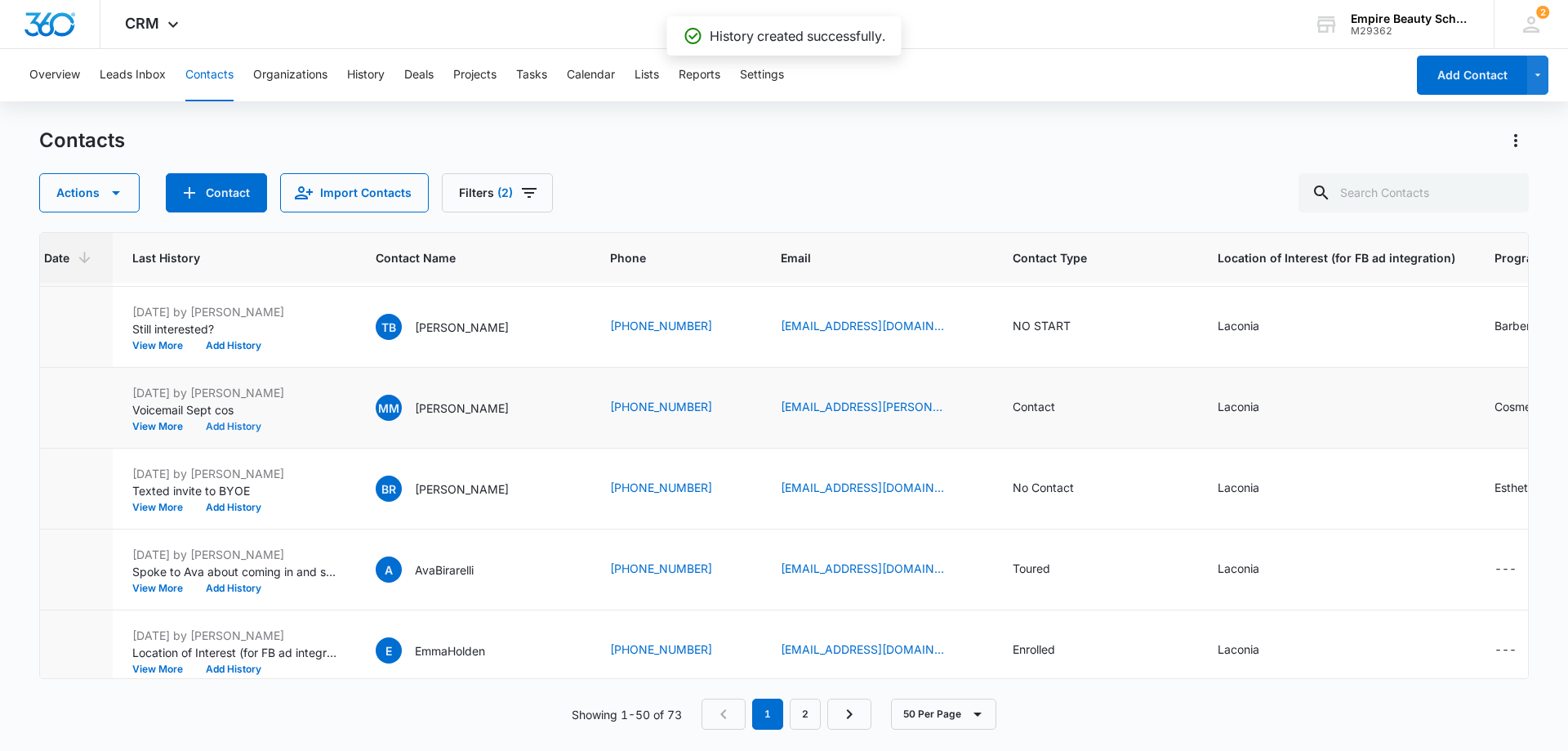
scroll to position [2532, 202]
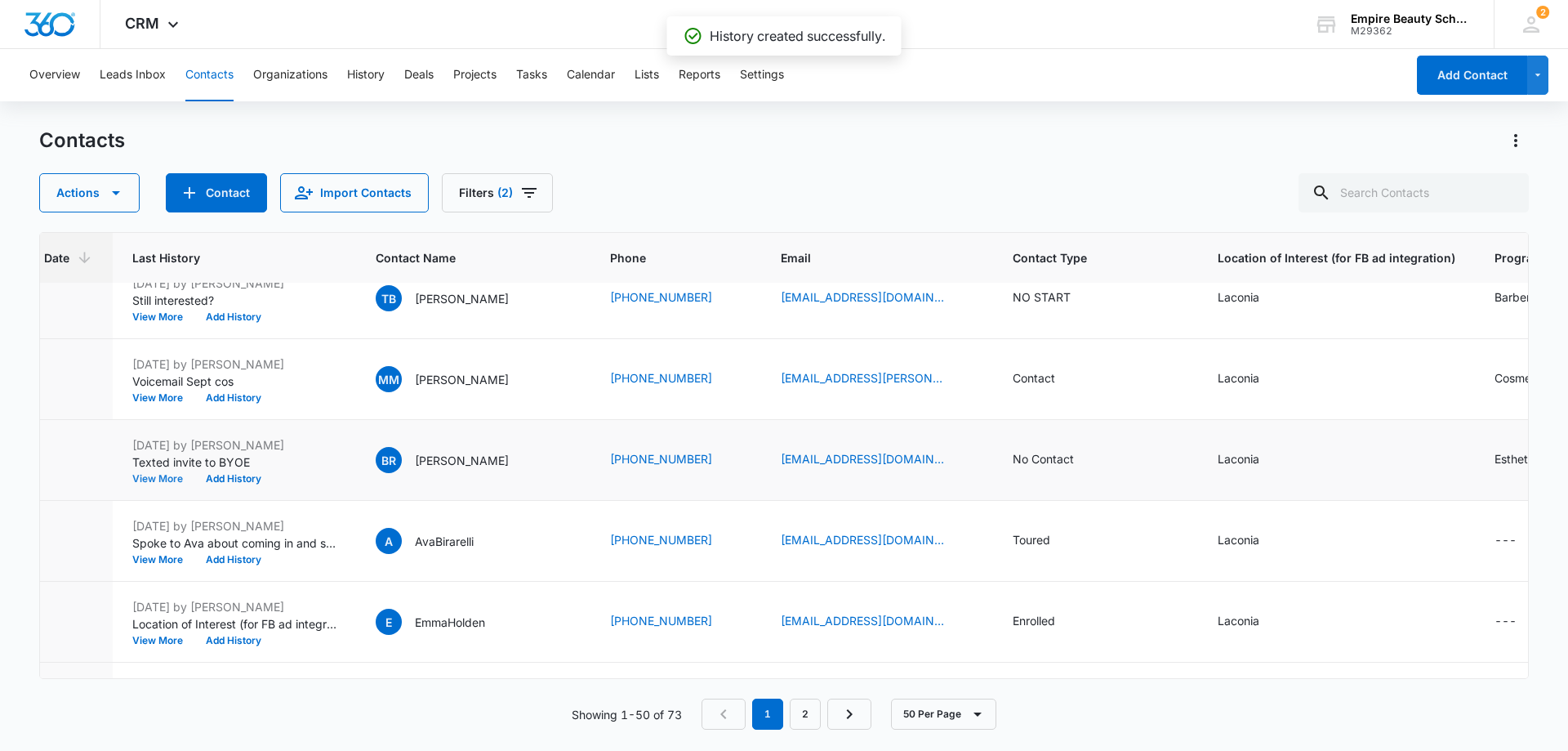
click at [173, 476] on button "View More" at bounding box center [163, 479] width 62 height 10
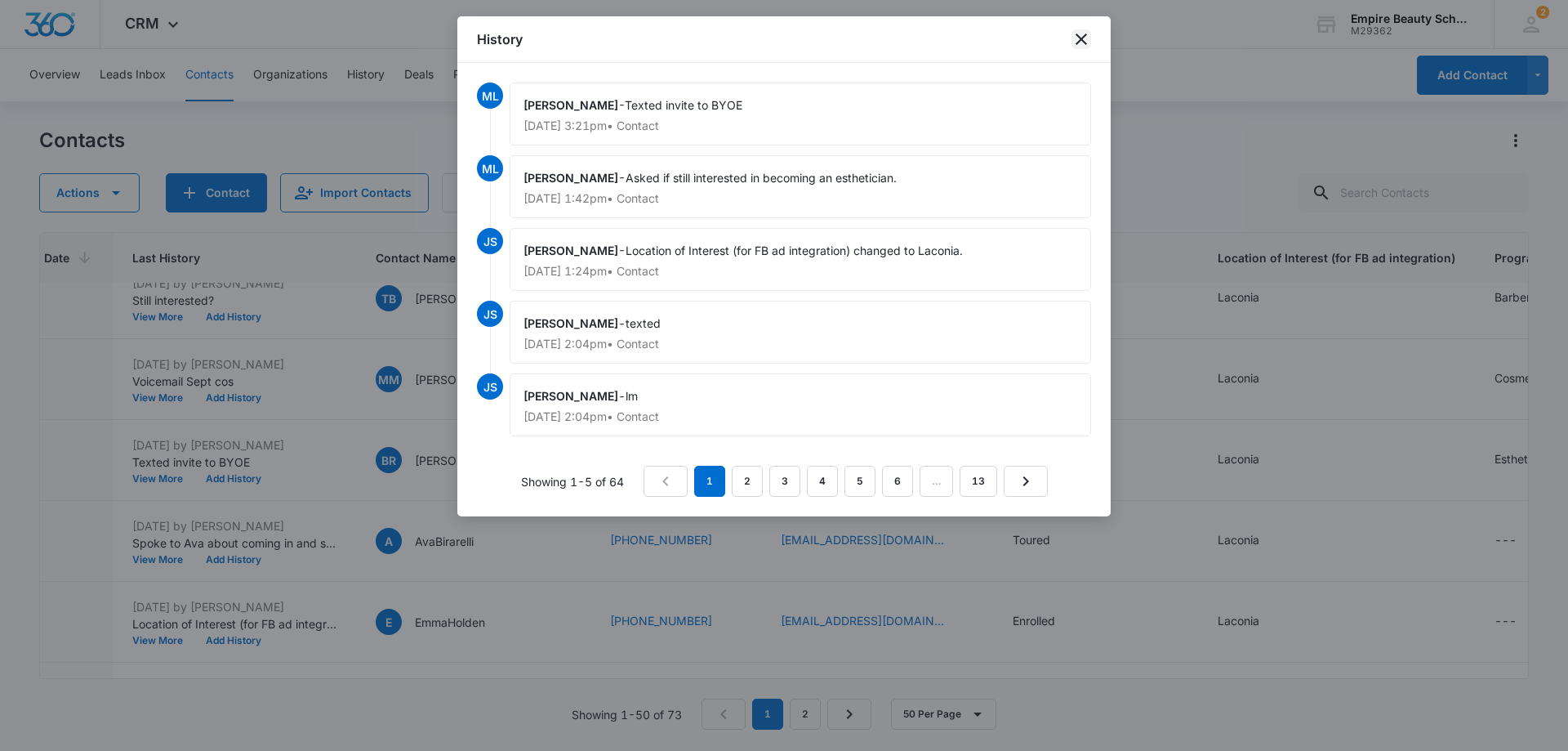
click at [1083, 36] on icon "close" at bounding box center [1081, 39] width 20 height 20
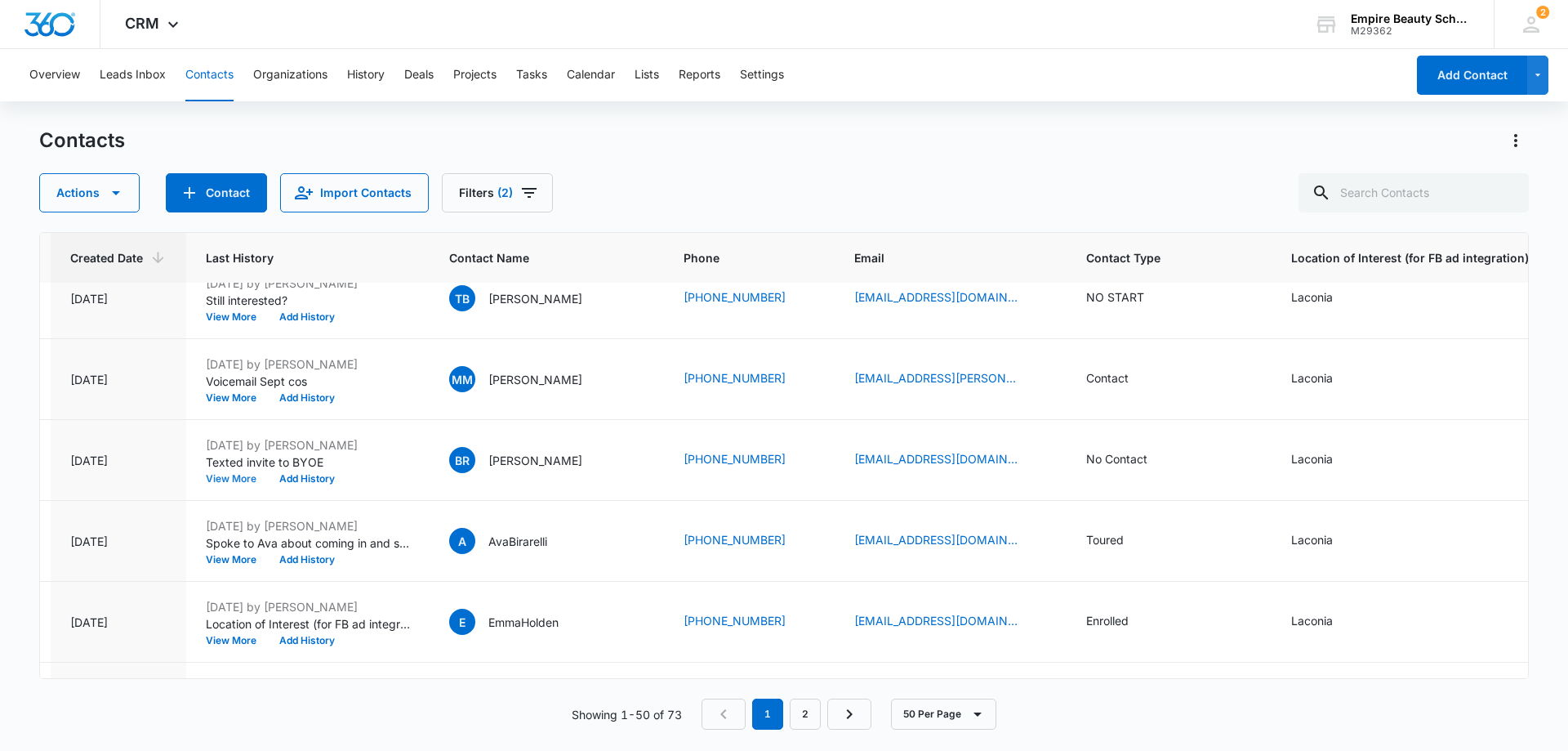
scroll to position [2532, 119]
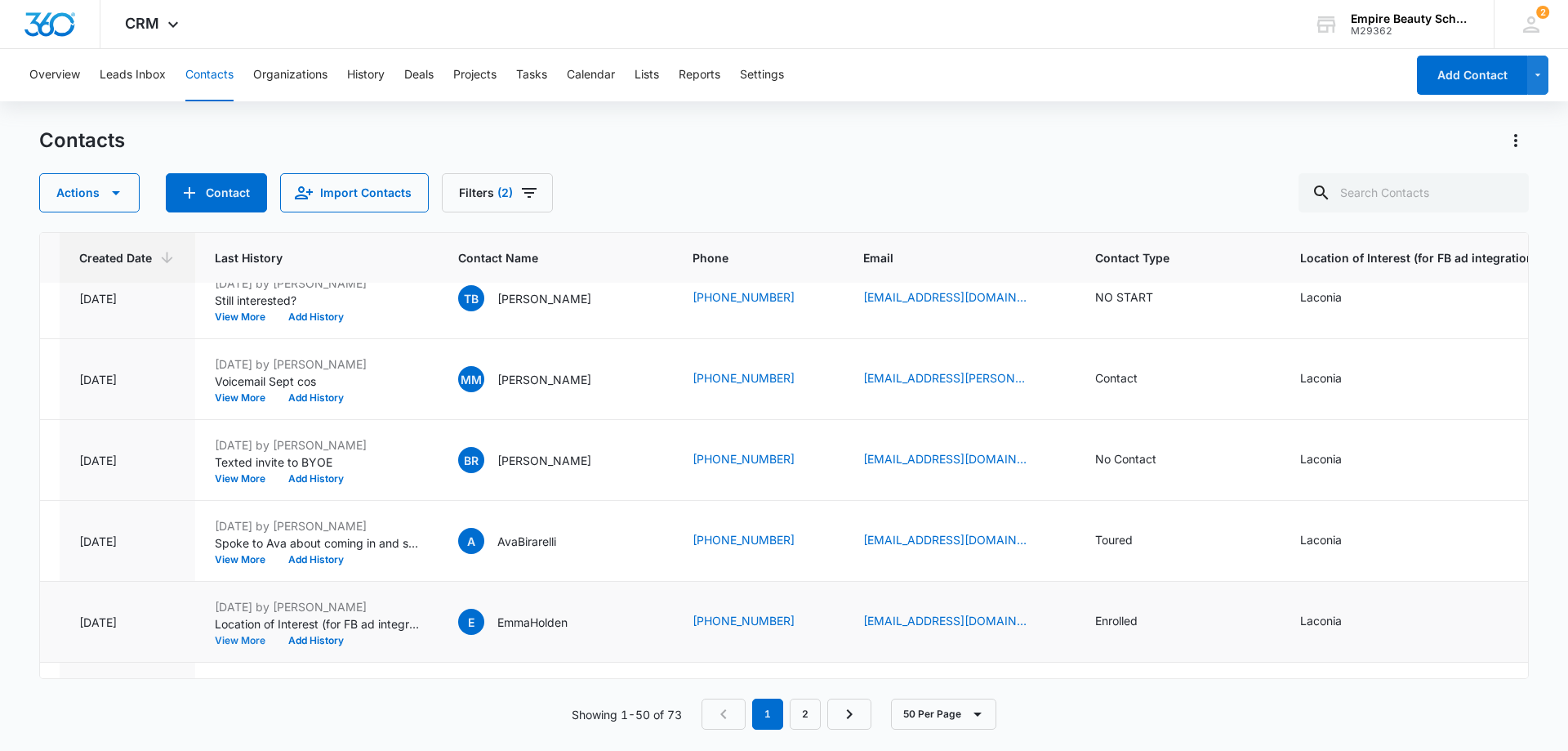
click at [250, 637] on button "View More" at bounding box center [245, 640] width 62 height 10
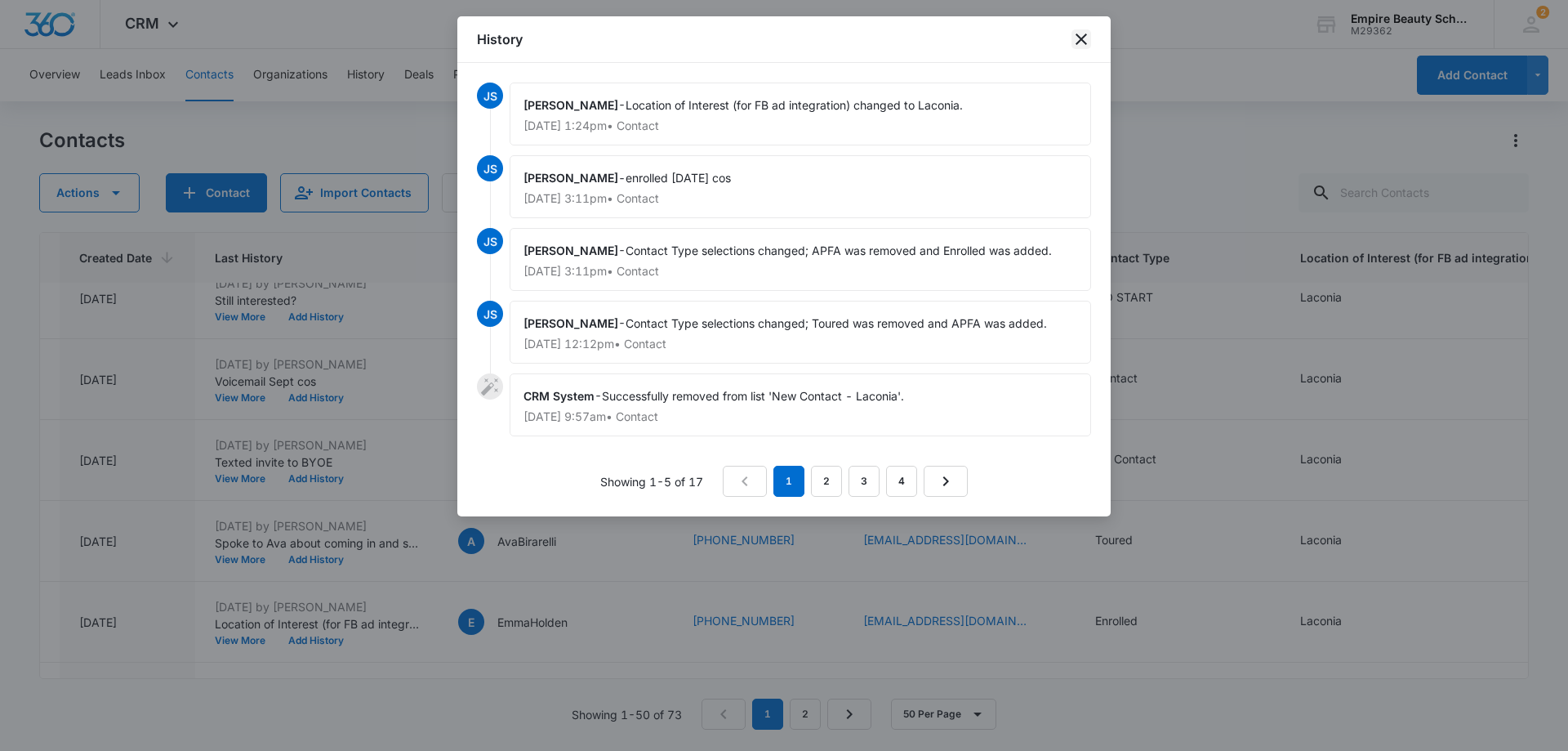
click at [1077, 38] on icon "close" at bounding box center [1081, 39] width 20 height 20
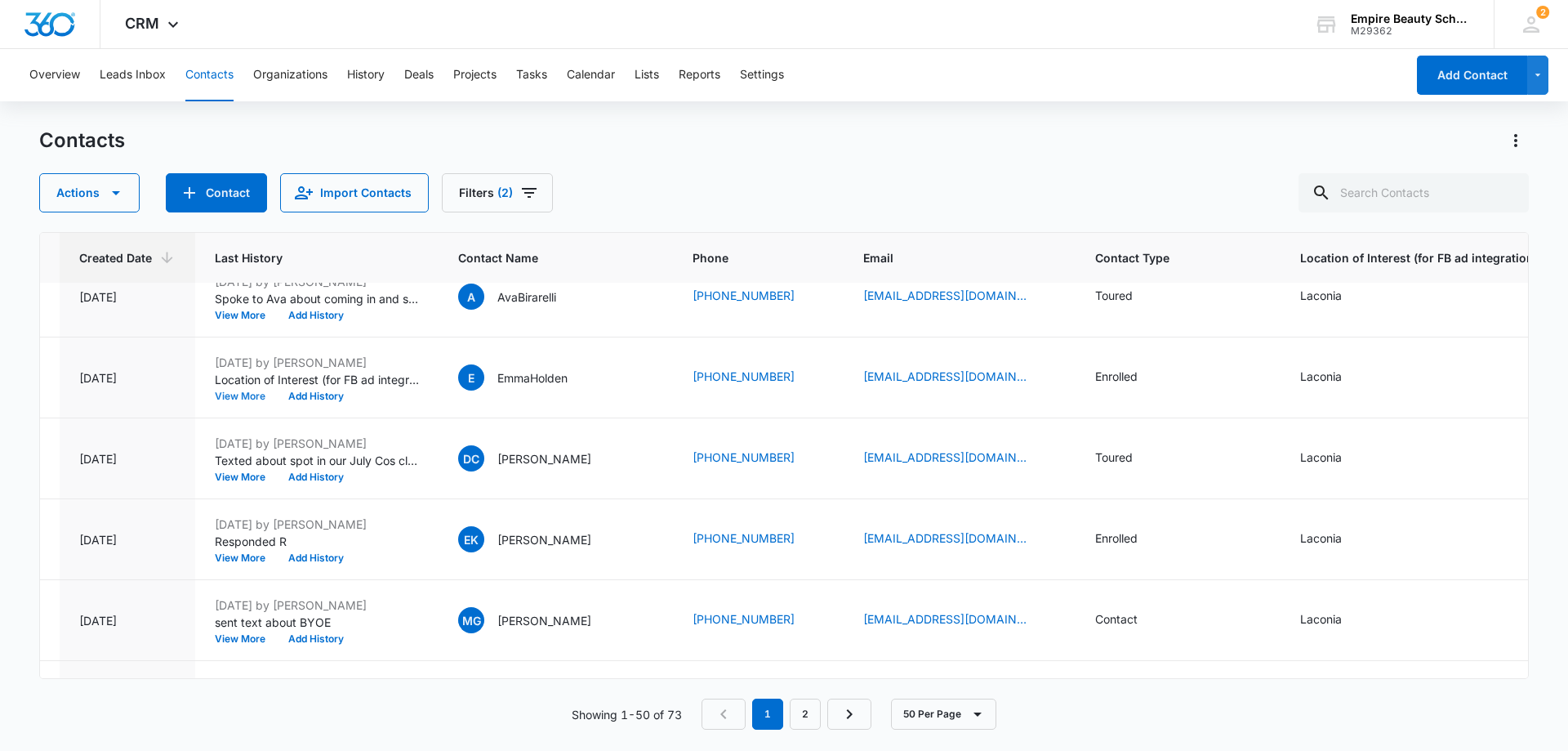
scroll to position [2777, 119]
click at [242, 475] on button "View More" at bounding box center [245, 476] width 62 height 10
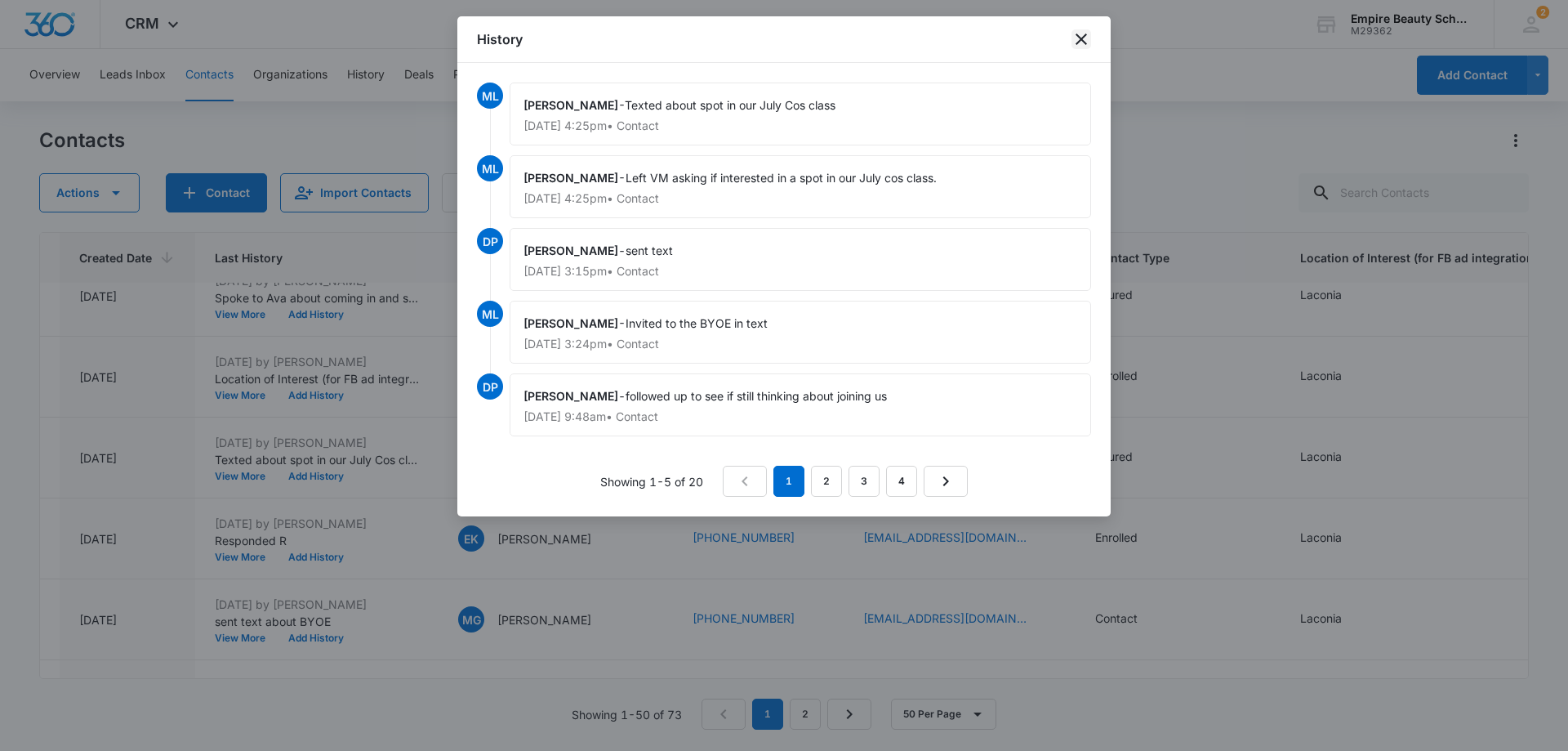
click at [1083, 35] on icon "close" at bounding box center [1081, 39] width 20 height 20
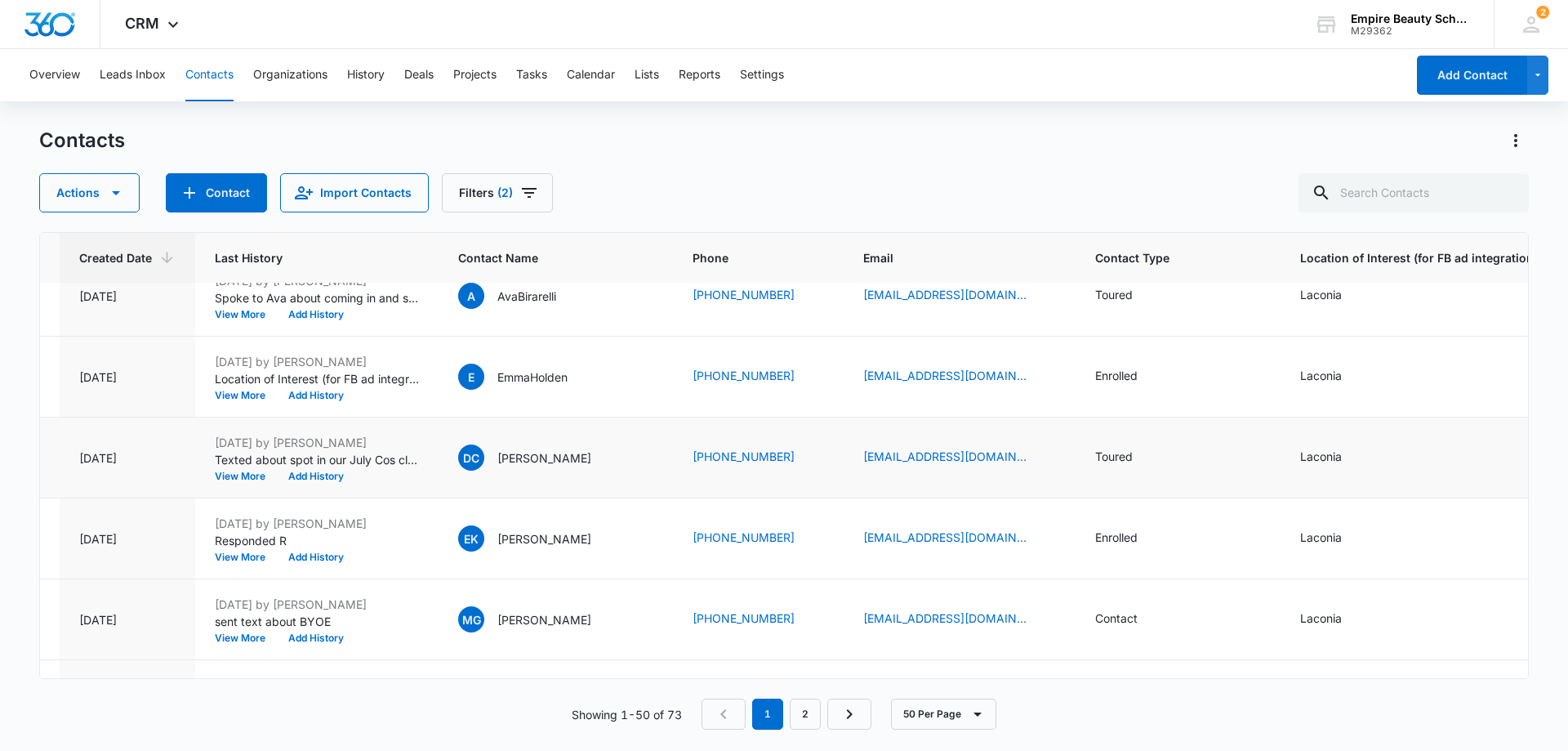
click at [634, 463] on div "DC Deanna Coutu" at bounding box center [556, 457] width 195 height 26
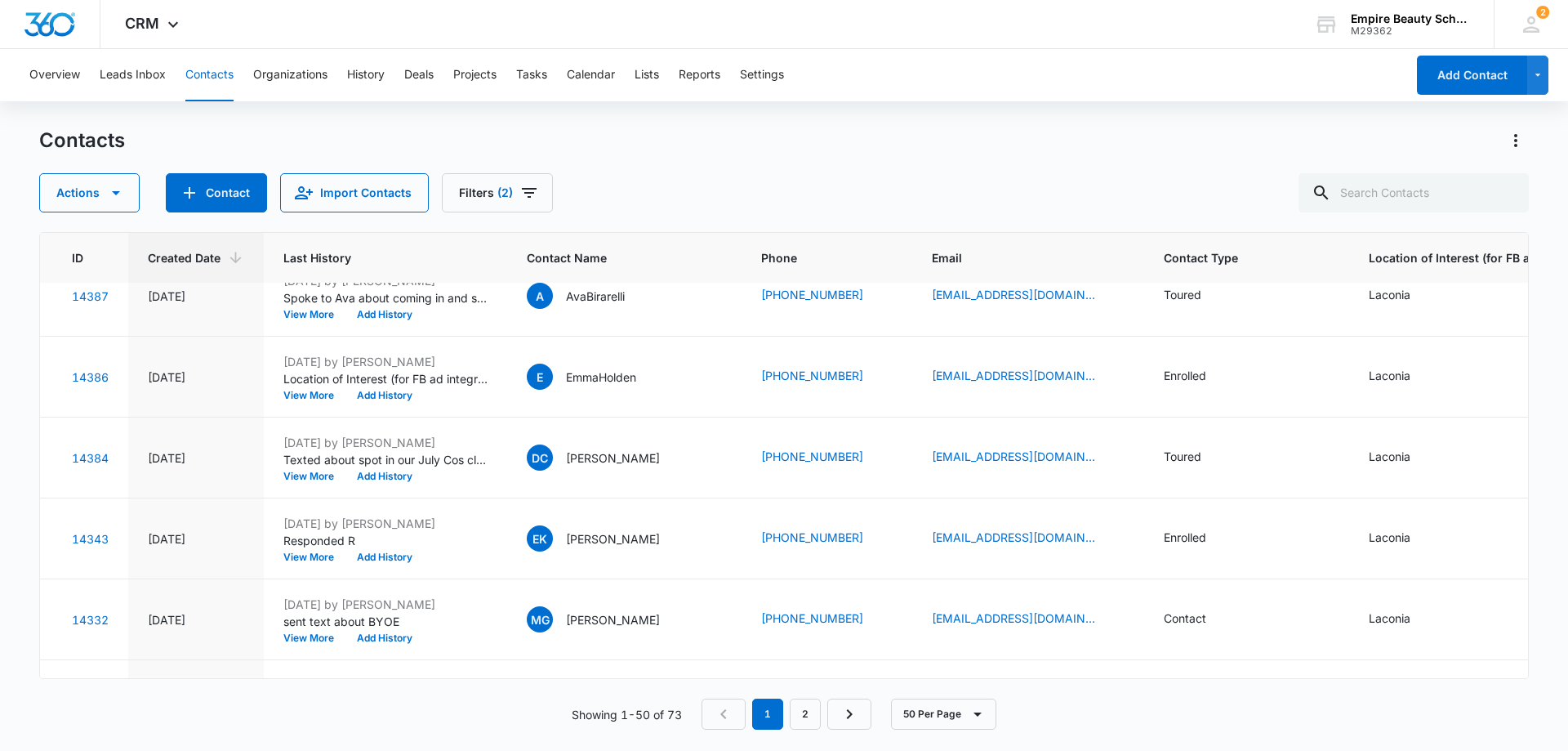
scroll to position [2777, 50]
click at [397, 475] on button "Add History" at bounding box center [386, 476] width 78 height 10
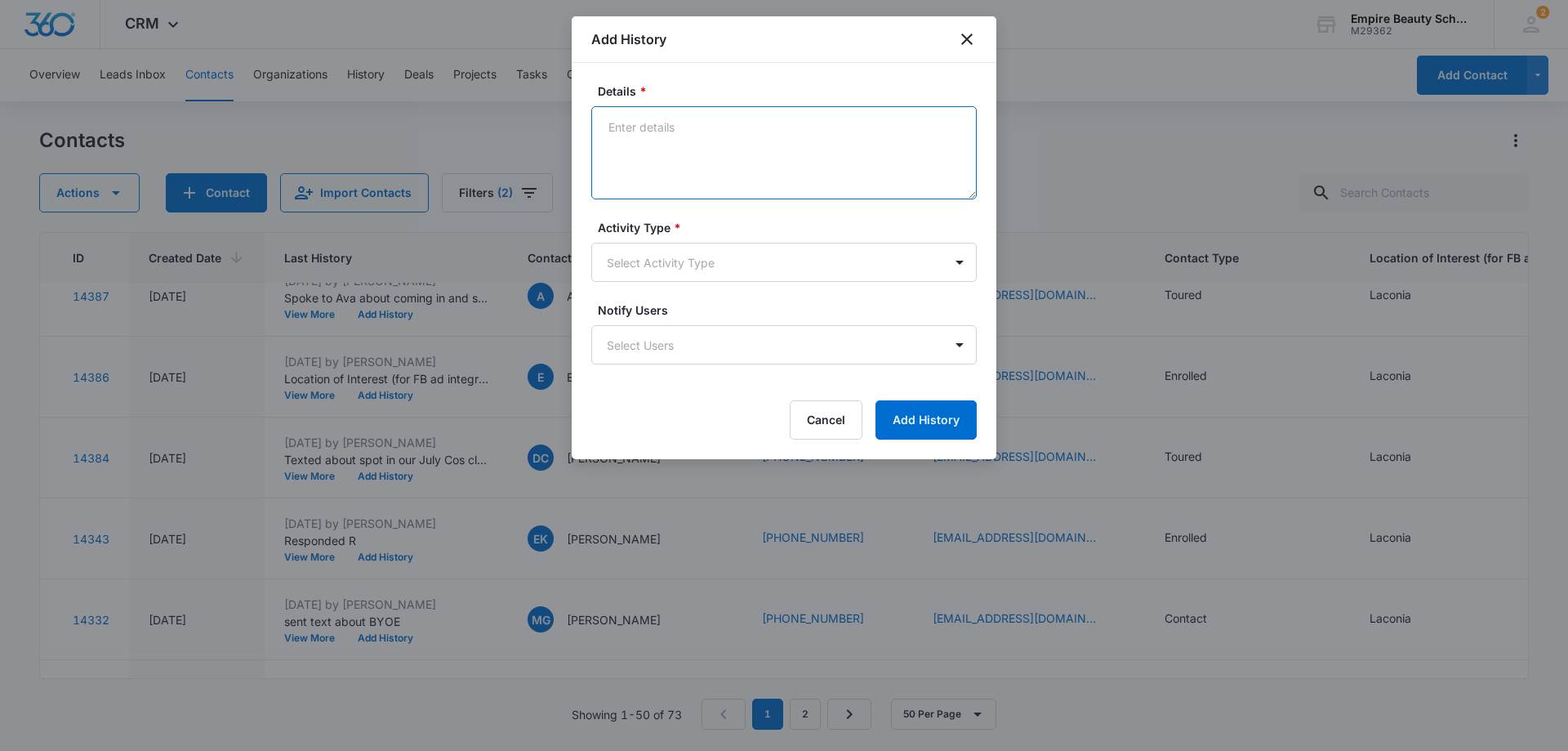
click at [671, 125] on textarea "Details *" at bounding box center [784, 152] width 386 height 93
type textarea "Voicemail Sept cos"
click at [745, 262] on body "CRM Apps Forms CRM Email Shop Payments POS Files Brand Settings Empire Beauty S…" at bounding box center [784, 376] width 1568 height 751
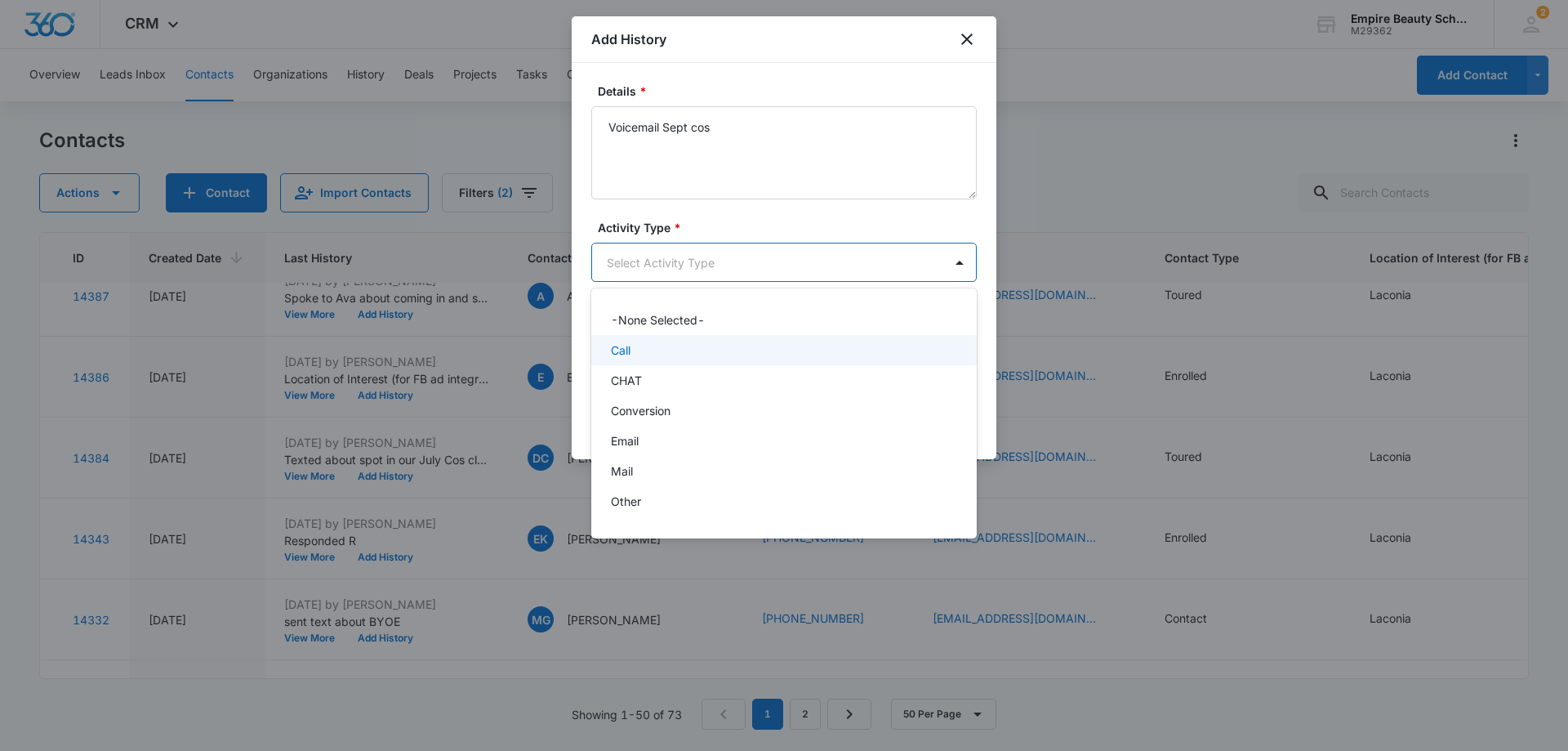
click at [652, 354] on div "Call" at bounding box center [782, 349] width 343 height 17
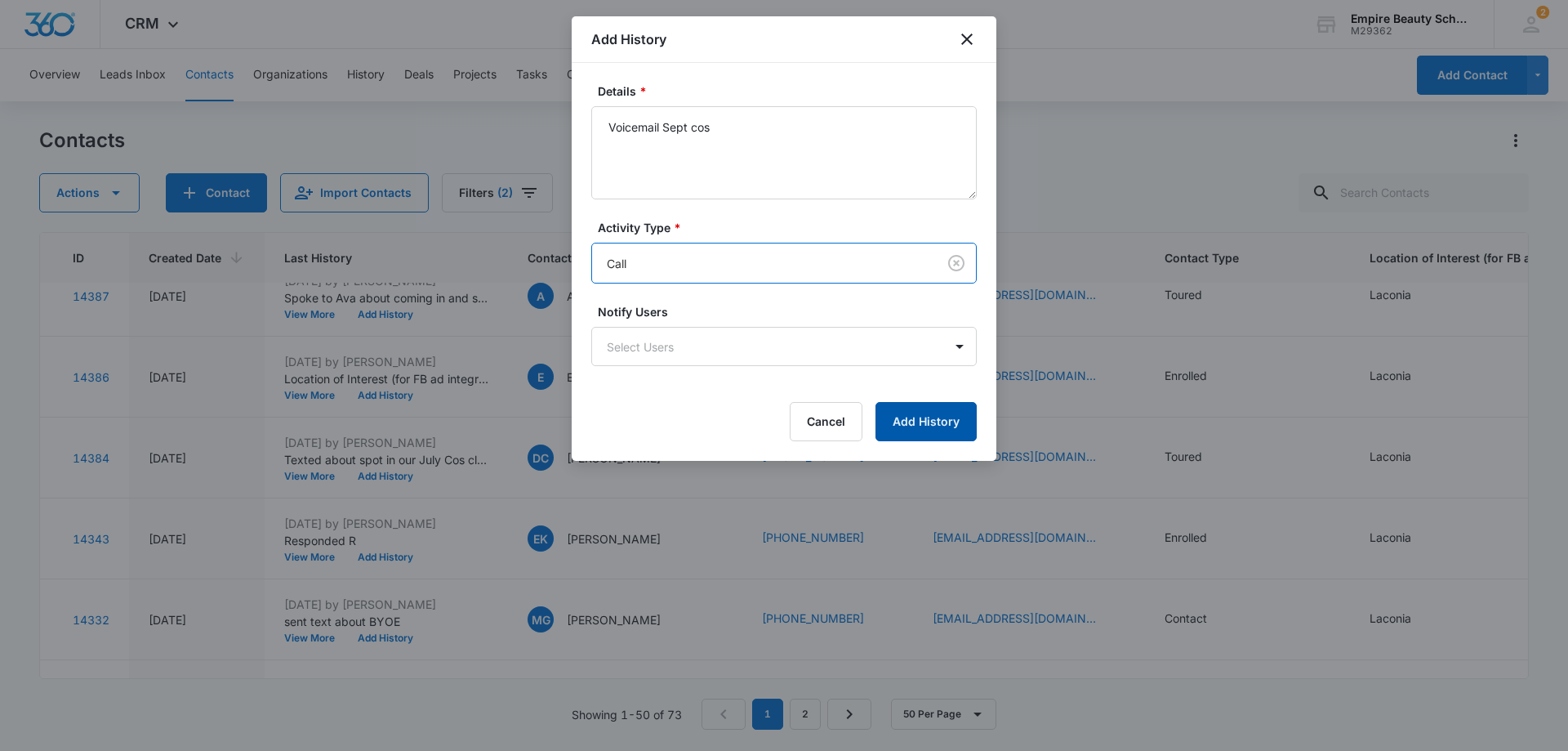
click at [934, 415] on button "Add History" at bounding box center [926, 421] width 101 height 39
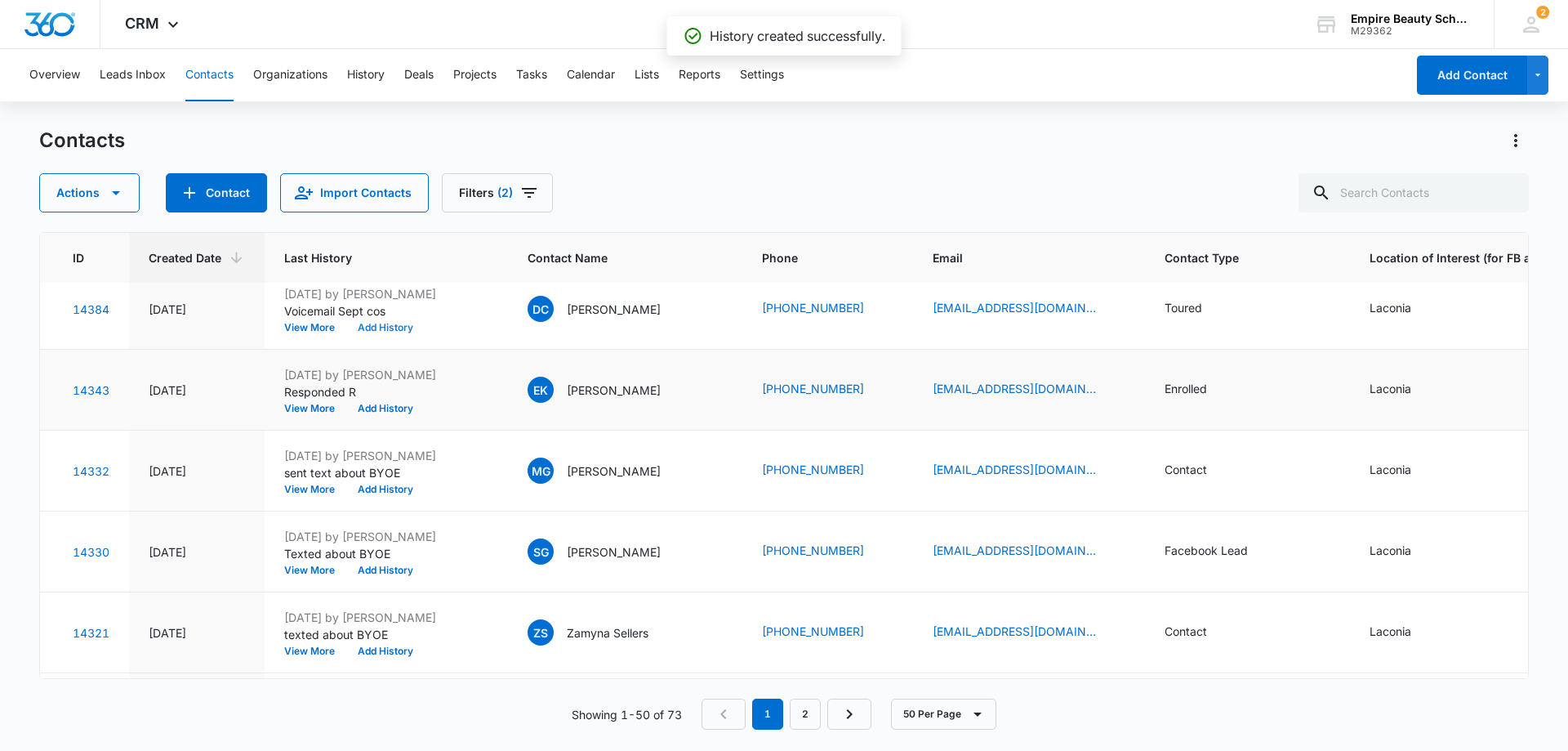
scroll to position [2941, 50]
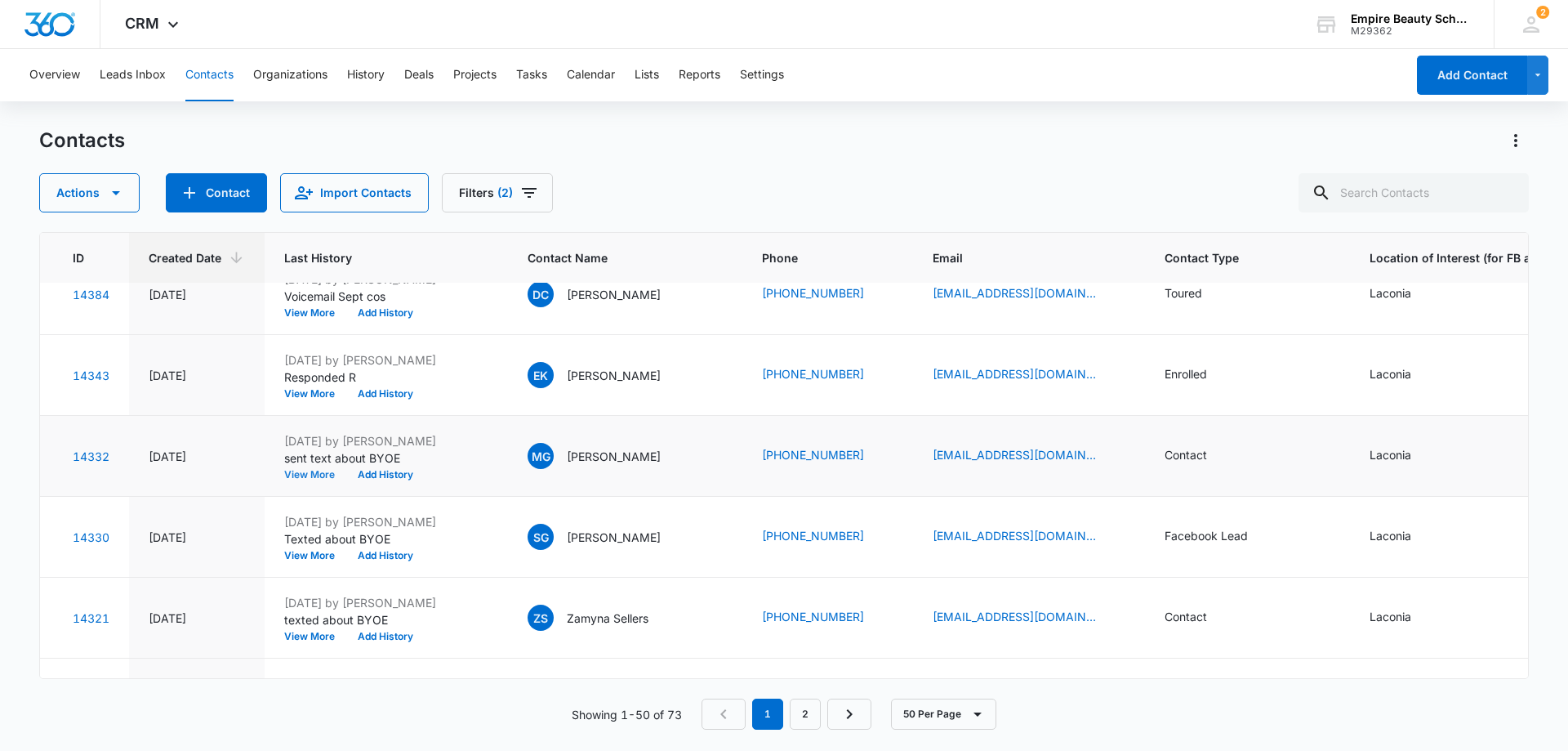
click at [307, 469] on button "View More" at bounding box center [315, 474] width 62 height 10
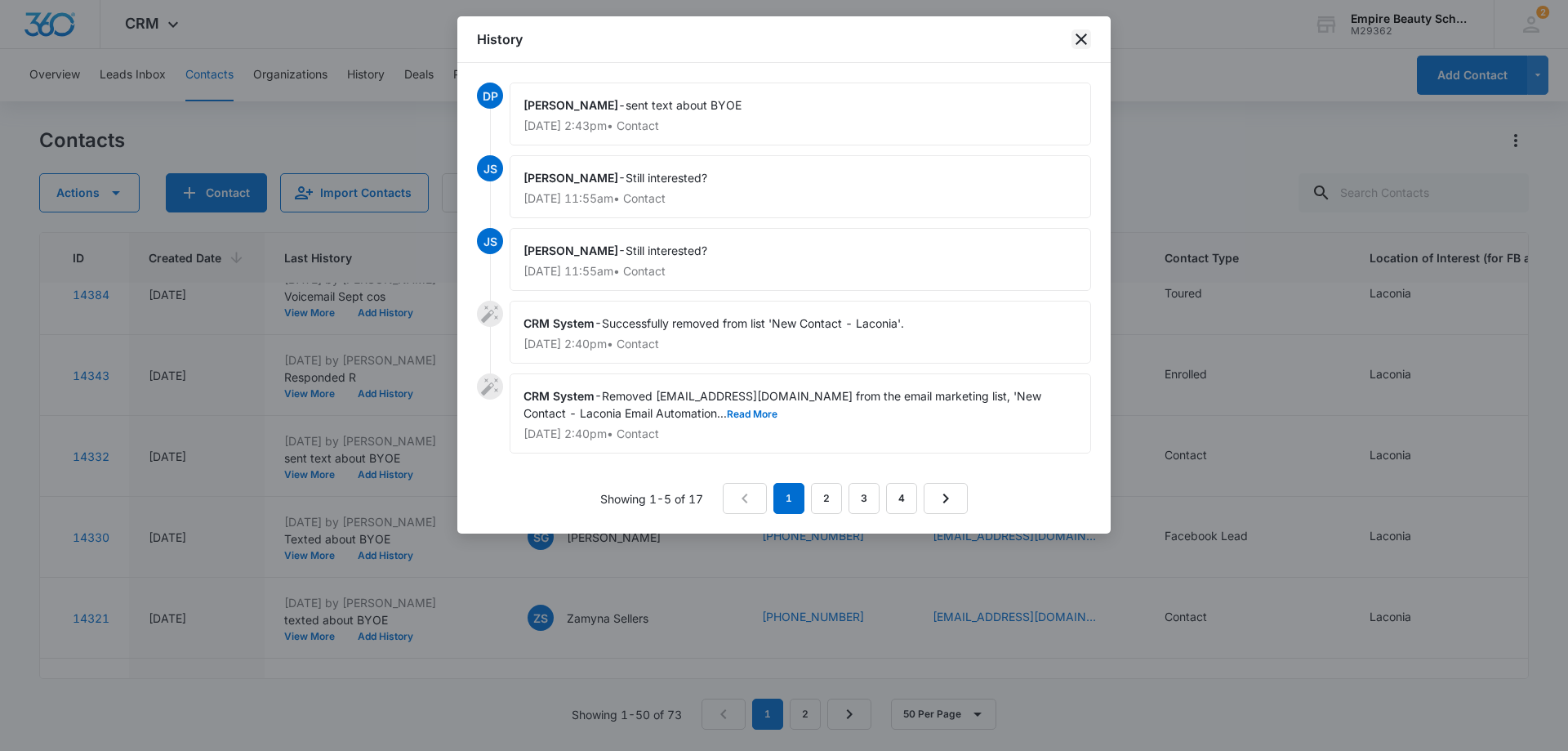
click at [1086, 35] on icon "close" at bounding box center [1081, 39] width 11 height 11
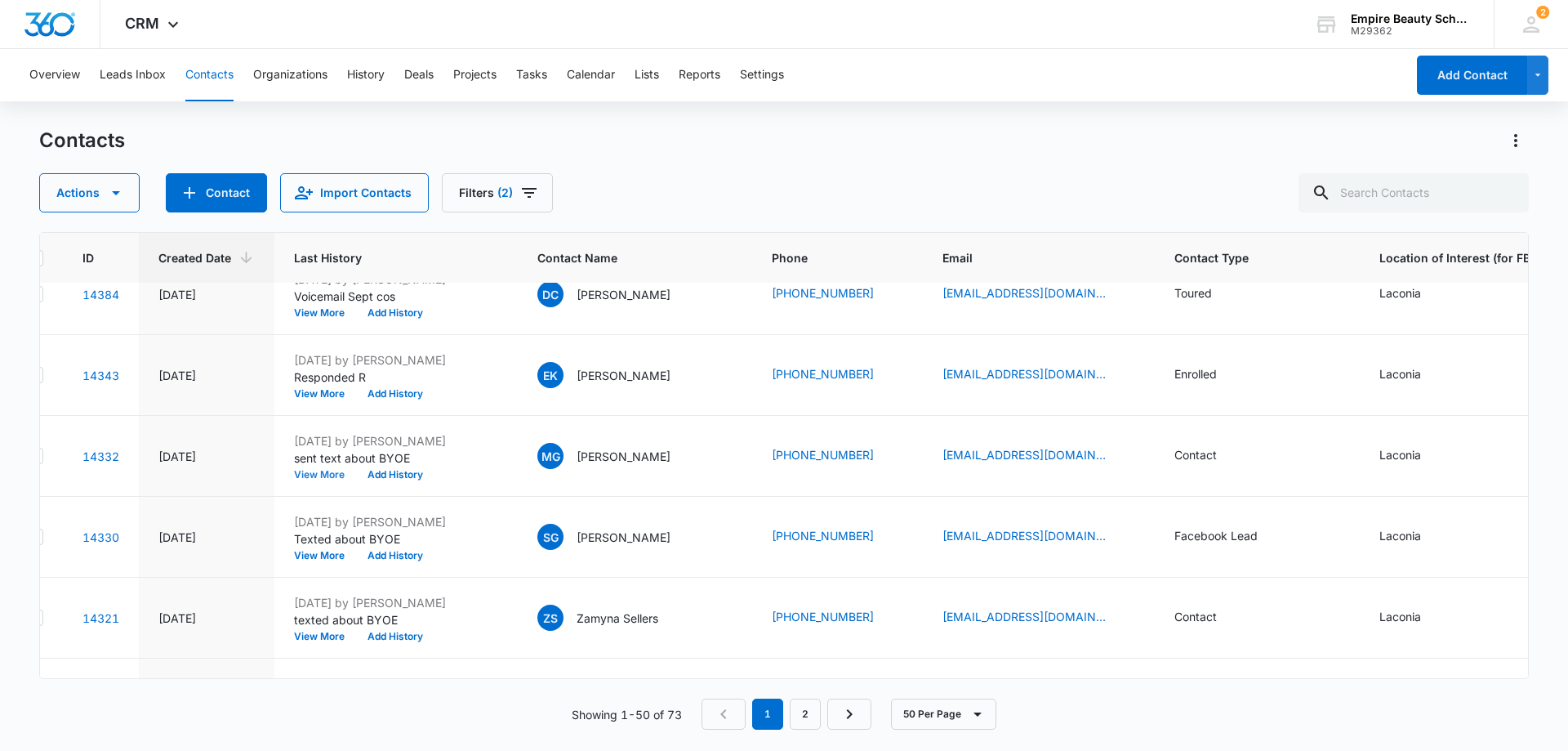
scroll to position [2941, 35]
click at [402, 475] on button "Add History" at bounding box center [400, 474] width 78 height 10
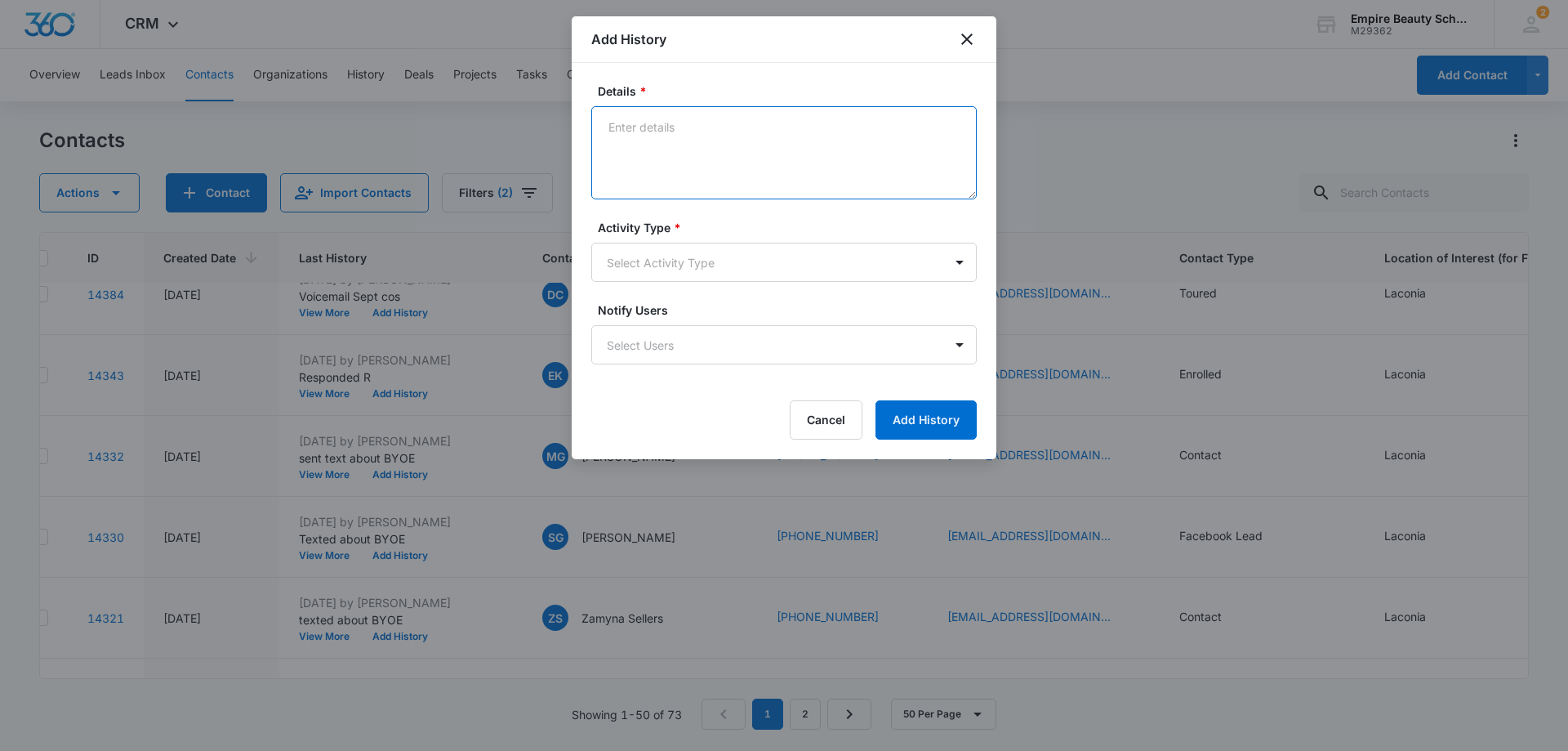
click at [717, 131] on textarea "Details *" at bounding box center [784, 152] width 386 height 93
type textarea "Voicemail sept cos"
click at [732, 253] on body "CRM Apps Forms CRM Email Shop Payments POS Files Brand Settings Empire Beauty S…" at bounding box center [784, 376] width 1568 height 751
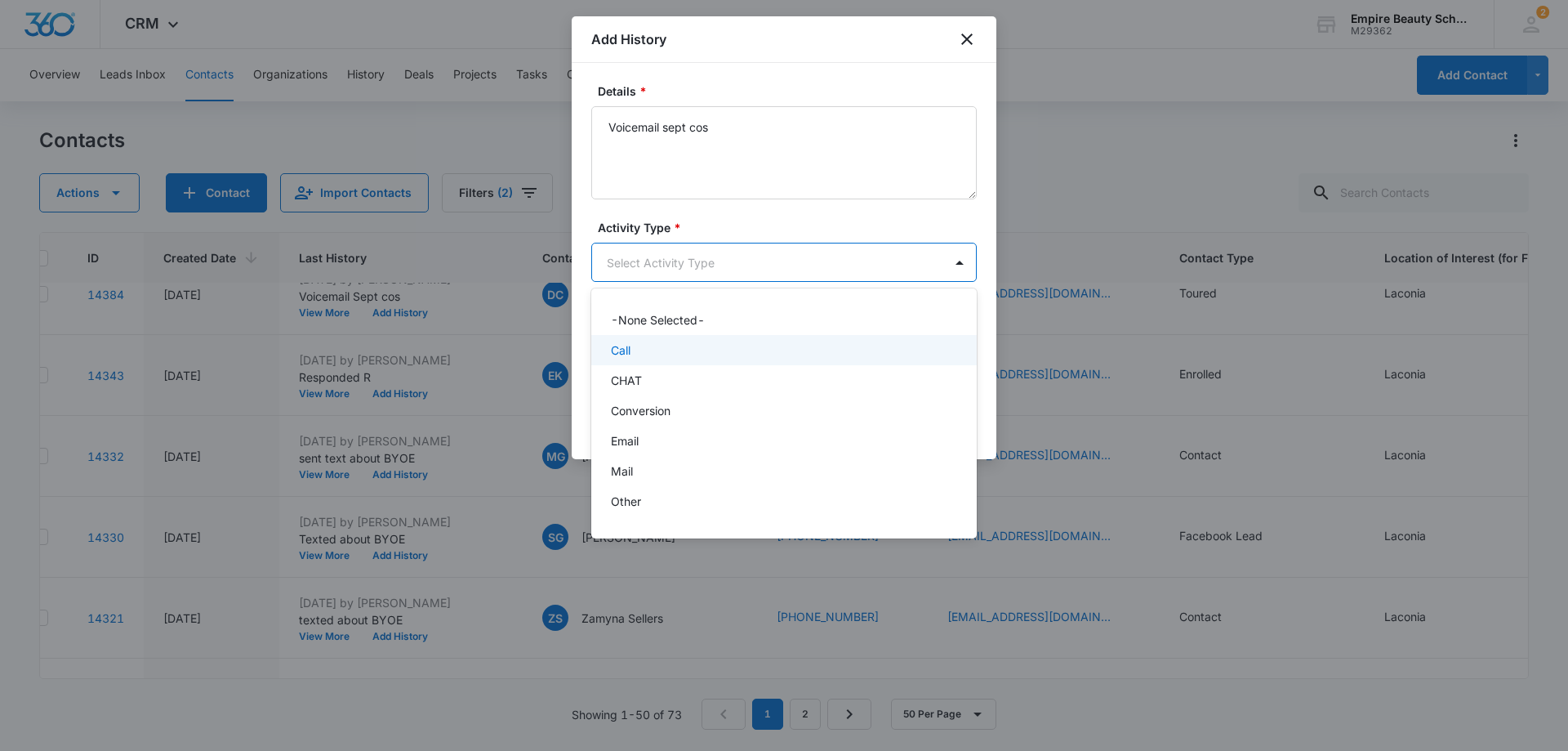
click at [686, 346] on div "Call" at bounding box center [782, 349] width 343 height 17
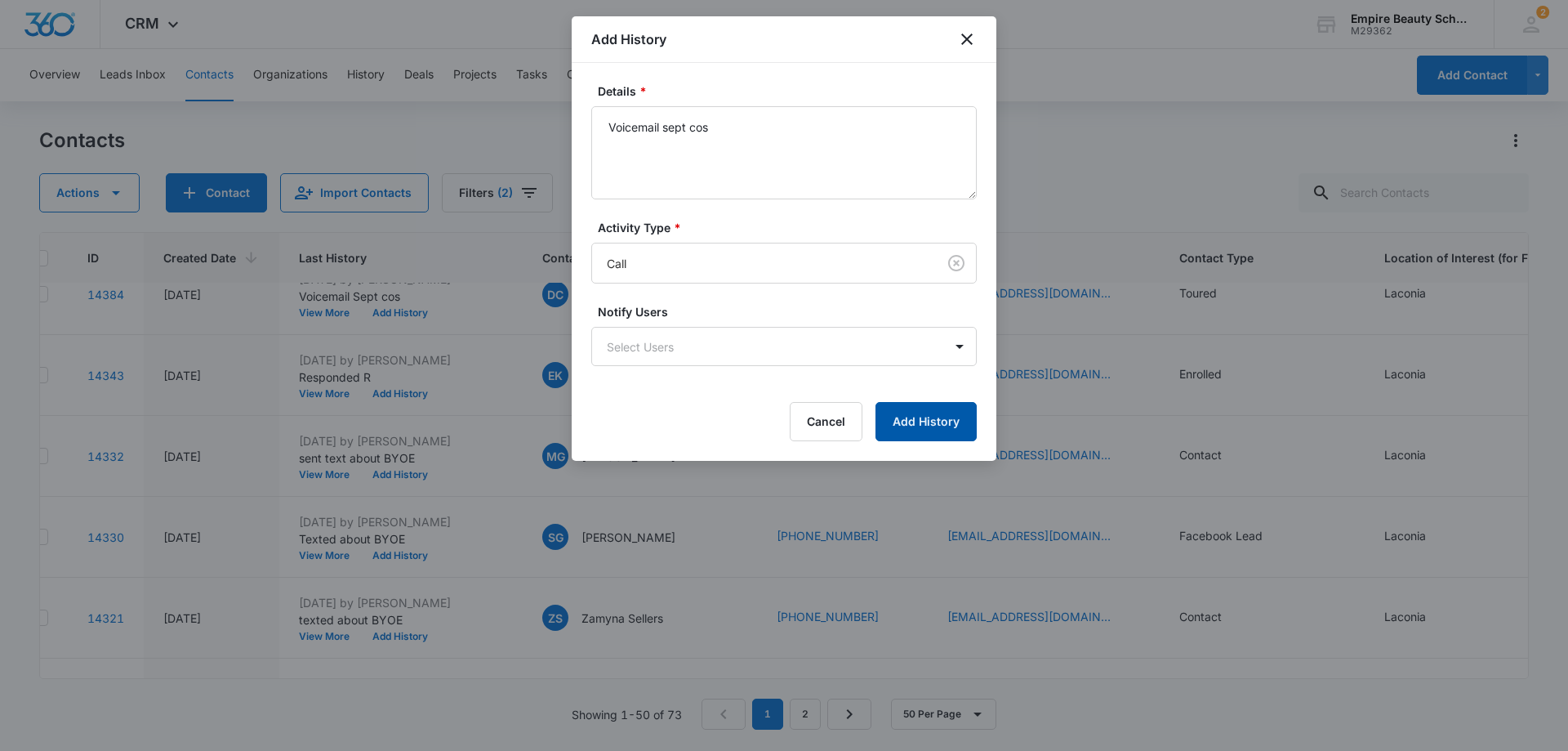
click at [933, 427] on button "Add History" at bounding box center [926, 421] width 101 height 39
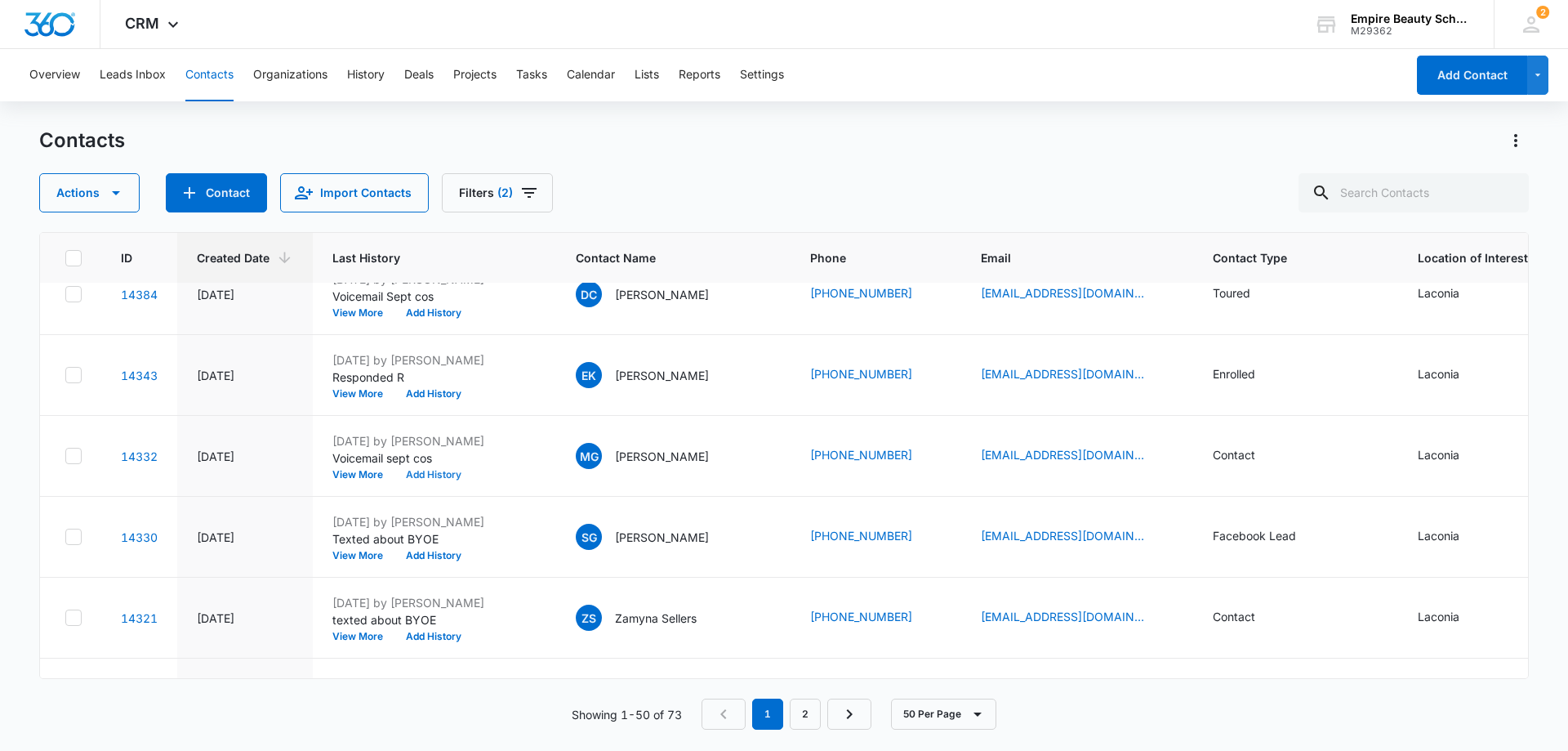
scroll to position [2941, 0]
click at [426, 554] on button "Add History" at bounding box center [435, 555] width 78 height 10
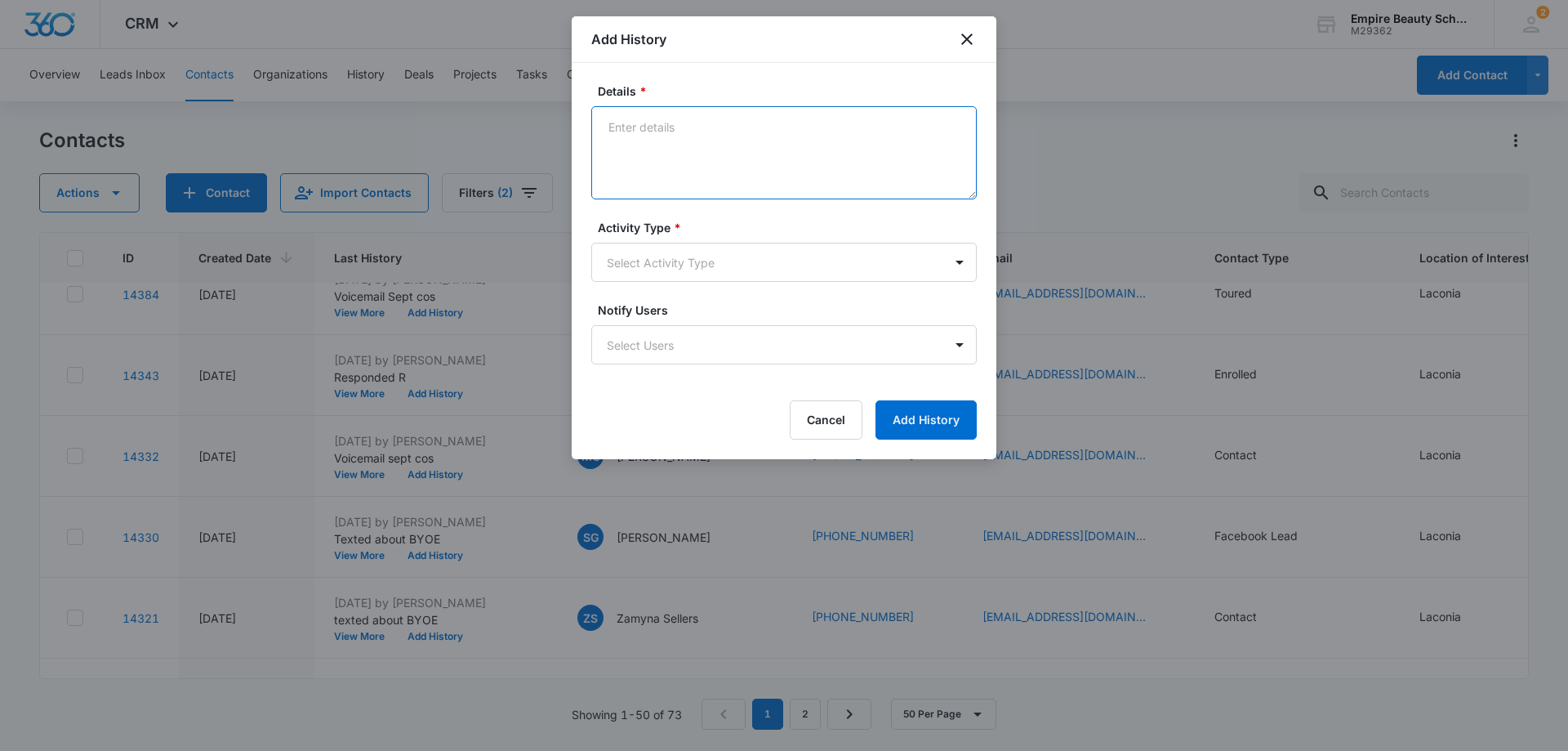
click at [701, 135] on textarea "Details *" at bounding box center [784, 152] width 386 height 93
click at [663, 132] on textarea "Texted Spet cos" at bounding box center [784, 152] width 386 height 93
type textarea "Texted Sept cos"
click at [661, 251] on body "CRM Apps Forms CRM Email Shop Payments POS Files Brand Settings Empire Beauty S…" at bounding box center [784, 376] width 1568 height 751
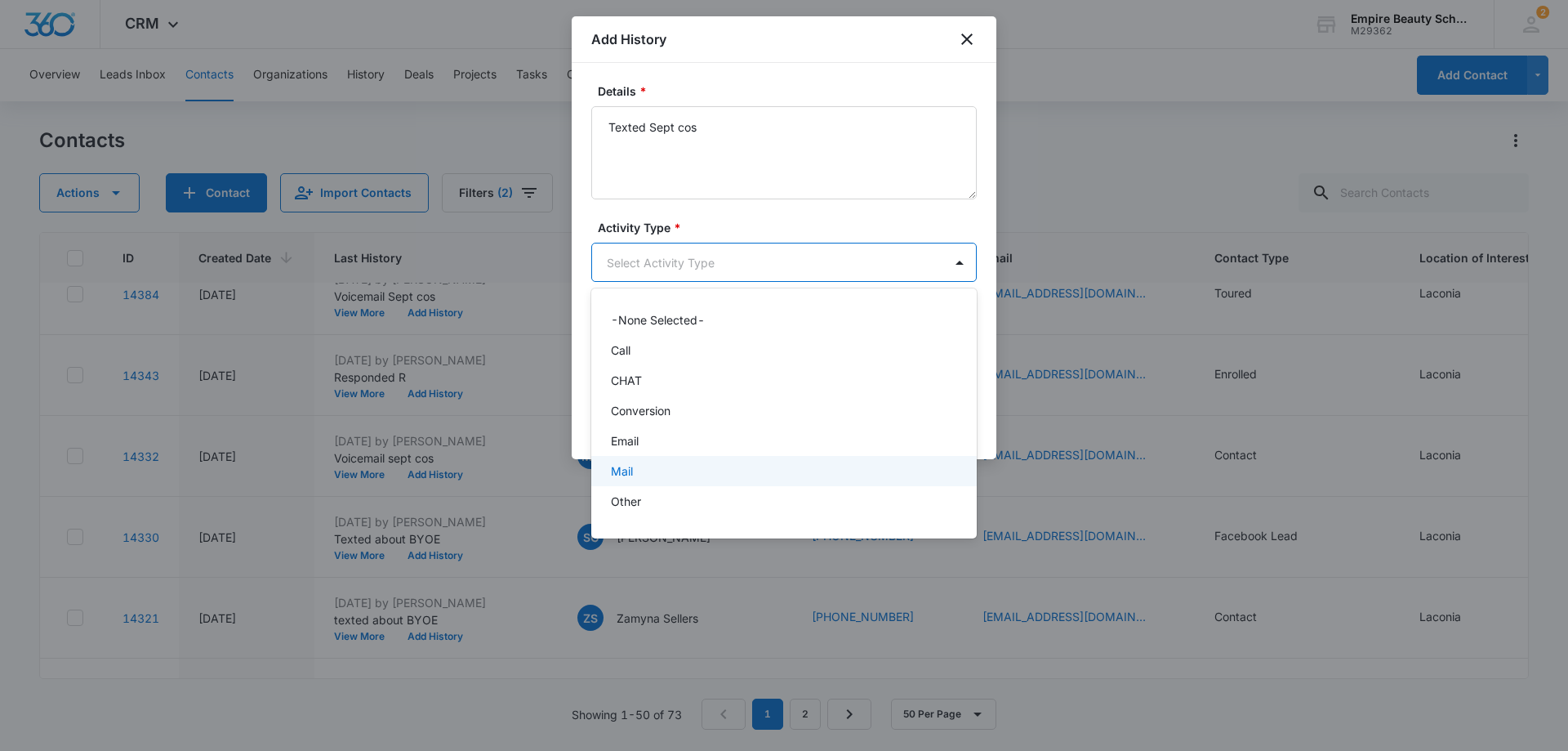
scroll to position [85, 0]
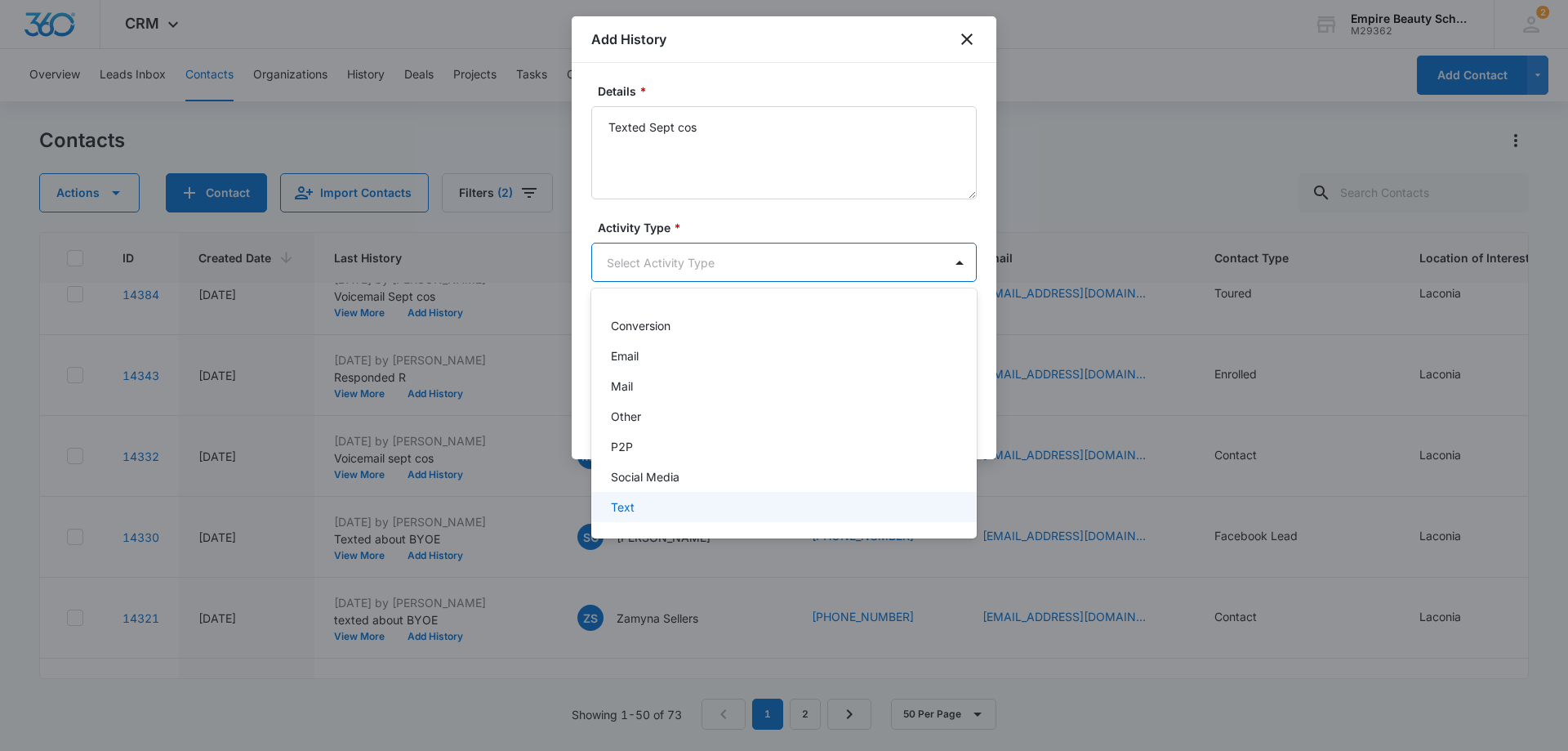
click at [642, 499] on div "Text" at bounding box center [782, 507] width 343 height 17
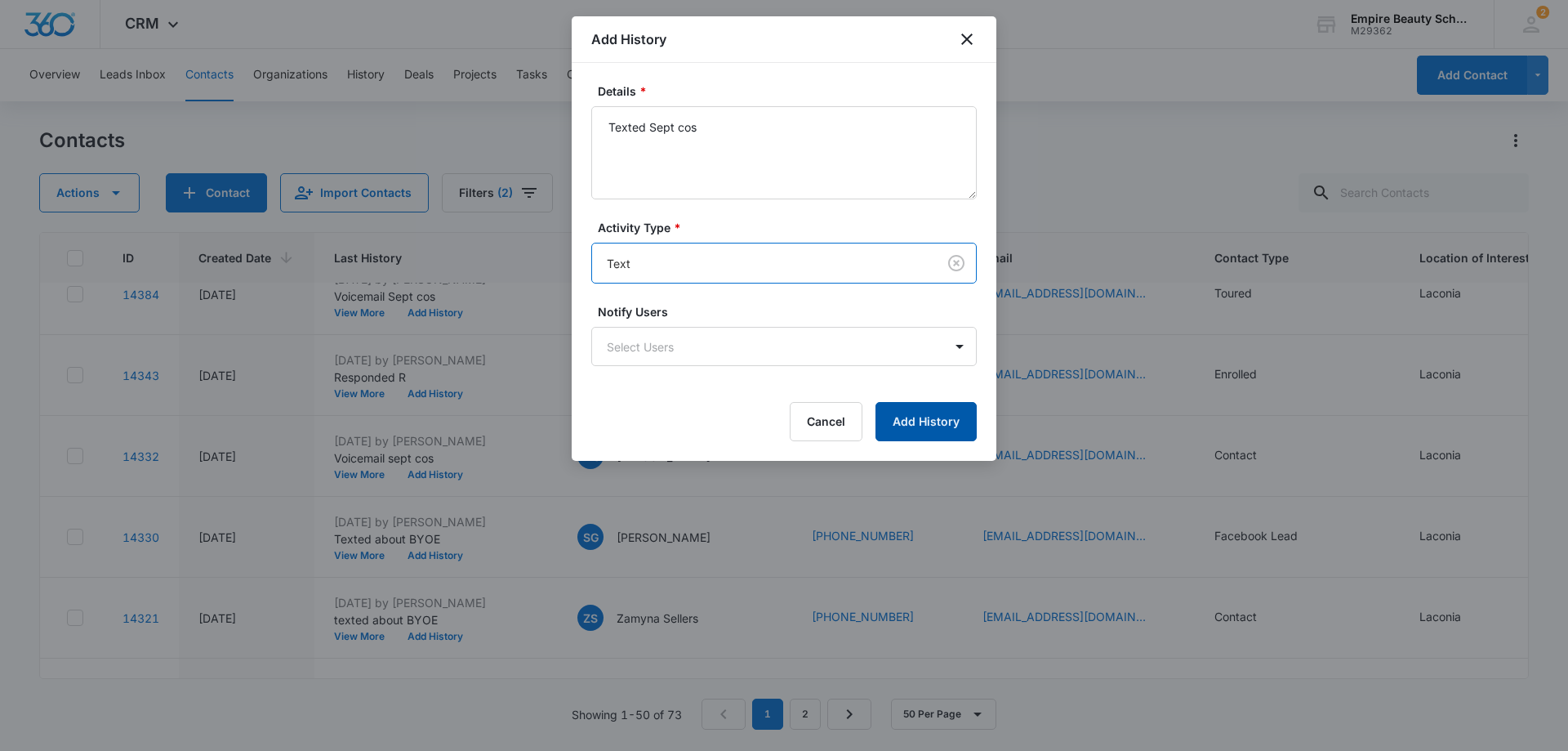
click at [948, 424] on button "Add History" at bounding box center [926, 421] width 101 height 39
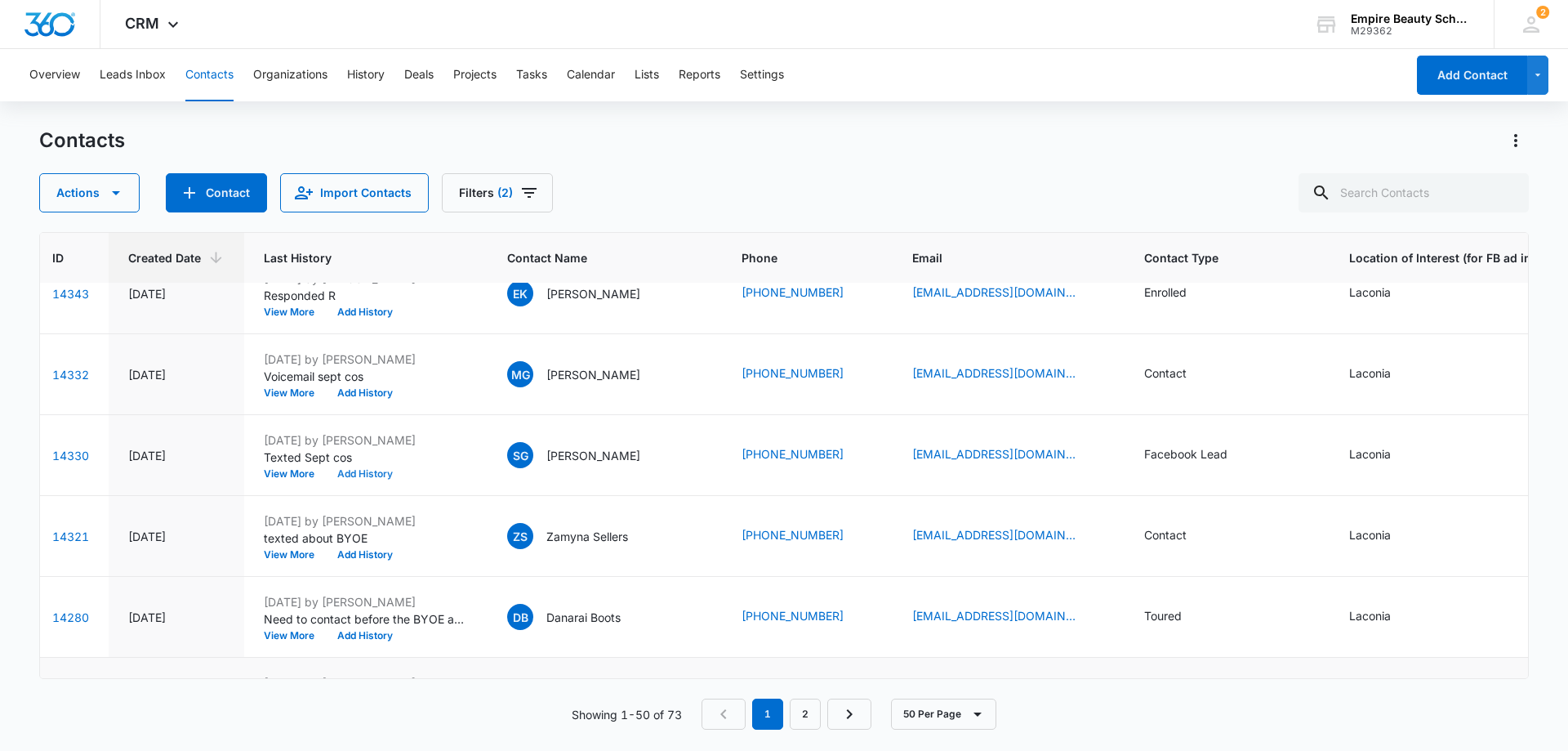
scroll to position [3022, 66]
click at [389, 558] on button "Add History" at bounding box center [369, 554] width 78 height 10
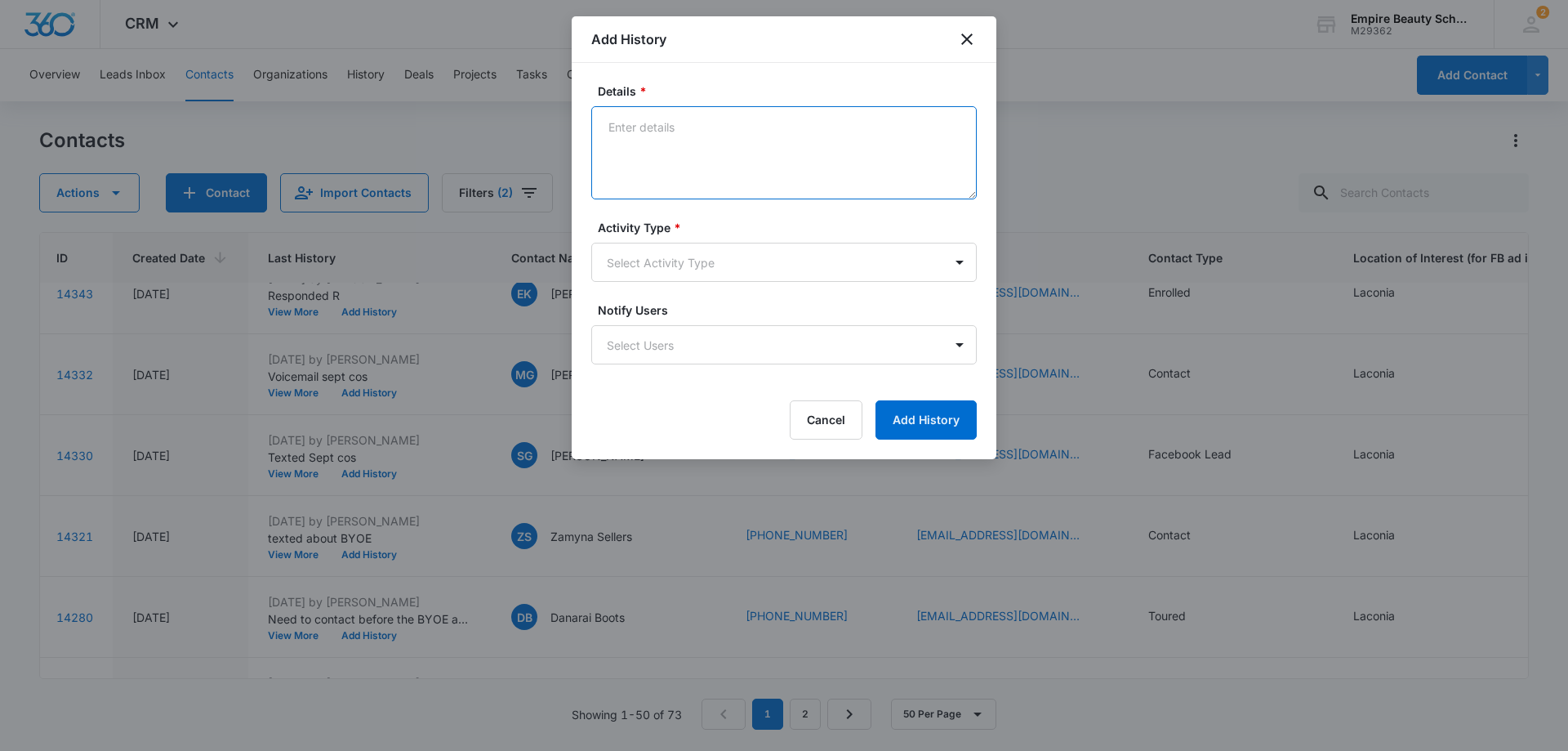
click at [757, 119] on textarea "Details *" at bounding box center [784, 152] width 386 height 93
drag, startPoint x: 667, startPoint y: 129, endPoint x: 657, endPoint y: 129, distance: 10.0
click at [657, 129] on textarea "Texted Spet cos" at bounding box center [784, 152] width 386 height 93
type textarea "Texted Sept cos"
click at [679, 259] on body "CRM Apps Forms CRM Email Shop Payments POS Files Brand Settings Empire Beauty S…" at bounding box center [784, 376] width 1568 height 751
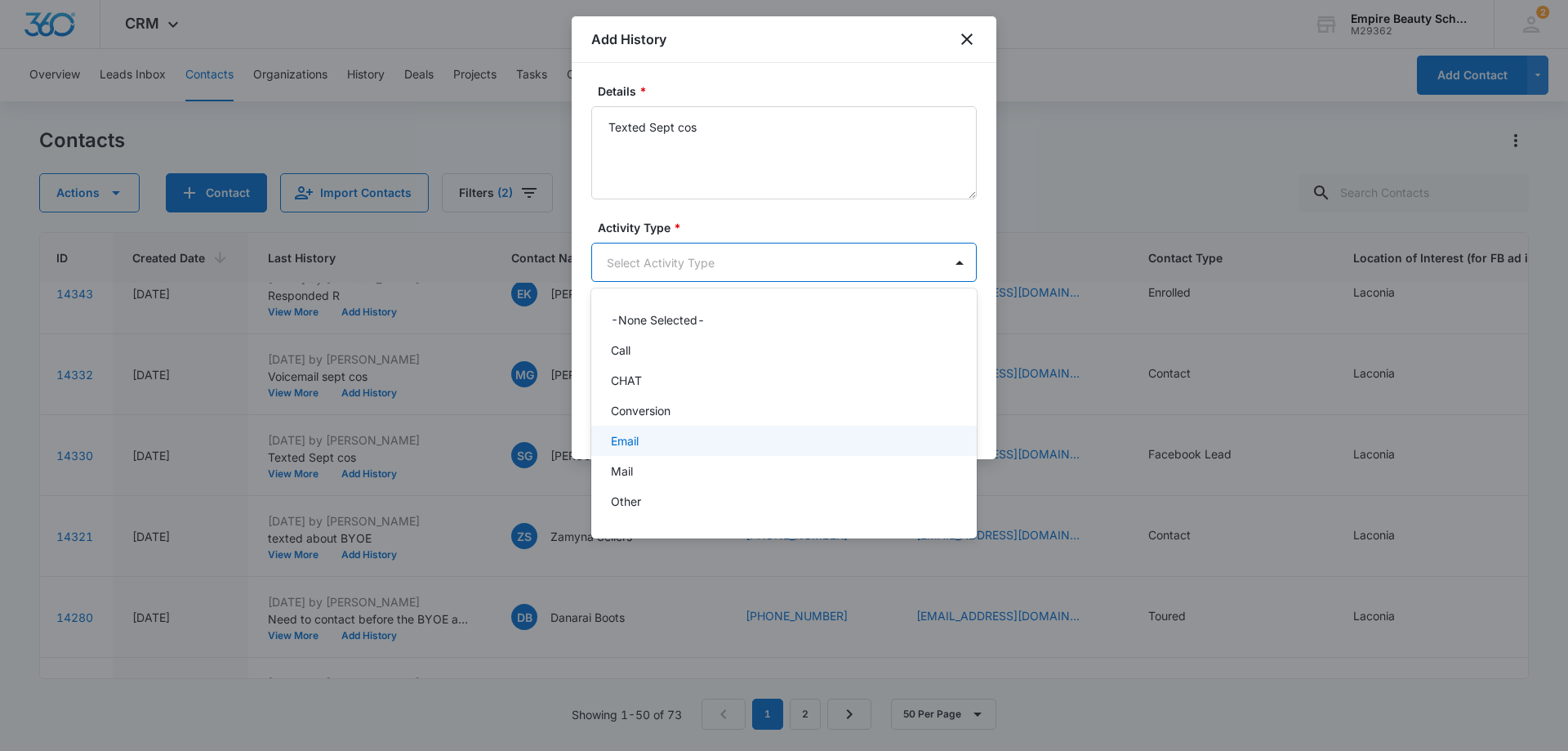
scroll to position [85, 0]
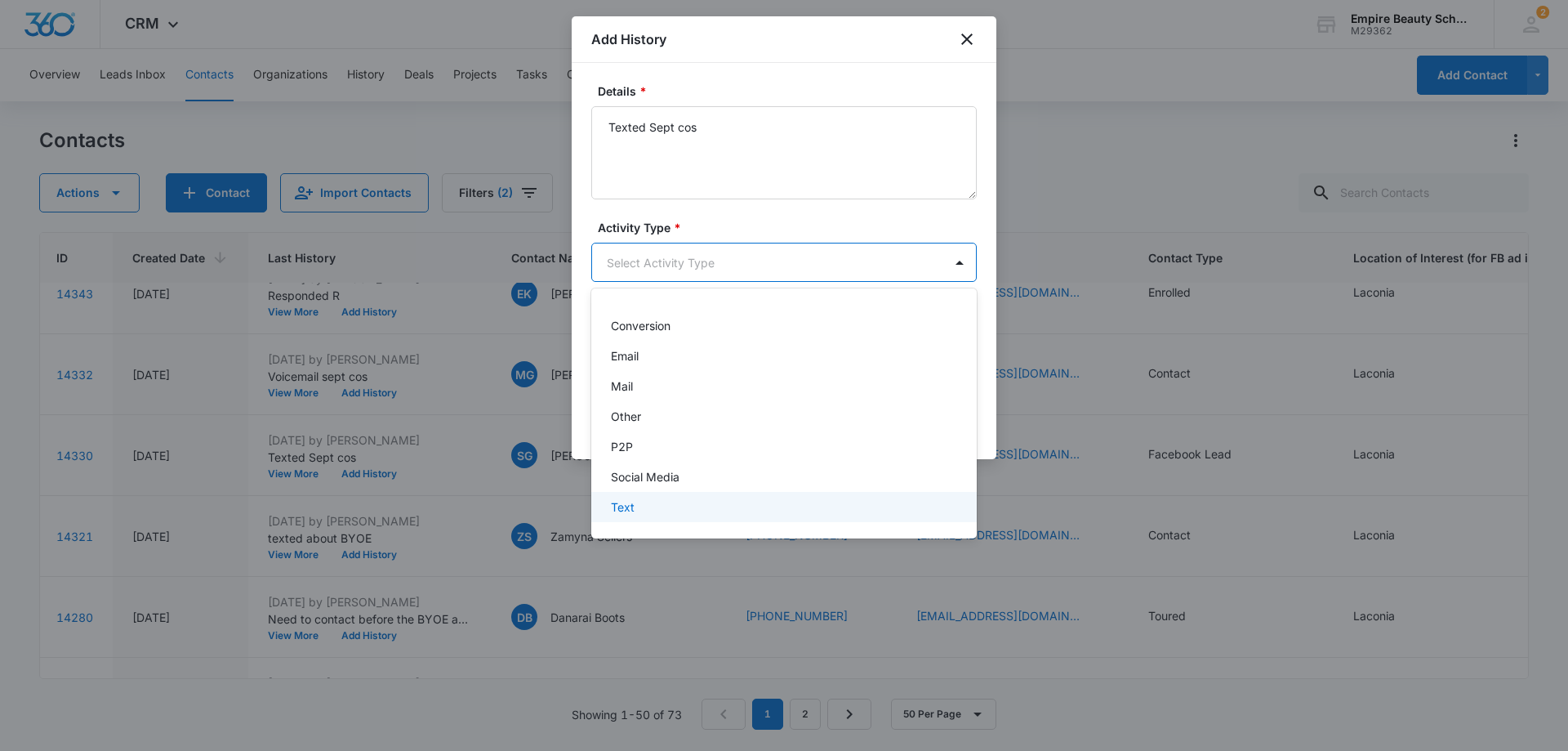
click at [619, 505] on p "Text" at bounding box center [622, 507] width 23 height 17
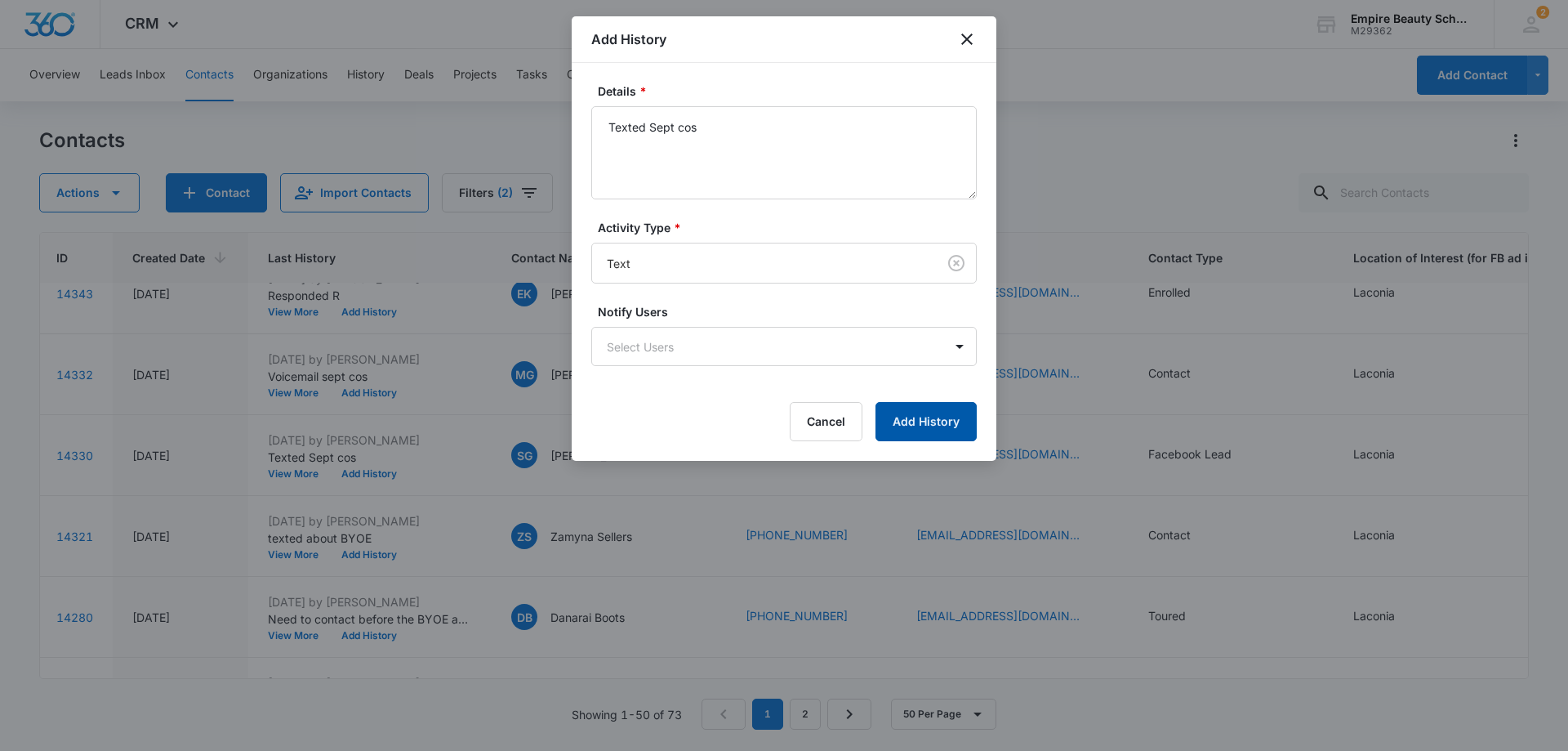
click at [932, 405] on button "Add History" at bounding box center [926, 421] width 101 height 39
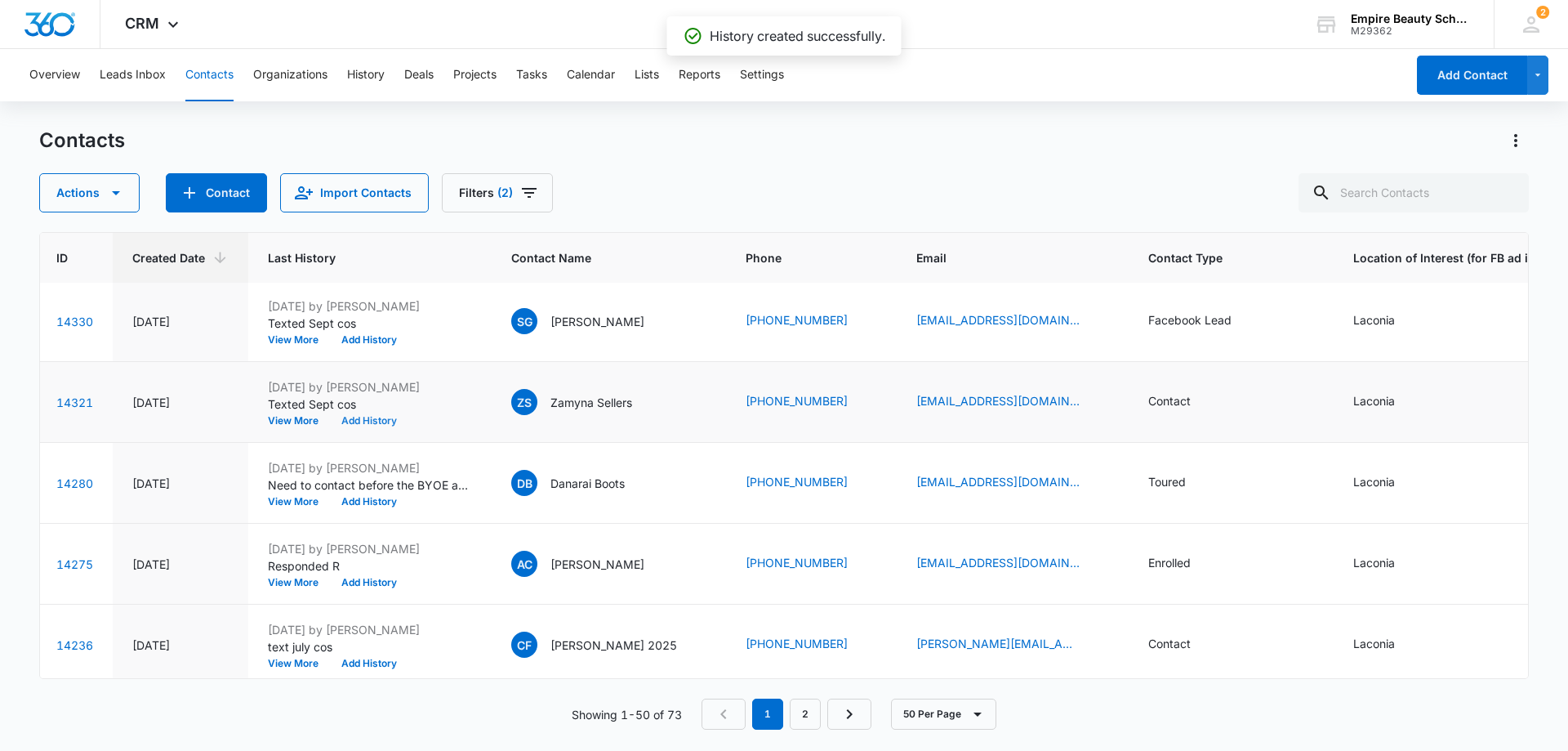
scroll to position [3185, 66]
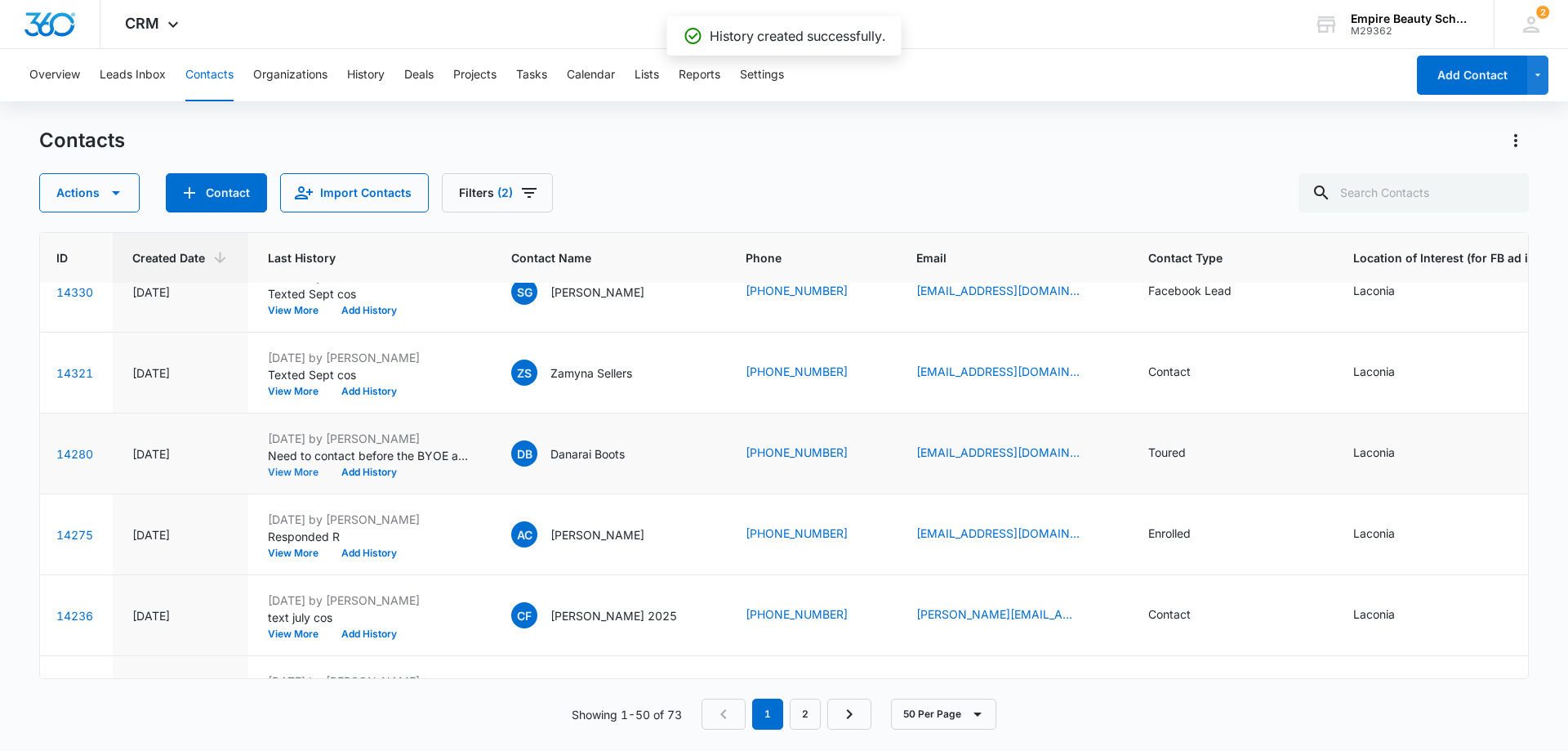
click at [291, 469] on button "View More" at bounding box center [298, 472] width 62 height 10
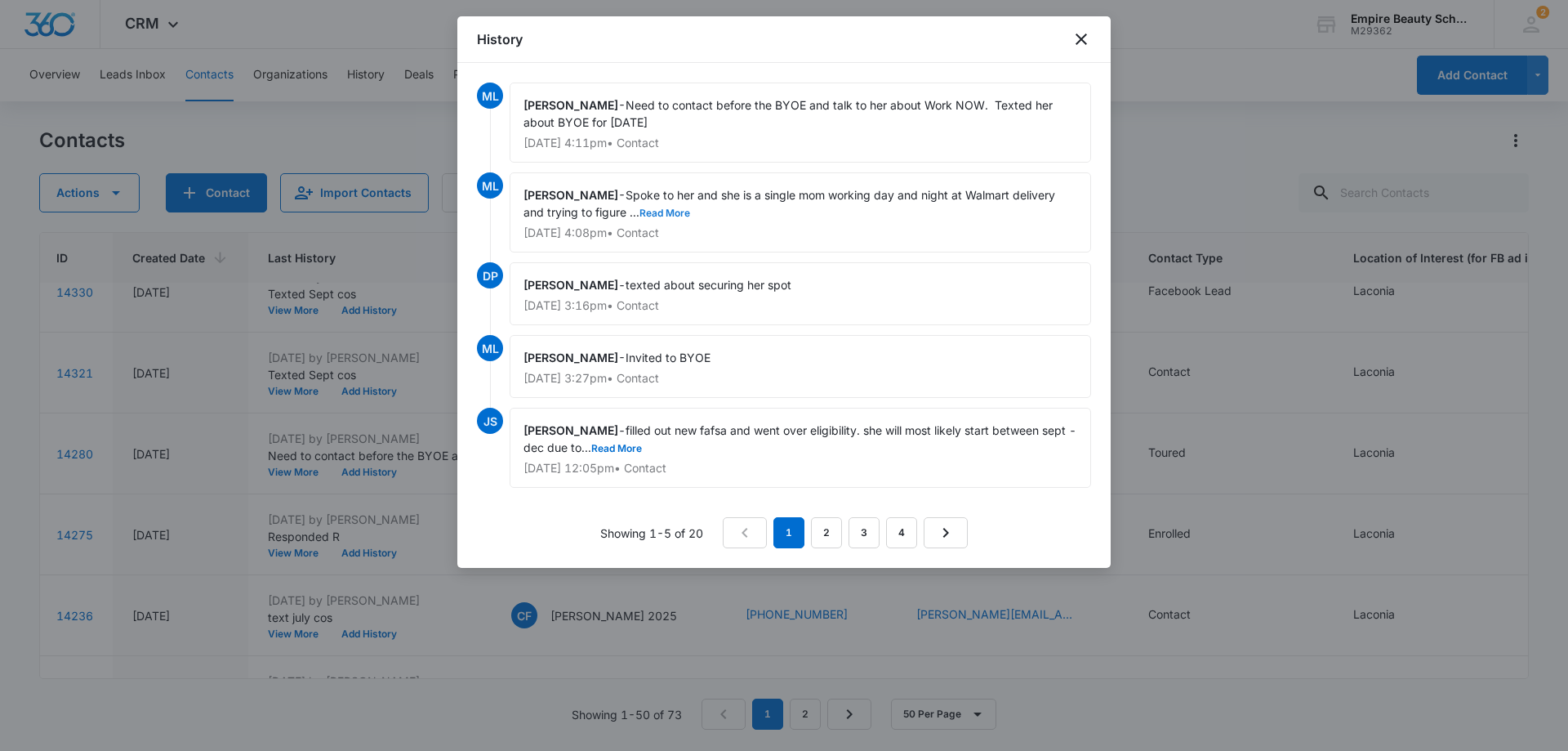
click at [650, 208] on button "Read More" at bounding box center [665, 213] width 50 height 10
click at [1075, 33] on icon "close" at bounding box center [1081, 39] width 20 height 20
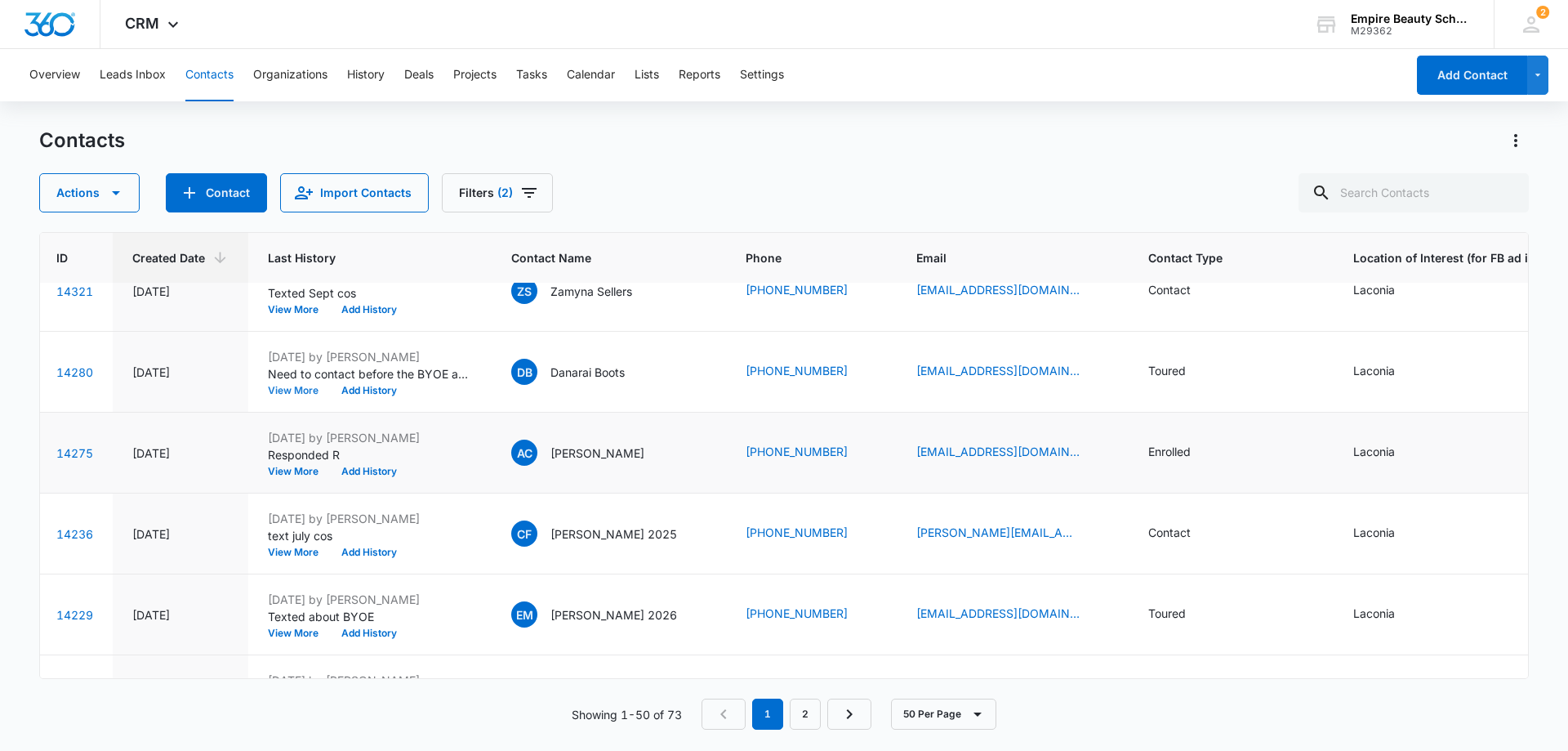
scroll to position [3349, 66]
click at [367, 467] on button "Add History" at bounding box center [369, 470] width 78 height 10
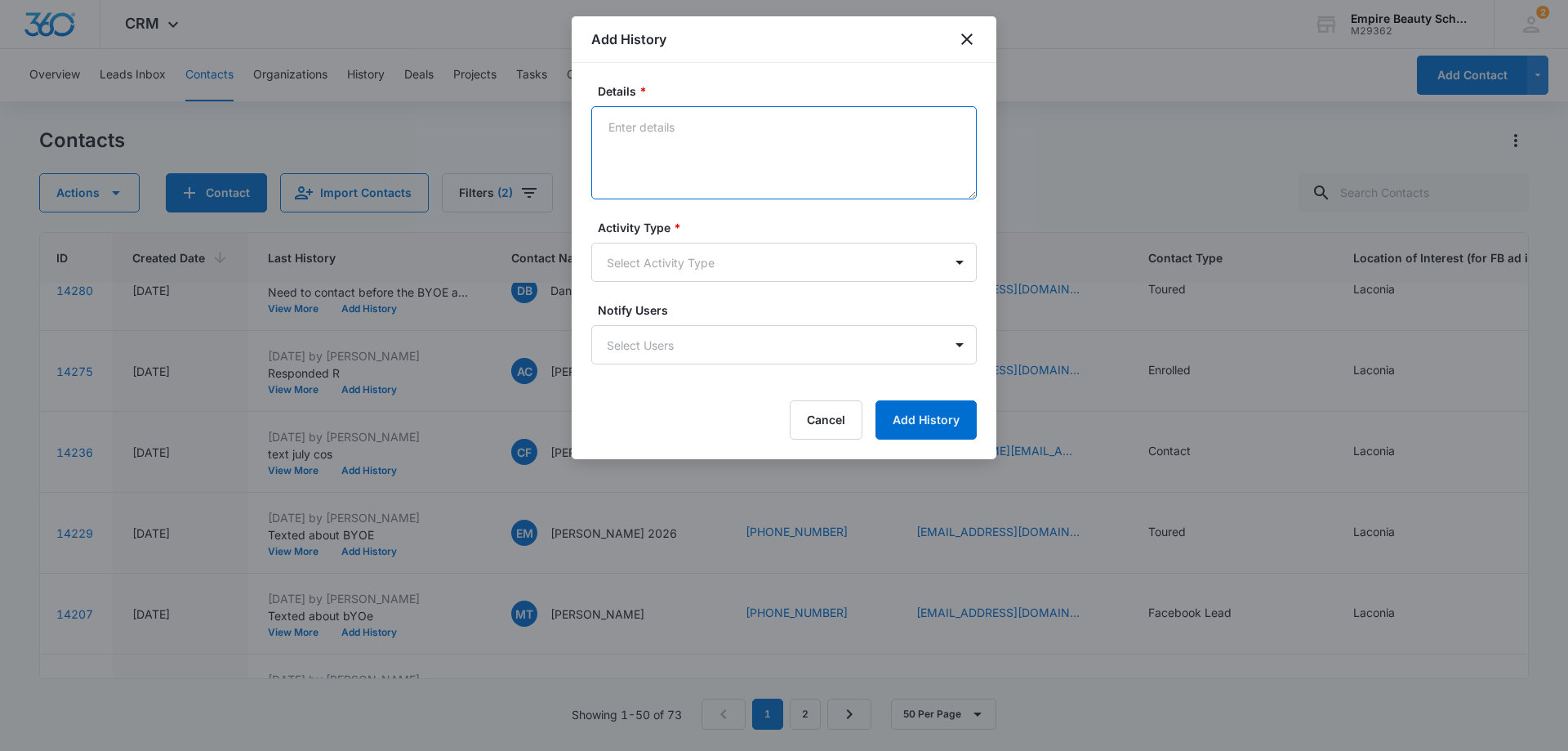
click at [698, 138] on textarea "Details *" at bounding box center [784, 152] width 386 height 93
type textarea "Text Sept cos"
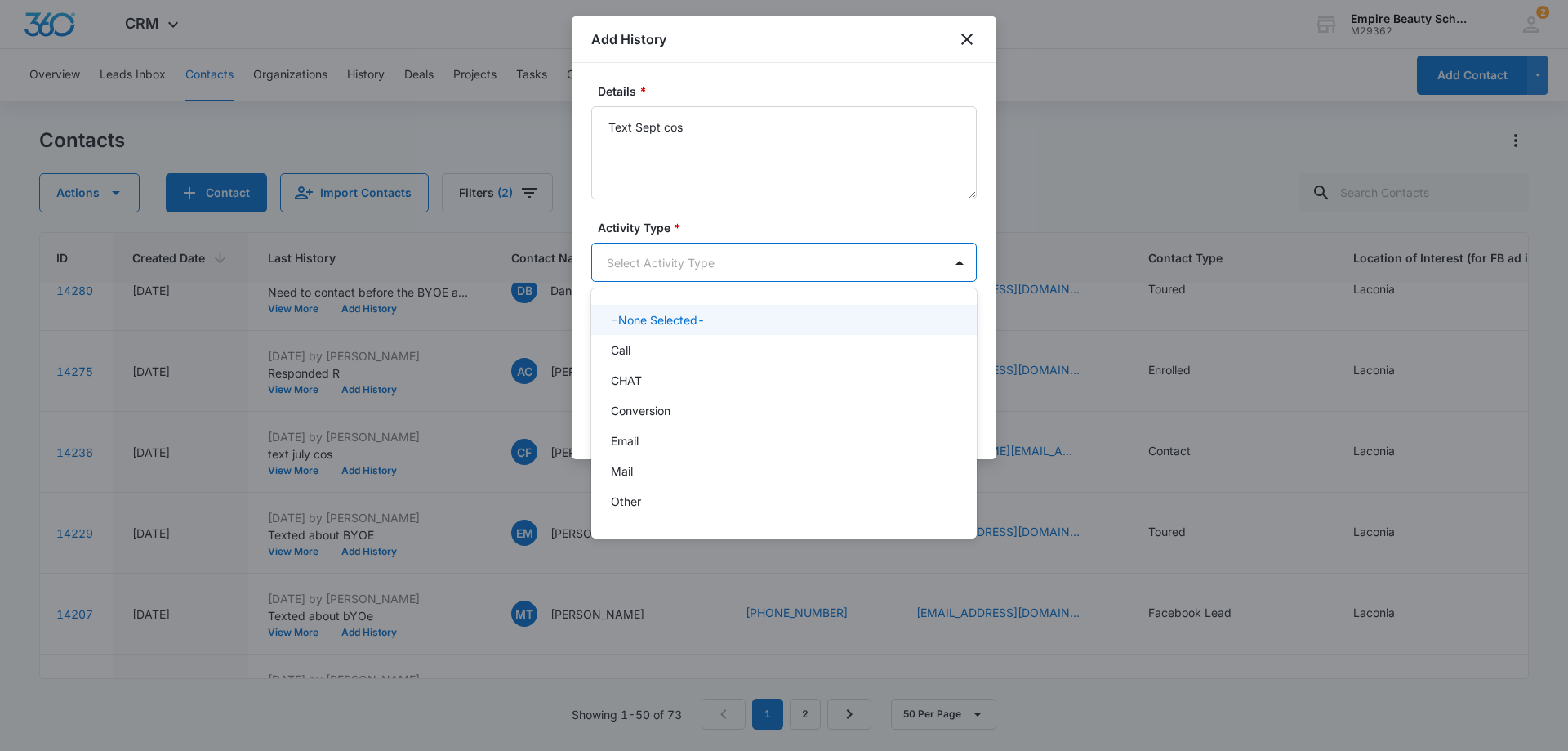
click at [705, 257] on body "CRM Apps Forms CRM Email Shop Payments POS Files Brand Settings Empire Beauty S…" at bounding box center [784, 376] width 1568 height 751
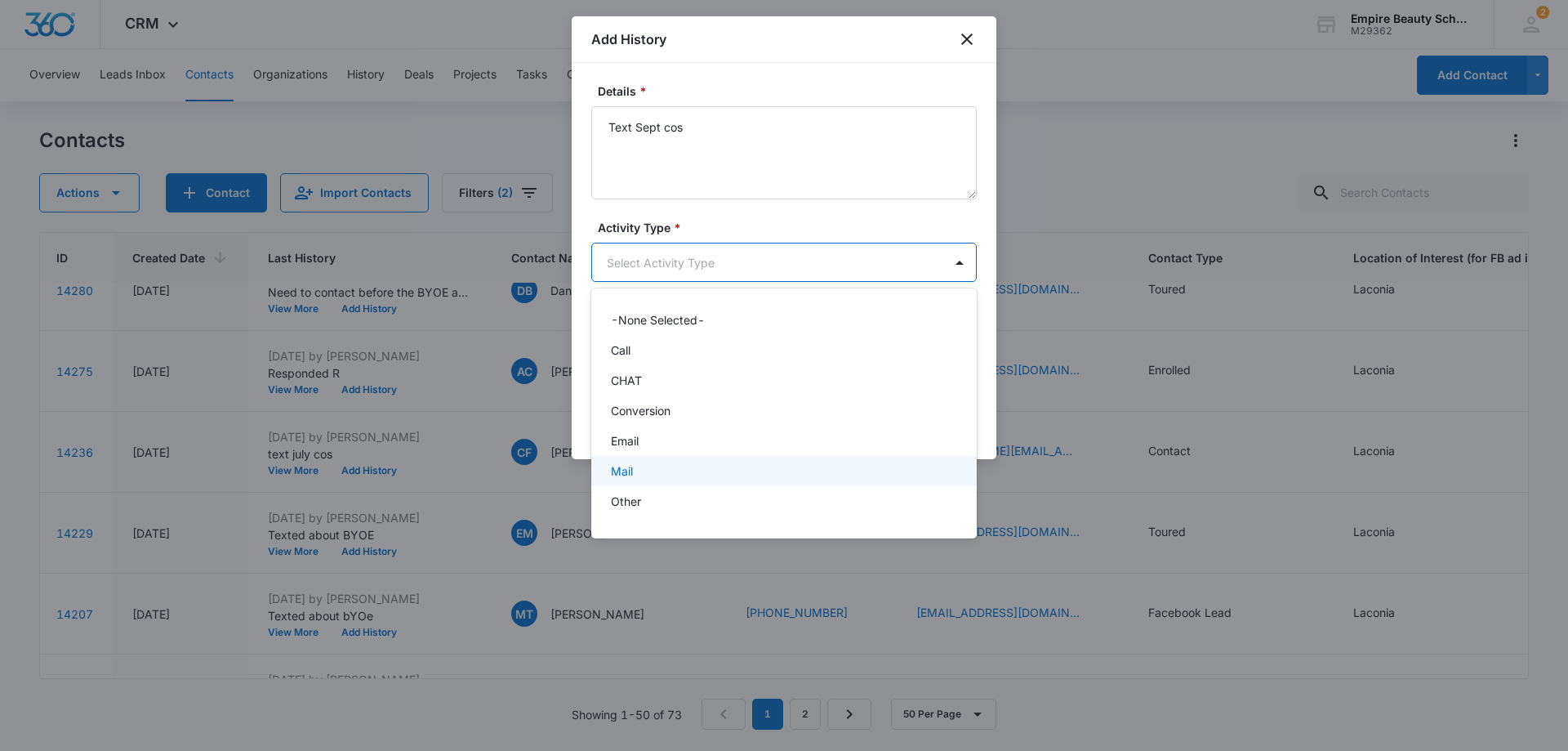
scroll to position [85, 0]
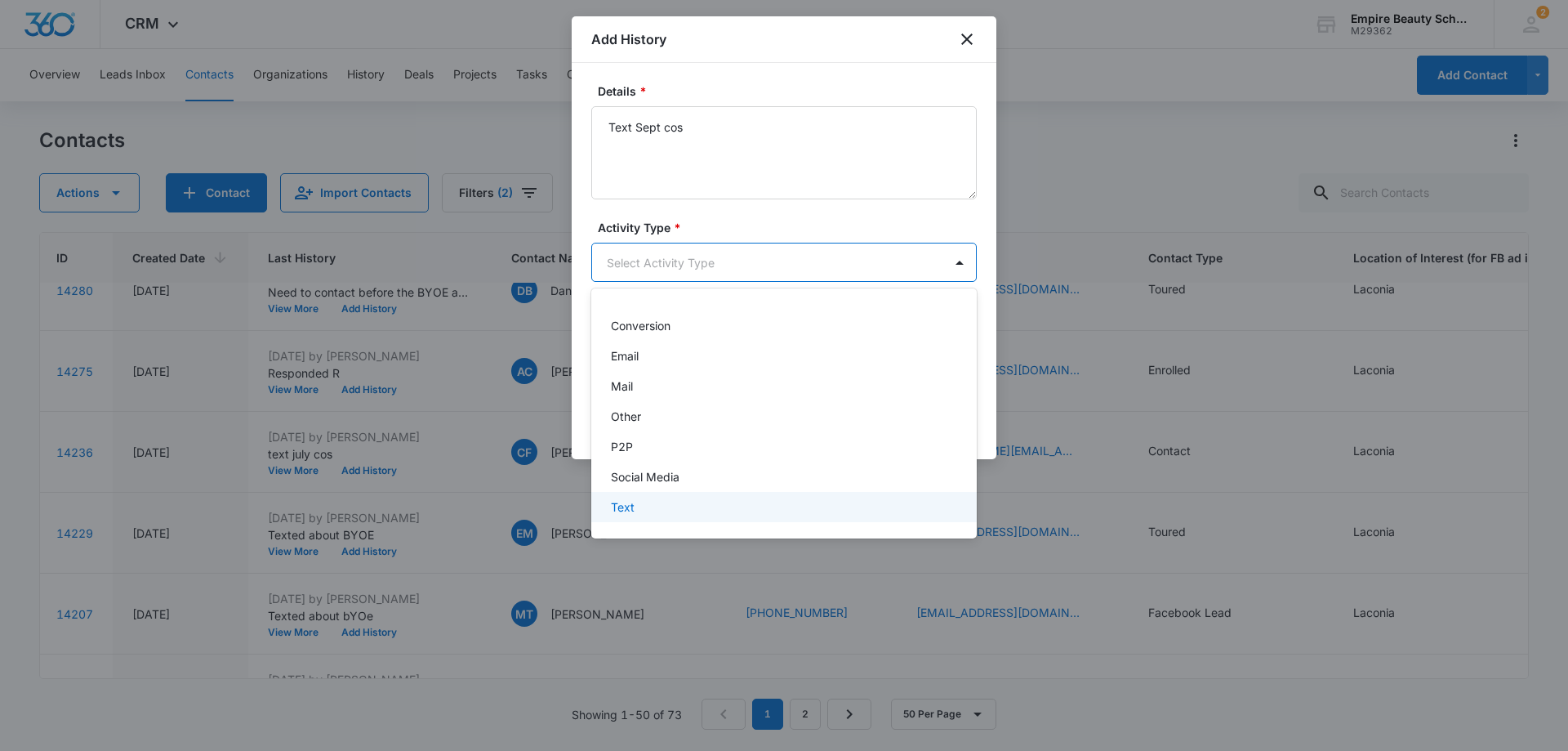
click at [643, 505] on div "Text" at bounding box center [782, 507] width 343 height 17
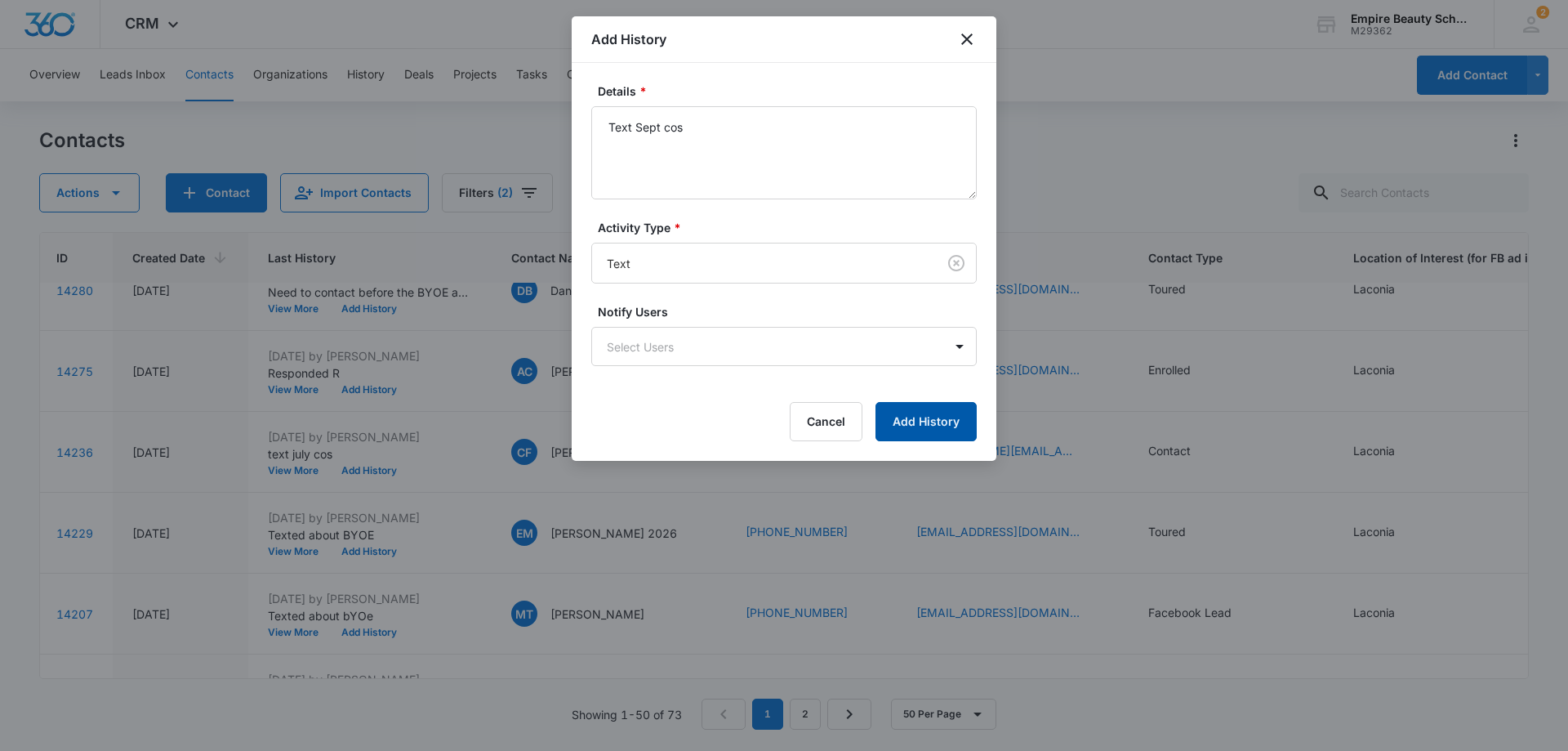
click at [944, 404] on button "Add History" at bounding box center [926, 421] width 101 height 39
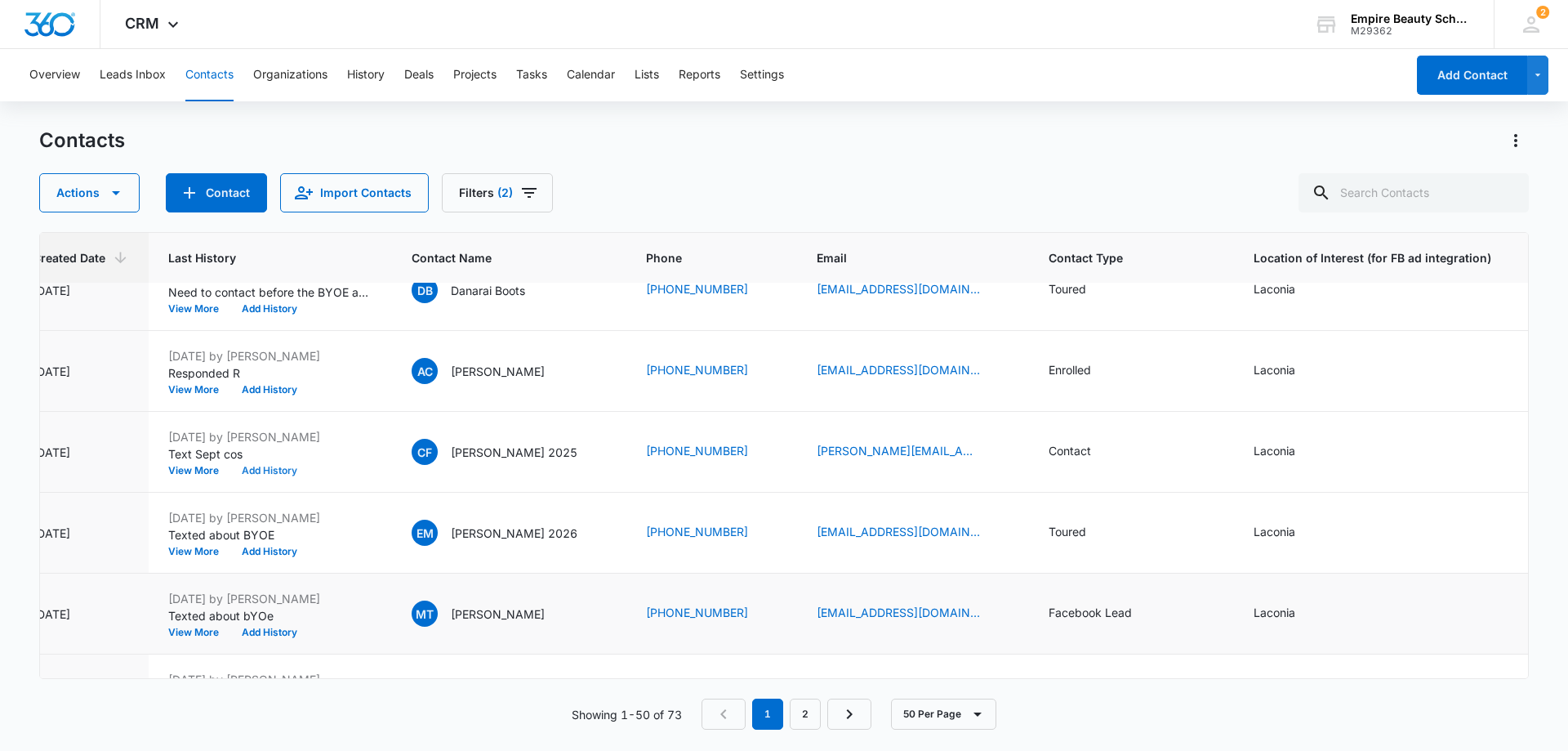
scroll to position [3349, 162]
click at [210, 630] on button "View More" at bounding box center [203, 632] width 62 height 10
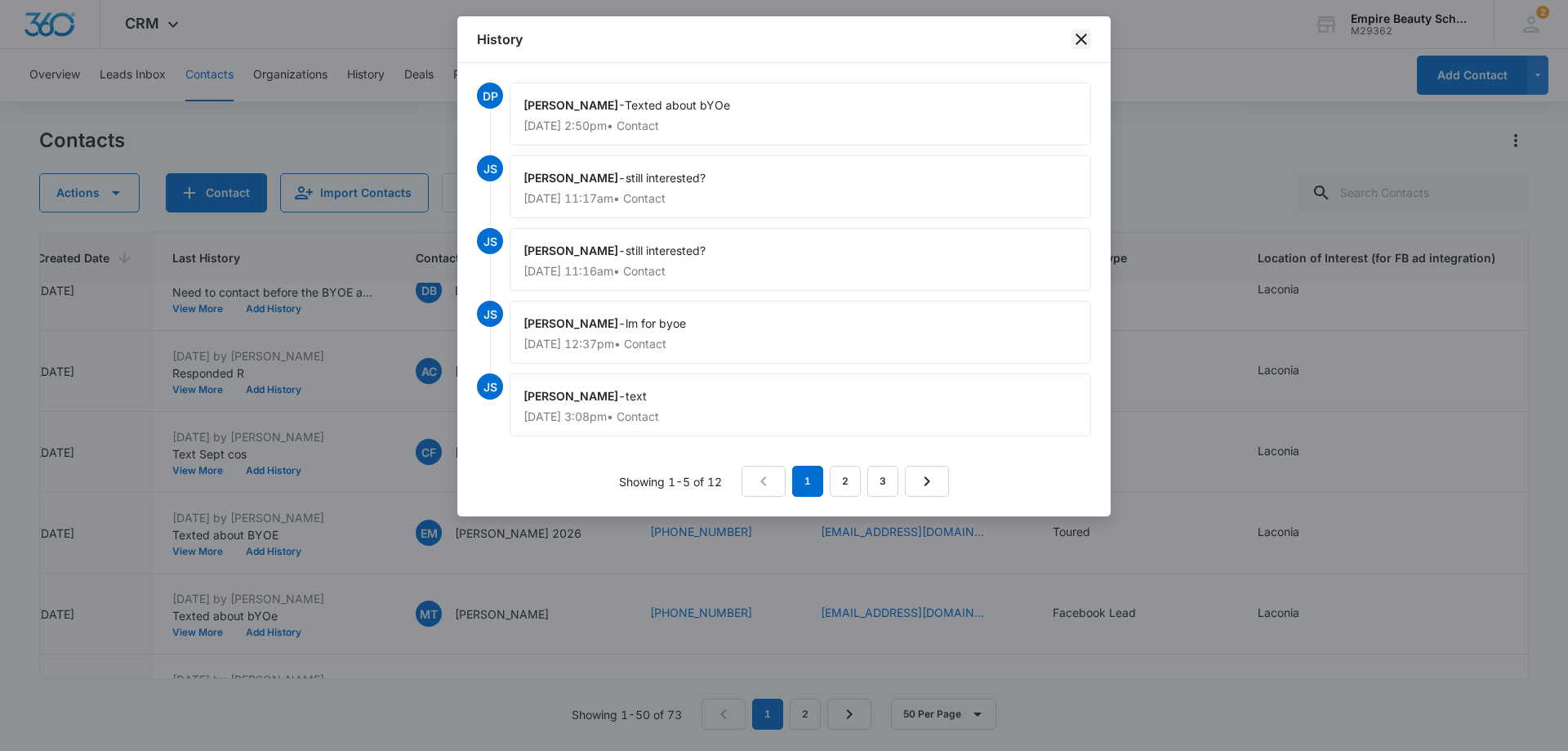
click at [1084, 36] on icon "close" at bounding box center [1081, 39] width 11 height 11
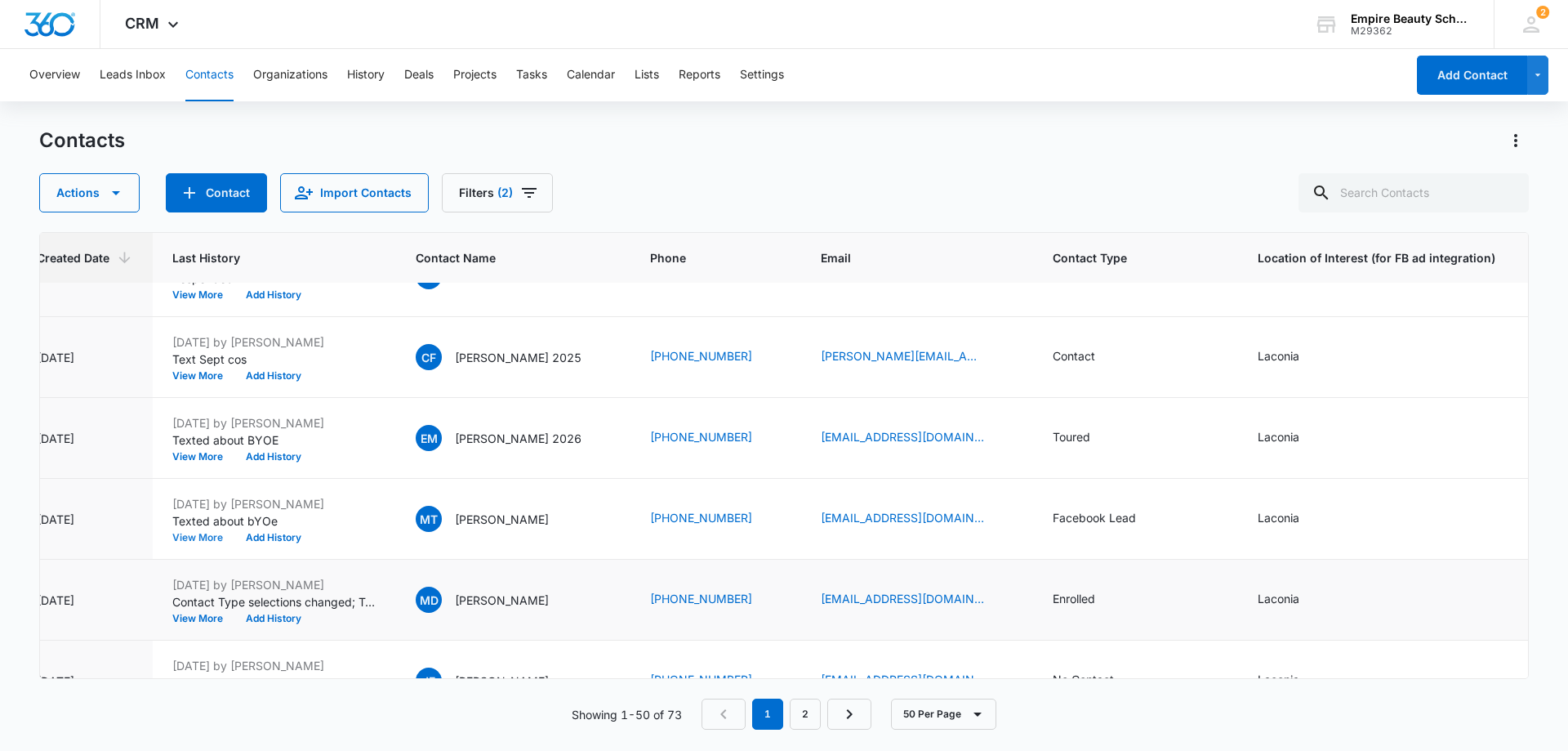
scroll to position [3415, 162]
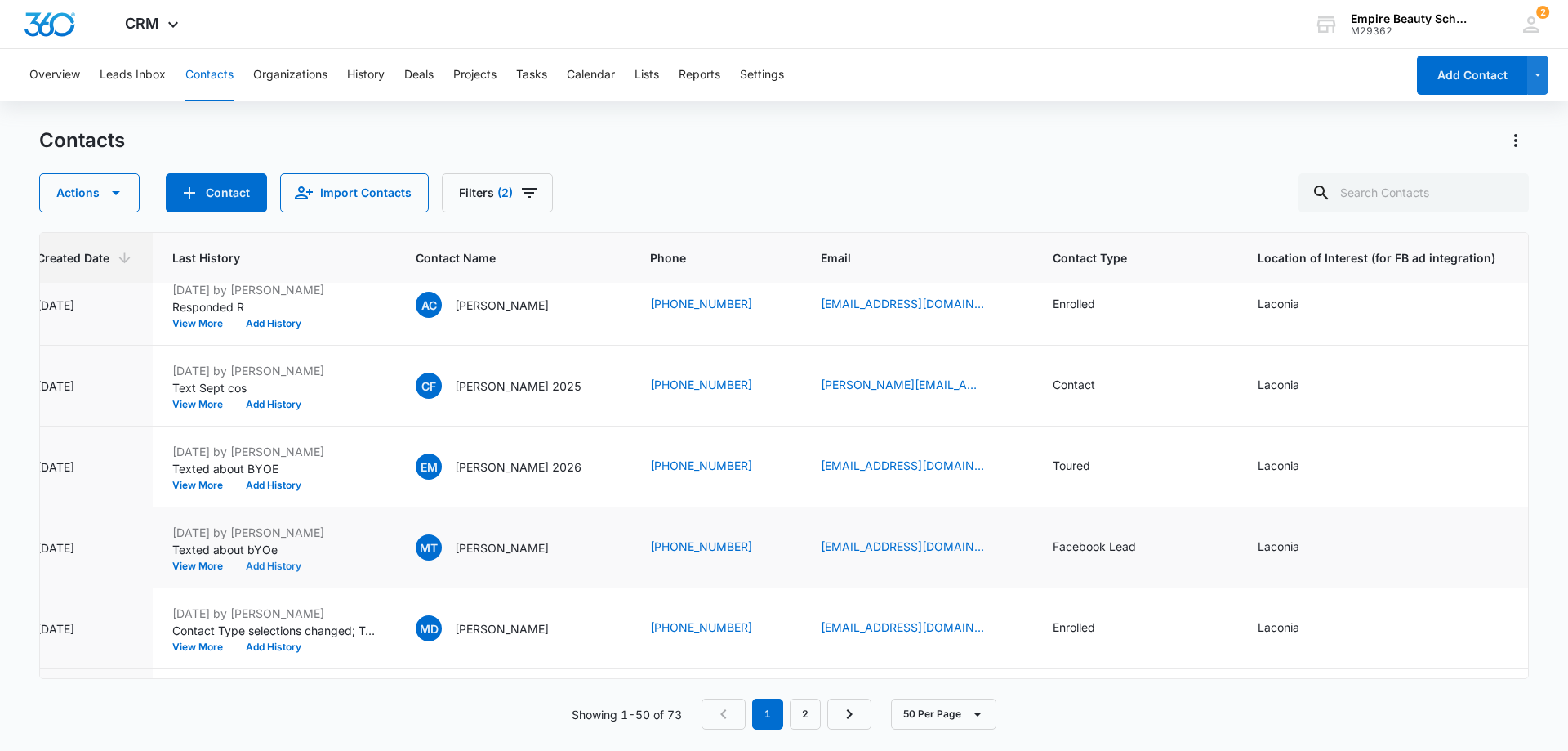
click at [283, 563] on button "Add History" at bounding box center [273, 566] width 78 height 10
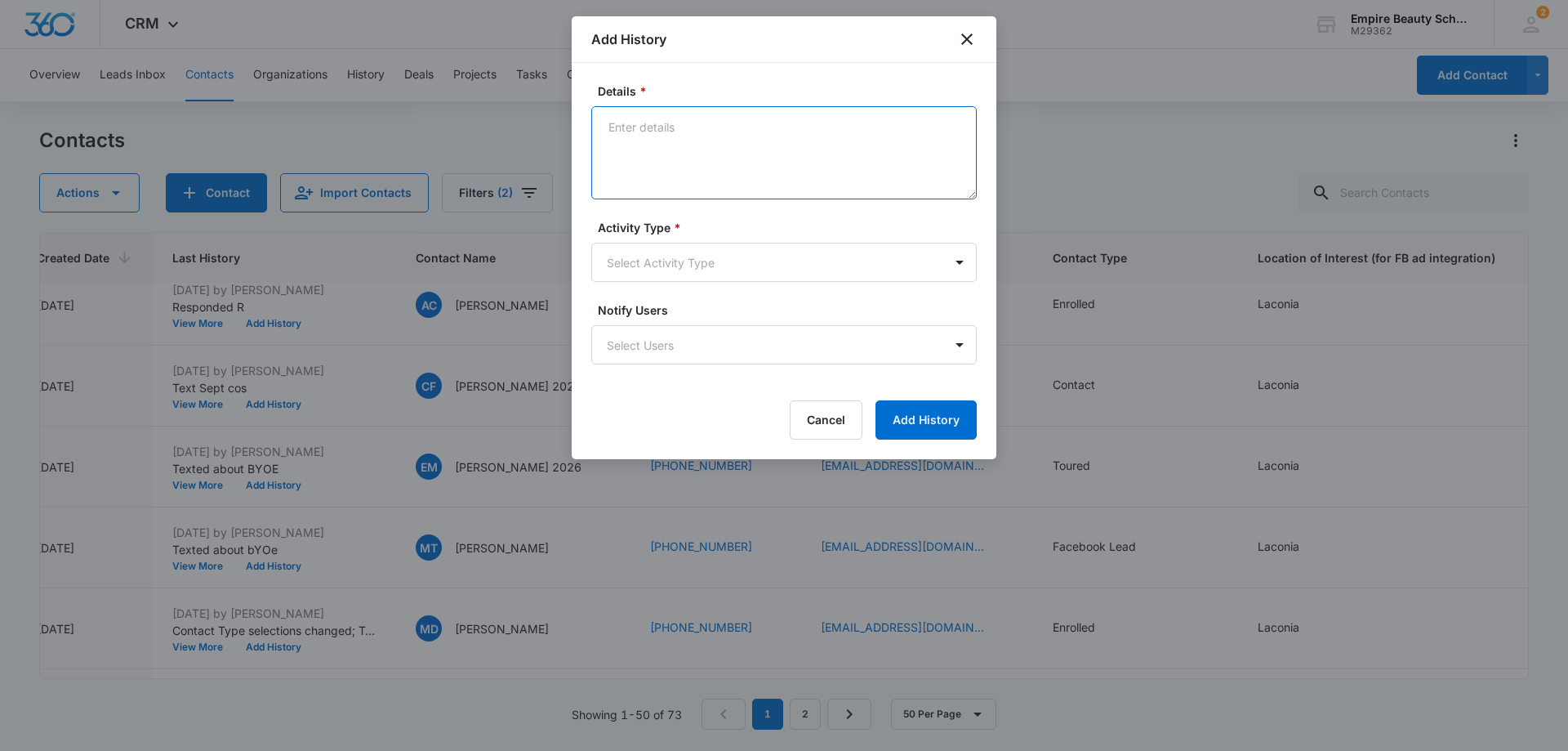
click at [731, 126] on textarea "Details *" at bounding box center [784, 152] width 386 height 93
type textarea "Texted Sept Cos"
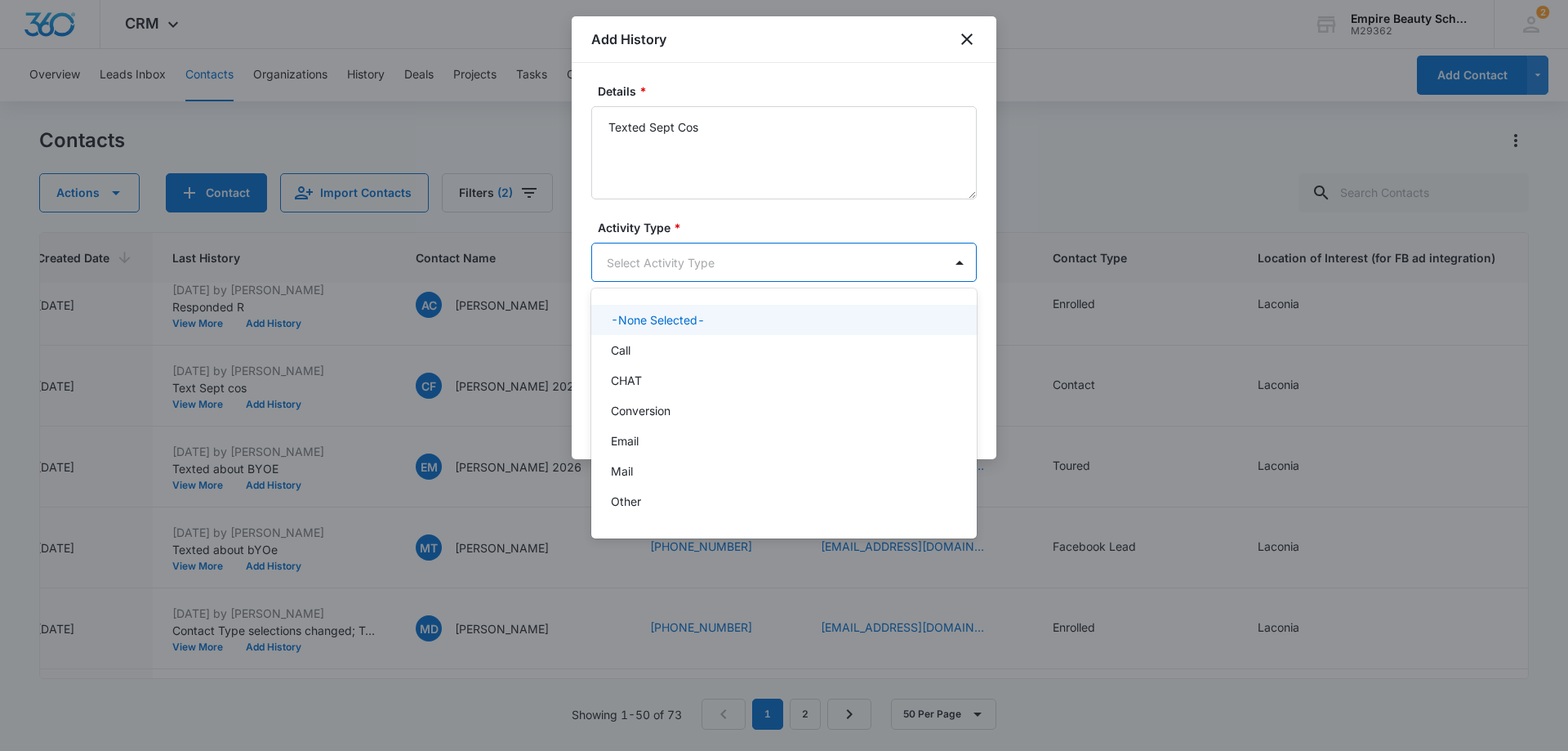
click at [720, 272] on body "CRM Apps Forms CRM Email Shop Payments POS Files Brand Settings Empire Beauty S…" at bounding box center [784, 376] width 1568 height 751
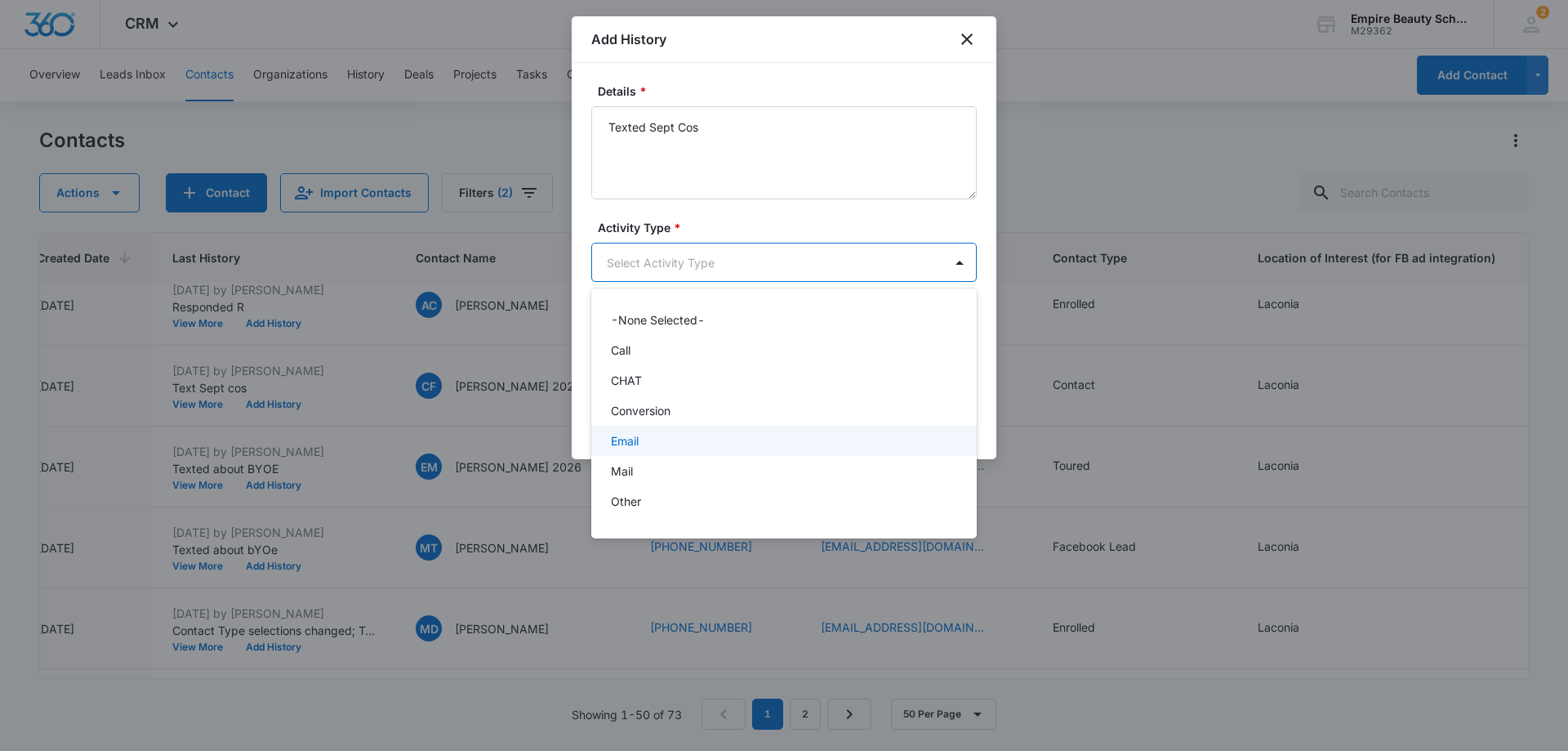
scroll to position [85, 0]
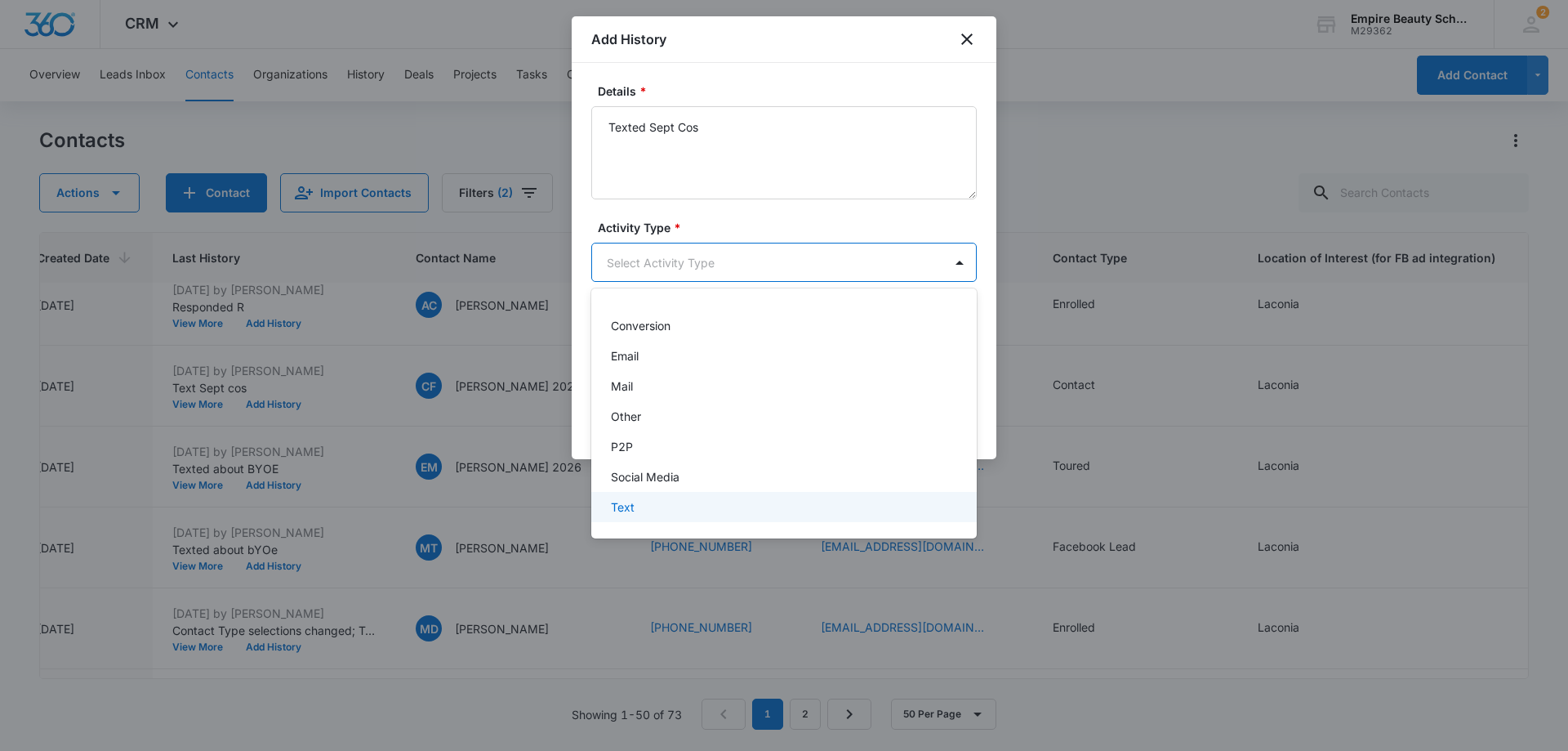
click at [624, 509] on p "Text" at bounding box center [622, 507] width 23 height 17
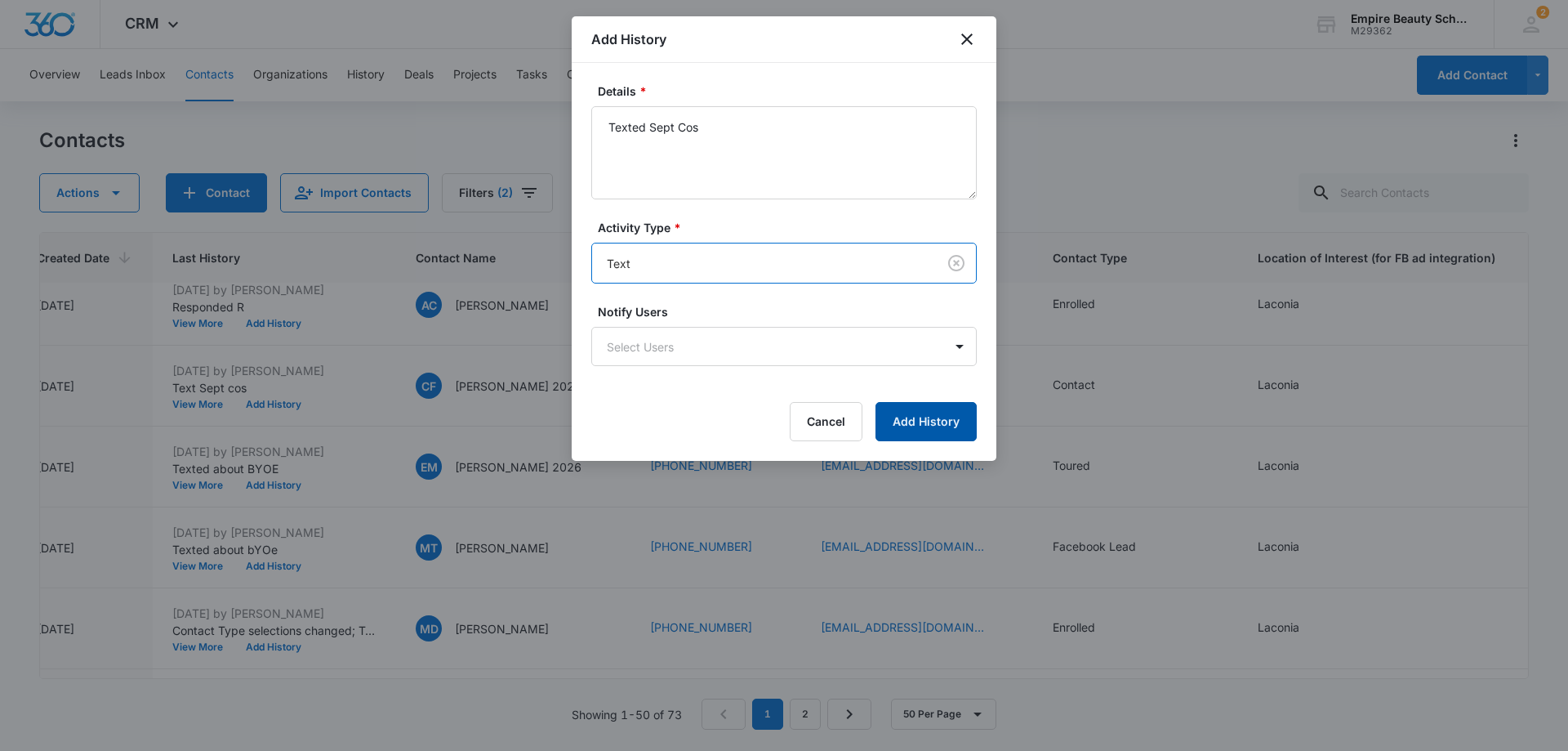
click at [932, 415] on button "Add History" at bounding box center [926, 421] width 101 height 39
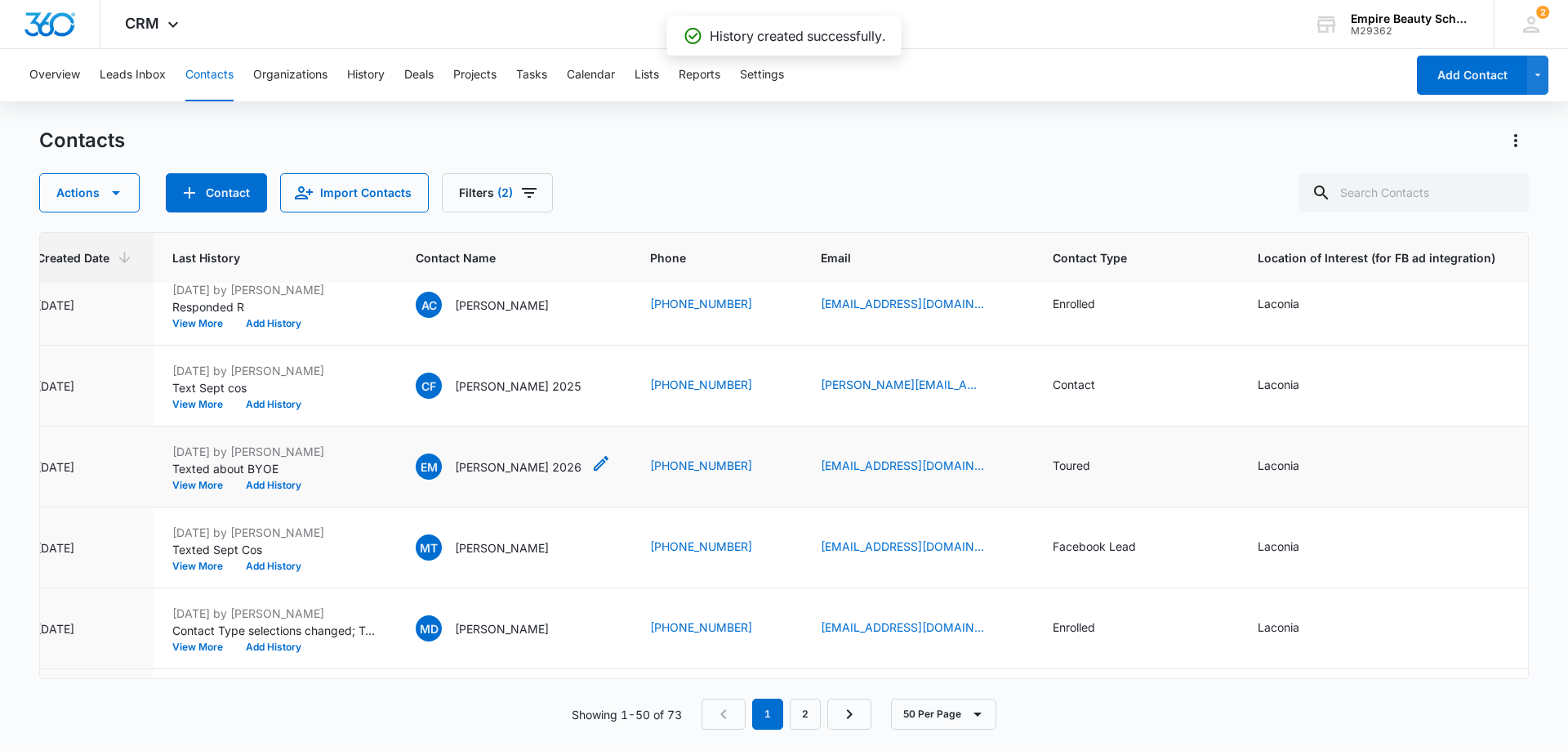
click at [591, 474] on div "Contact Name - Eva Marshall 2026 - Select to Edit Field" at bounding box center [600, 467] width 20 height 26
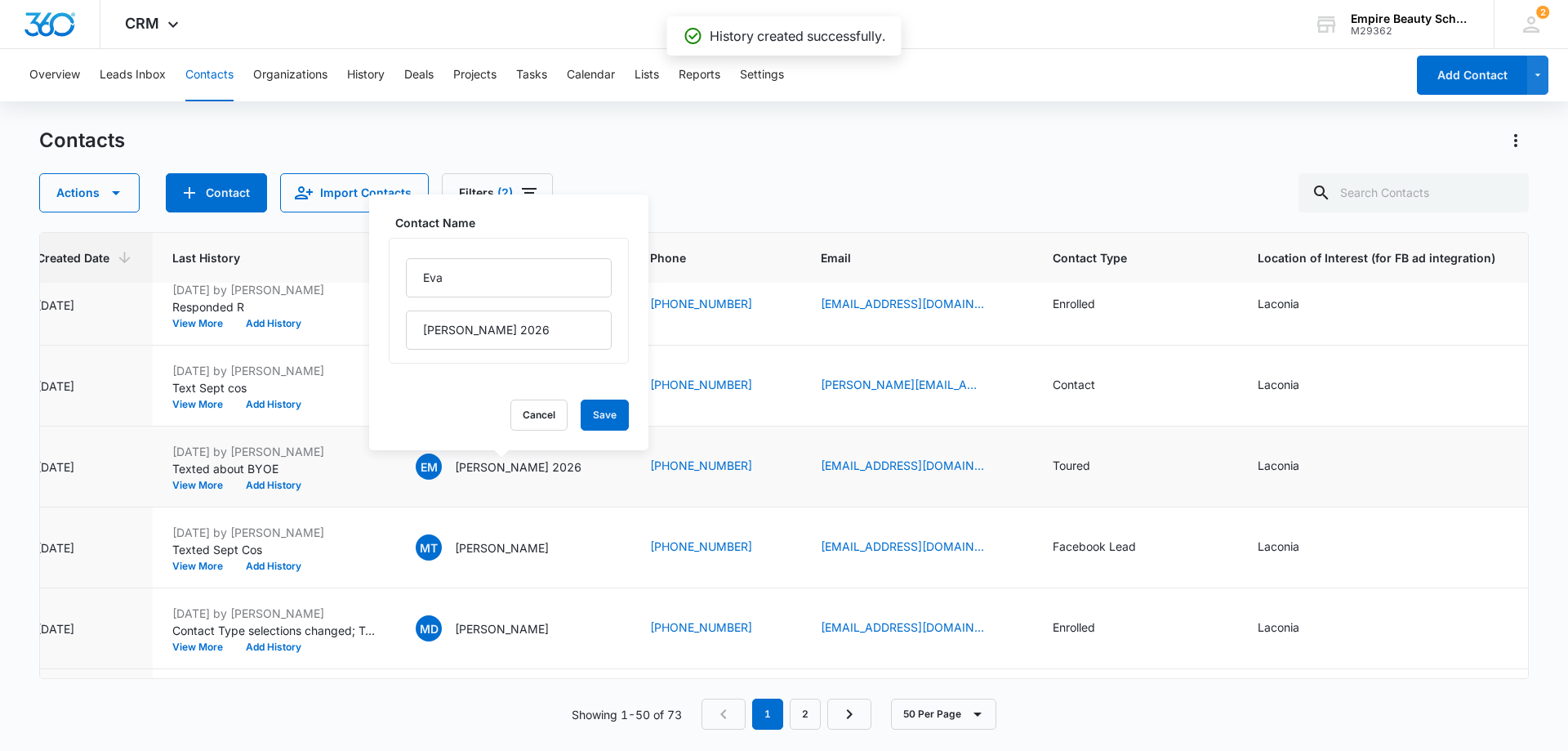
click at [616, 495] on td "EM Eva Marshall 2026 Contact Name Eva Marshall 2026 Cancel Save" at bounding box center [513, 467] width 234 height 81
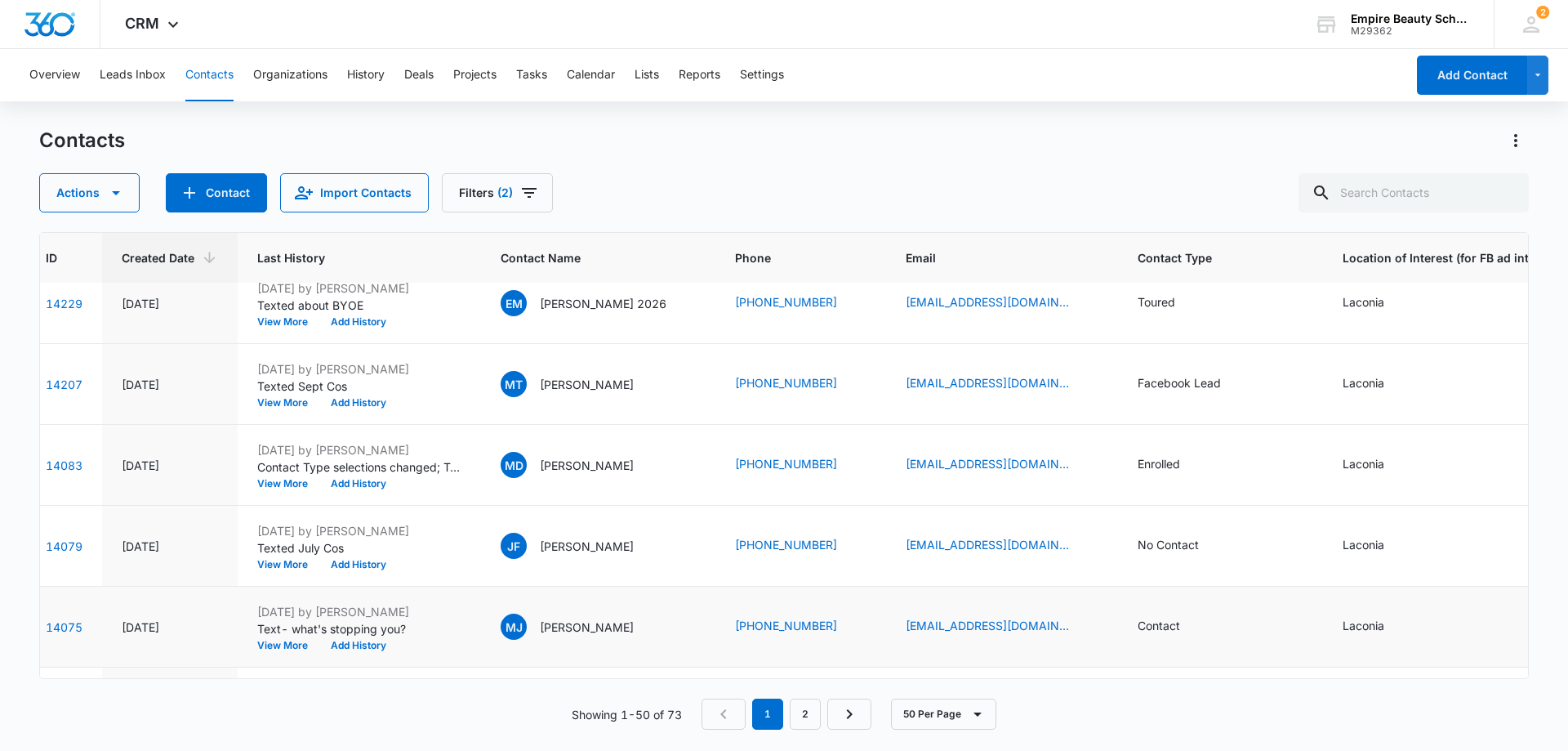
scroll to position [3578, 50]
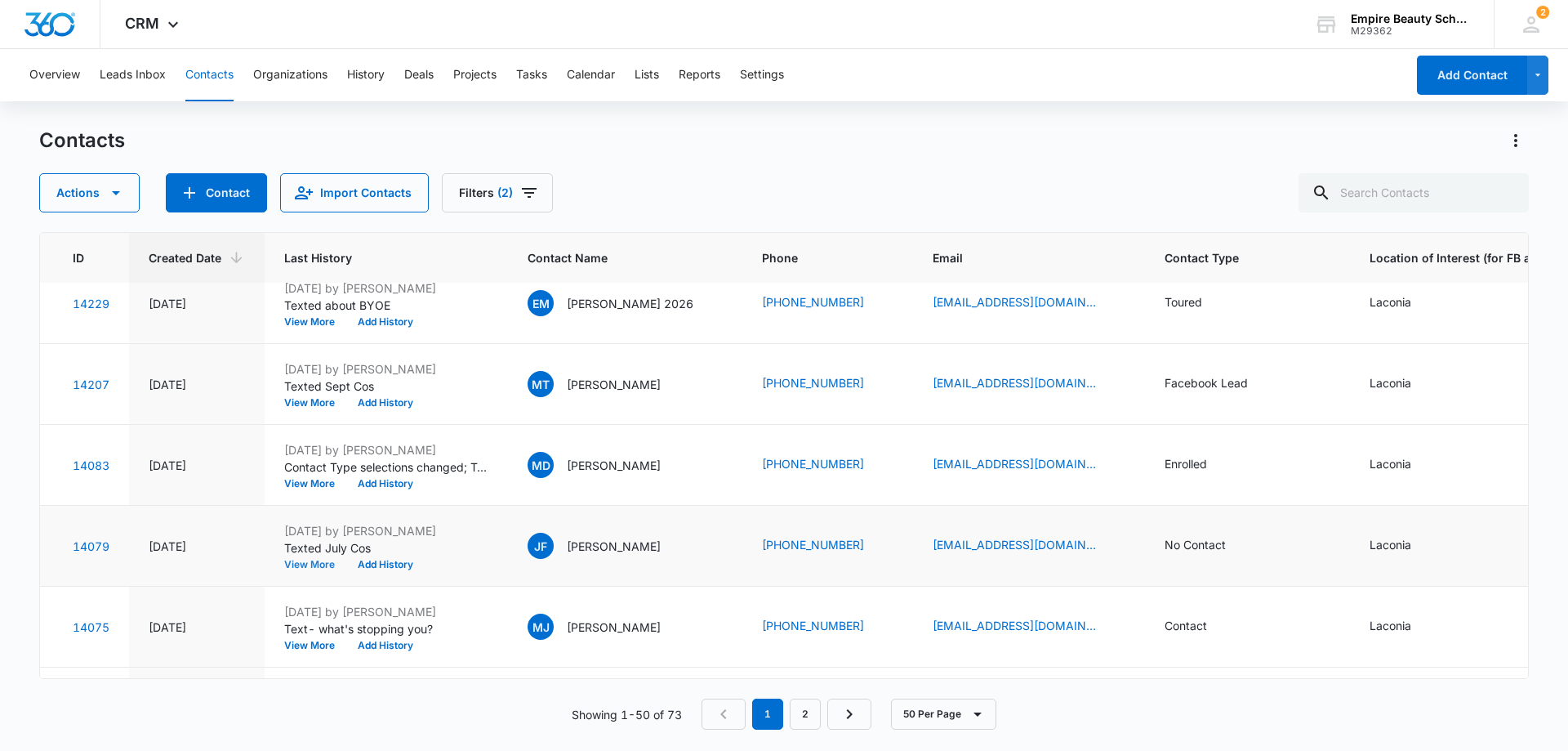
click at [319, 565] on button "View More" at bounding box center [315, 564] width 62 height 10
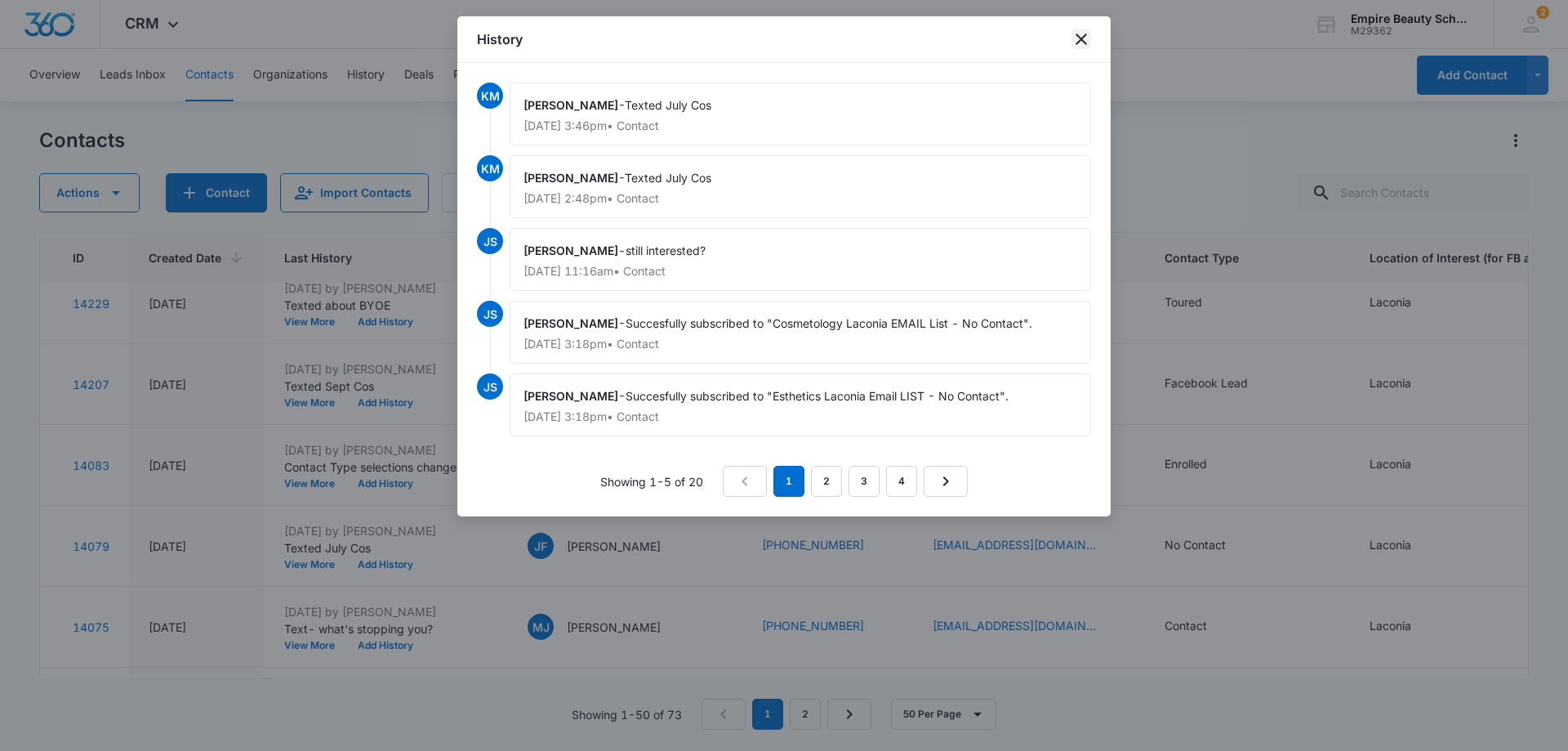
click at [1077, 36] on icon "close" at bounding box center [1081, 39] width 11 height 11
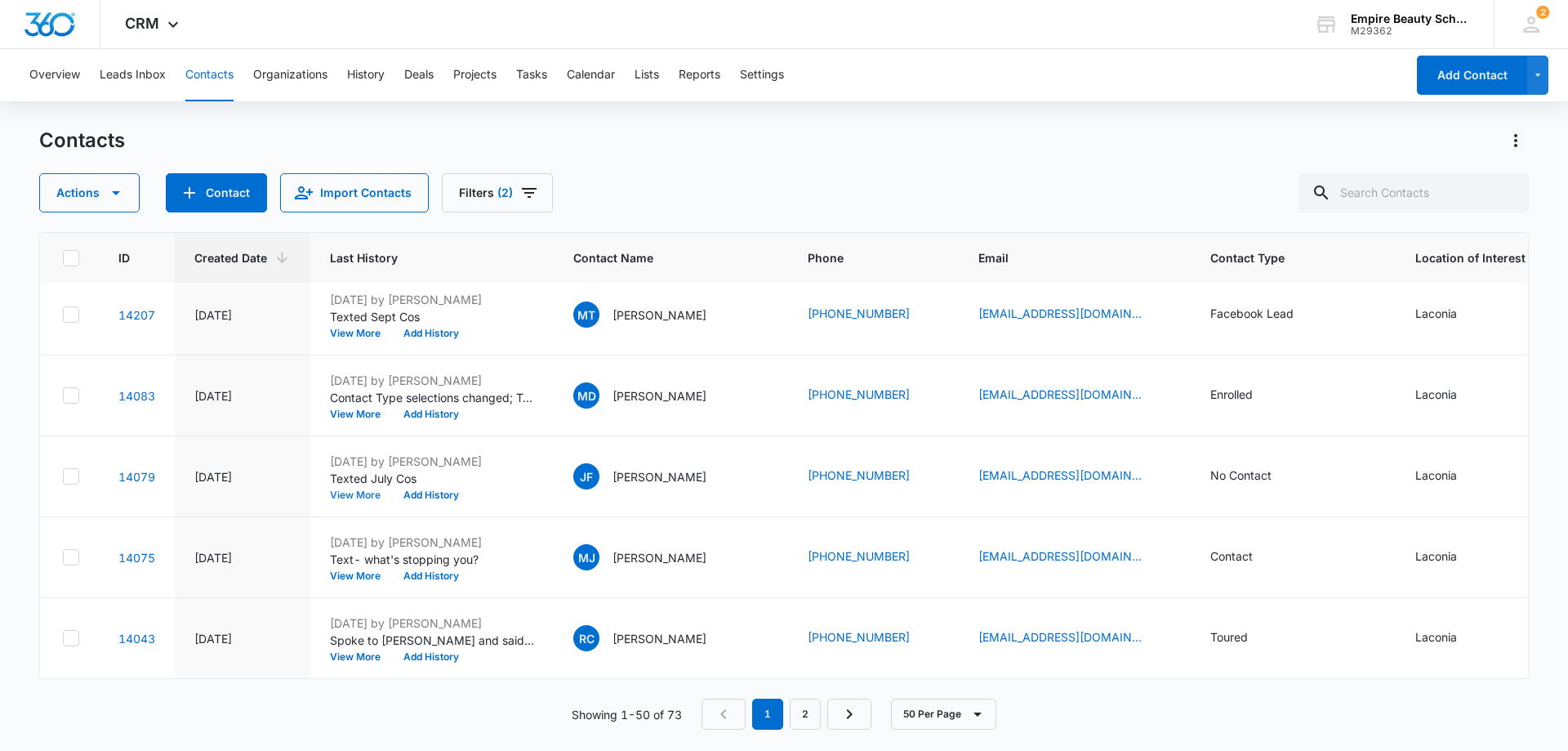
scroll to position [3660, 0]
click at [364, 571] on button "View More" at bounding box center [364, 575] width 62 height 10
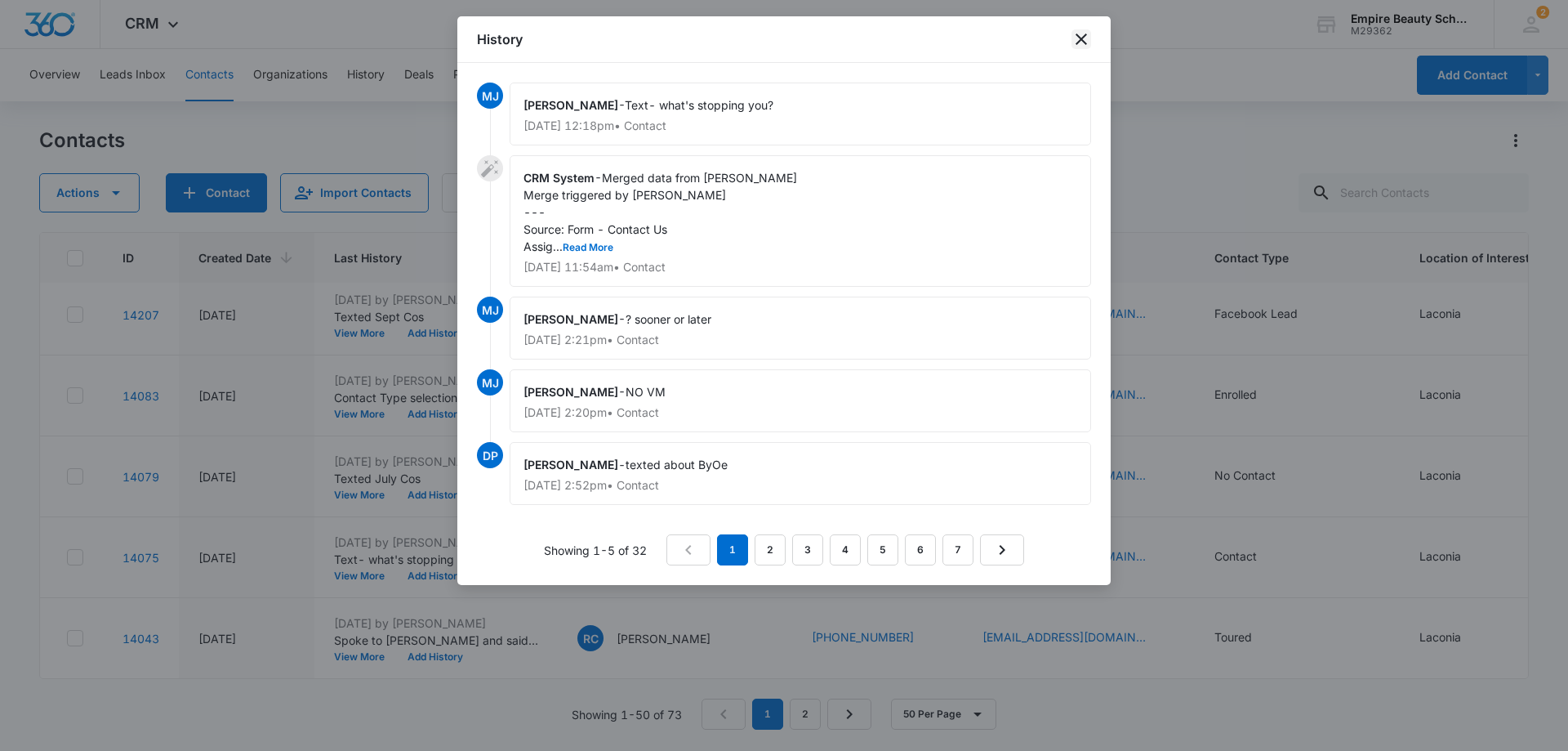
click at [1079, 39] on icon "close" at bounding box center [1081, 39] width 20 height 20
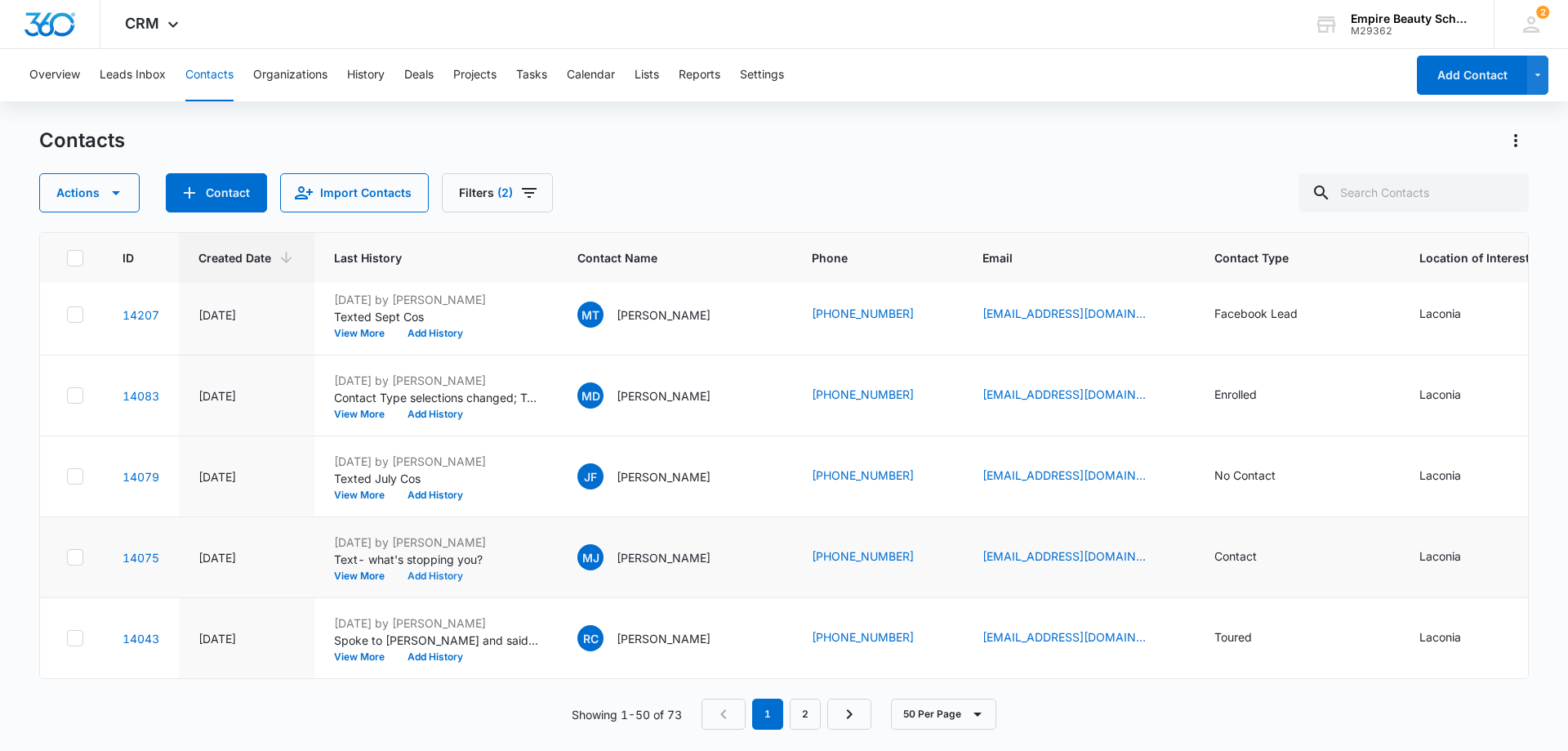
click at [448, 571] on button "Add History" at bounding box center [435, 575] width 78 height 10
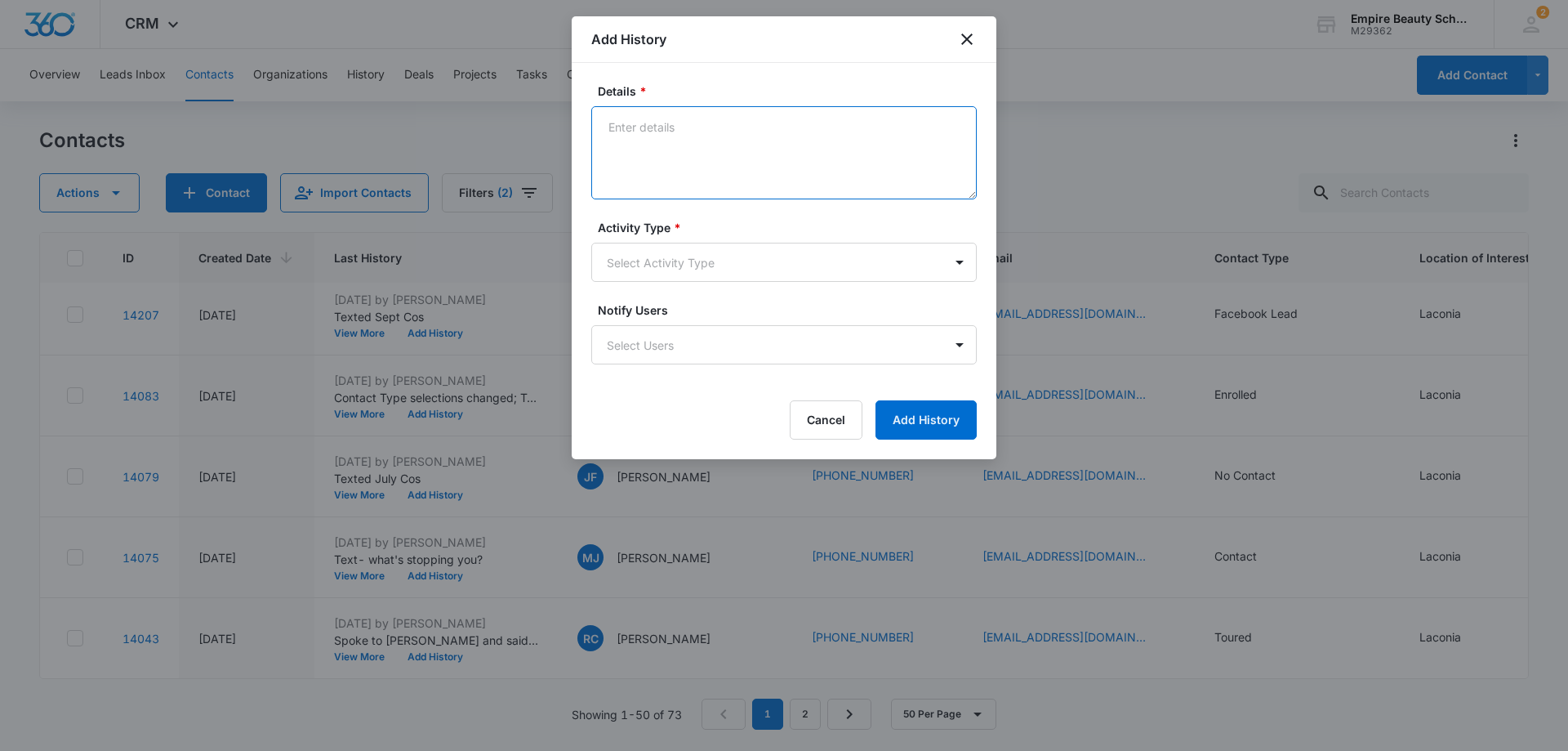
click at [687, 134] on textarea "Details *" at bounding box center [784, 152] width 386 height 93
type textarea "Texted sept cos"
click at [687, 263] on body "CRM Apps Forms CRM Email Shop Payments POS Files Brand Settings Empire Beauty S…" at bounding box center [784, 376] width 1568 height 751
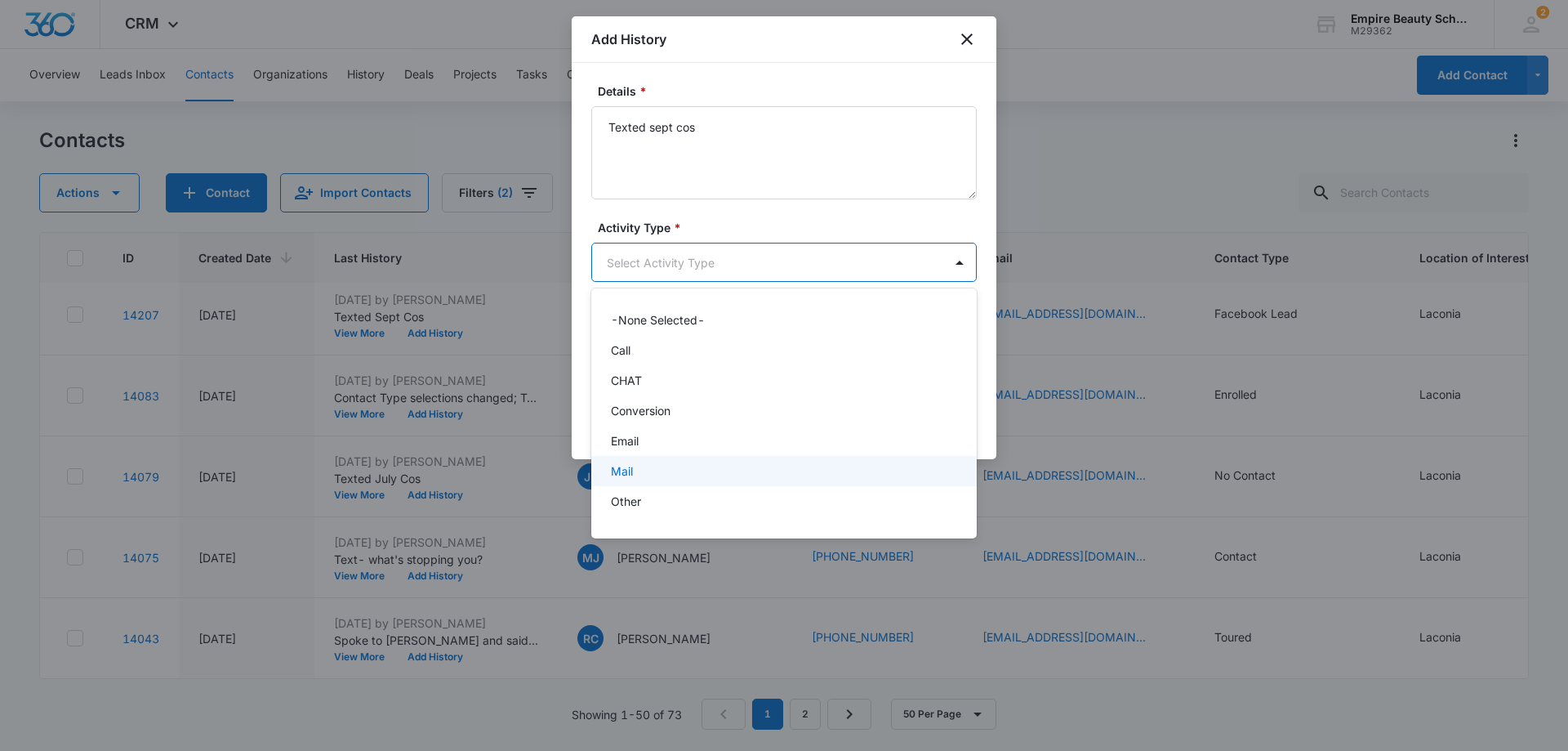
scroll to position [82, 0]
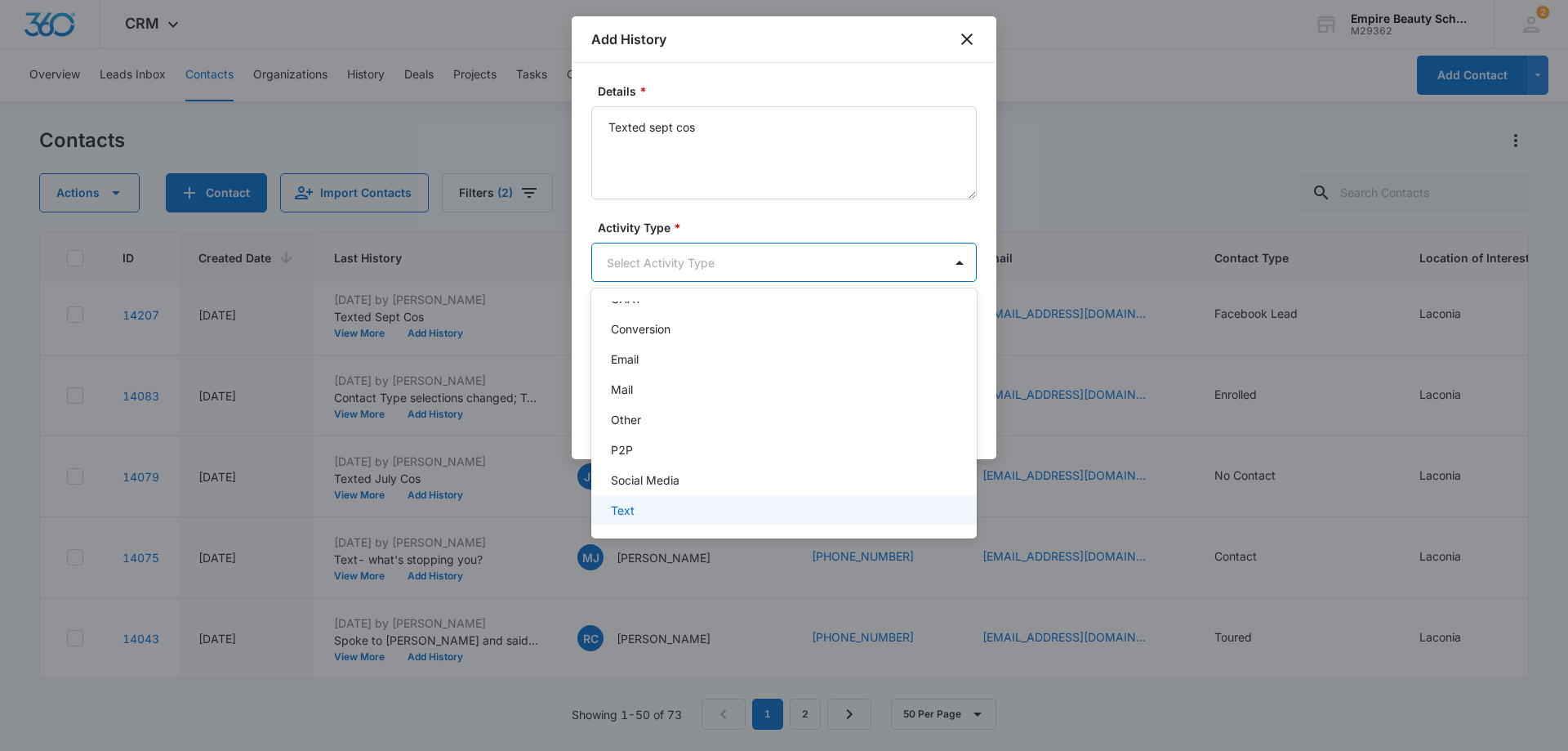
click at [638, 499] on div "Text" at bounding box center [784, 510] width 386 height 31
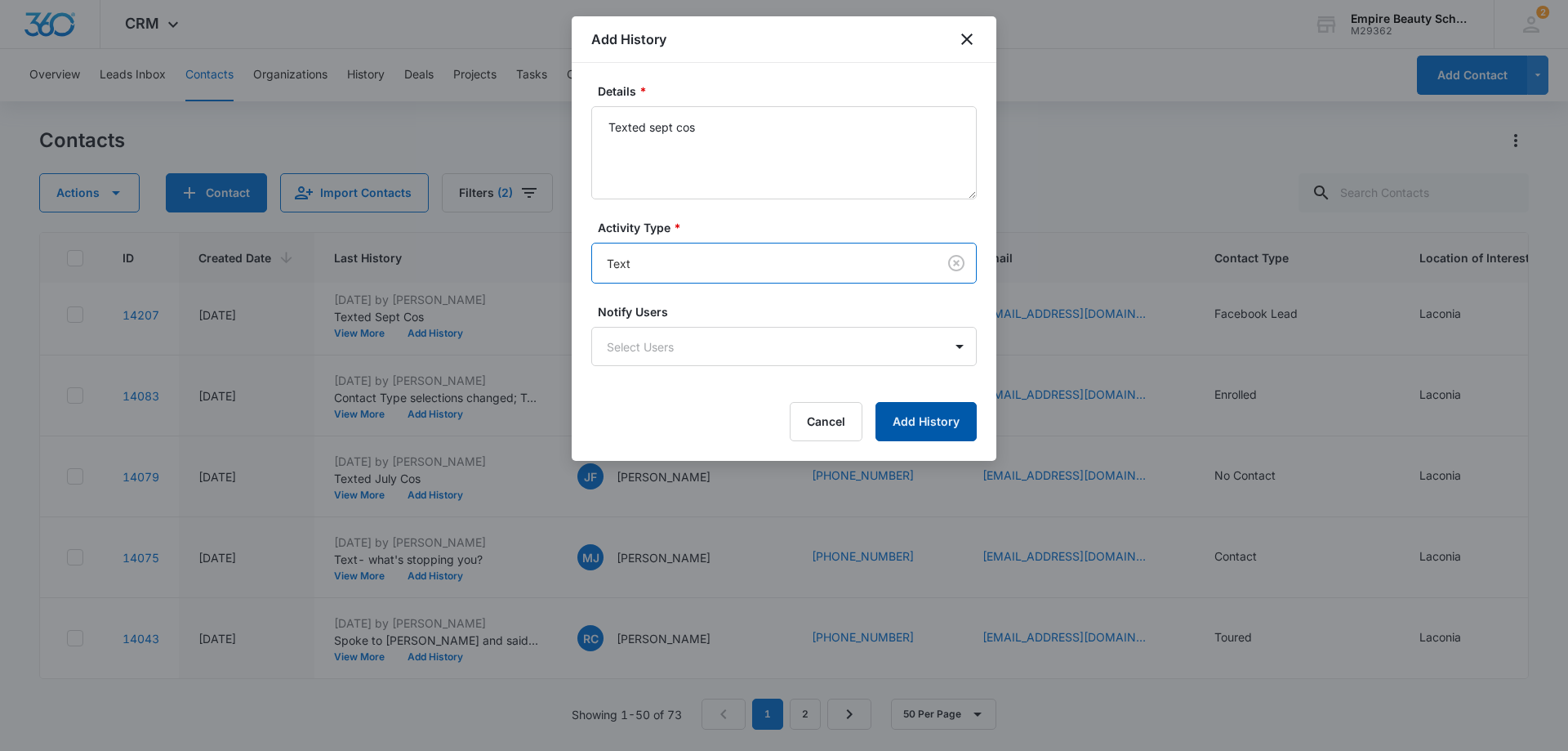
click at [929, 419] on button "Add History" at bounding box center [926, 421] width 101 height 39
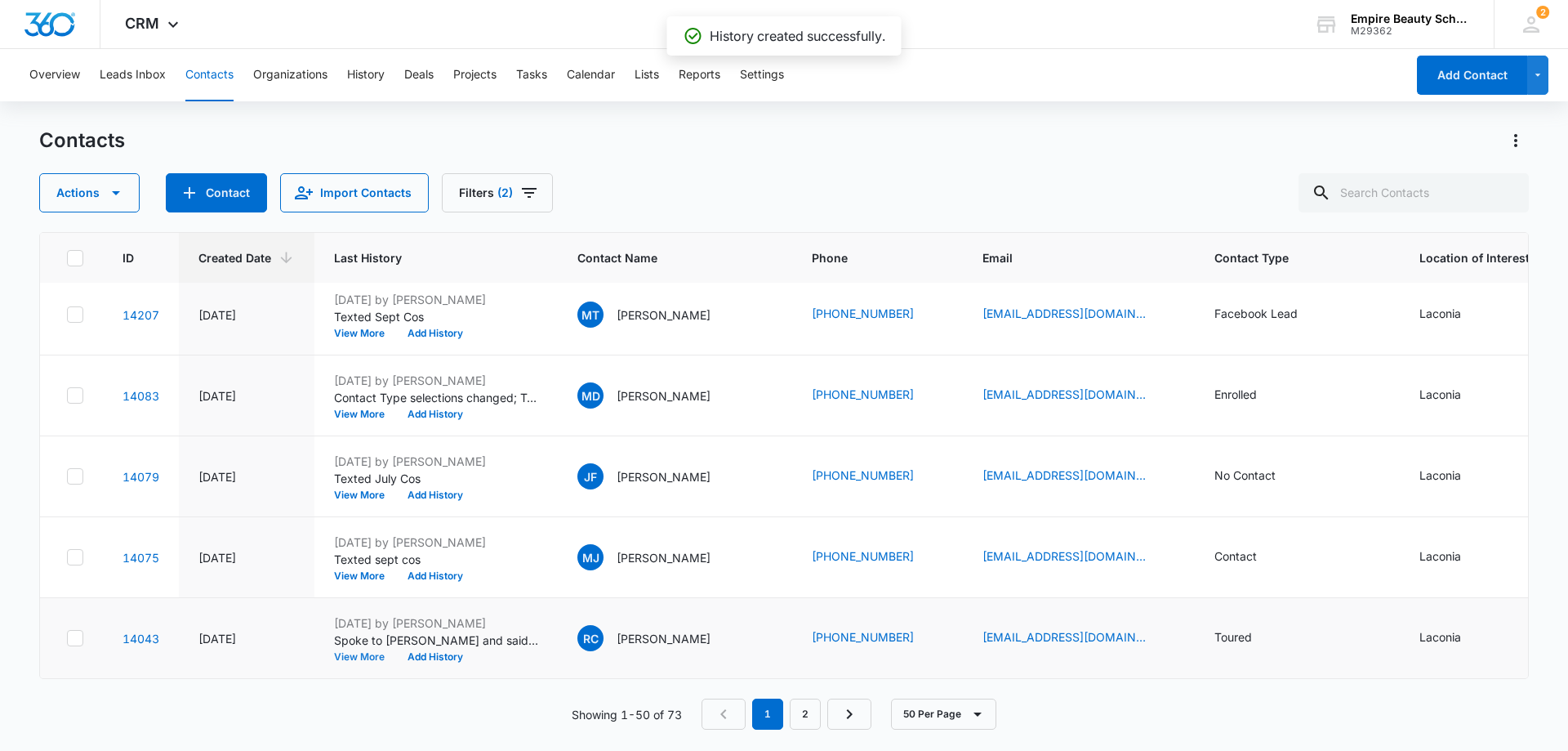
click at [369, 652] on button "View More" at bounding box center [364, 656] width 62 height 10
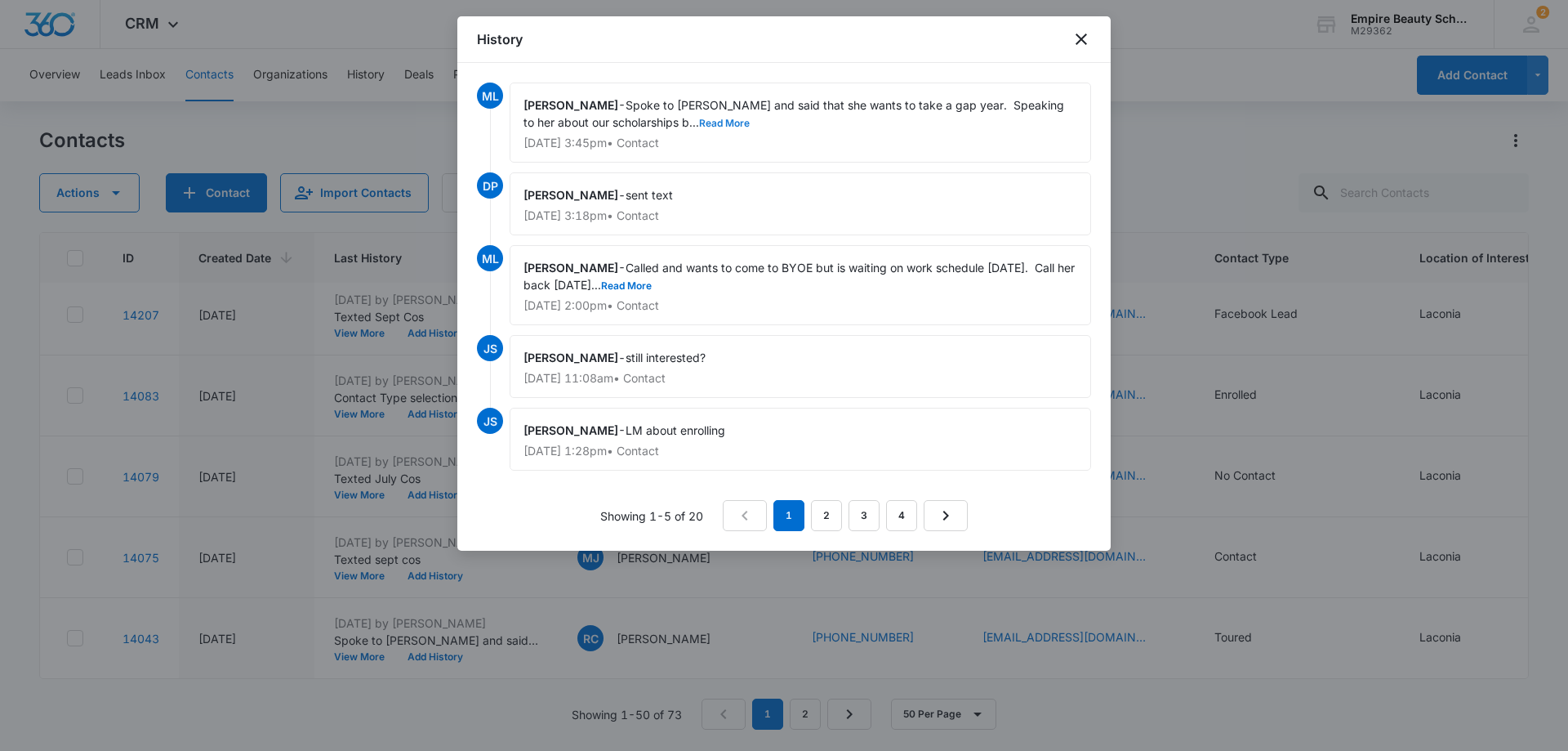
click at [699, 121] on button "Read More" at bounding box center [724, 123] width 50 height 10
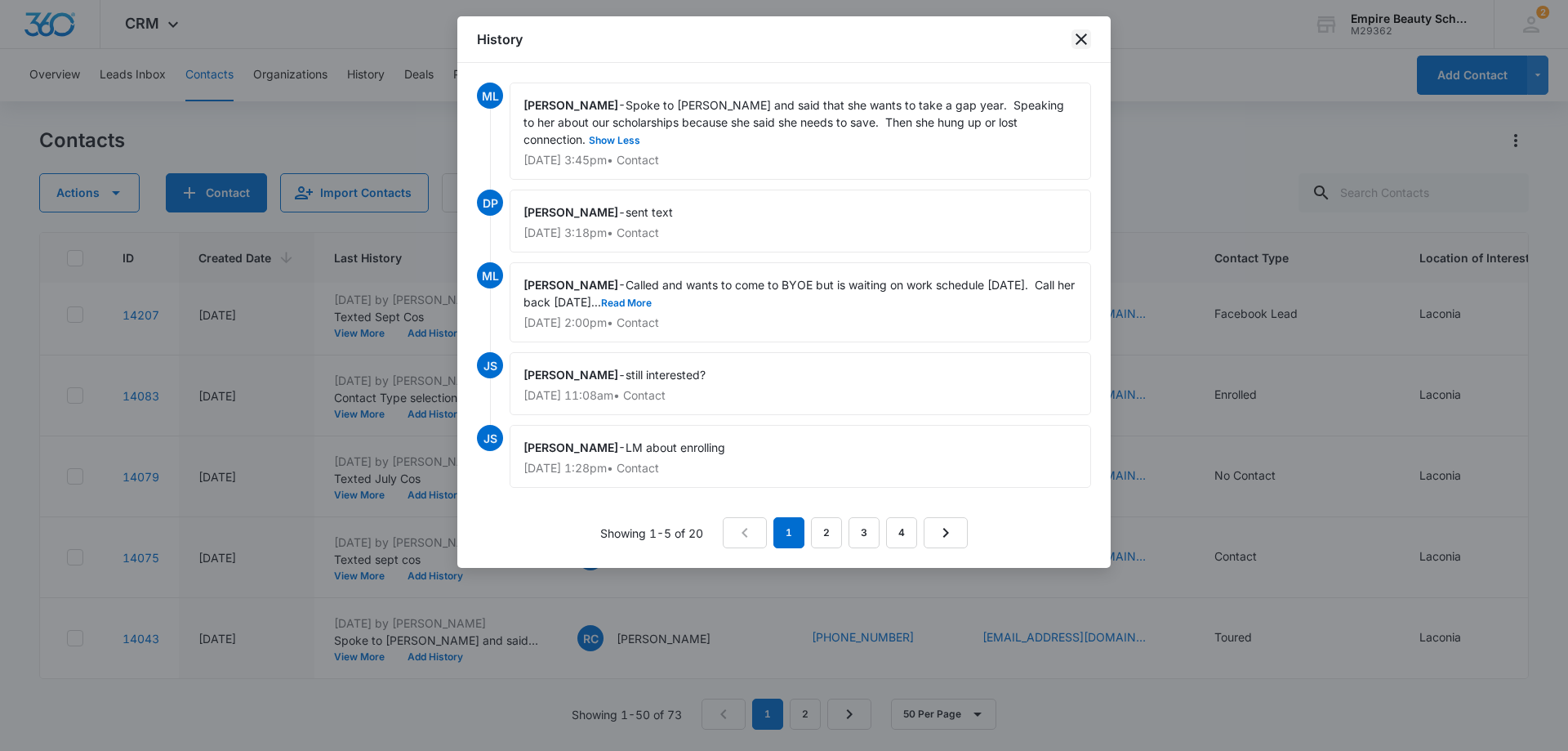
click at [1081, 33] on icon "close" at bounding box center [1081, 39] width 20 height 20
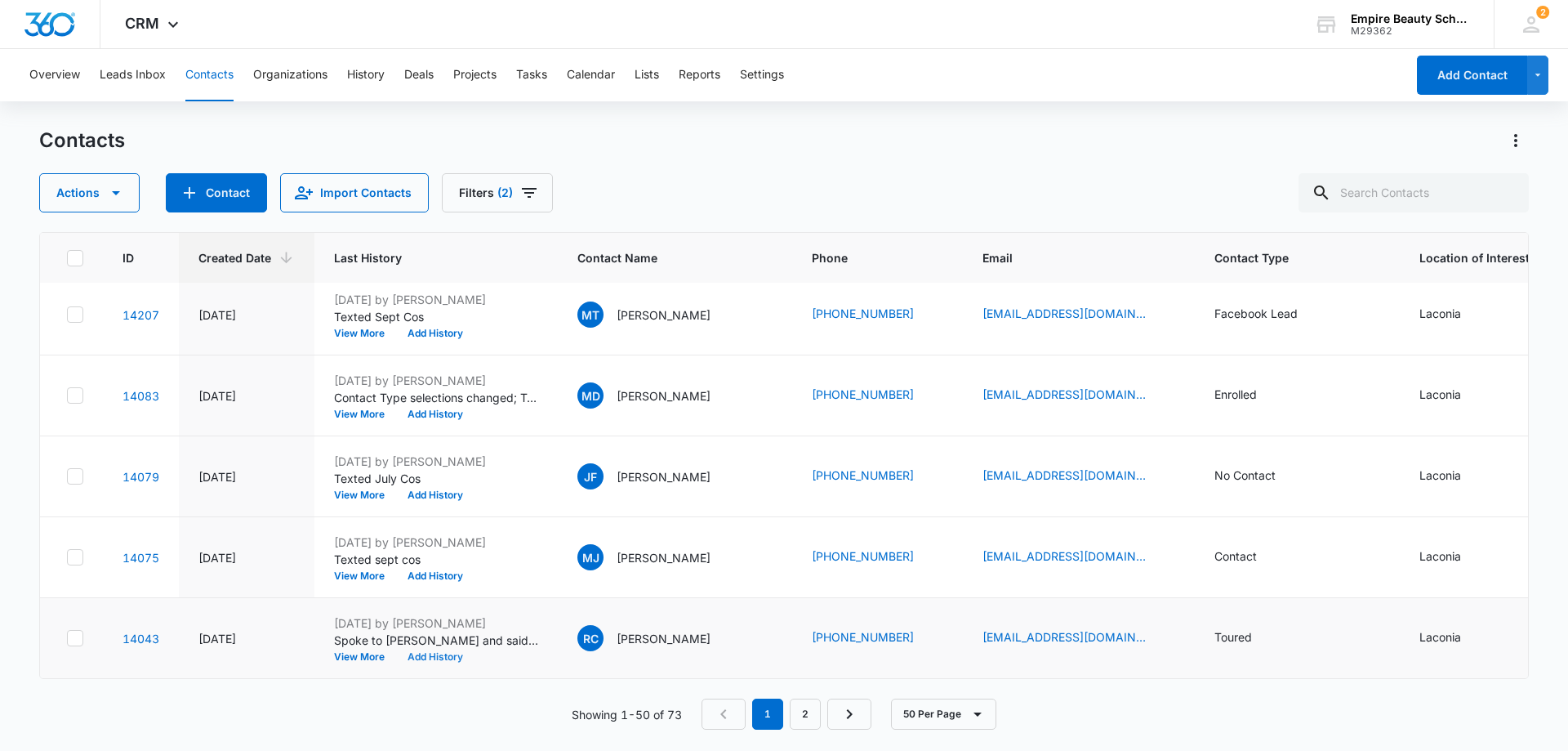
click at [456, 652] on button "Add History" at bounding box center [435, 656] width 78 height 10
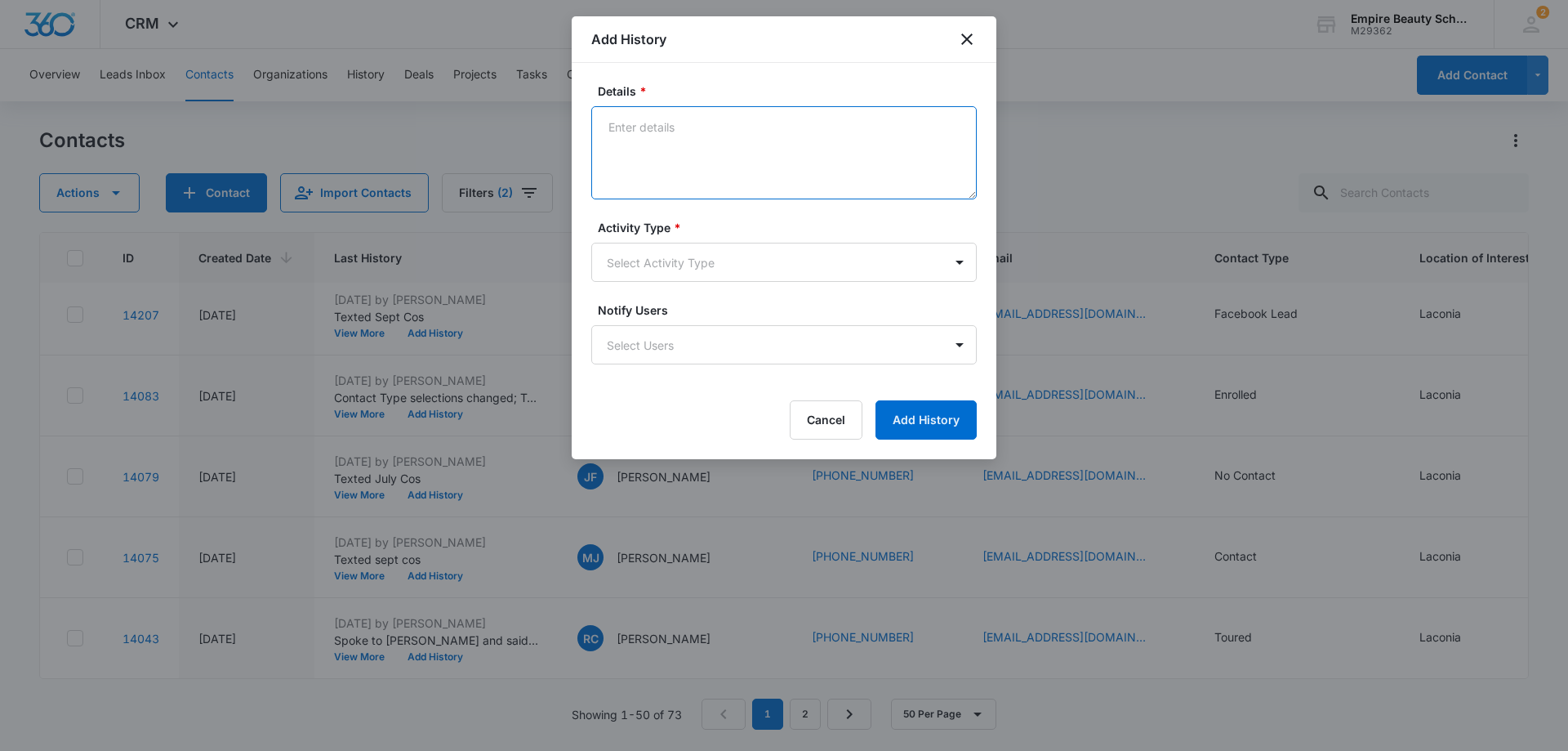
click at [779, 131] on textarea "Details *" at bounding box center [784, 152] width 386 height 93
type textarea "Texted sept cos"
click at [775, 260] on body "CRM Apps Forms CRM Email Shop Payments POS Files Brand Settings Empire Beauty S…" at bounding box center [784, 376] width 1568 height 751
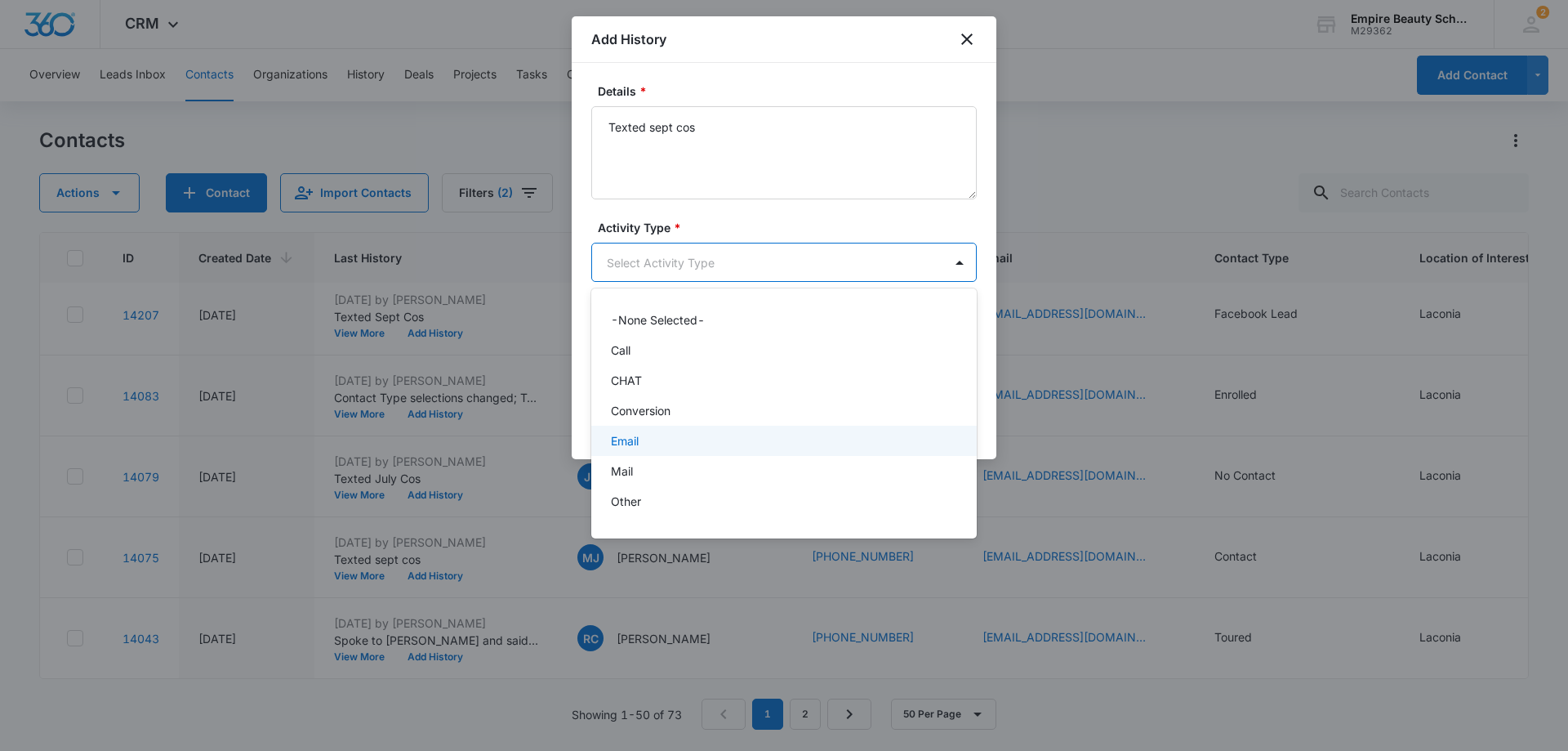
scroll to position [85, 0]
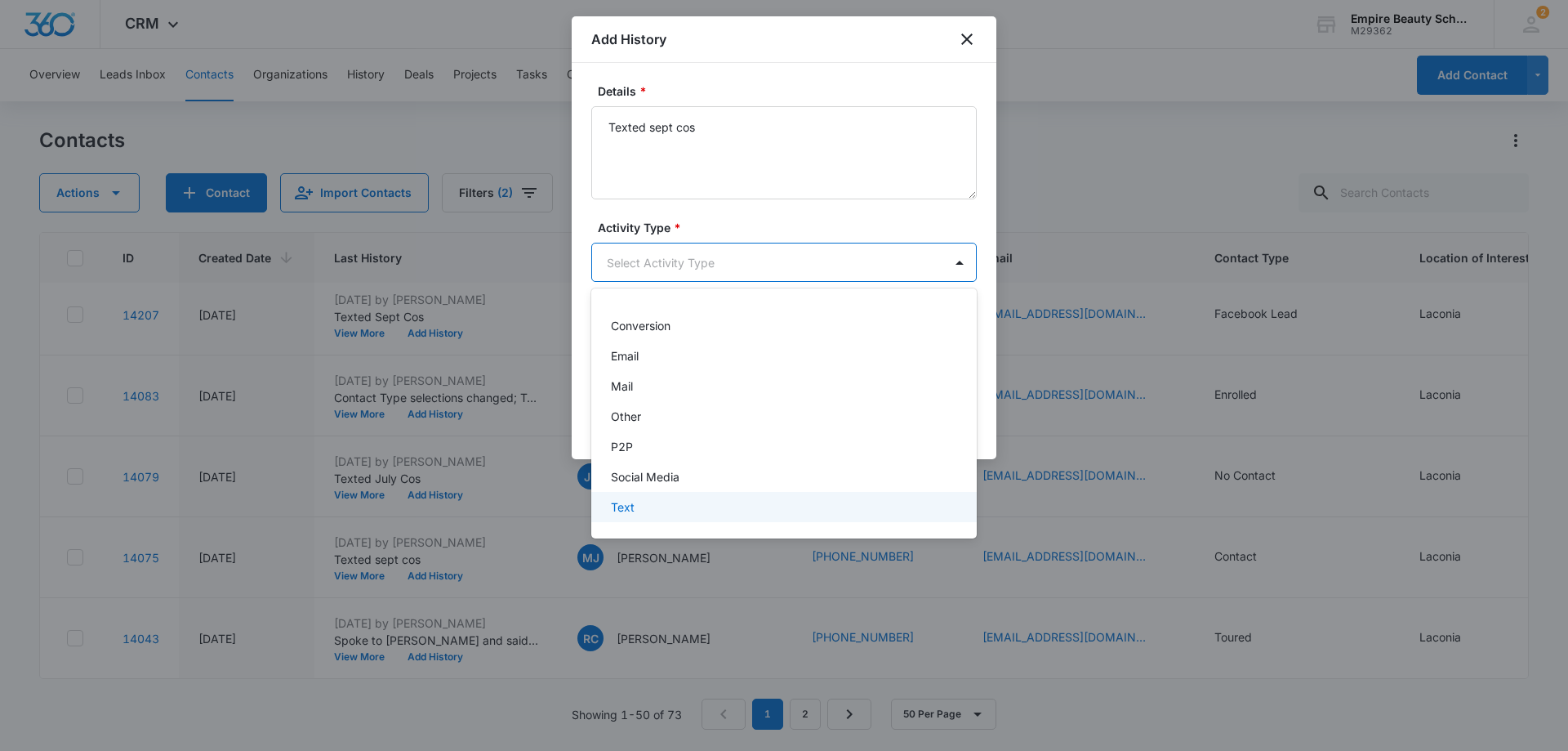
click at [652, 511] on div "Text" at bounding box center [782, 507] width 343 height 17
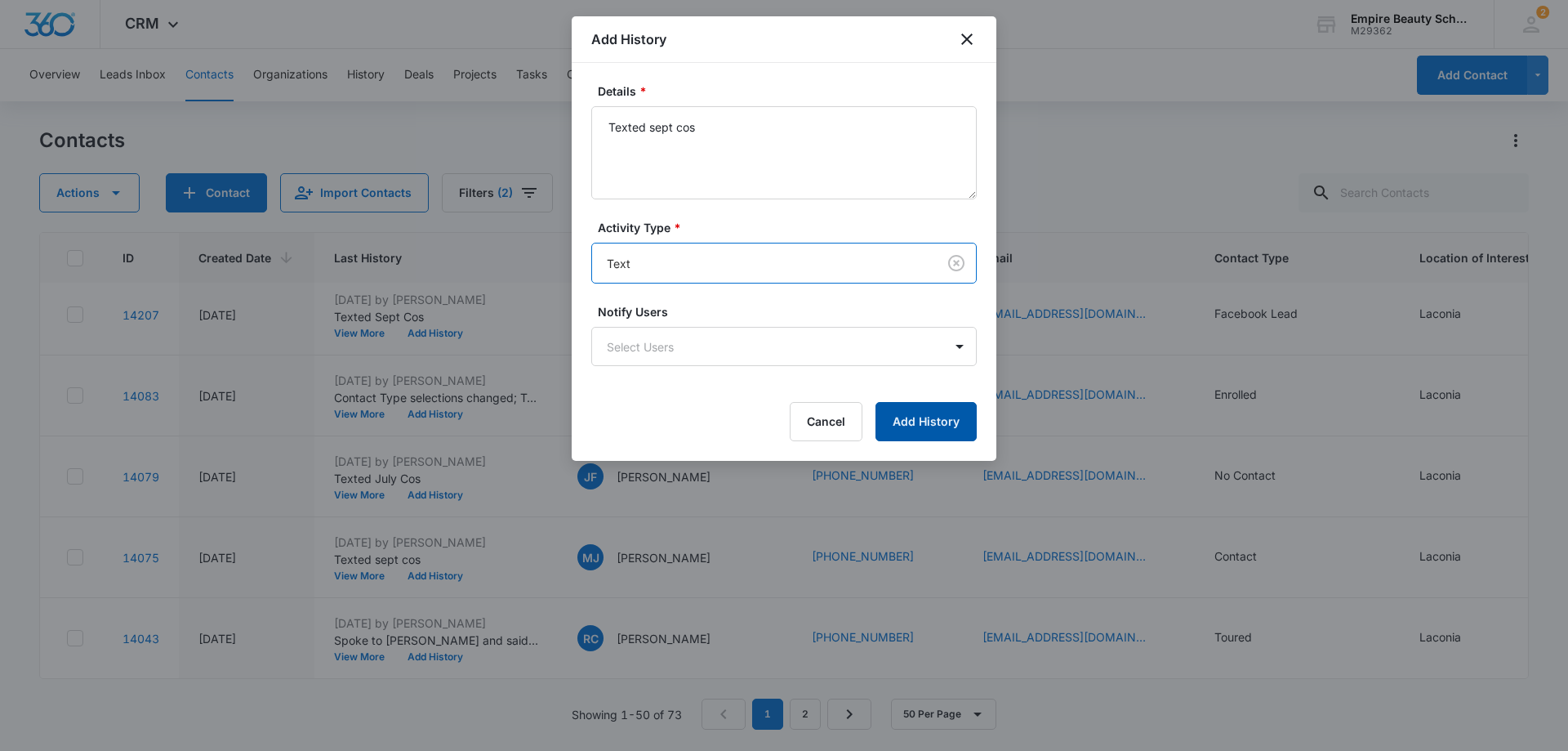
click at [937, 421] on button "Add History" at bounding box center [926, 421] width 101 height 39
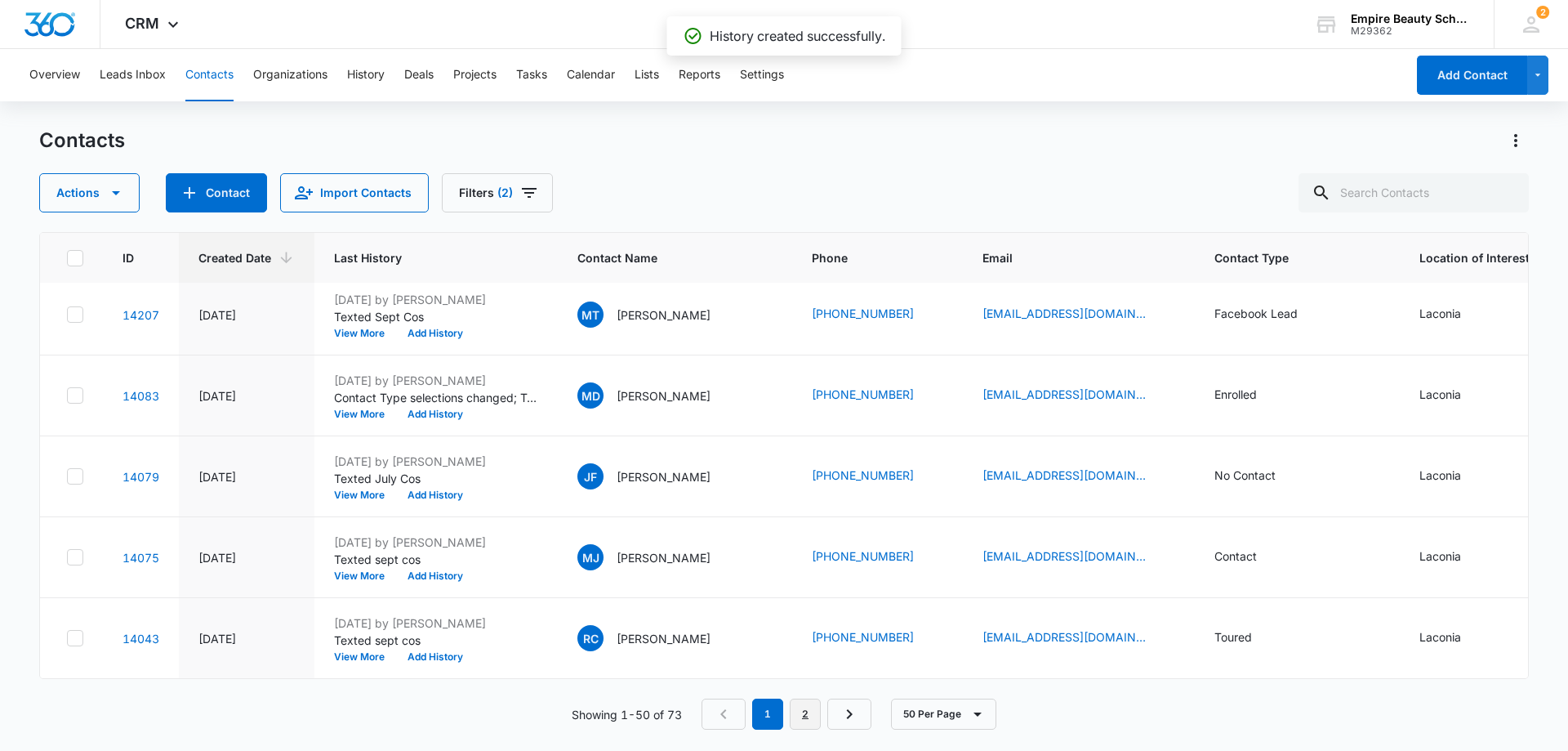
click at [809, 707] on link "2" at bounding box center [805, 713] width 31 height 31
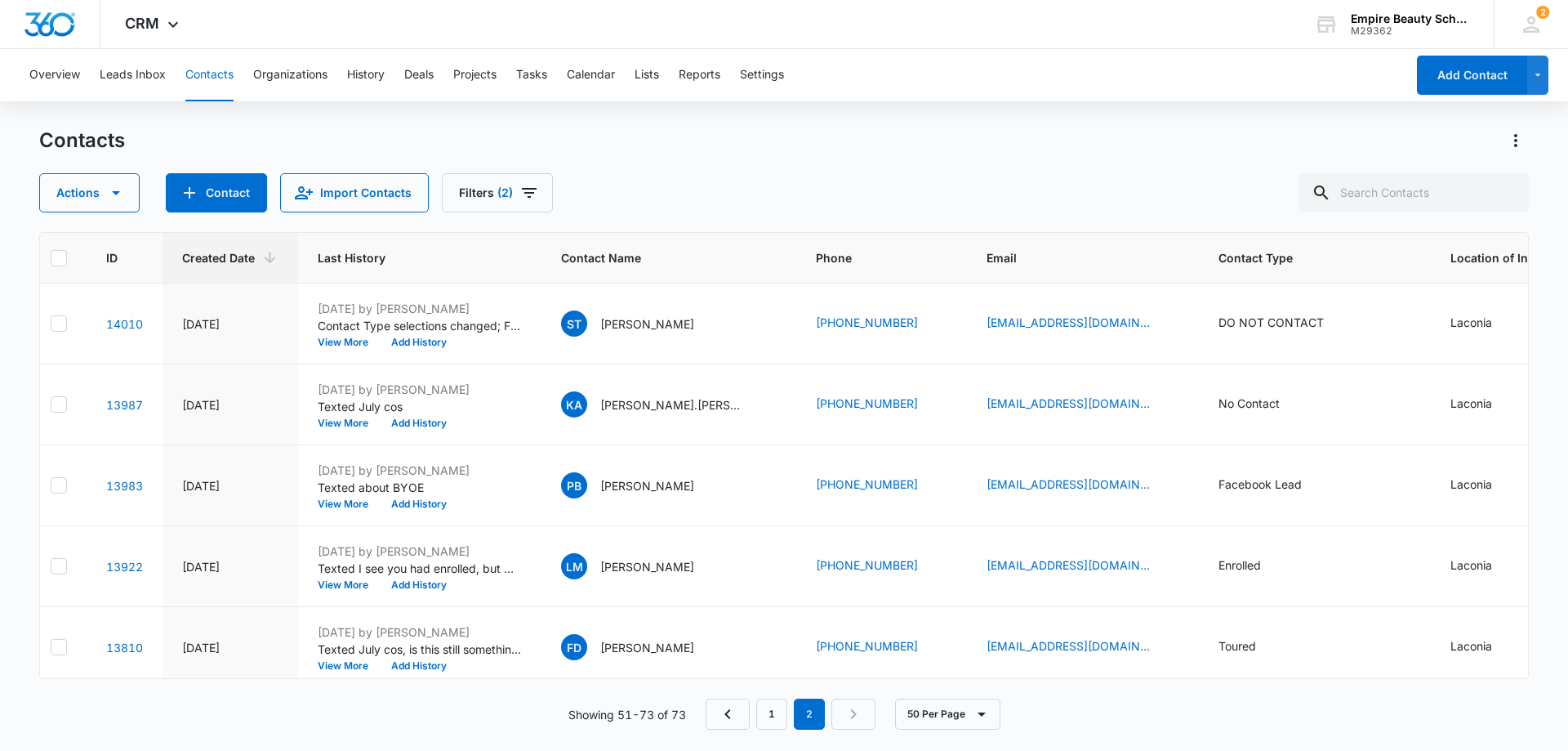
scroll to position [0, 0]
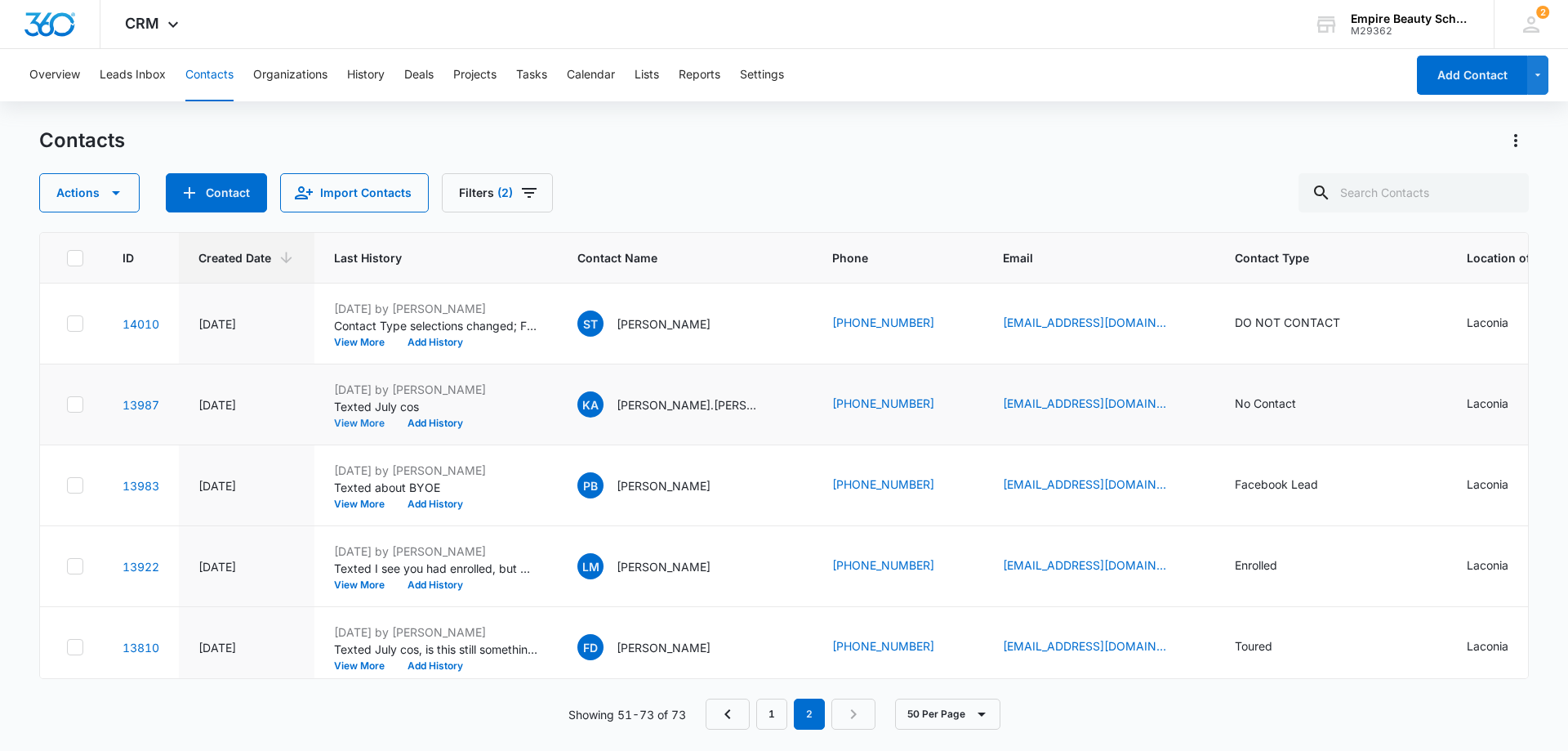
click at [364, 422] on button "View More" at bounding box center [364, 423] width 62 height 10
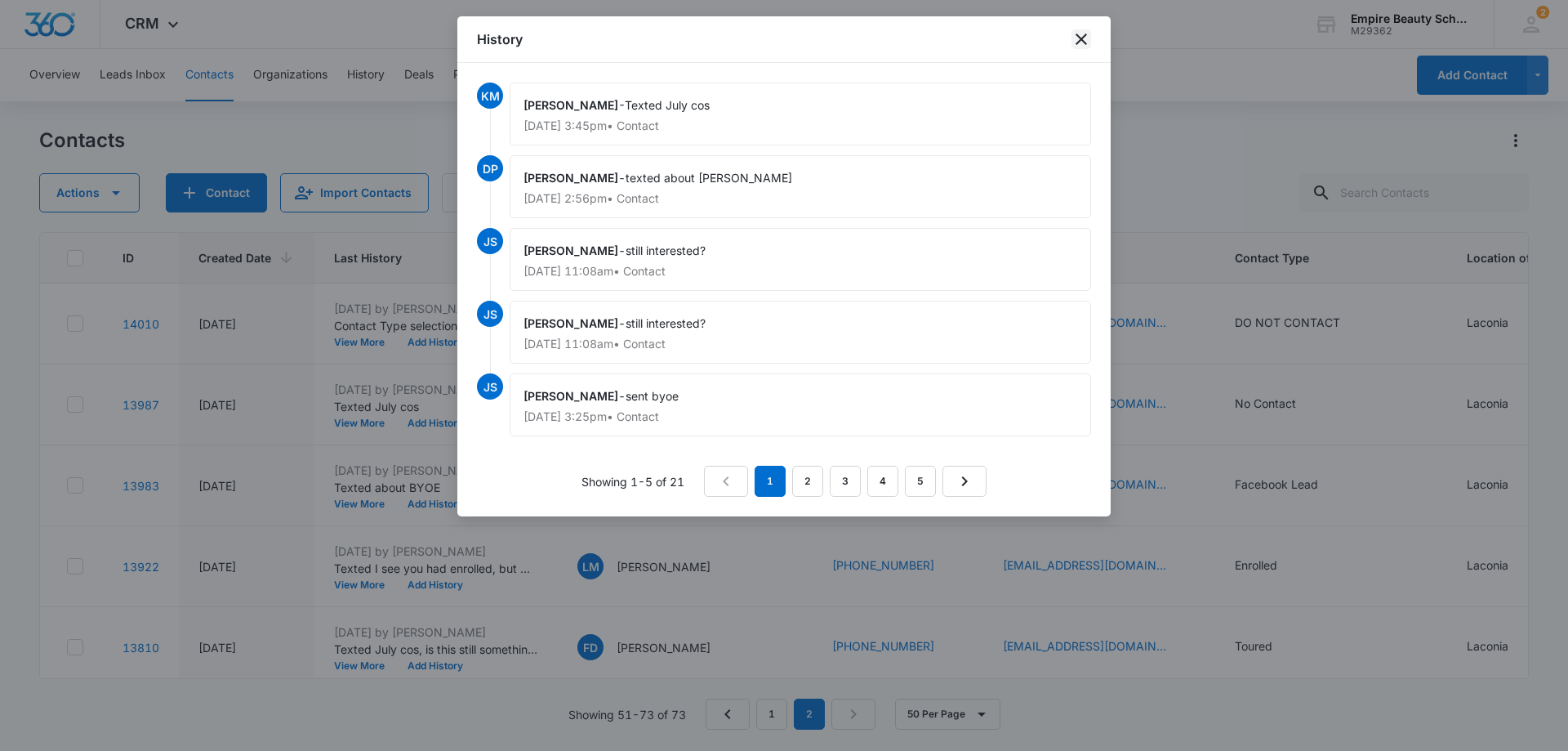
click at [1081, 39] on icon "close" at bounding box center [1081, 39] width 11 height 11
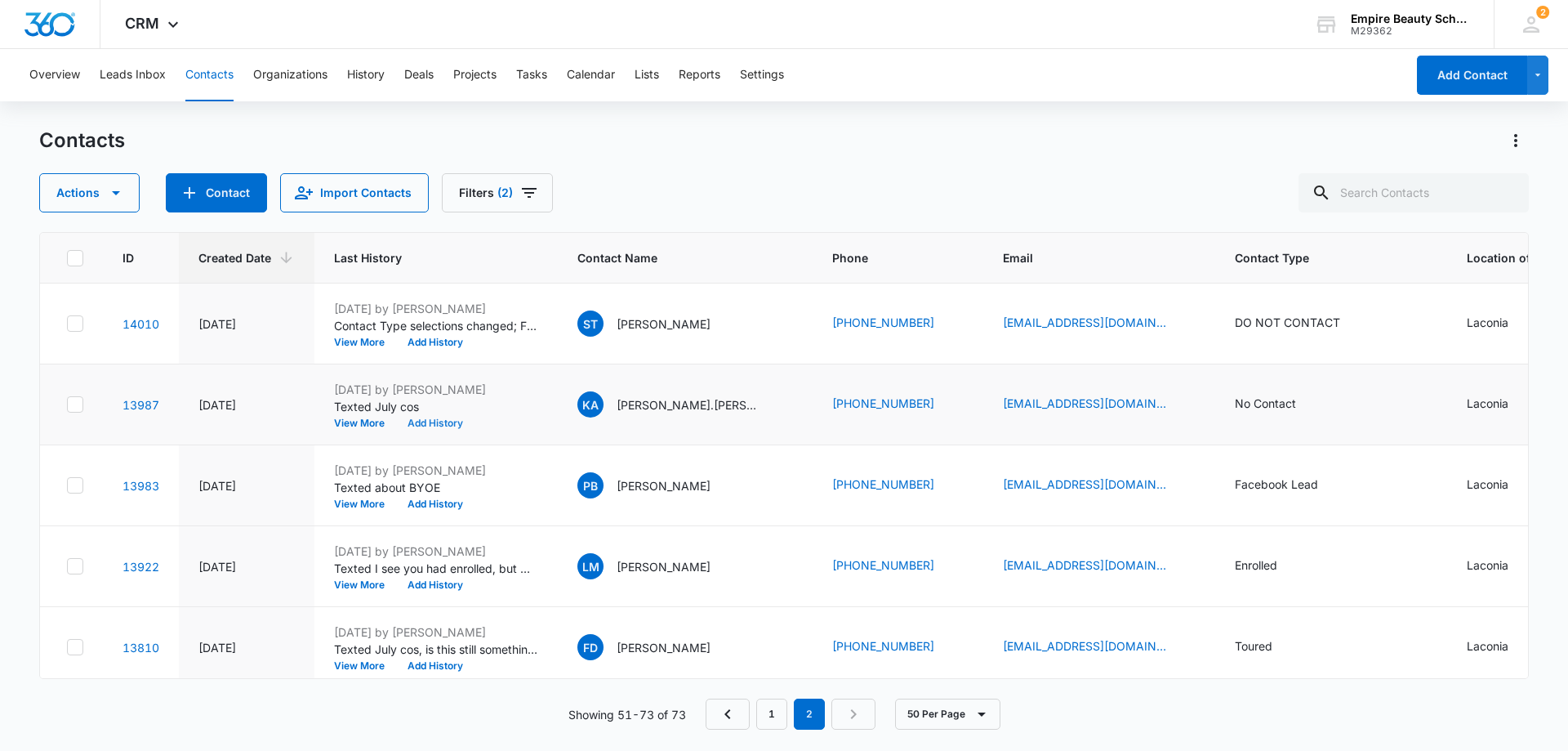
click at [434, 419] on button "Add History" at bounding box center [435, 423] width 78 height 10
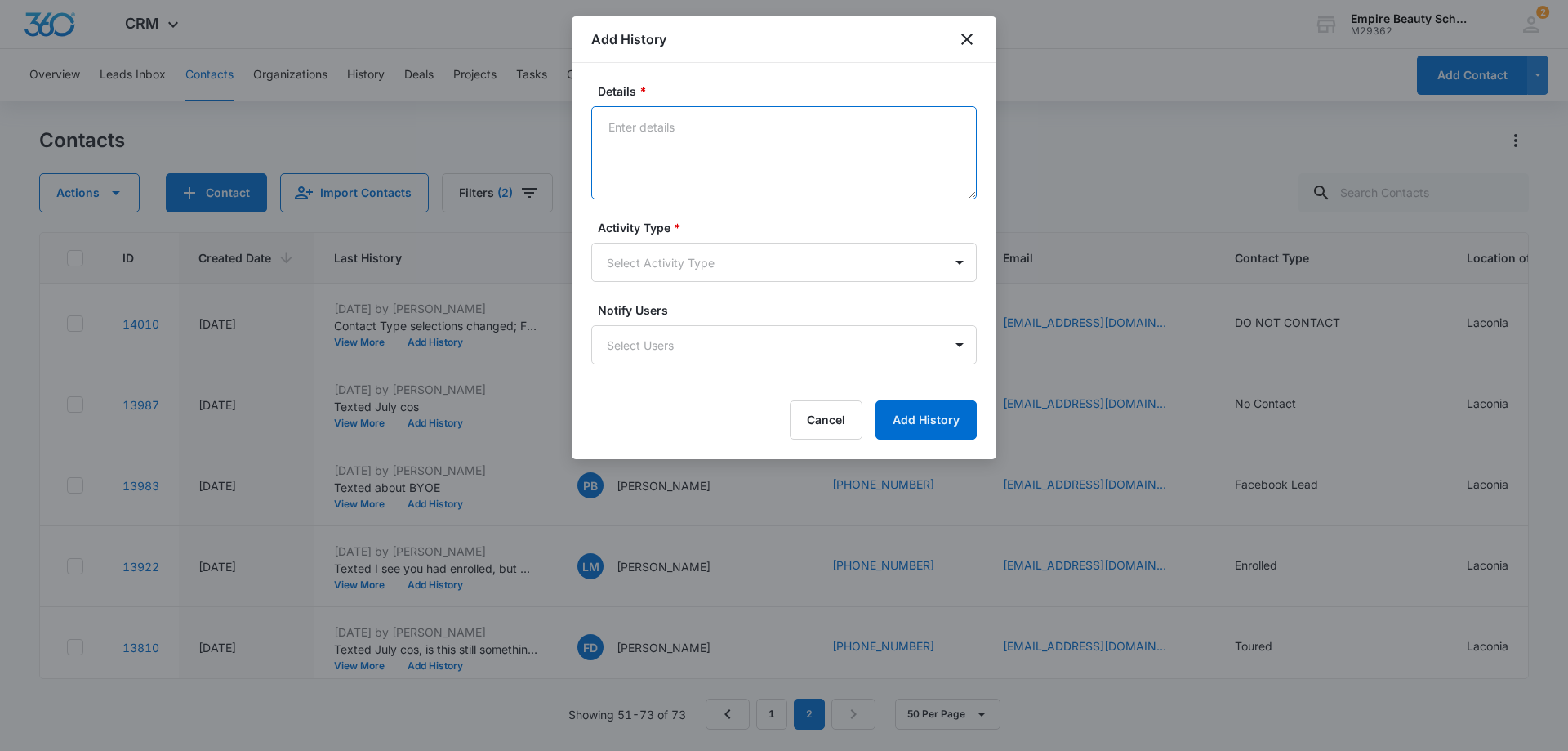
click at [679, 125] on textarea "Details *" at bounding box center [784, 152] width 386 height 93
type textarea "Texted July Cos"
click at [709, 255] on body "CRM Apps Forms CRM Email Shop Payments POS Files Brand Settings Empire Beauty S…" at bounding box center [784, 376] width 1568 height 751
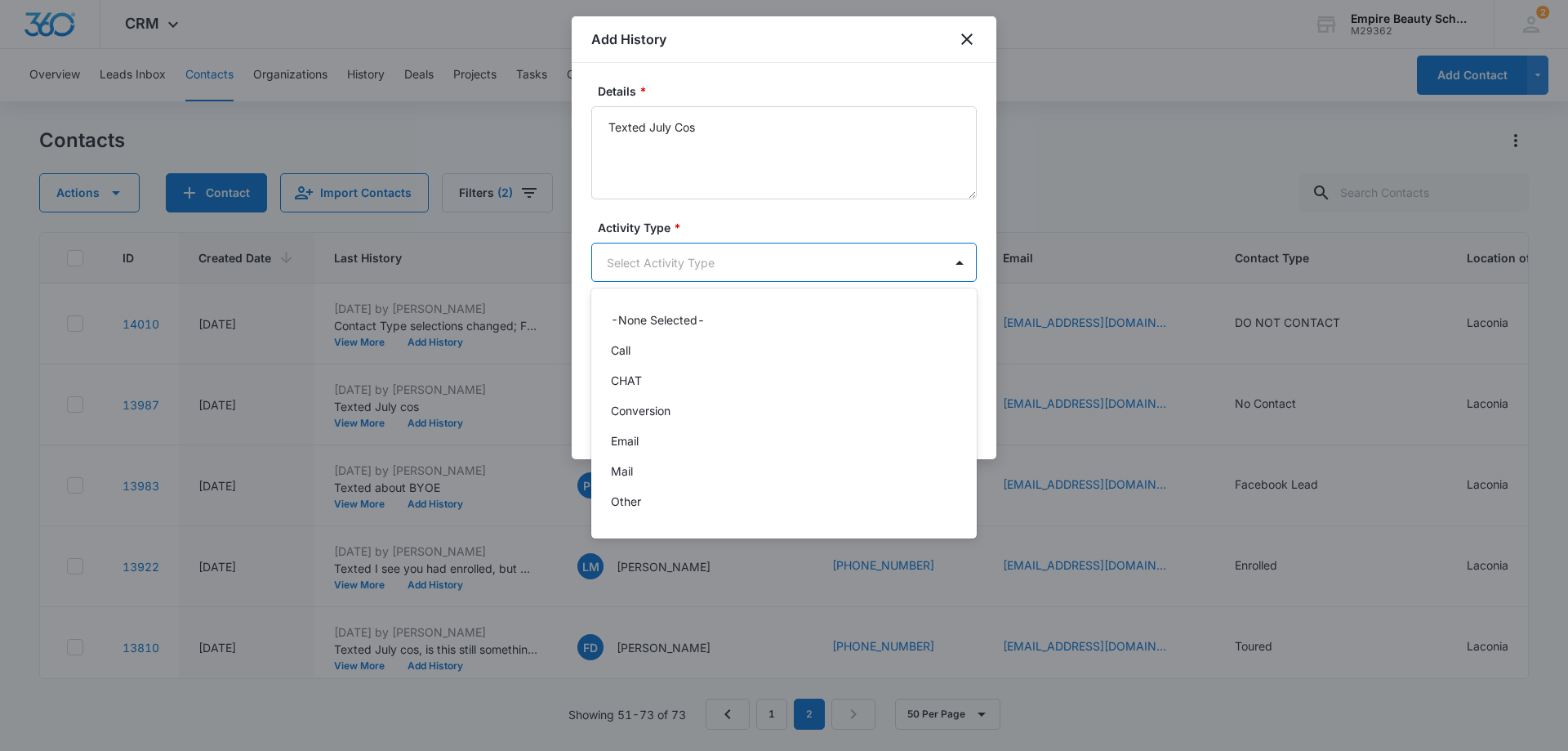
scroll to position [85, 0]
click at [643, 501] on div "Text" at bounding box center [782, 507] width 343 height 17
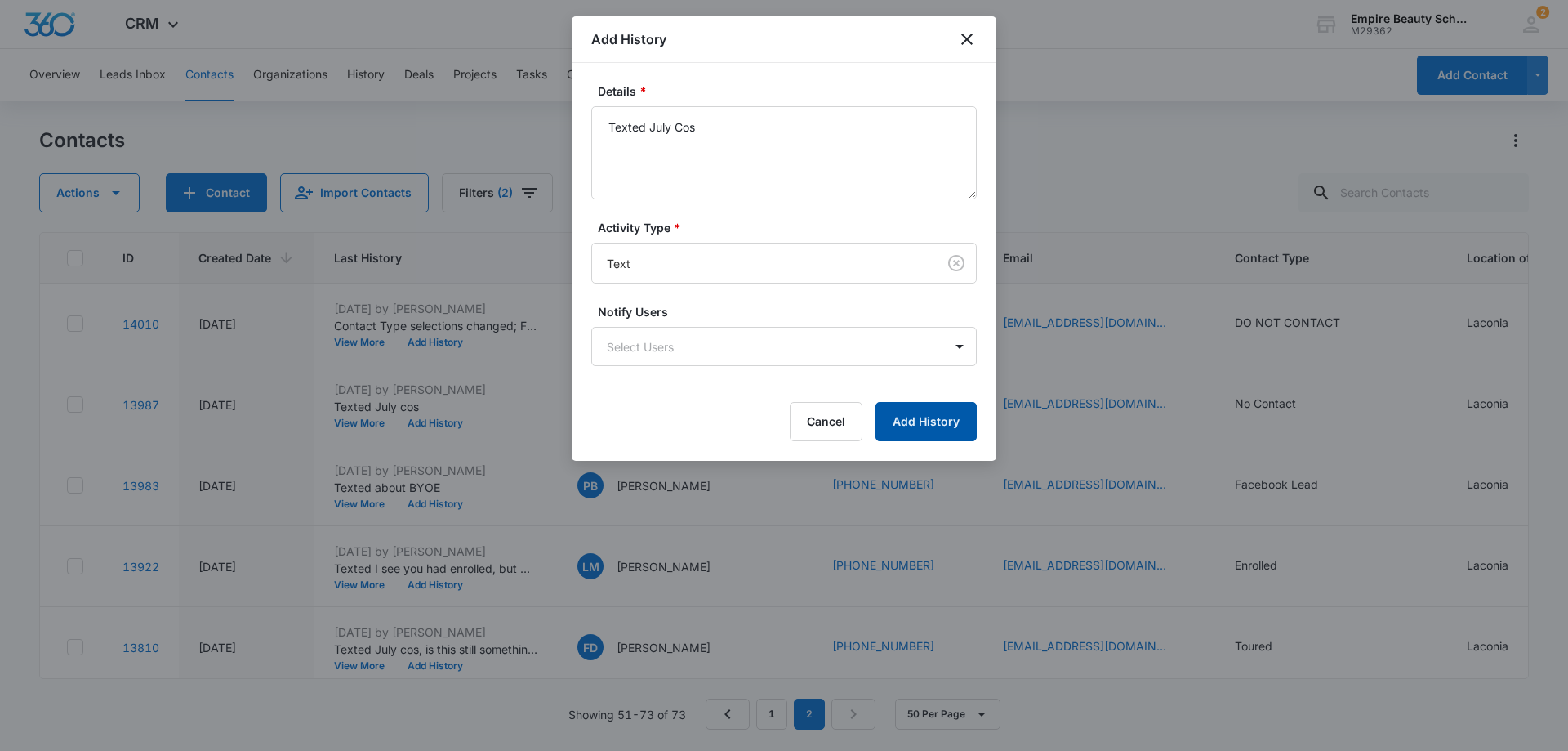
click at [941, 419] on button "Add History" at bounding box center [926, 421] width 101 height 39
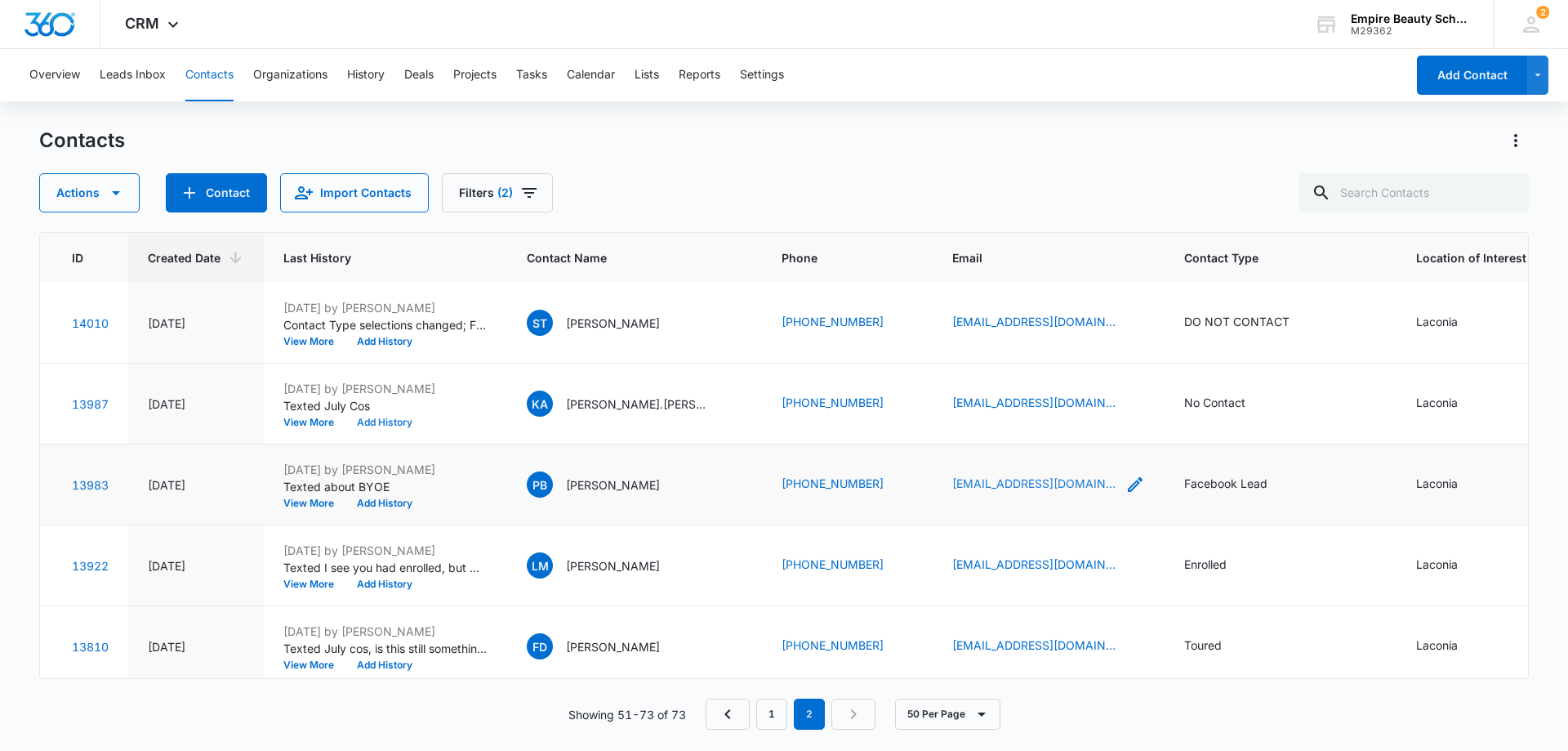
scroll to position [0, 50]
click at [389, 501] on button "Add History" at bounding box center [385, 504] width 78 height 10
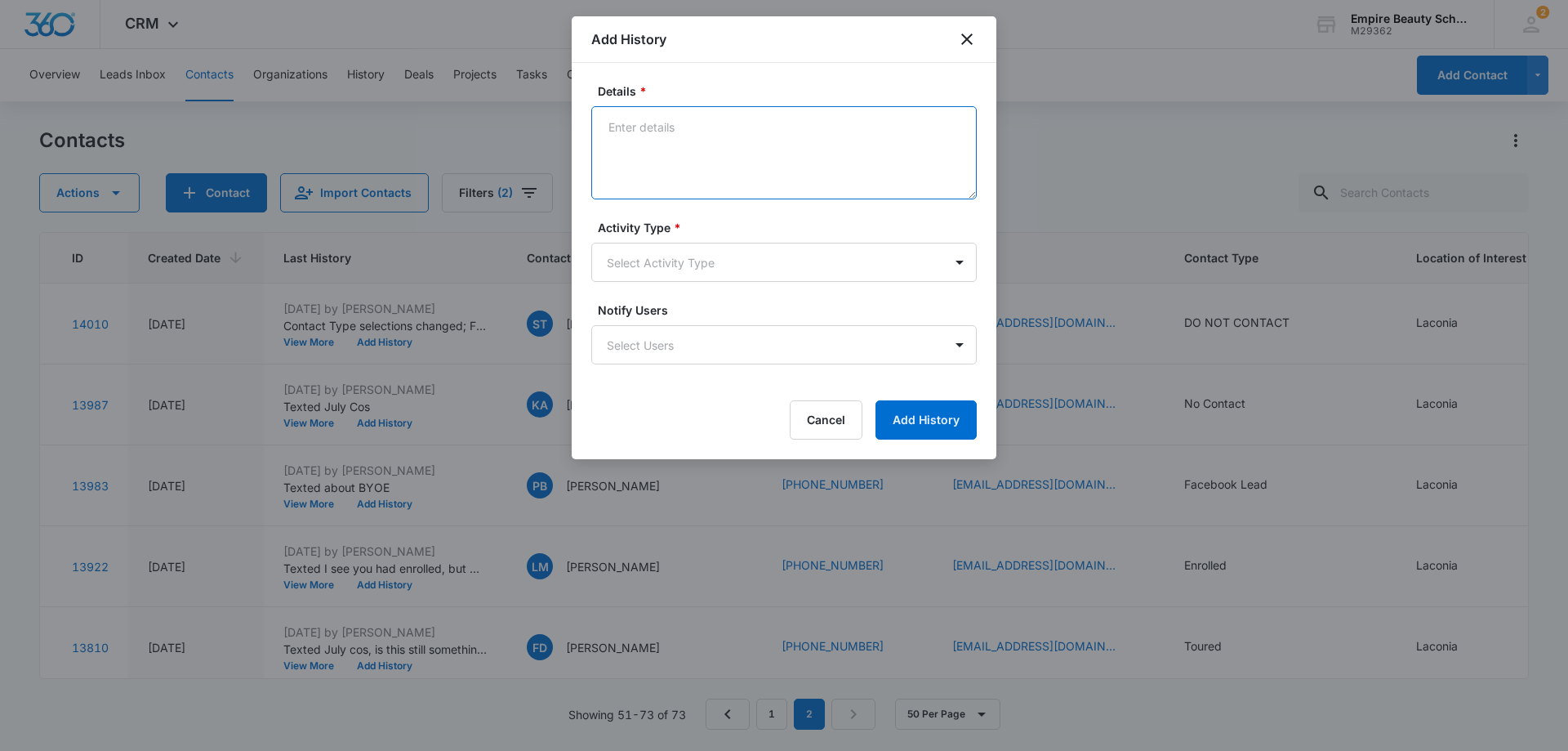
click at [664, 124] on textarea "Details *" at bounding box center [784, 152] width 386 height 93
type textarea "Texted Sept cos"
click at [678, 262] on body "CRM Apps Forms CRM Email Shop Payments POS Files Brand Settings Empire Beauty S…" at bounding box center [784, 376] width 1568 height 751
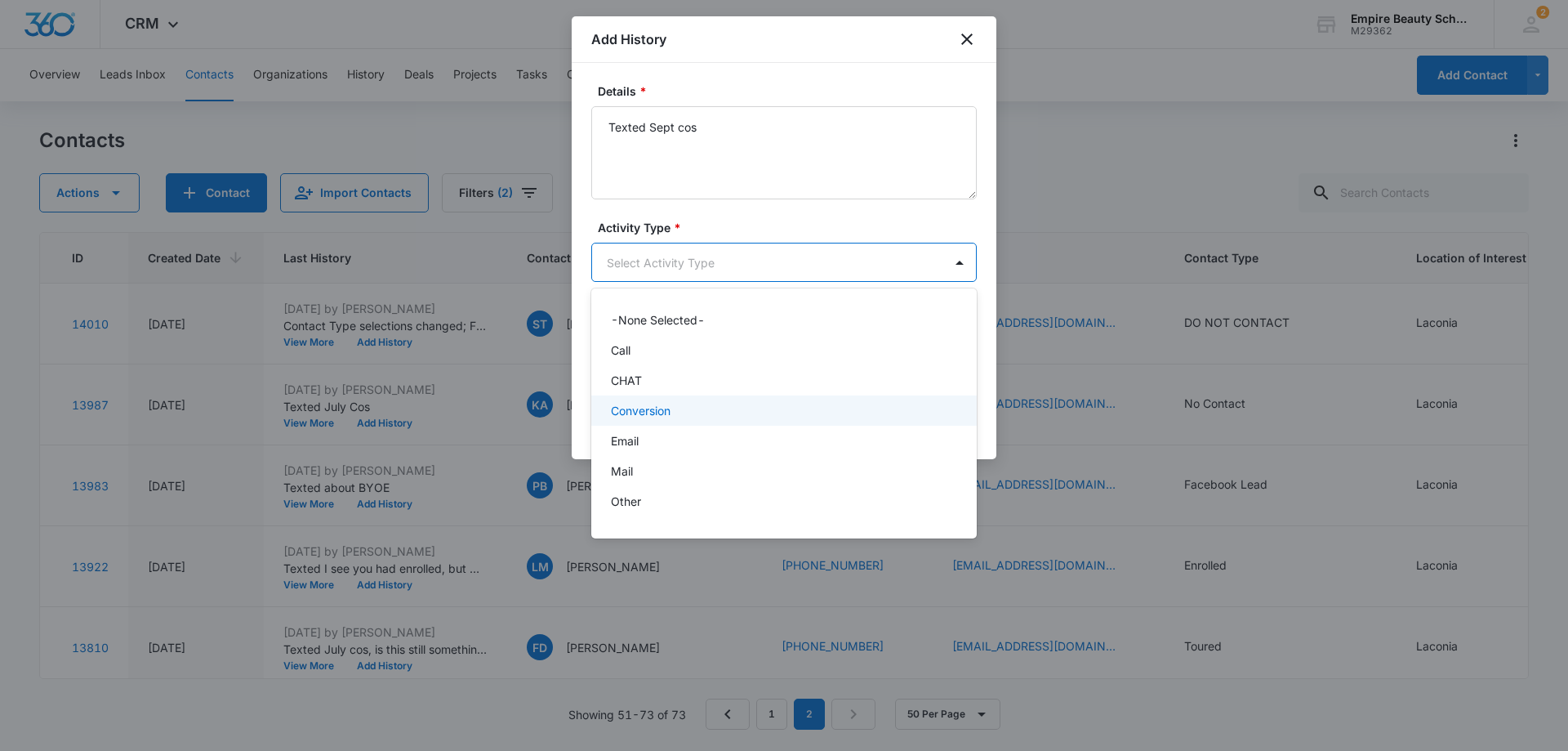
scroll to position [85, 0]
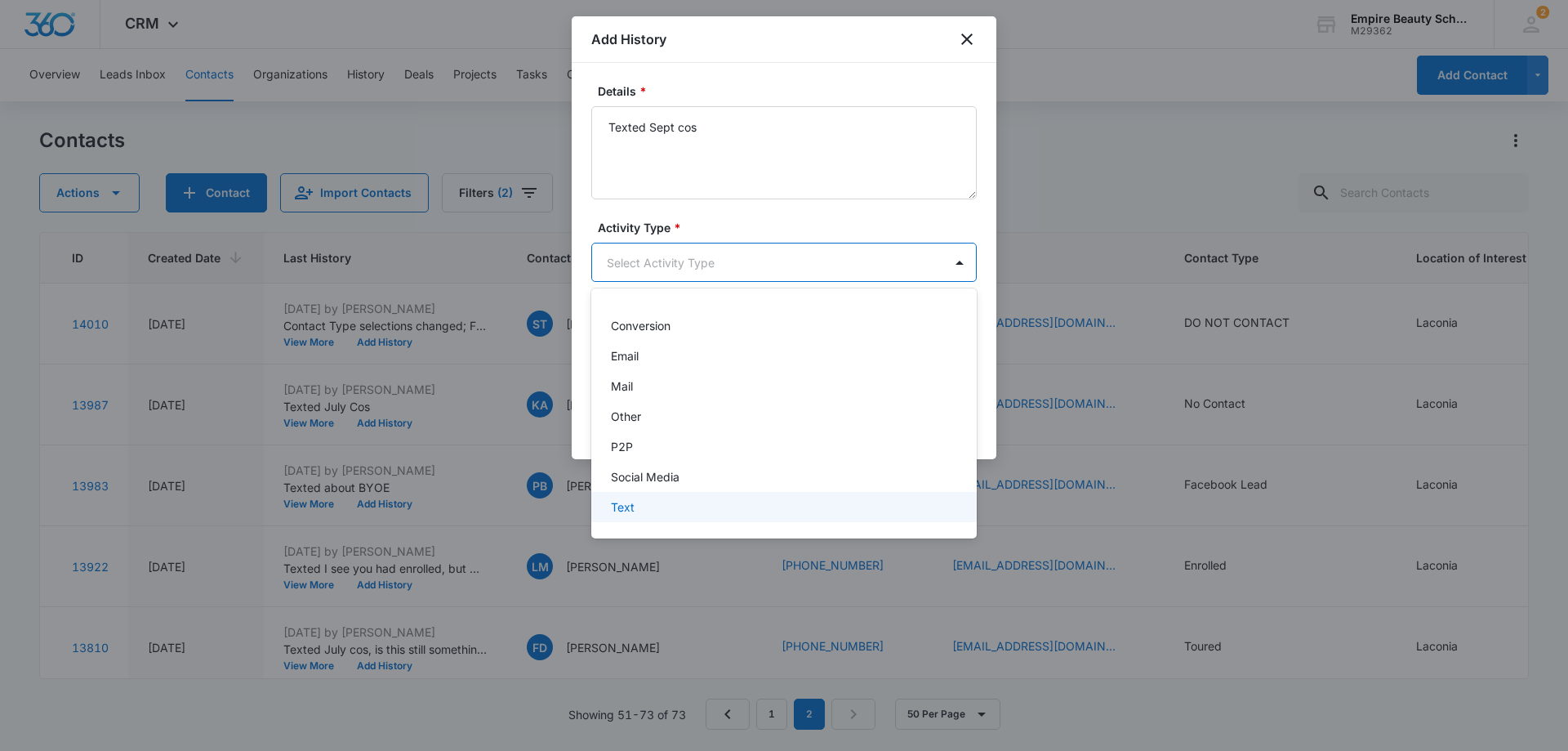
click at [651, 510] on div "Text" at bounding box center [782, 507] width 343 height 17
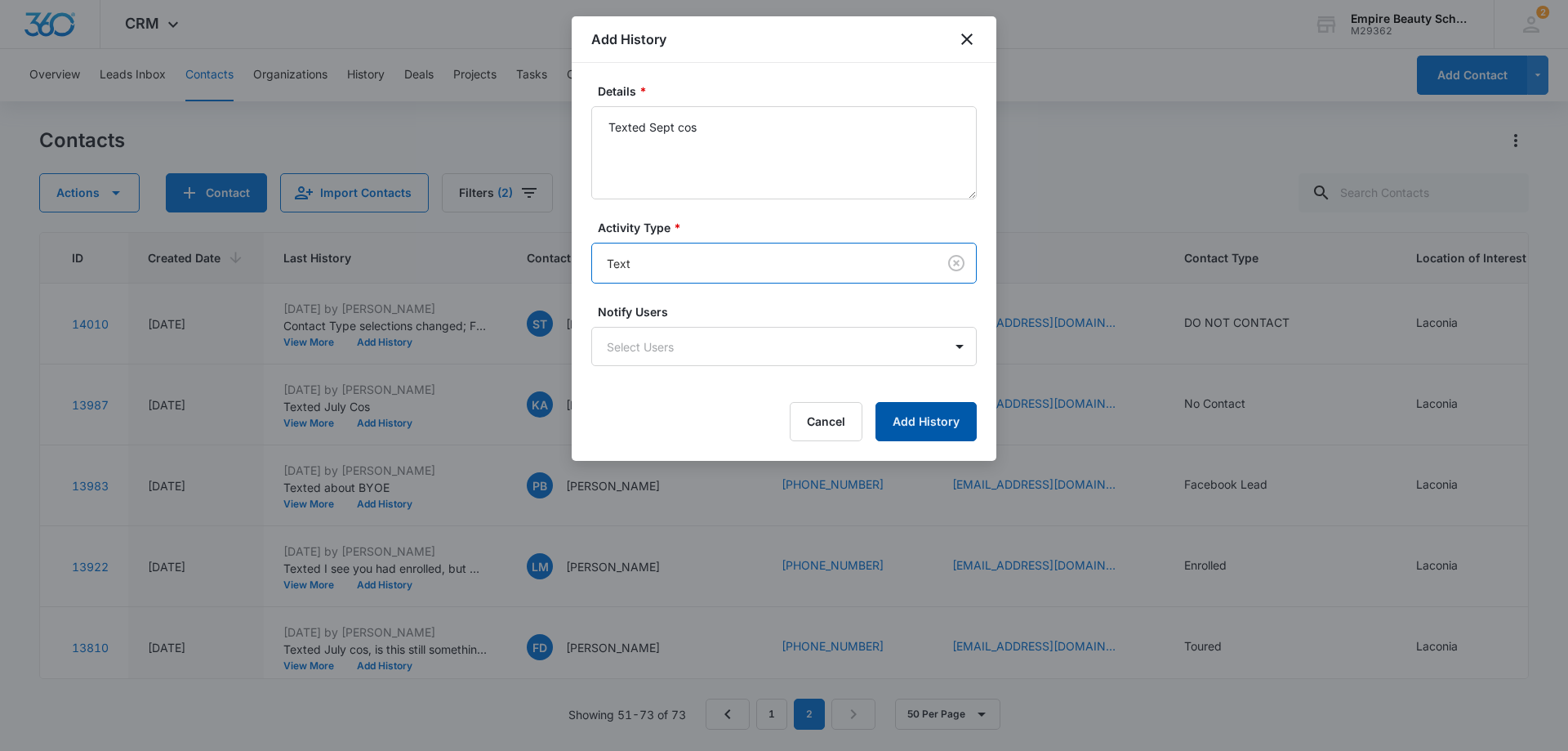
click at [907, 416] on button "Add History" at bounding box center [926, 421] width 101 height 39
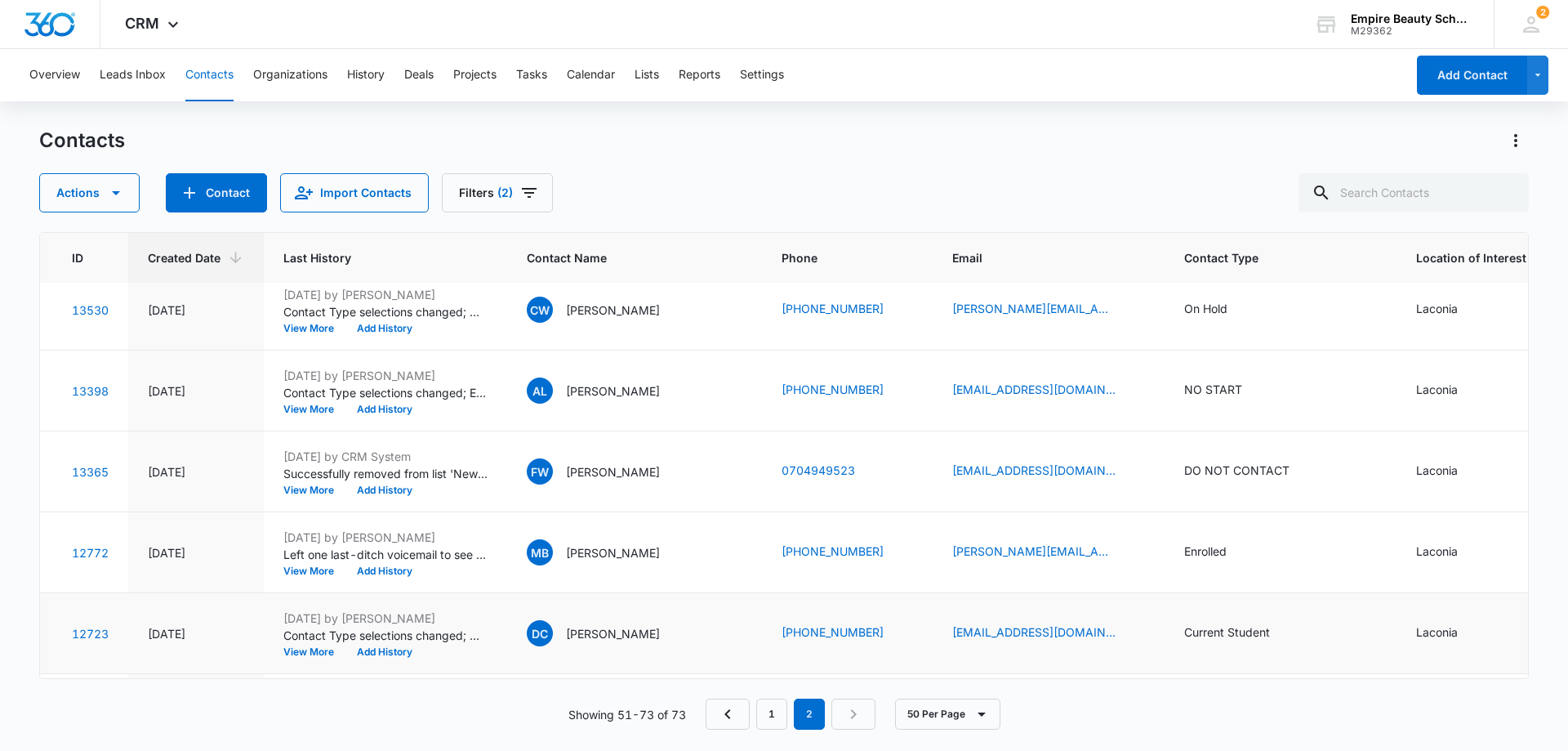
scroll to position [415, 50]
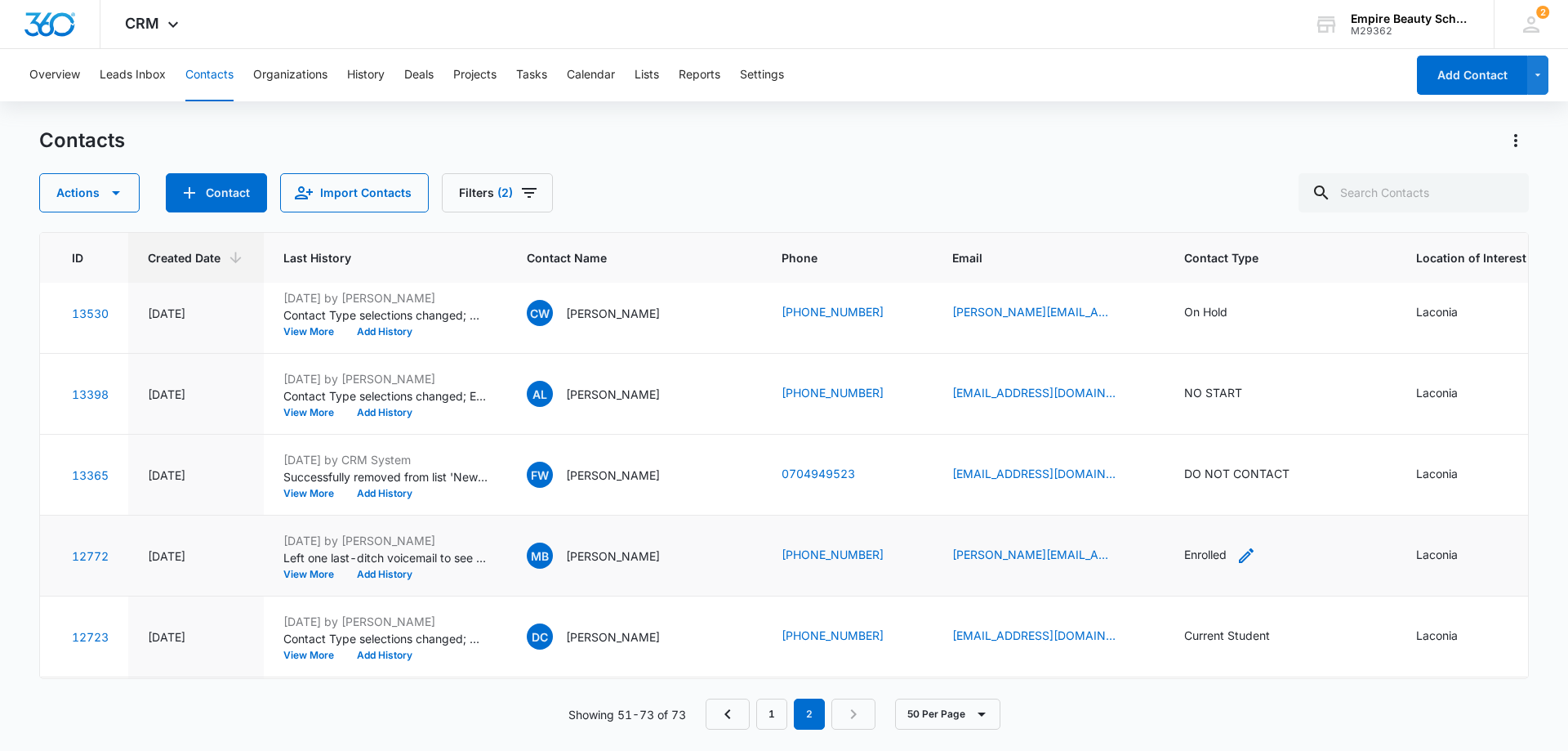
click at [1184, 554] on div "Enrolled" at bounding box center [1206, 554] width 43 height 17
click at [1238, 448] on div at bounding box center [1244, 450] width 26 height 26
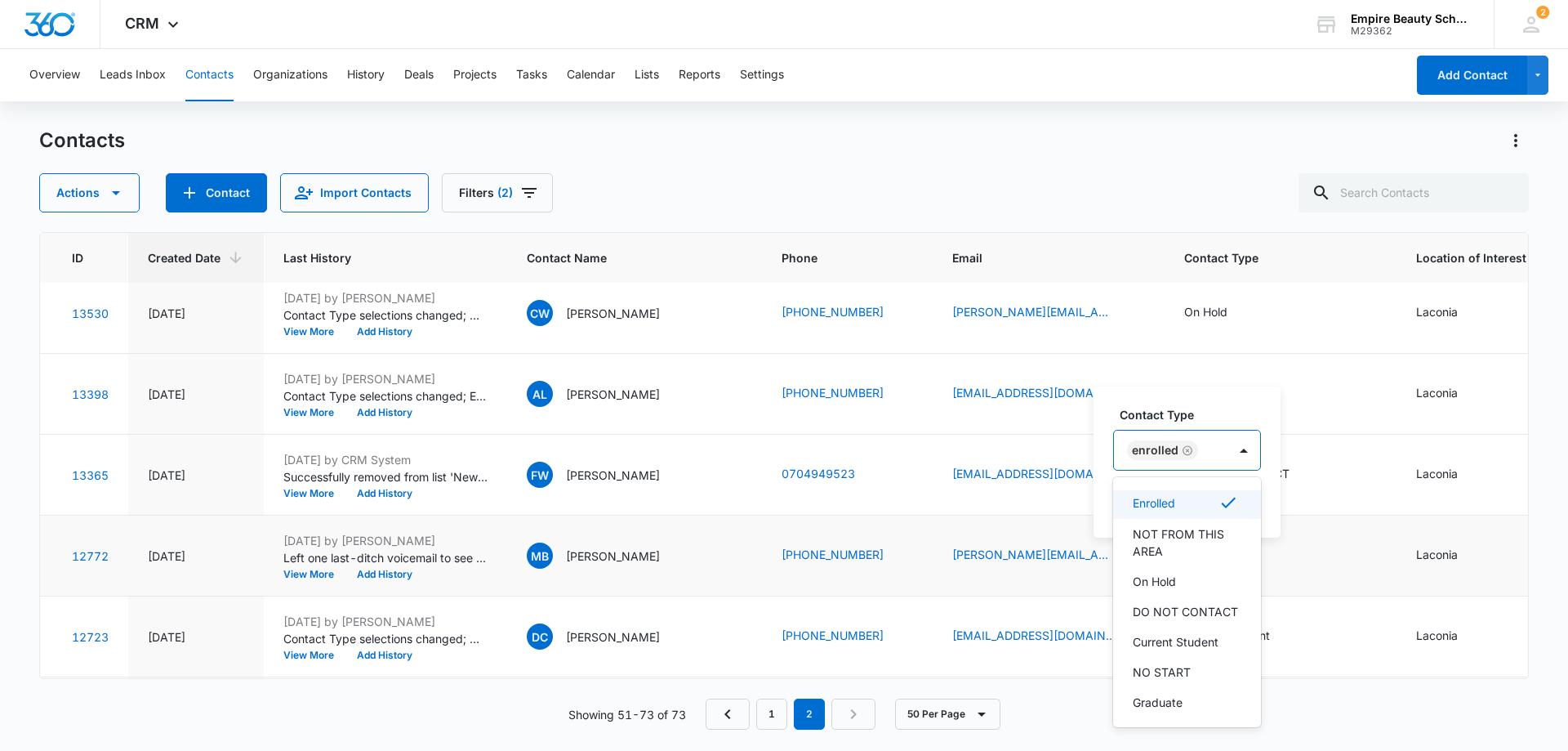
scroll to position [245, 0]
click at [1162, 654] on p "NO START" at bounding box center [1162, 645] width 58 height 17
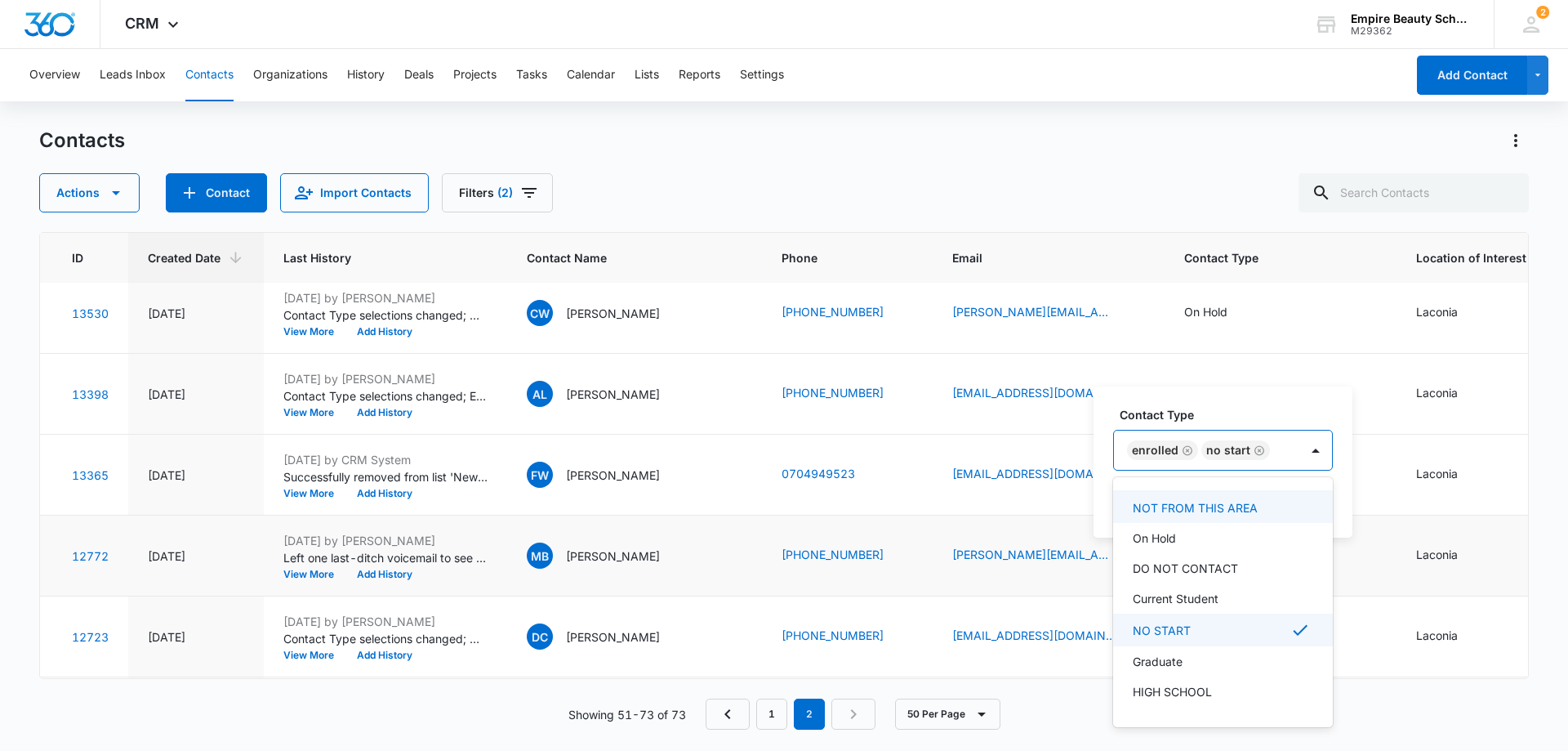
click at [1182, 452] on icon "Remove Enrolled" at bounding box center [1188, 450] width 11 height 12
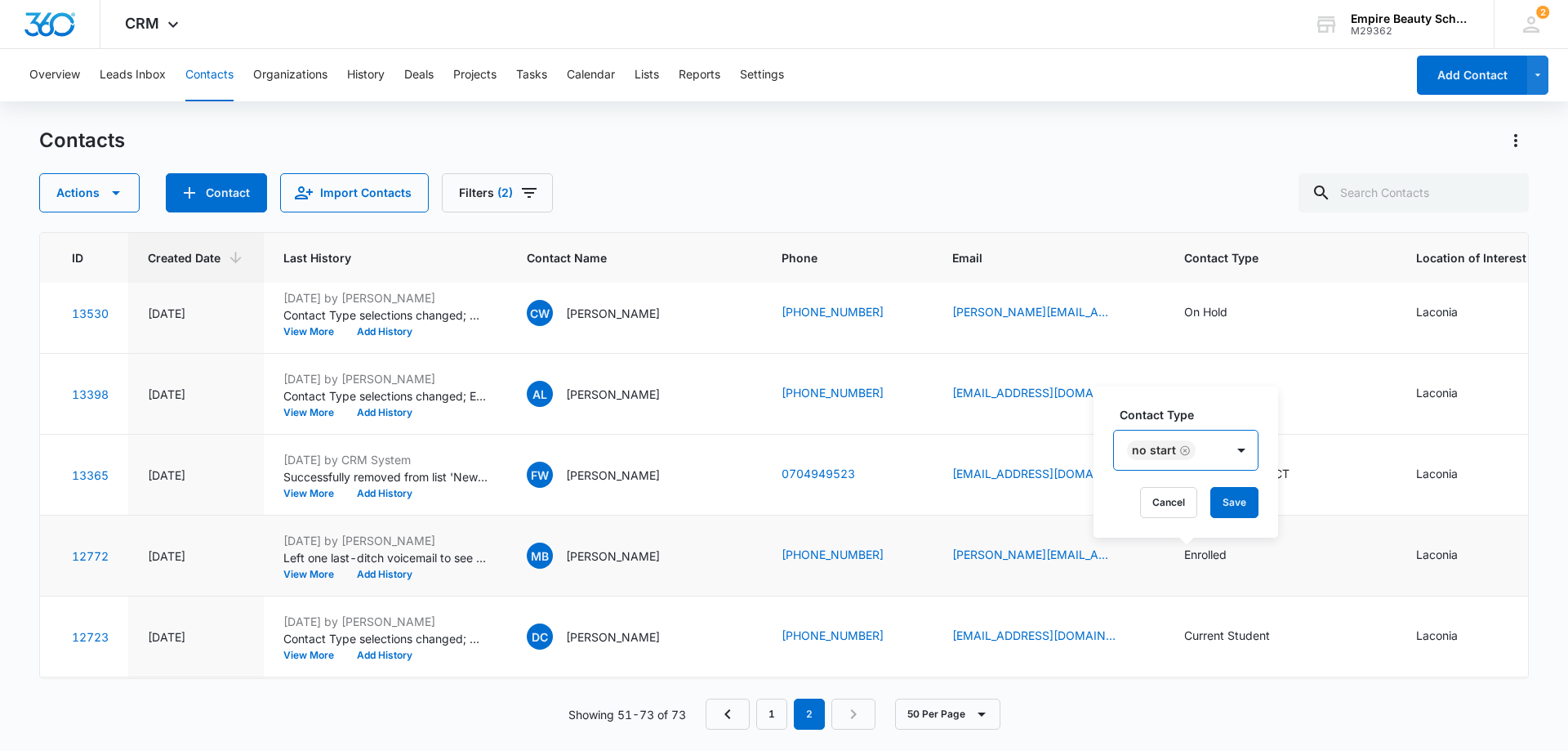
click at [1204, 442] on div "NO START" at bounding box center [1170, 450] width 112 height 39
click at [1230, 502] on button "Save" at bounding box center [1234, 502] width 48 height 31
click at [322, 571] on button "View More" at bounding box center [314, 573] width 62 height 10
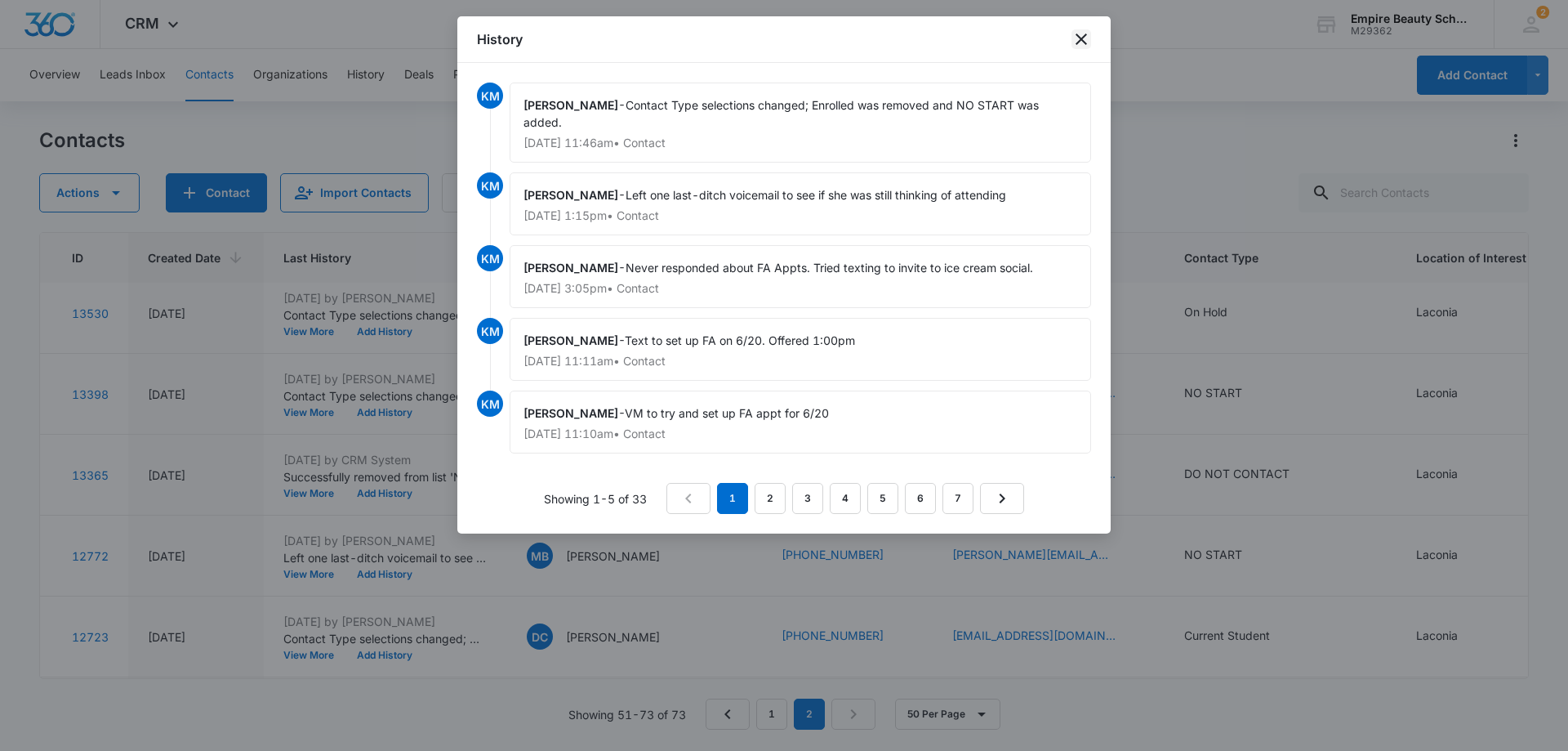
click at [1083, 38] on icon "close" at bounding box center [1081, 39] width 11 height 11
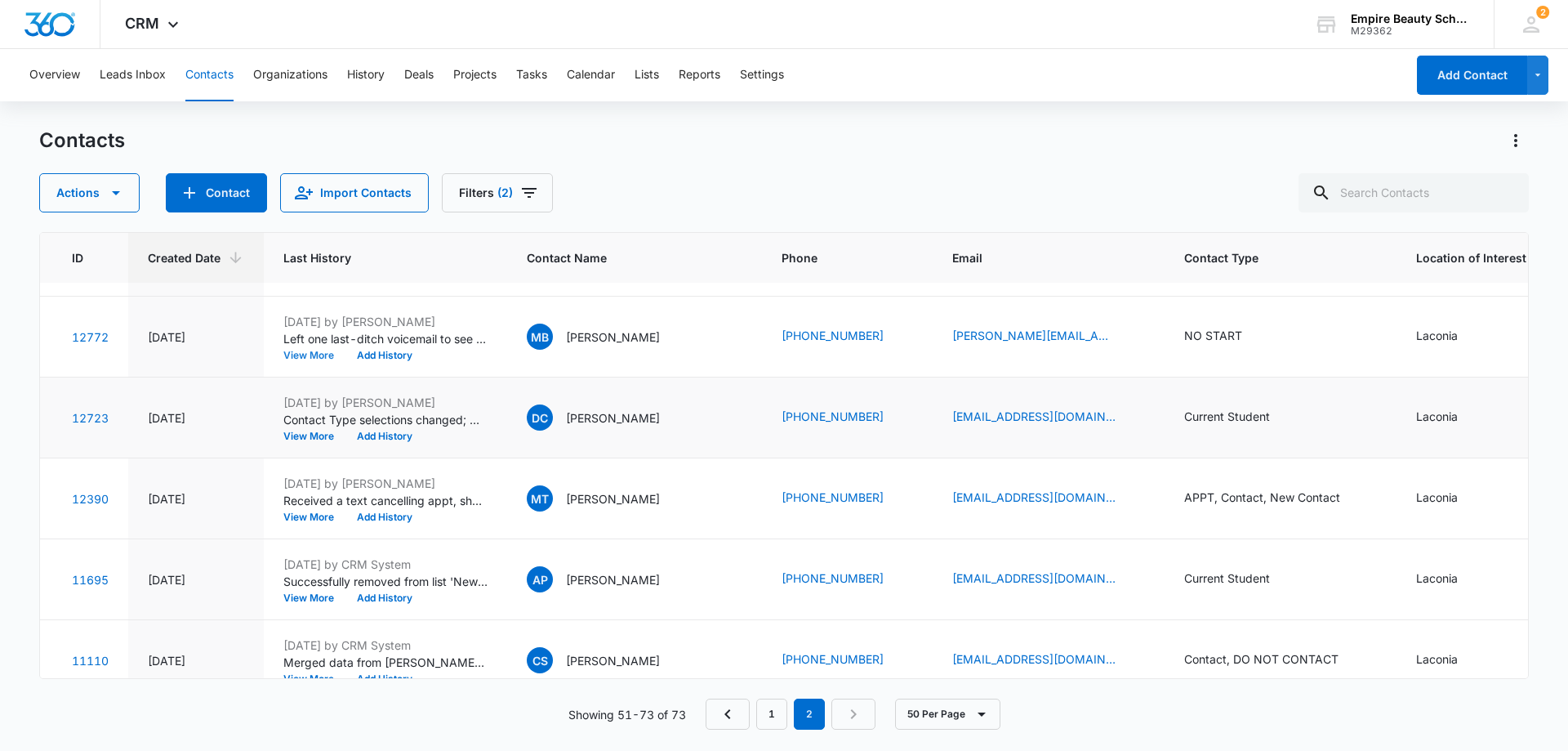
scroll to position [660, 50]
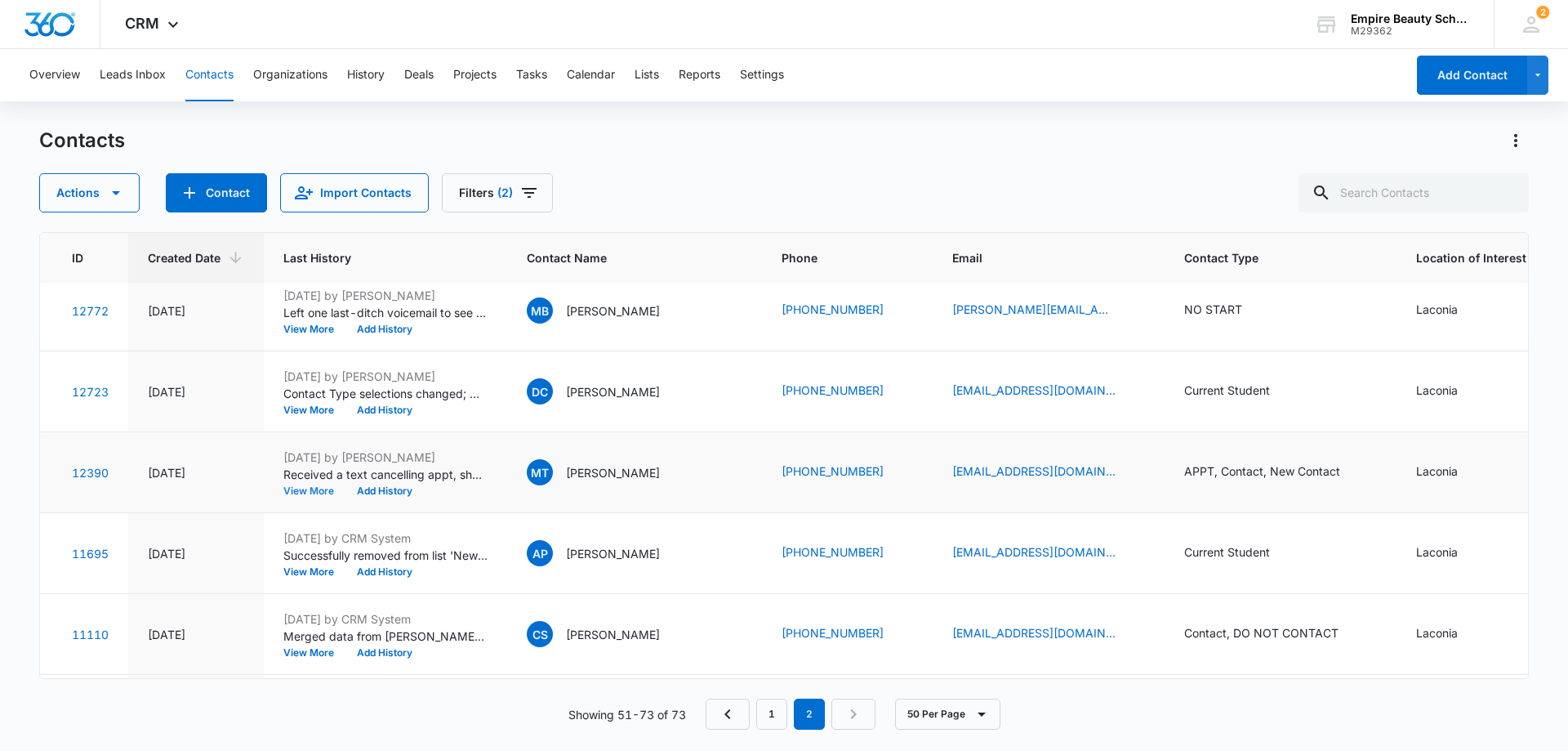
click at [308, 486] on button "View More" at bounding box center [314, 491] width 62 height 10
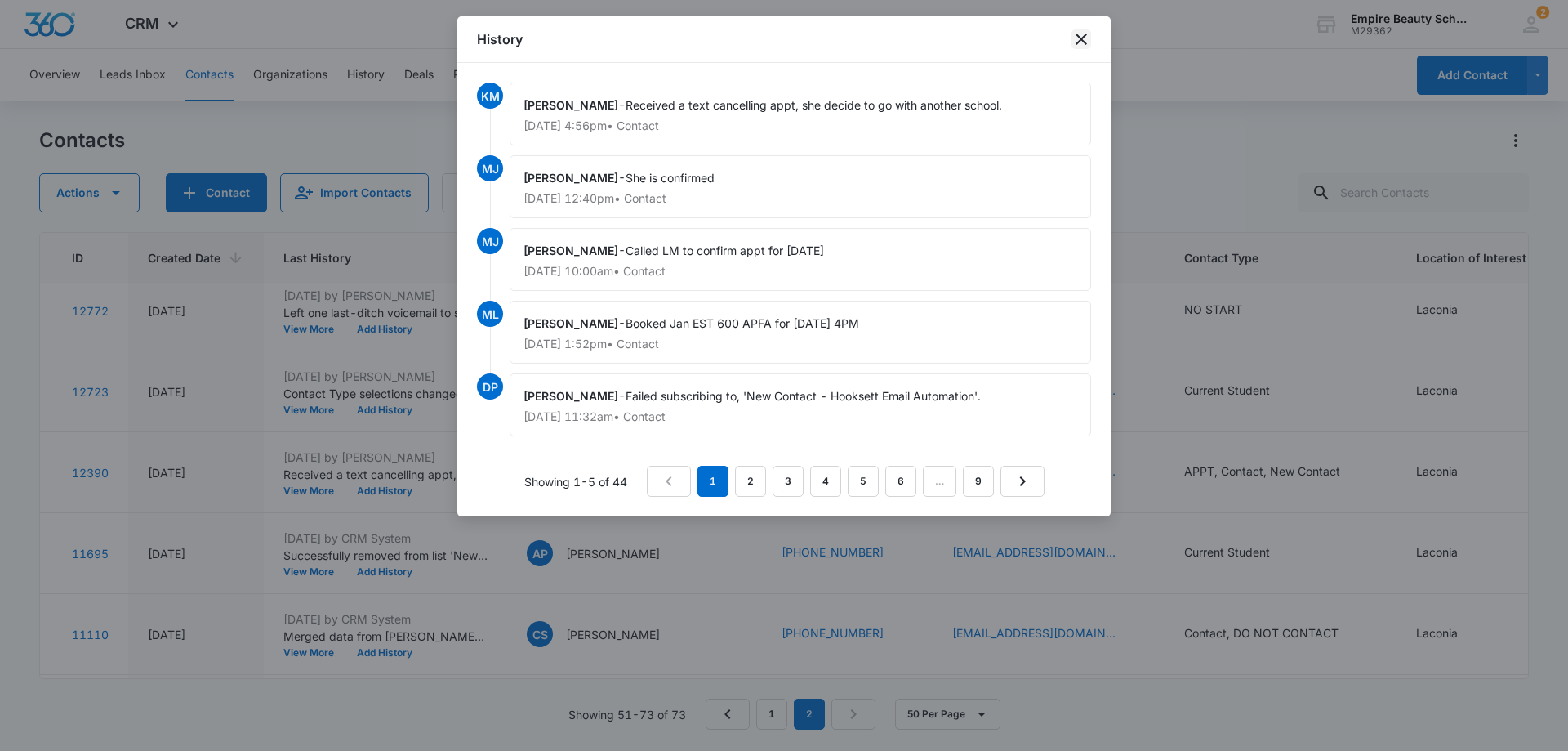
click at [1083, 37] on icon "close" at bounding box center [1081, 39] width 11 height 11
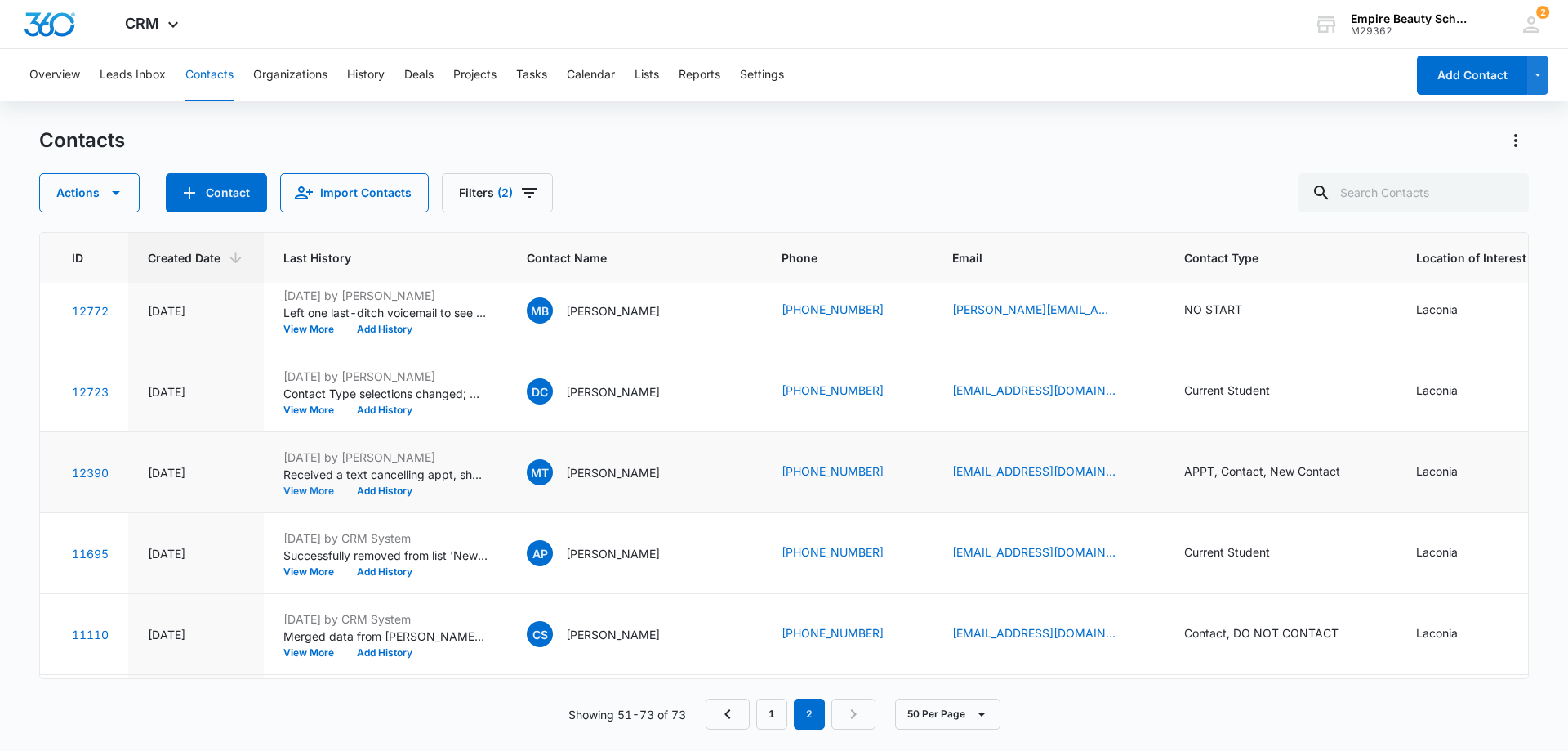
scroll to position [742, 50]
click at [1235, 469] on div "Current Student" at bounding box center [1227, 469] width 86 height 17
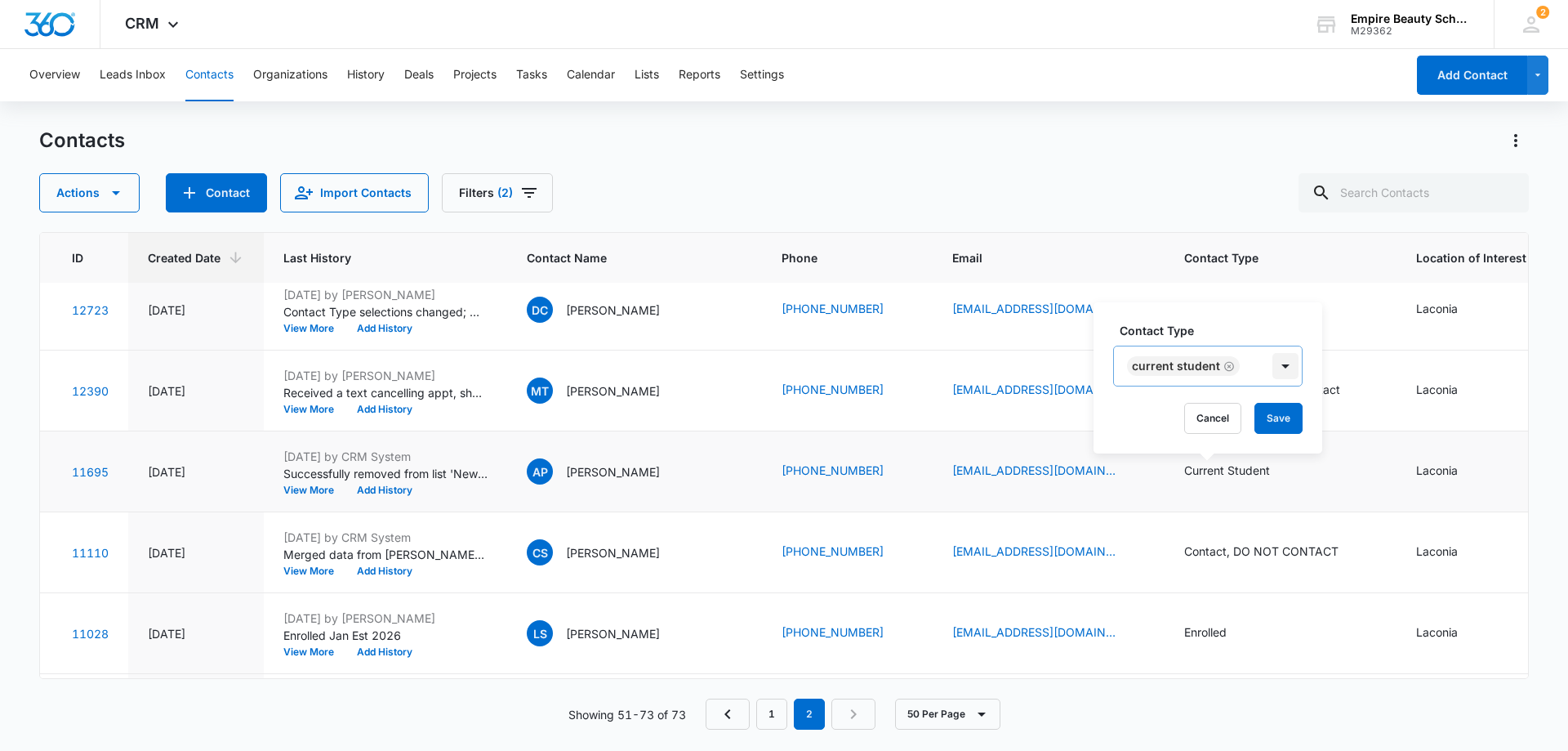
click at [1283, 365] on div at bounding box center [1285, 366] width 26 height 26
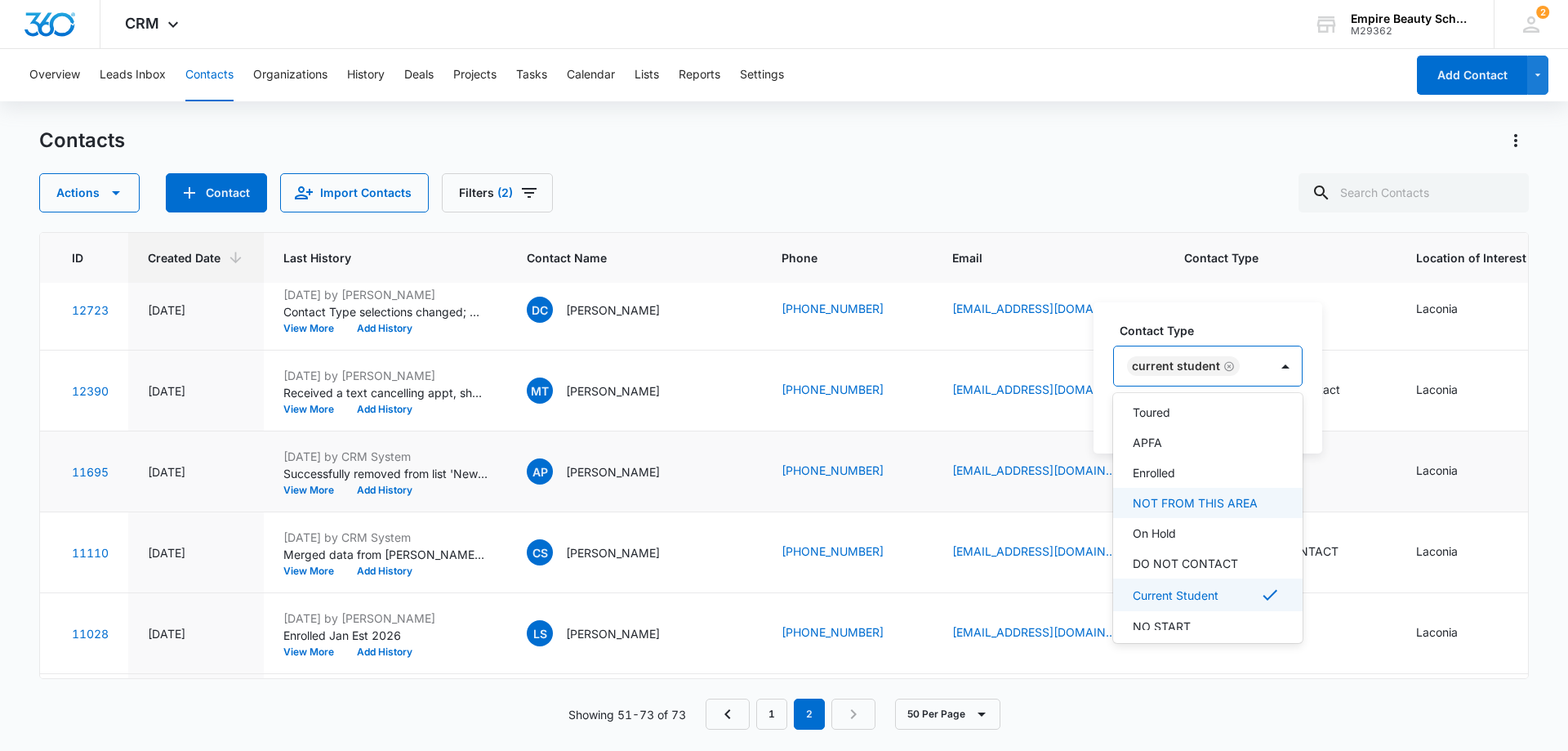
scroll to position [269, 0]
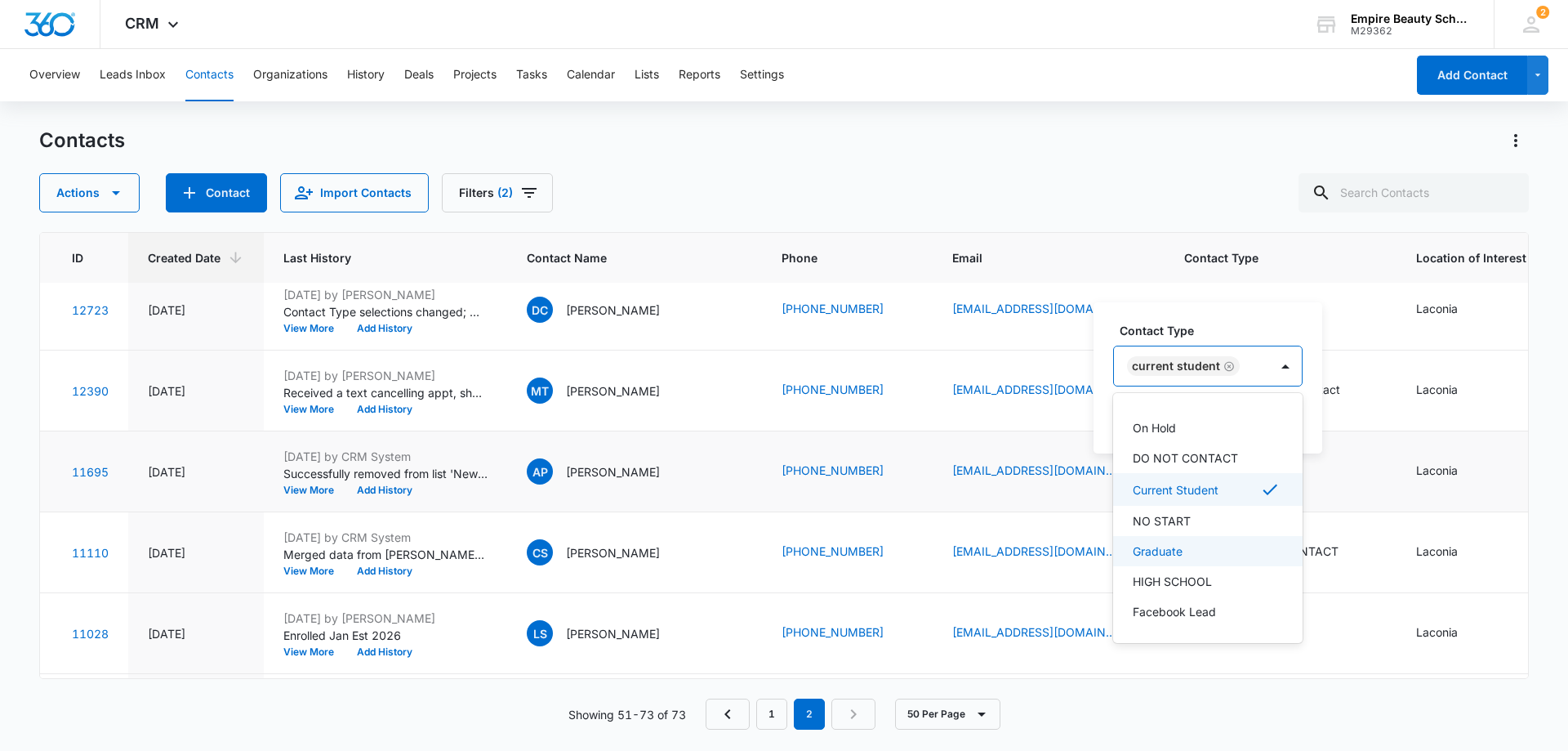
click at [1175, 547] on p "Graduate" at bounding box center [1158, 550] width 50 height 17
click at [1225, 360] on icon "Remove Current Student" at bounding box center [1229, 352] width 11 height 12
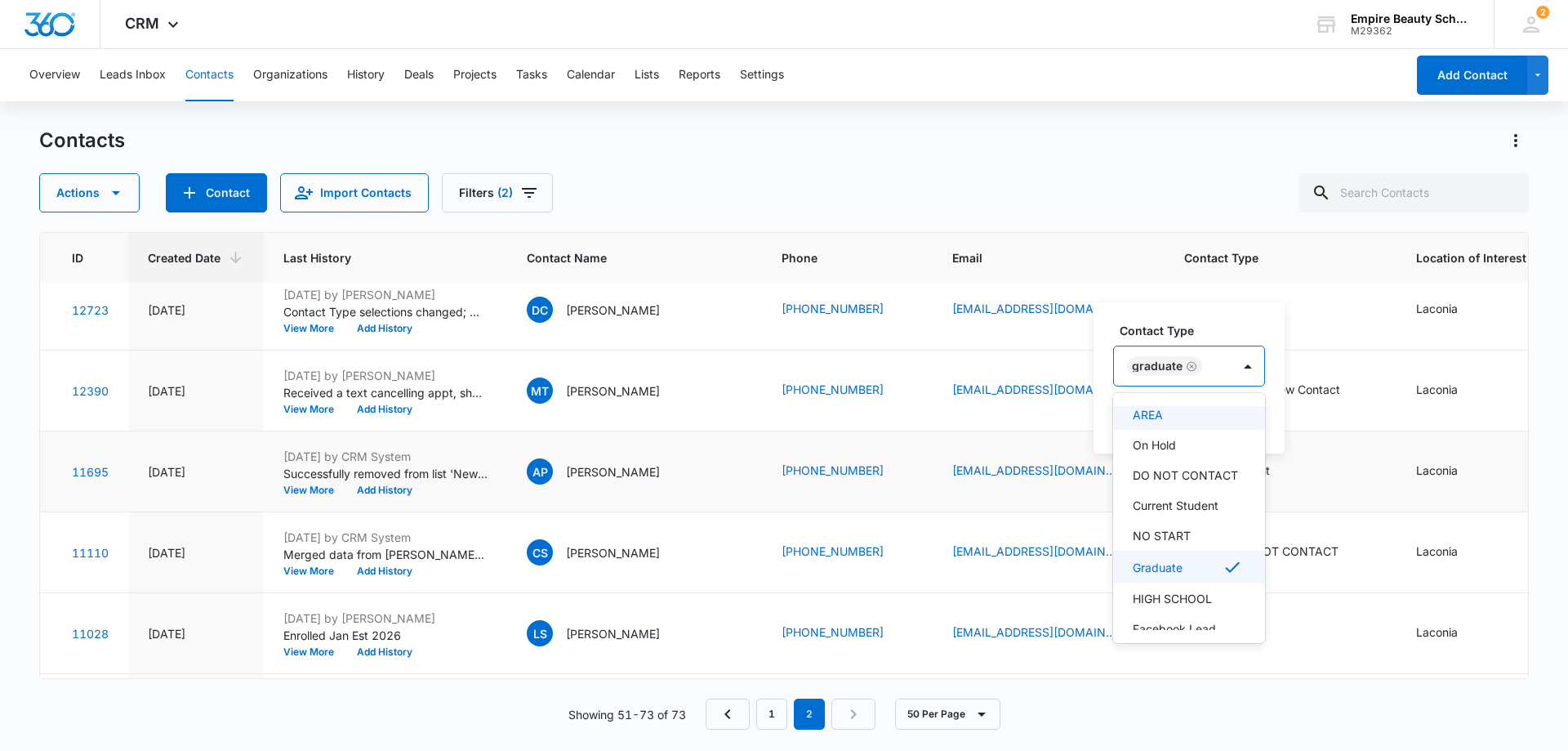
click at [1209, 361] on div "Graduate" at bounding box center [1173, 366] width 118 height 39
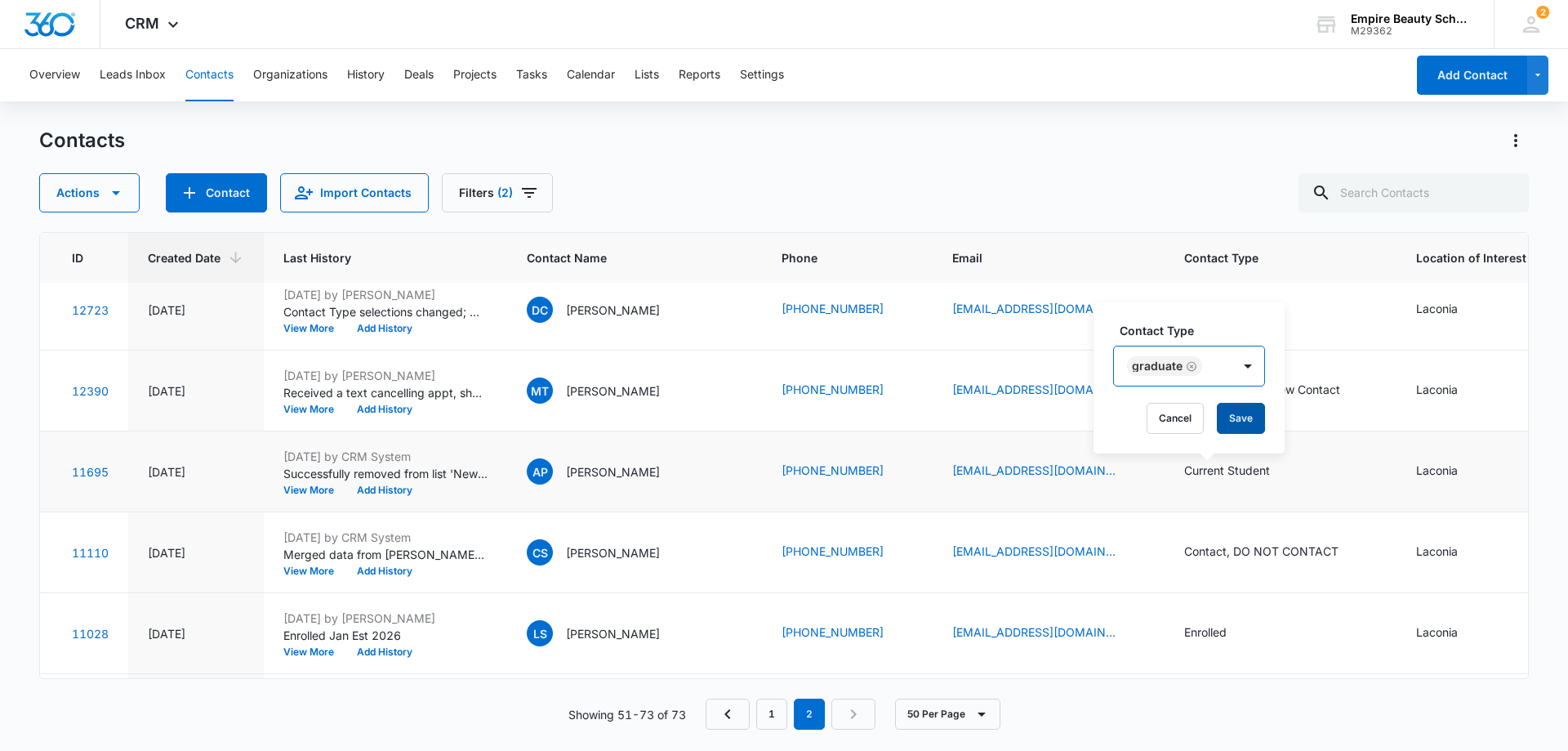
click at [1240, 408] on button "Save" at bounding box center [1241, 417] width 48 height 31
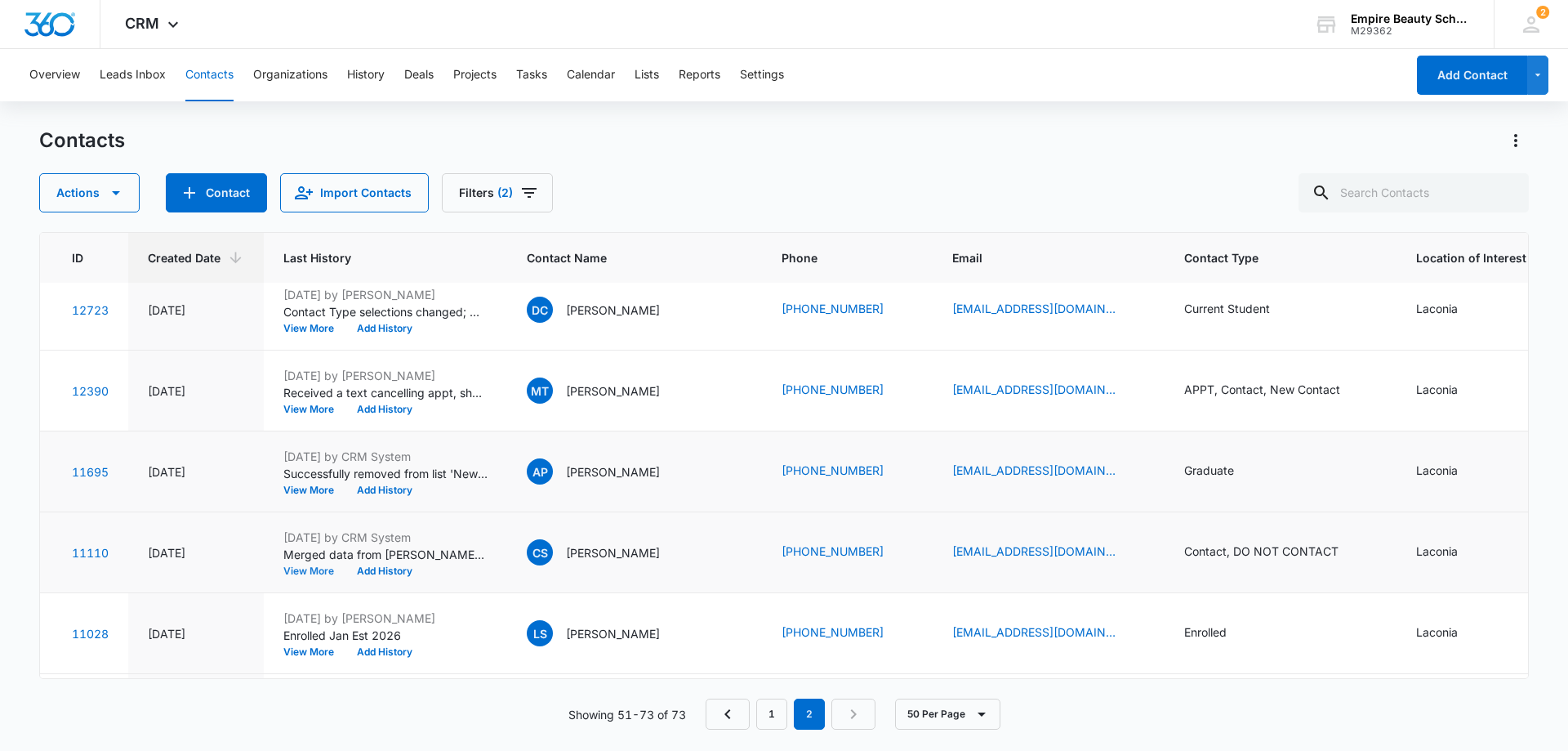
click at [307, 569] on button "View More" at bounding box center [314, 571] width 62 height 10
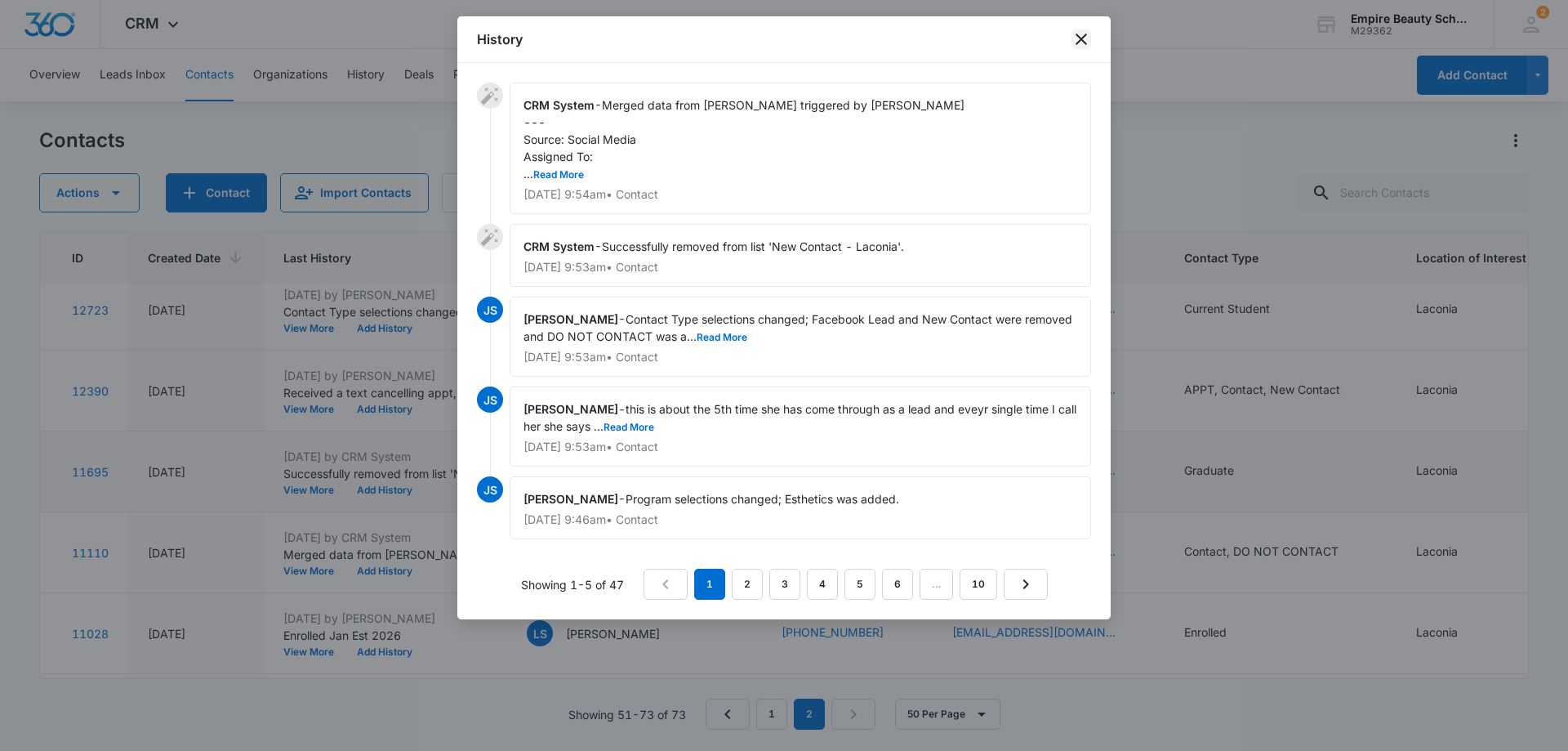
click at [1080, 37] on icon "close" at bounding box center [1081, 39] width 11 height 11
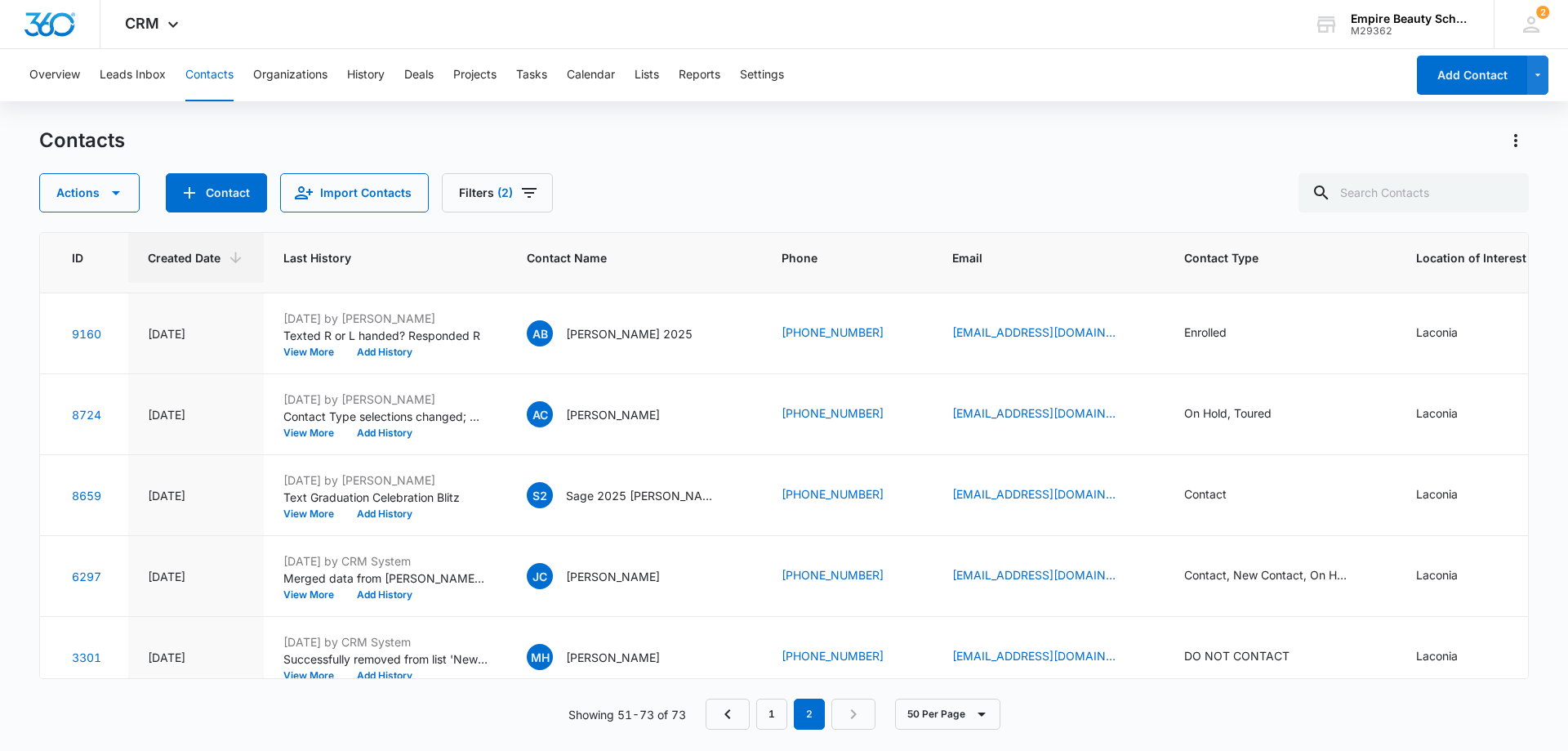
scroll to position [1232, 50]
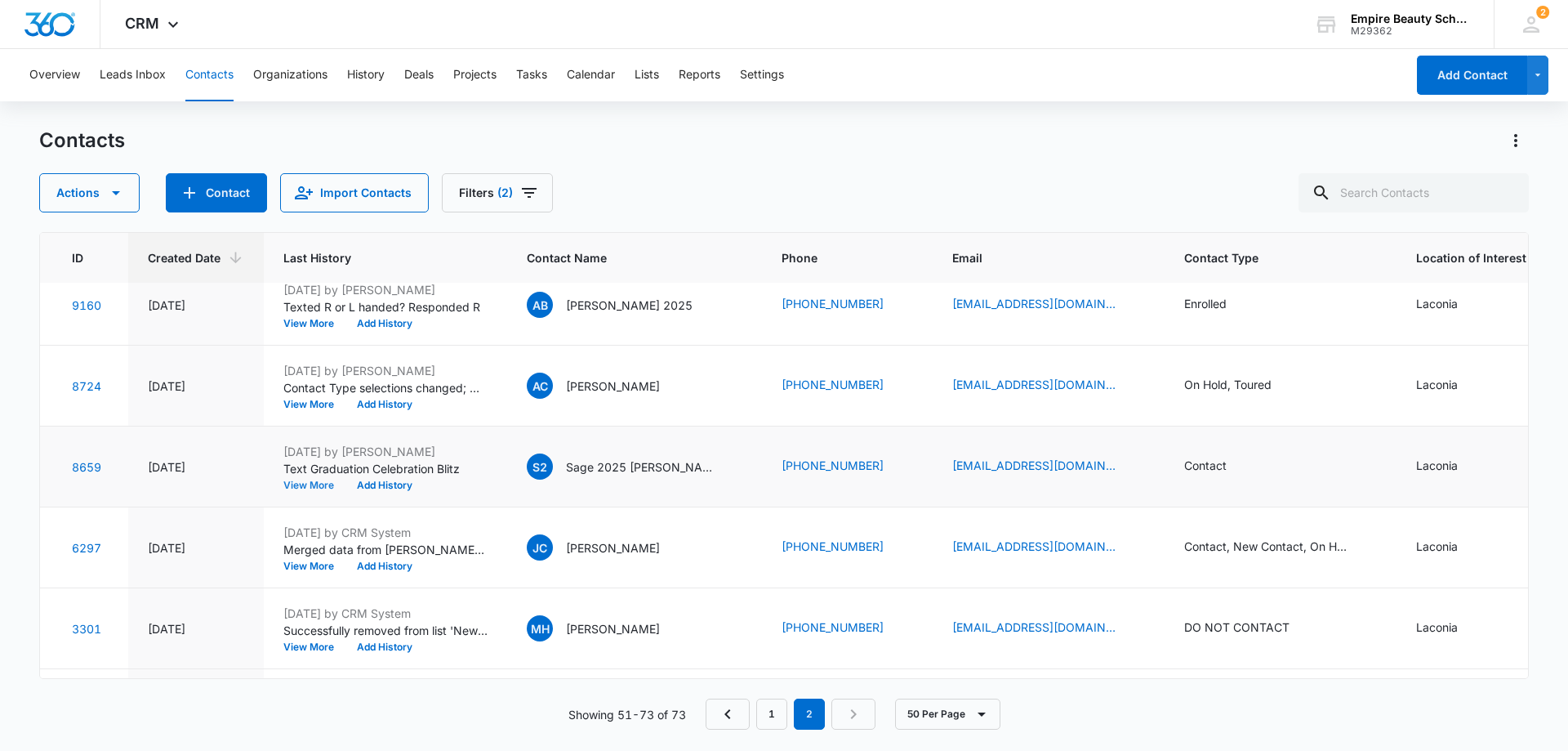
click at [314, 481] on button "View More" at bounding box center [314, 485] width 62 height 10
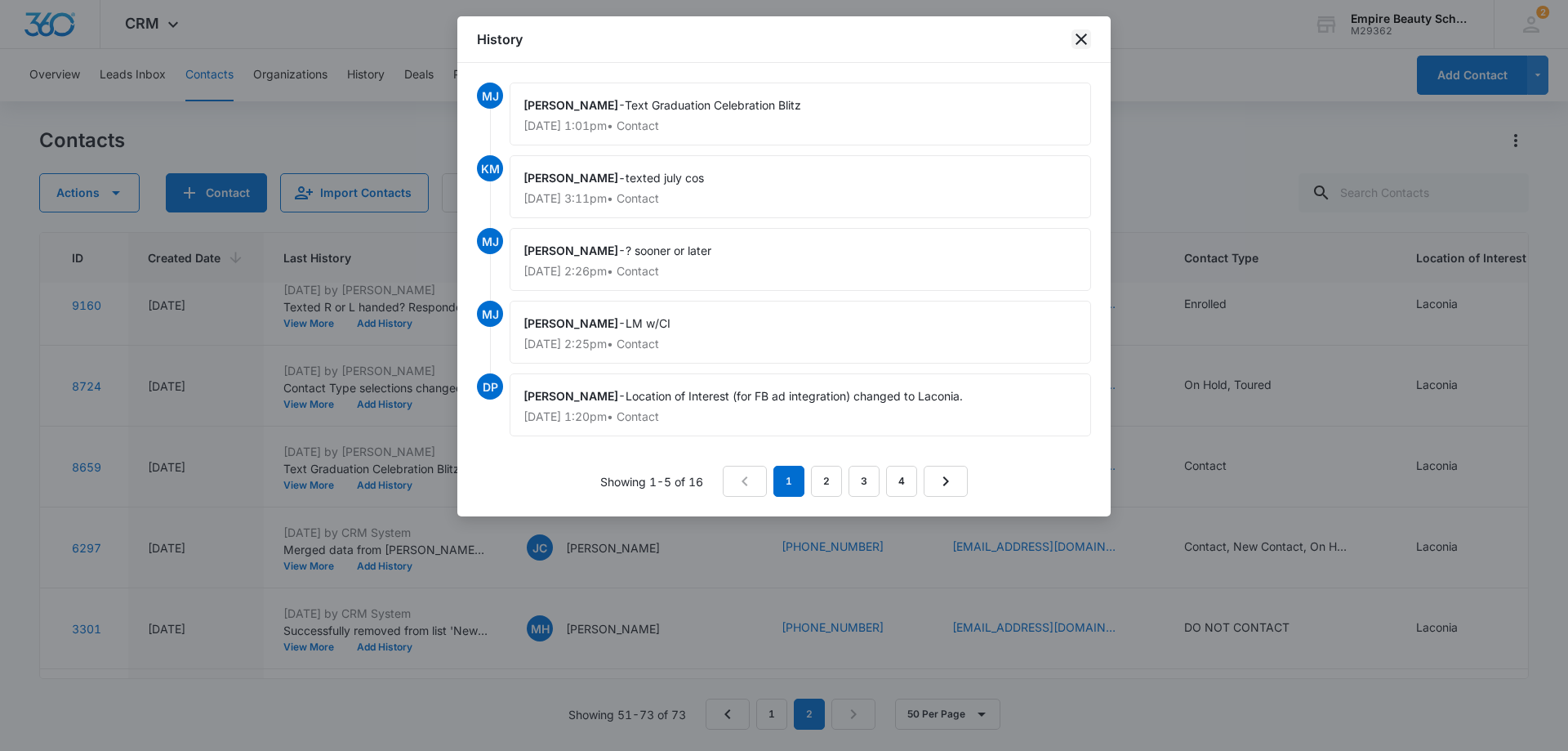
click at [1085, 42] on icon "close" at bounding box center [1081, 39] width 11 height 11
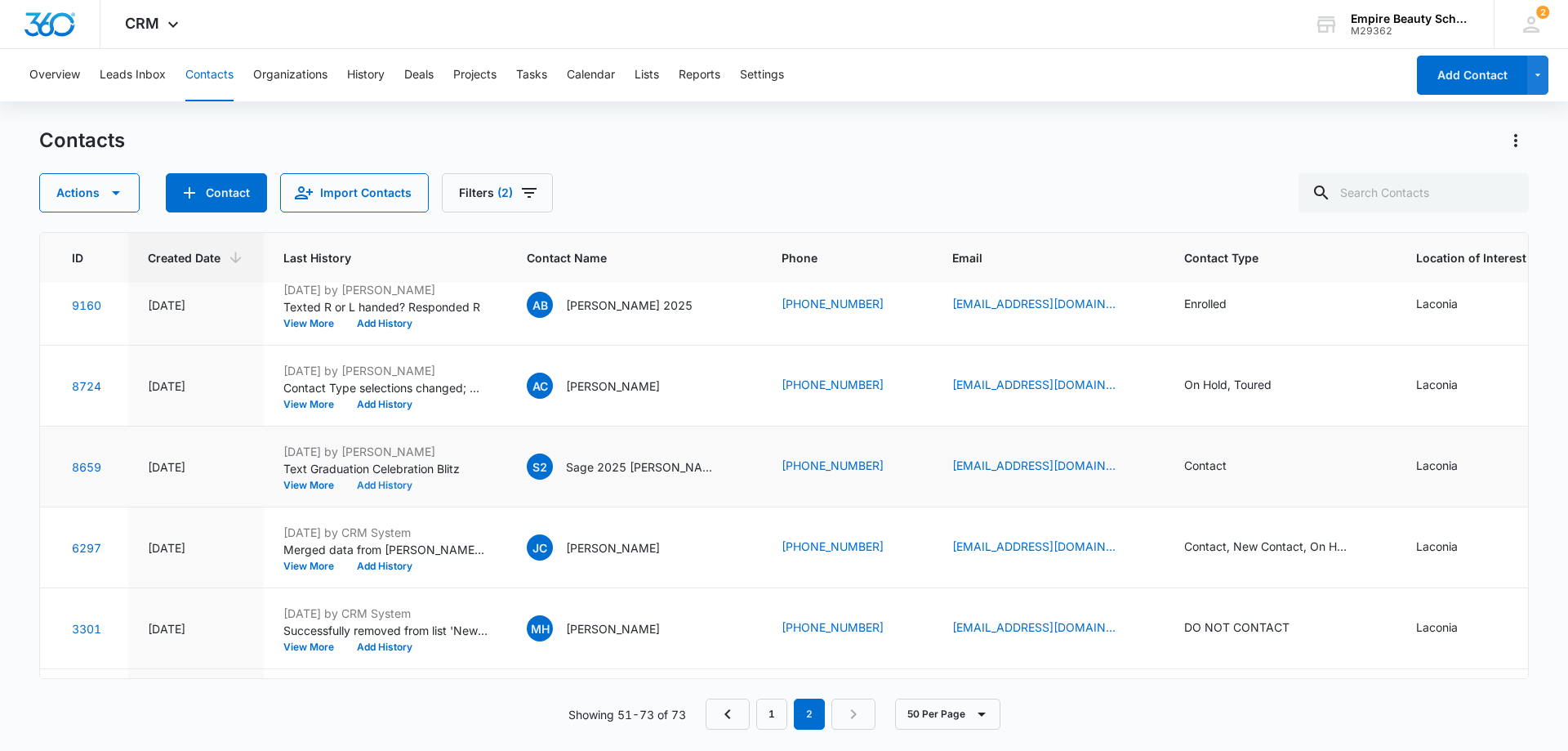
click at [386, 481] on button "Add History" at bounding box center [385, 485] width 78 height 10
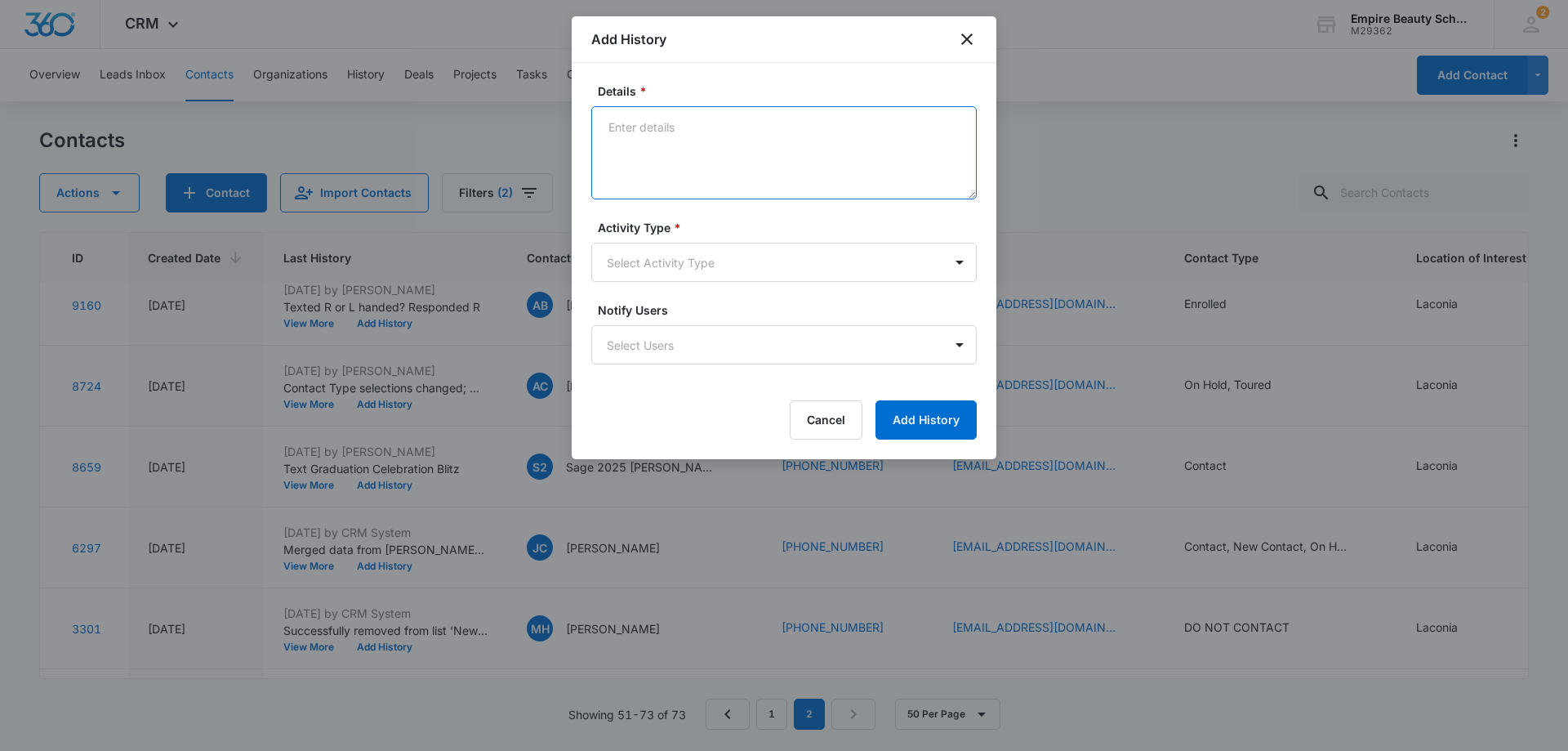
click at [738, 131] on textarea "Details *" at bounding box center [784, 152] width 386 height 93
type textarea "Text Sept cos"
click at [718, 266] on body "CRM Apps Forms CRM Email Shop Payments POS Files Brand Settings Empire Beauty S…" at bounding box center [784, 376] width 1568 height 751
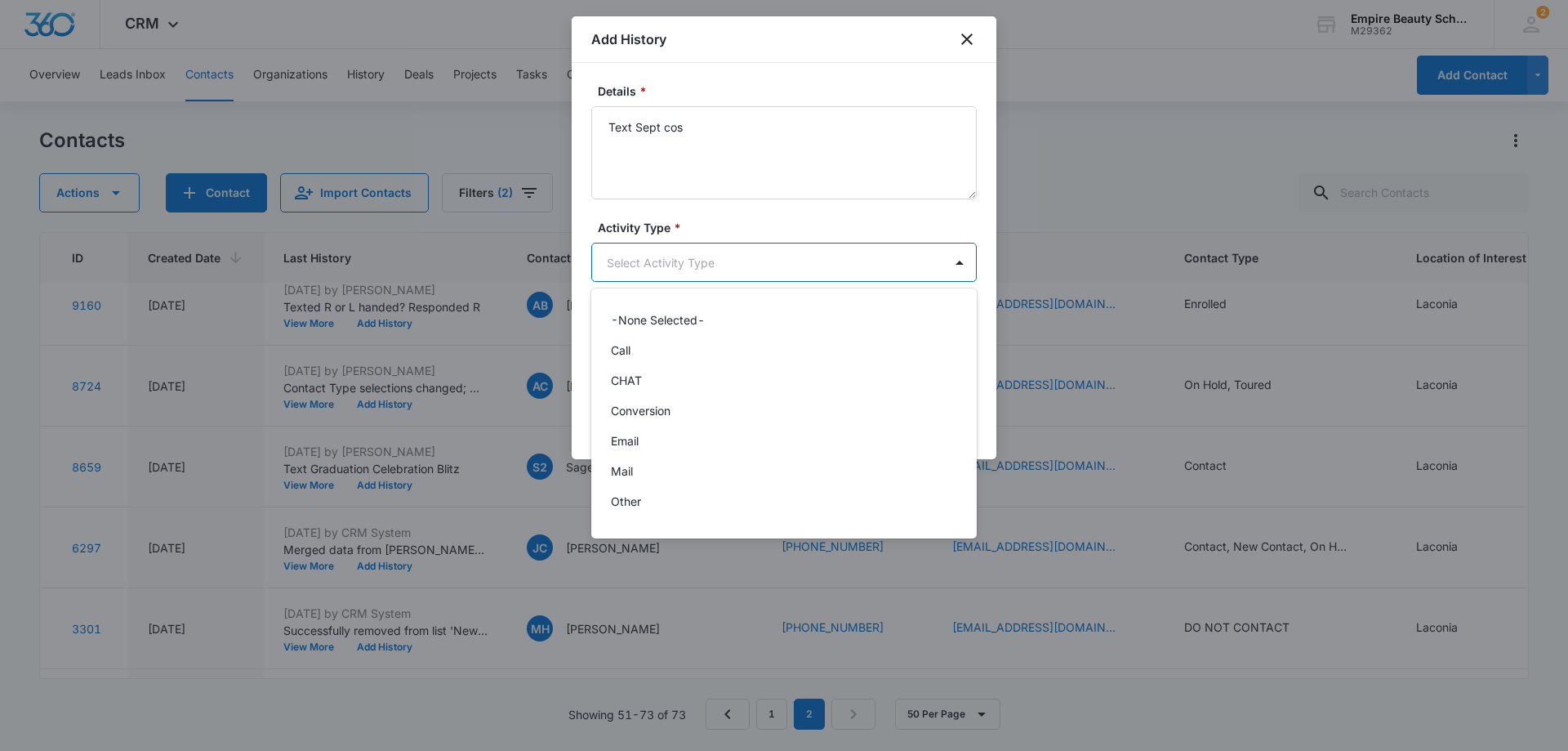
scroll to position [85, 0]
click at [638, 508] on div "Text" at bounding box center [782, 507] width 343 height 17
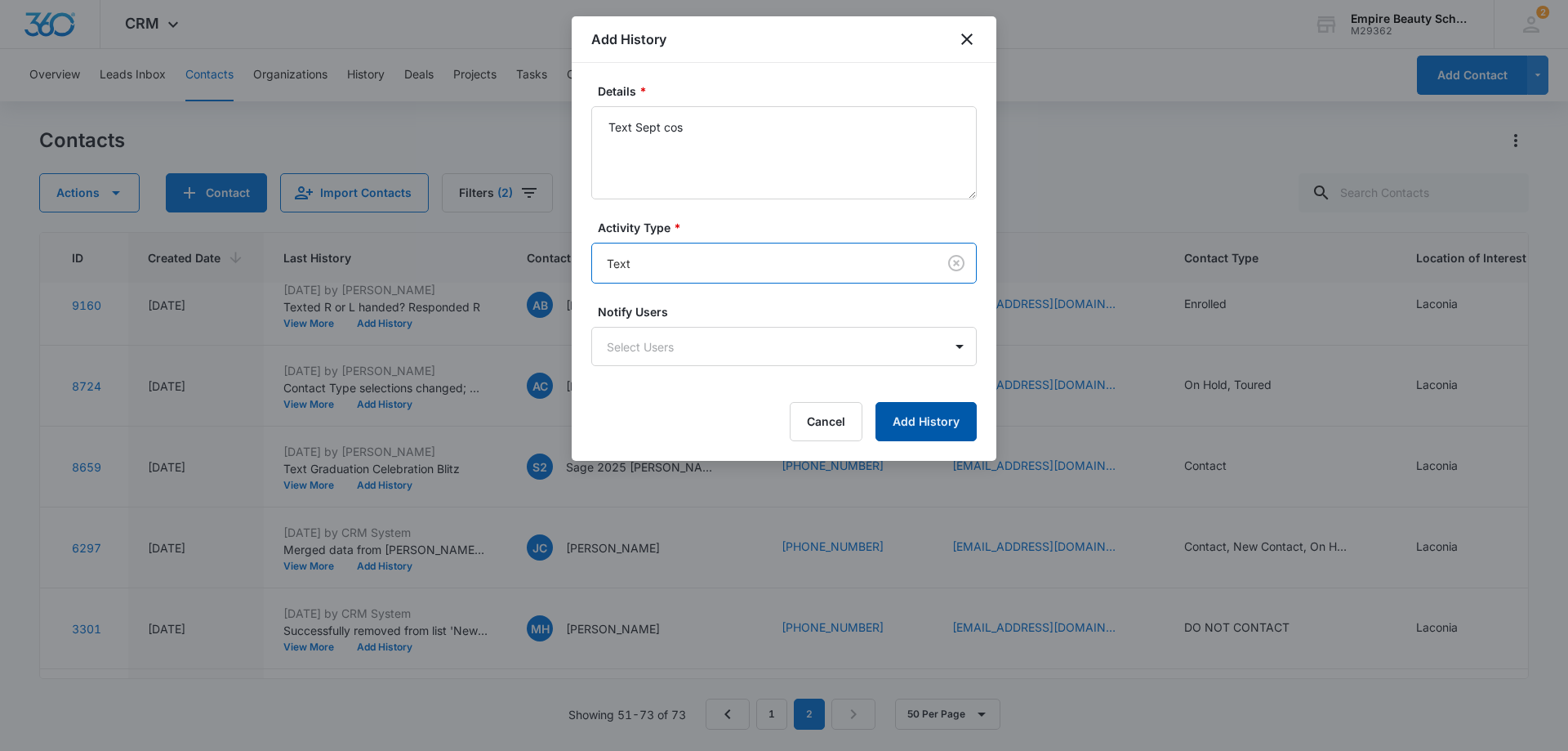
click at [909, 419] on button "Add History" at bounding box center [926, 421] width 101 height 39
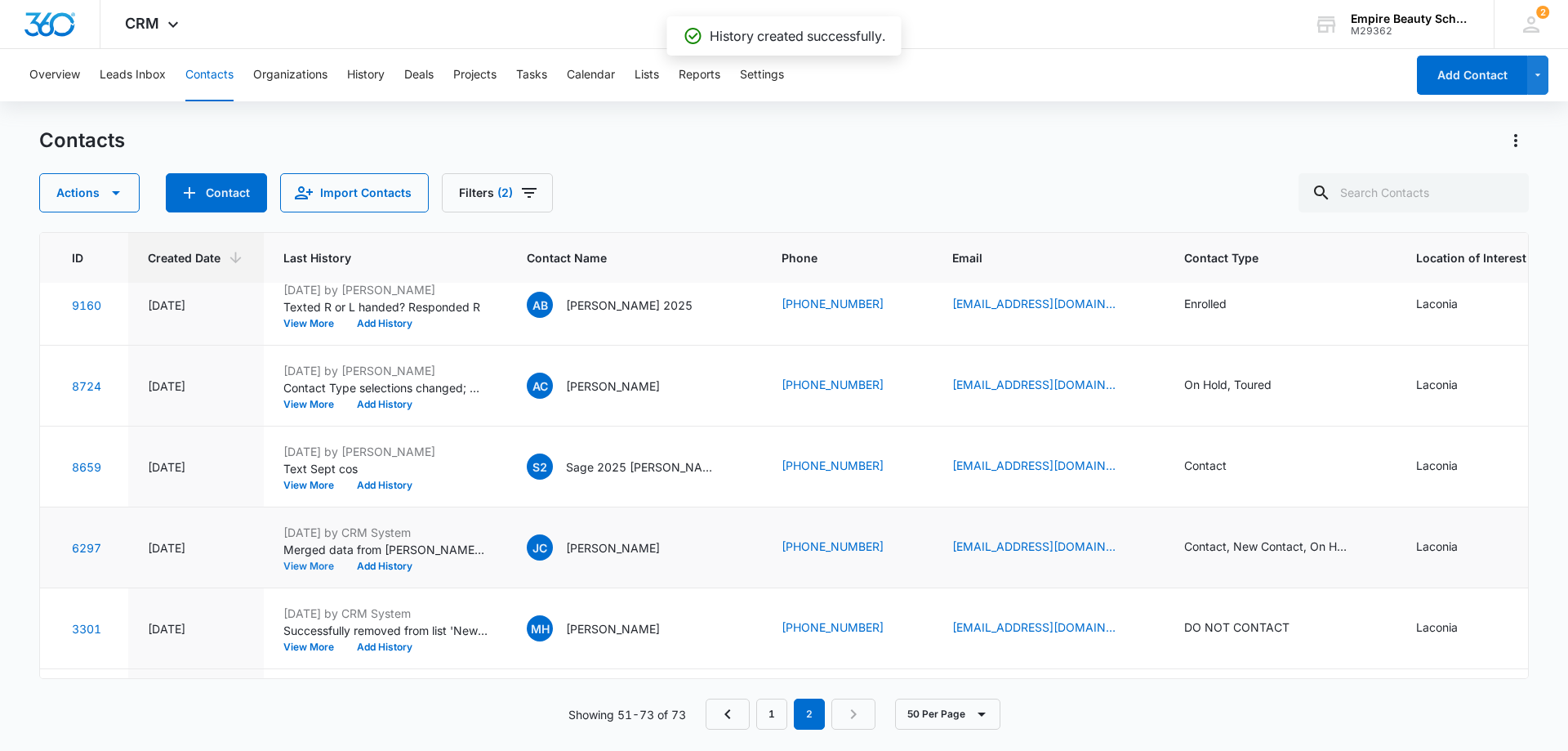
click at [313, 561] on button "View More" at bounding box center [314, 566] width 62 height 10
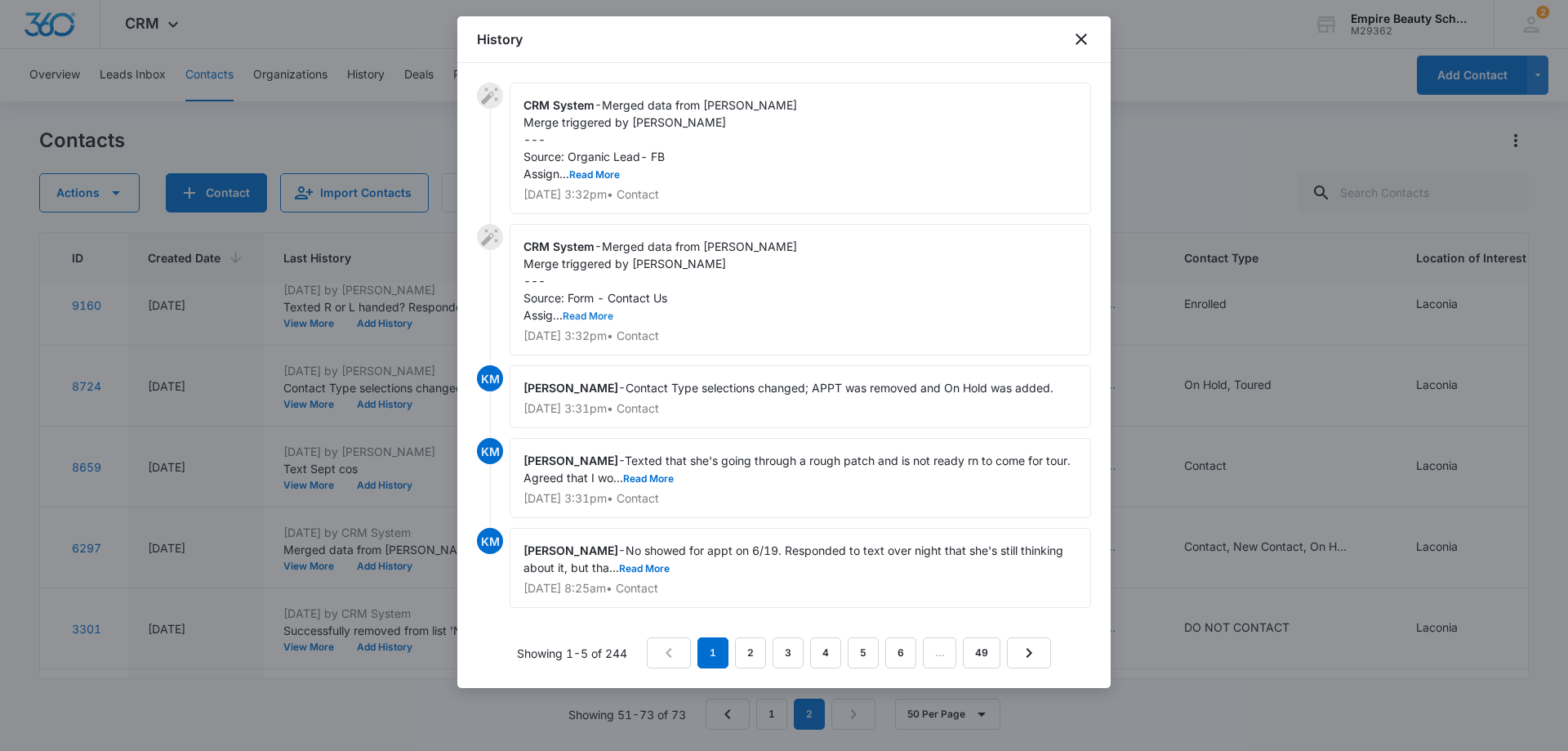
click at [599, 313] on button "Read More" at bounding box center [587, 316] width 50 height 10
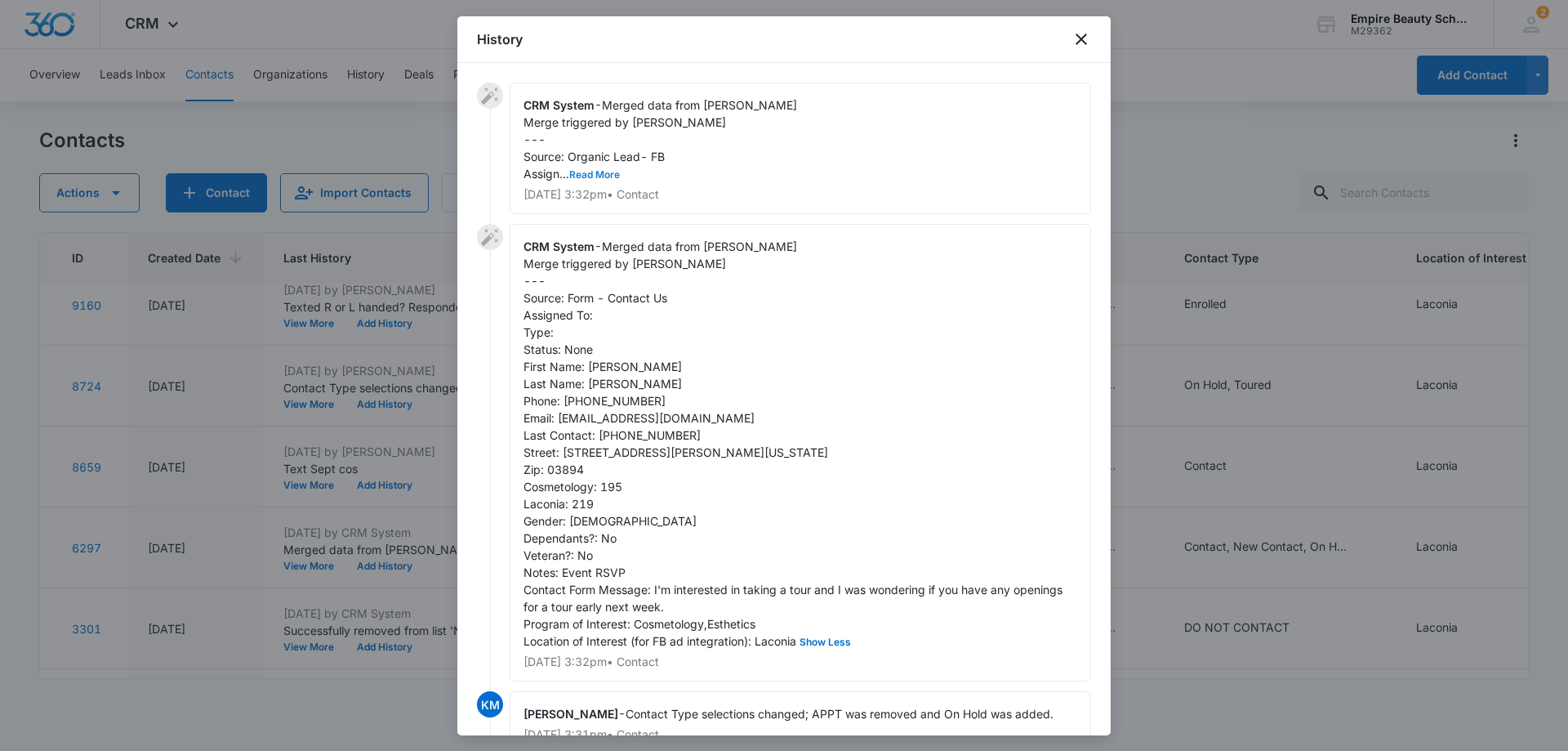
click at [607, 177] on button "Read More" at bounding box center [594, 175] width 50 height 10
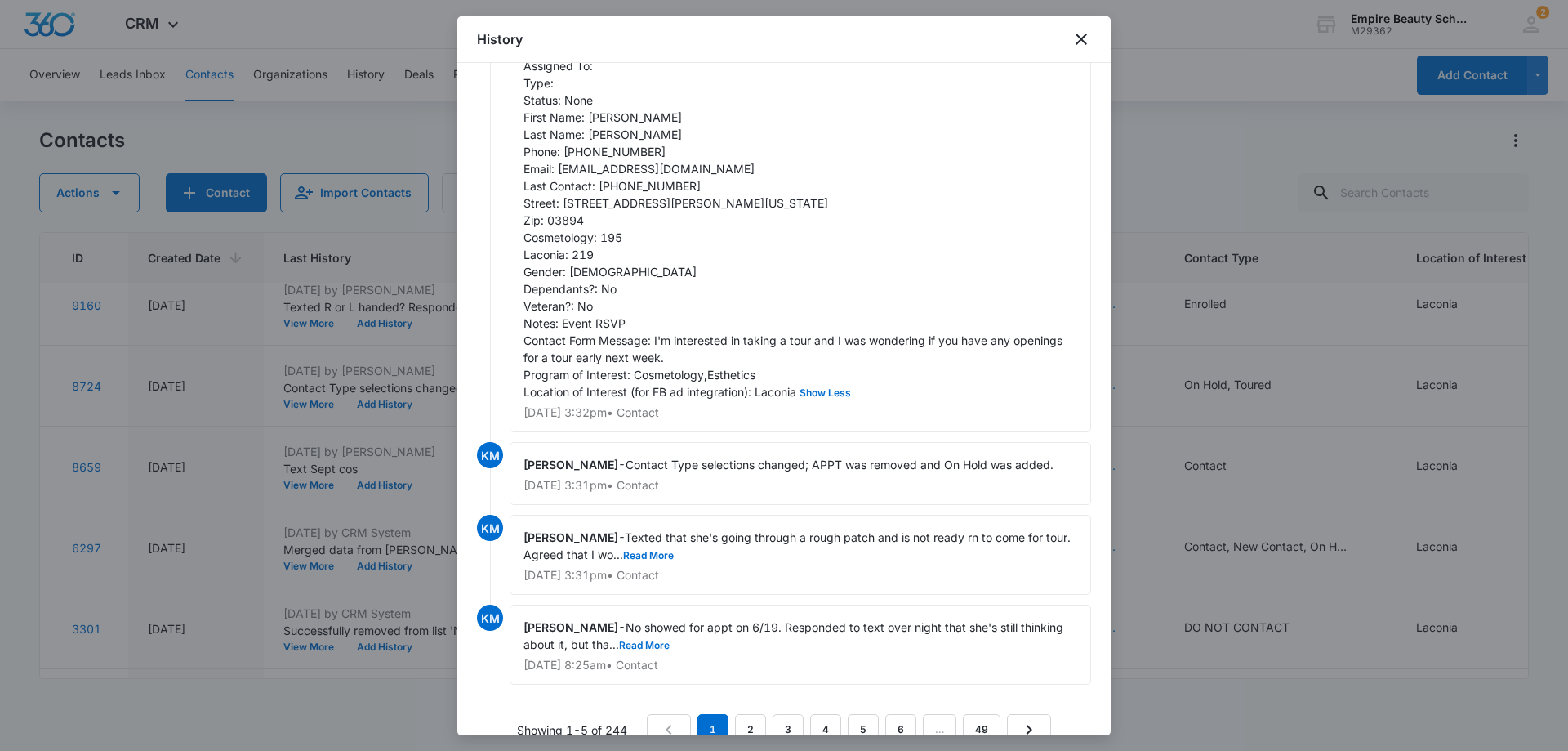
scroll to position [572, 0]
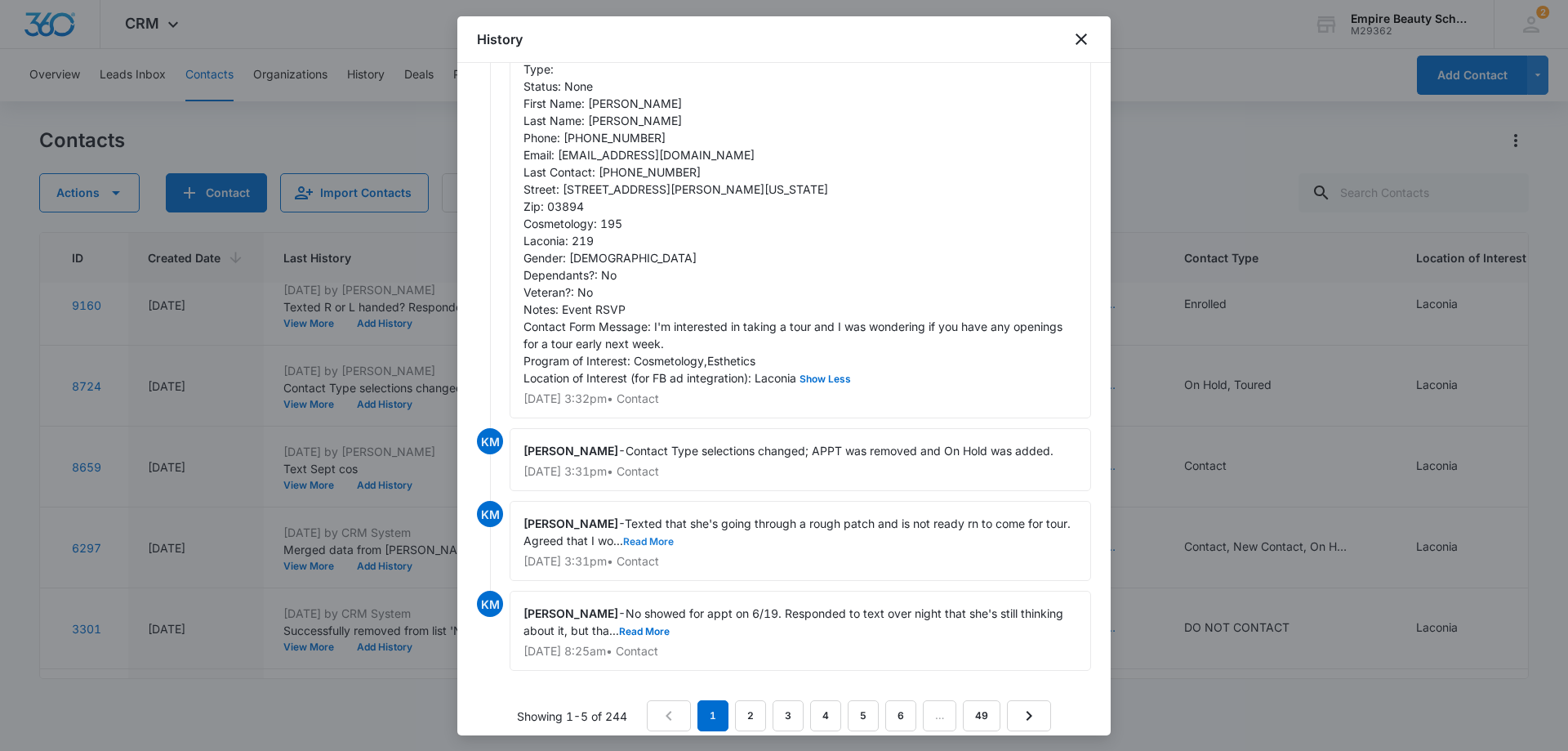
click at [641, 547] on button "Read More" at bounding box center [648, 541] width 50 height 10
click at [1084, 39] on icon "close" at bounding box center [1081, 39] width 20 height 20
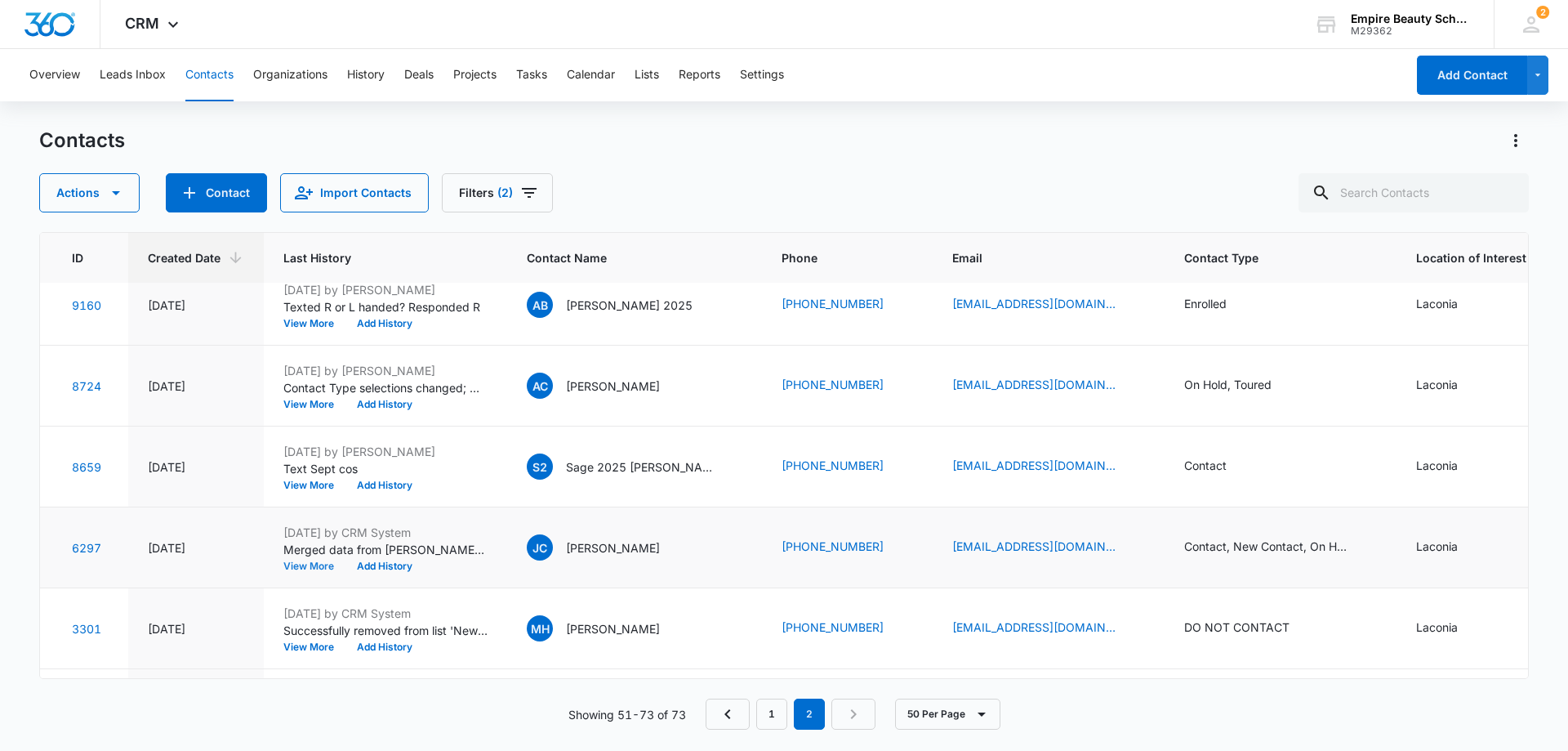
click at [301, 561] on button "View More" at bounding box center [314, 566] width 62 height 10
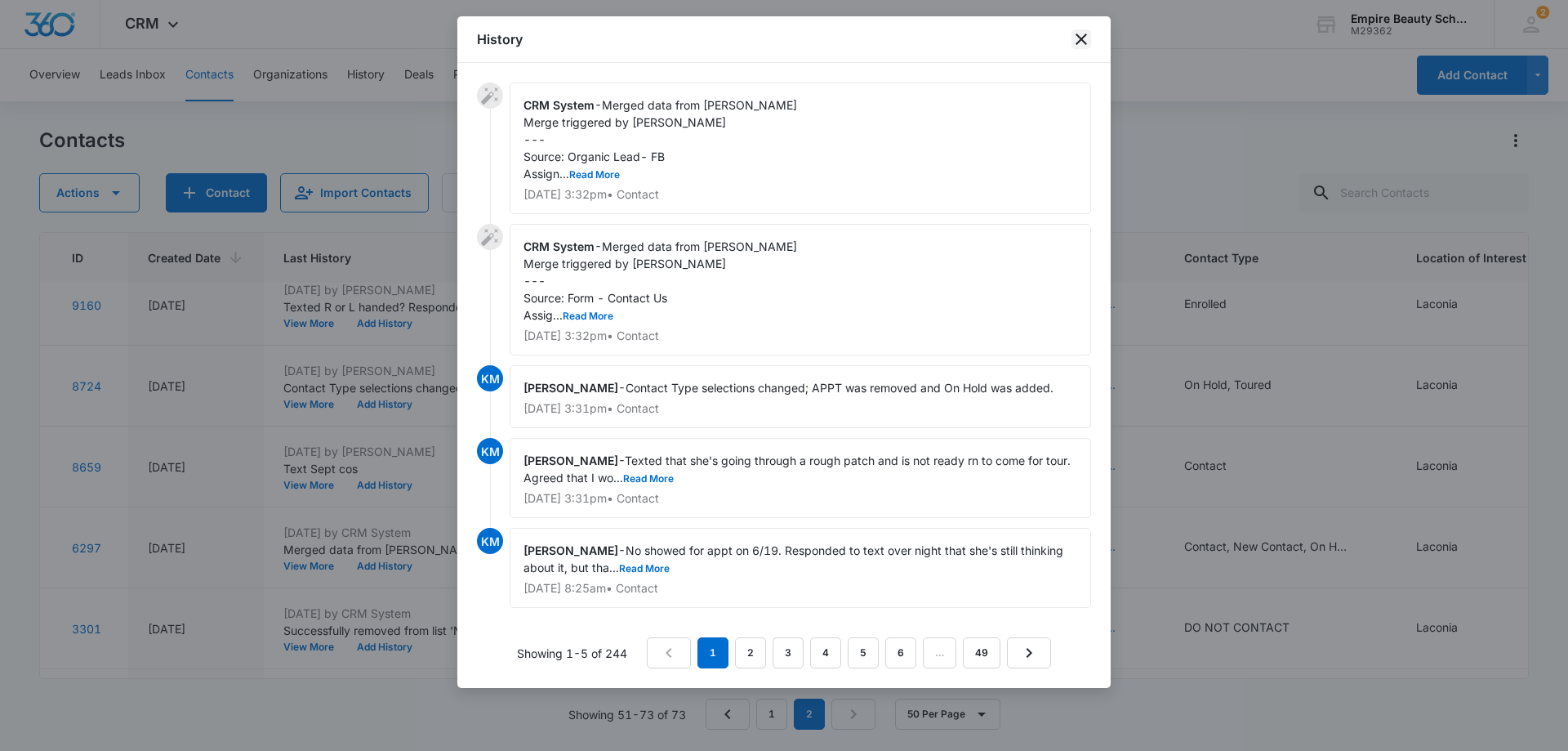
click at [1083, 33] on icon "close" at bounding box center [1081, 39] width 20 height 20
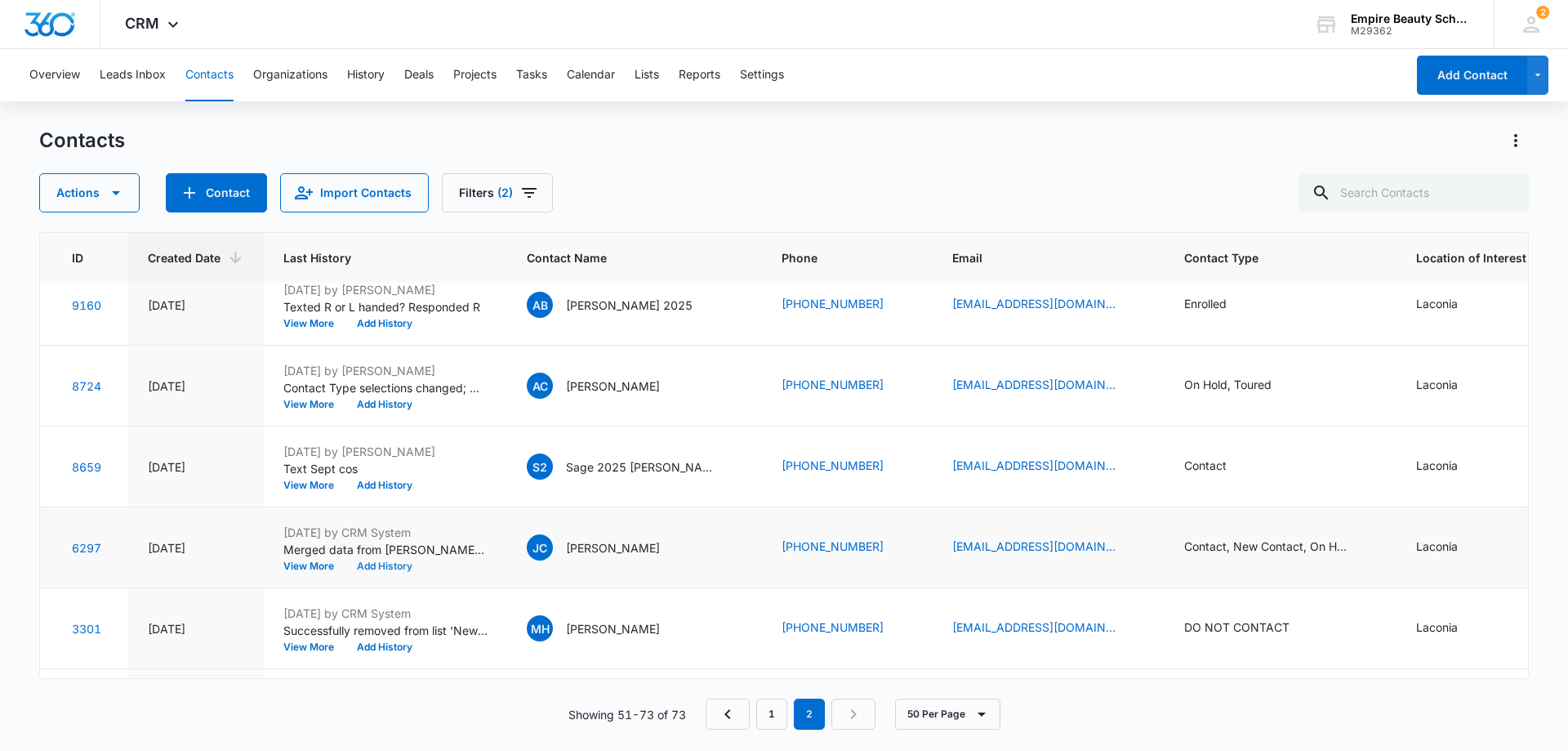
click at [384, 561] on button "Add History" at bounding box center [385, 566] width 78 height 10
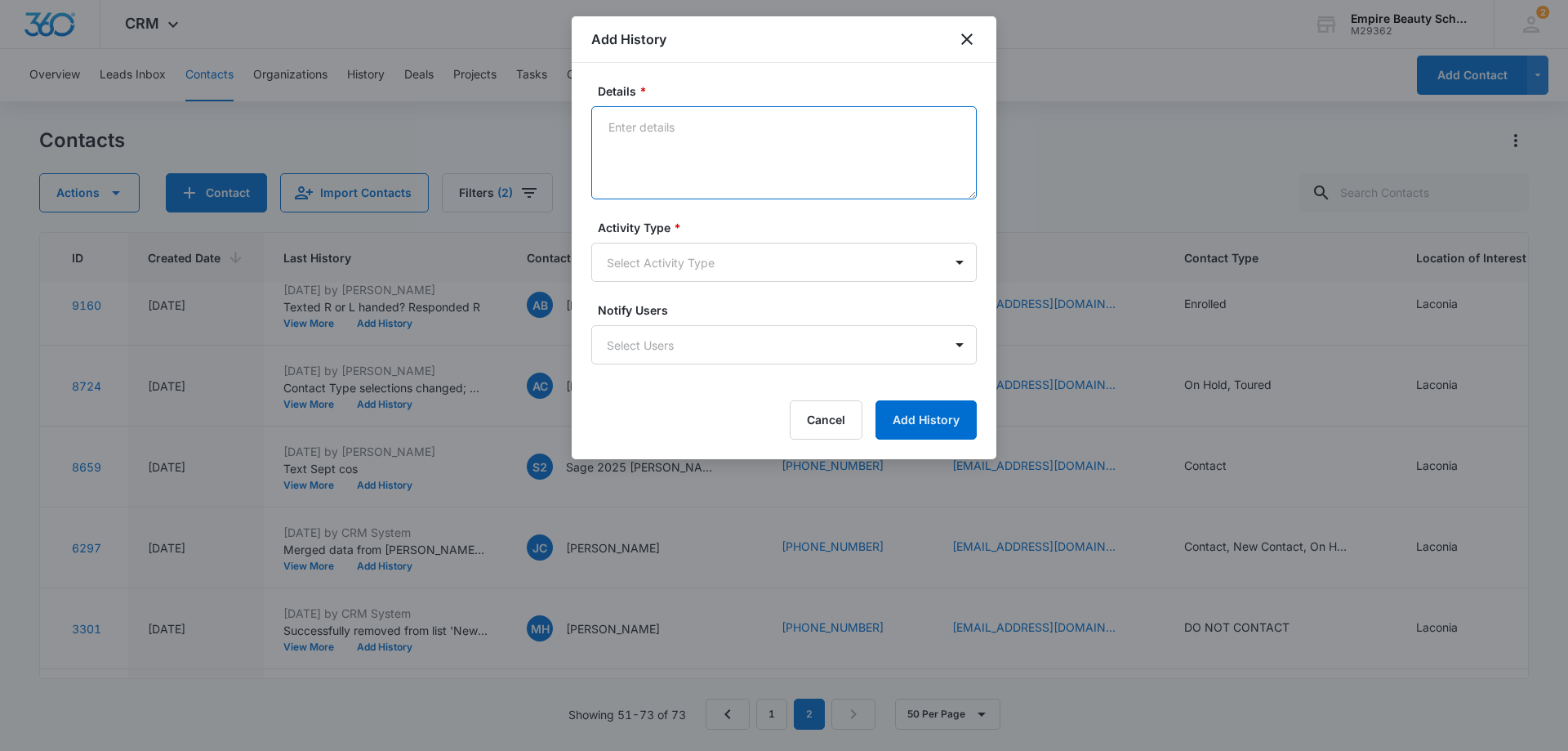
click at [738, 138] on textarea "Details *" at bounding box center [784, 152] width 386 height 93
type textarea "Texted sept cos"
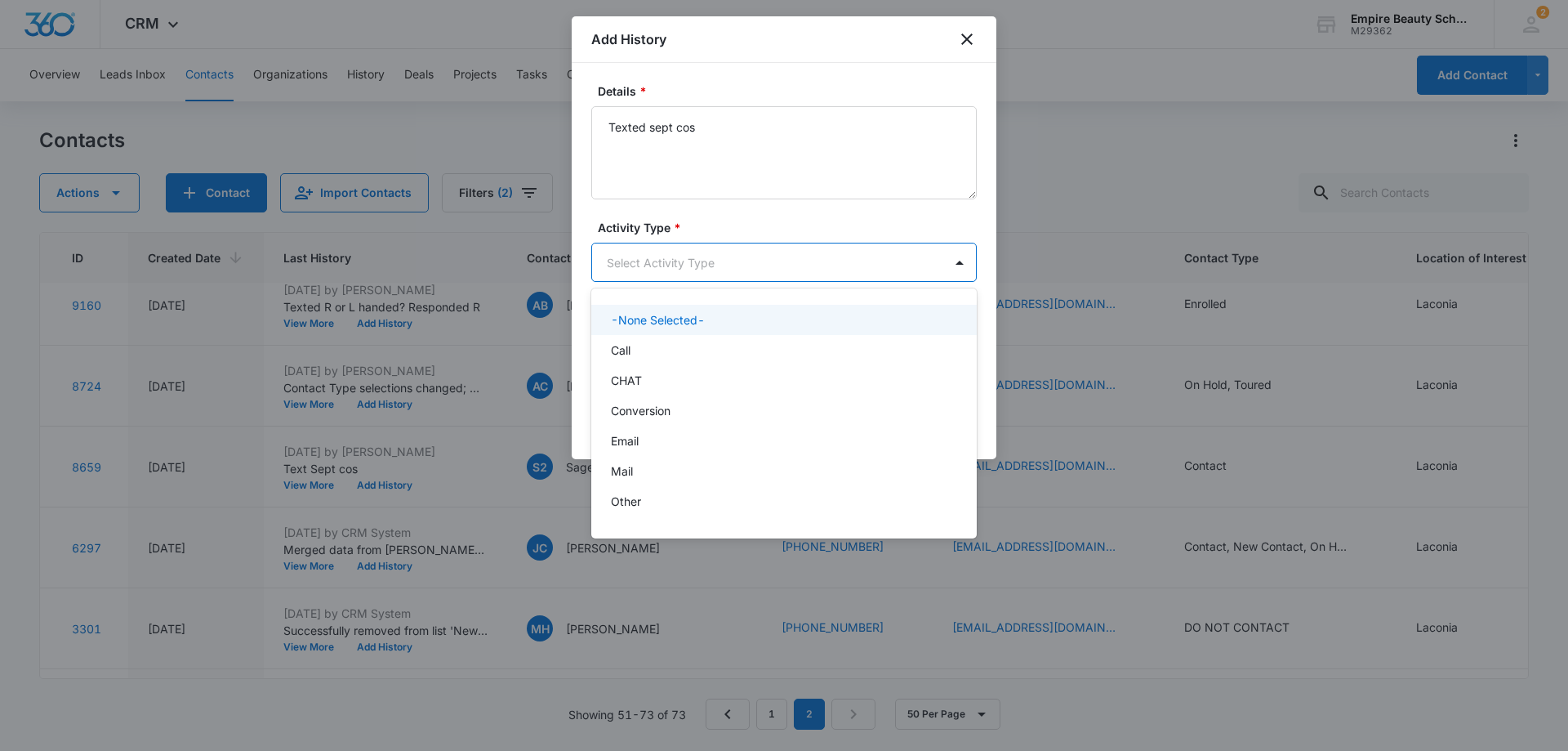
click at [738, 267] on body "CRM Apps Forms CRM Email Shop Payments POS Files Brand Settings Empire Beauty S…" at bounding box center [784, 376] width 1568 height 751
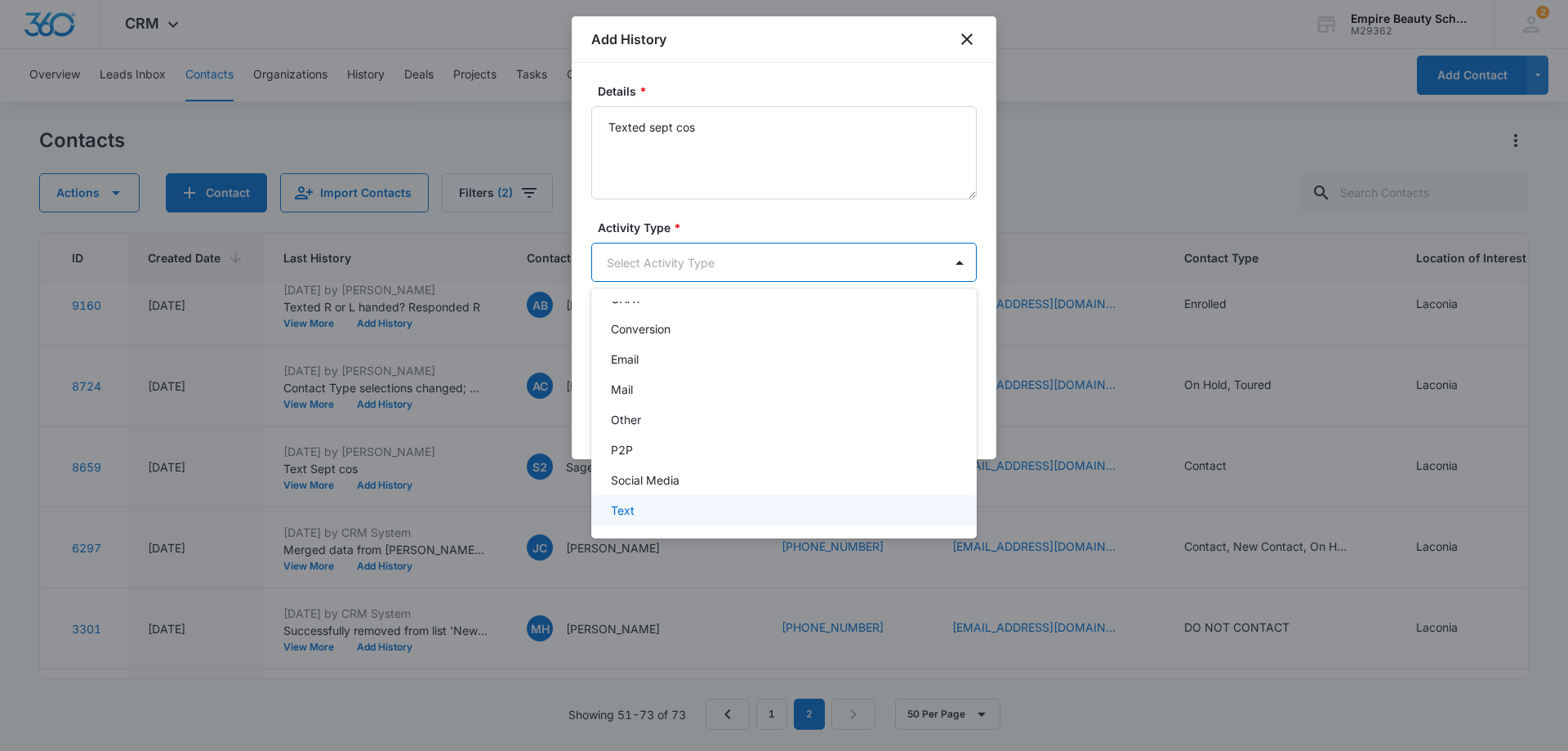
click at [645, 505] on div "Text" at bounding box center [782, 510] width 343 height 17
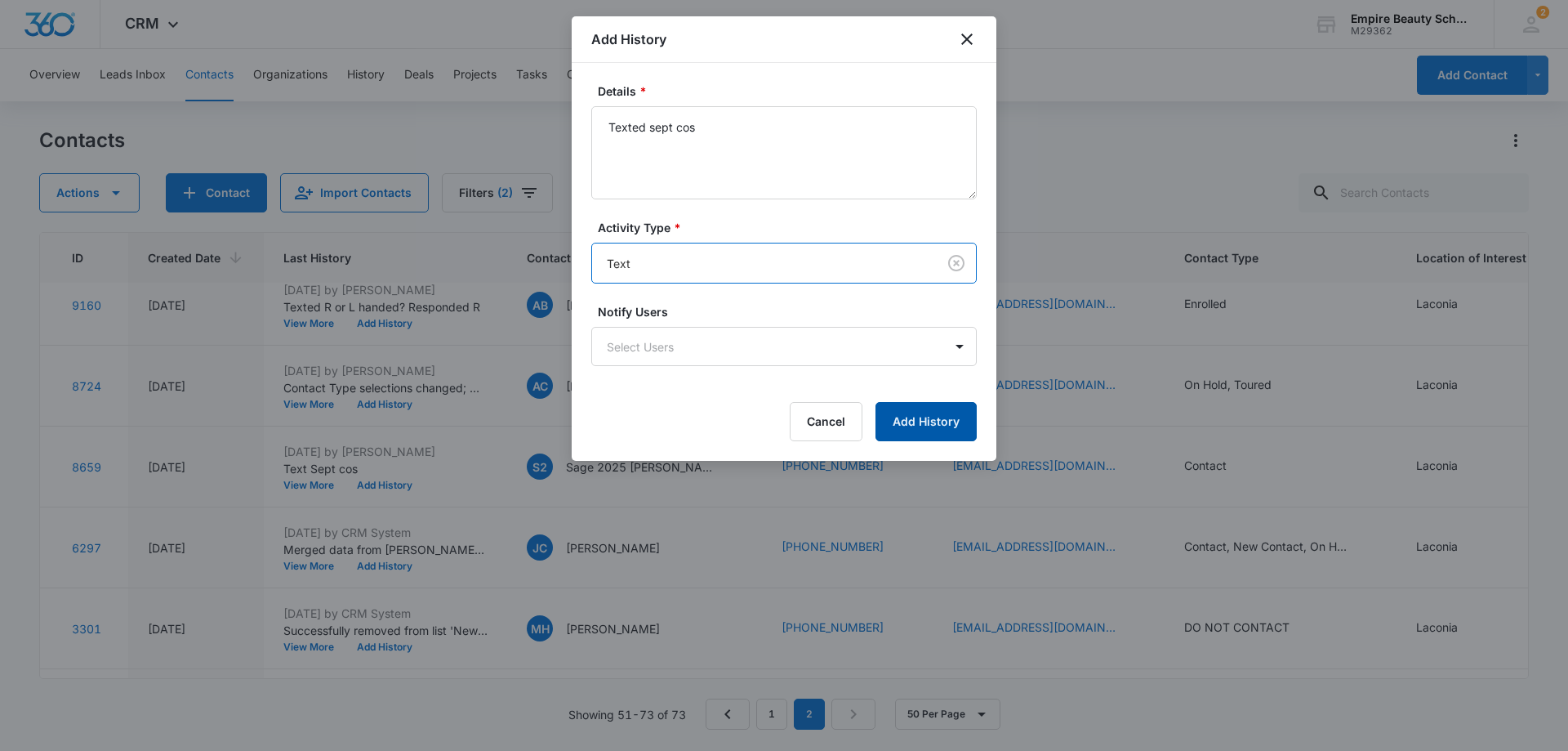
click at [902, 421] on button "Add History" at bounding box center [926, 421] width 101 height 39
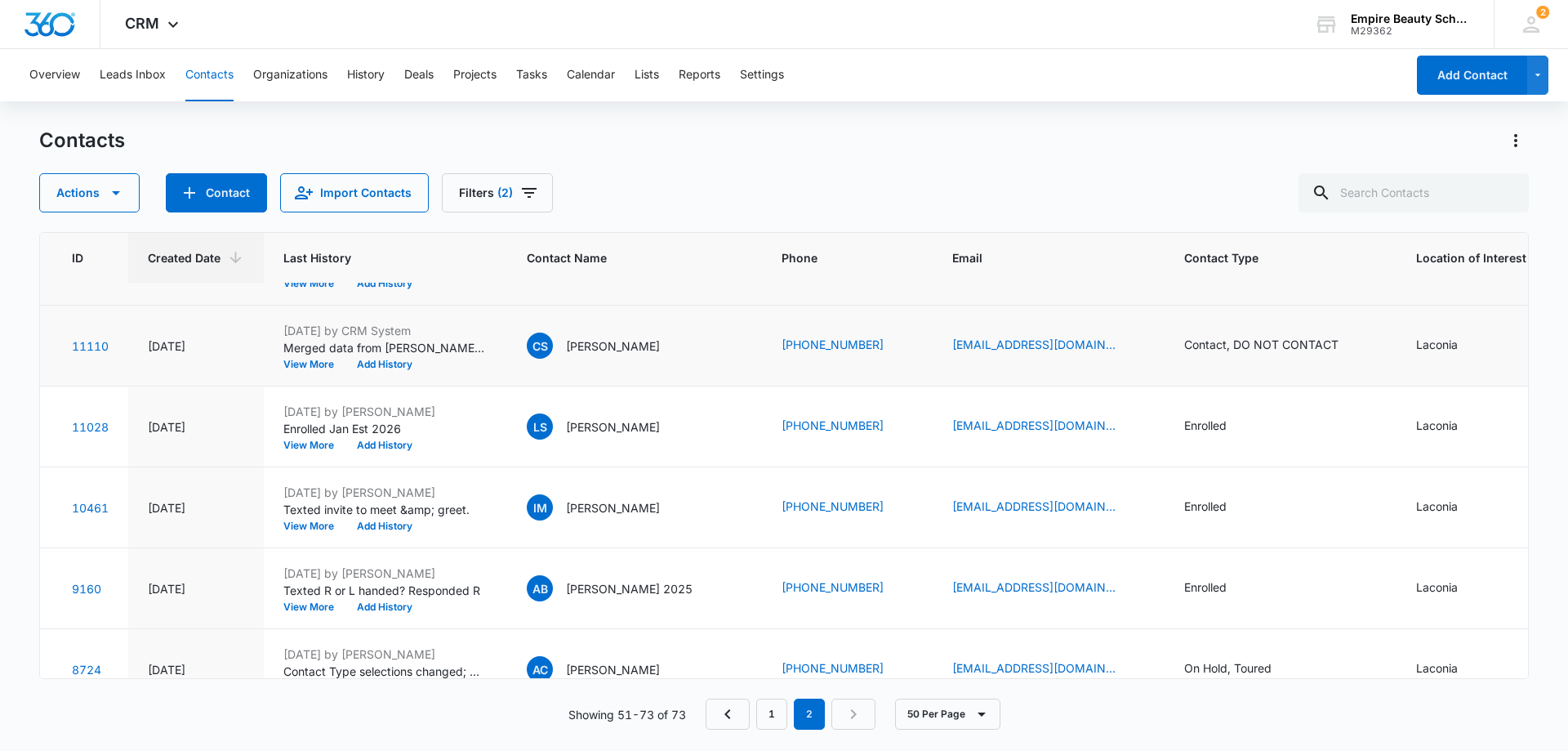
scroll to position [823, 50]
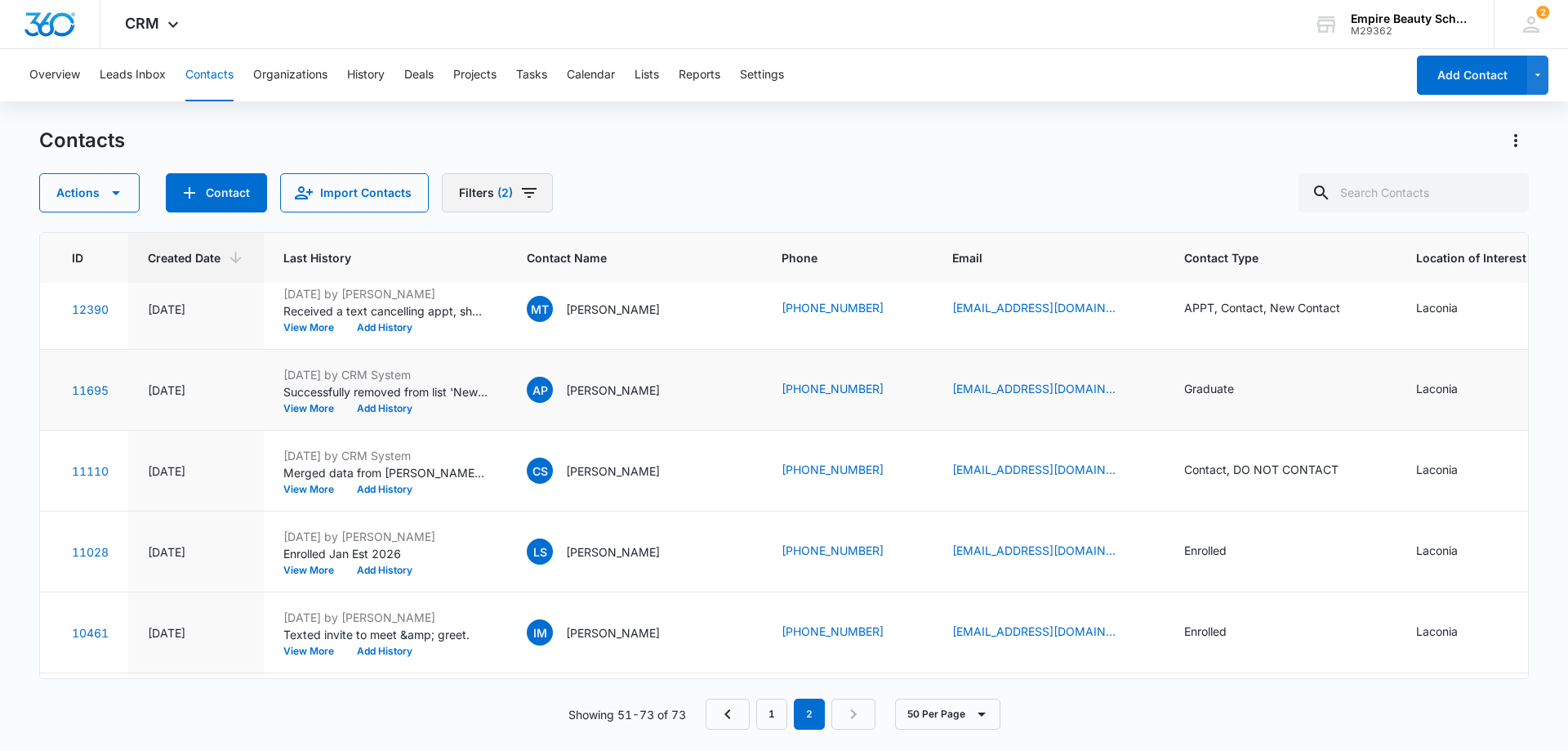
click at [526, 185] on icon "Filters" at bounding box center [529, 192] width 20 height 20
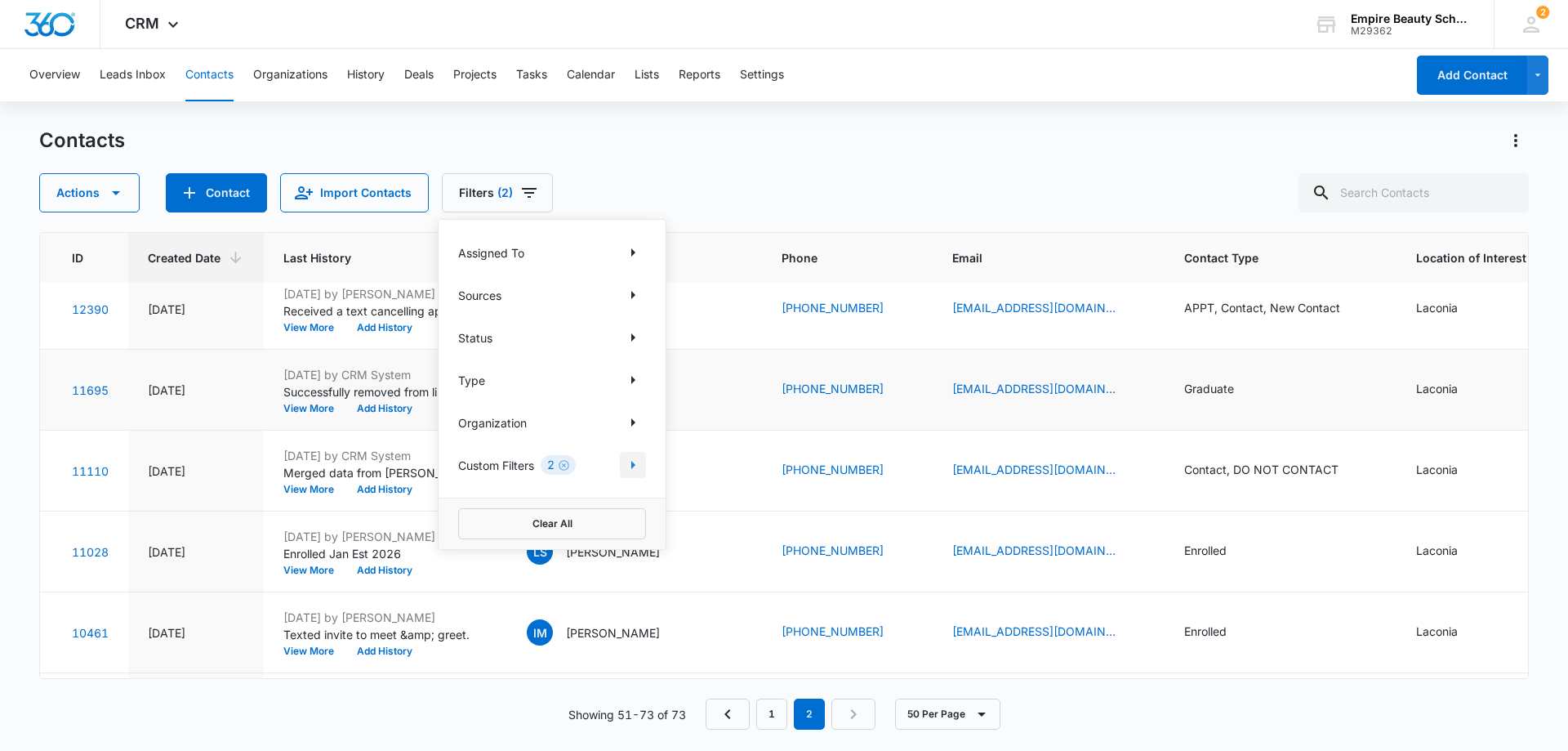
click at [633, 463] on icon "Show Custom Filters filters" at bounding box center [633, 465] width 4 height 8
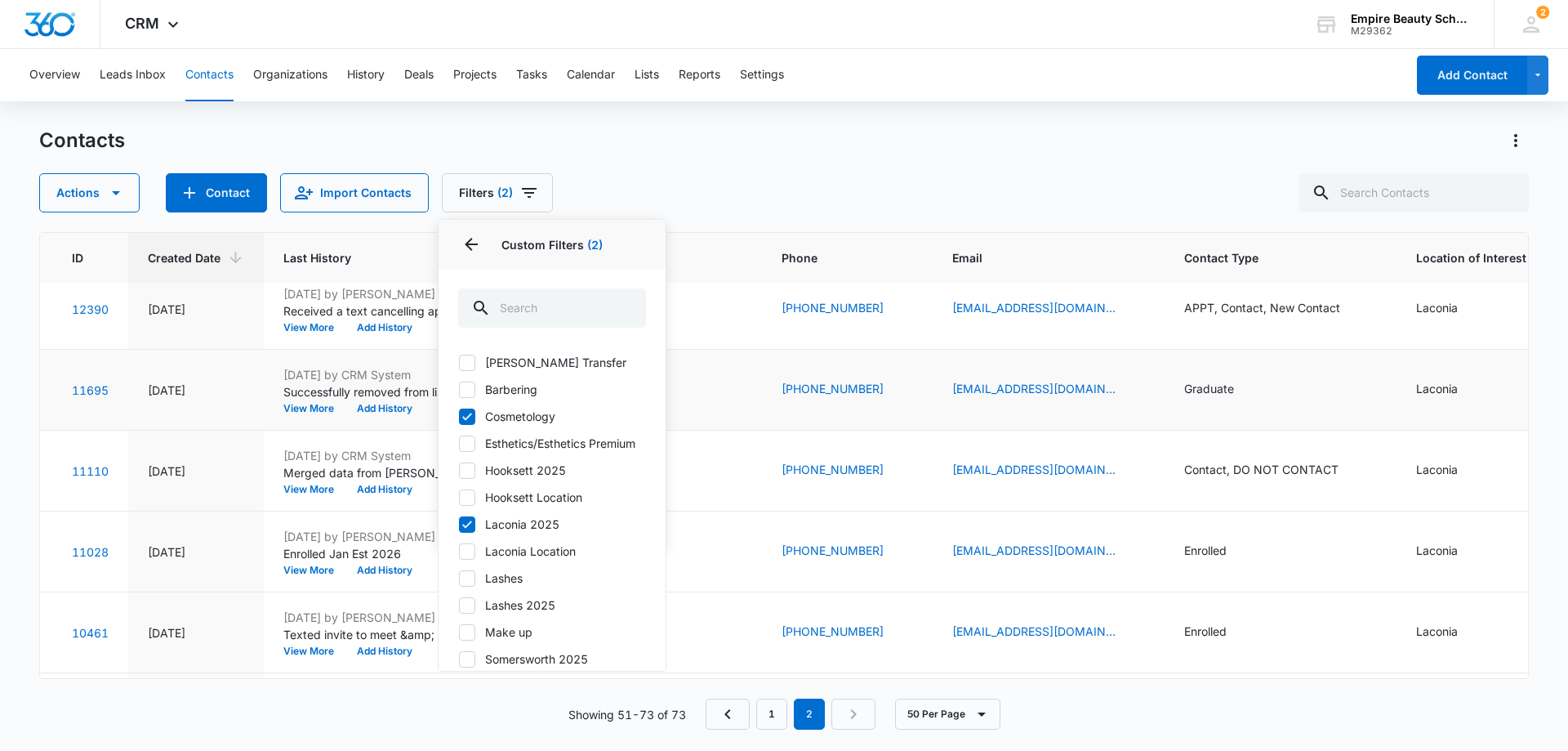
click at [468, 414] on icon at bounding box center [468, 416] width 15 height 15
click at [459, 415] on input "Cosmetology" at bounding box center [458, 415] width 1 height 1
checkbox input "false"
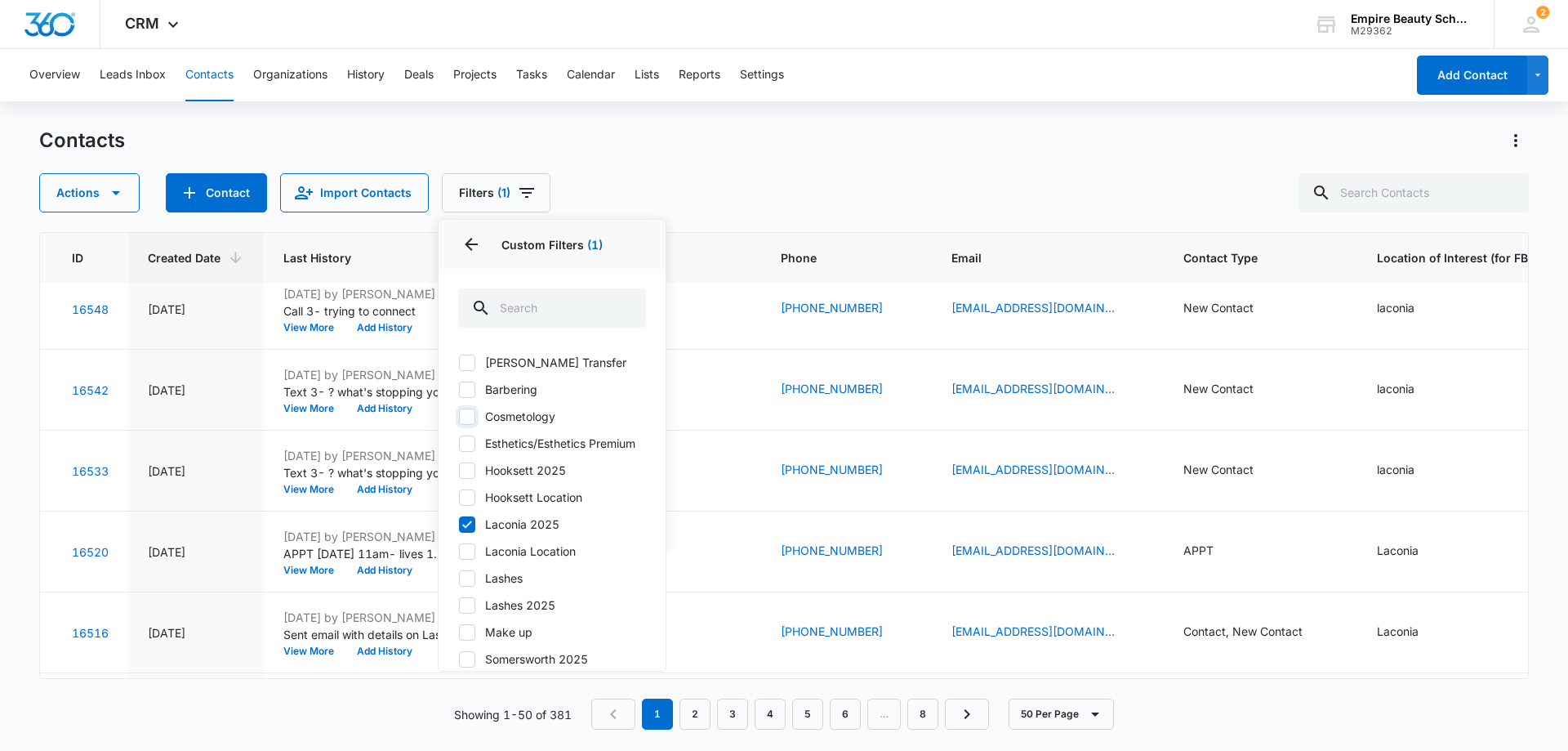
scroll to position [0, 50]
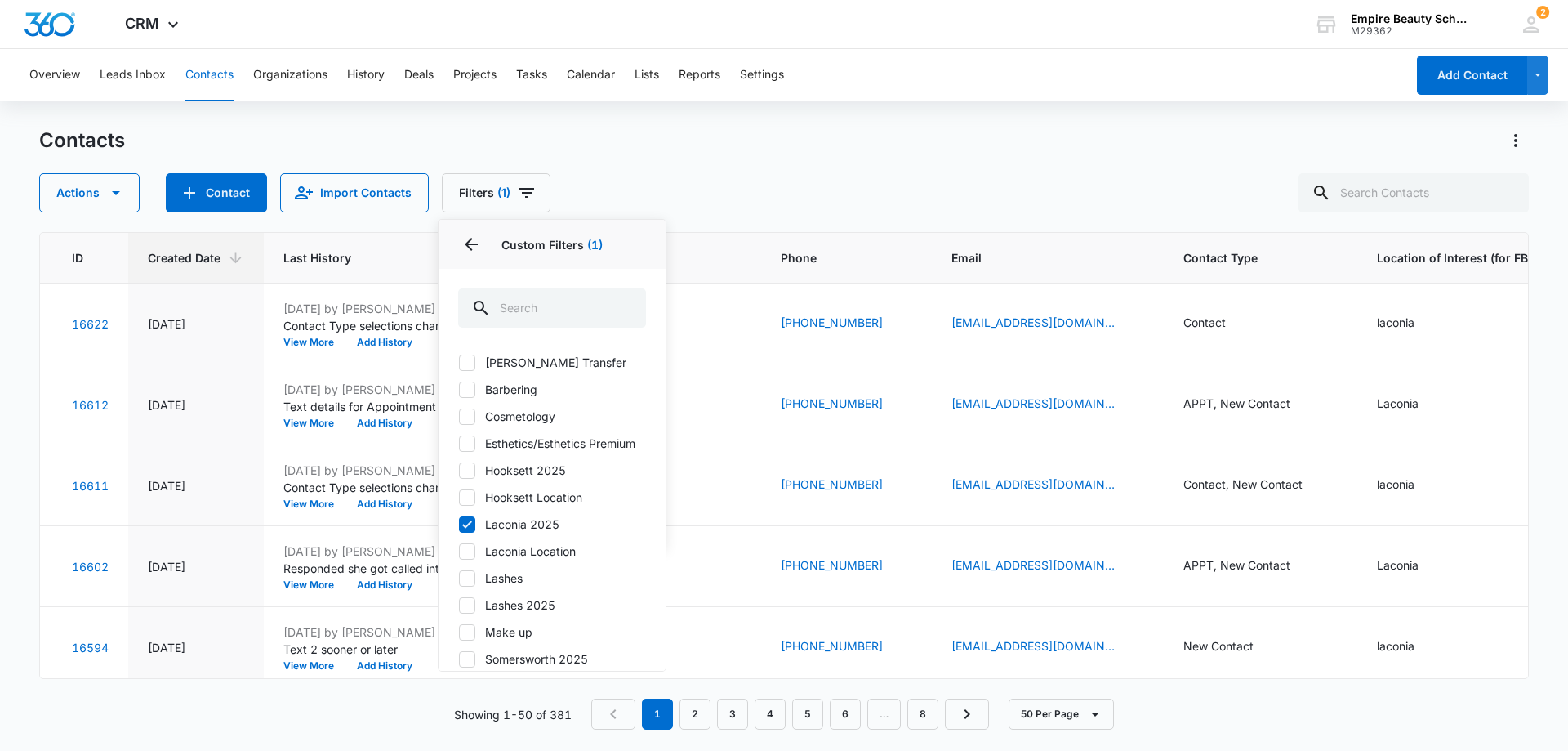
click at [471, 532] on icon at bounding box center [468, 524] width 15 height 15
click at [459, 524] on input "Laconia 2025" at bounding box center [458, 523] width 1 height 1
checkbox input "false"
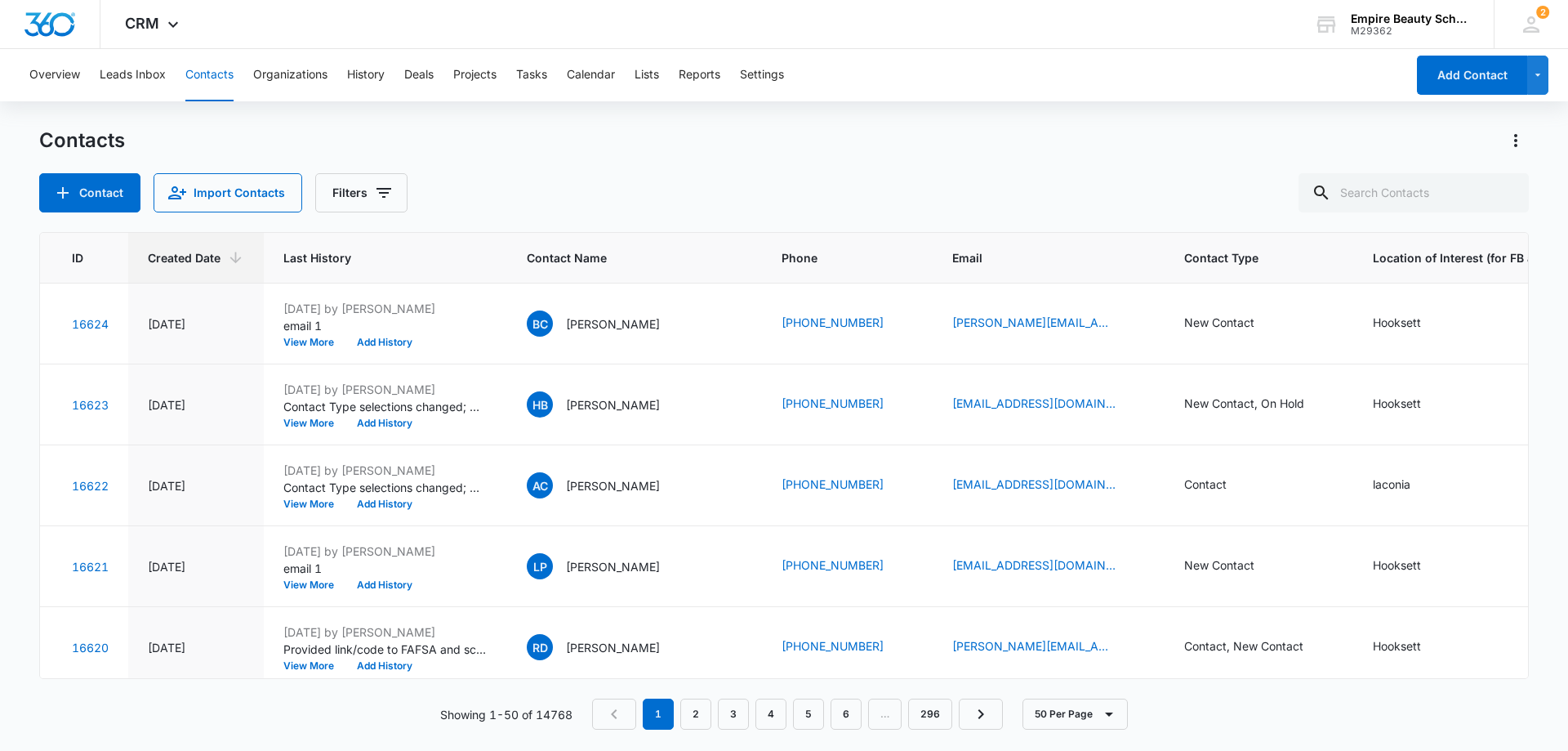
click at [949, 131] on div "Contacts" at bounding box center [784, 140] width 1490 height 26
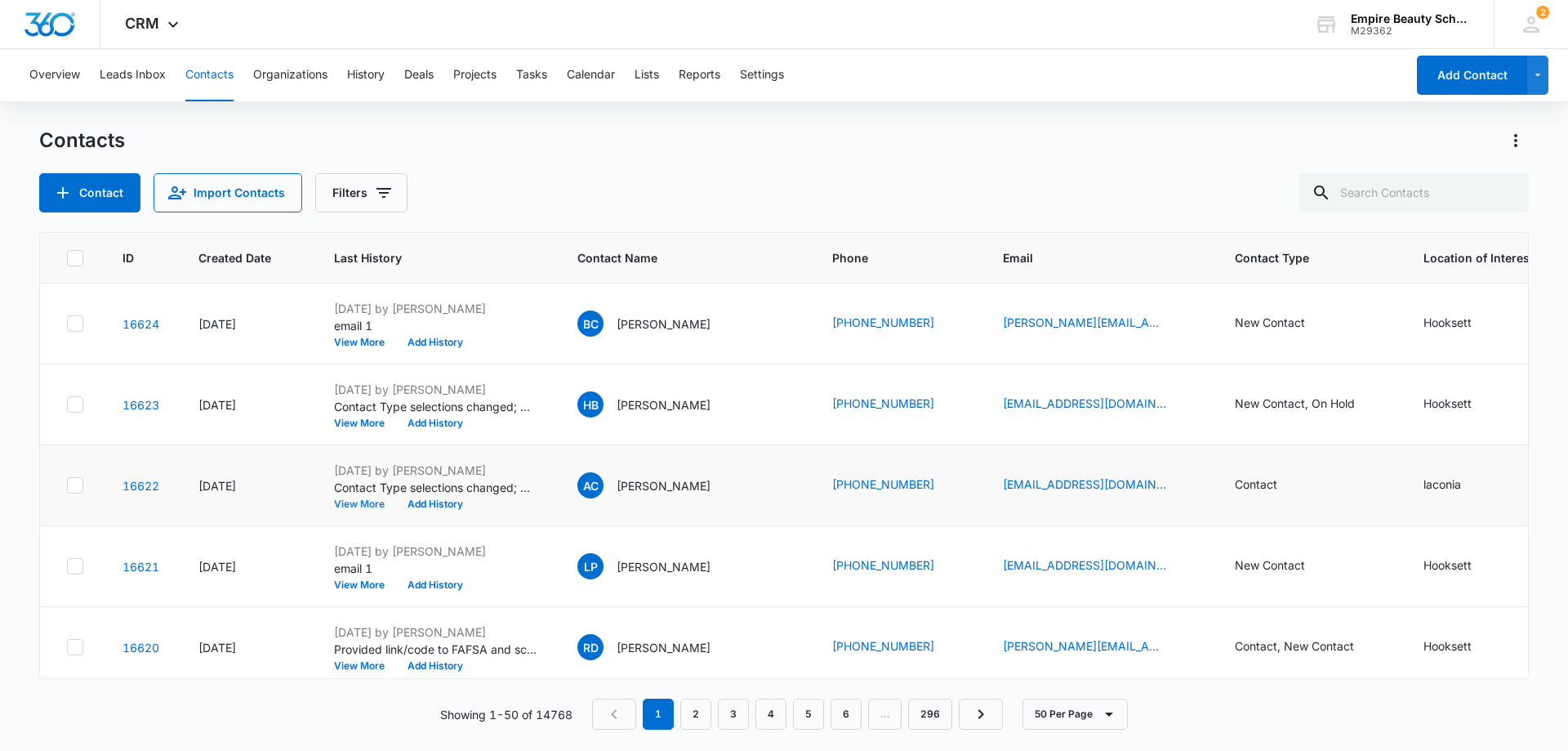
click at [370, 502] on button "View More" at bounding box center [364, 504] width 62 height 10
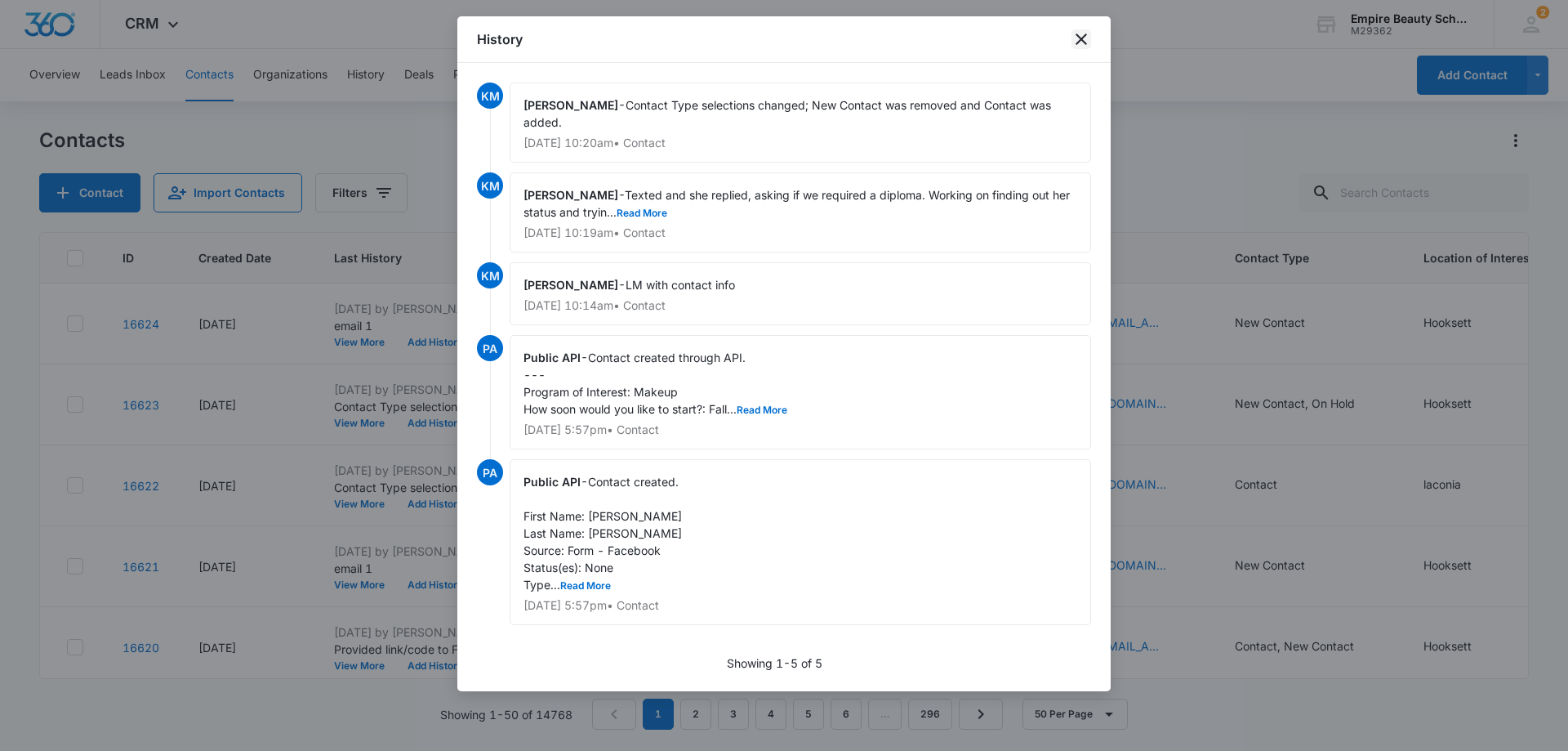
click at [1077, 39] on icon "close" at bounding box center [1081, 39] width 20 height 20
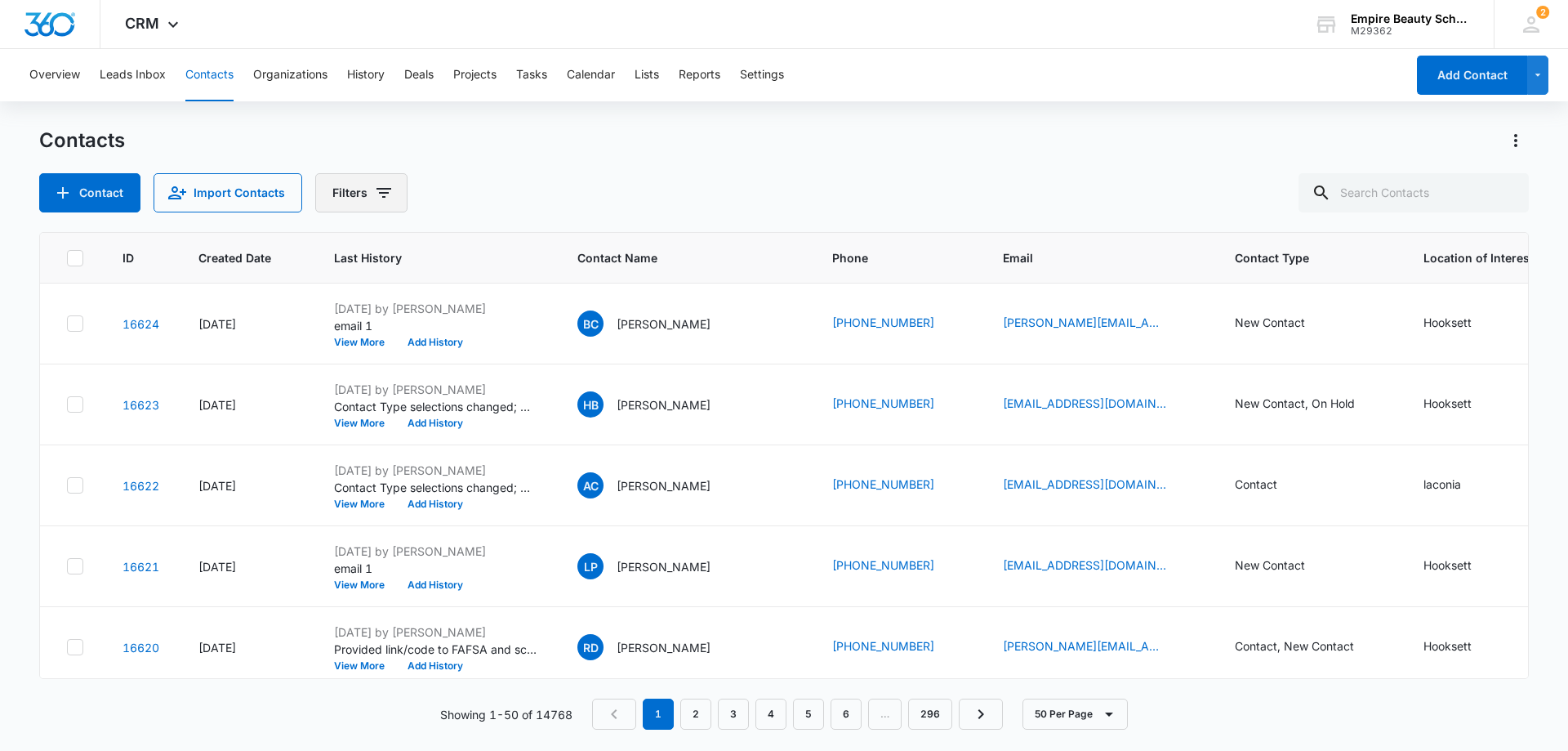
click at [382, 190] on icon "Filters" at bounding box center [384, 192] width 15 height 10
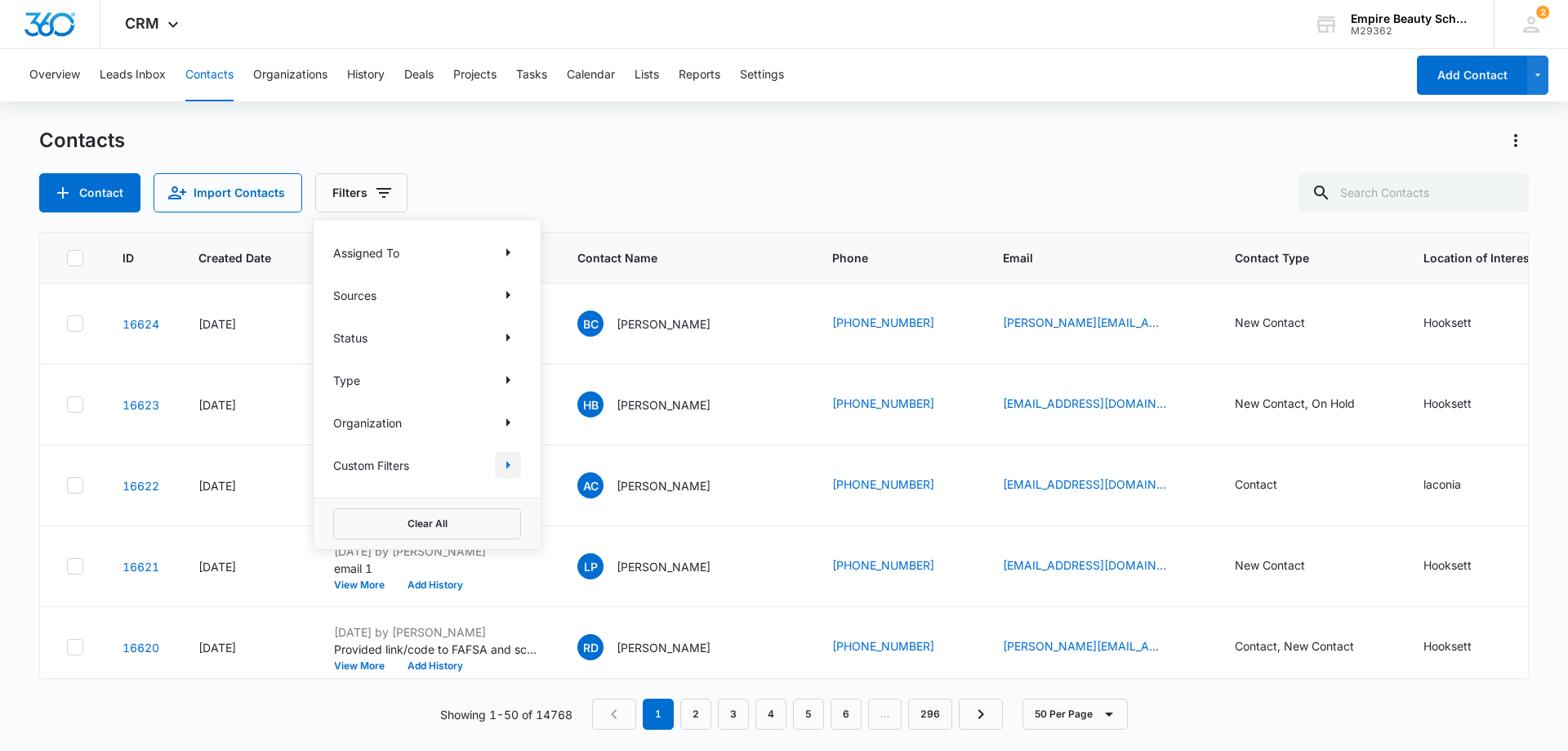
click at [507, 464] on icon "Show Custom Filters filters" at bounding box center [508, 465] width 4 height 8
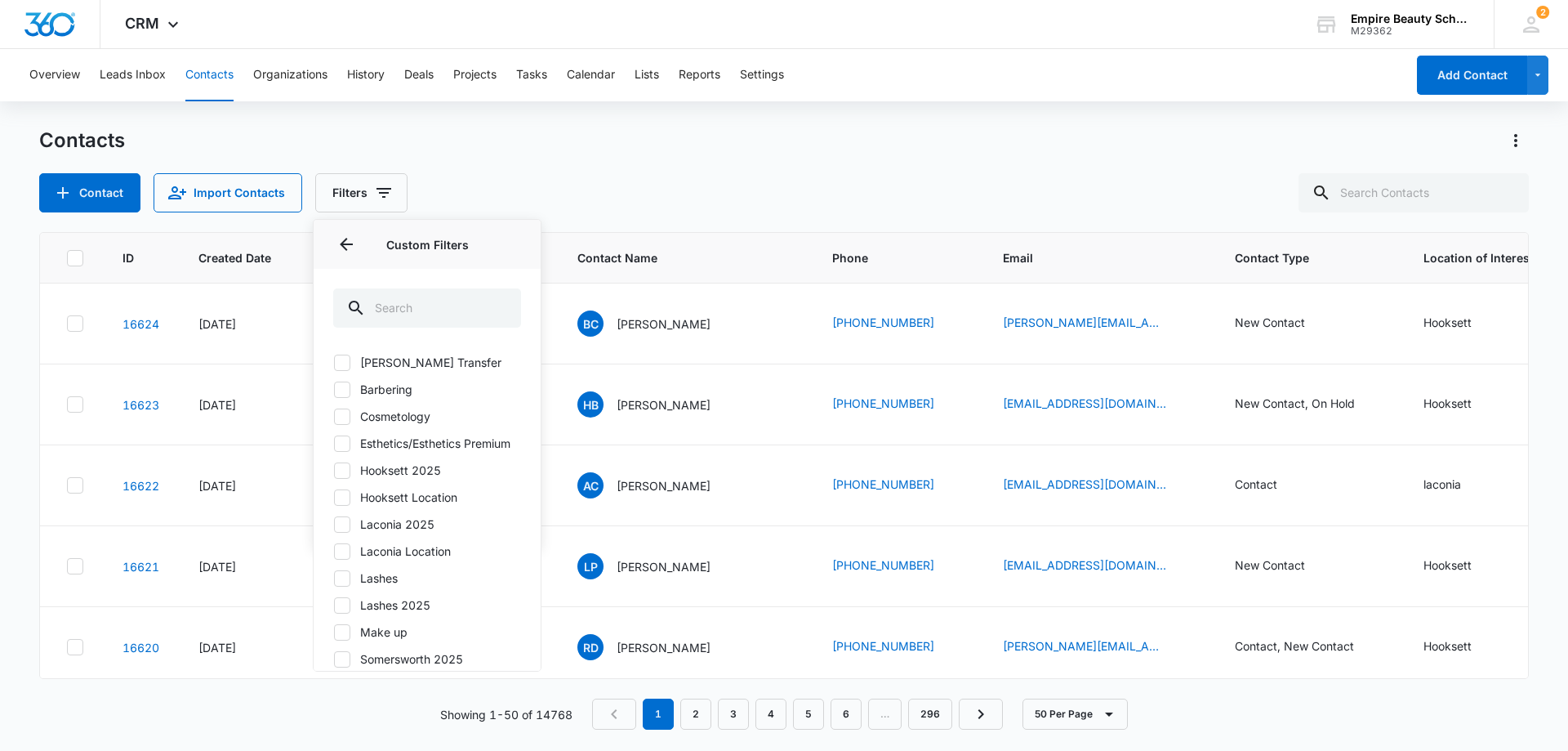
click at [349, 532] on icon at bounding box center [342, 524] width 15 height 15
click at [334, 524] on input "Laconia 2025" at bounding box center [334, 523] width 1 height 1
checkbox input "true"
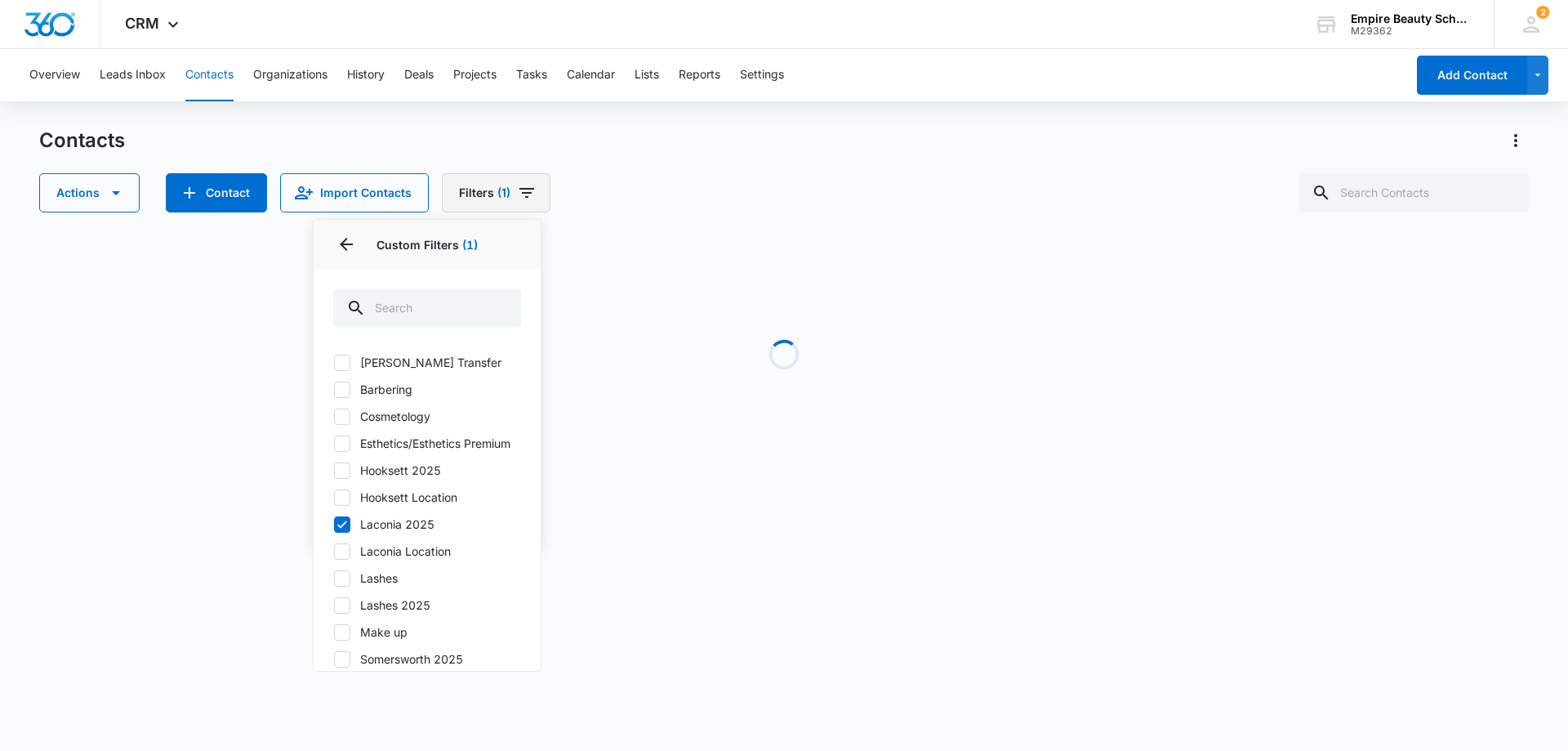
click at [468, 189] on button "Filters (1)" at bounding box center [495, 192] width 109 height 39
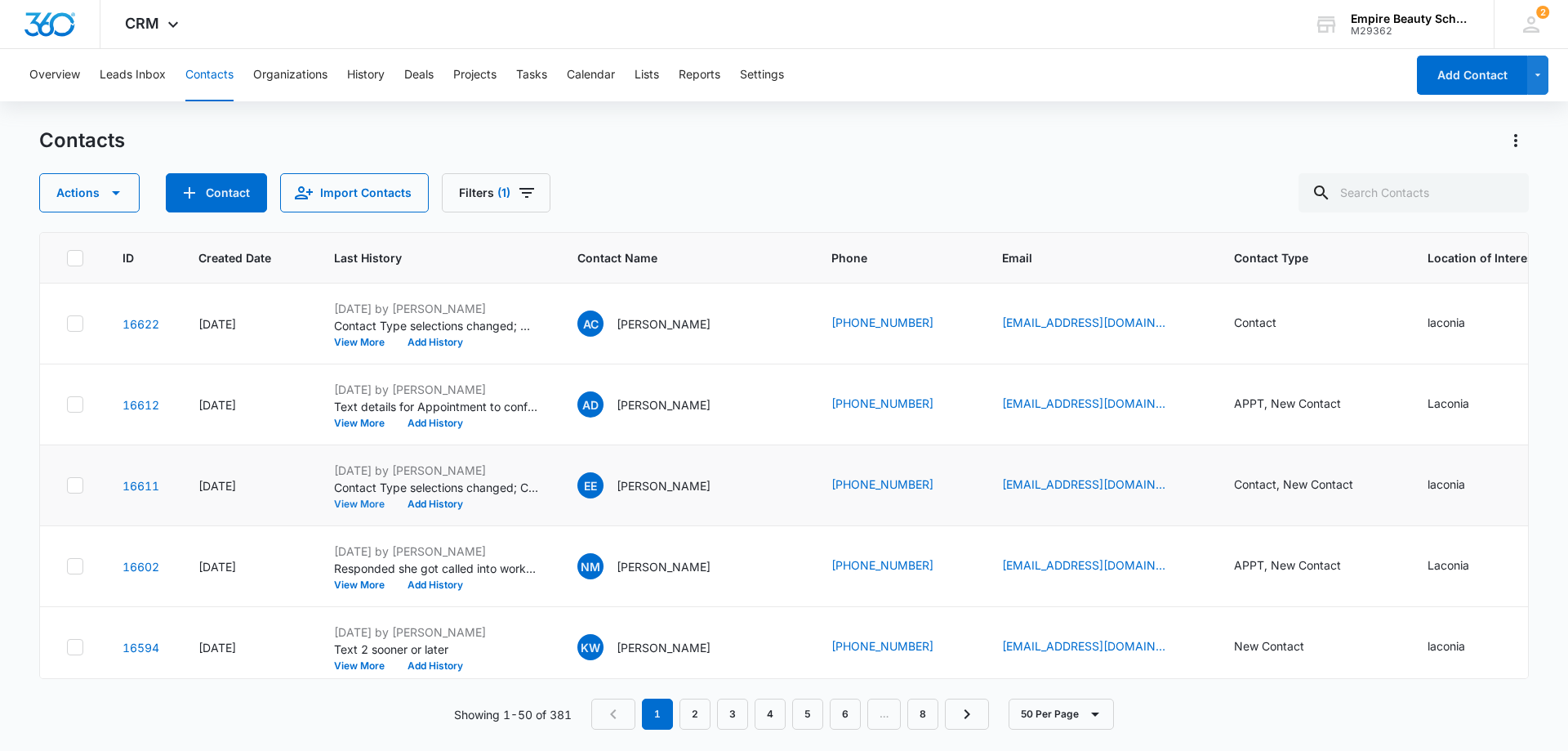
click at [357, 507] on button "View More" at bounding box center [364, 504] width 62 height 10
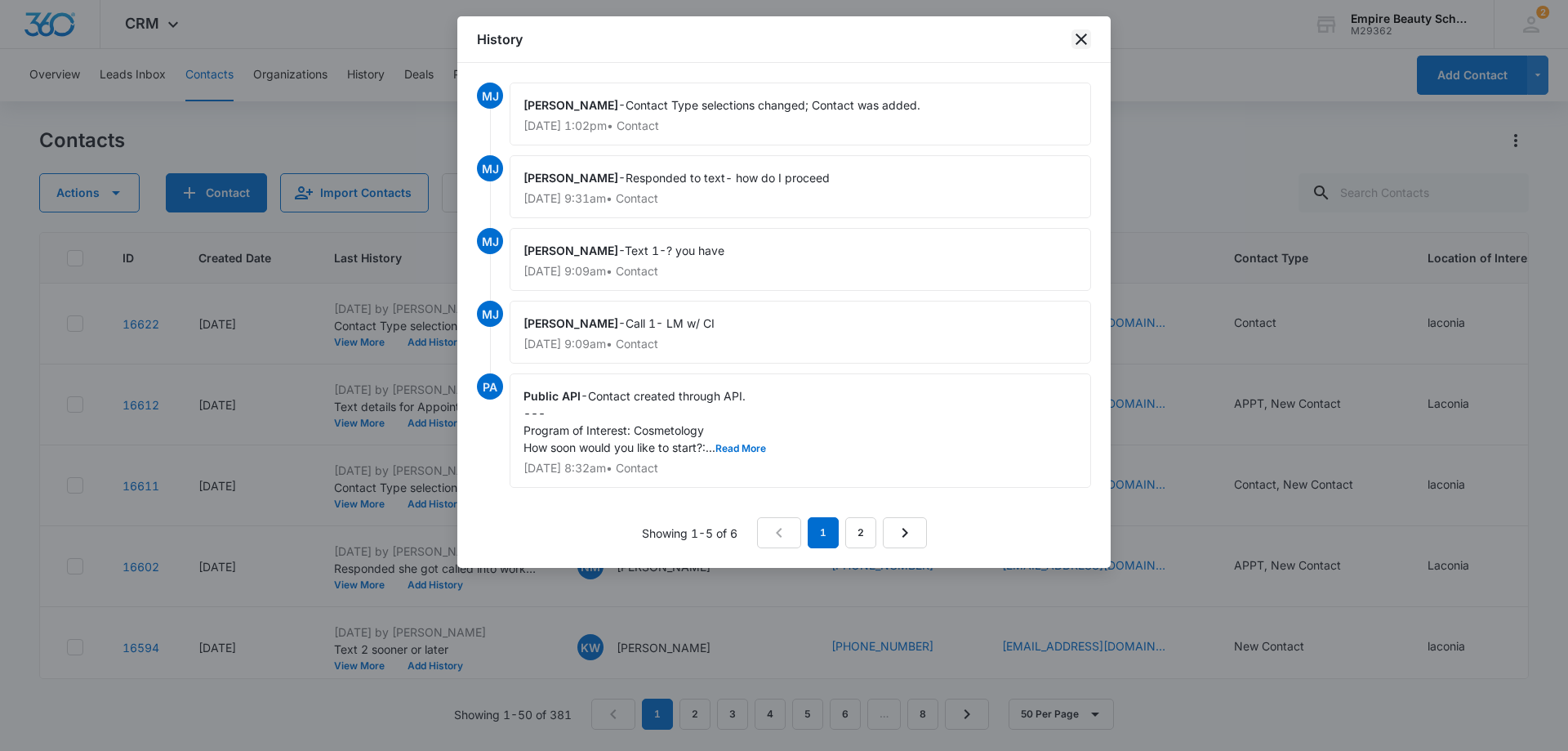
click at [1073, 37] on icon "close" at bounding box center [1081, 39] width 20 height 20
